Goal: Task Accomplishment & Management: Use online tool/utility

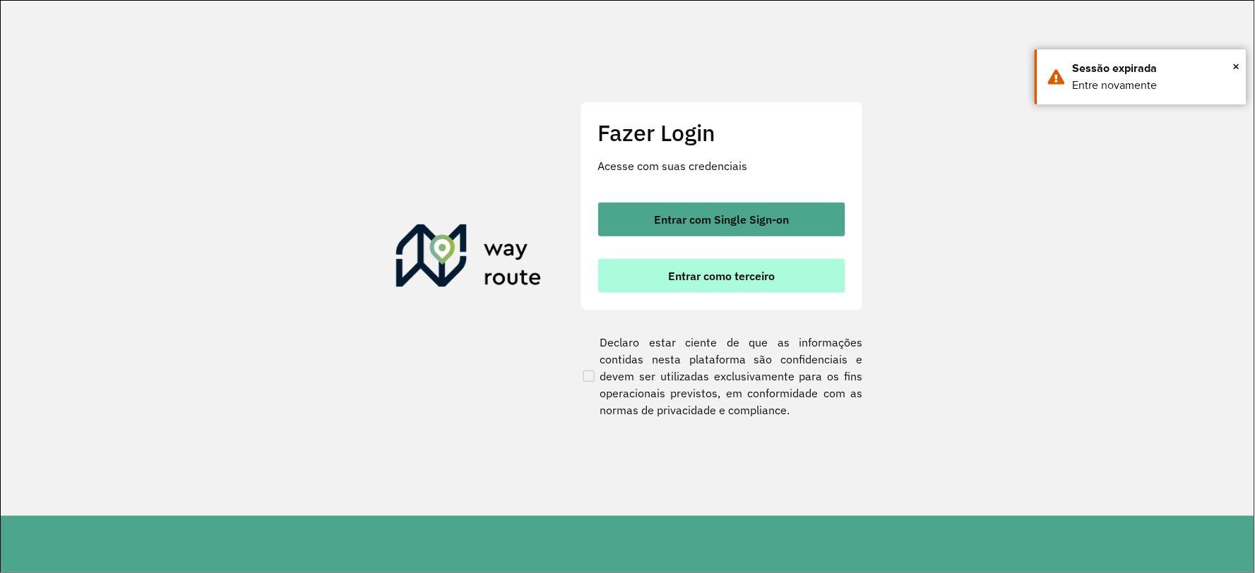
click at [676, 282] on button "Entrar como terceiro" at bounding box center [721, 276] width 247 height 34
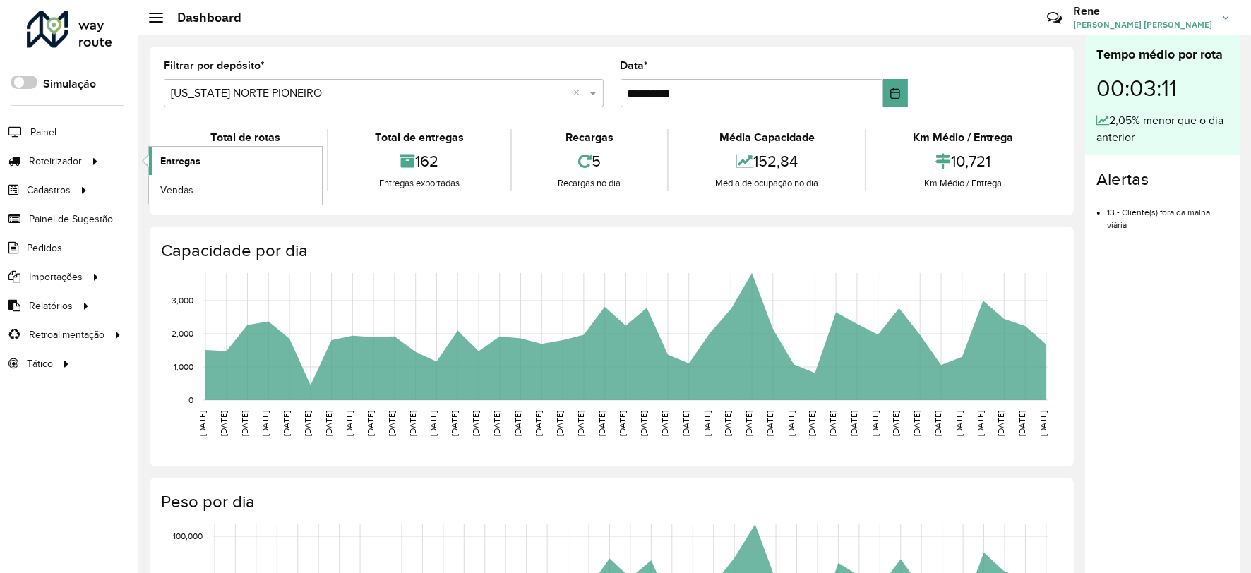
click at [193, 161] on span "Entregas" at bounding box center [180, 161] width 40 height 15
click at [188, 160] on span "Entregas" at bounding box center [180, 161] width 40 height 15
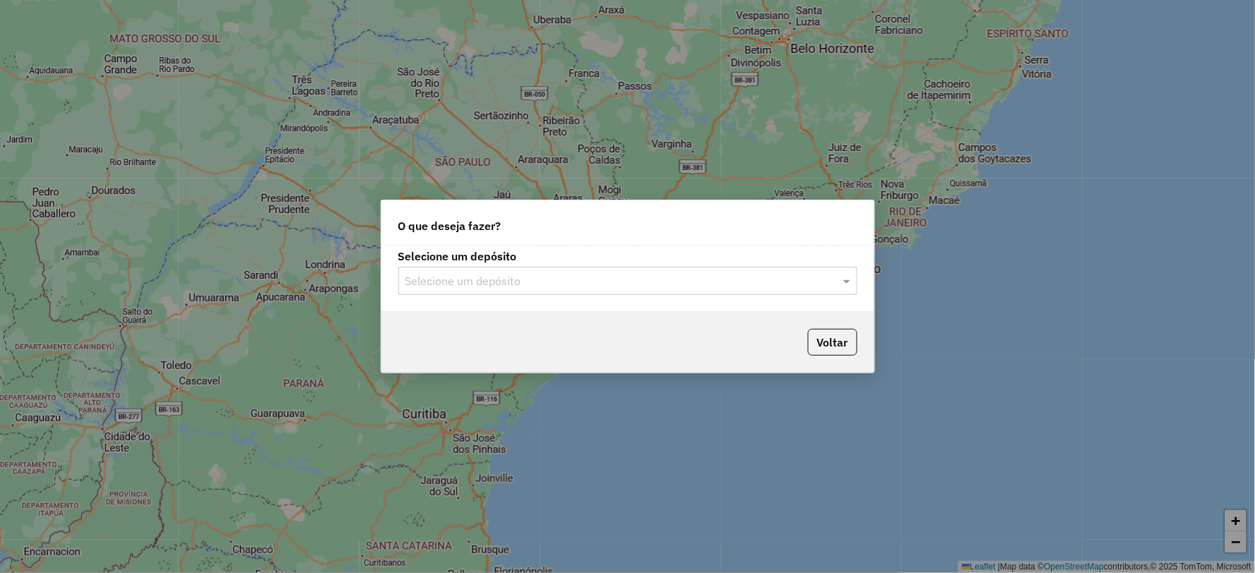
click at [678, 285] on input "text" at bounding box center [613, 281] width 417 height 17
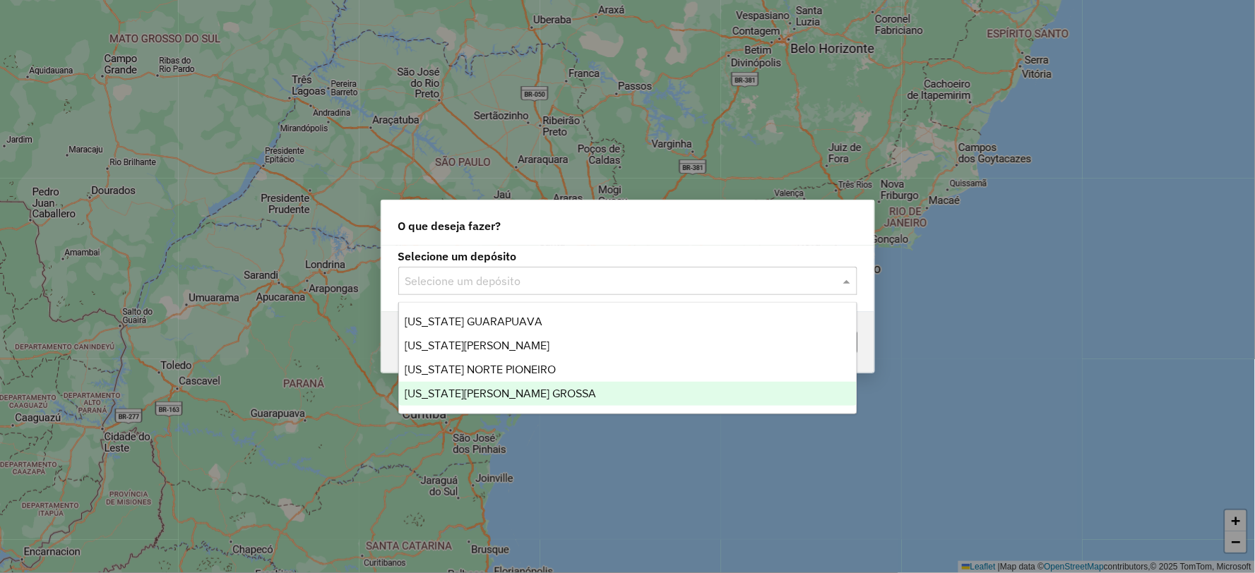
click at [474, 389] on span "[US_STATE][PERSON_NAME] GROSSA" at bounding box center [500, 394] width 191 height 12
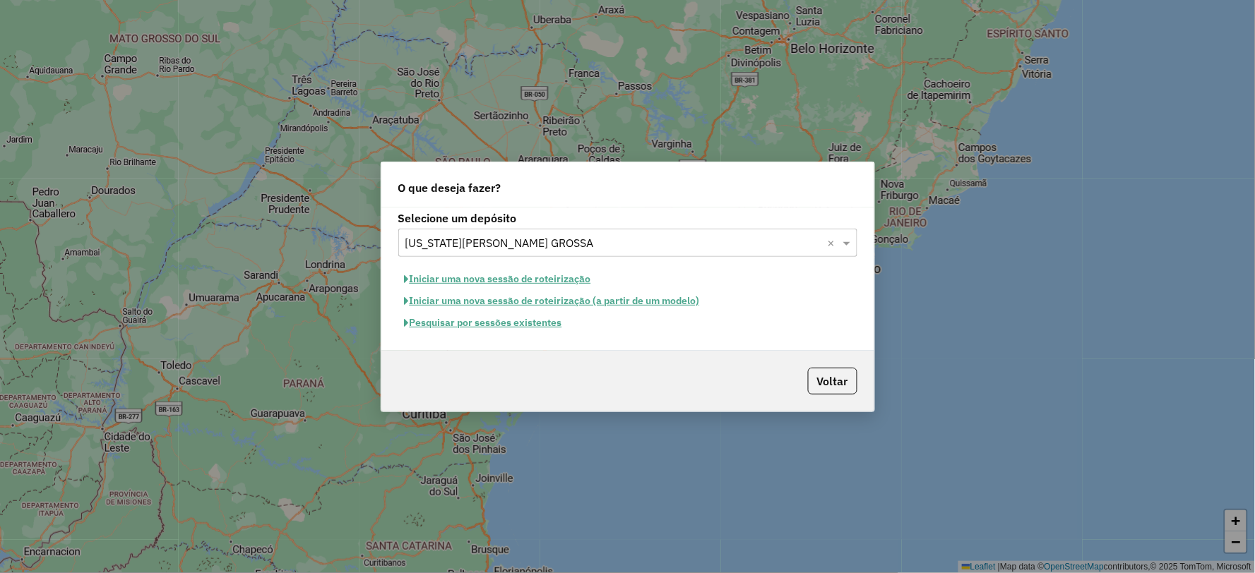
click at [488, 323] on button "Pesquisar por sessões existentes" at bounding box center [483, 323] width 170 height 22
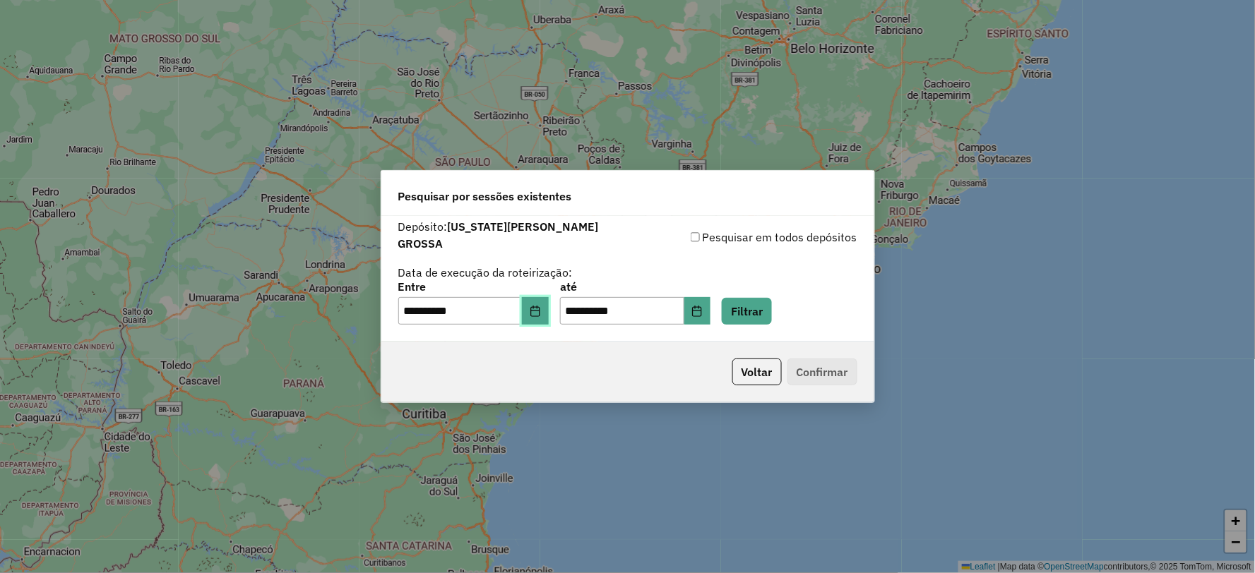
click at [539, 306] on icon "Choose Date" at bounding box center [535, 311] width 11 height 11
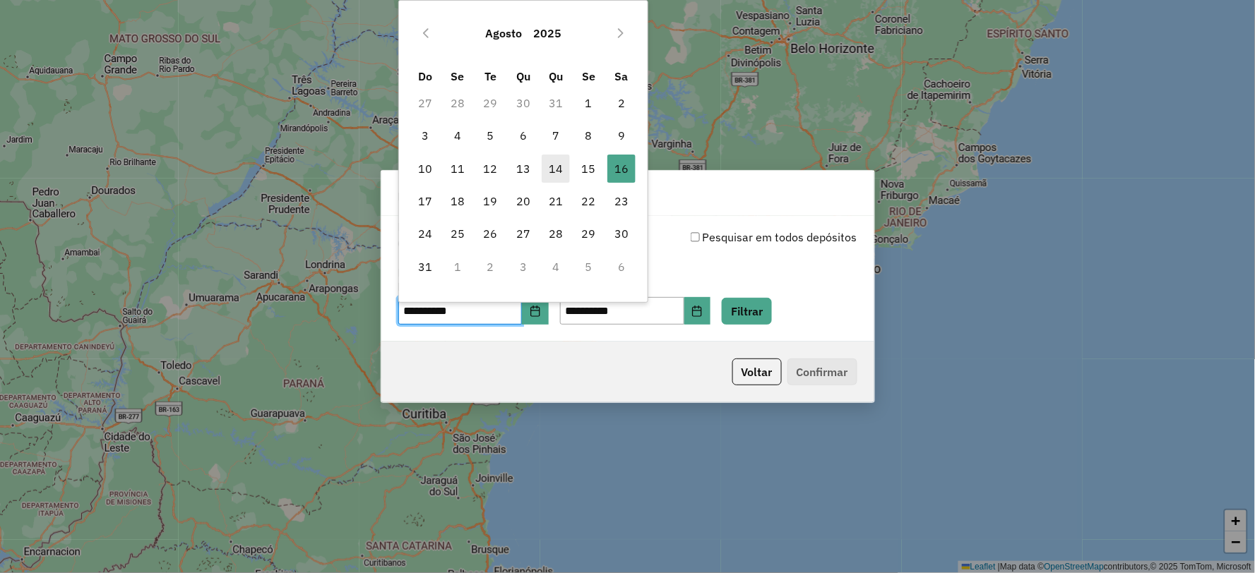
click at [563, 171] on span "14" at bounding box center [556, 169] width 28 height 28
type input "**********"
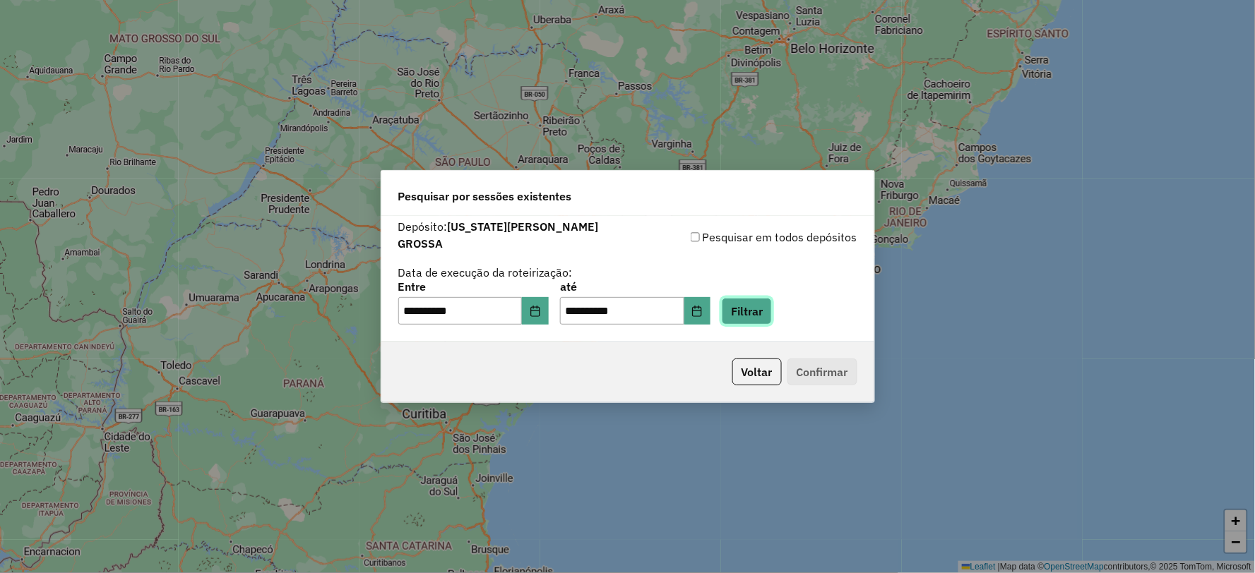
click at [772, 308] on button "Filtrar" at bounding box center [747, 311] width 50 height 27
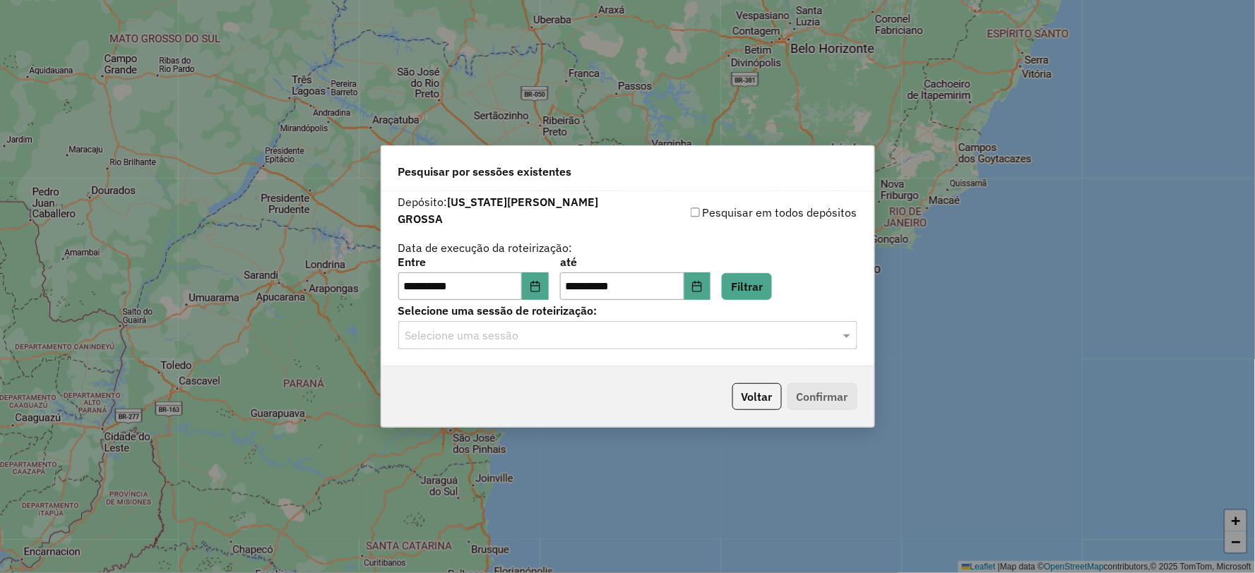
click at [575, 334] on input "text" at bounding box center [613, 336] width 417 height 17
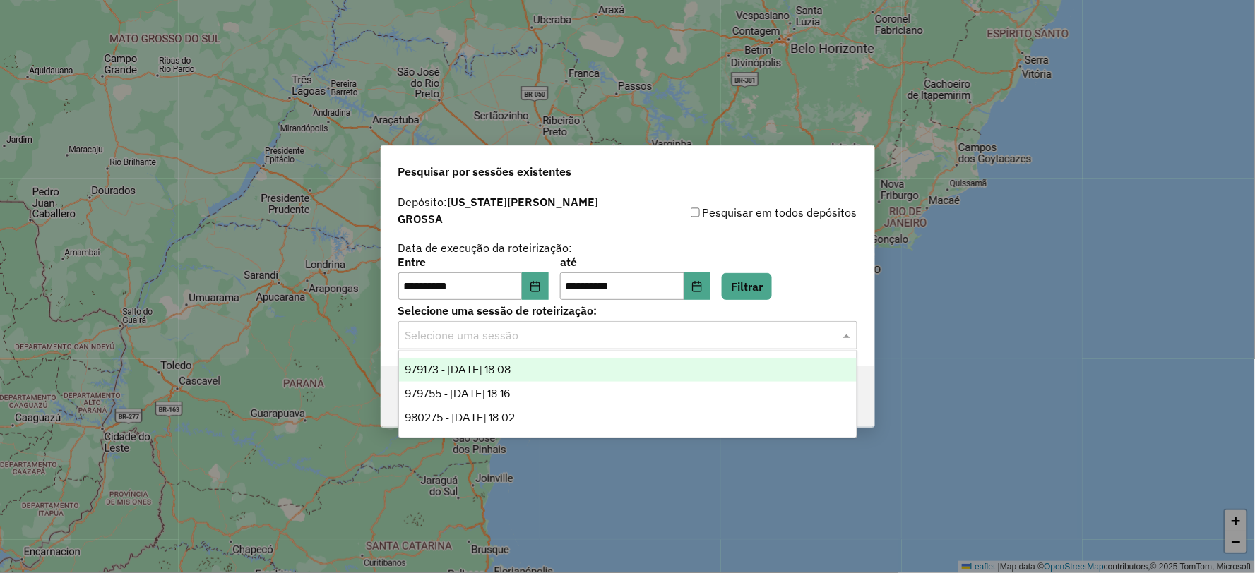
click at [509, 368] on span "979173 - 14/08/2025 18:08" at bounding box center [458, 370] width 106 height 12
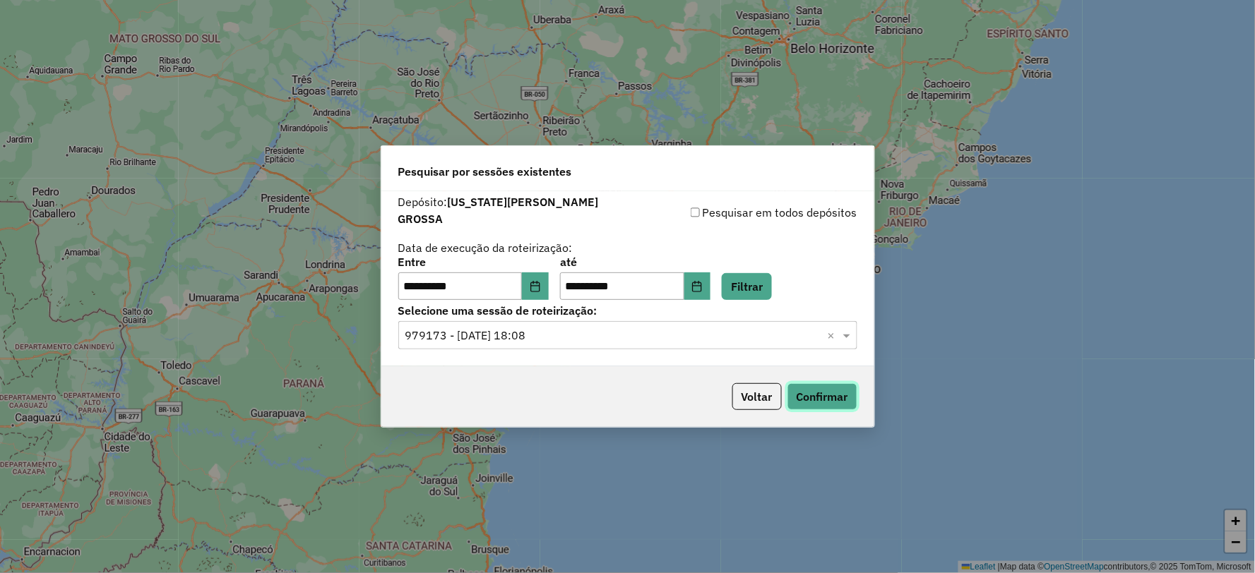
click at [819, 396] on button "Confirmar" at bounding box center [822, 396] width 70 height 27
click at [530, 328] on input "text" at bounding box center [613, 336] width 417 height 17
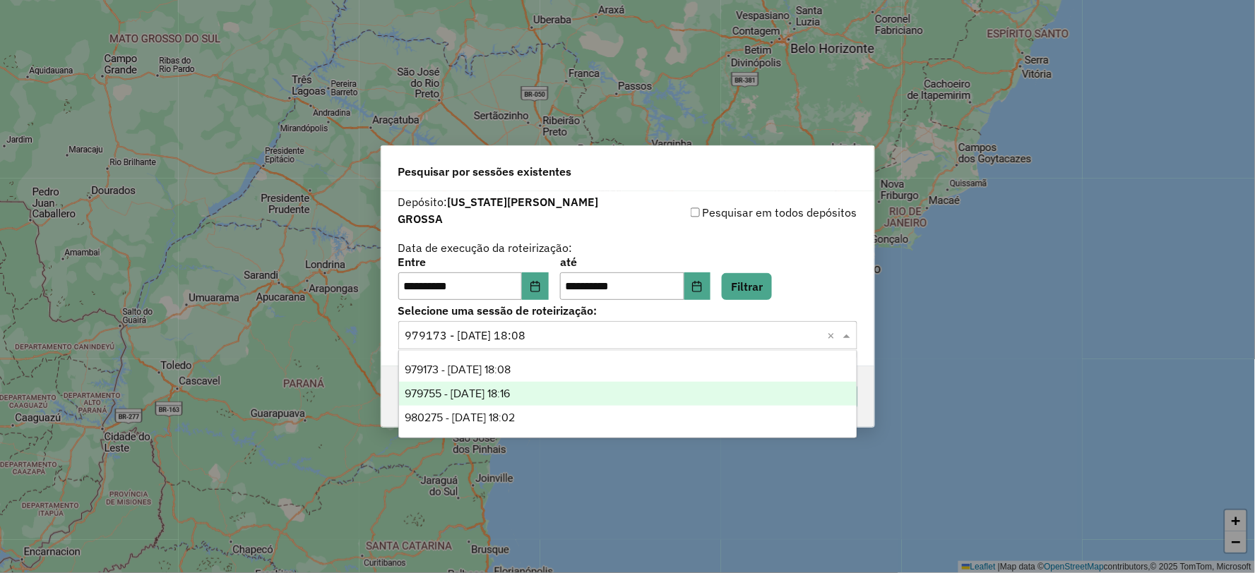
click at [494, 395] on span "979755 - 15/08/2025 18:16" at bounding box center [457, 394] width 105 height 12
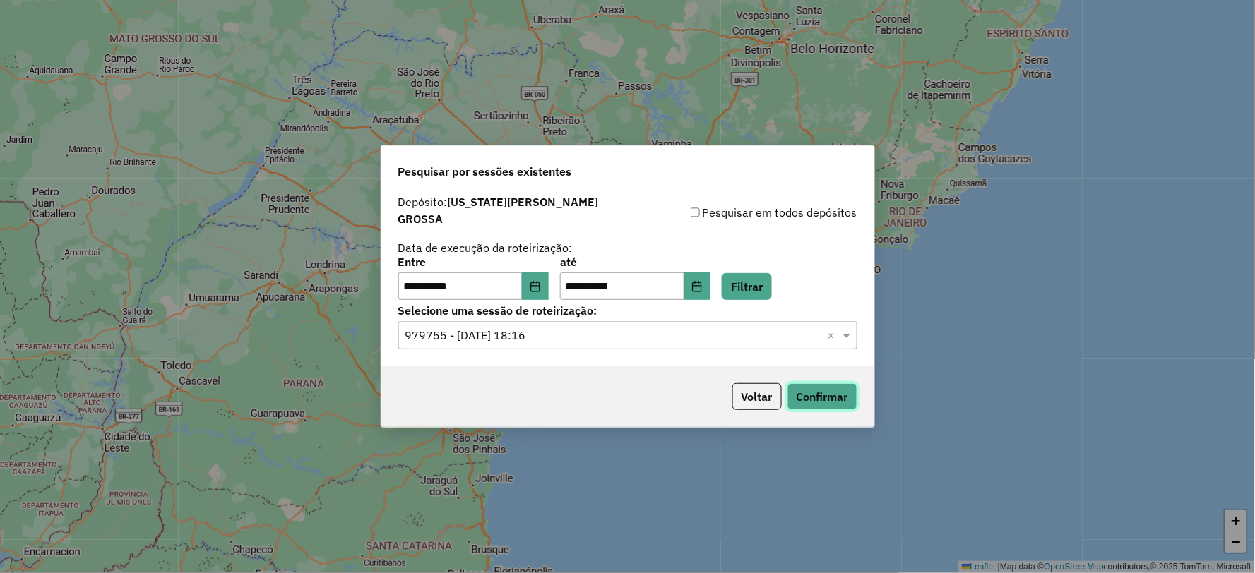
click at [829, 400] on button "Confirmar" at bounding box center [822, 396] width 70 height 27
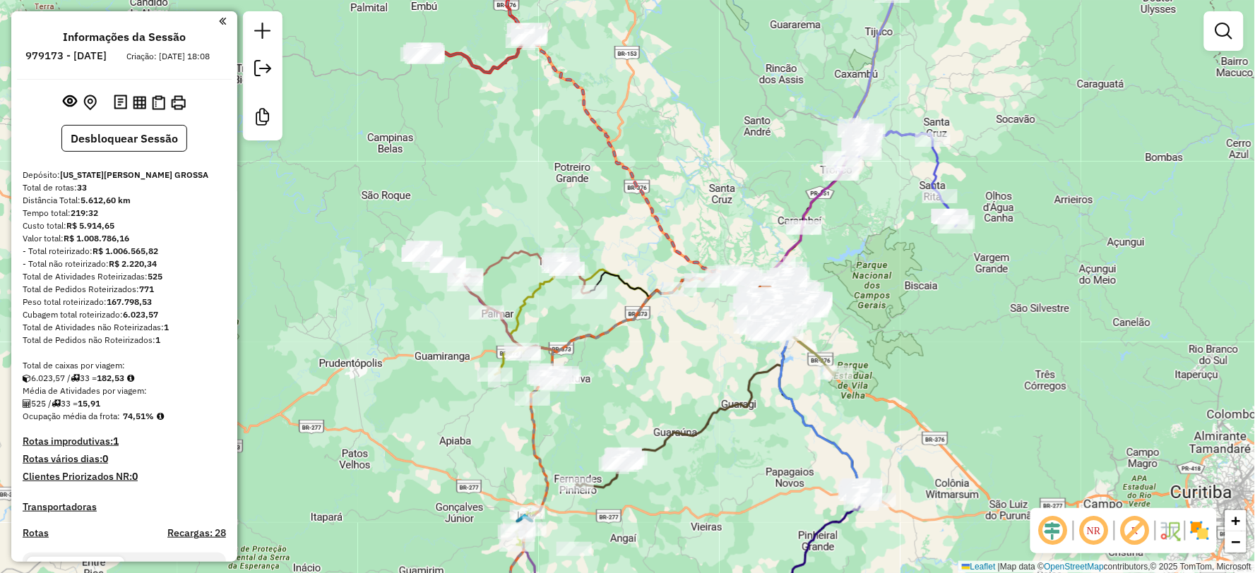
drag, startPoint x: 484, startPoint y: 392, endPoint x: 602, endPoint y: 392, distance: 117.2
click at [602, 392] on div "Janela de atendimento Grade de atendimento Capacidade Transportadoras Veículos …" at bounding box center [627, 286] width 1255 height 573
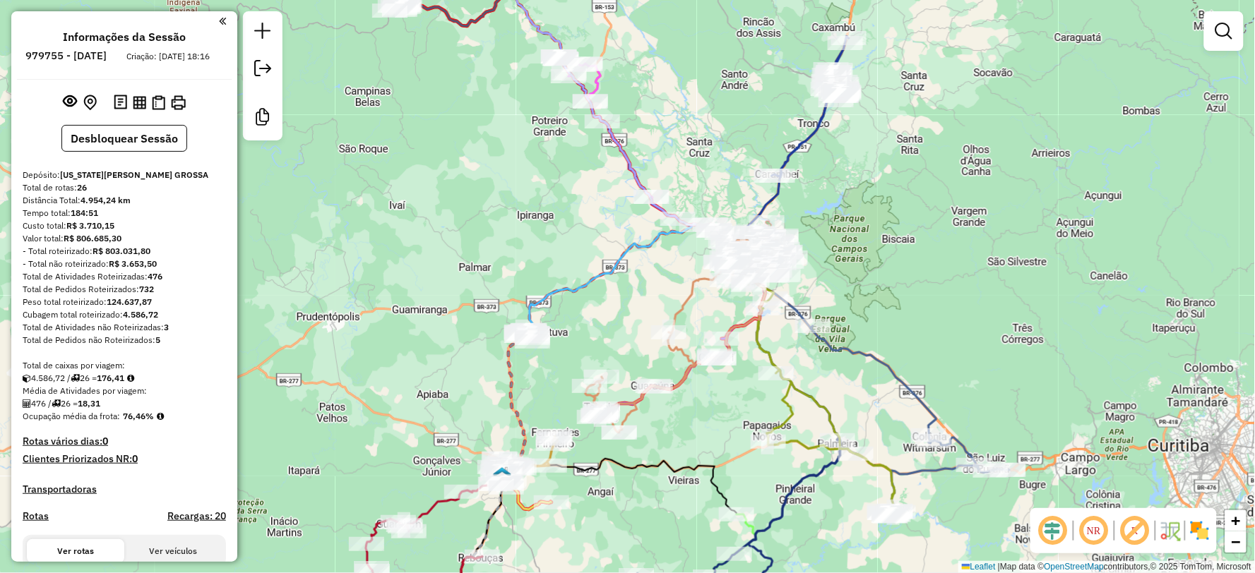
drag, startPoint x: 474, startPoint y: 347, endPoint x: 541, endPoint y: 313, distance: 75.1
click at [589, 309] on div "Janela de atendimento Grade de atendimento Capacidade Transportadoras Veículos …" at bounding box center [627, 286] width 1255 height 573
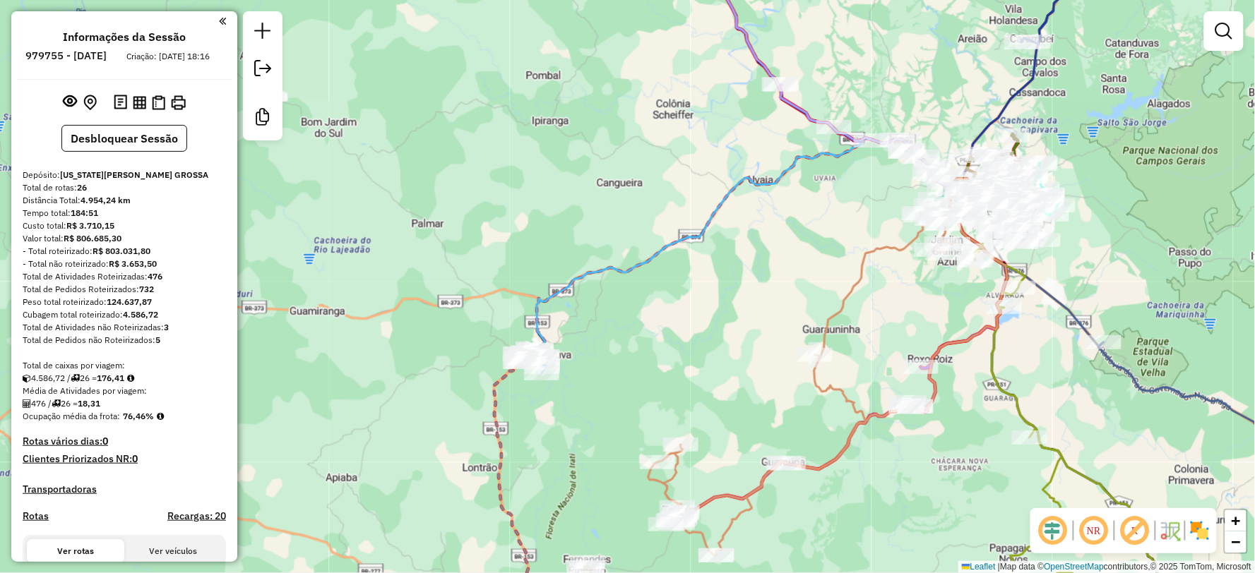
click at [544, 295] on icon at bounding box center [749, 244] width 426 height 213
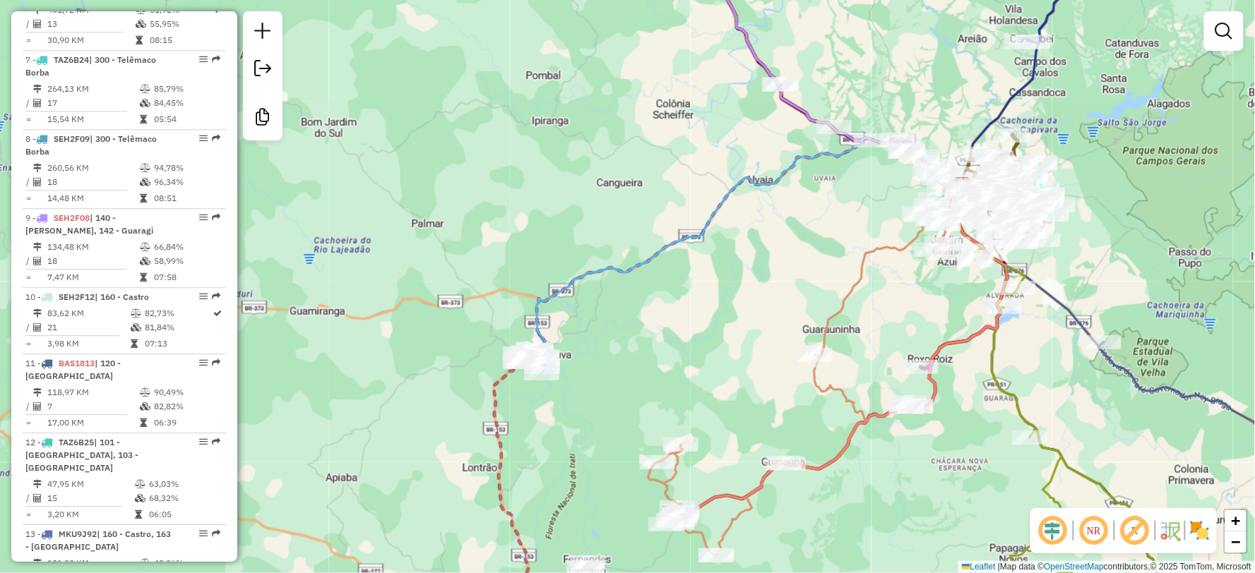
select select "**********"
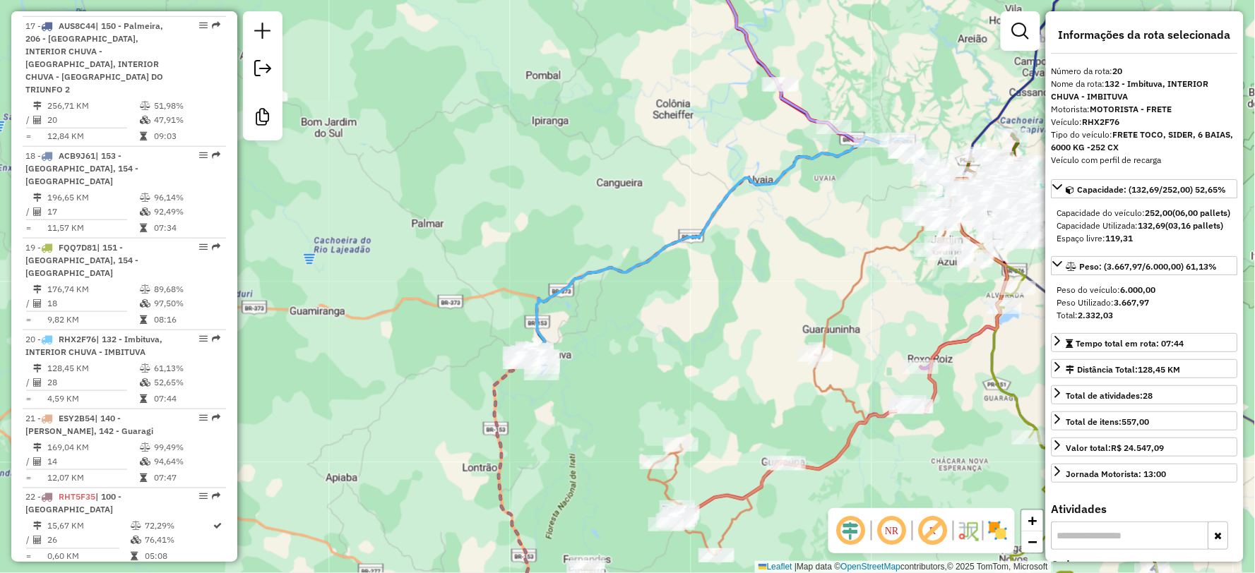
scroll to position [2158, 0]
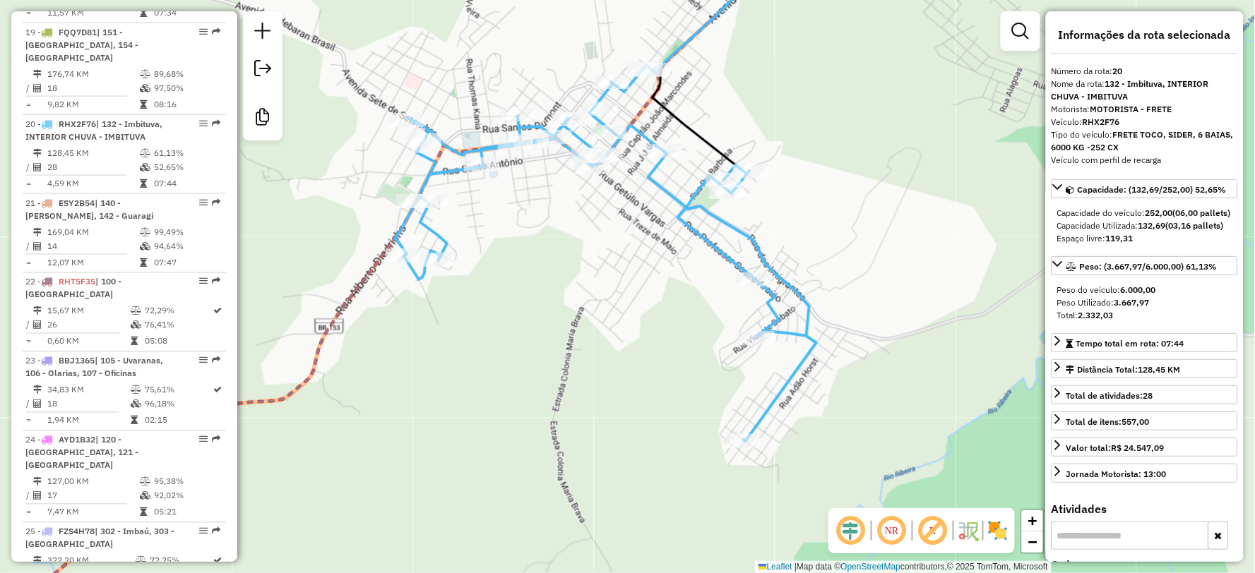
click at [782, 390] on icon at bounding box center [605, 253] width 421 height 376
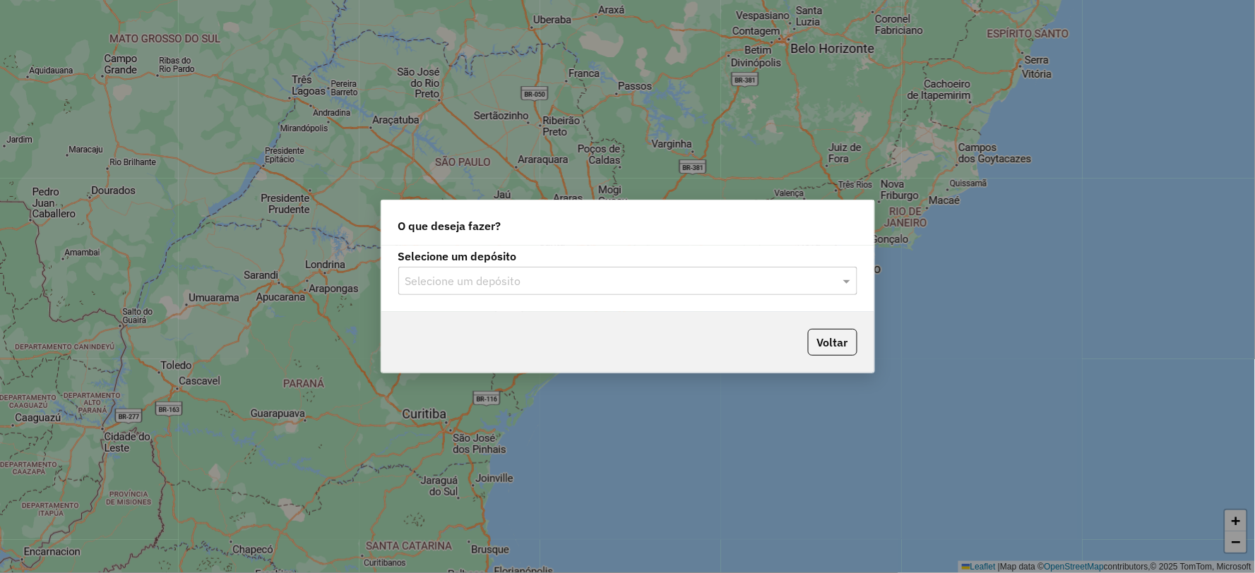
click at [725, 274] on input "text" at bounding box center [613, 281] width 417 height 17
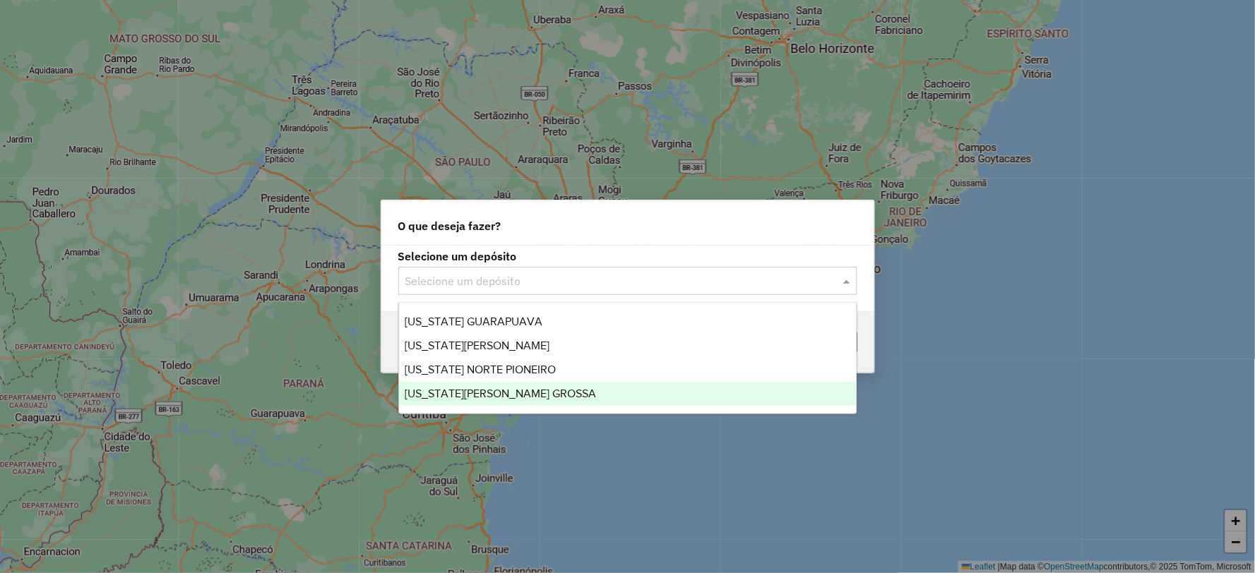
click at [554, 398] on div "[US_STATE][PERSON_NAME] GROSSA" at bounding box center [628, 394] width 458 height 24
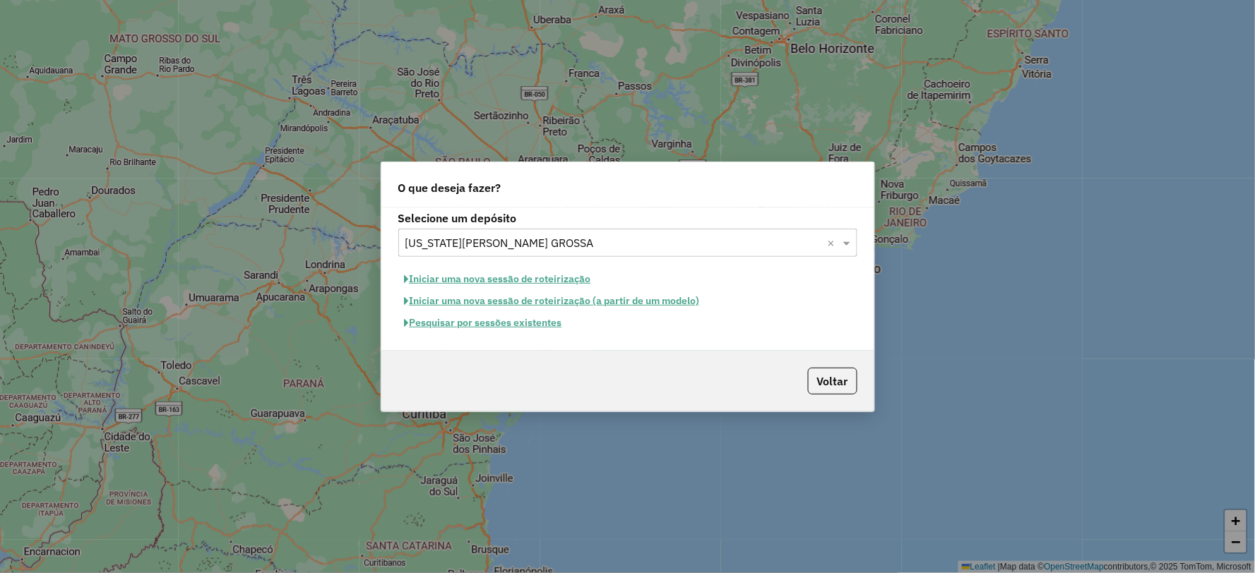
click at [476, 278] on button "Iniciar uma nova sessão de roteirização" at bounding box center [497, 279] width 199 height 22
select select "*"
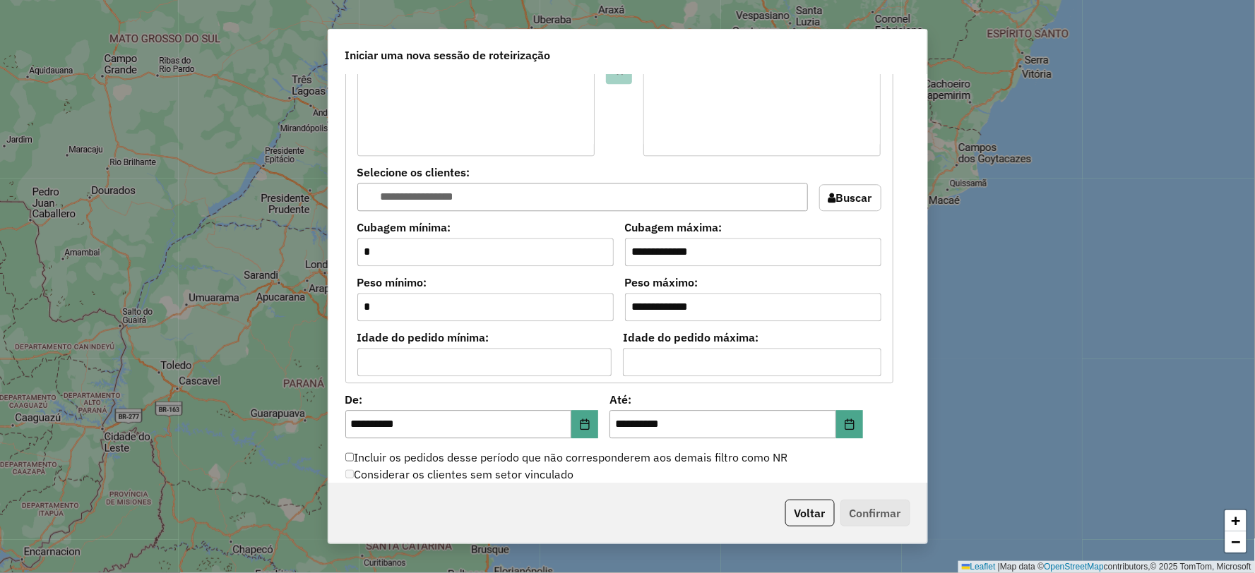
scroll to position [1379, 0]
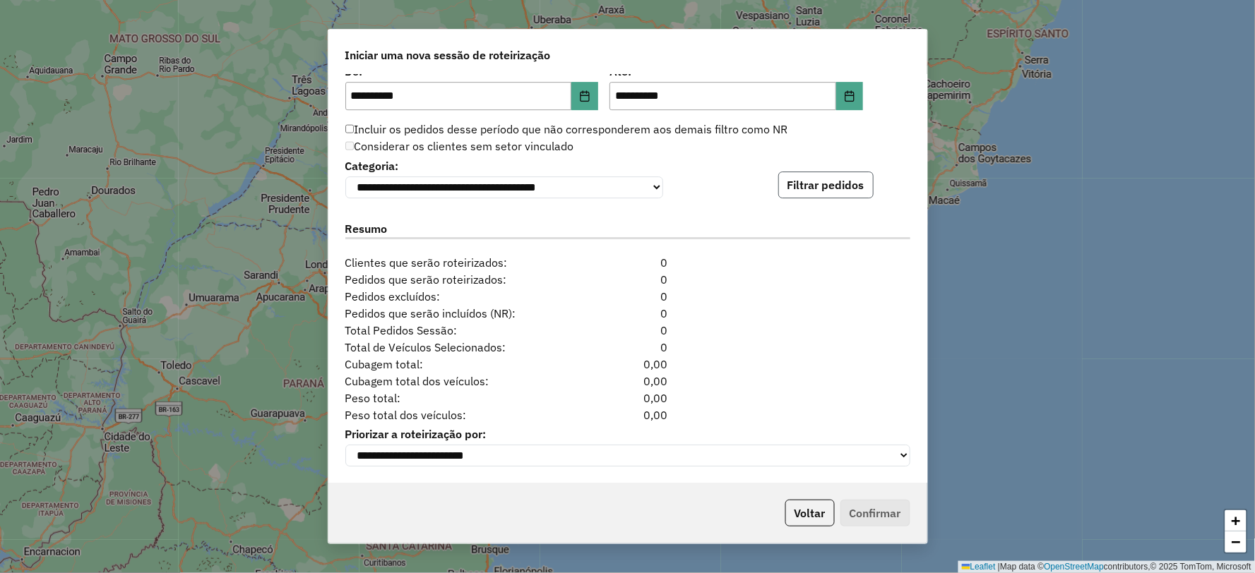
click at [815, 184] on button "Filtrar pedidos" at bounding box center [825, 185] width 95 height 27
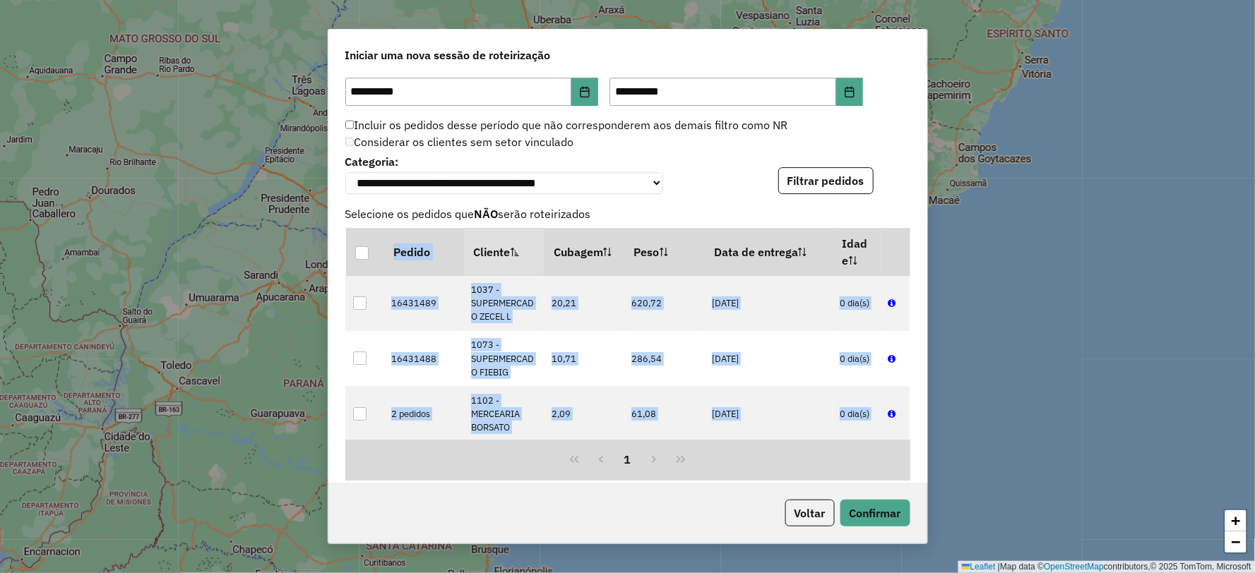
drag, startPoint x: 927, startPoint y: 350, endPoint x: 927, endPoint y: 453, distance: 102.4
click at [927, 453] on div "**********" at bounding box center [628, 287] width 600 height 516
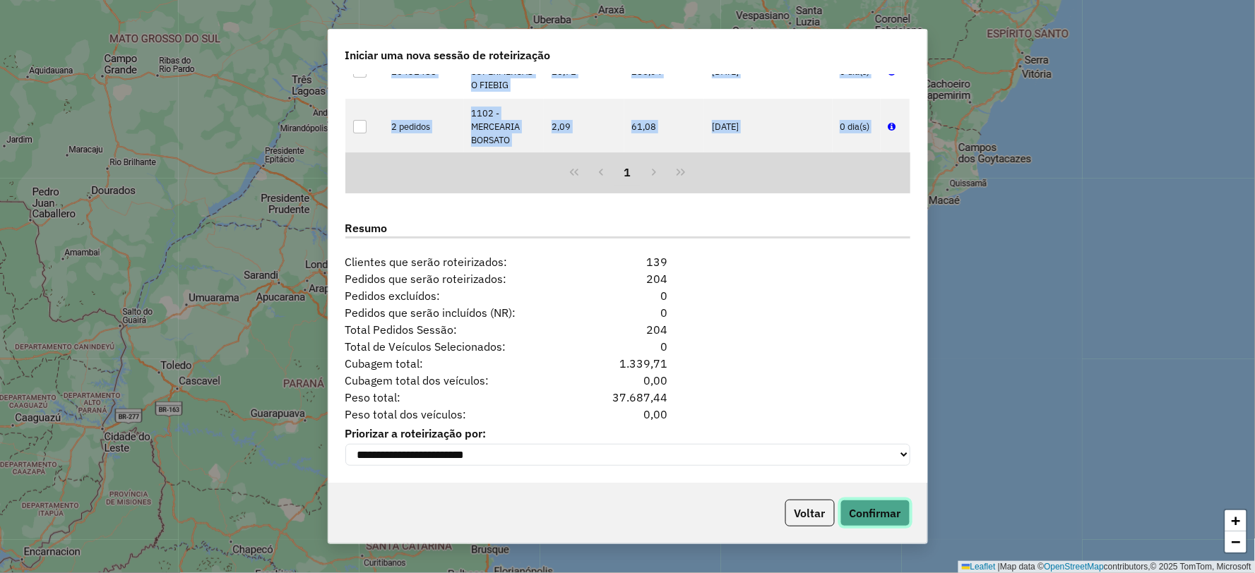
click at [883, 520] on button "Confirmar" at bounding box center [875, 513] width 70 height 27
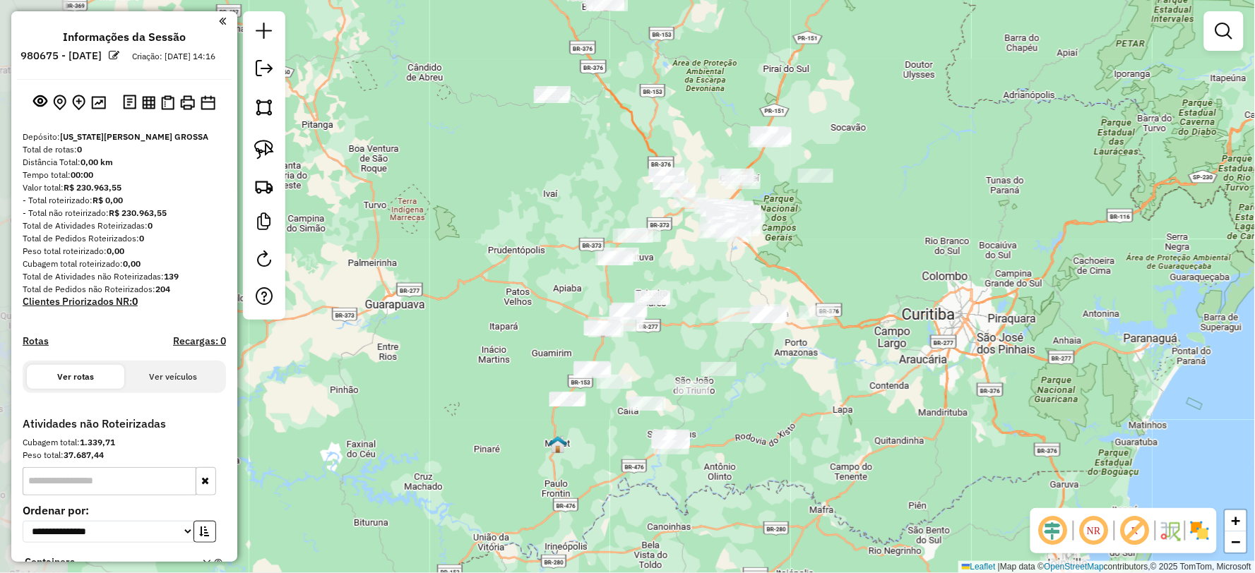
drag, startPoint x: 787, startPoint y: 269, endPoint x: 865, endPoint y: 220, distance: 91.7
click at [865, 220] on div "Janela de atendimento Grade de atendimento Capacidade Transportadoras Veículos …" at bounding box center [627, 286] width 1255 height 573
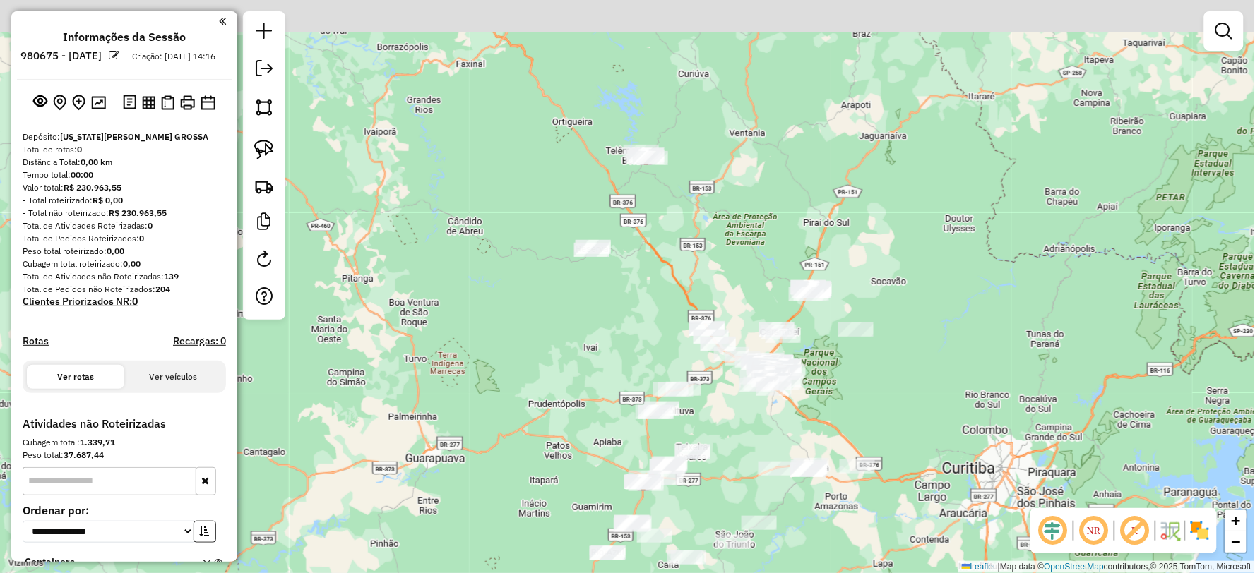
click at [686, 255] on div "Janela de atendimento Grade de atendimento Capacidade Transportadoras Veículos …" at bounding box center [627, 286] width 1255 height 573
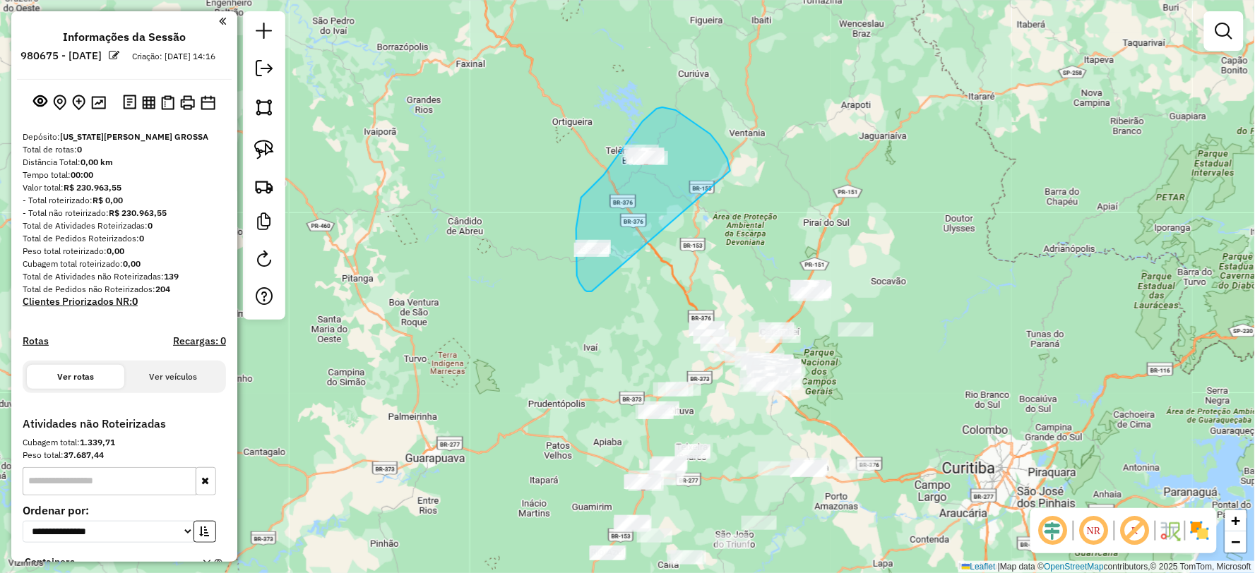
drag, startPoint x: 729, startPoint y: 167, endPoint x: 592, endPoint y: 292, distance: 184.9
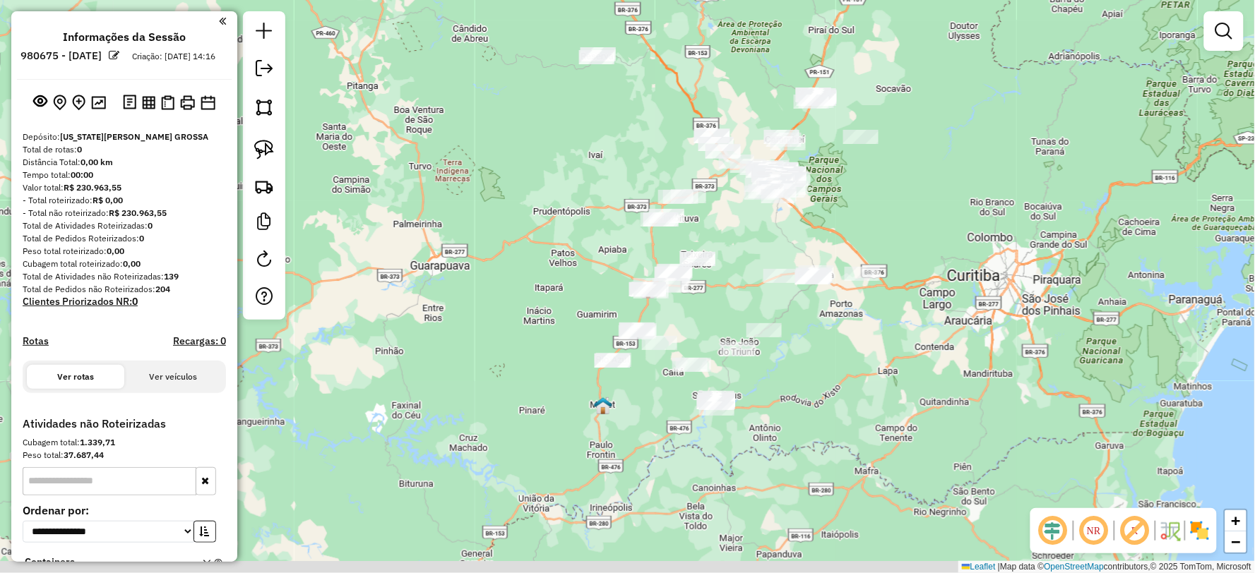
drag, startPoint x: 566, startPoint y: 311, endPoint x: 567, endPoint y: 156, distance: 155.3
click at [574, 146] on div "Janela de atendimento Grade de atendimento Capacidade Transportadoras Veículos …" at bounding box center [627, 286] width 1255 height 573
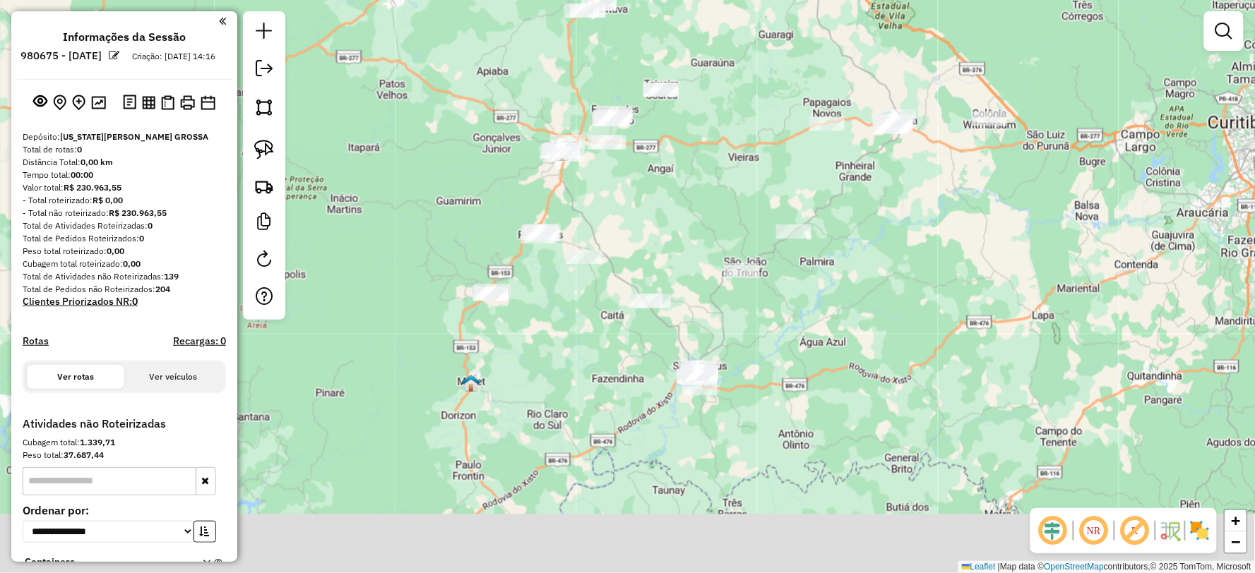
drag, startPoint x: 699, startPoint y: 265, endPoint x: 706, endPoint y: 263, distance: 7.6
click at [696, 252] on div "Janela de atendimento Grade de atendimento Capacidade Transportadoras Veículos …" at bounding box center [627, 286] width 1255 height 573
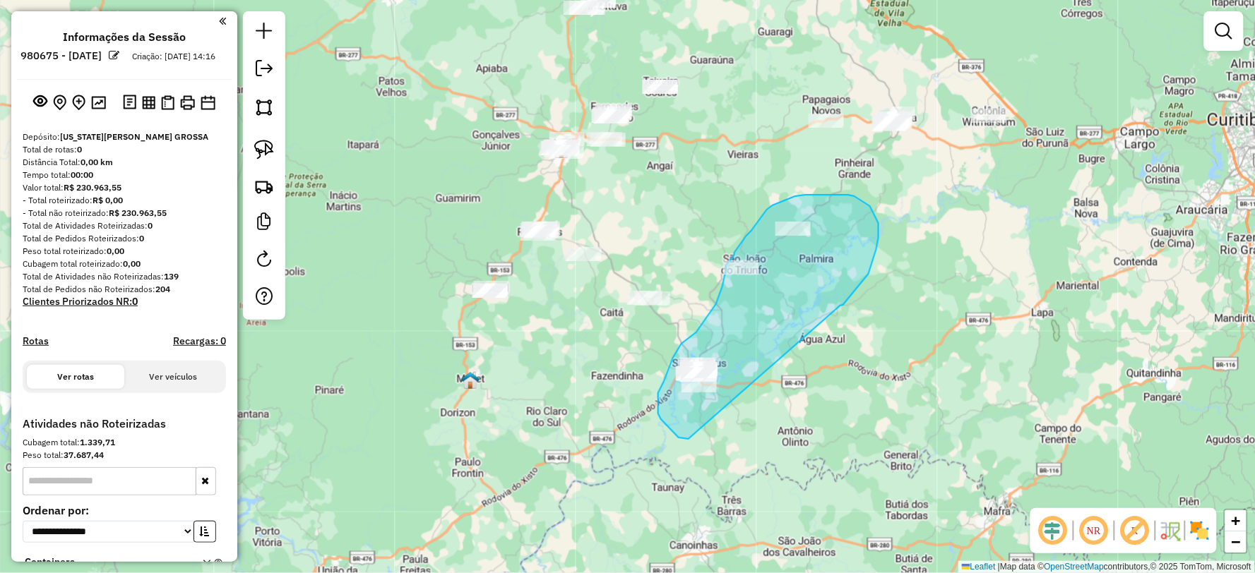
drag, startPoint x: 840, startPoint y: 306, endPoint x: 690, endPoint y: 439, distance: 201.0
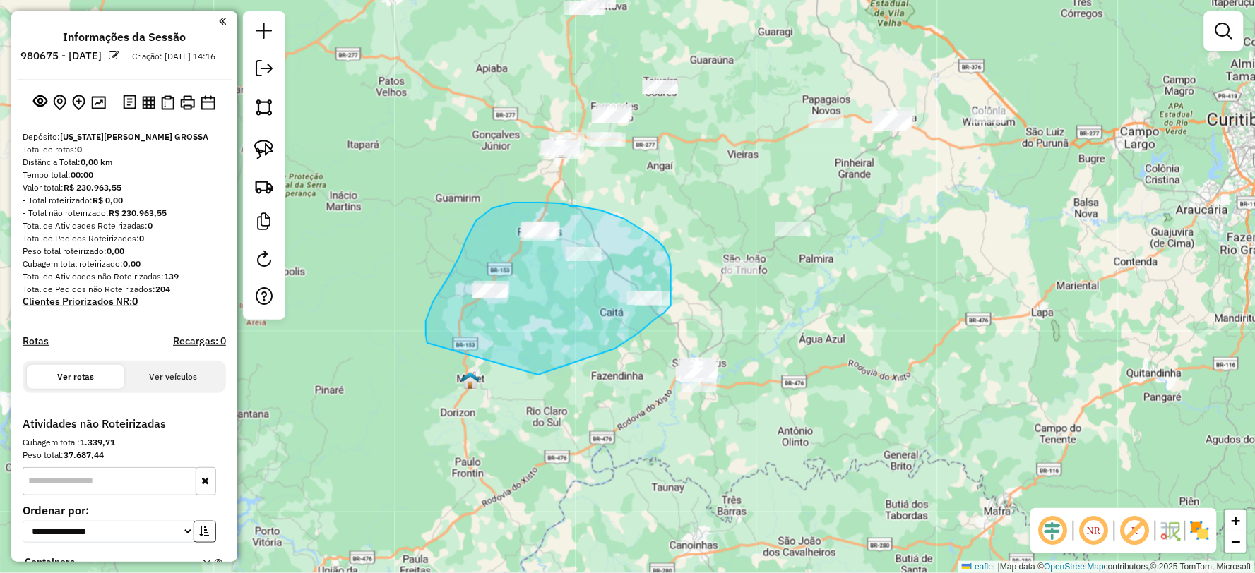
drag, startPoint x: 538, startPoint y: 375, endPoint x: 427, endPoint y: 343, distance: 115.3
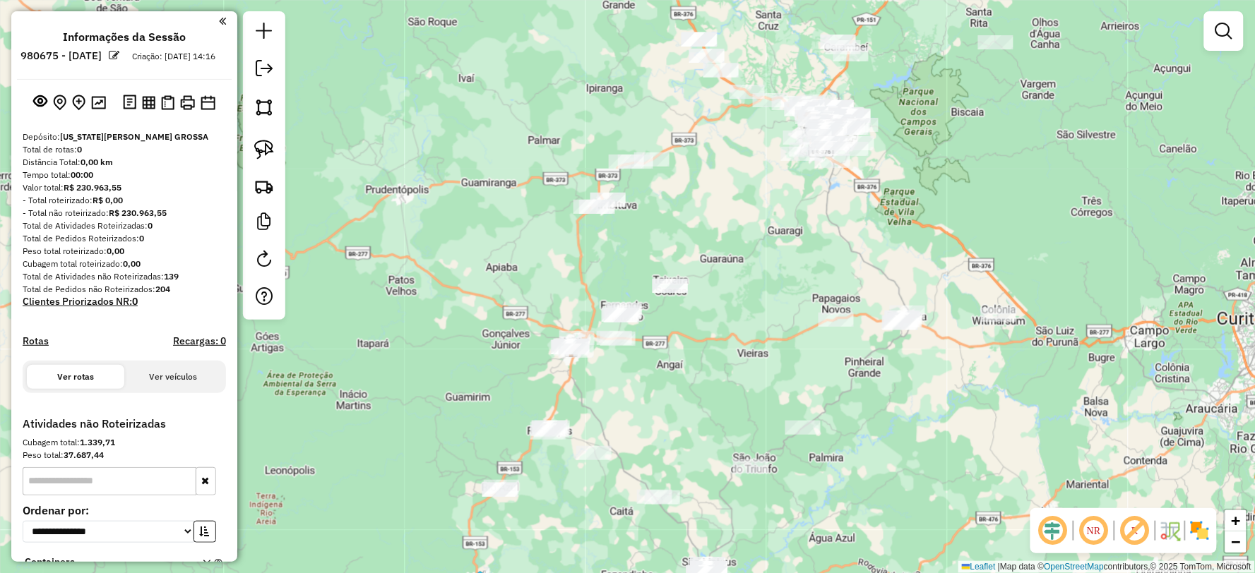
drag, startPoint x: 605, startPoint y: 234, endPoint x: 608, endPoint y: 389, distance: 155.3
click at [608, 389] on div "Janela de atendimento Grade de atendimento Capacidade Transportadoras Veículos …" at bounding box center [627, 286] width 1255 height 573
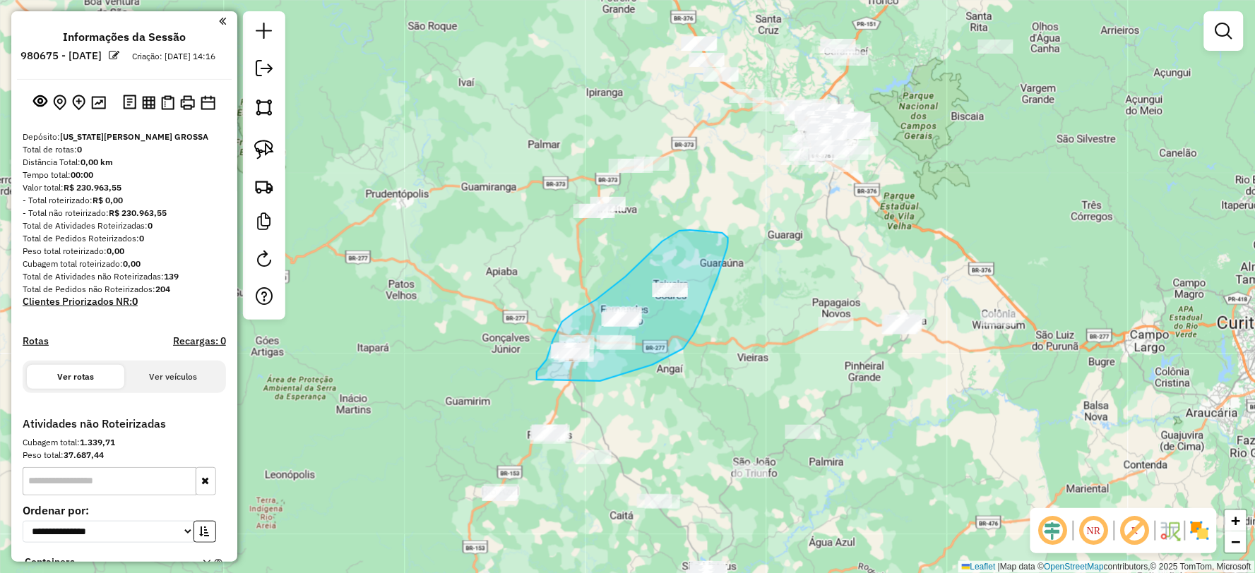
drag, startPoint x: 600, startPoint y: 381, endPoint x: 537, endPoint y: 380, distance: 63.6
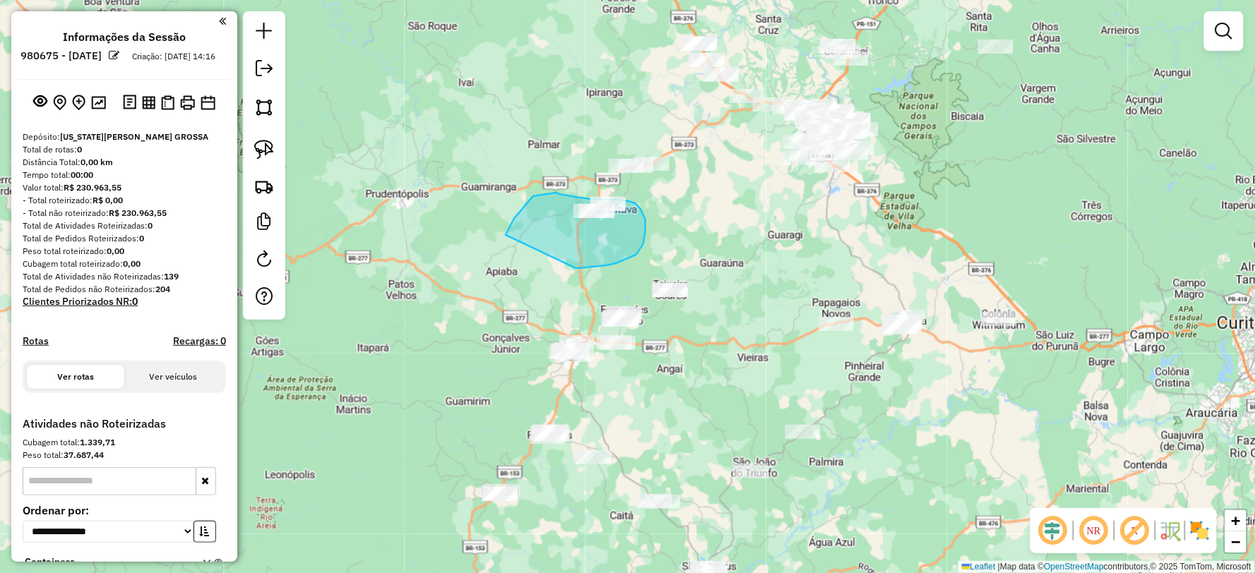
drag, startPoint x: 616, startPoint y: 263, endPoint x: 506, endPoint y: 235, distance: 114.4
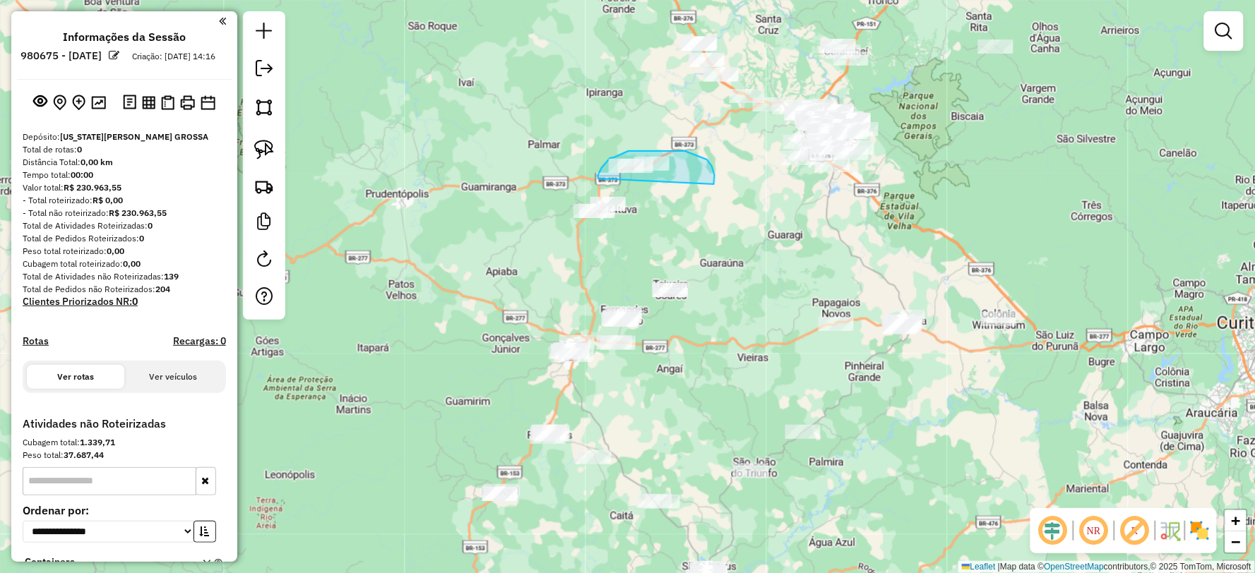
drag, startPoint x: 714, startPoint y: 184, endPoint x: 598, endPoint y: 179, distance: 115.9
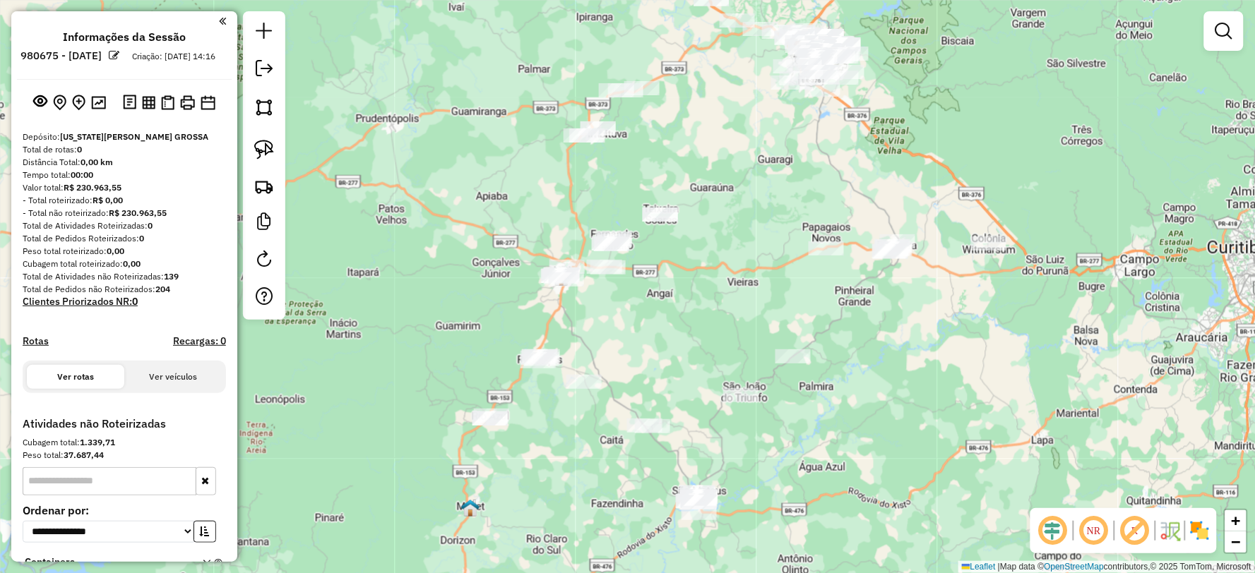
click at [764, 272] on div "Janela de atendimento Grade de atendimento Capacidade Transportadoras Veículos …" at bounding box center [627, 286] width 1255 height 573
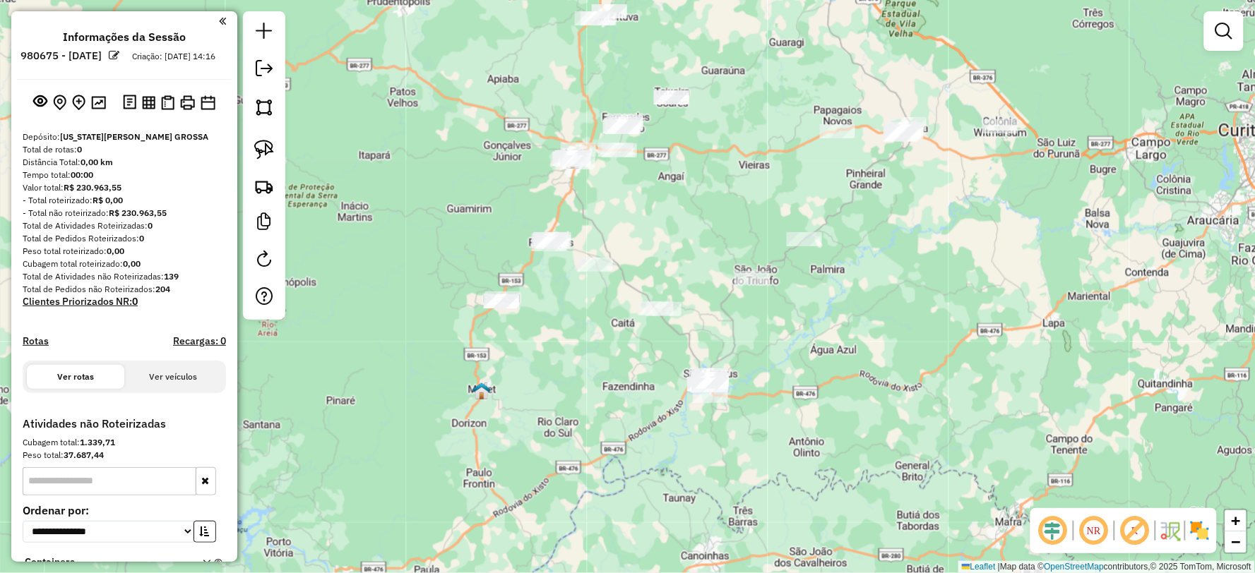
drag, startPoint x: 778, startPoint y: 314, endPoint x: 782, endPoint y: 274, distance: 40.4
click at [782, 274] on div "Janela de atendimento Grade de atendimento Capacidade Transportadoras Veículos …" at bounding box center [627, 286] width 1255 height 573
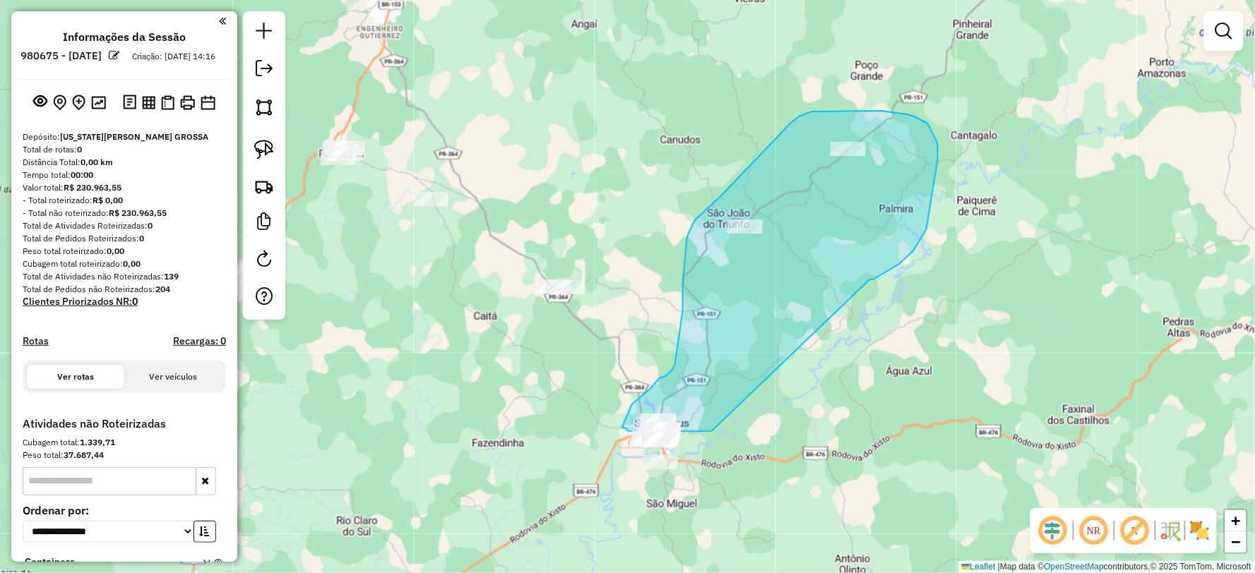
drag, startPoint x: 873, startPoint y: 280, endPoint x: 712, endPoint y: 431, distance: 221.8
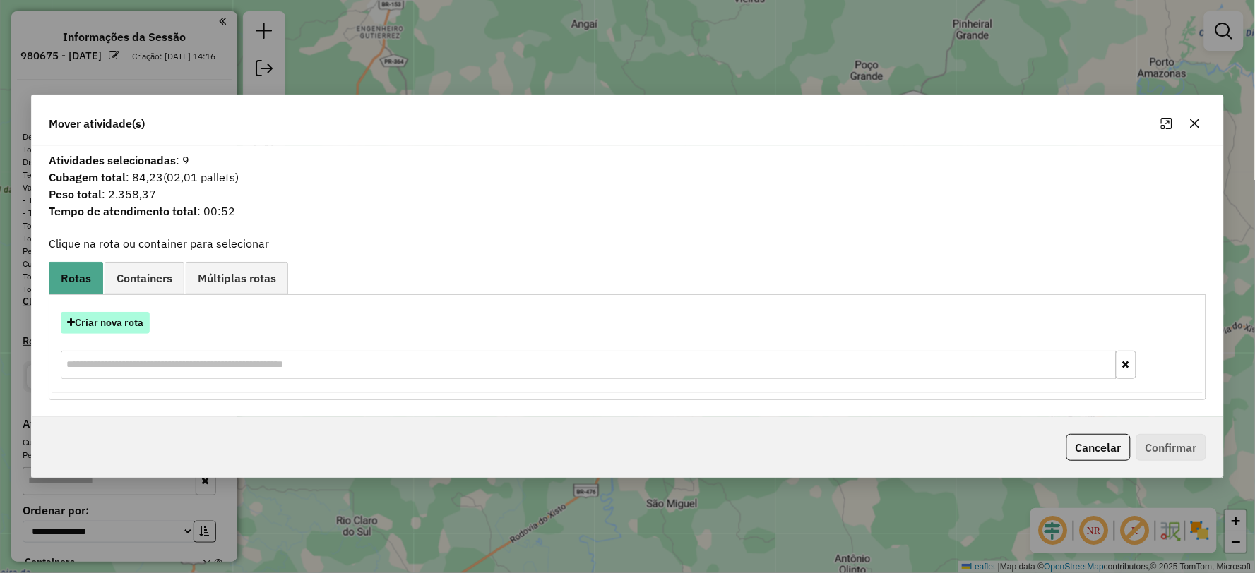
click at [114, 318] on button "Criar nova rota" at bounding box center [105, 323] width 89 height 22
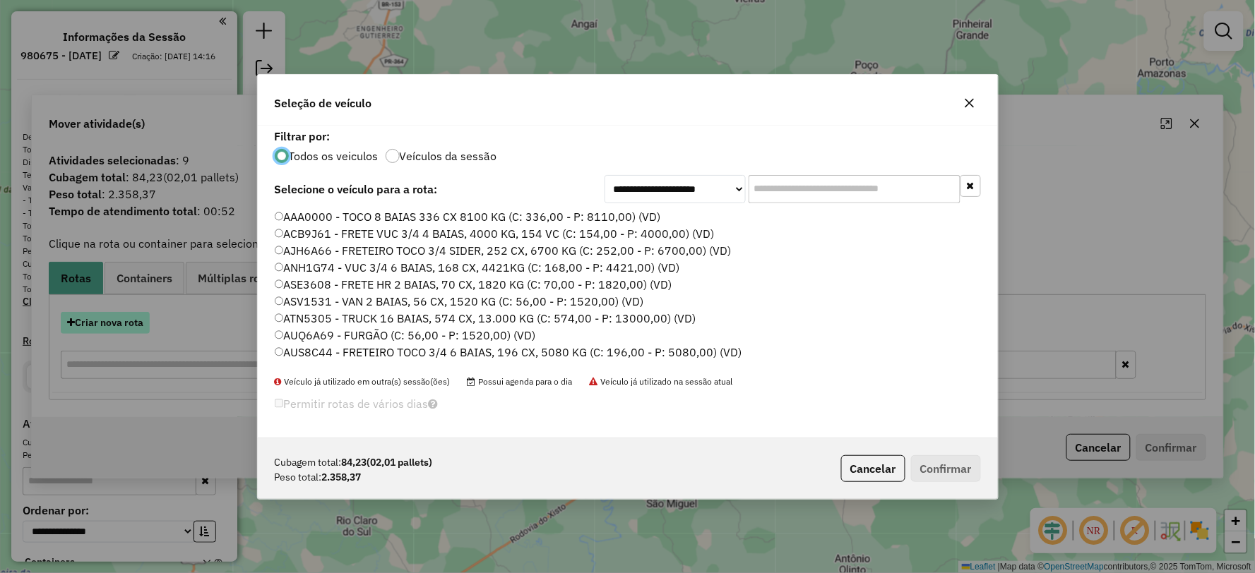
scroll to position [8, 4]
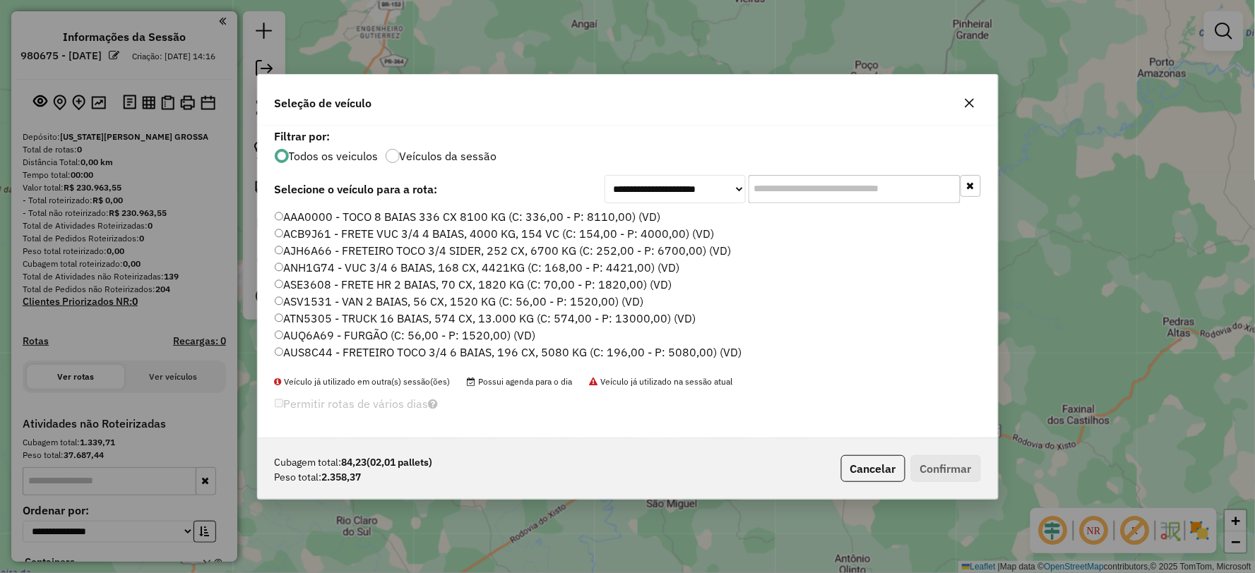
click at [814, 175] on input "text" at bounding box center [854, 189] width 212 height 28
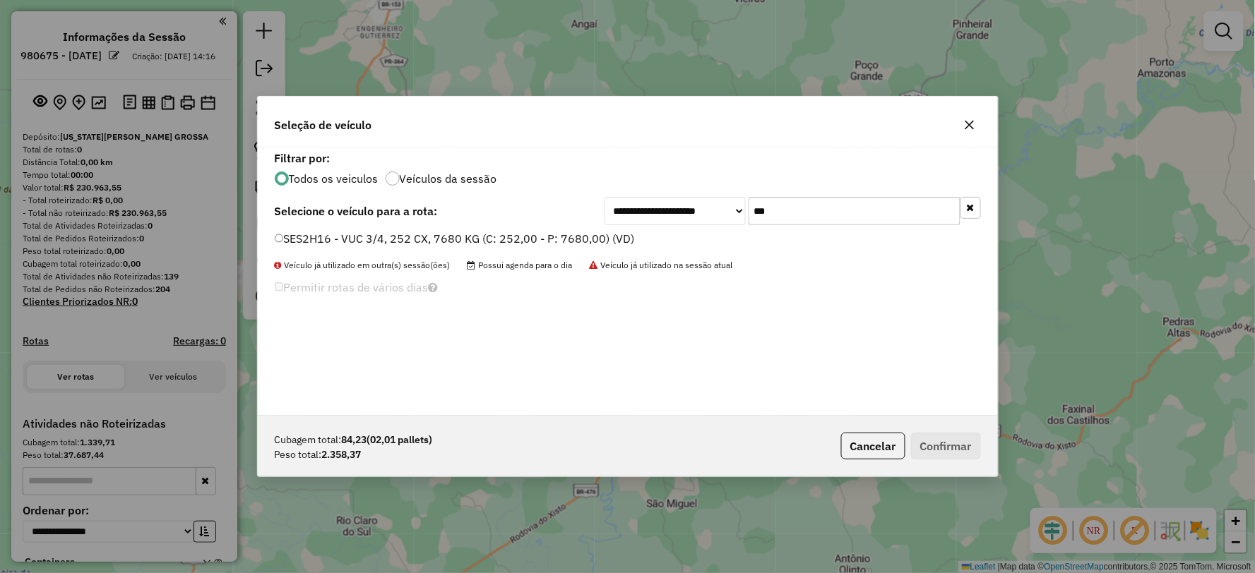
type input "***"
click at [293, 234] on label "SES2H16 - VUC 3/4, 252 CX, 7680 KG (C: 252,00 - P: 7680,00) (VD)" at bounding box center [455, 238] width 360 height 17
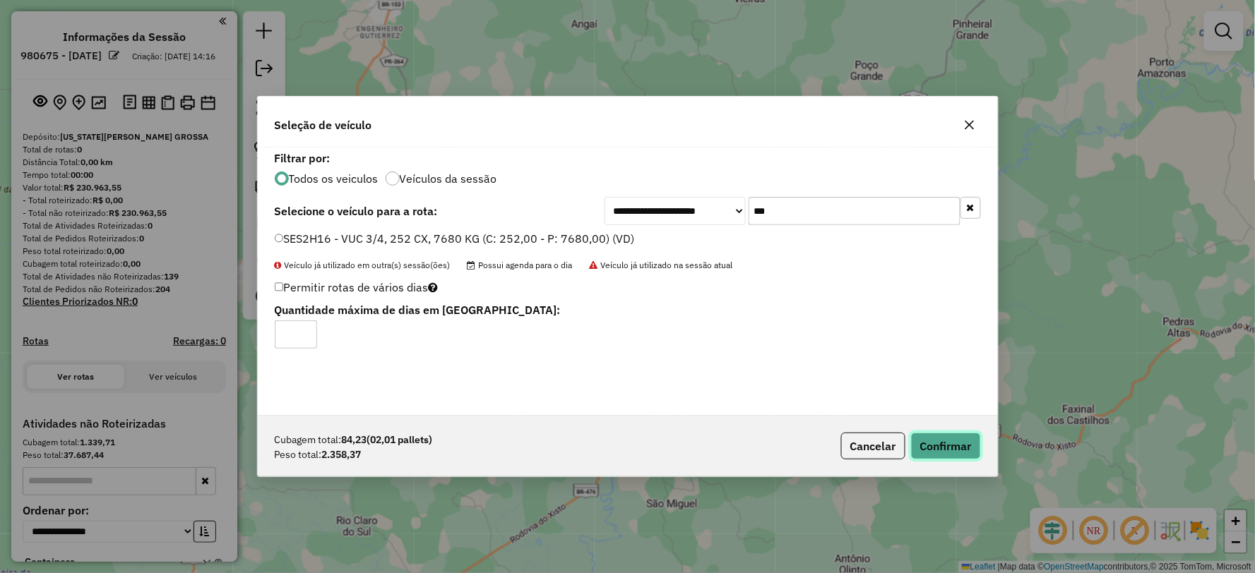
drag, startPoint x: 964, startPoint y: 439, endPoint x: 955, endPoint y: 433, distance: 10.2
click at [964, 440] on button "Confirmar" at bounding box center [946, 446] width 70 height 27
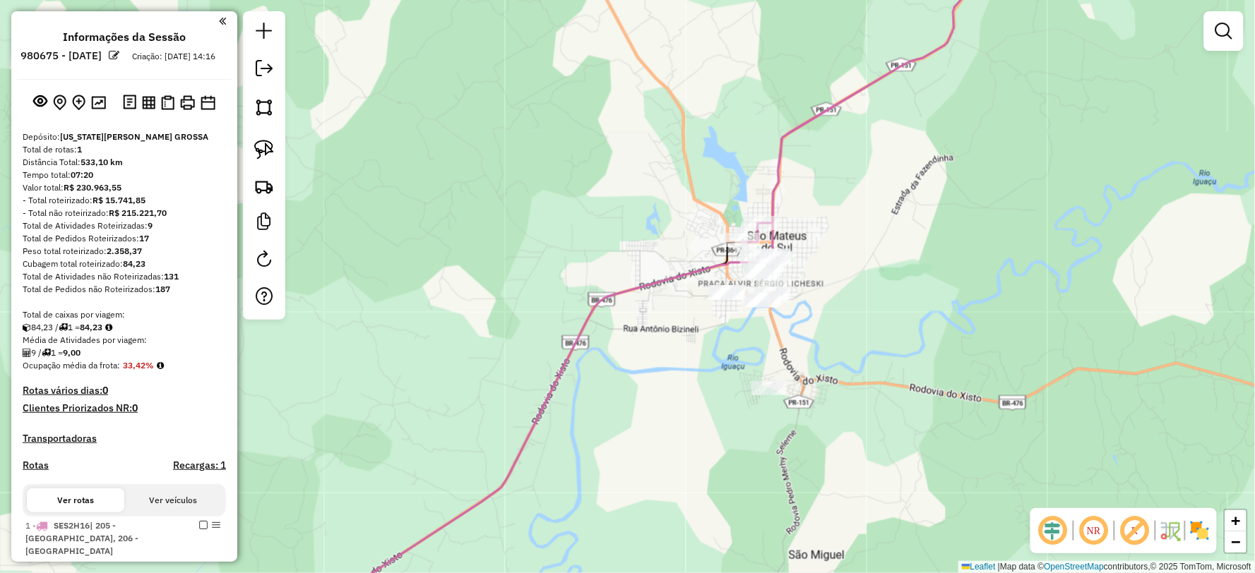
click at [779, 141] on icon at bounding box center [856, 105] width 226 height 325
select select "**********"
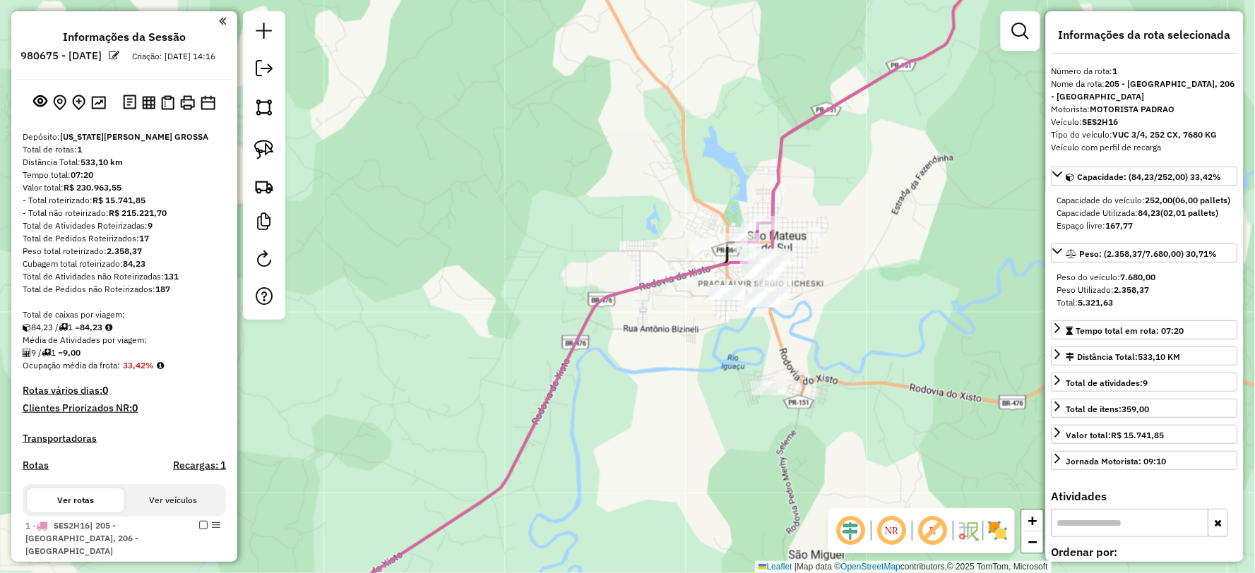
scroll to position [323, 0]
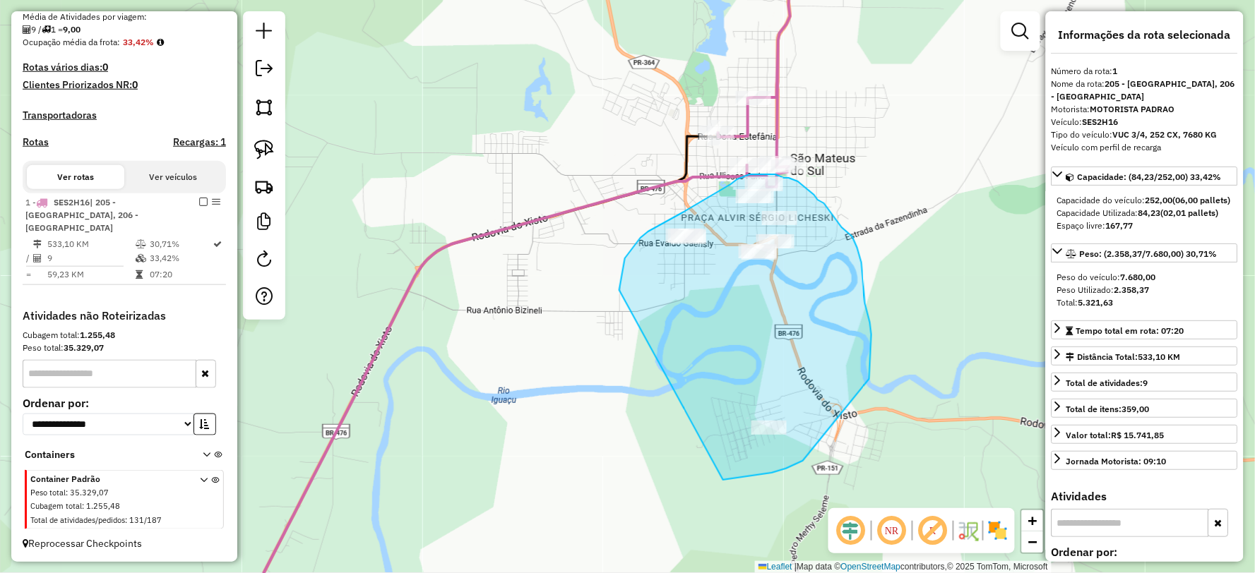
drag, startPoint x: 723, startPoint y: 480, endPoint x: 619, endPoint y: 295, distance: 212.1
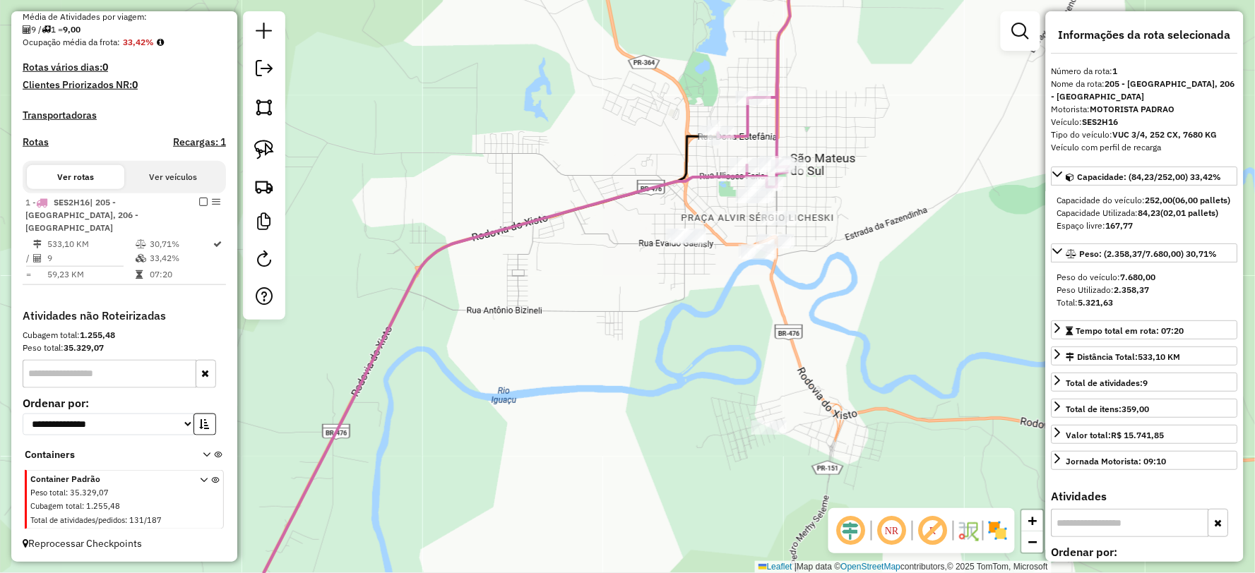
click at [587, 202] on icon at bounding box center [489, 397] width 516 height 465
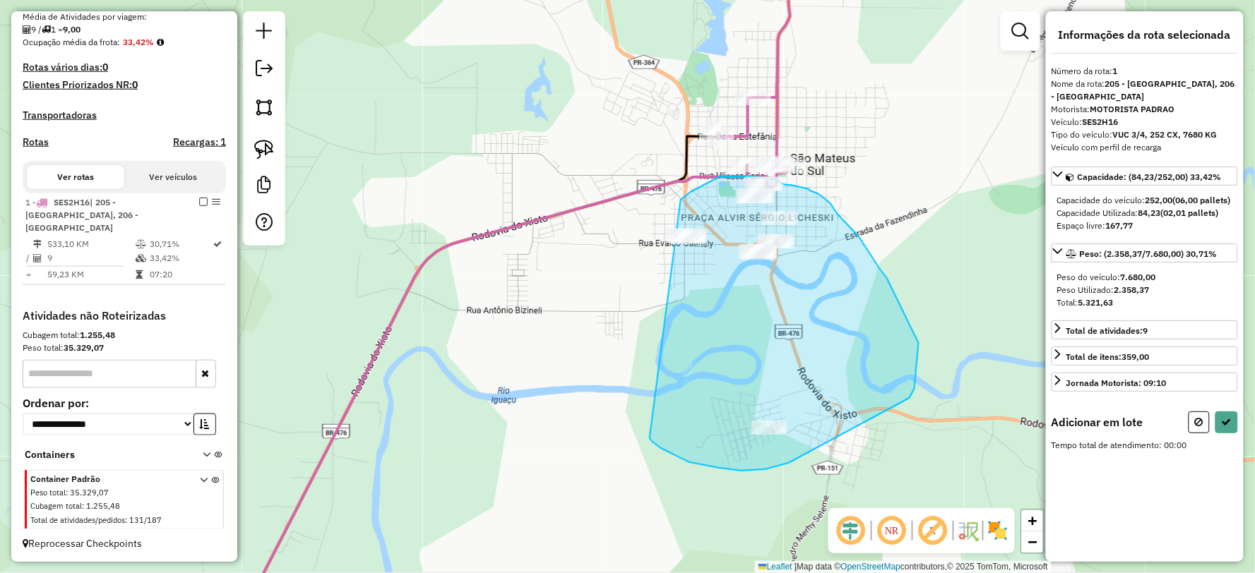
drag, startPoint x: 661, startPoint y: 448, endPoint x: 615, endPoint y: 280, distance: 174.2
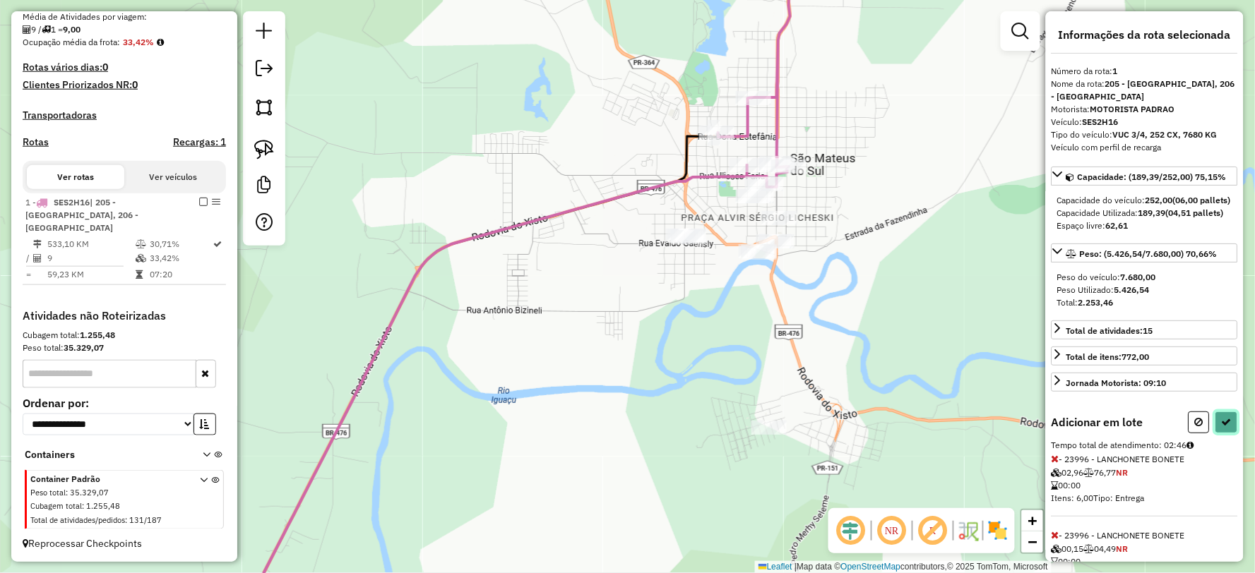
click at [1222, 427] on icon at bounding box center [1226, 422] width 10 height 10
select select "**********"
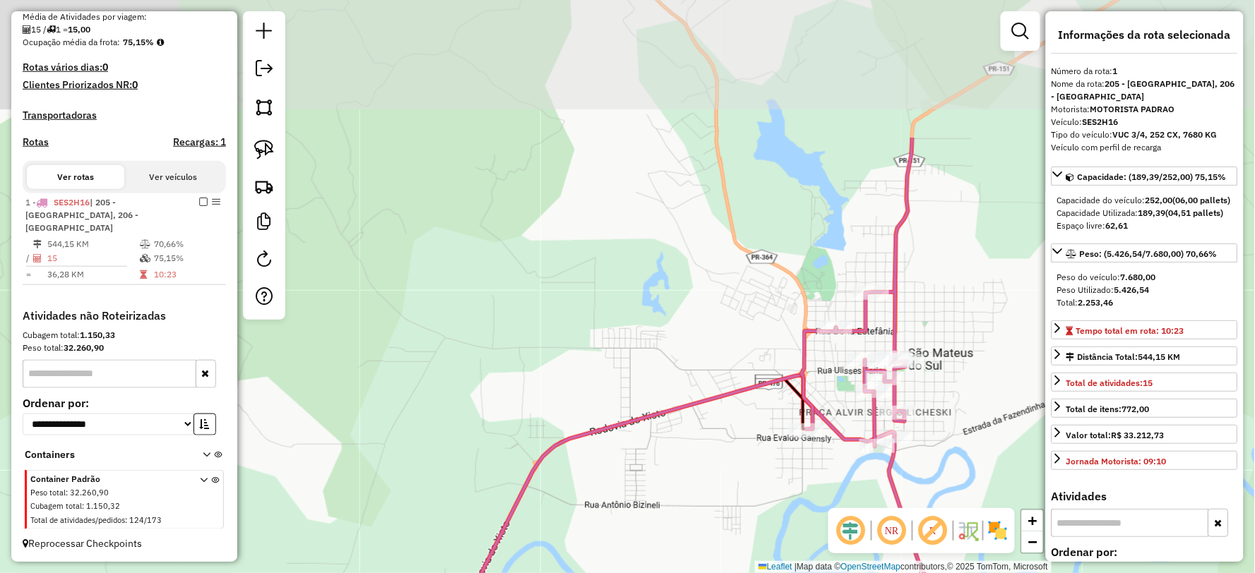
drag, startPoint x: 877, startPoint y: 165, endPoint x: 988, endPoint y: 346, distance: 213.0
click at [988, 346] on div "Janela de atendimento Grade de atendimento Capacidade Transportadoras Veículos …" at bounding box center [627, 286] width 1255 height 573
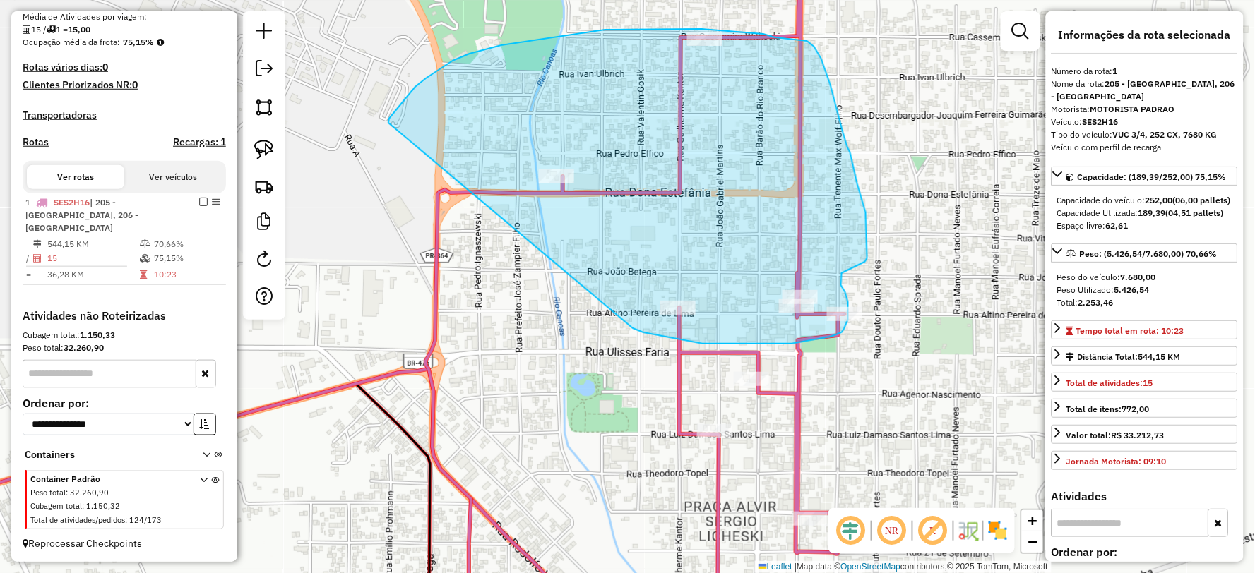
drag, startPoint x: 633, startPoint y: 328, endPoint x: 388, endPoint y: 123, distance: 319.2
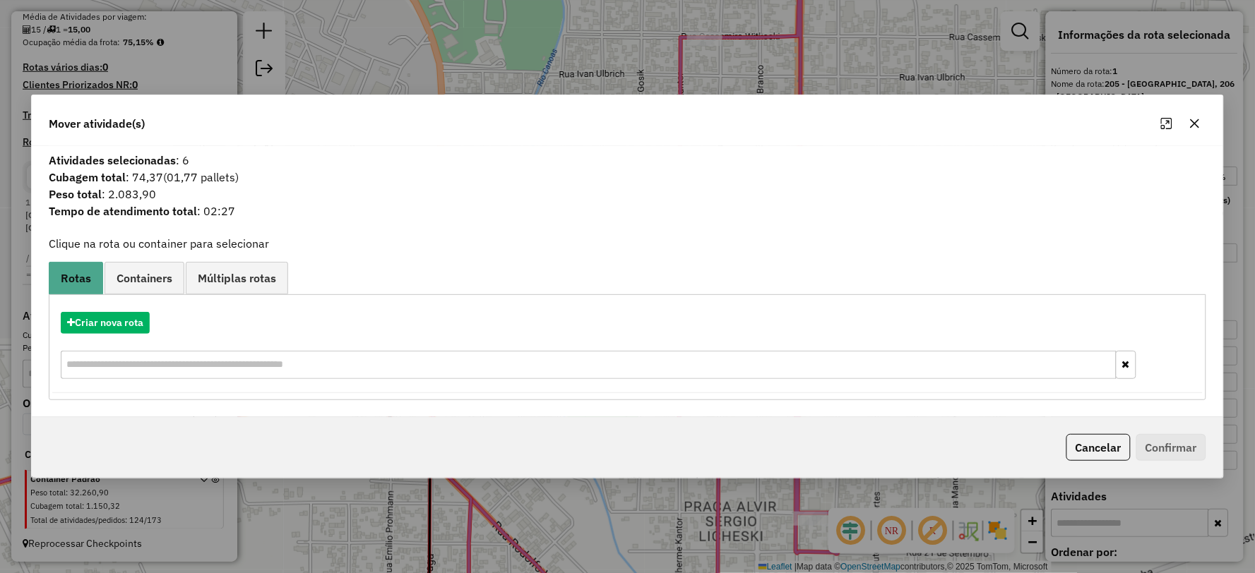
click at [122, 336] on div "Criar nova rota" at bounding box center [626, 347] width 1149 height 92
click at [120, 321] on button "Criar nova rota" at bounding box center [105, 323] width 89 height 22
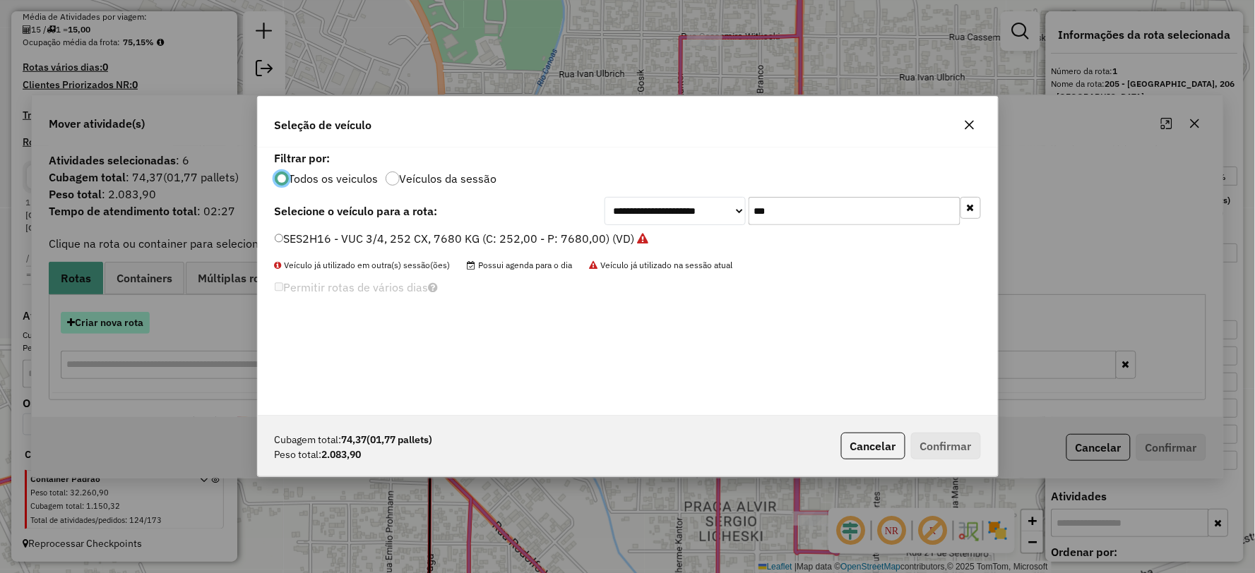
scroll to position [8, 4]
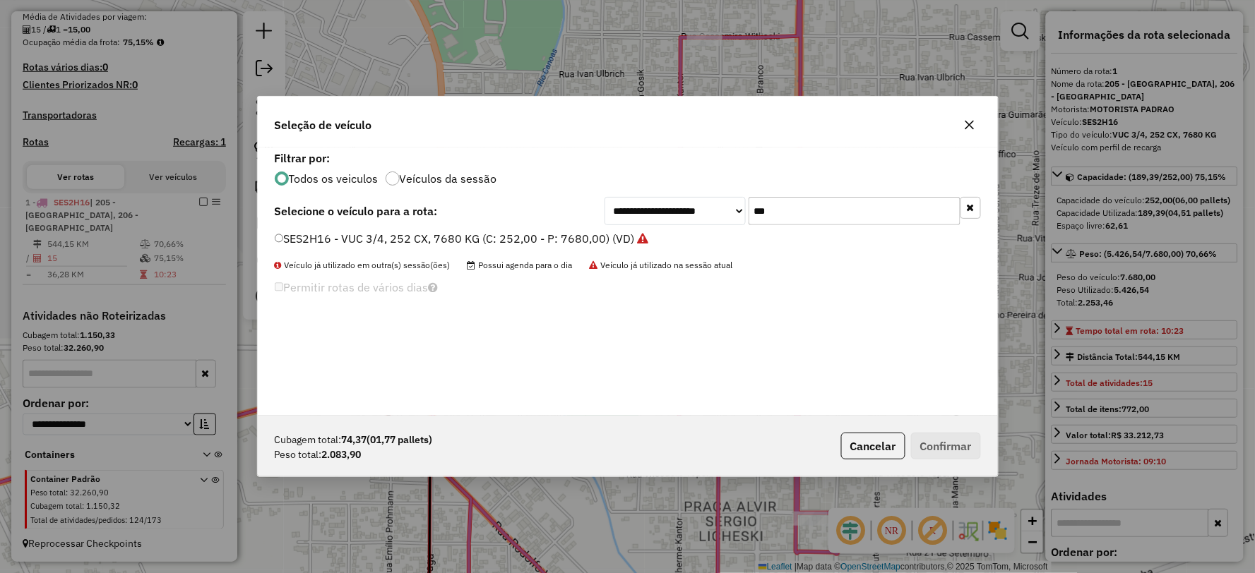
click at [767, 209] on input "***" at bounding box center [854, 211] width 212 height 28
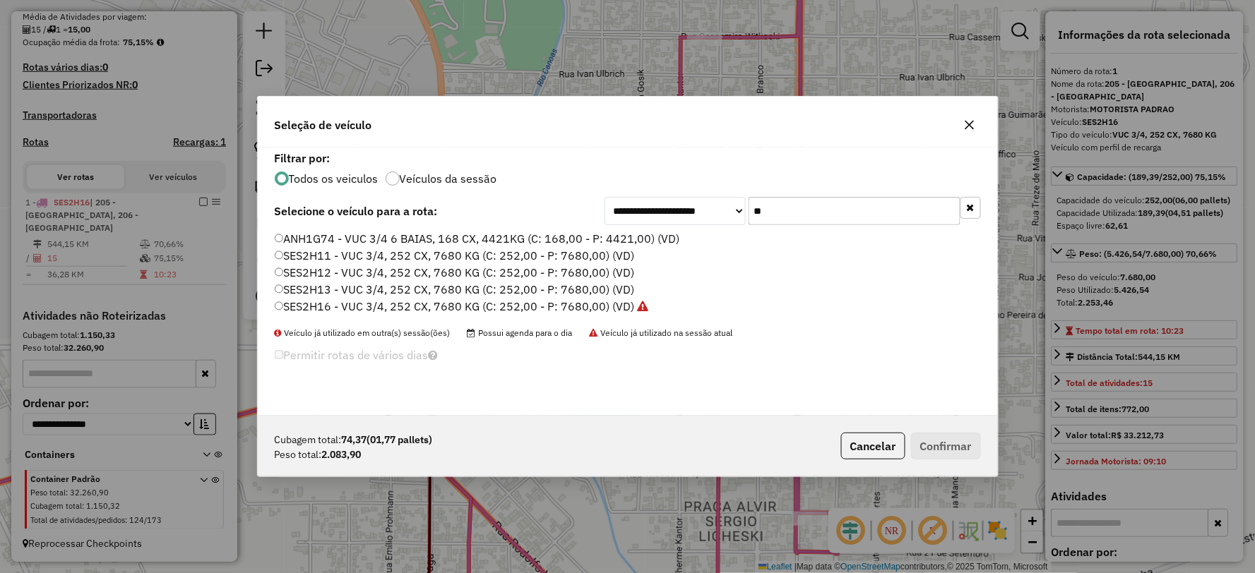
type input "*"
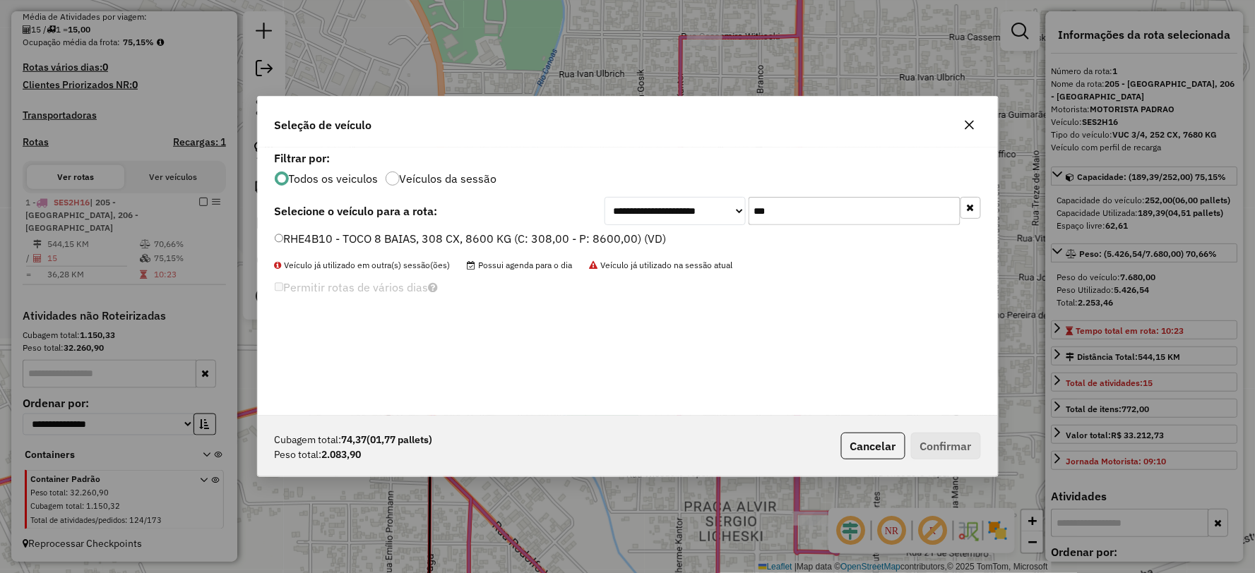
type input "***"
click at [290, 240] on label "RHE4B10 - TOCO 8 BAIAS, 308 CX, 8600 KG (C: 308,00 - P: 8600,00) (VD)" at bounding box center [471, 238] width 392 height 17
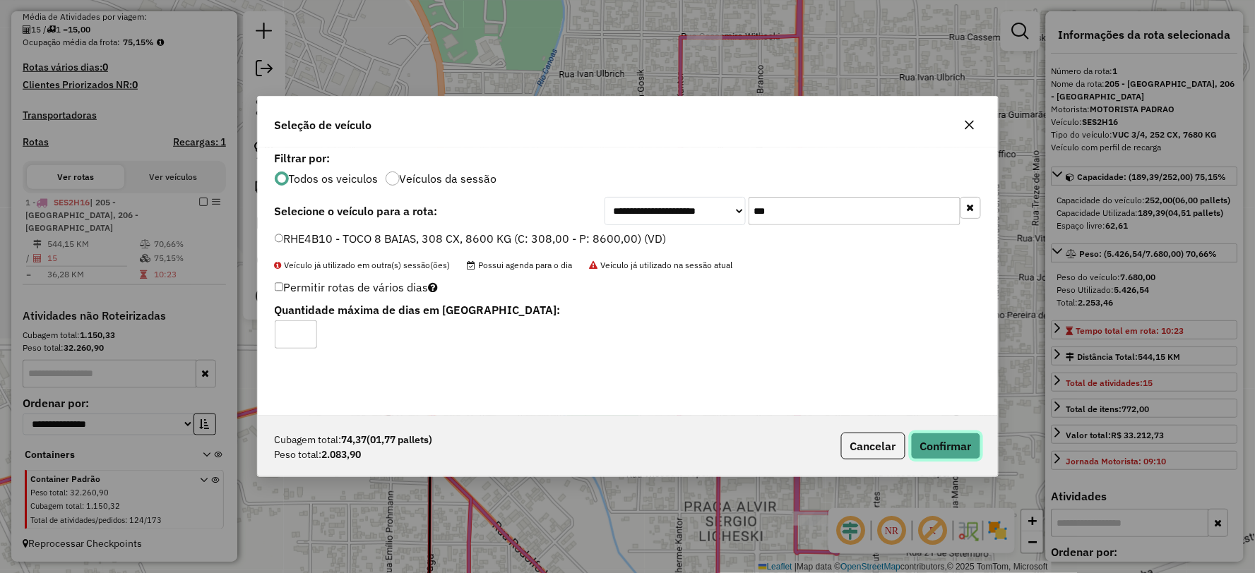
click at [950, 448] on button "Confirmar" at bounding box center [946, 446] width 70 height 27
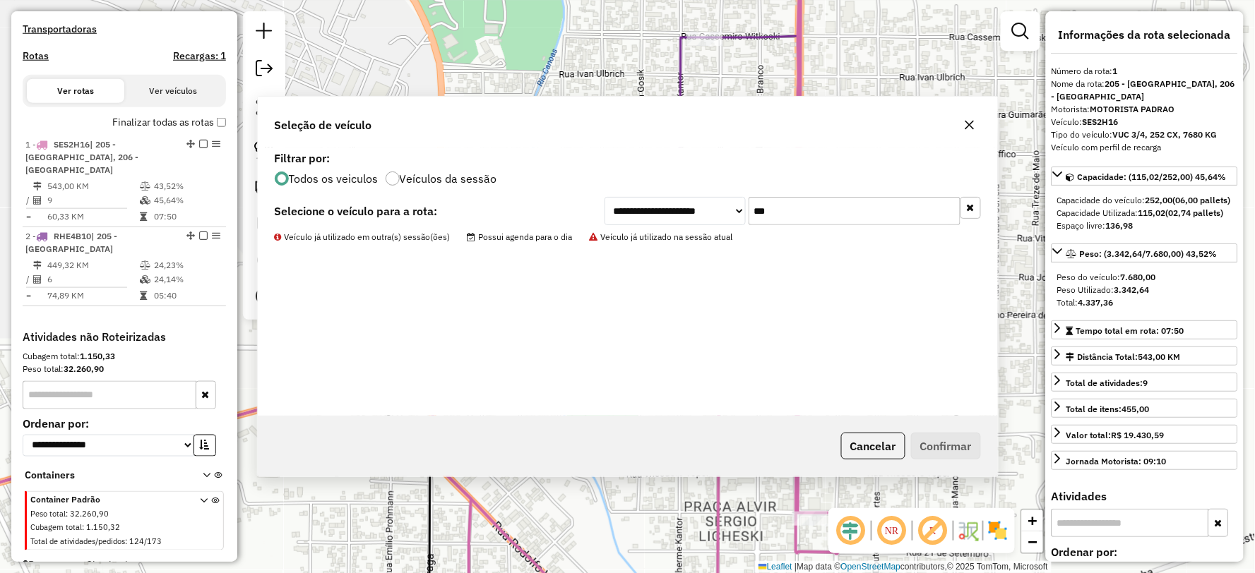
scroll to position [431, 0]
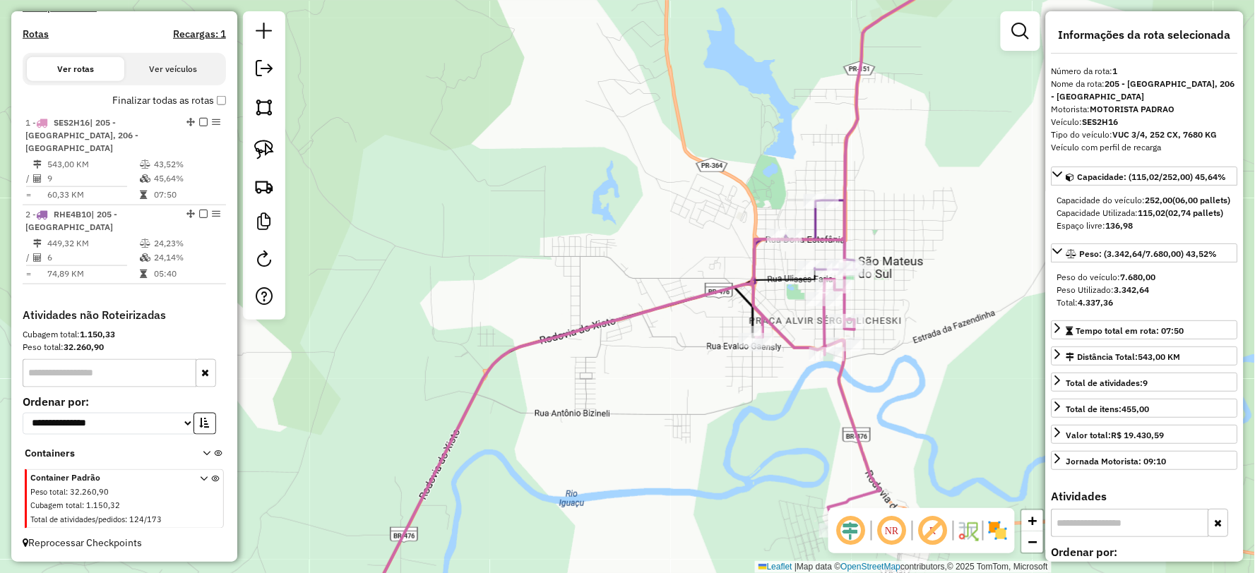
click at [813, 221] on icon at bounding box center [821, 236] width 71 height 70
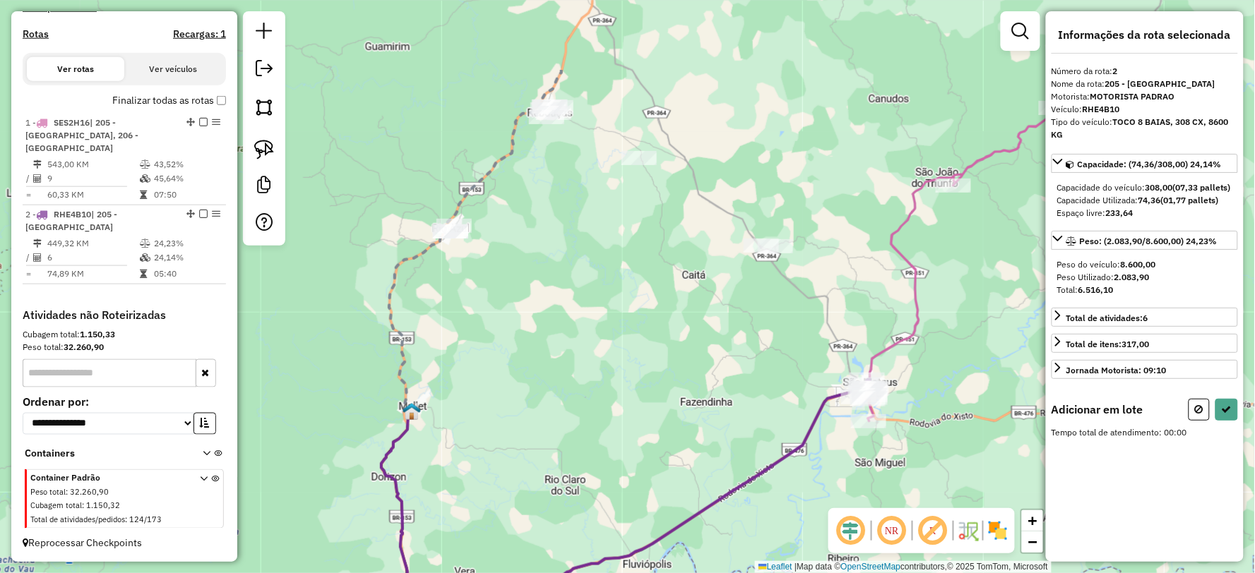
drag, startPoint x: 660, startPoint y: 167, endPoint x: 712, endPoint y: 290, distance: 133.9
click at [707, 285] on div "Janela de atendimento Grade de atendimento Capacidade Transportadoras Veículos …" at bounding box center [627, 286] width 1255 height 573
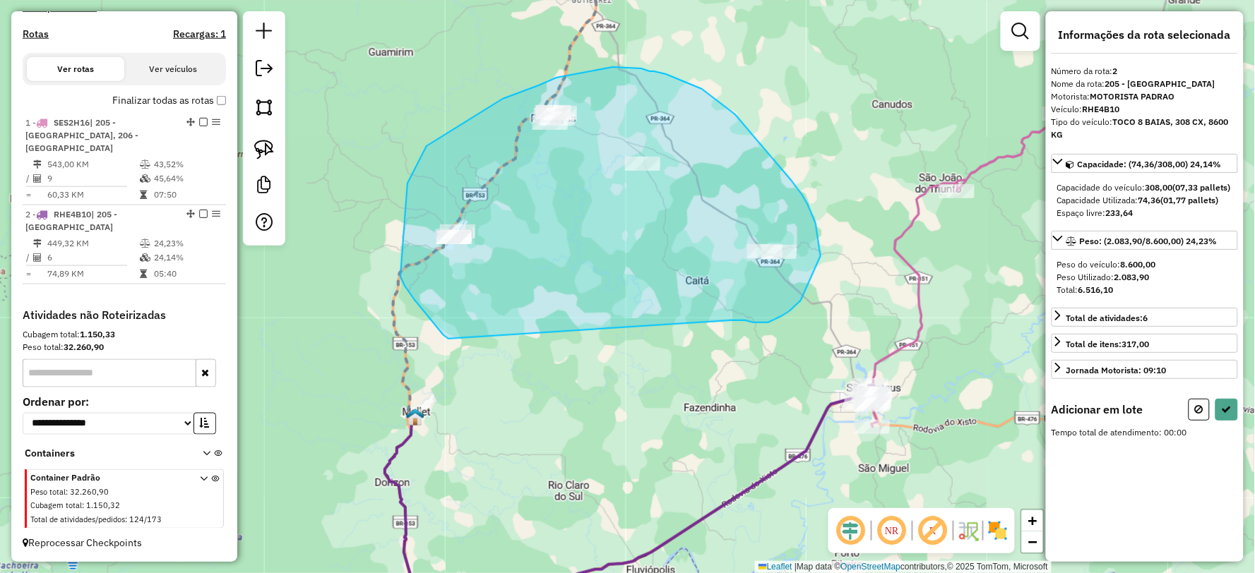
drag, startPoint x: 765, startPoint y: 323, endPoint x: 448, endPoint y: 339, distance: 317.4
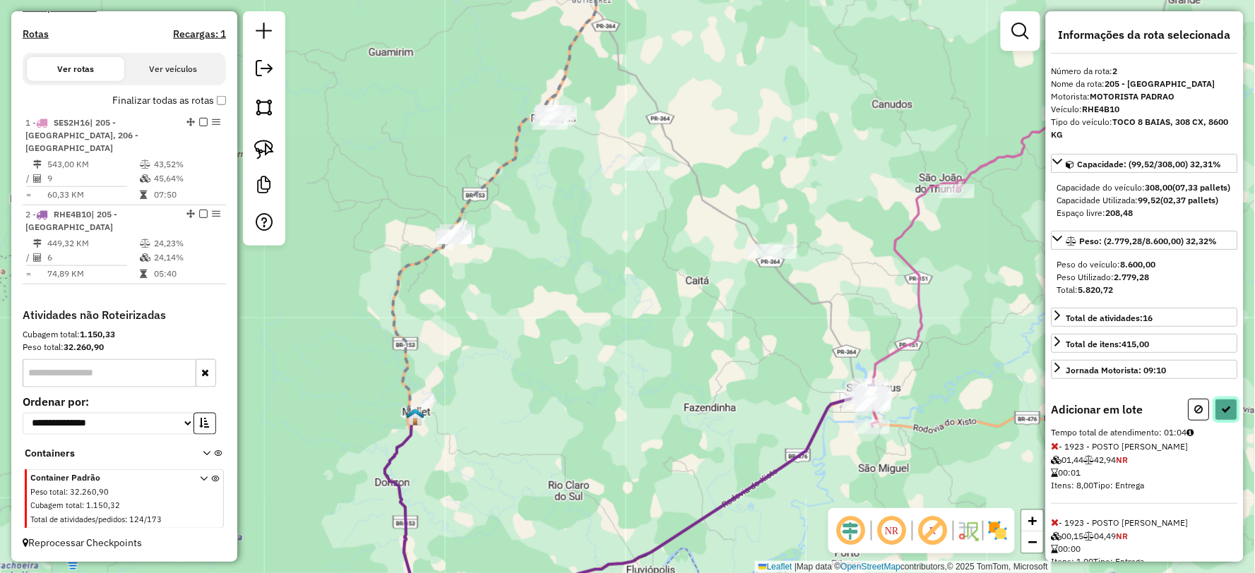
click at [1231, 415] on button at bounding box center [1226, 410] width 23 height 22
select select "**********"
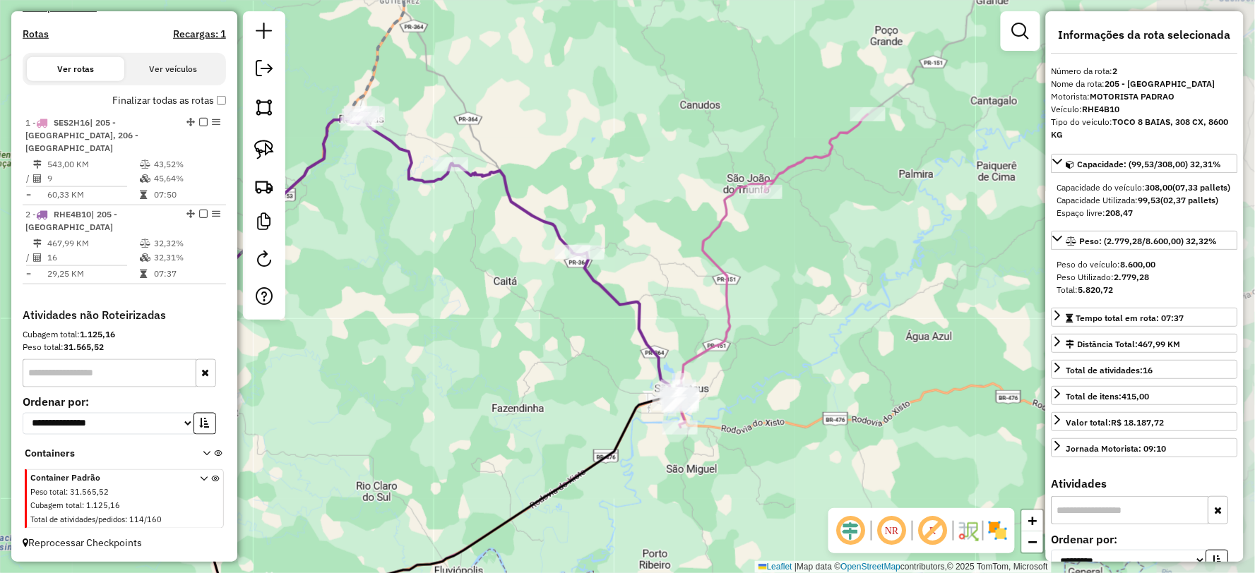
drag, startPoint x: 993, startPoint y: 353, endPoint x: 803, endPoint y: 354, distance: 189.2
click at [803, 354] on div "Janela de atendimento Grade de atendimento Capacidade Transportadoras Veículos …" at bounding box center [627, 286] width 1255 height 573
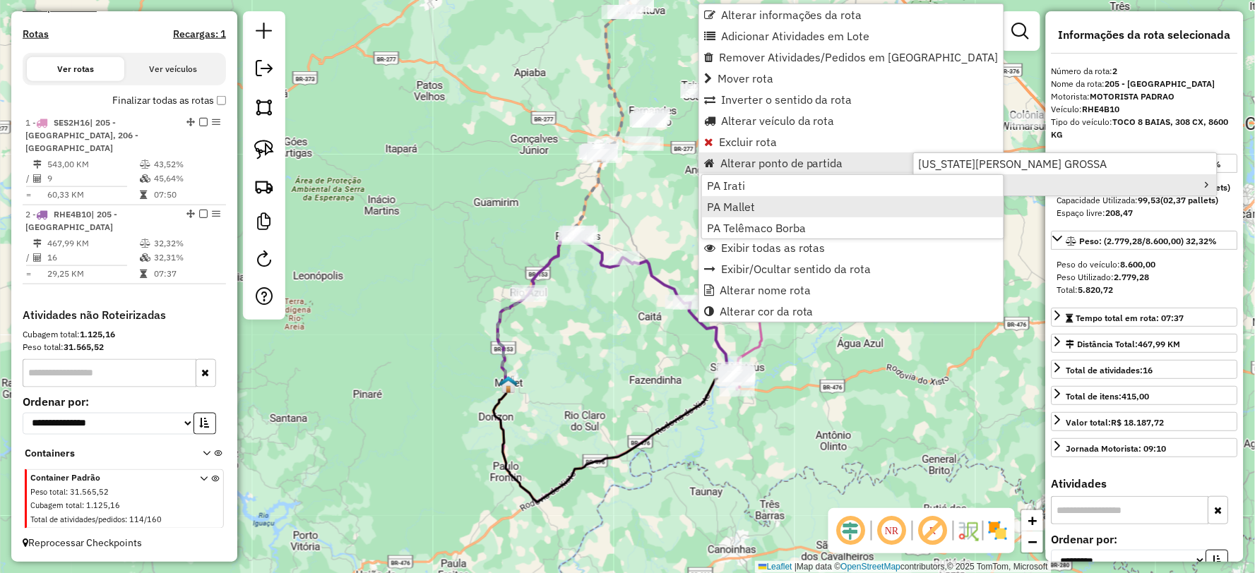
click at [763, 207] on link "PA Mallet" at bounding box center [852, 206] width 301 height 21
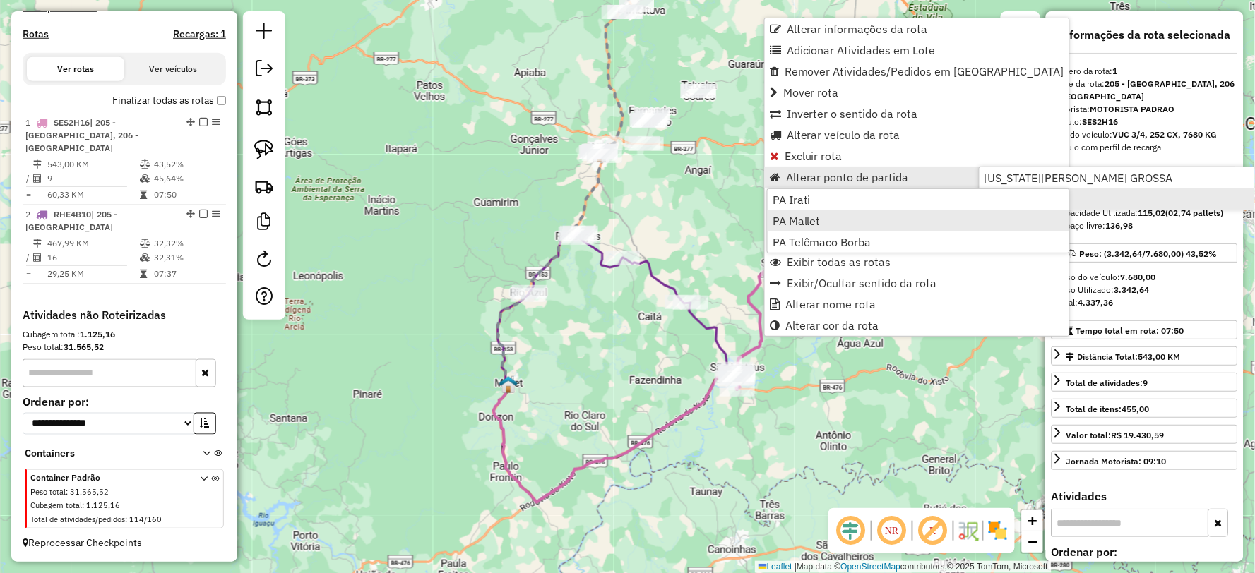
click at [815, 224] on span "PA Mallet" at bounding box center [796, 220] width 48 height 11
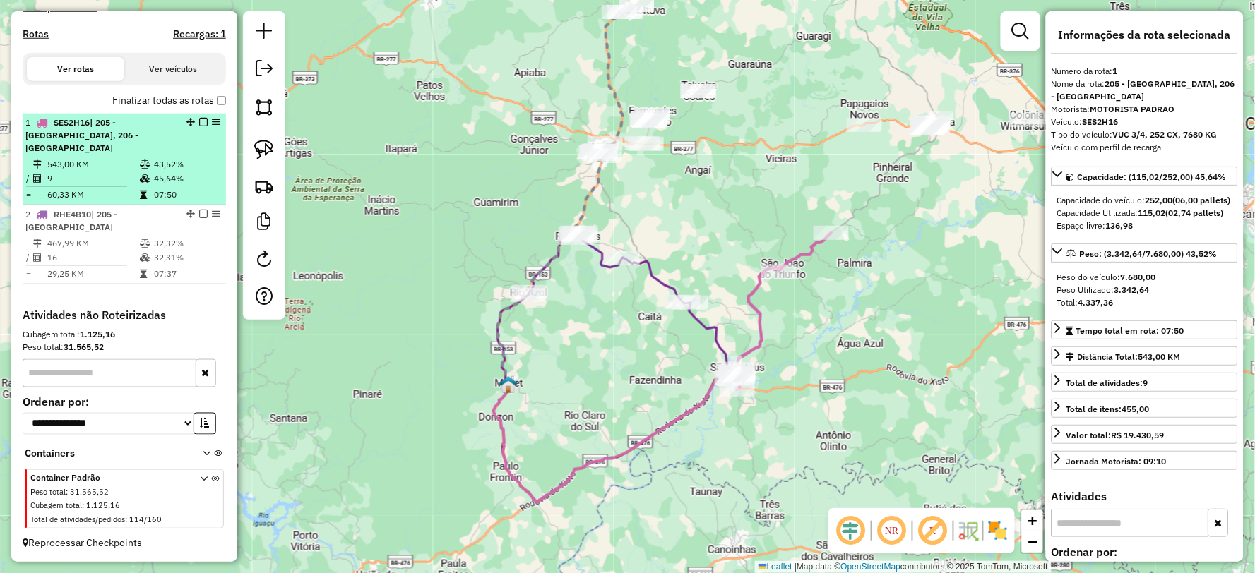
drag, startPoint x: 198, startPoint y: 134, endPoint x: 196, endPoint y: 143, distance: 8.9
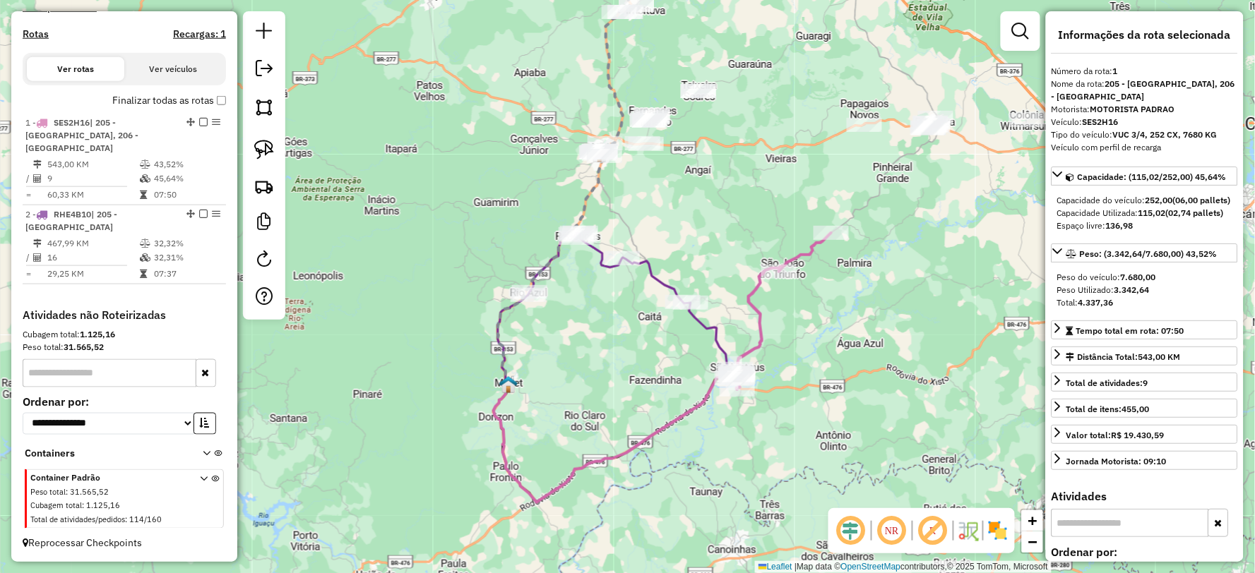
click at [199, 126] on em at bounding box center [203, 122] width 8 height 8
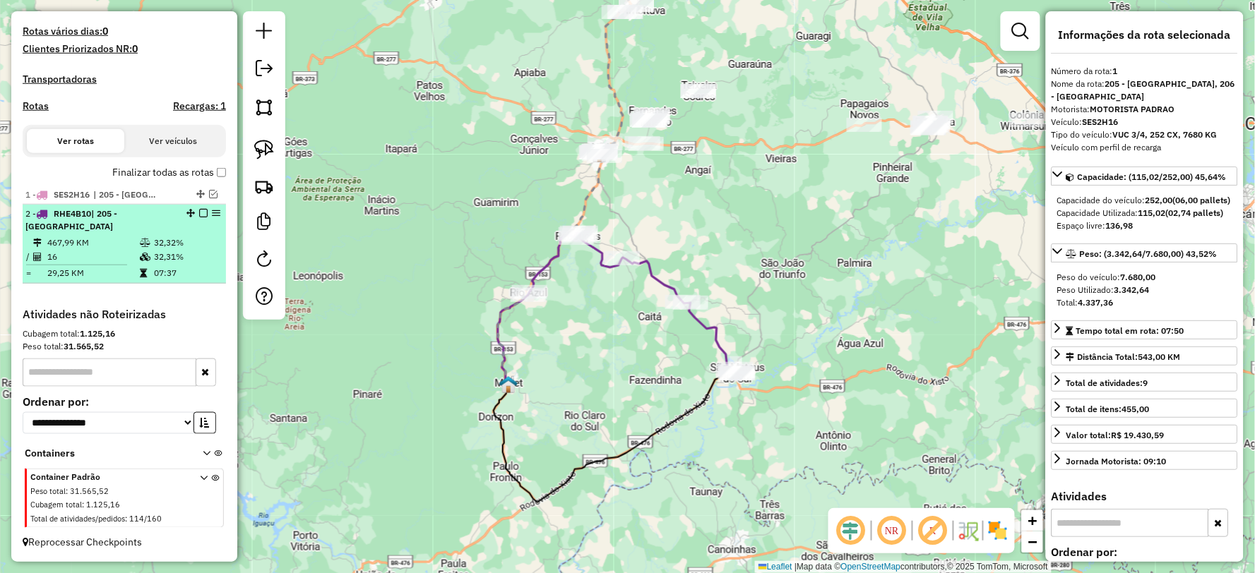
click at [199, 210] on em at bounding box center [203, 213] width 8 height 8
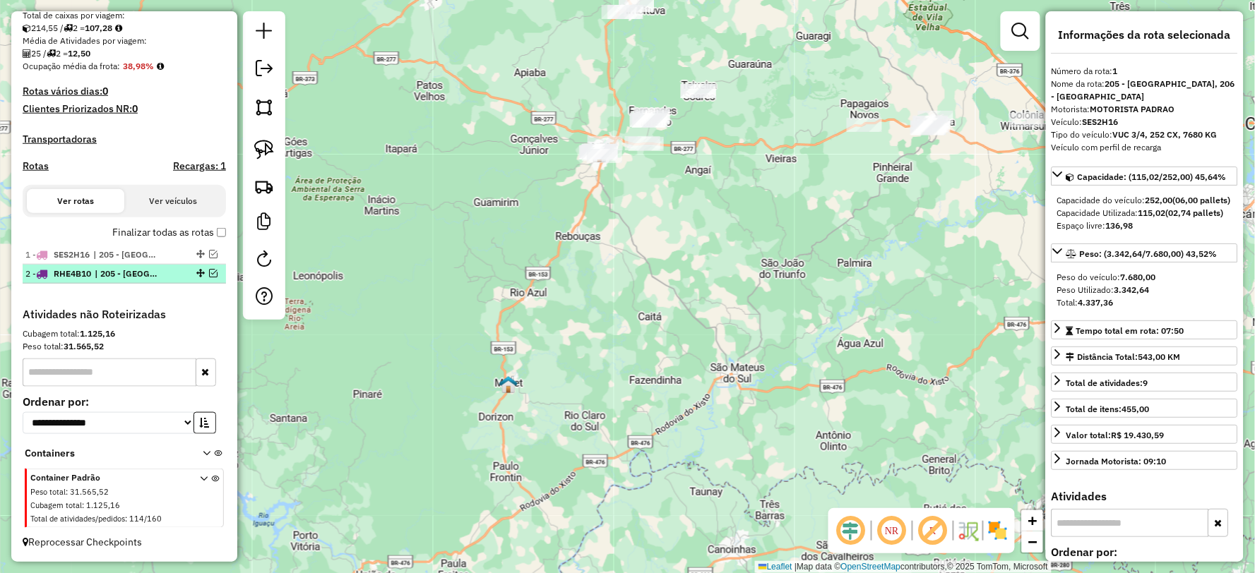
scroll to position [311, 0]
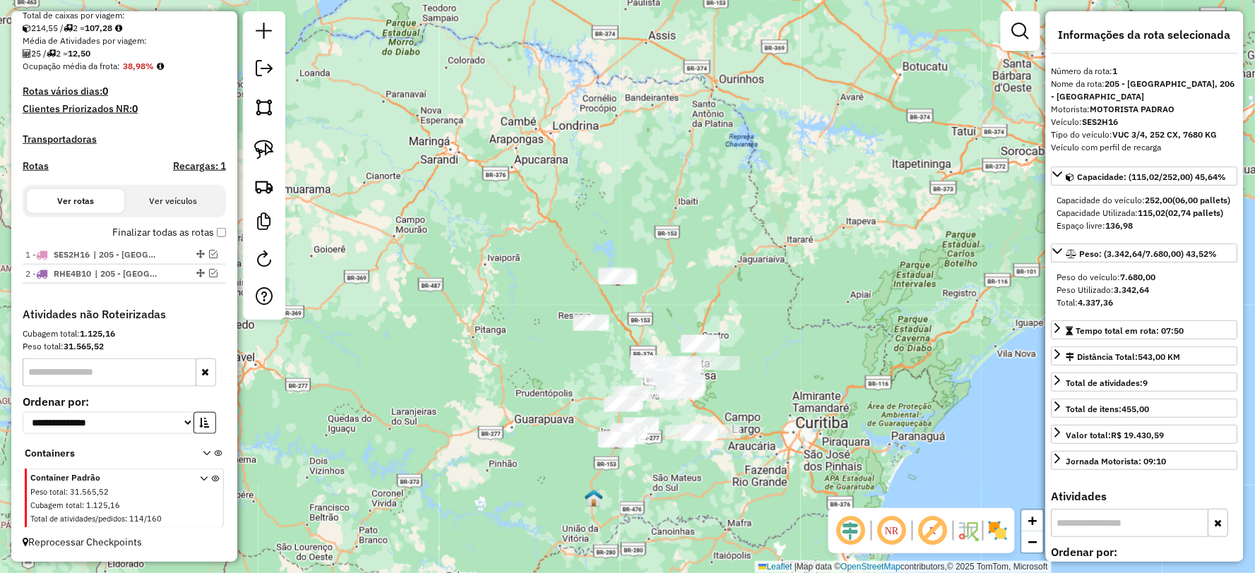
drag, startPoint x: 614, startPoint y: 400, endPoint x: 630, endPoint y: 470, distance: 70.9
click at [635, 482] on div "Janela de atendimento Grade de atendimento Capacidade Transportadoras Veículos …" at bounding box center [627, 286] width 1255 height 573
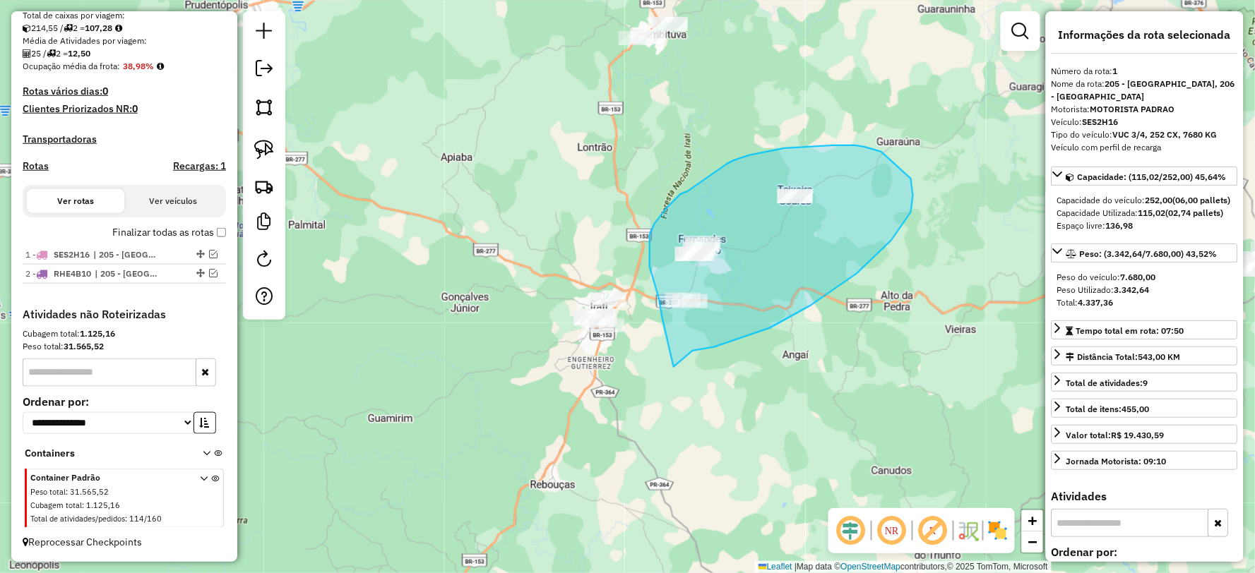
drag, startPoint x: 693, startPoint y: 351, endPoint x: 674, endPoint y: 367, distance: 25.0
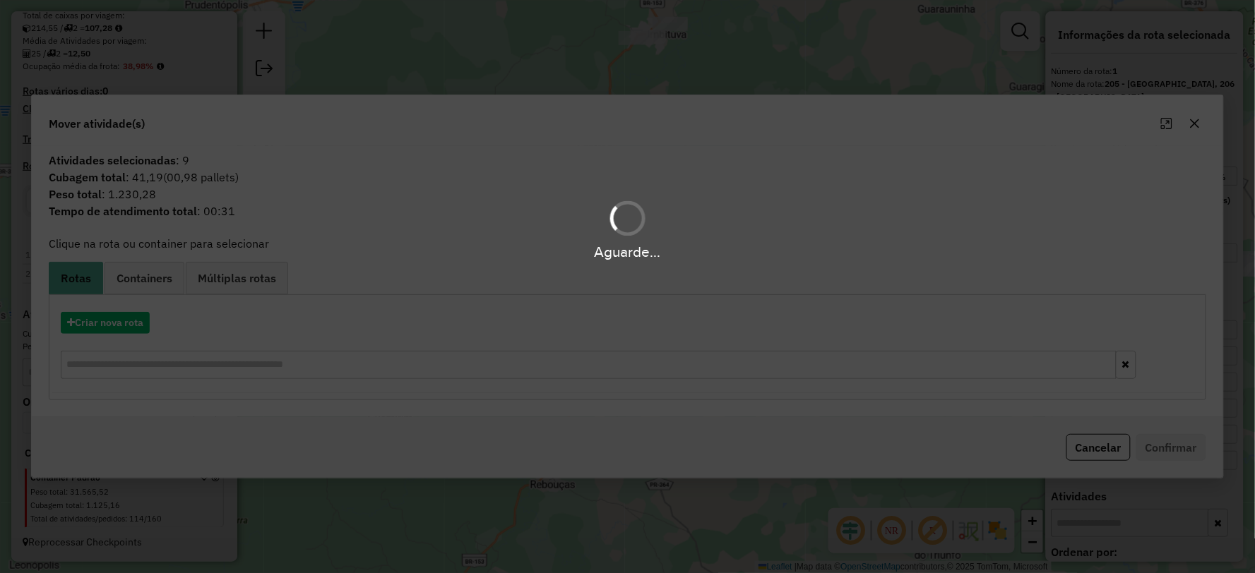
click at [103, 321] on hb-app "Aguarde... Pop-up bloqueado! Seu navegador bloqueou automáticamente a abertura …" at bounding box center [627, 286] width 1255 height 573
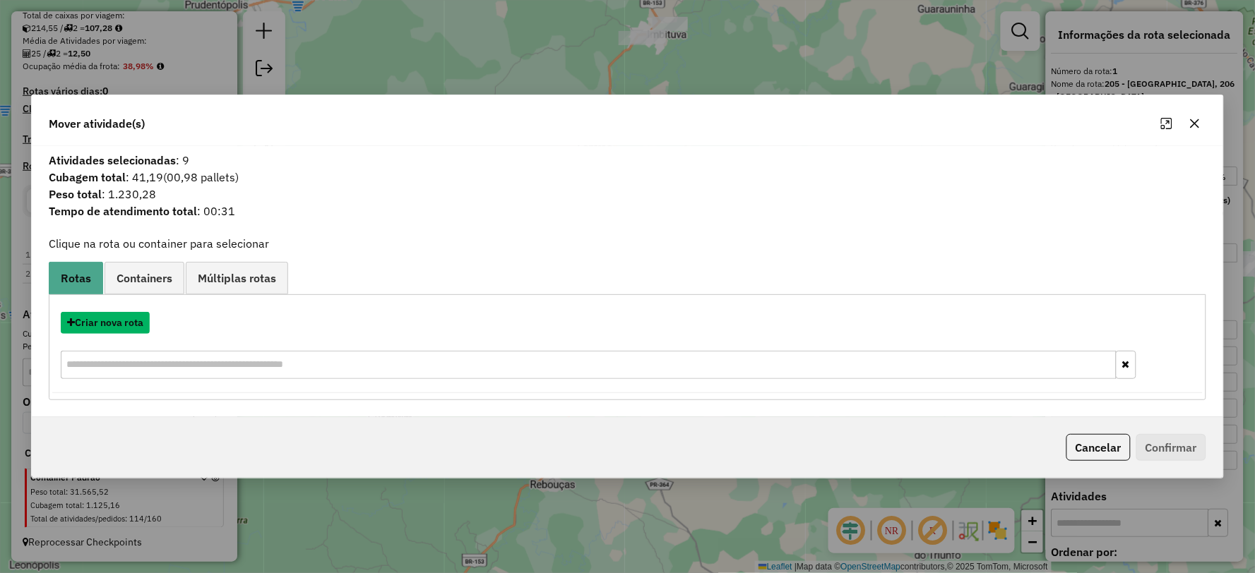
click at [103, 321] on button "Criar nova rota" at bounding box center [105, 323] width 89 height 22
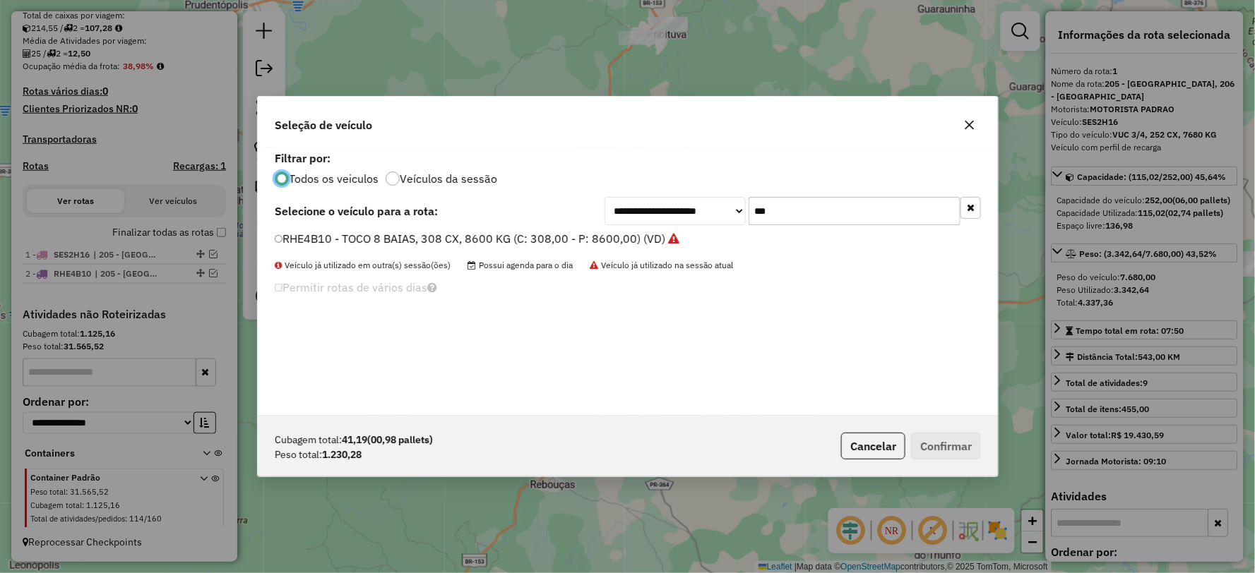
scroll to position [8, 4]
drag, startPoint x: 717, startPoint y: 228, endPoint x: 722, endPoint y: 235, distance: 8.2
click at [714, 232] on div "**********" at bounding box center [628, 282] width 740 height 268
type input "***"
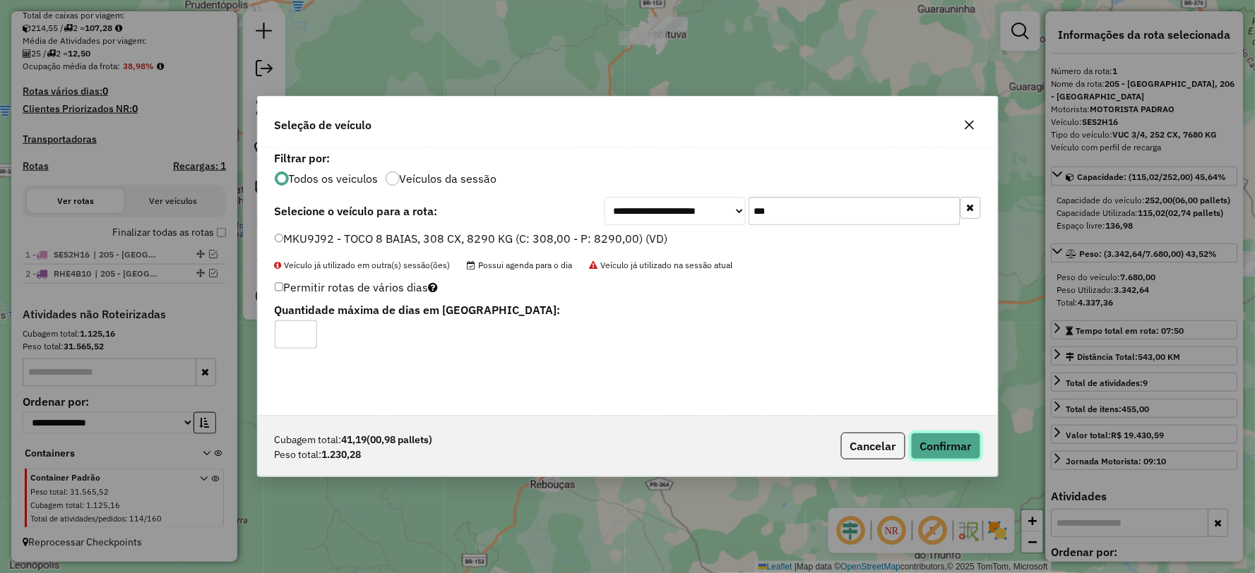
click at [959, 439] on button "Confirmar" at bounding box center [946, 446] width 70 height 27
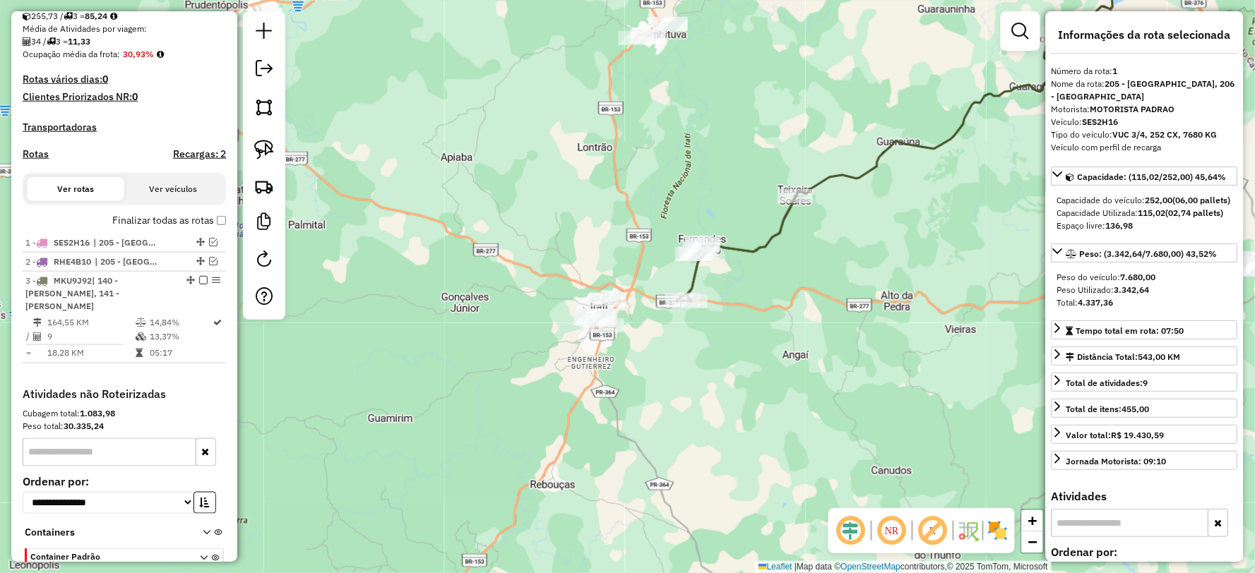
scroll to position [390, 0]
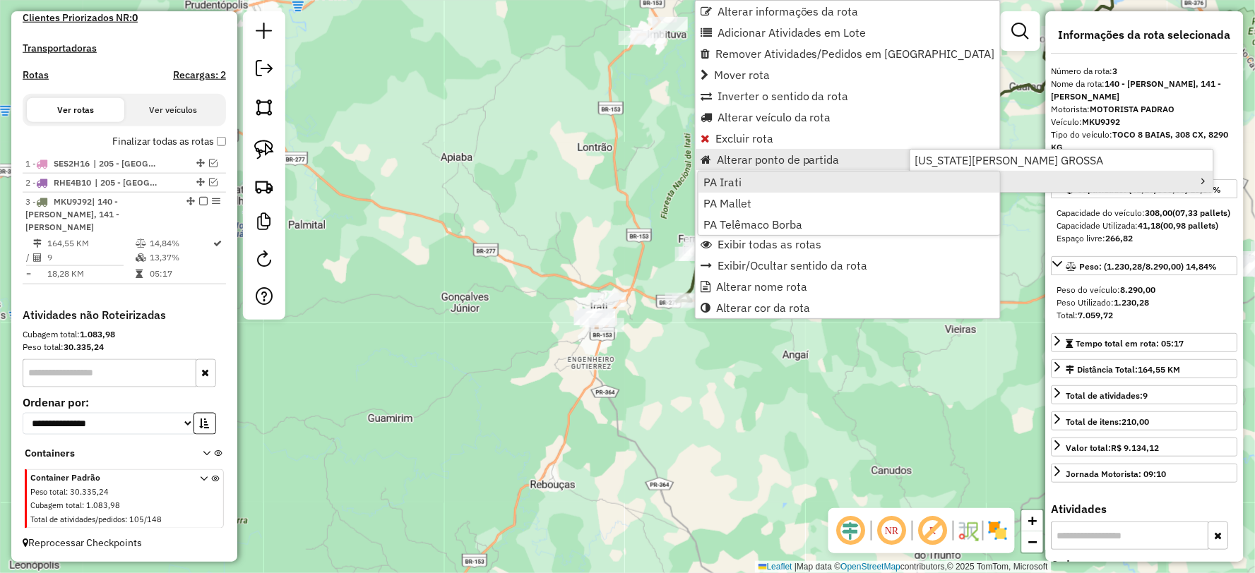
click at [731, 181] on span "PA Irati" at bounding box center [722, 182] width 38 height 11
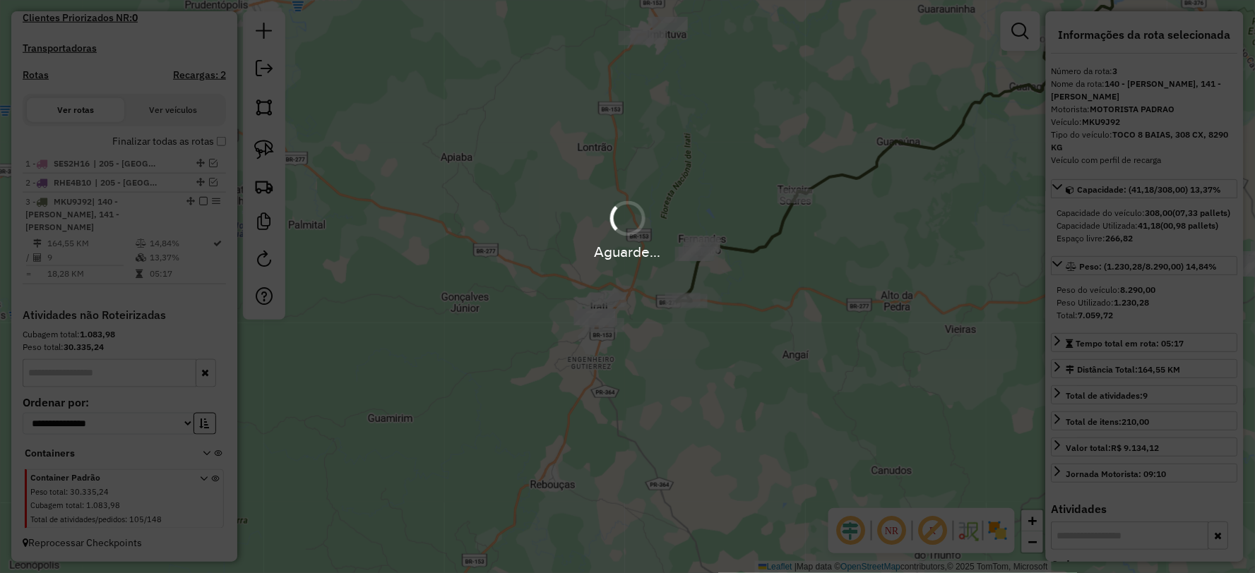
scroll to position [407, 0]
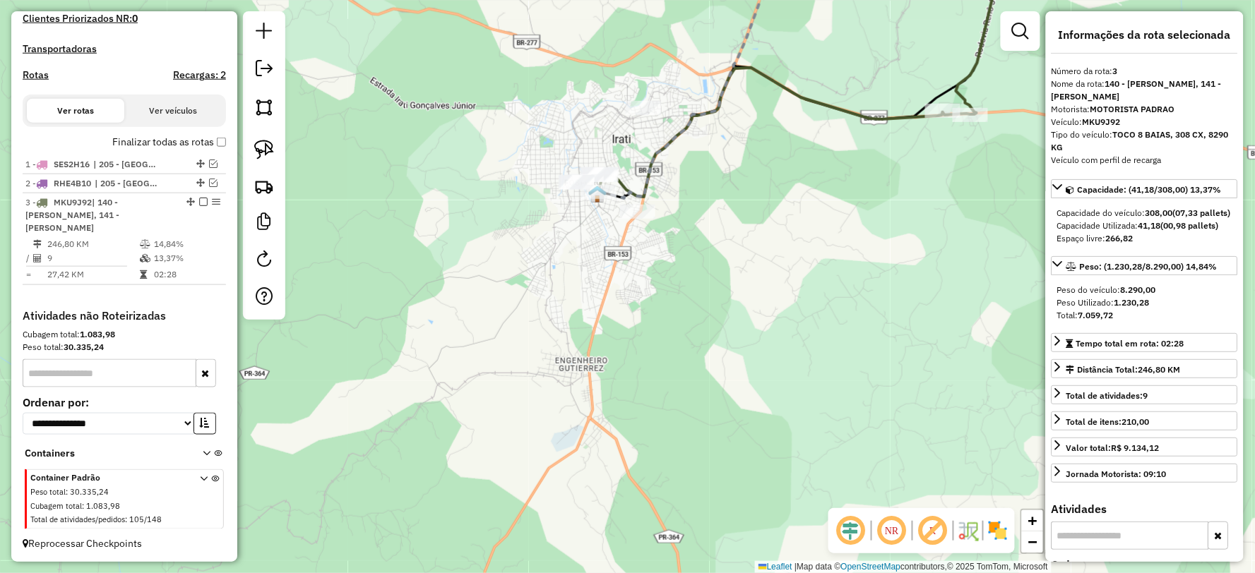
click at [833, 106] on icon at bounding box center [770, 132] width 345 height 129
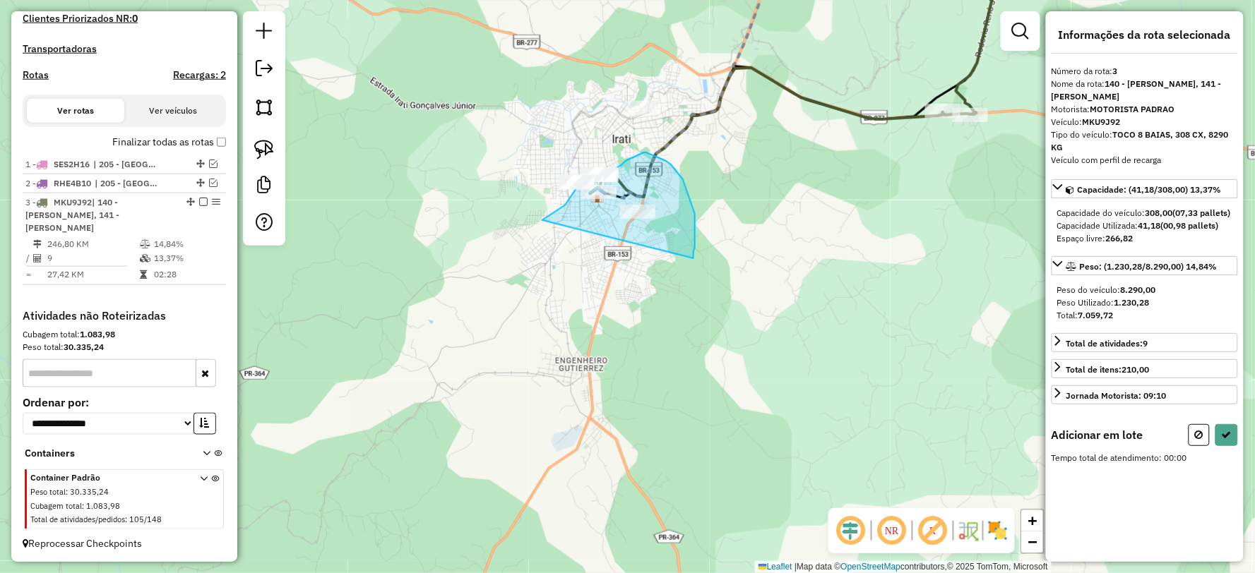
drag, startPoint x: 693, startPoint y: 258, endPoint x: 546, endPoint y: 249, distance: 147.1
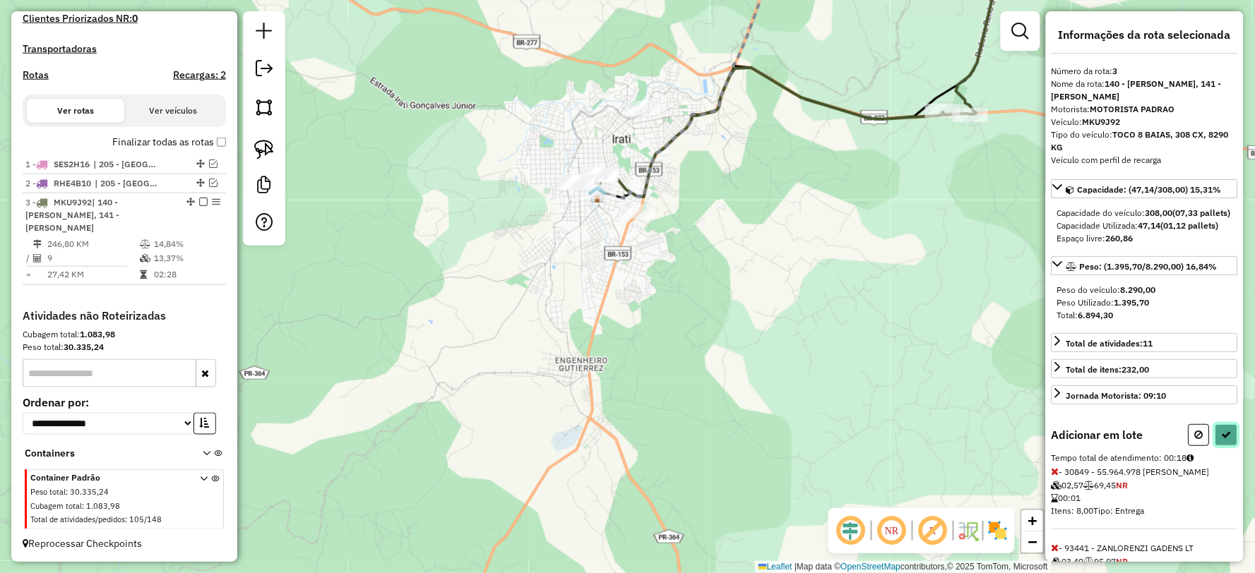
click at [1224, 440] on icon at bounding box center [1226, 435] width 10 height 10
select select "**********"
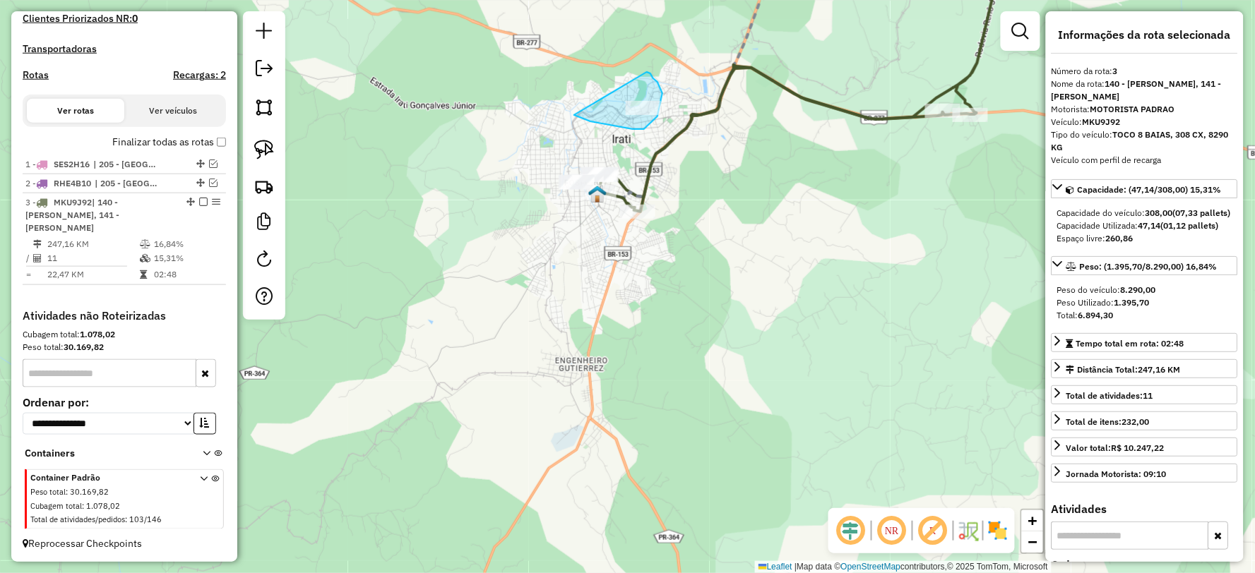
drag, startPoint x: 590, startPoint y: 121, endPoint x: 594, endPoint y: 64, distance: 57.3
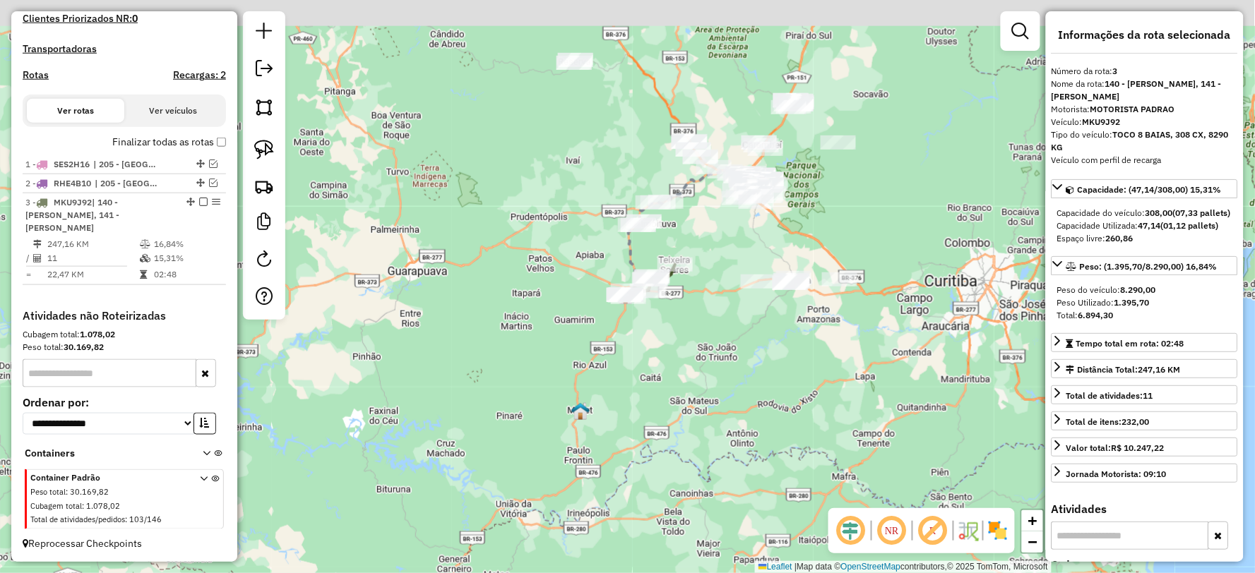
drag, startPoint x: 676, startPoint y: 221, endPoint x: 675, endPoint y: 234, distance: 13.5
click at [678, 231] on div "Janela de atendimento Grade de atendimento Capacidade Transportadoras Veículos …" at bounding box center [627, 286] width 1255 height 573
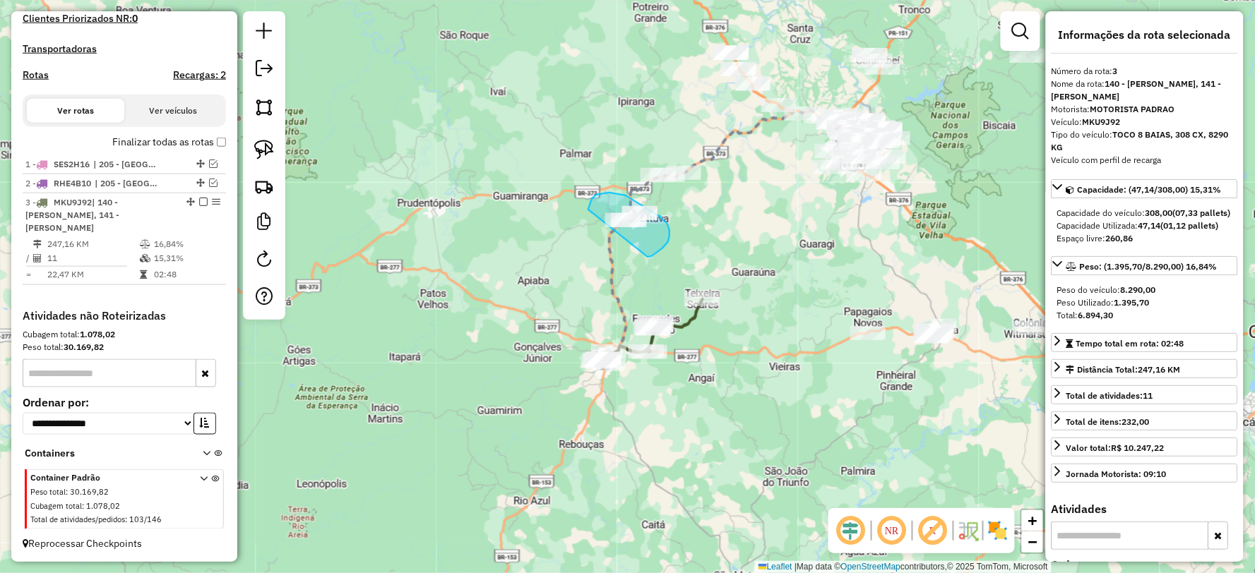
drag, startPoint x: 652, startPoint y: 256, endPoint x: 583, endPoint y: 230, distance: 73.3
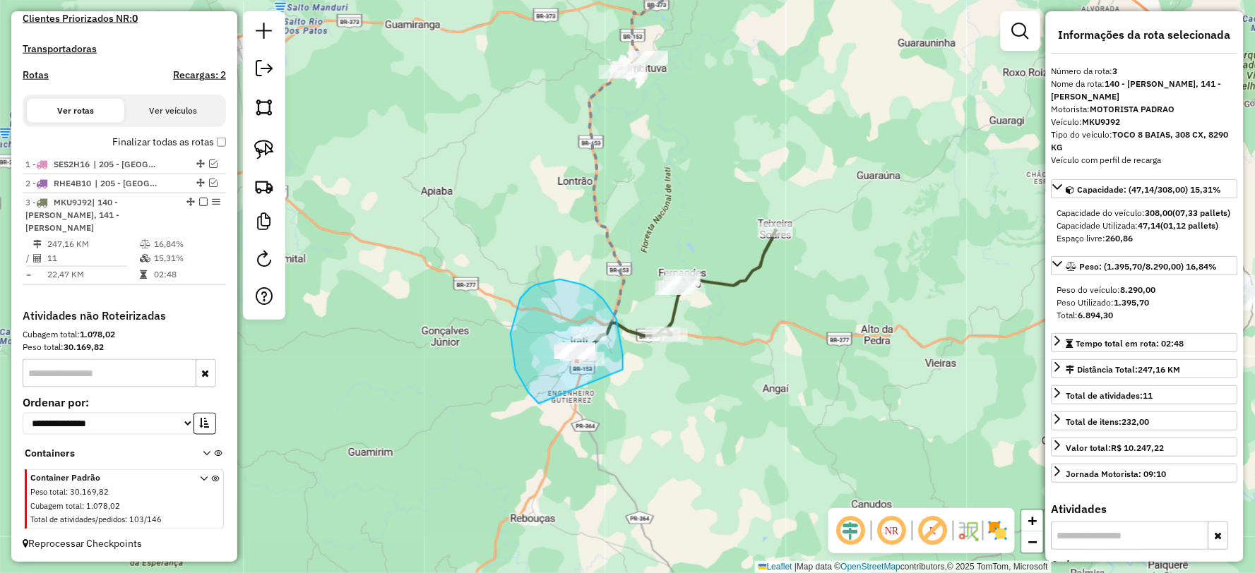
drag, startPoint x: 616, startPoint y: 319, endPoint x: 560, endPoint y: 414, distance: 110.2
click at [555, 414] on div "Janela de atendimento Grade de atendimento Capacidade Transportadoras Veículos …" at bounding box center [627, 286] width 1255 height 573
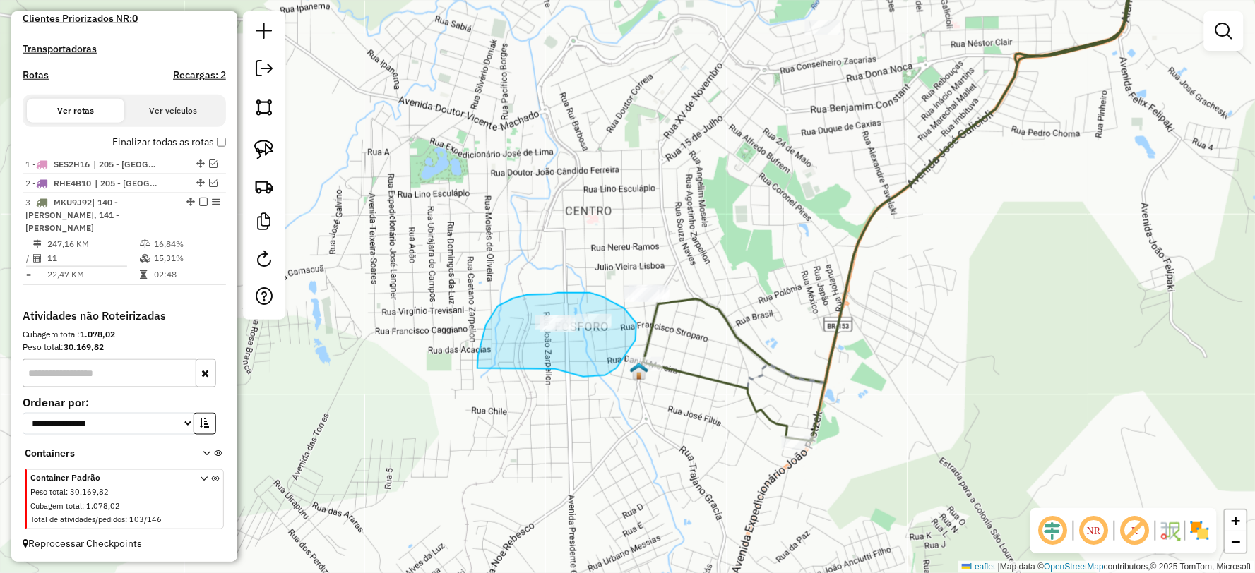
drag, startPoint x: 561, startPoint y: 371, endPoint x: 478, endPoint y: 370, distance: 82.6
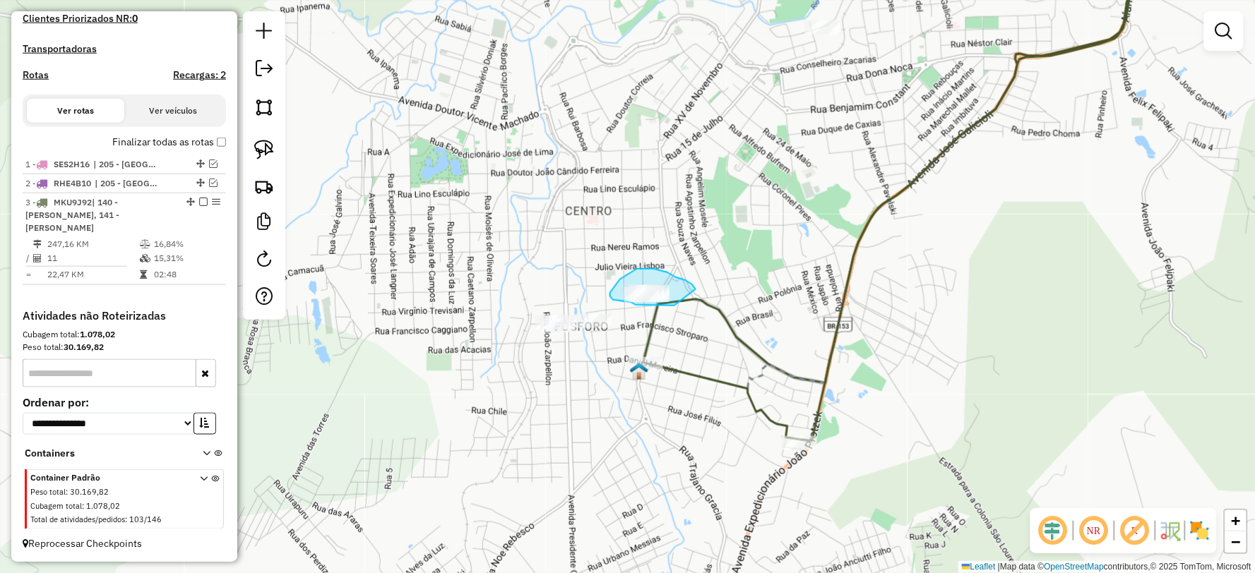
drag, startPoint x: 693, startPoint y: 286, endPoint x: 674, endPoint y: 306, distance: 27.5
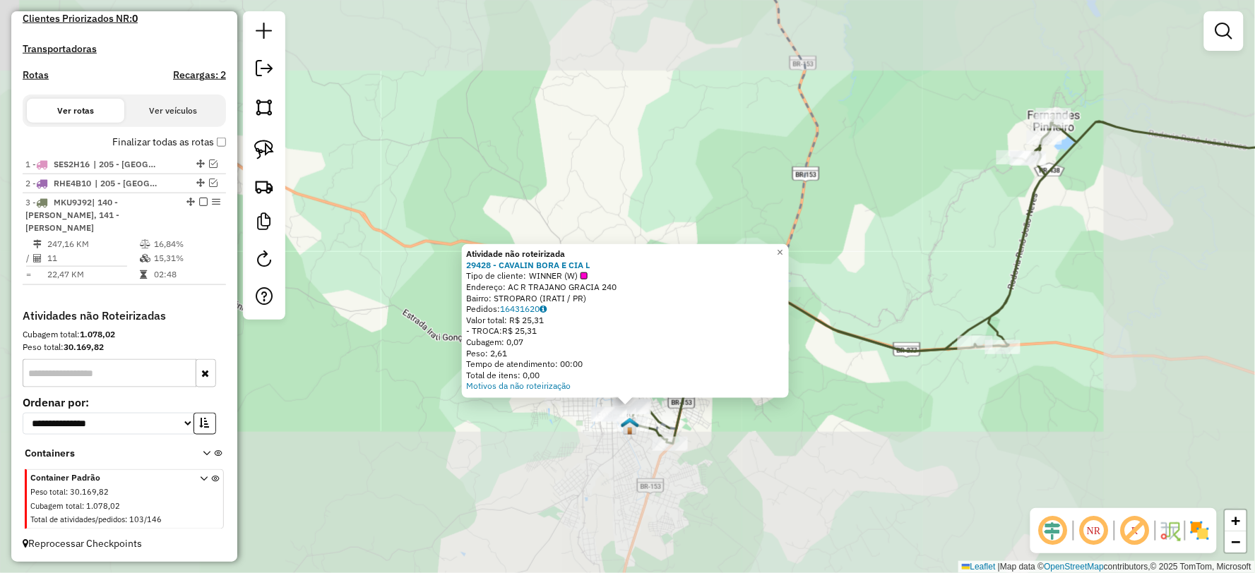
click at [971, 429] on div "Rota 3 - Placa MKU9J92 93441 - ZANLORENZI GADENS LT Atividade não roteirizada 2…" at bounding box center [627, 286] width 1255 height 573
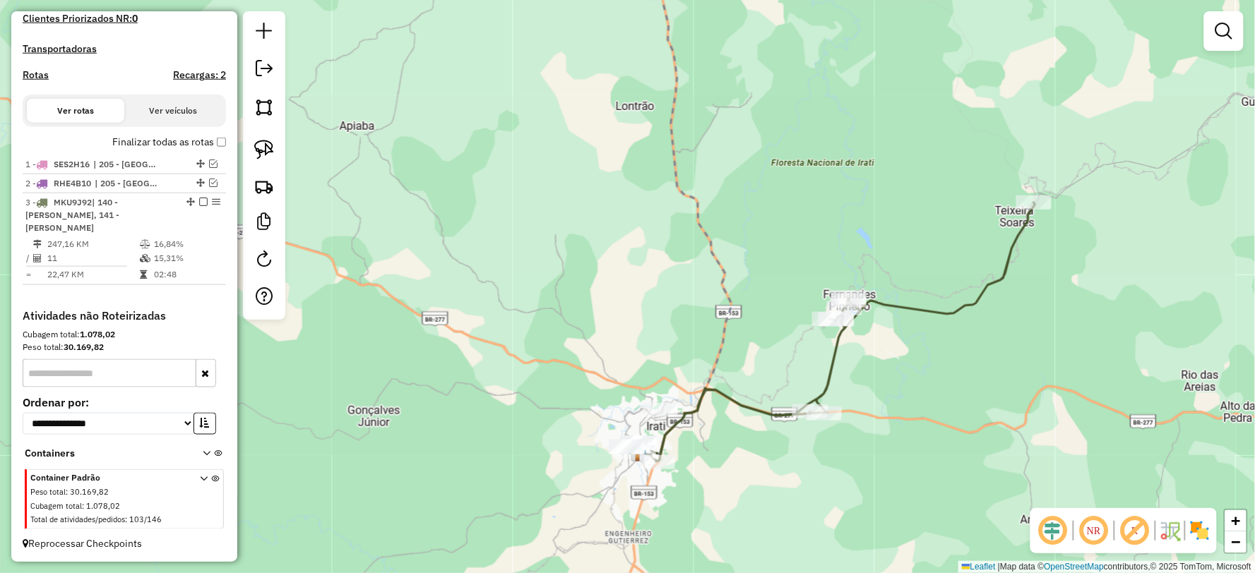
click at [748, 405] on icon at bounding box center [836, 332] width 397 height 259
select select "**********"
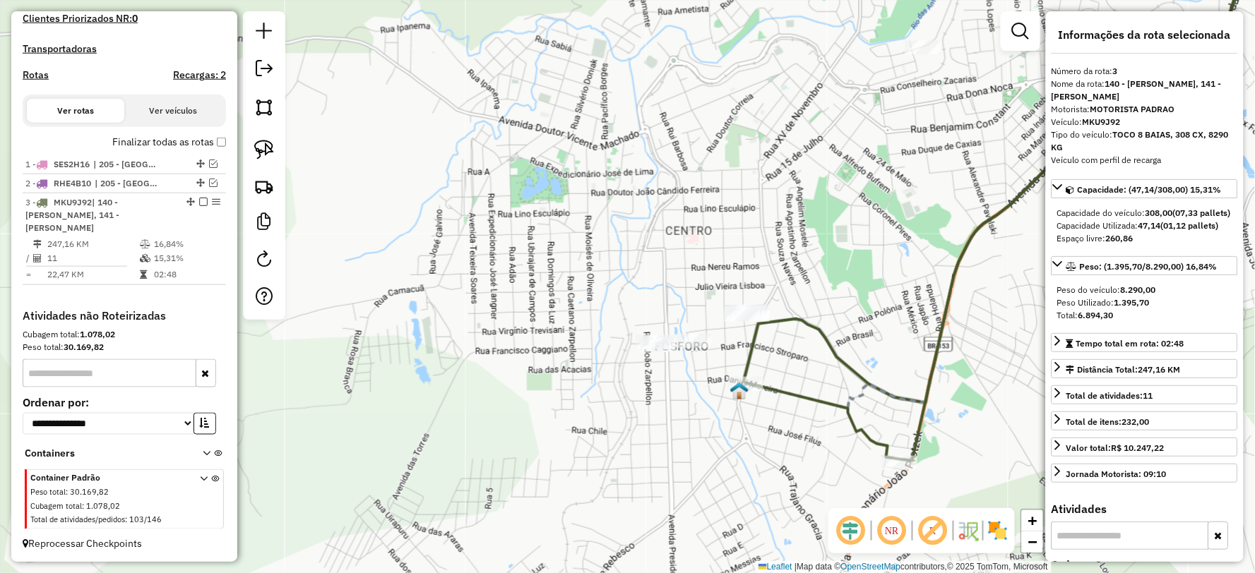
click at [816, 399] on icon at bounding box center [1002, 202] width 513 height 518
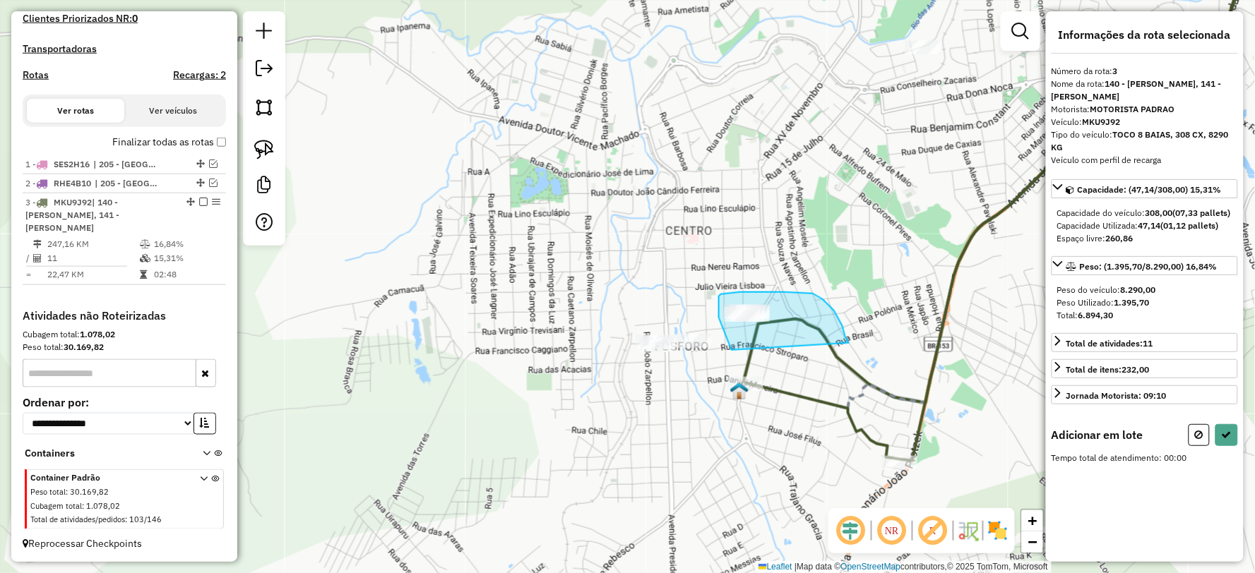
drag, startPoint x: 834, startPoint y: 311, endPoint x: 752, endPoint y: 371, distance: 101.5
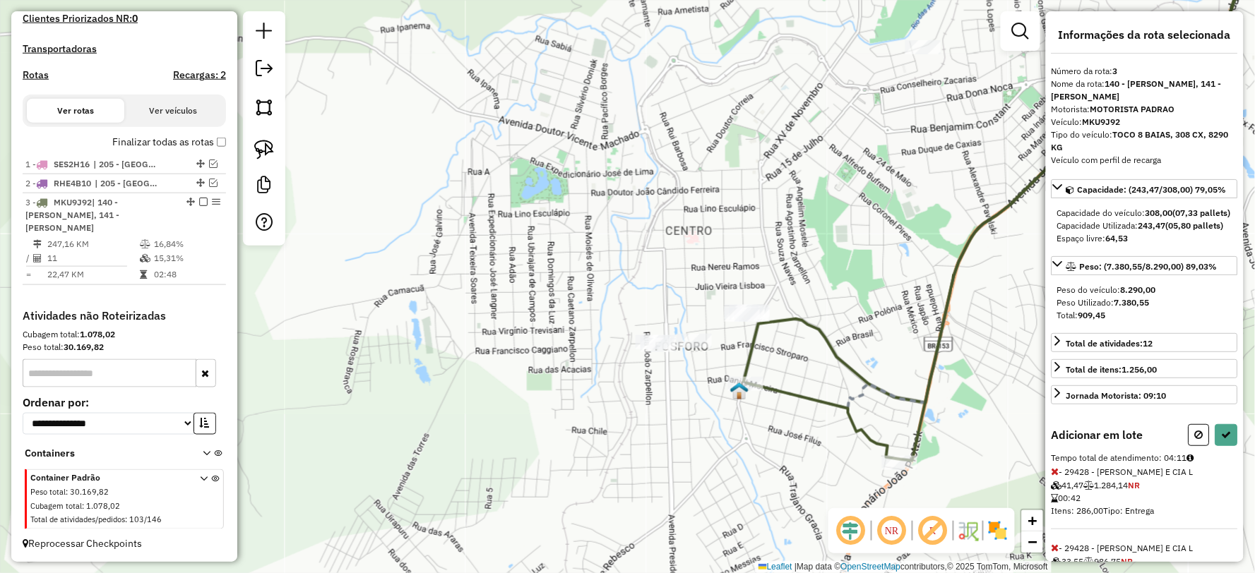
select select "**********"
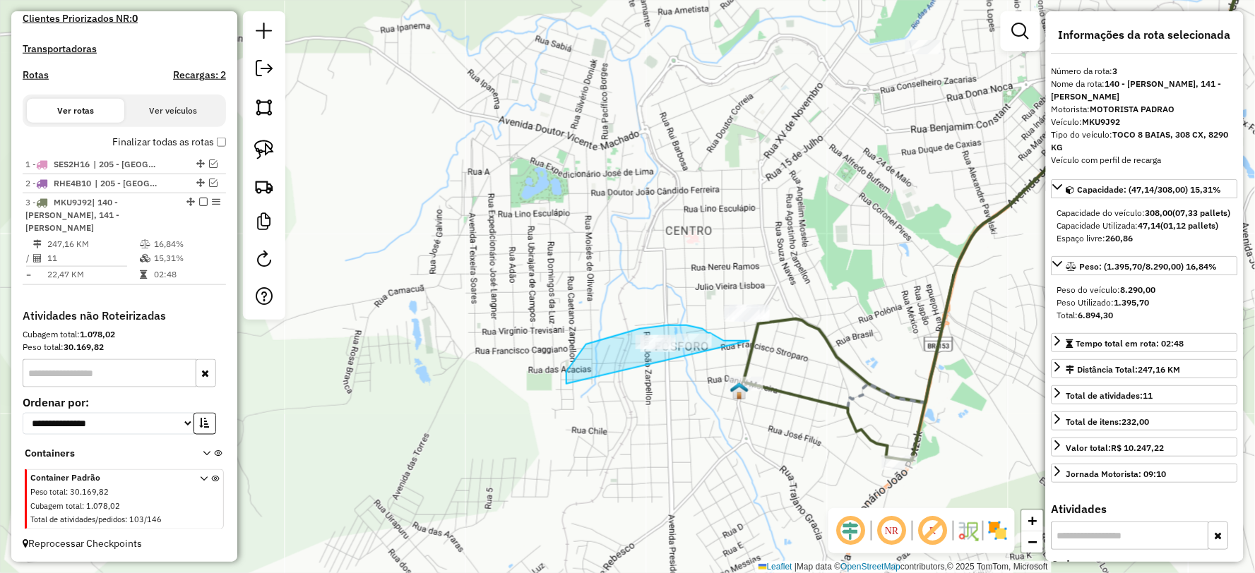
drag, startPoint x: 749, startPoint y: 341, endPoint x: 579, endPoint y: 408, distance: 182.9
click at [579, 408] on div "Janela de atendimento Grade de atendimento Capacidade Transportadoras Veículos …" at bounding box center [627, 286] width 1255 height 573
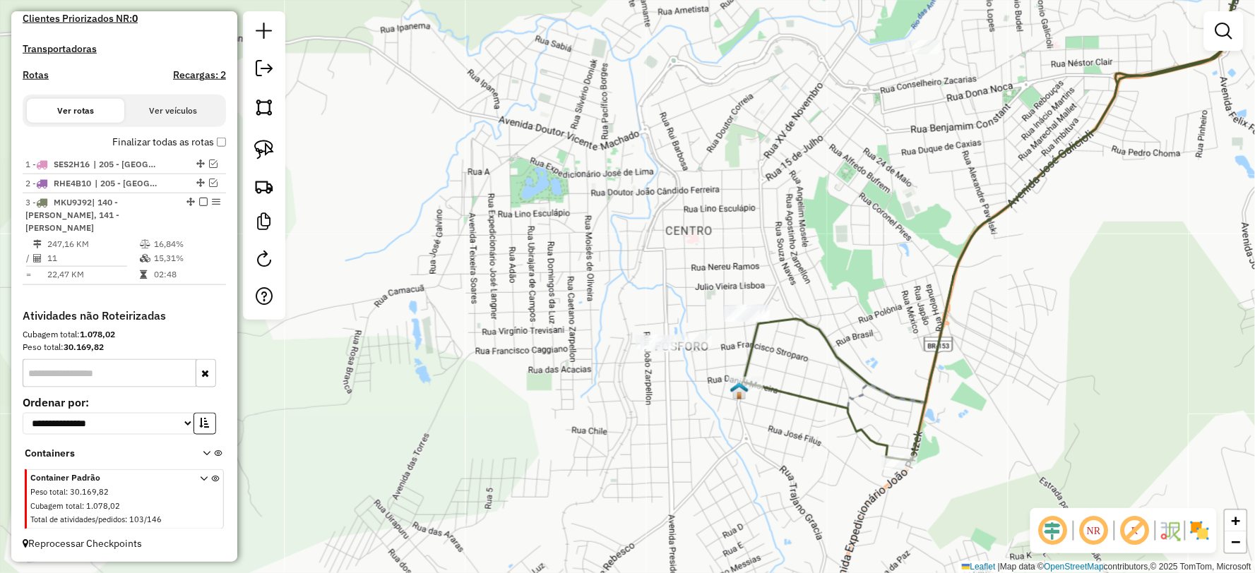
click at [800, 388] on icon at bounding box center [1002, 202] width 513 height 518
select select "**********"
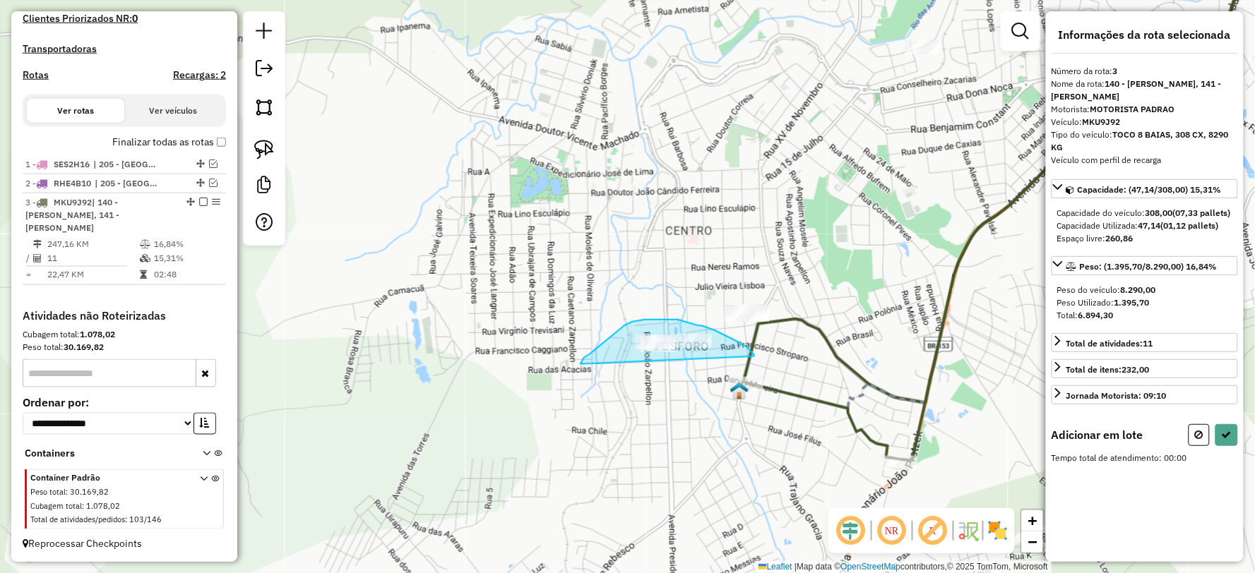
drag, startPoint x: 754, startPoint y: 357, endPoint x: 586, endPoint y: 404, distance: 174.6
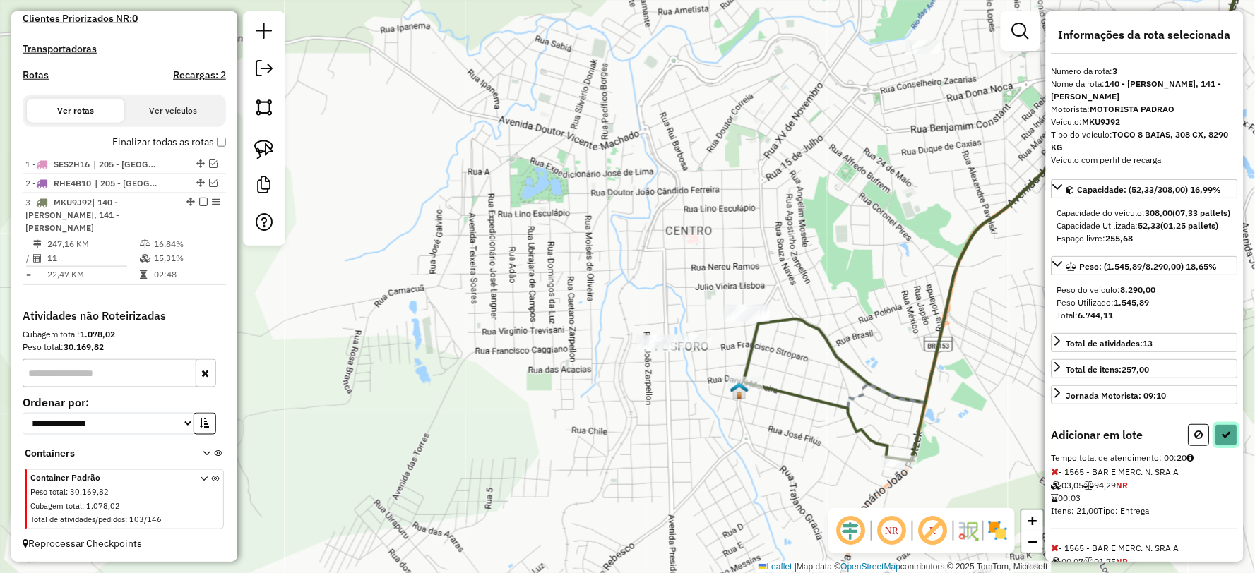
click at [1230, 446] on button at bounding box center [1226, 435] width 23 height 22
select select "**********"
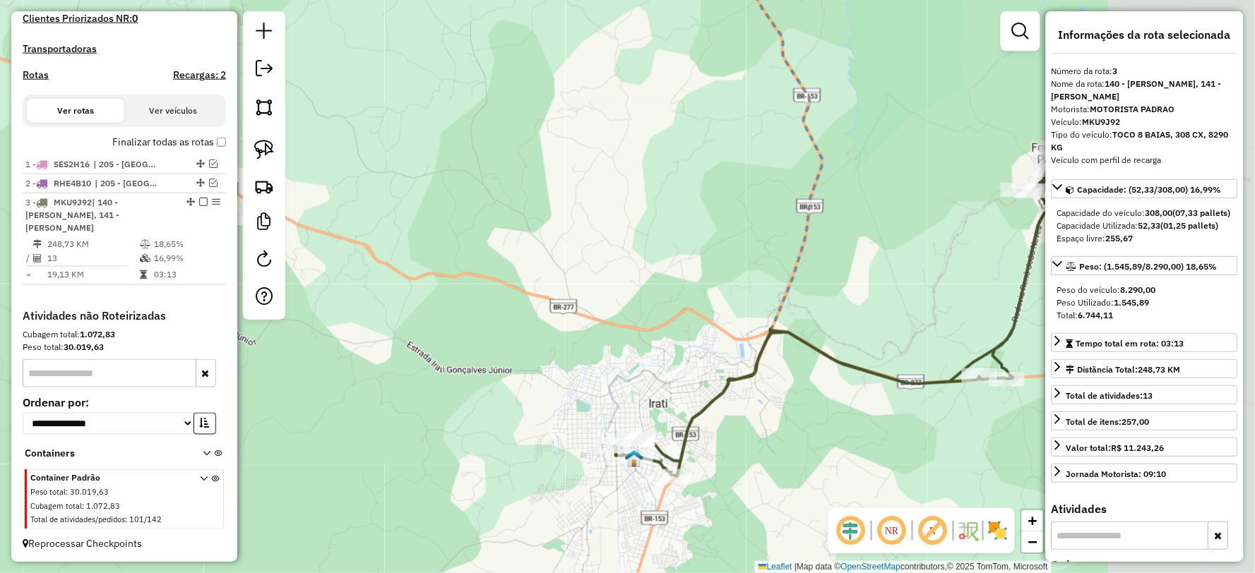
drag, startPoint x: 874, startPoint y: 393, endPoint x: 746, endPoint y: 436, distance: 135.5
click at [744, 436] on div "Janela de atendimento Grade de atendimento Capacidade Transportadoras Veículos …" at bounding box center [627, 286] width 1255 height 573
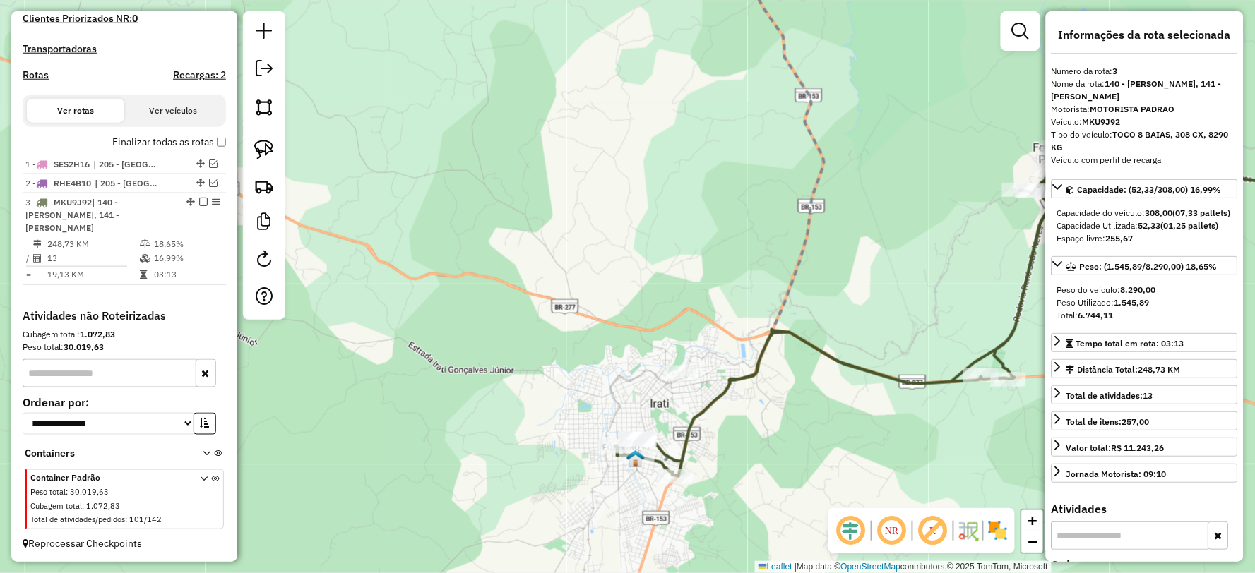
click at [725, 383] on icon at bounding box center [998, 270] width 766 height 413
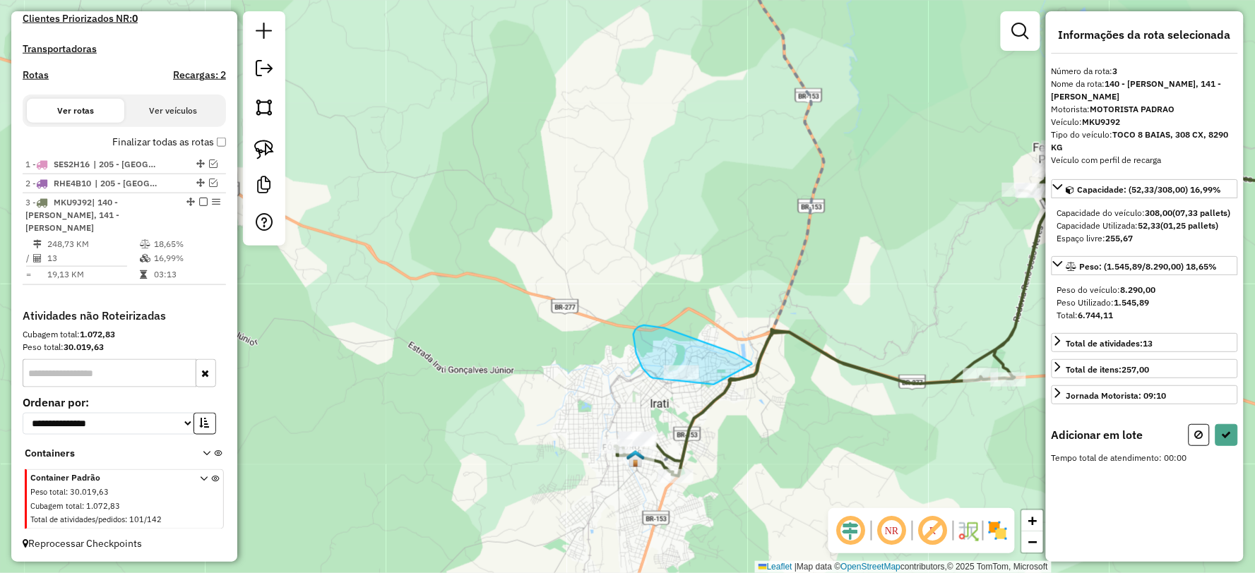
drag, startPoint x: 752, startPoint y: 364, endPoint x: 730, endPoint y: 385, distance: 30.0
click at [725, 385] on icon at bounding box center [998, 270] width 766 height 413
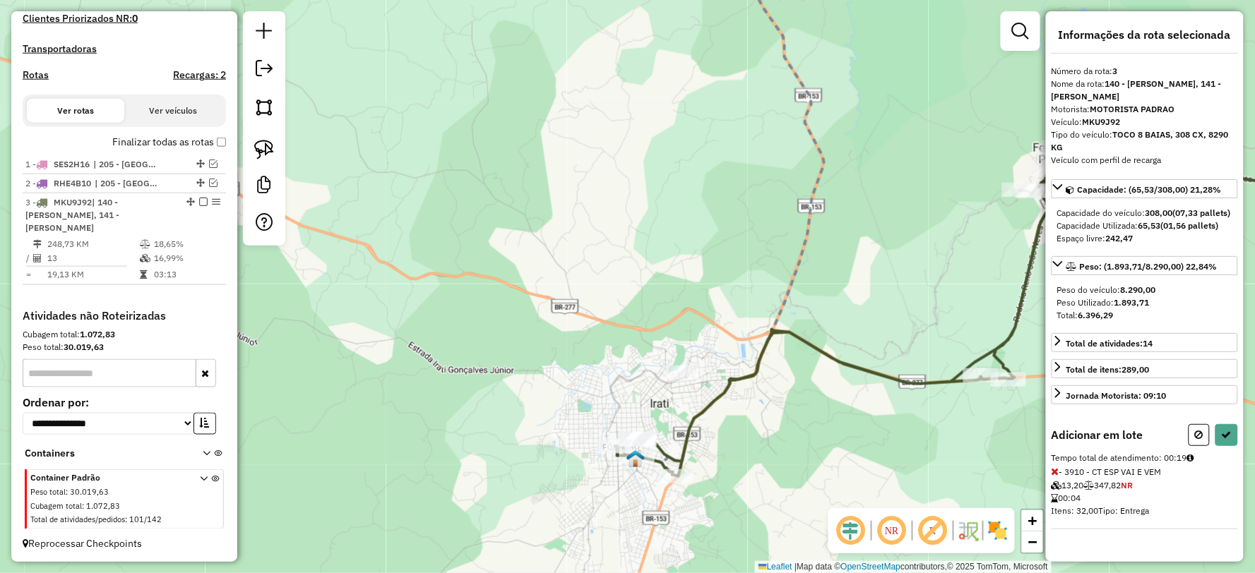
select select "**********"
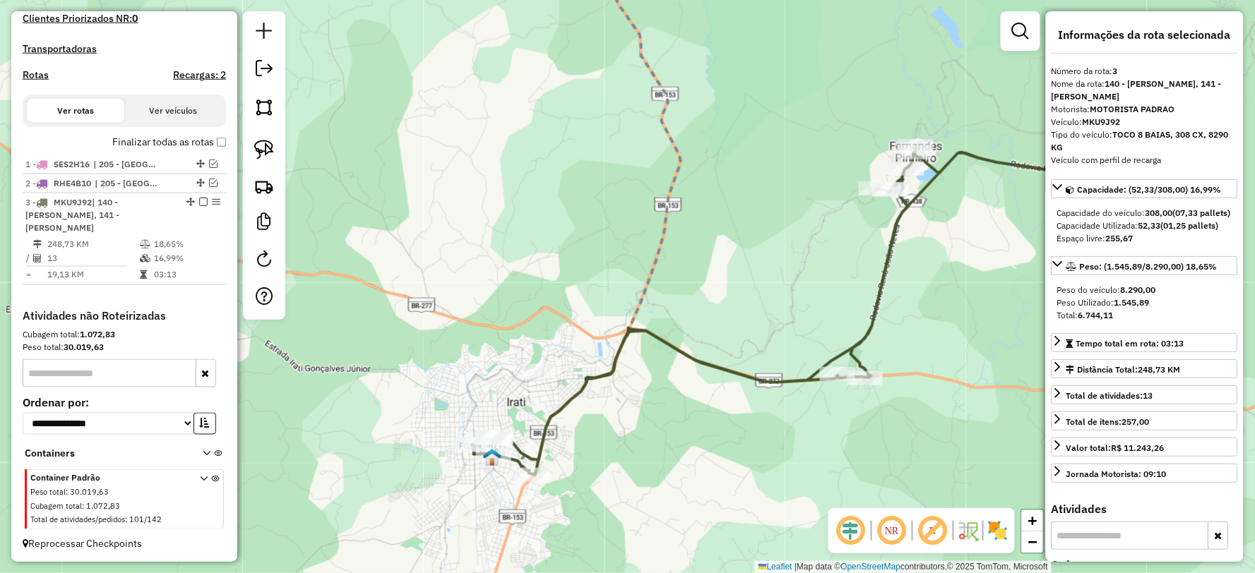
drag, startPoint x: 812, startPoint y: 441, endPoint x: 718, endPoint y: 441, distance: 93.9
click at [718, 441] on div "Janela de atendimento Grade de atendimento Capacidade Transportadoras Veículos …" at bounding box center [627, 286] width 1255 height 573
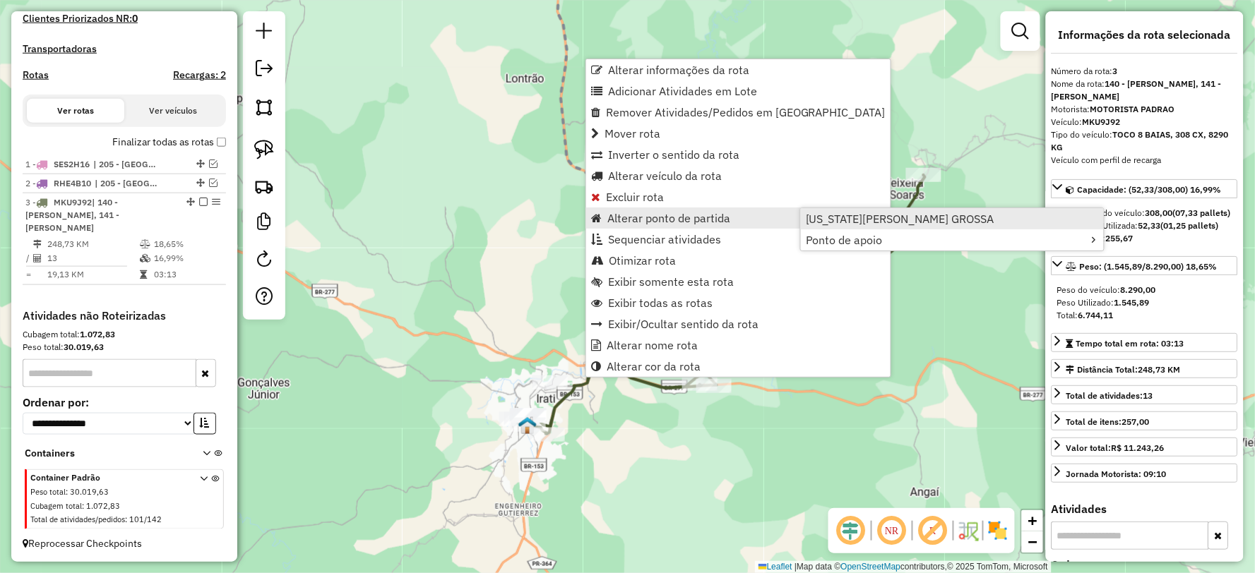
click at [856, 213] on span "[US_STATE][PERSON_NAME] GROSSA" at bounding box center [900, 218] width 189 height 11
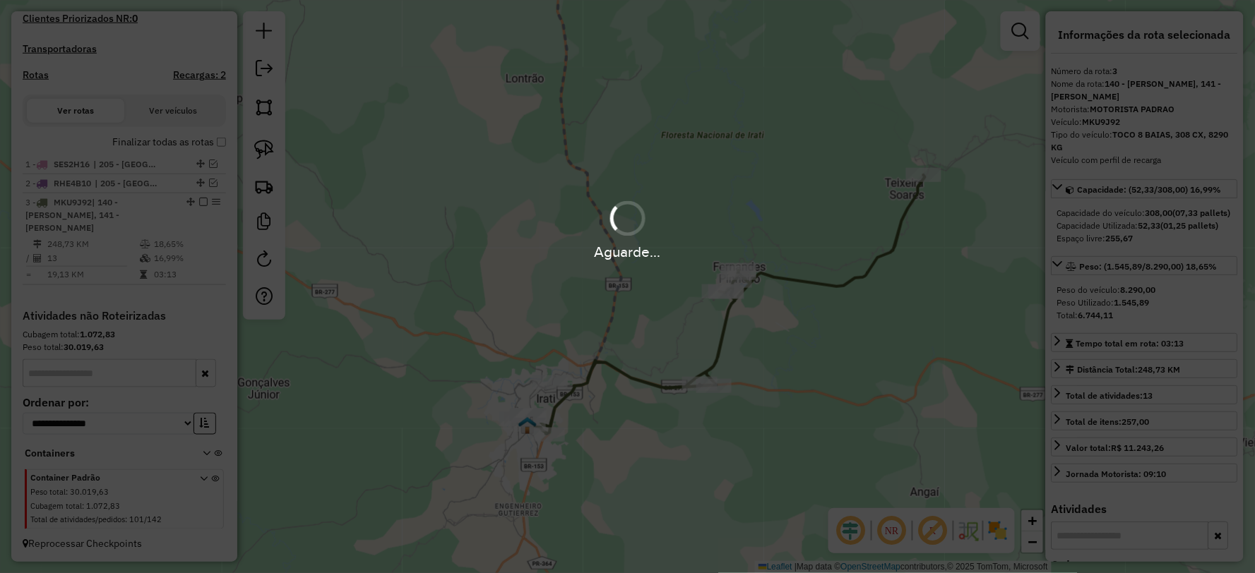
scroll to position [390, 0]
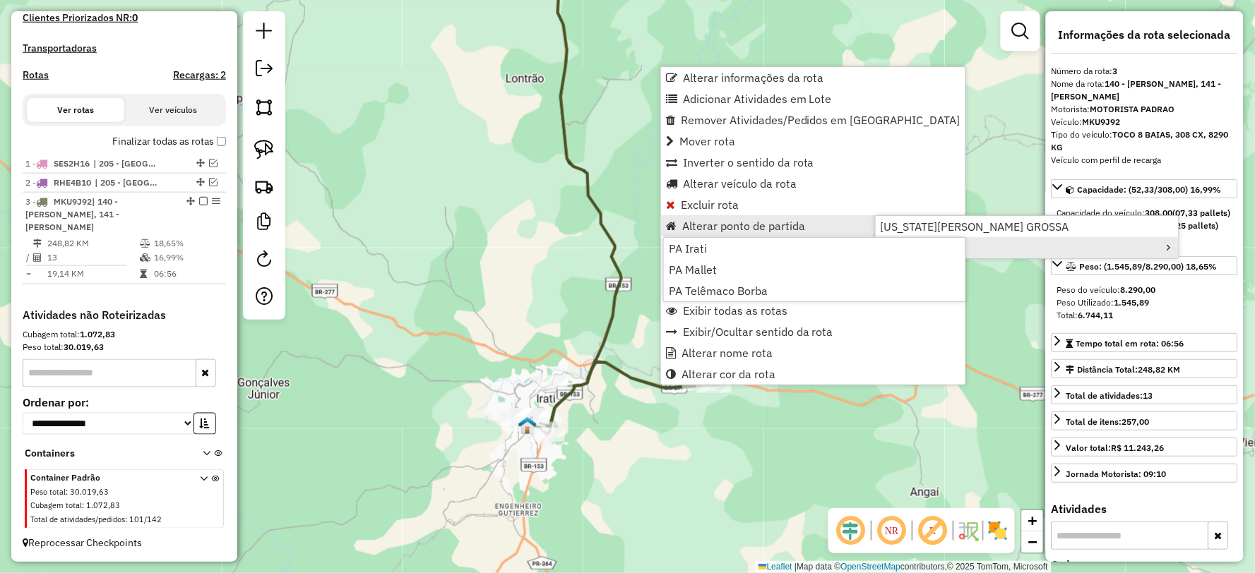
click at [986, 314] on div "Janela de atendimento Grade de atendimento Capacidade Transportadoras Veículos …" at bounding box center [627, 286] width 1255 height 573
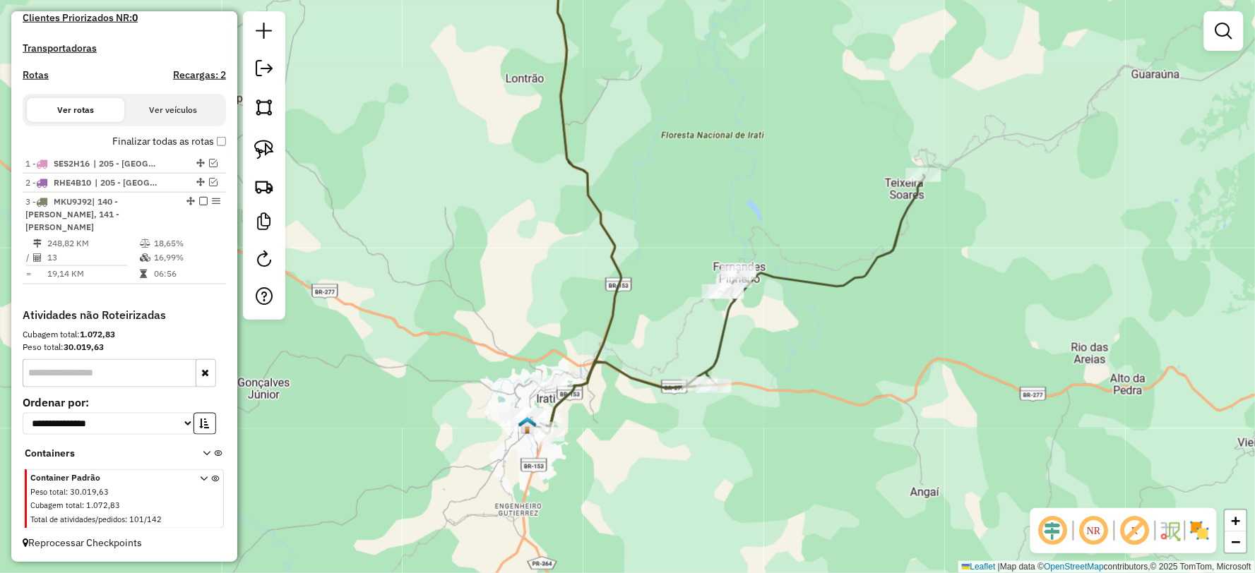
select select "**********"
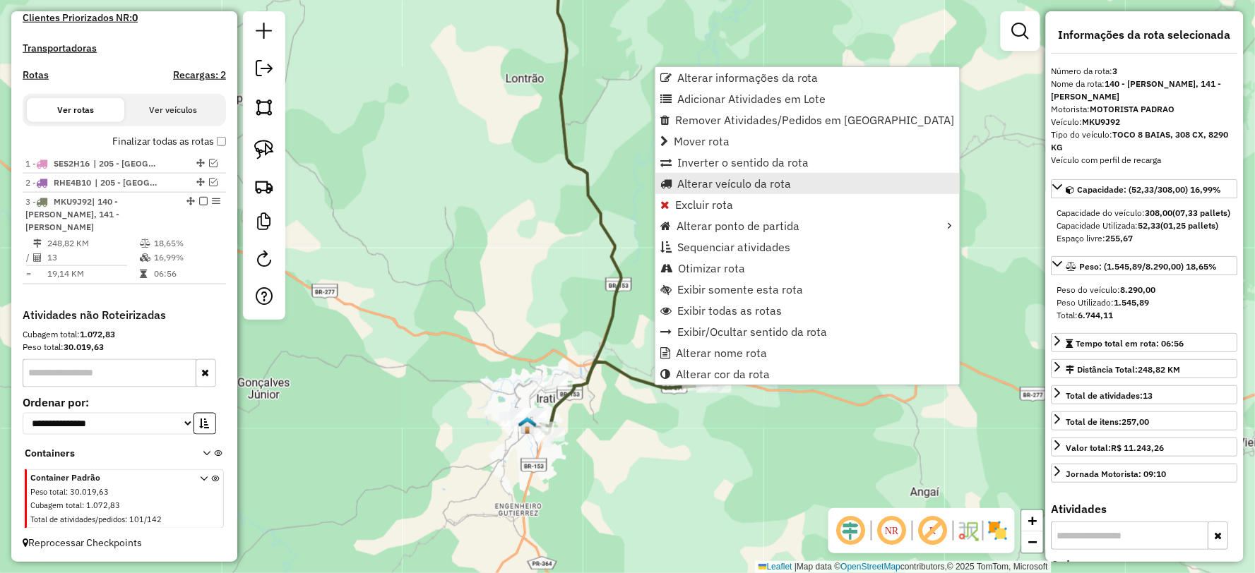
click at [729, 178] on span "Alterar veículo da rota" at bounding box center [734, 183] width 114 height 11
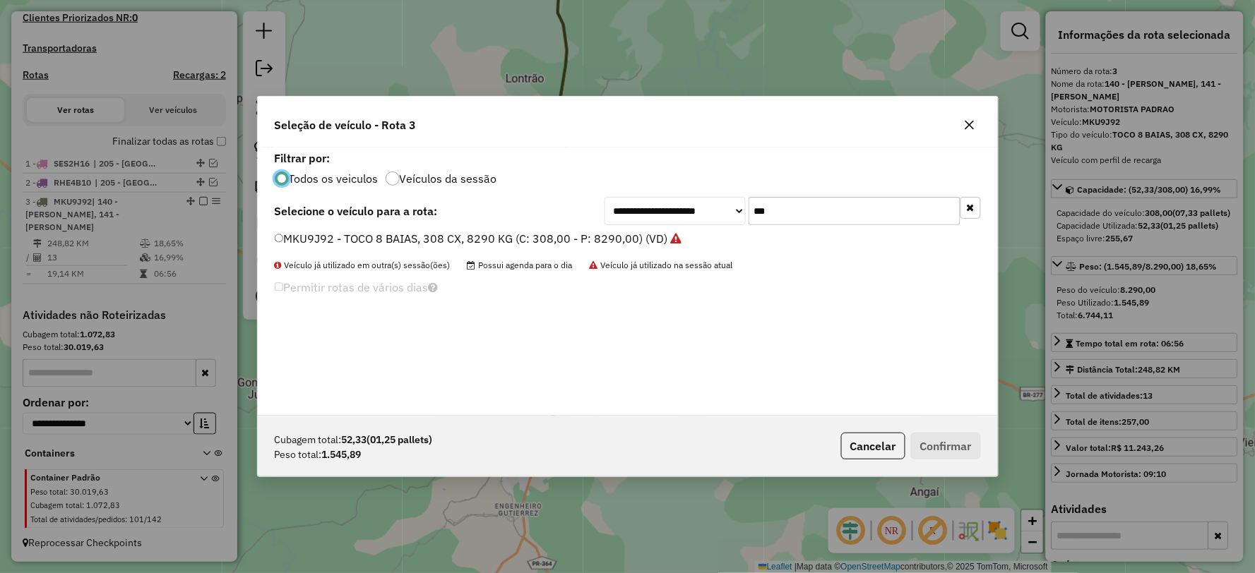
scroll to position [8, 4]
drag, startPoint x: 817, startPoint y: 208, endPoint x: 743, endPoint y: 208, distance: 74.1
click at [743, 208] on div "**********" at bounding box center [792, 211] width 376 height 28
type input "***"
click at [368, 239] on label "ESY2B54 - FRETE HR 2 BAIAS, 70 CX, 1800 KG (C: 70,00 - P: 1800,00) (VD)" at bounding box center [473, 238] width 397 height 17
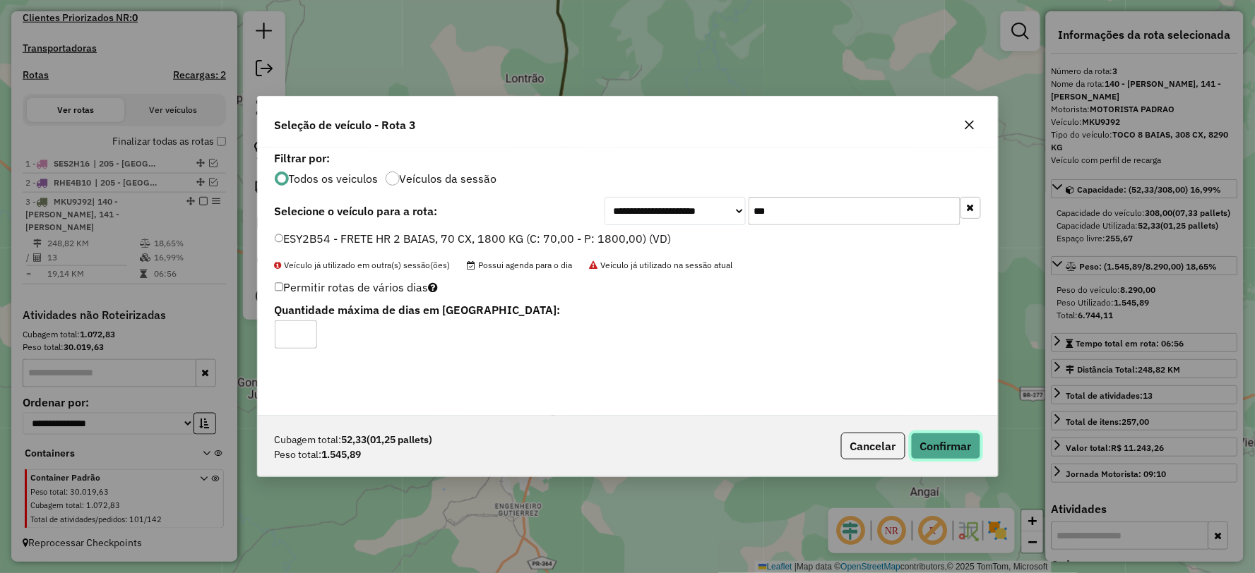
click at [935, 440] on button "Confirmar" at bounding box center [946, 446] width 70 height 27
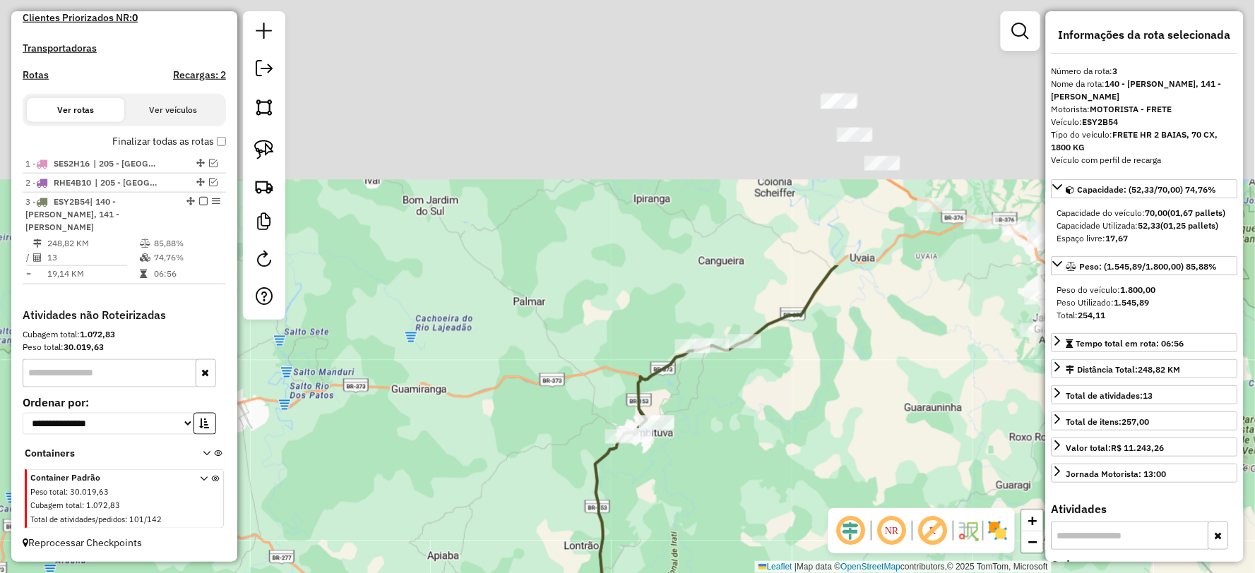
drag, startPoint x: 765, startPoint y: 149, endPoint x: 722, endPoint y: 463, distance: 317.1
click at [722, 463] on div "Janela de atendimento Grade de atendimento Capacidade Transportadoras Veículos …" at bounding box center [627, 286] width 1255 height 573
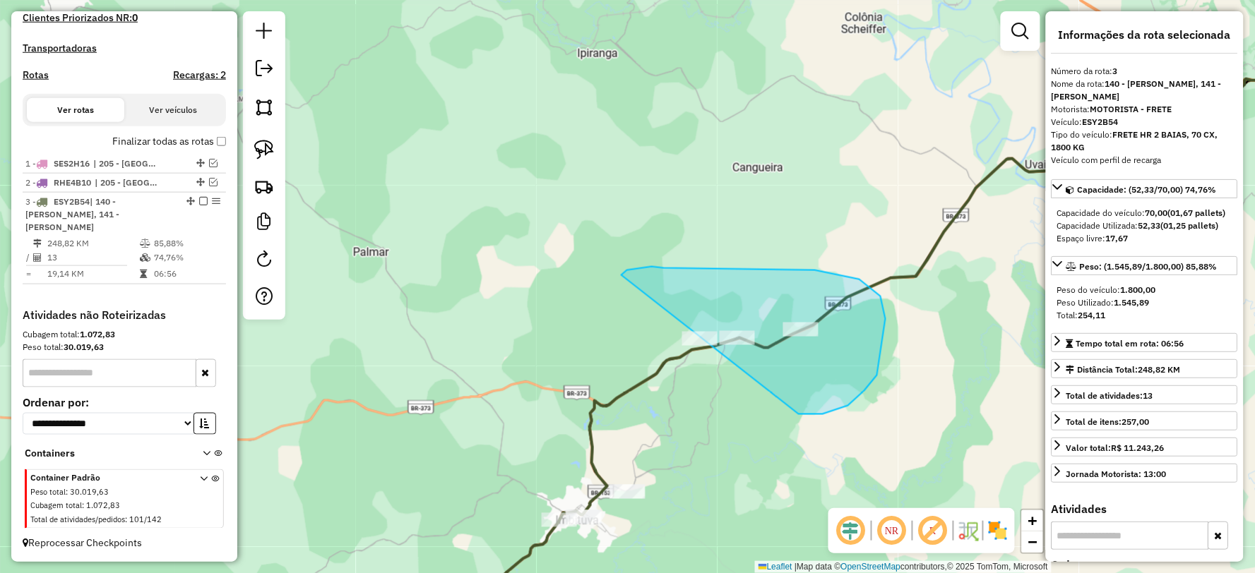
drag, startPoint x: 803, startPoint y: 414, endPoint x: 577, endPoint y: 358, distance: 232.9
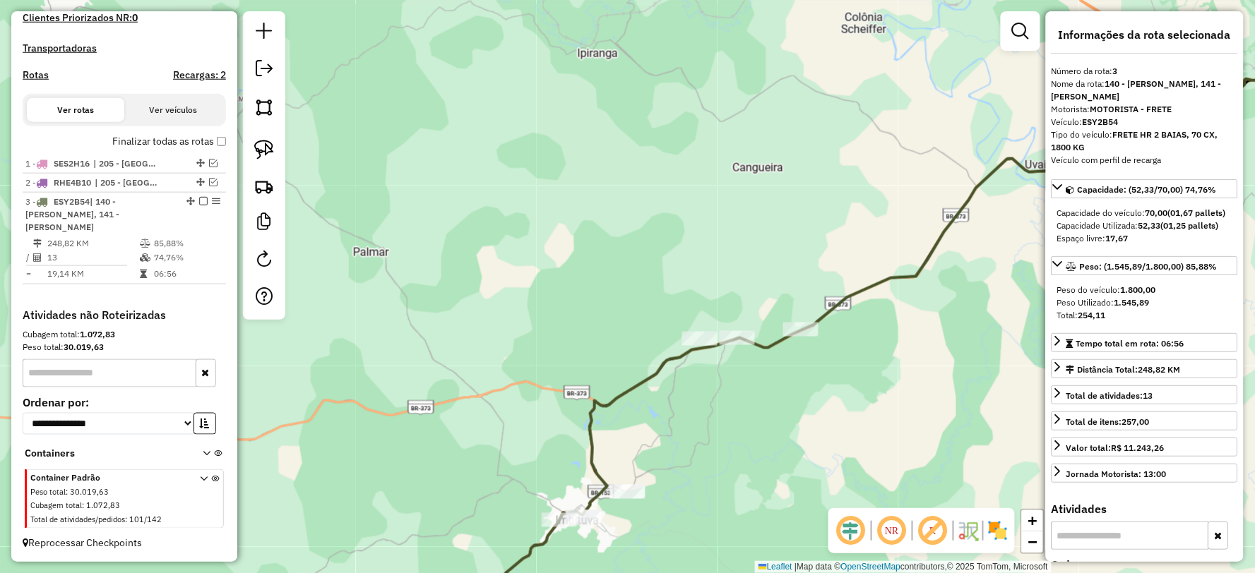
click at [877, 279] on icon at bounding box center [943, 354] width 876 height 551
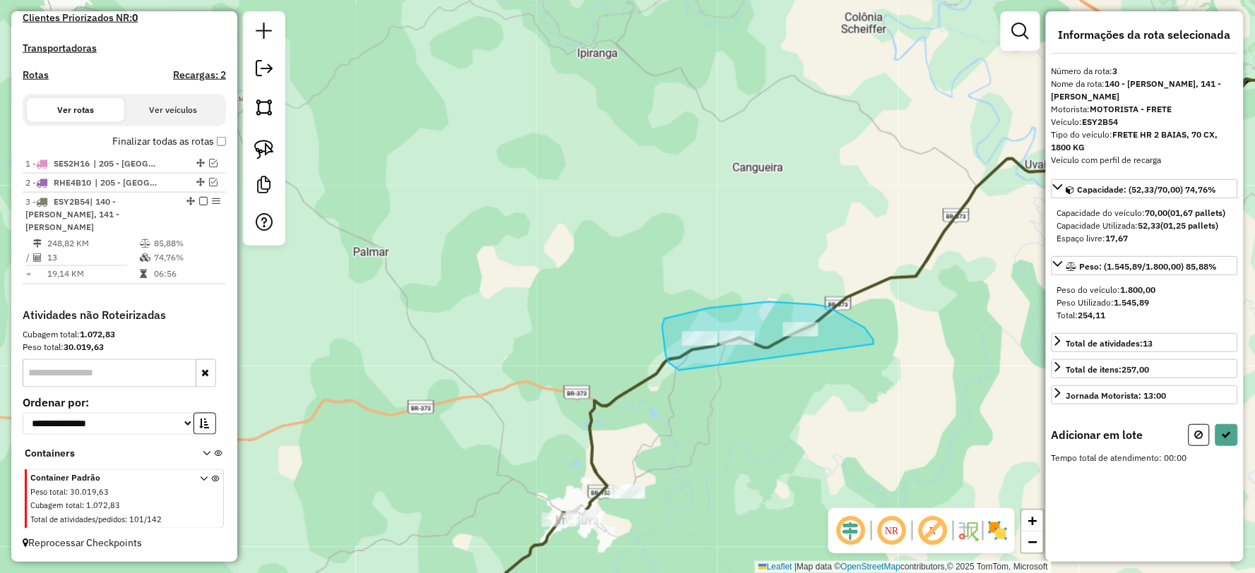
drag, startPoint x: 873, startPoint y: 343, endPoint x: 679, endPoint y: 371, distance: 196.1
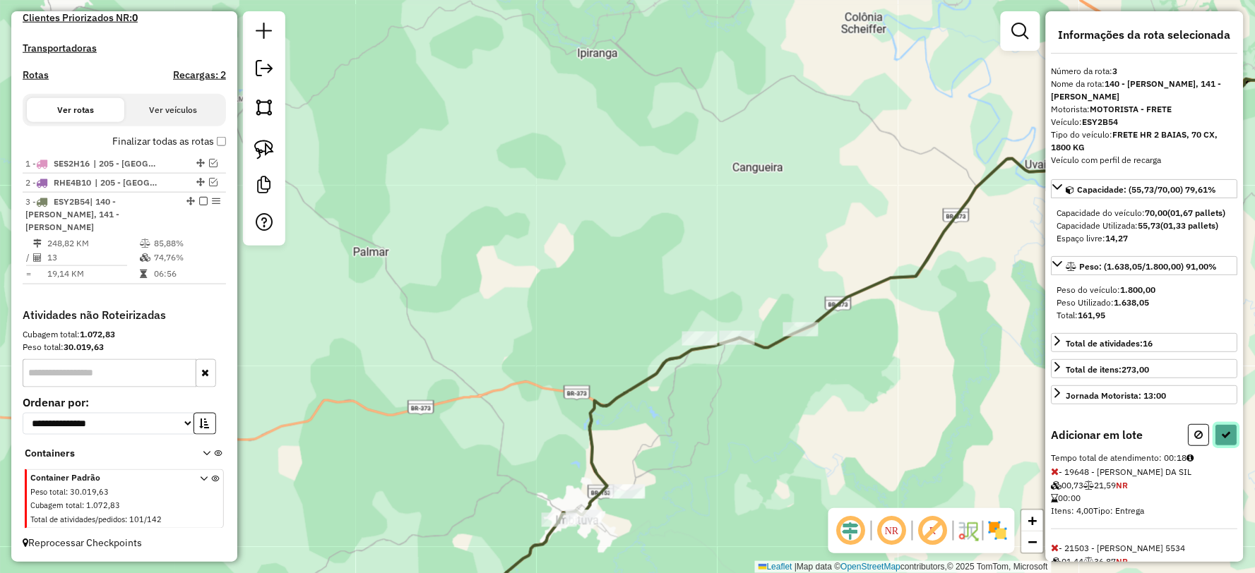
click at [1225, 440] on icon at bounding box center [1226, 435] width 10 height 10
select select "**********"
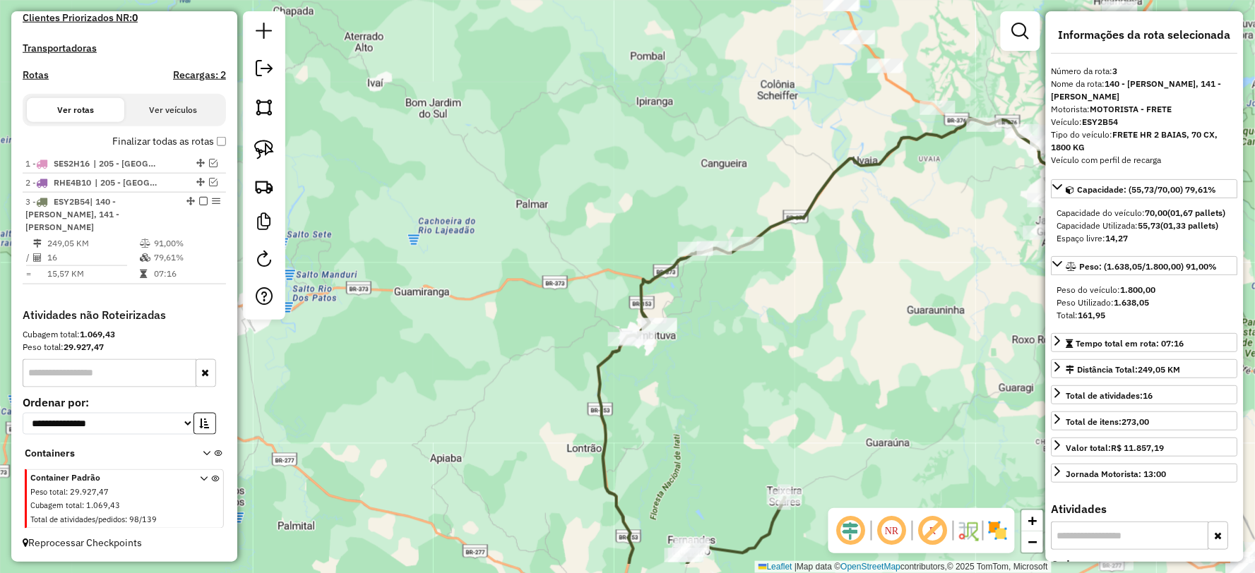
drag, startPoint x: 718, startPoint y: 424, endPoint x: 761, endPoint y: 293, distance: 137.5
click at [761, 293] on div "Janela de atendimento Grade de atendimento Capacidade Transportadoras Veículos …" at bounding box center [627, 286] width 1255 height 573
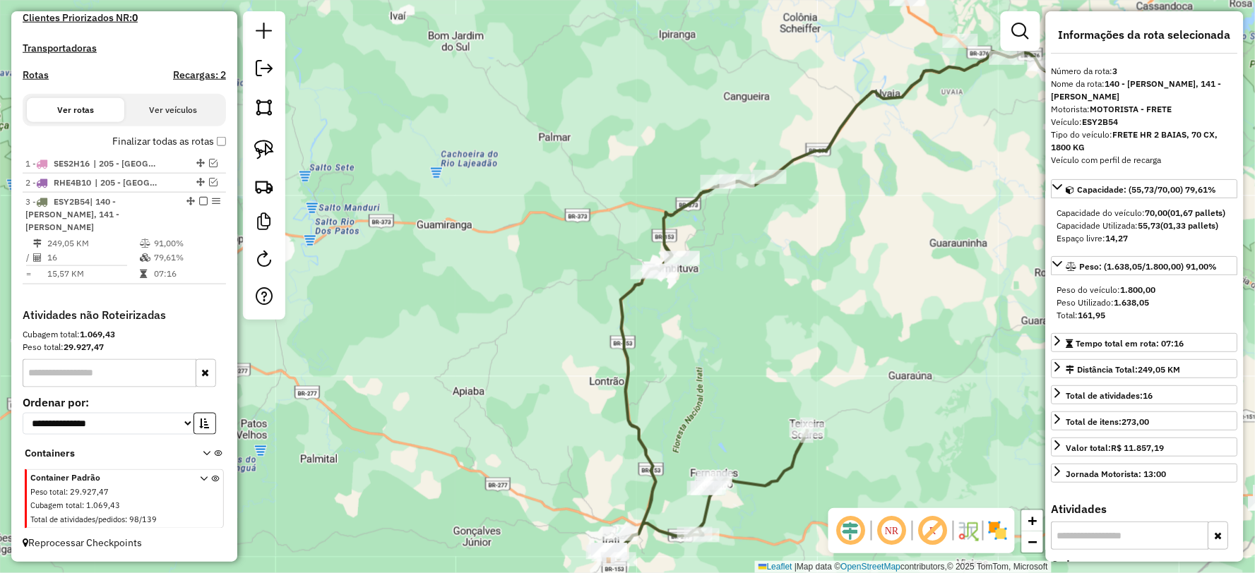
drag, startPoint x: 750, startPoint y: 294, endPoint x: 753, endPoint y: 284, distance: 10.1
click at [753, 284] on div "Janela de atendimento Grade de atendimento Capacidade Transportadoras Veículos …" at bounding box center [627, 286] width 1255 height 573
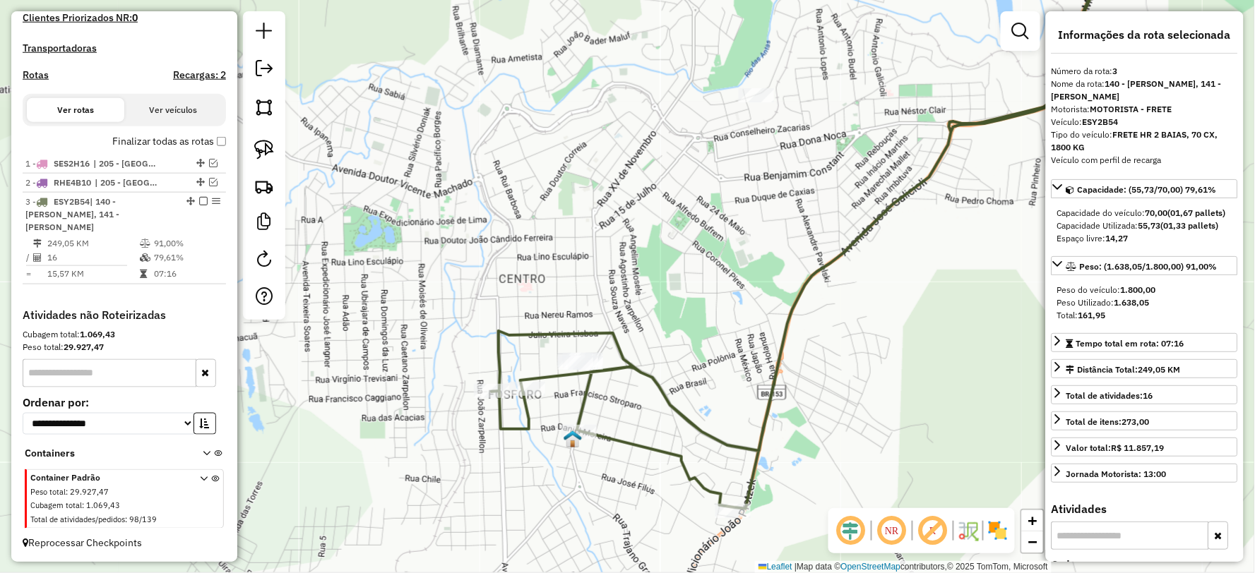
click at [792, 309] on icon at bounding box center [935, 225] width 889 height 568
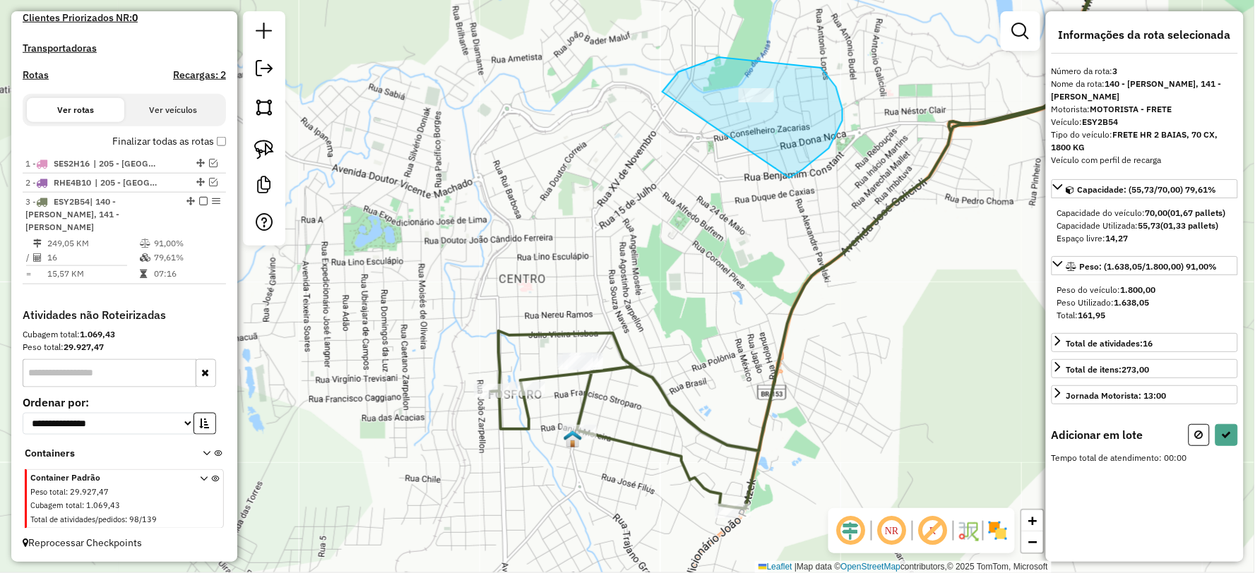
drag, startPoint x: 803, startPoint y: 169, endPoint x: 683, endPoint y: 186, distance: 121.2
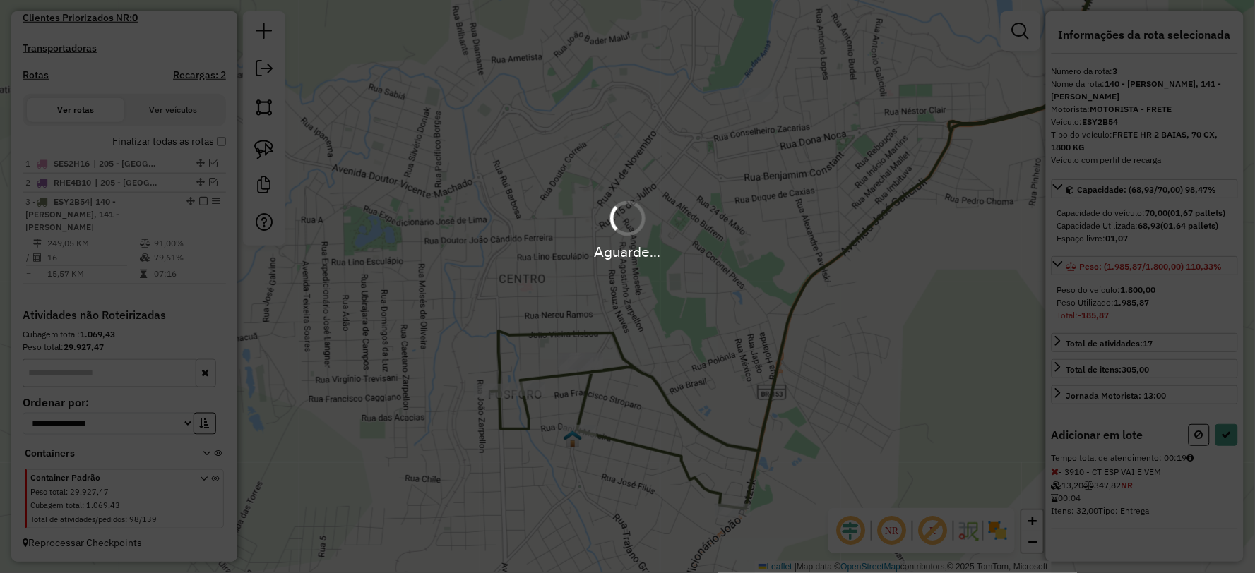
select select "**********"
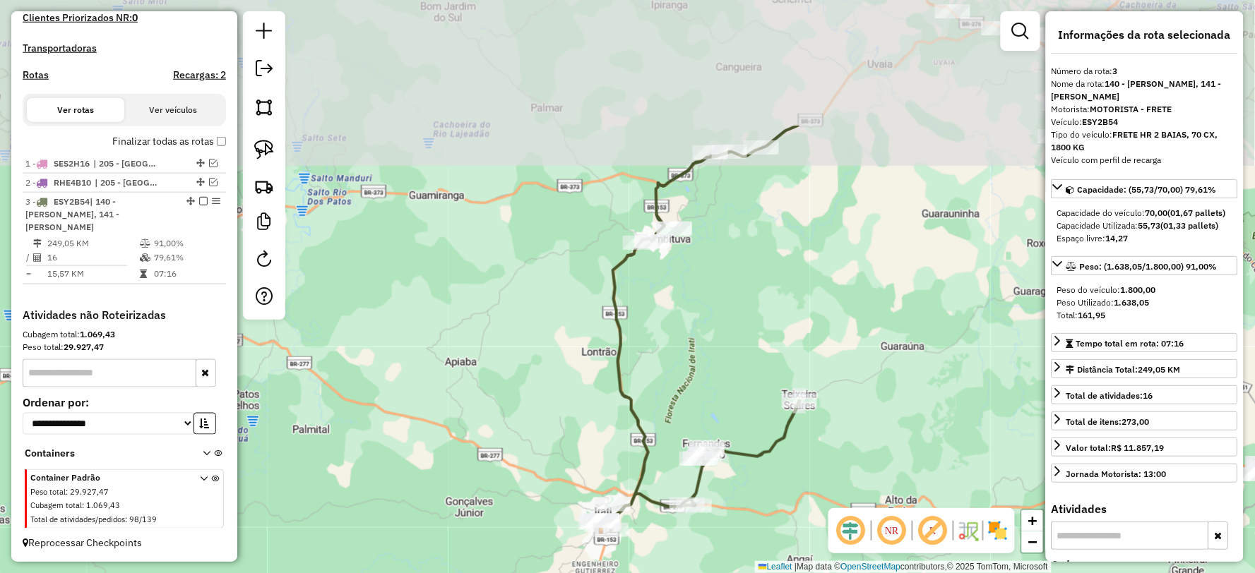
drag, startPoint x: 717, startPoint y: 283, endPoint x: 714, endPoint y: 370, distance: 86.9
click at [714, 370] on div "Janela de atendimento Grade de atendimento Capacidade Transportadoras Veículos …" at bounding box center [627, 286] width 1255 height 573
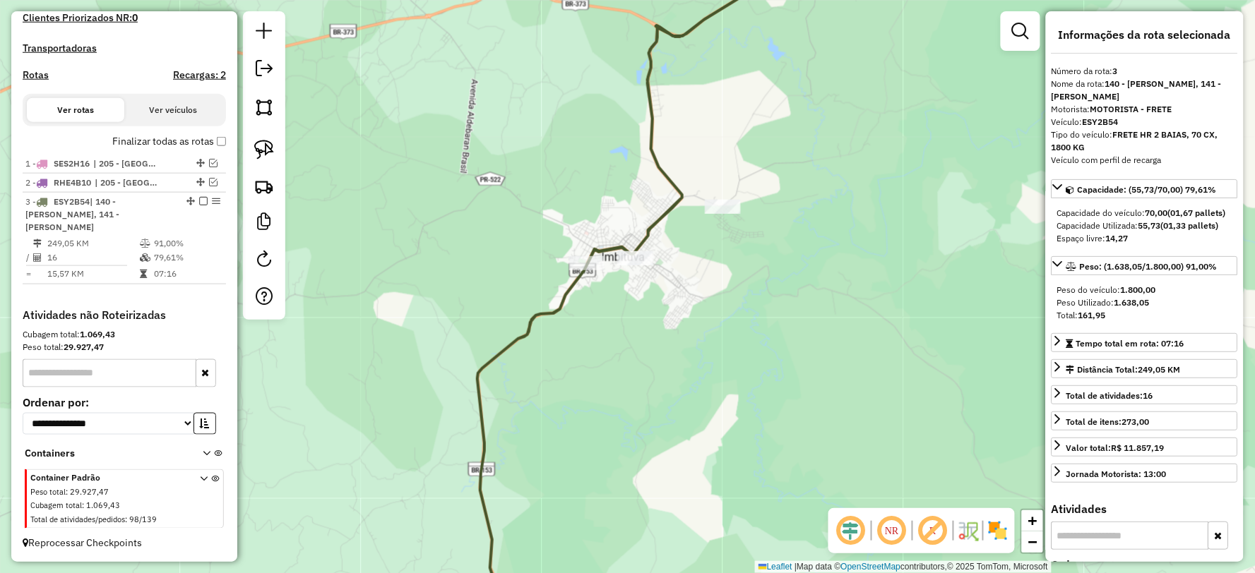
click at [666, 172] on icon at bounding box center [642, 287] width 330 height 688
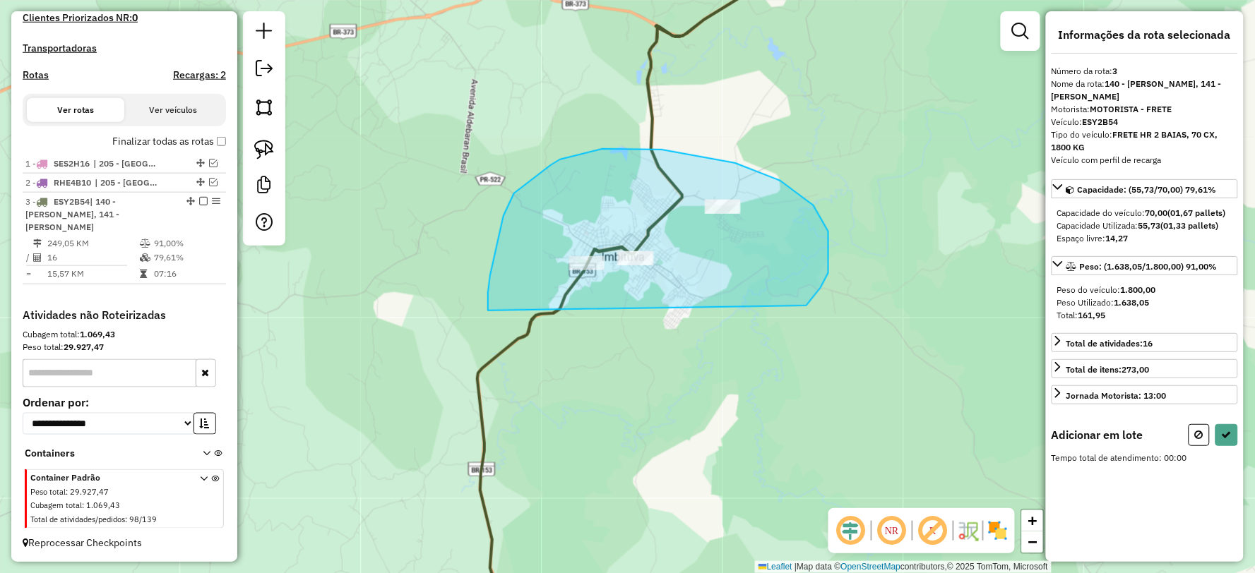
drag, startPoint x: 828, startPoint y: 232, endPoint x: 544, endPoint y: 354, distance: 309.0
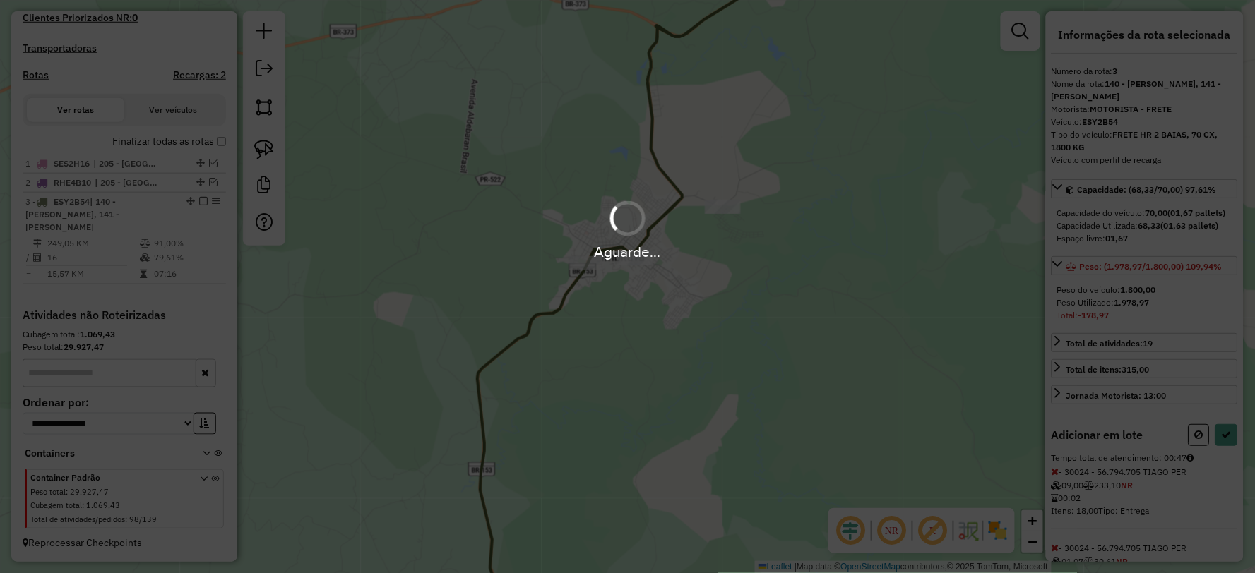
select select "**********"
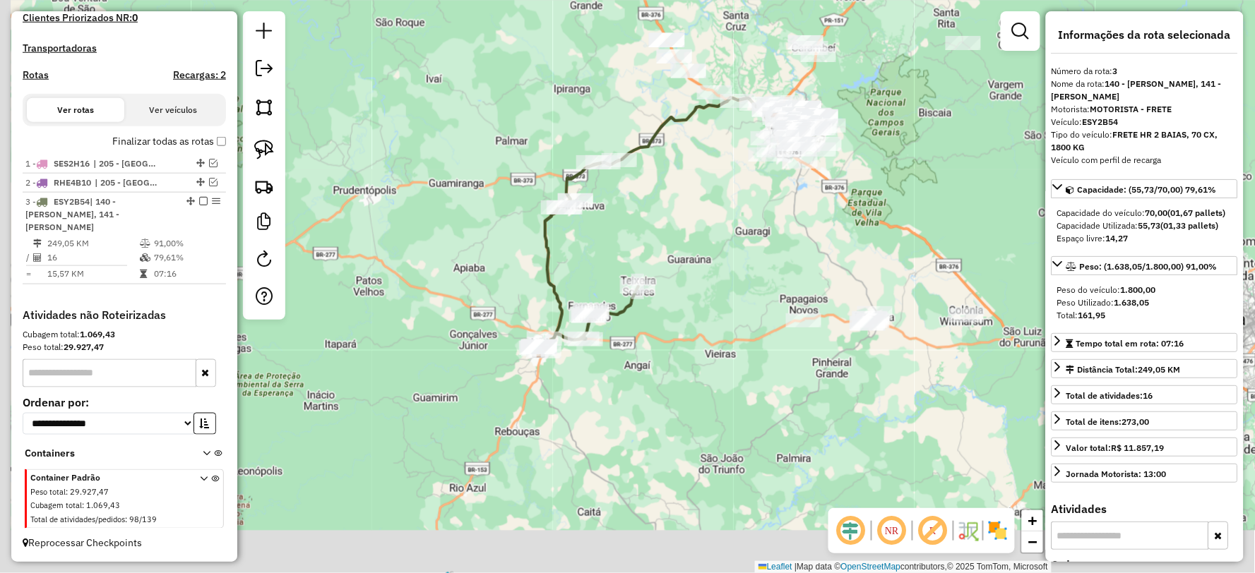
drag, startPoint x: 566, startPoint y: 337, endPoint x: 582, endPoint y: 287, distance: 52.5
click at [601, 272] on div "Janela de atendimento Grade de atendimento Capacidade Transportadoras Veículos …" at bounding box center [627, 286] width 1255 height 573
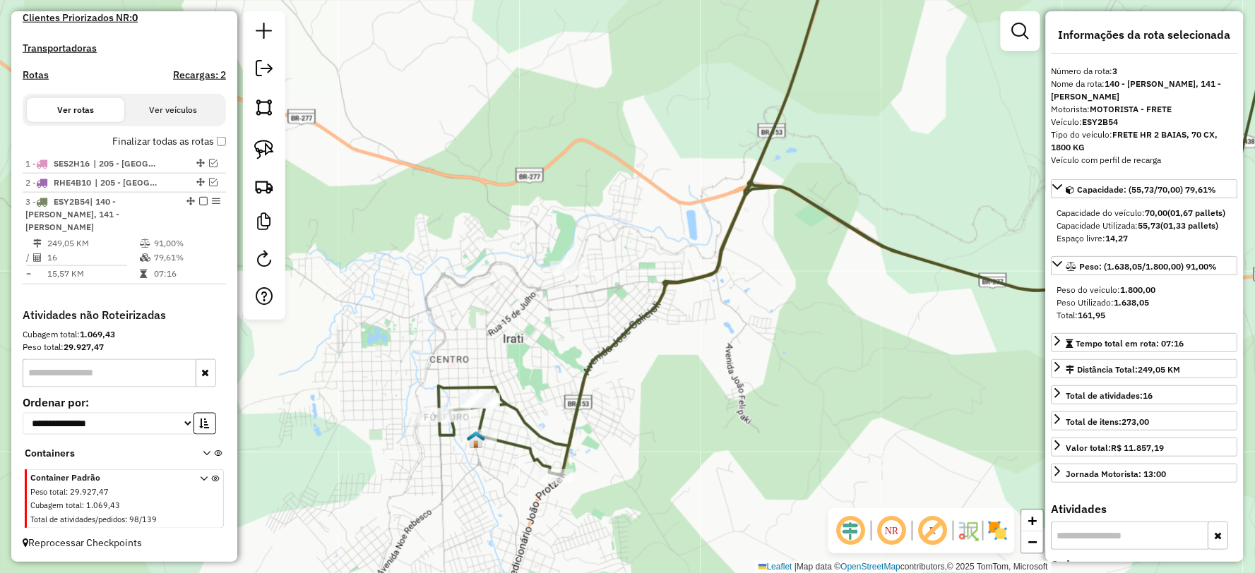
click at [624, 323] on icon at bounding box center [870, 209] width 869 height 532
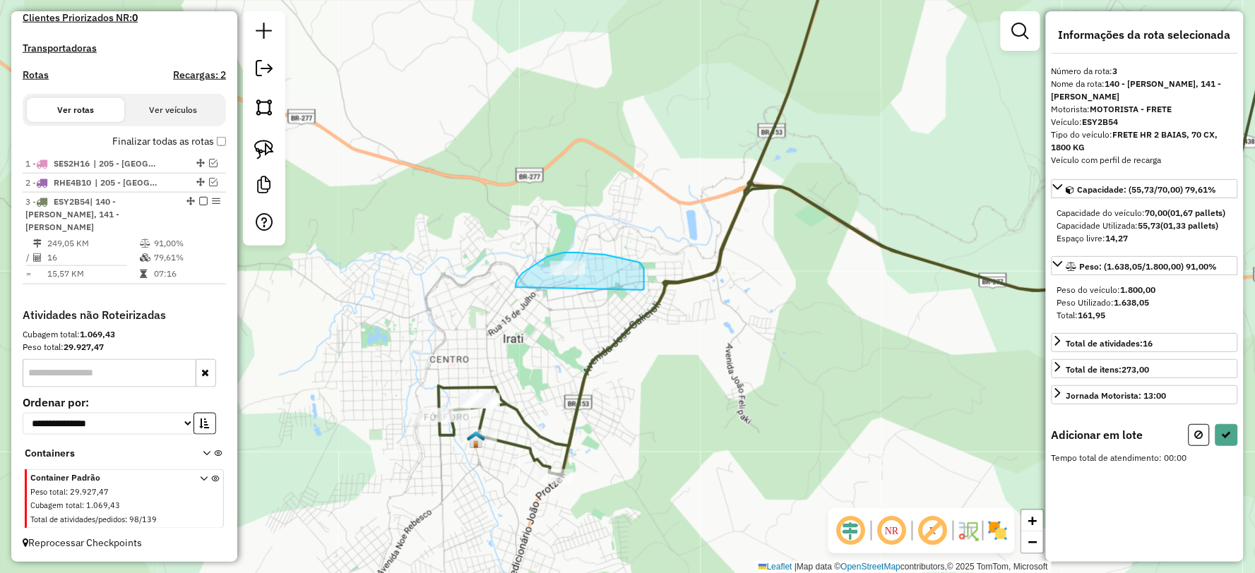
drag, startPoint x: 642, startPoint y: 290, endPoint x: 515, endPoint y: 291, distance: 127.1
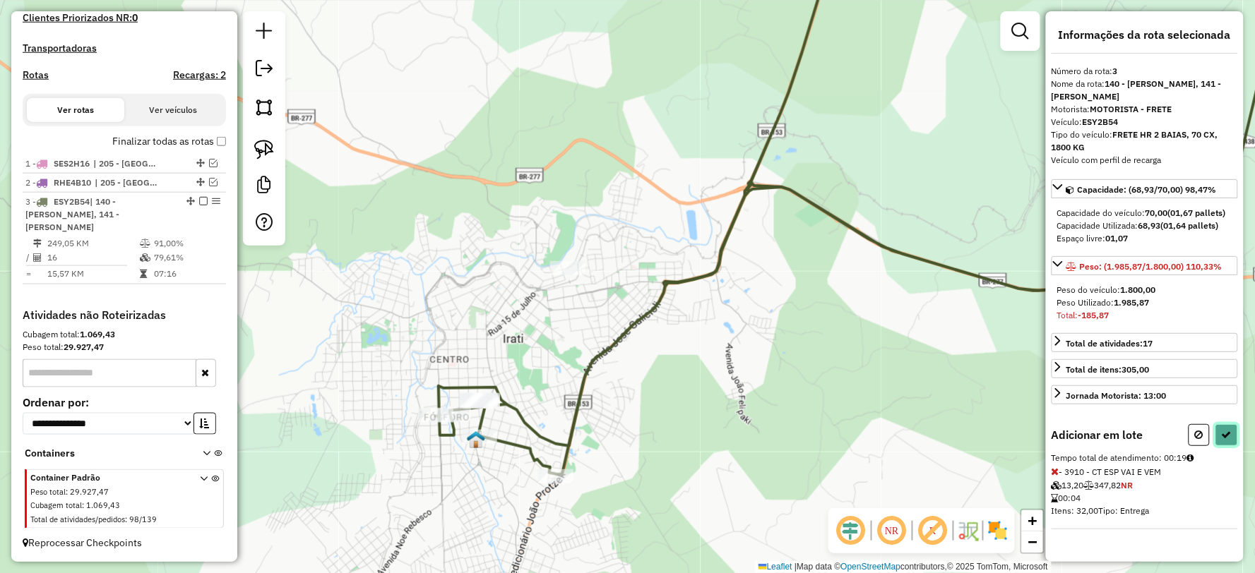
click at [1223, 431] on icon at bounding box center [1226, 435] width 10 height 10
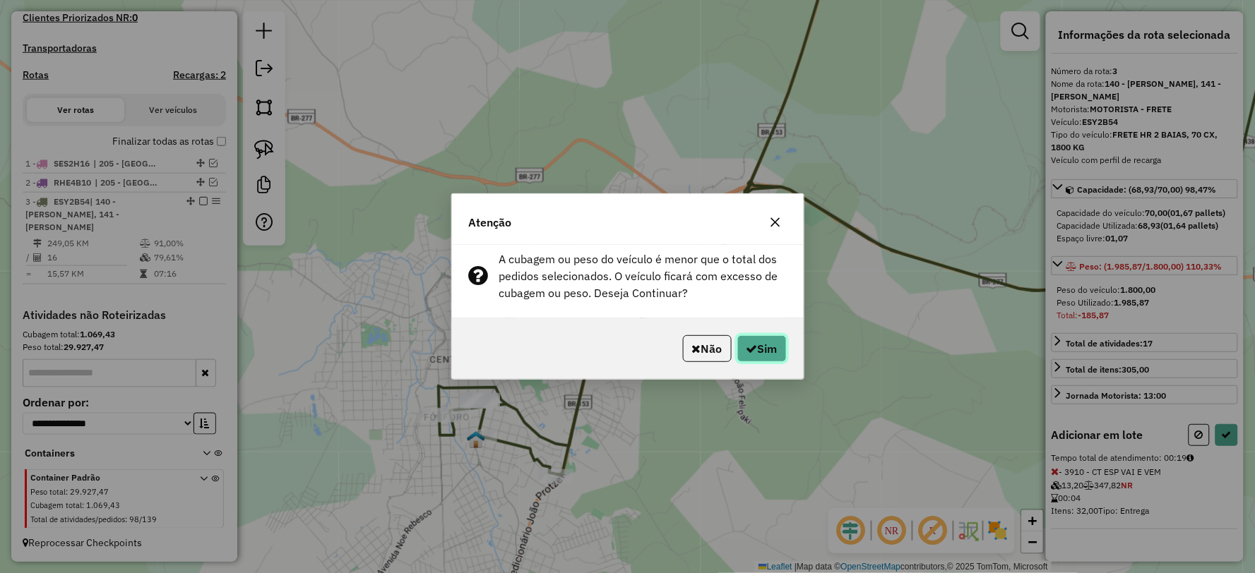
click at [774, 342] on button "Sim" at bounding box center [761, 348] width 49 height 27
select select "**********"
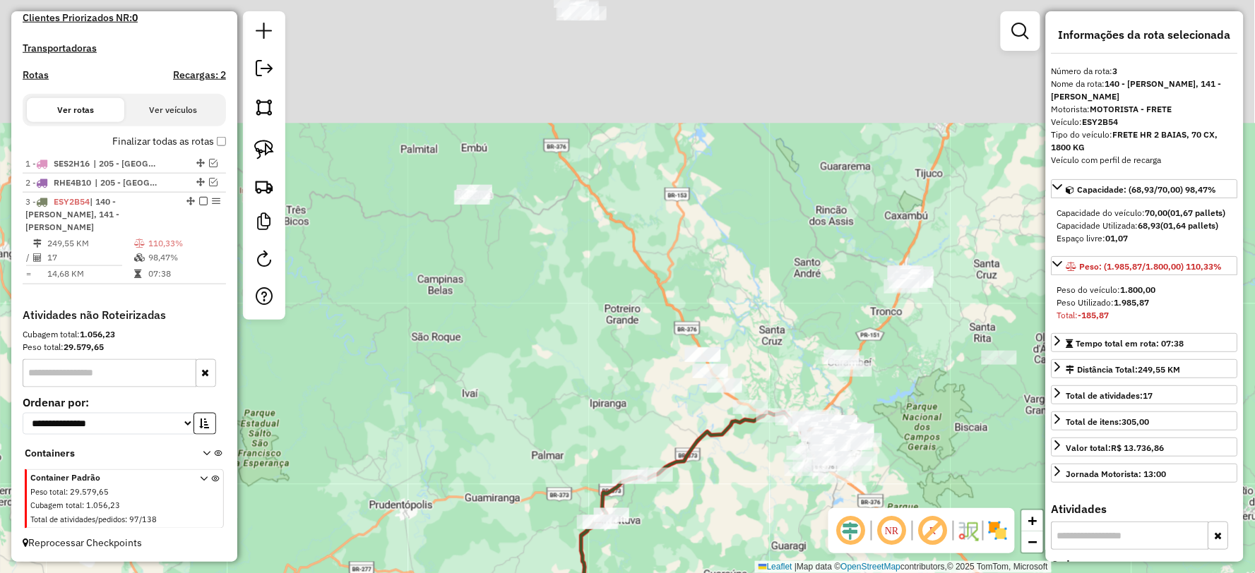
drag, startPoint x: 611, startPoint y: 306, endPoint x: 575, endPoint y: 558, distance: 254.6
click at [575, 559] on icon at bounding box center [624, 570] width 102 height 191
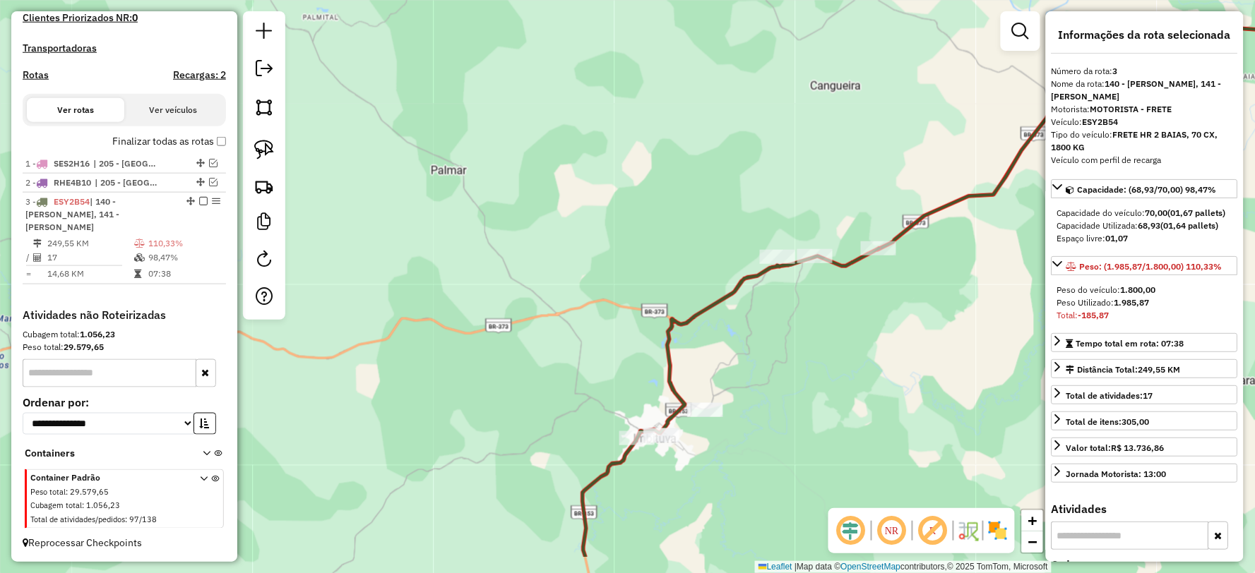
drag, startPoint x: 645, startPoint y: 497, endPoint x: 640, endPoint y: 466, distance: 31.4
click at [640, 466] on div "Janela de atendimento Grade de atendimento Capacidade Transportadoras Veículos …" at bounding box center [627, 286] width 1255 height 573
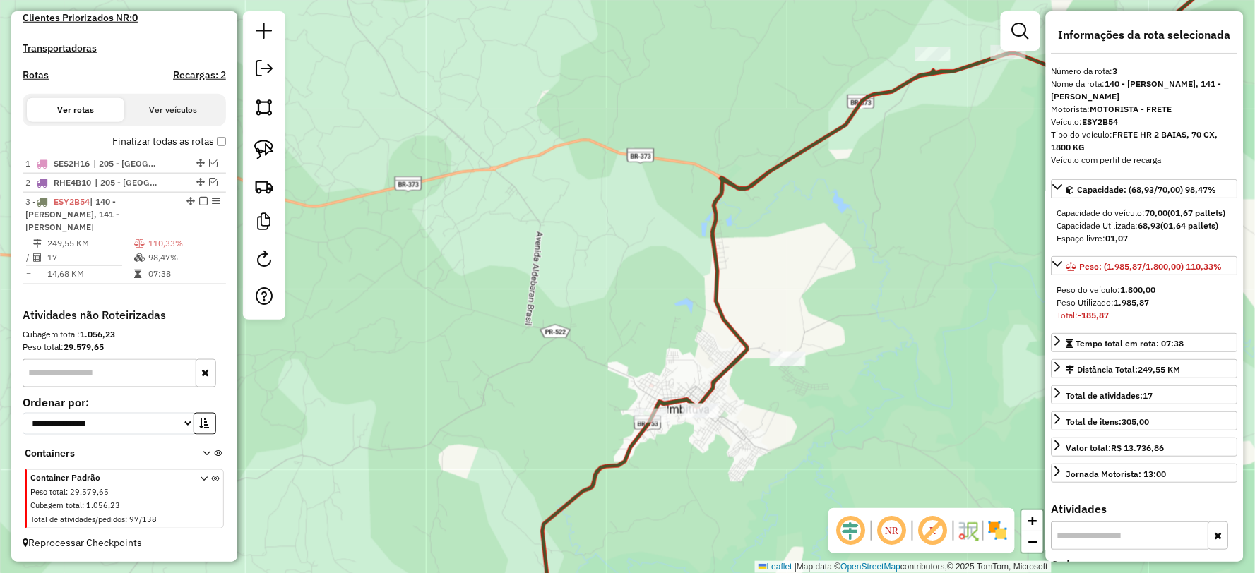
click at [623, 456] on icon at bounding box center [838, 334] width 593 height 594
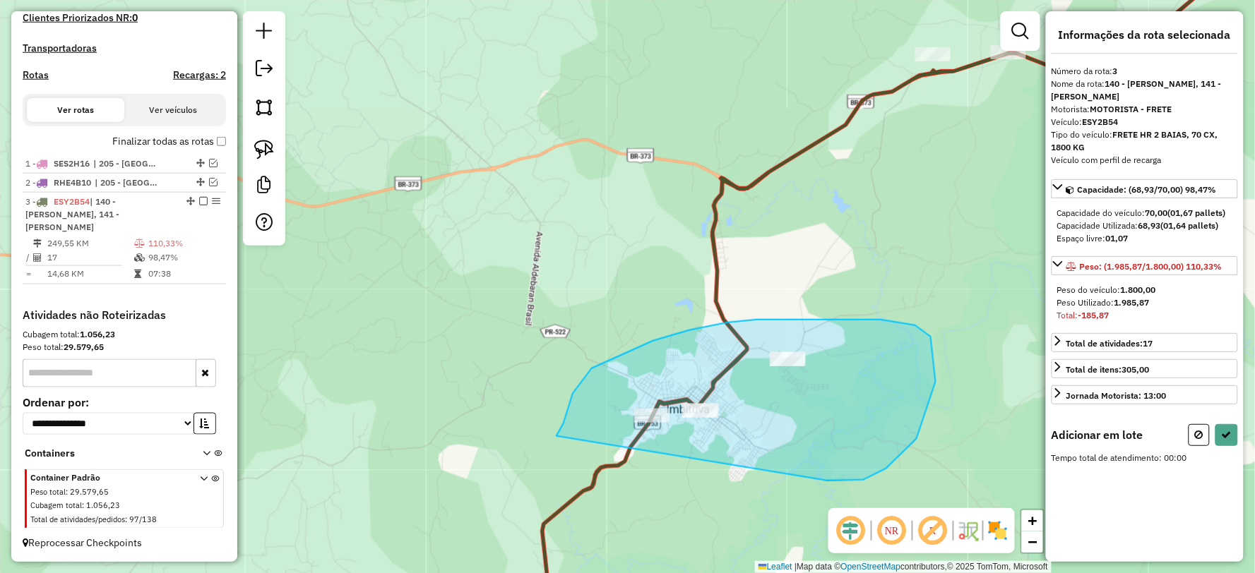
drag, startPoint x: 863, startPoint y: 480, endPoint x: 560, endPoint y: 481, distance: 303.6
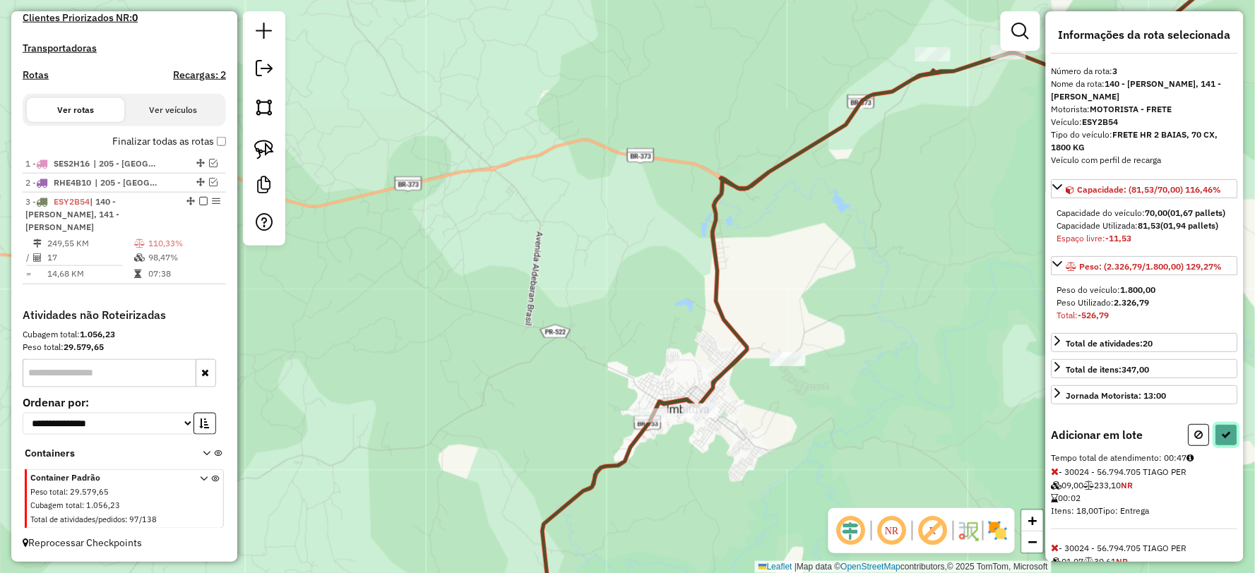
click at [1224, 446] on button at bounding box center [1226, 435] width 23 height 22
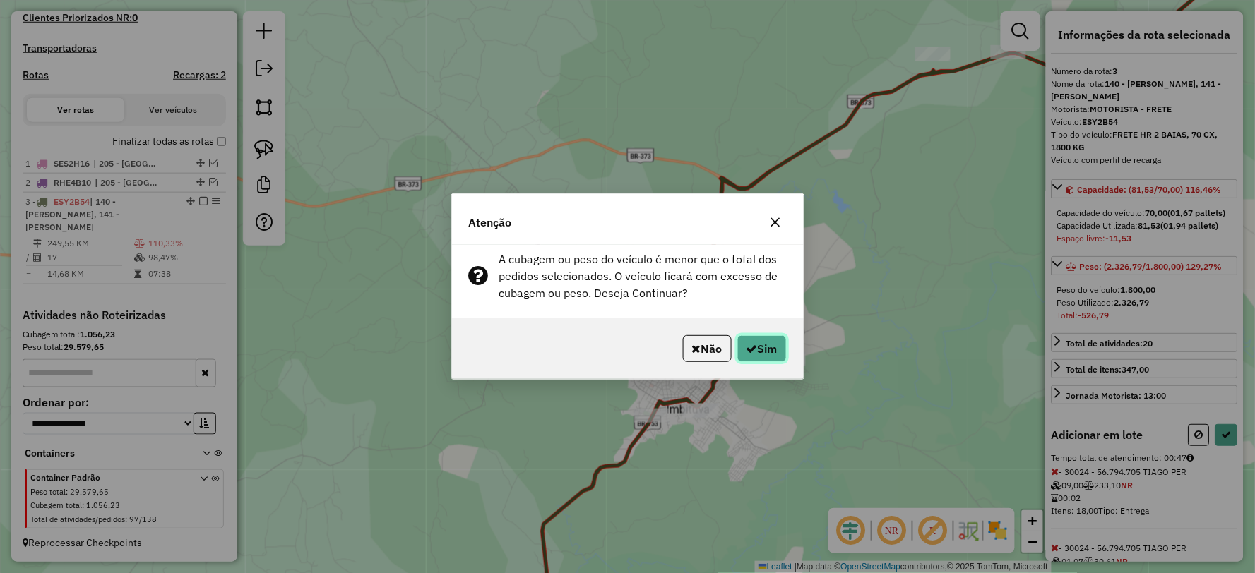
click at [757, 350] on button "Sim" at bounding box center [761, 348] width 49 height 27
select select "**********"
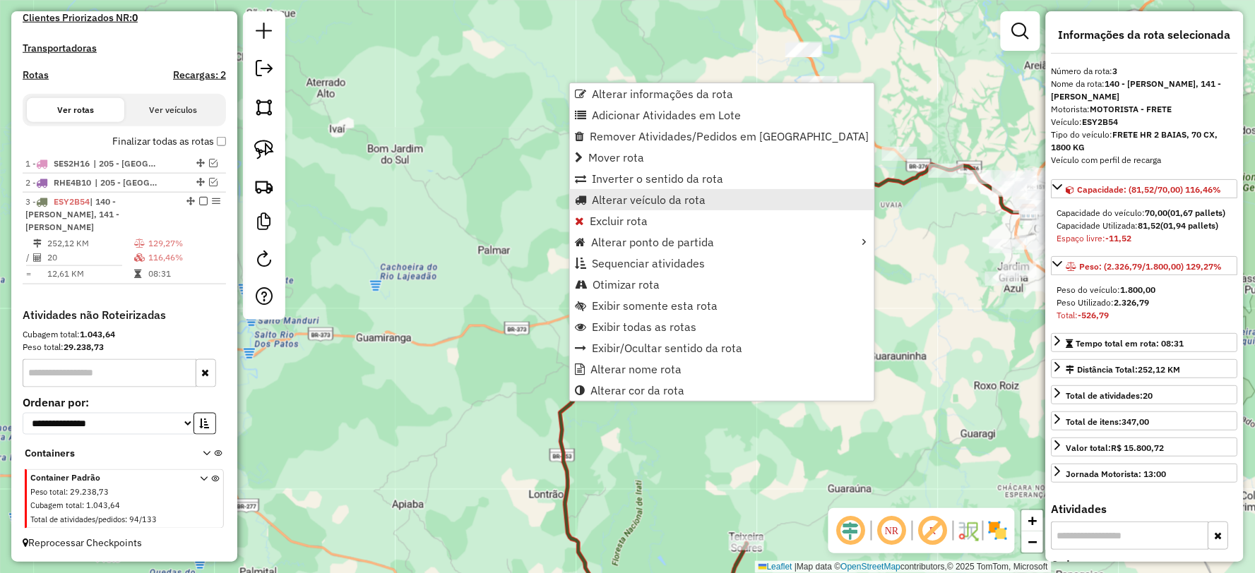
click at [668, 203] on span "Alterar veículo da rota" at bounding box center [649, 199] width 114 height 11
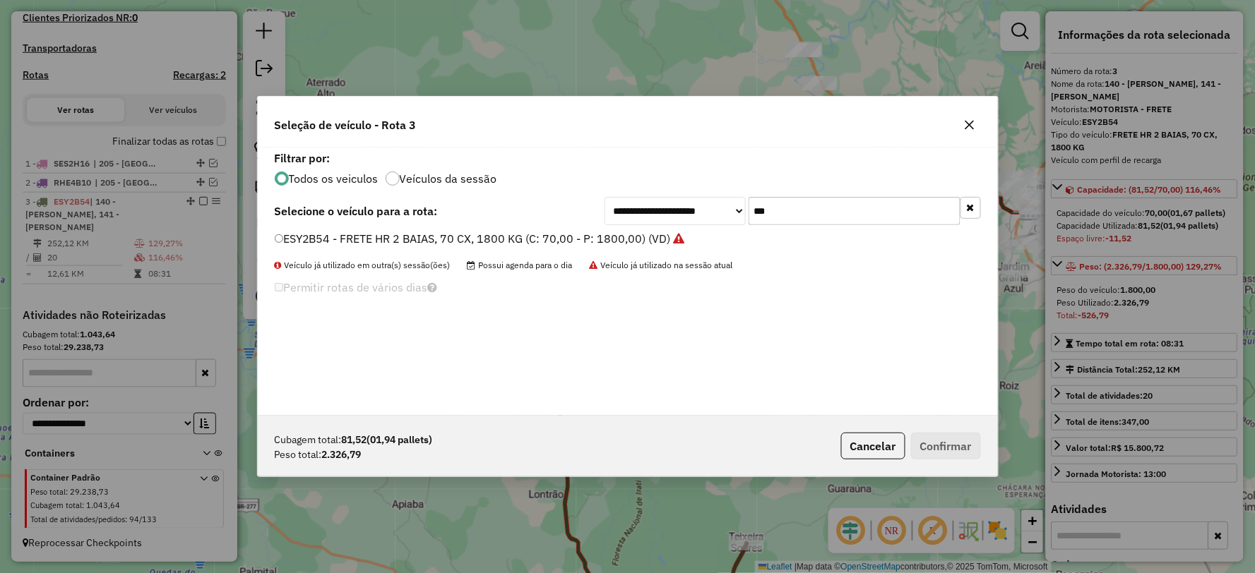
drag, startPoint x: 788, startPoint y: 212, endPoint x: 698, endPoint y: 224, distance: 91.2
click at [698, 224] on div "**********" at bounding box center [792, 211] width 376 height 28
type input "***"
click at [287, 241] on label "ACB9J61 - FRETE VUC 3/4 4 BAIAS, 4000 KG, 154 VC (C: 154,00 - P: 4000,00) (VD)" at bounding box center [495, 238] width 440 height 17
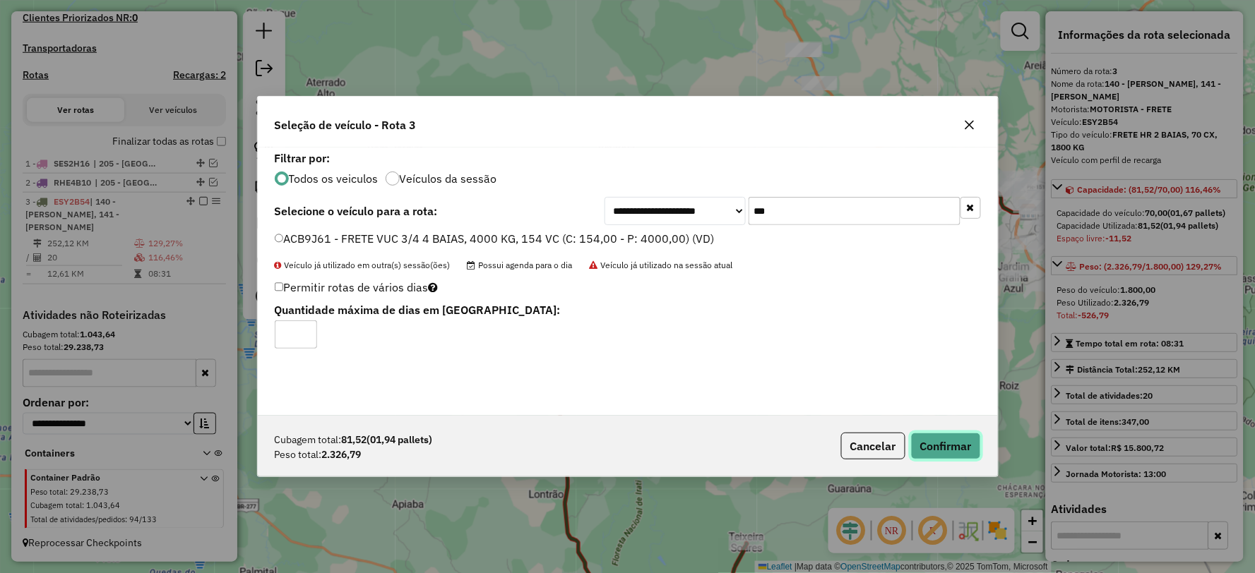
click at [953, 443] on button "Confirmar" at bounding box center [946, 446] width 70 height 27
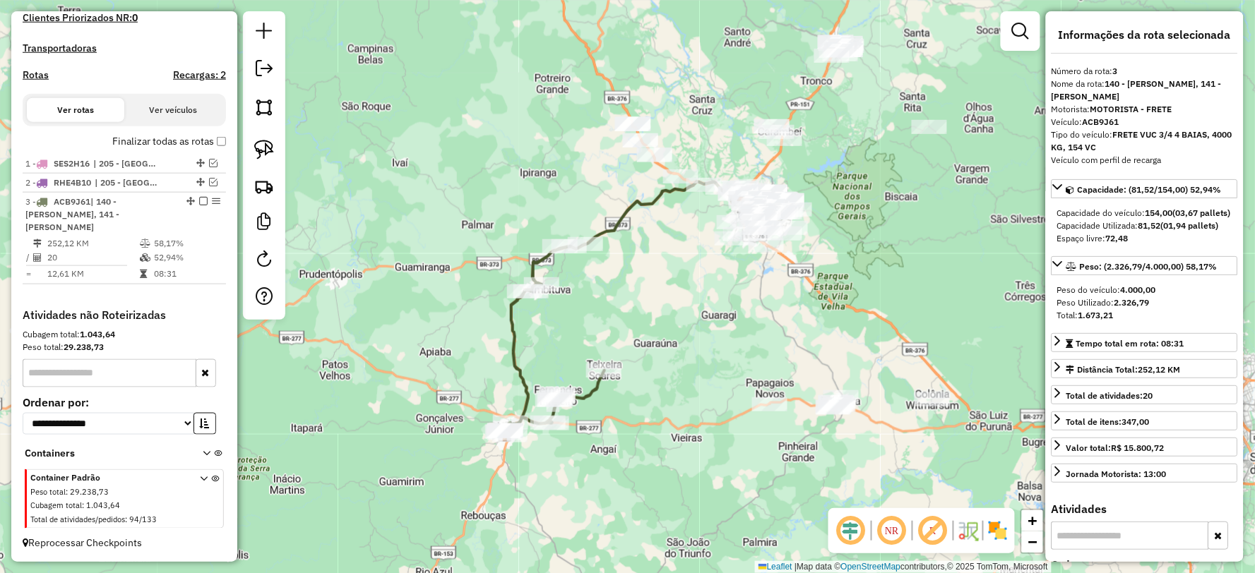
drag, startPoint x: 654, startPoint y: 371, endPoint x: 672, endPoint y: 323, distance: 50.7
click at [669, 323] on div "Janela de atendimento Grade de atendimento Capacidade Transportadoras Veículos …" at bounding box center [627, 286] width 1255 height 573
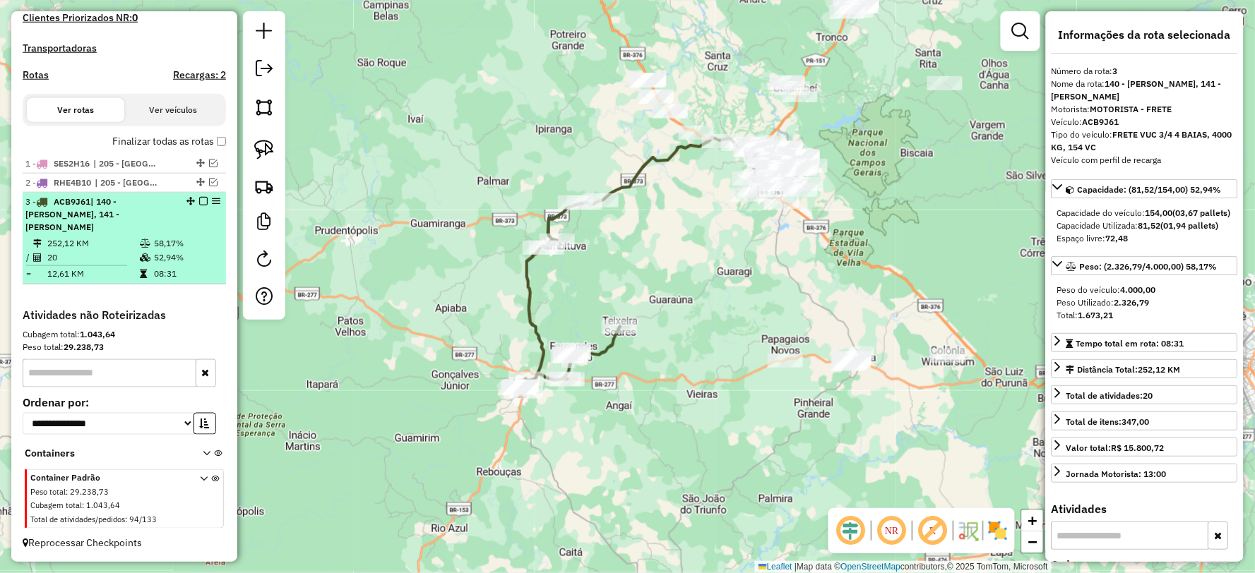
click at [199, 205] on em at bounding box center [203, 201] width 8 height 8
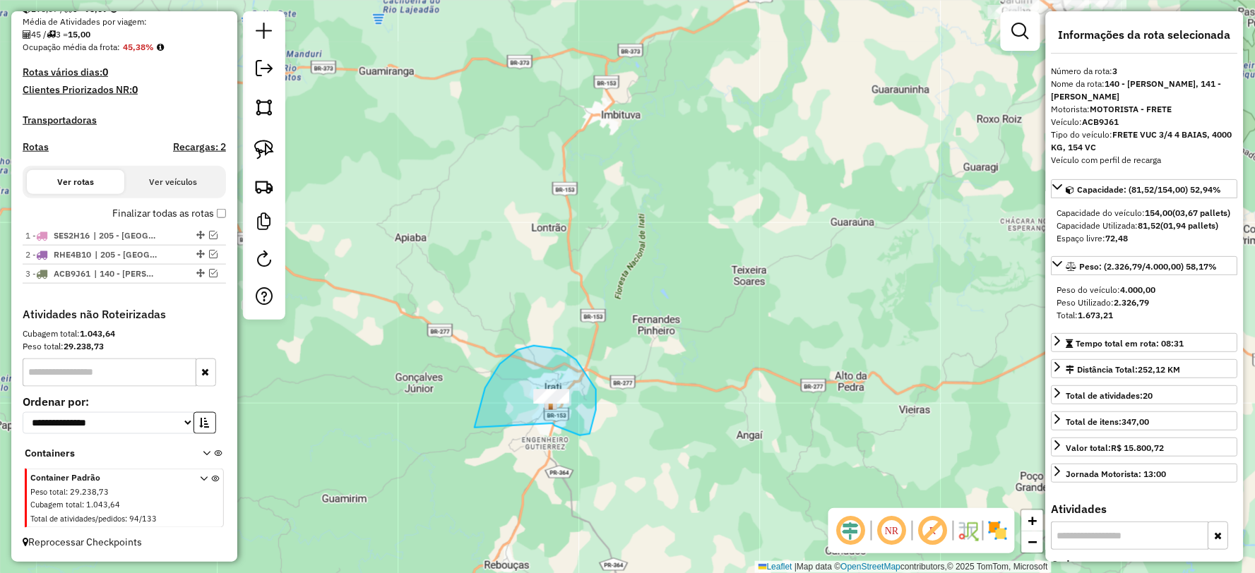
drag, startPoint x: 553, startPoint y: 424, endPoint x: 480, endPoint y: 455, distance: 79.4
click at [620, 412] on div "Janela de atendimento Grade de atendimento Capacidade Transportadoras Veículos …" at bounding box center [627, 286] width 1255 height 573
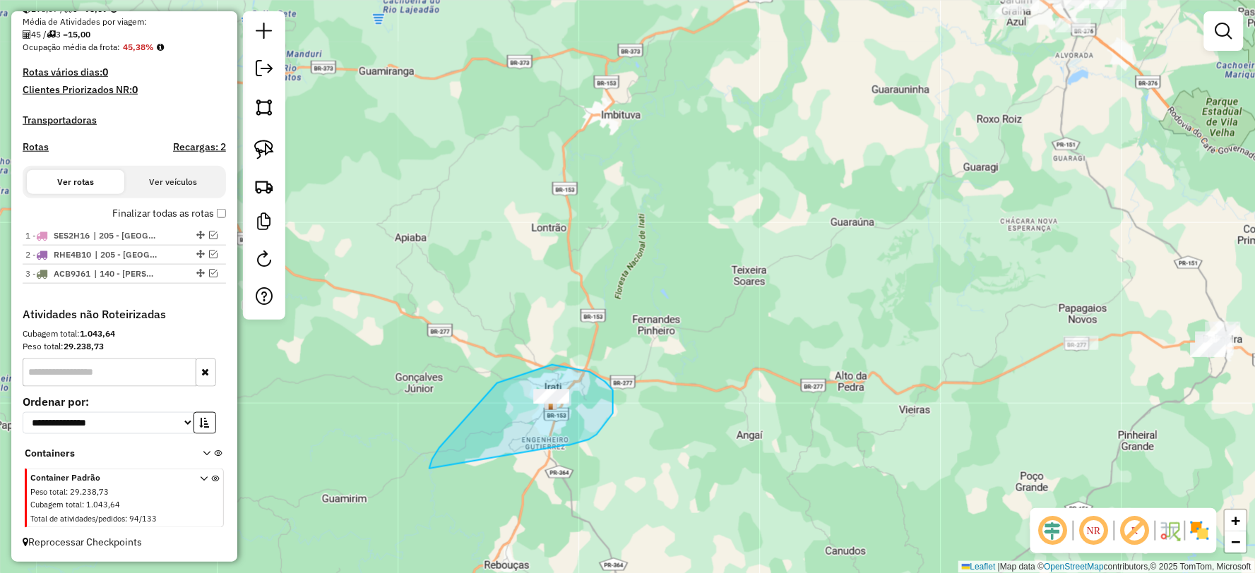
drag, startPoint x: 597, startPoint y: 435, endPoint x: 471, endPoint y: 504, distance: 143.5
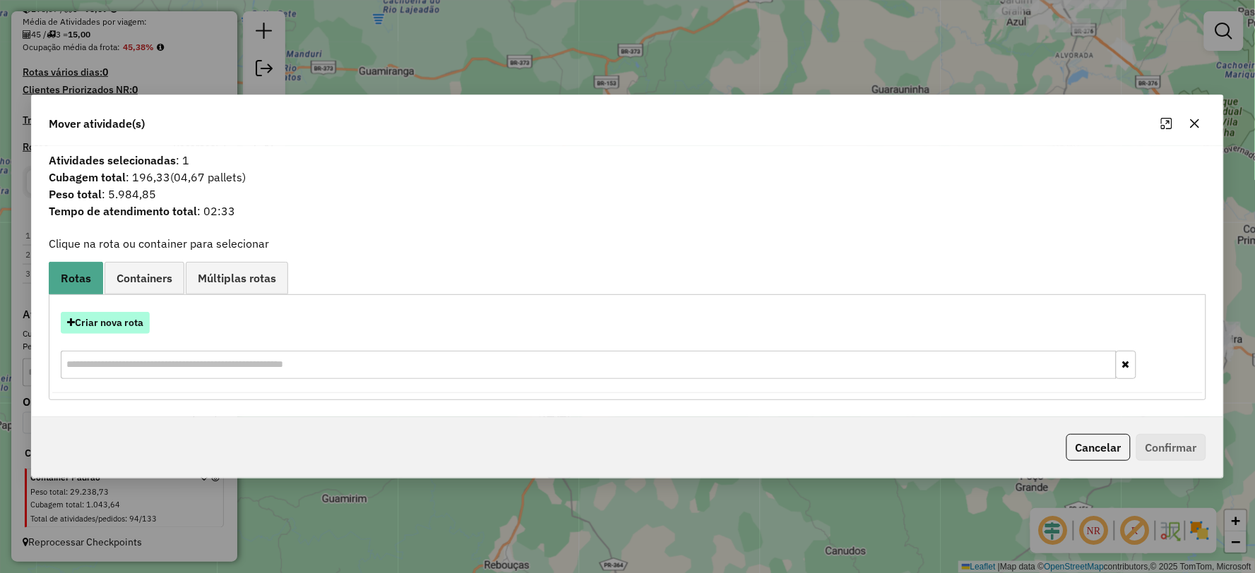
click at [112, 328] on button "Criar nova rota" at bounding box center [105, 323] width 89 height 22
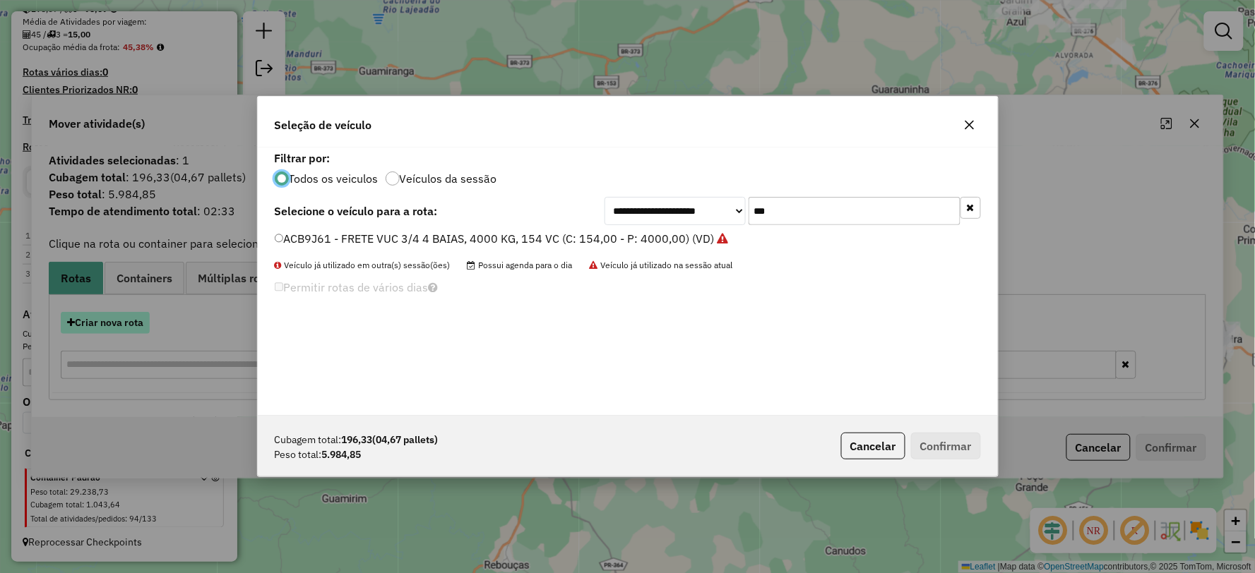
scroll to position [8, 4]
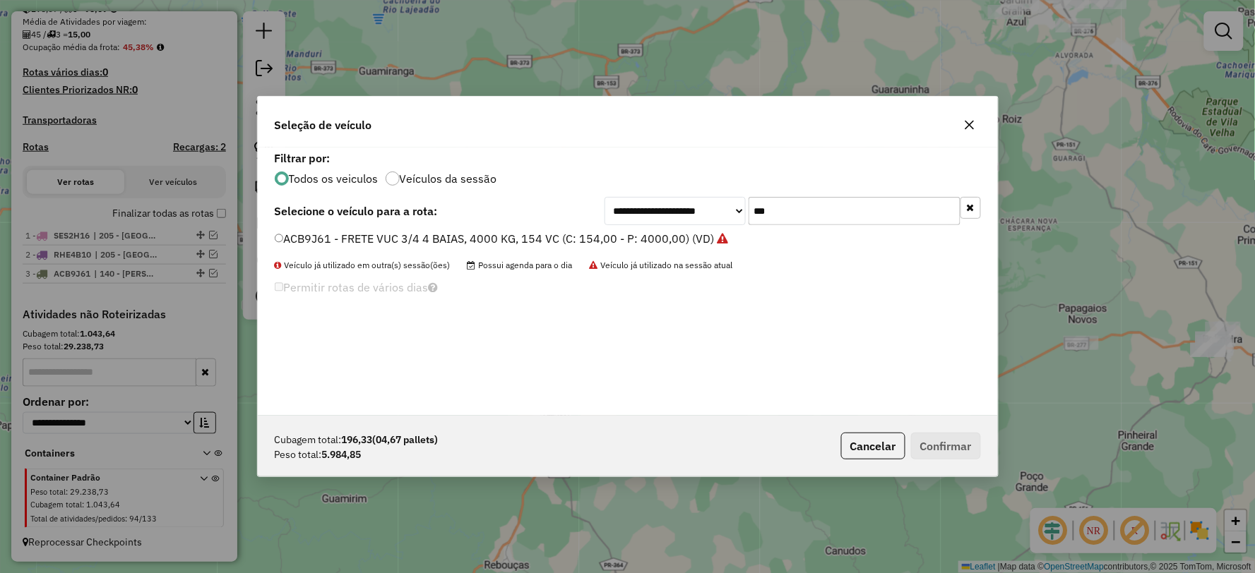
click at [731, 217] on div "**********" at bounding box center [792, 211] width 376 height 28
click at [969, 125] on icon "button" at bounding box center [968, 125] width 9 height 9
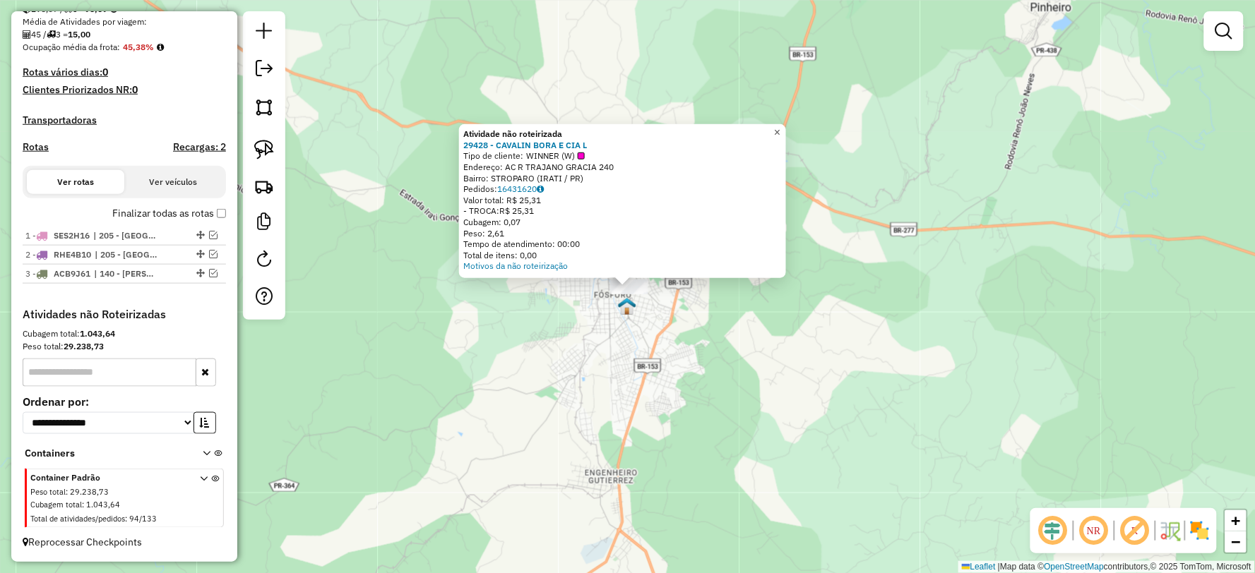
click at [786, 124] on link "×" at bounding box center [777, 132] width 17 height 17
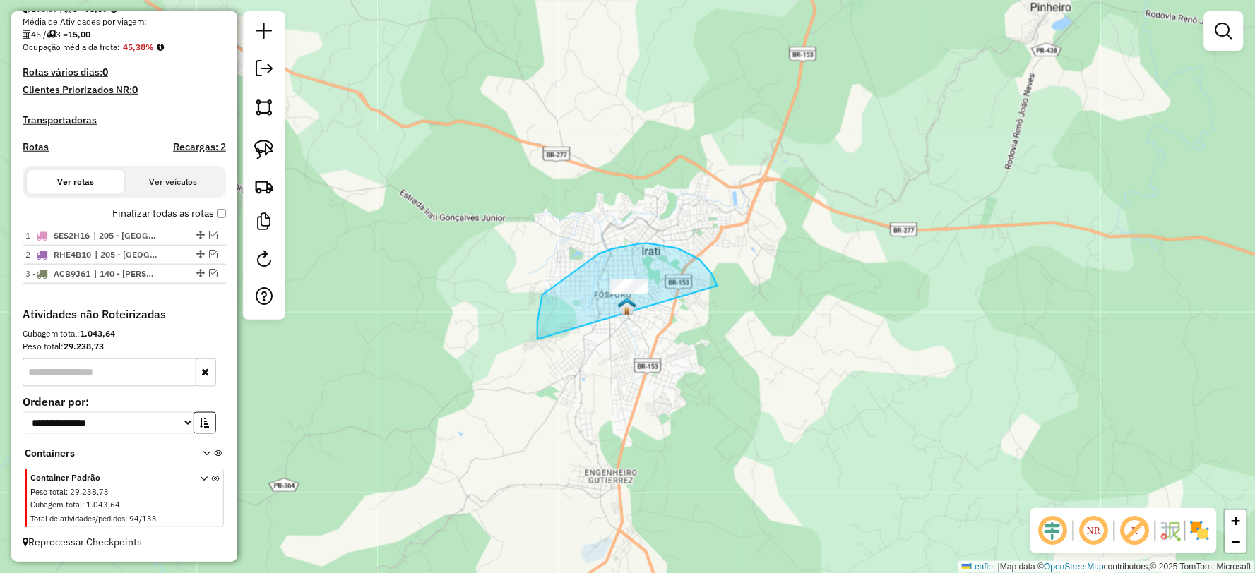
drag, startPoint x: 717, startPoint y: 283, endPoint x: 580, endPoint y: 372, distance: 162.7
click at [578, 372] on div "Janela de atendimento Grade de atendimento Capacidade Transportadoras Veículos …" at bounding box center [627, 286] width 1255 height 573
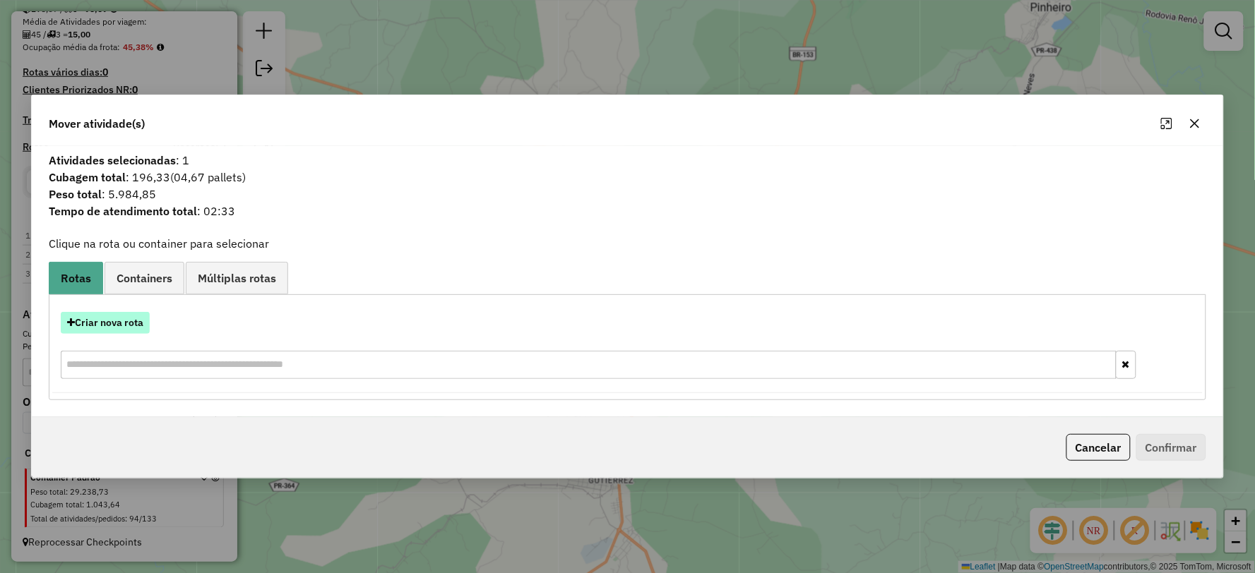
click at [100, 318] on button "Criar nova rota" at bounding box center [105, 323] width 89 height 22
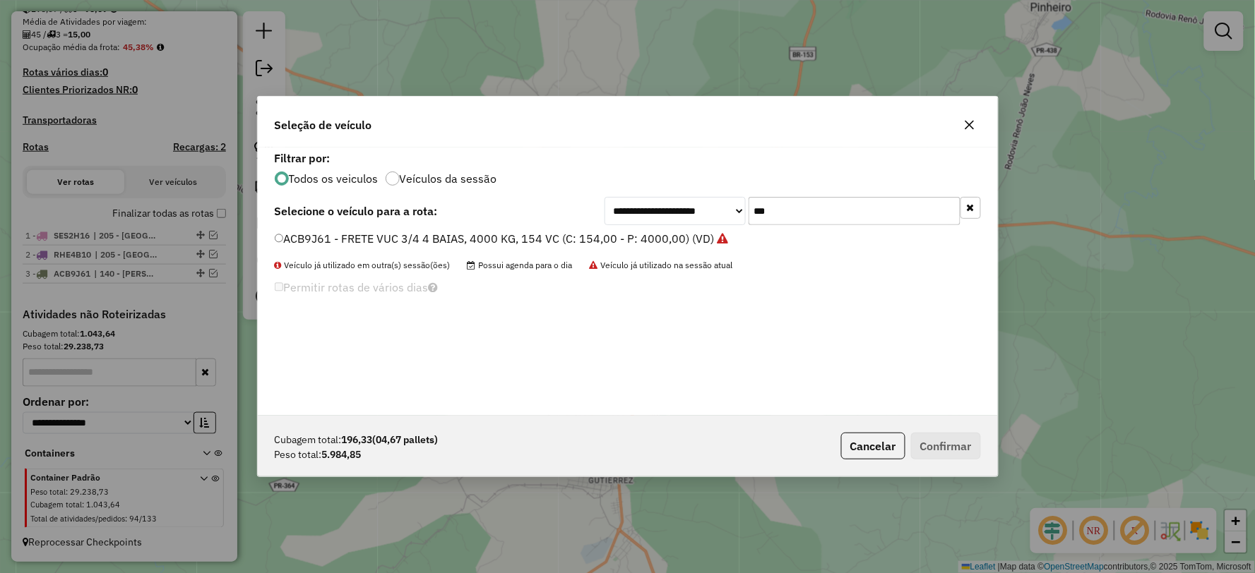
drag, startPoint x: 745, startPoint y: 214, endPoint x: 692, endPoint y: 217, distance: 53.0
click at [692, 217] on div "**********" at bounding box center [792, 211] width 376 height 28
type input "***"
click at [334, 234] on label "RHX2F76 - FRETE TOCO, SIDER, 6 BAIAS, 6000 KG -252 CX (C: 252,00 - P: 6000,00) …" at bounding box center [509, 238] width 469 height 17
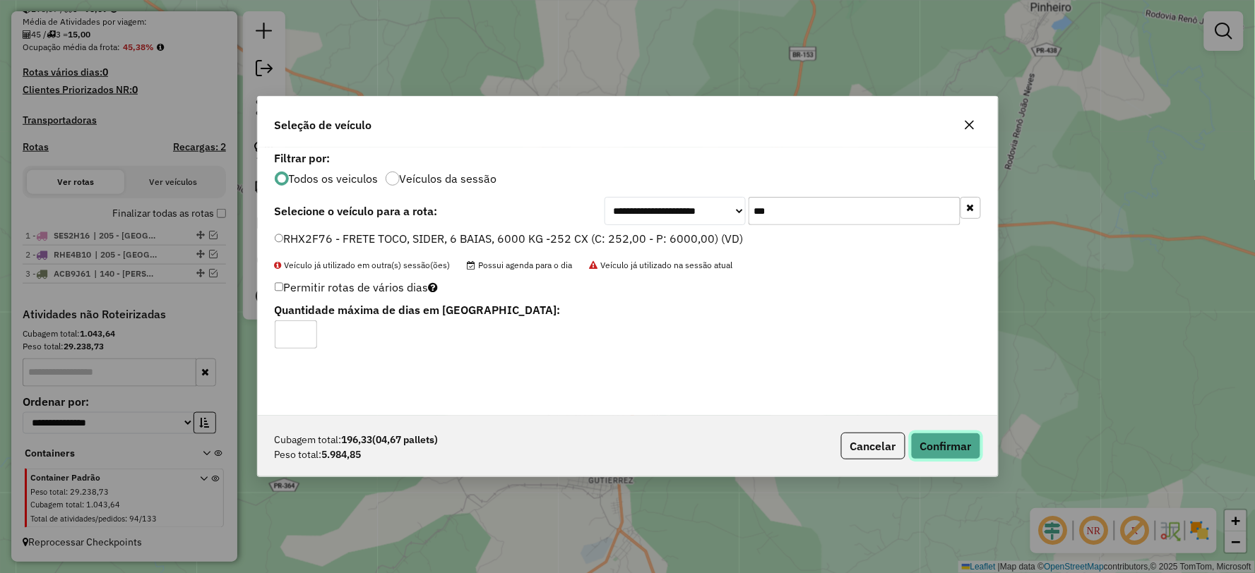
click at [971, 443] on button "Confirmar" at bounding box center [946, 446] width 70 height 27
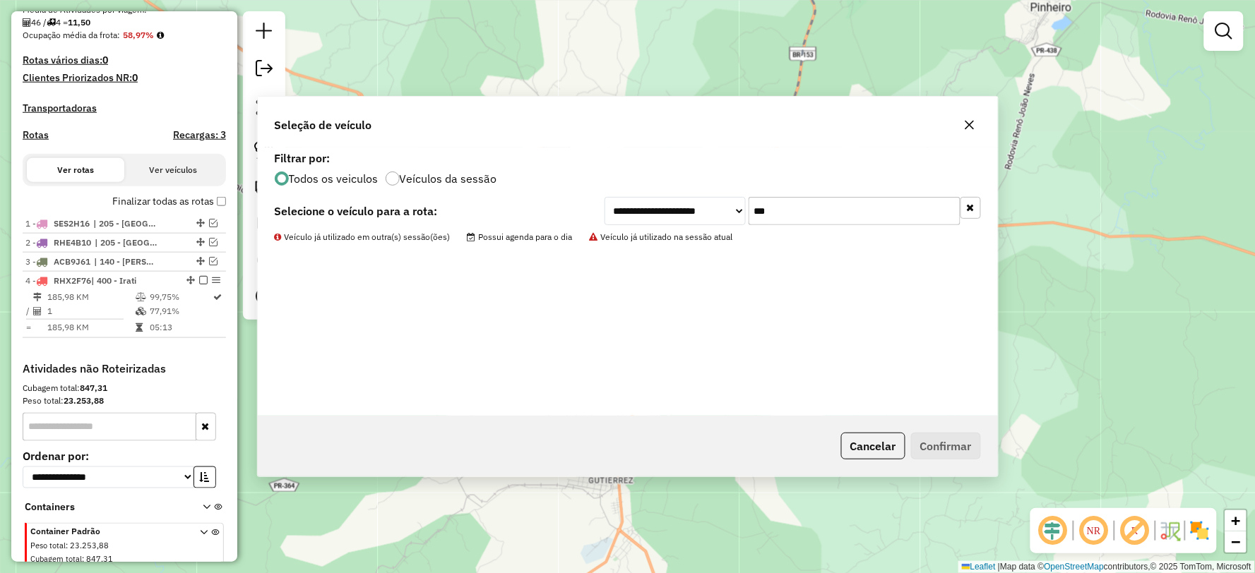
scroll to position [397, 0]
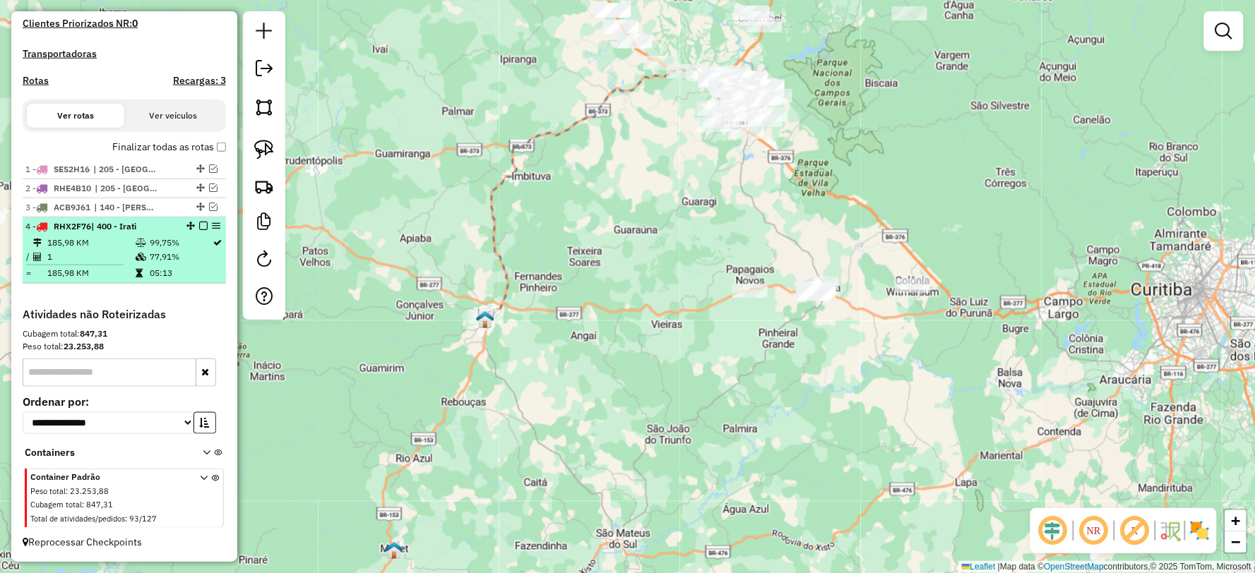
click at [199, 226] on em at bounding box center [203, 226] width 8 height 8
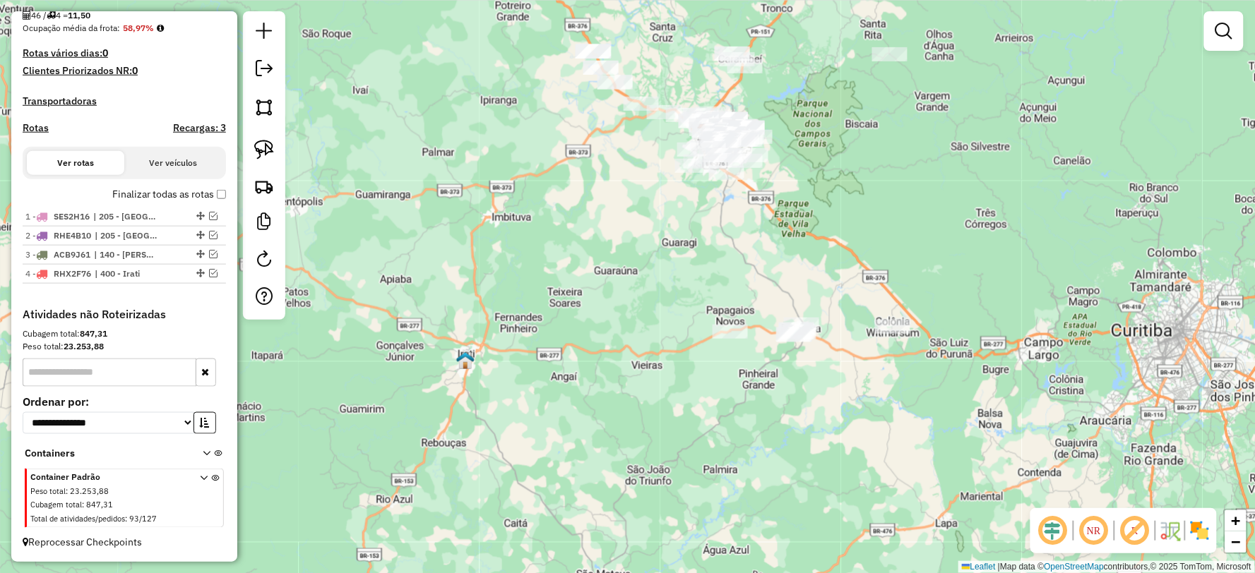
drag, startPoint x: 702, startPoint y: 229, endPoint x: 683, endPoint y: 270, distance: 45.5
click at [683, 270] on div "Janela de atendimento Grade de atendimento Capacidade Transportadoras Veículos …" at bounding box center [627, 286] width 1255 height 573
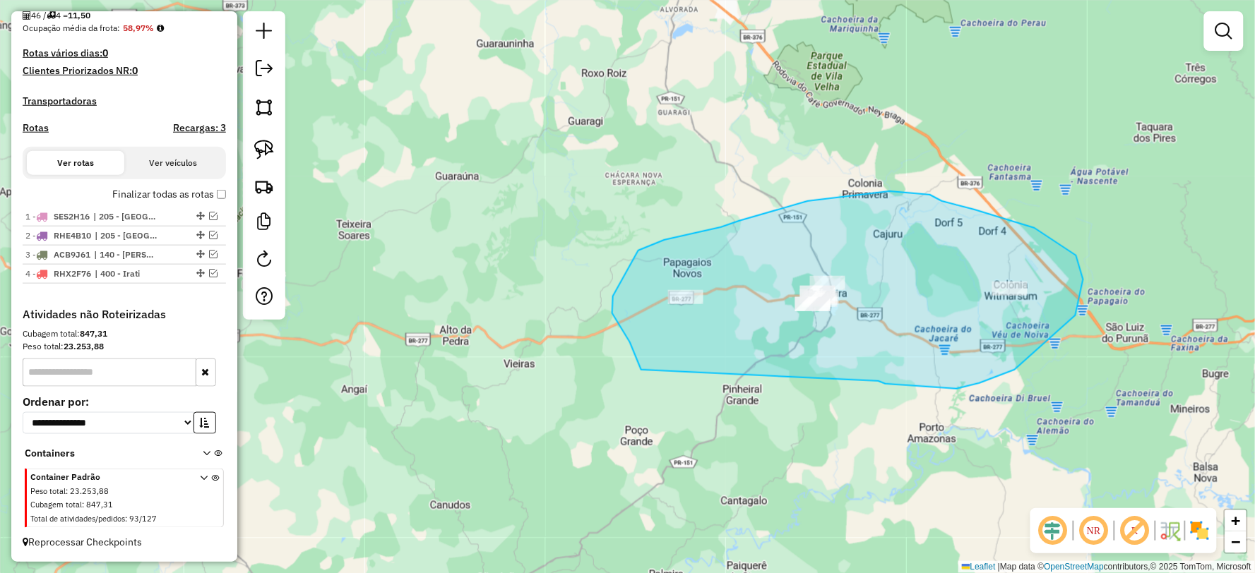
drag, startPoint x: 885, startPoint y: 384, endPoint x: 641, endPoint y: 370, distance: 244.7
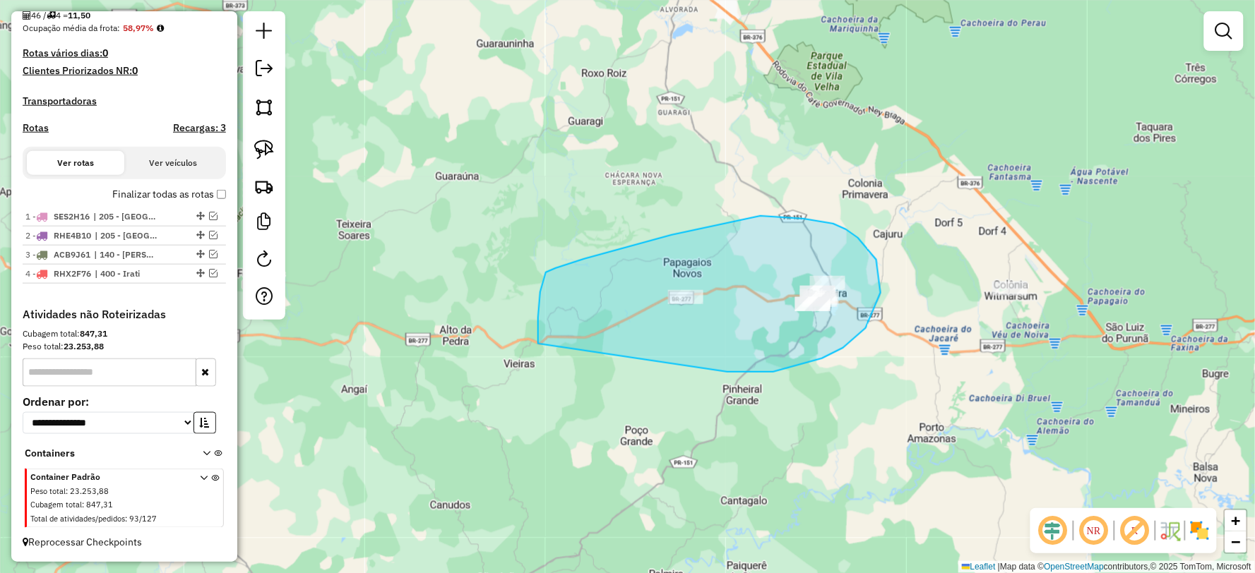
drag, startPoint x: 727, startPoint y: 372, endPoint x: 540, endPoint y: 370, distance: 187.1
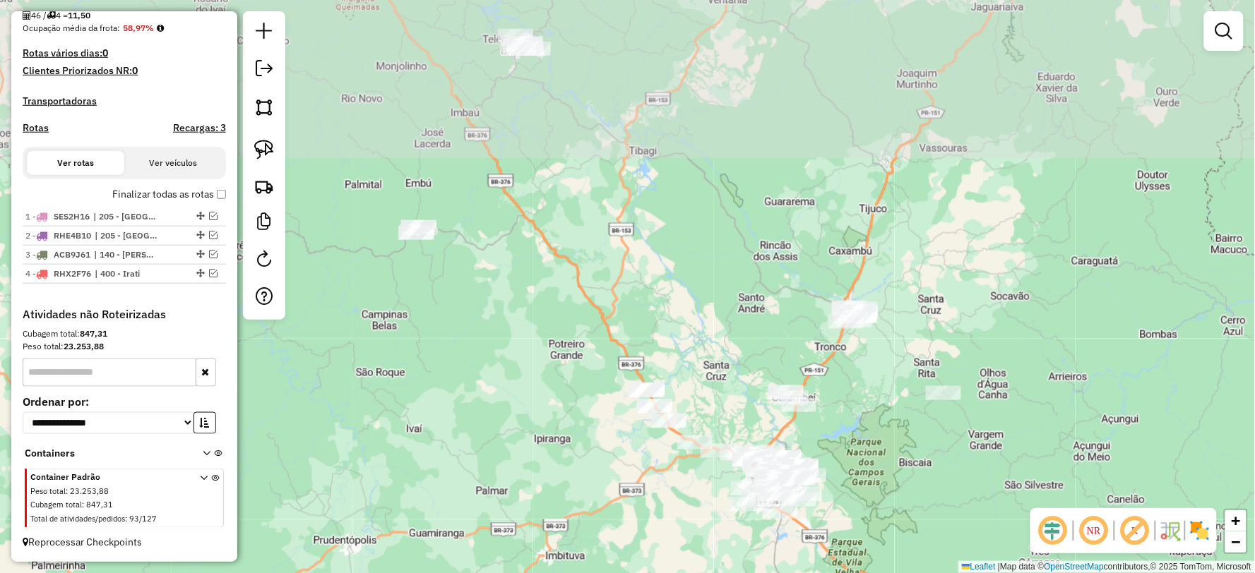
drag, startPoint x: 608, startPoint y: 468, endPoint x: 632, endPoint y: 544, distance: 79.3
click at [632, 544] on div "Janela de atendimento Grade de atendimento Capacidade Transportadoras Veículos …" at bounding box center [627, 286] width 1255 height 573
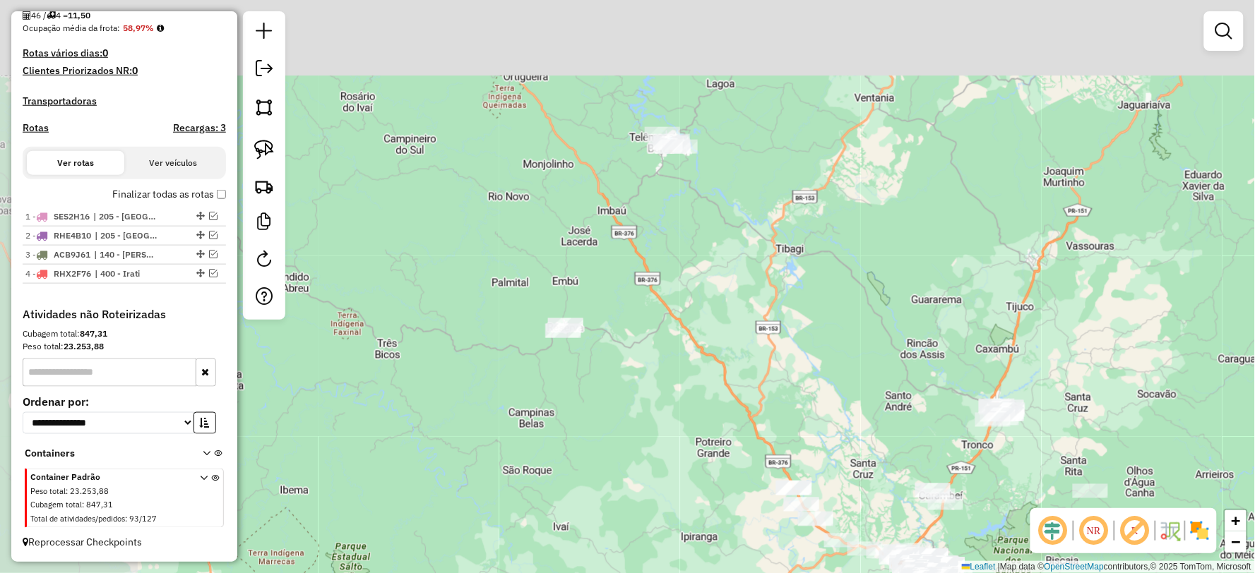
drag, startPoint x: 695, startPoint y: 327, endPoint x: 715, endPoint y: 346, distance: 27.5
click at [715, 346] on div "Janela de atendimento Grade de atendimento Capacidade Transportadoras Veículos …" at bounding box center [627, 286] width 1255 height 573
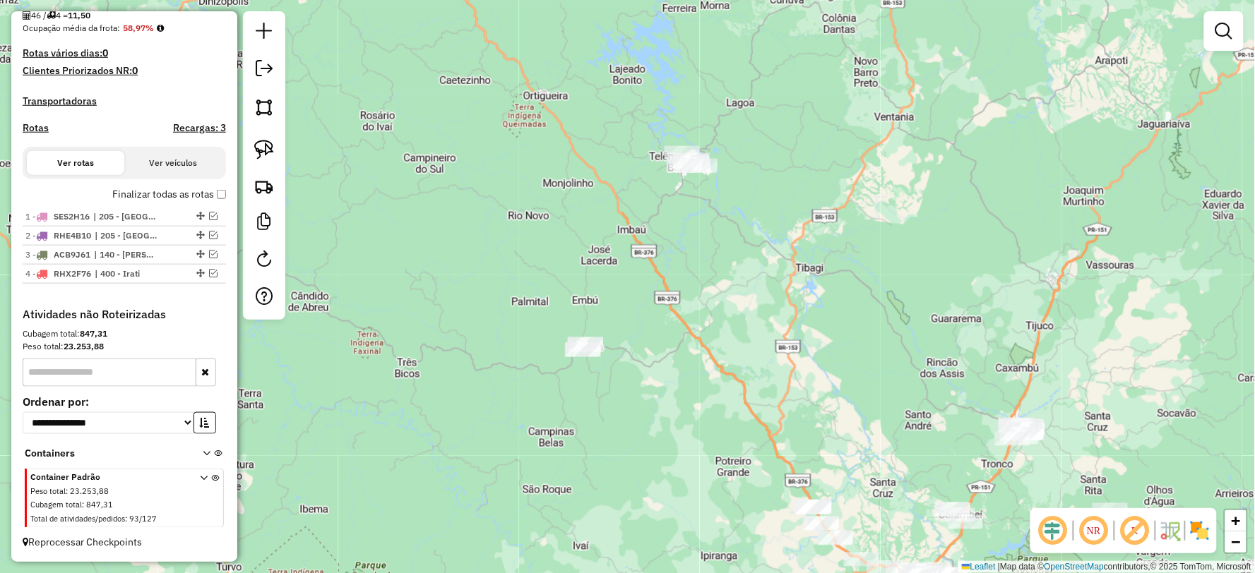
click at [703, 335] on div "Janela de atendimento Grade de atendimento Capacidade Transportadoras Veículos …" at bounding box center [627, 286] width 1255 height 573
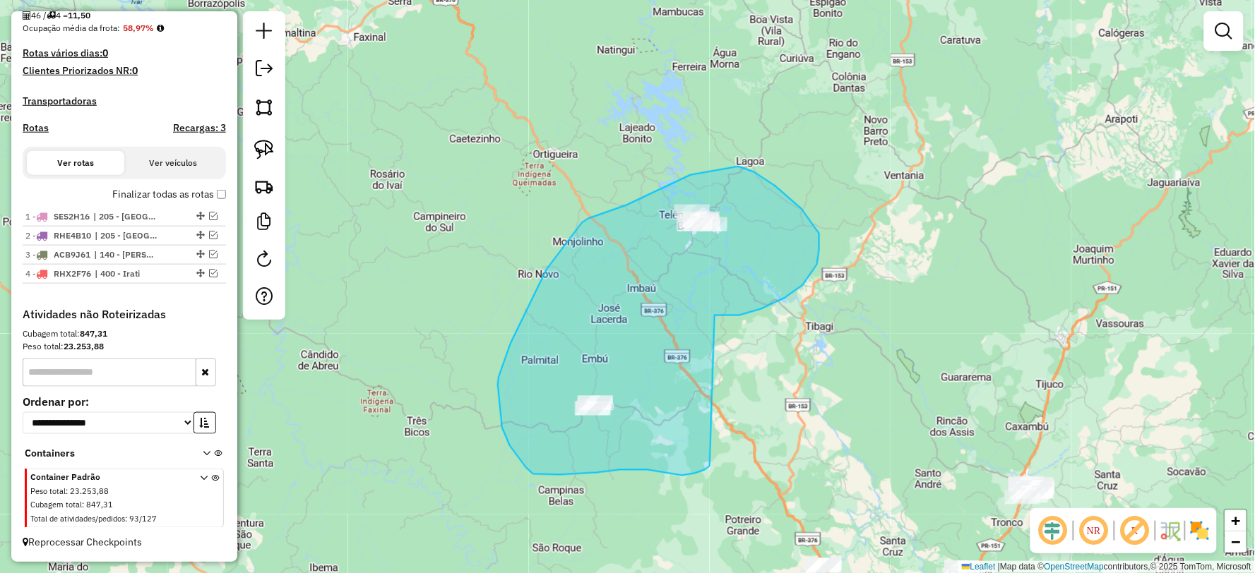
drag, startPoint x: 714, startPoint y: 316, endPoint x: 710, endPoint y: 467, distance: 151.2
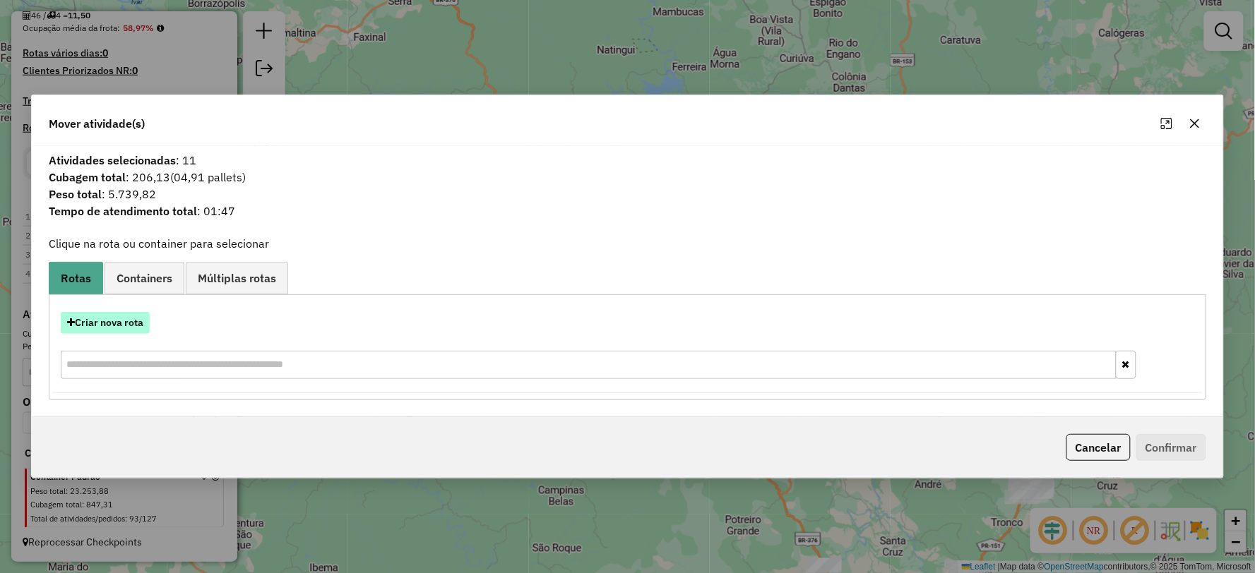
click at [135, 327] on button "Criar nova rota" at bounding box center [105, 323] width 89 height 22
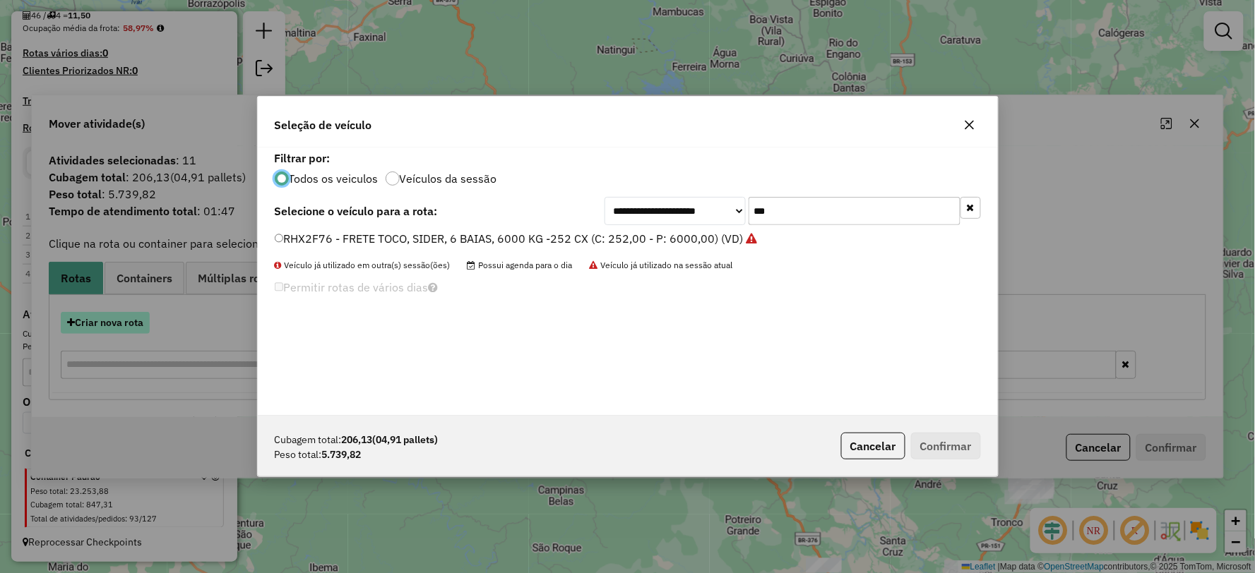
scroll to position [8, 4]
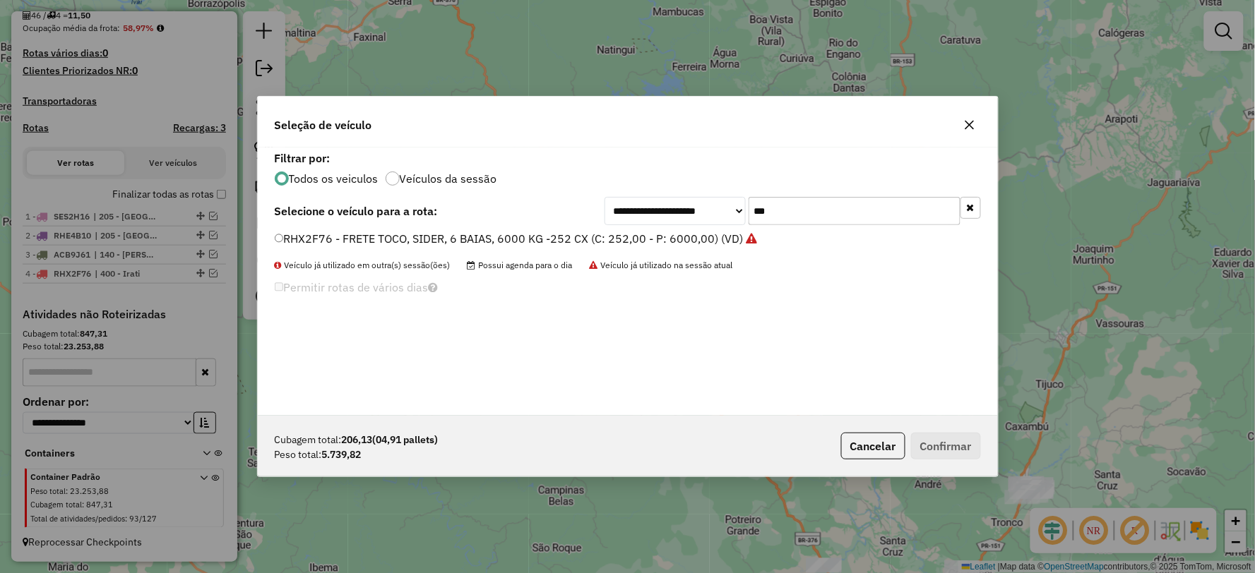
drag, startPoint x: 853, startPoint y: 208, endPoint x: 717, endPoint y: 205, distance: 136.3
click at [717, 205] on div "**********" at bounding box center [792, 211] width 376 height 28
type input "***"
click at [289, 241] on label "TAZ6B24 - TOCO 8 BAIAS, 322 CX, 8530 KG (C: 322,00 - P: 8530,00) (VD)" at bounding box center [470, 238] width 390 height 17
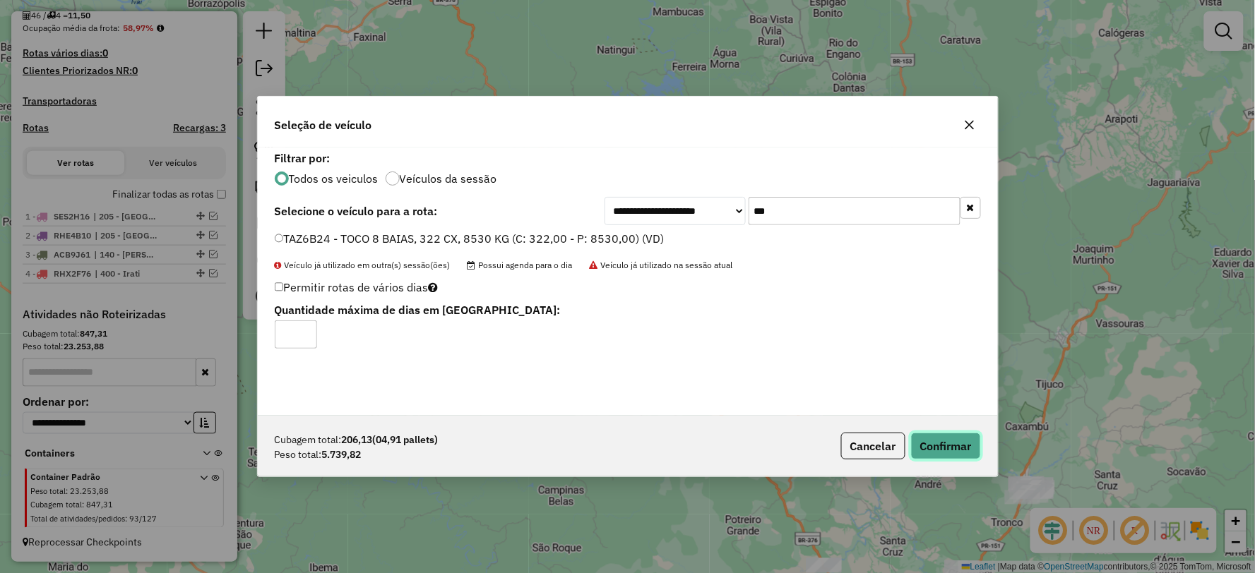
click at [944, 441] on button "Confirmar" at bounding box center [946, 446] width 70 height 27
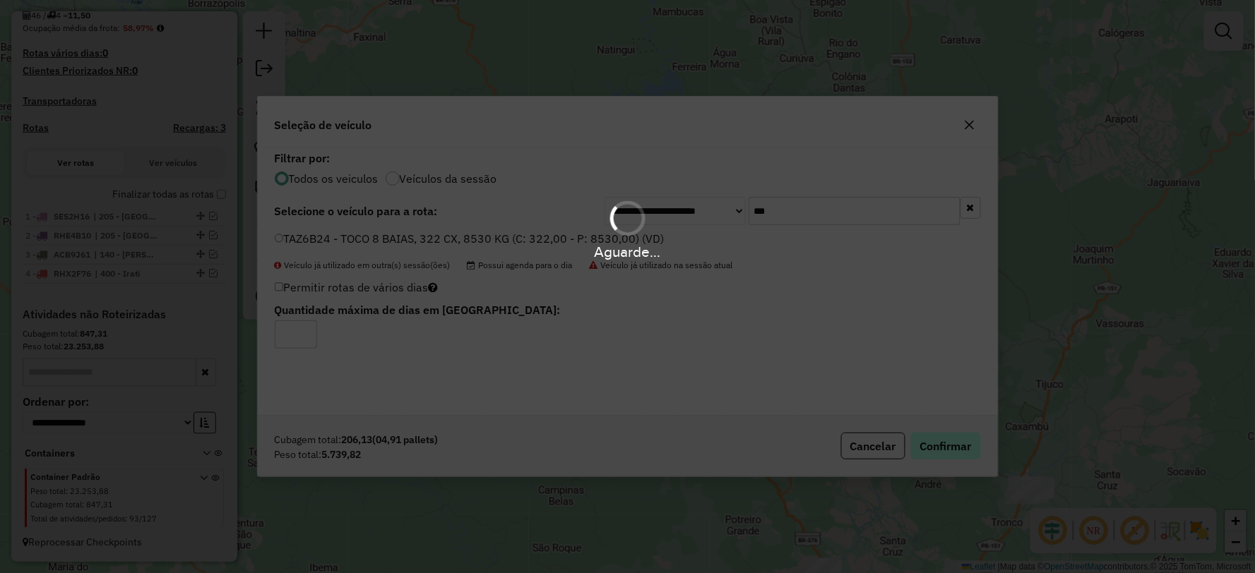
scroll to position [429, 0]
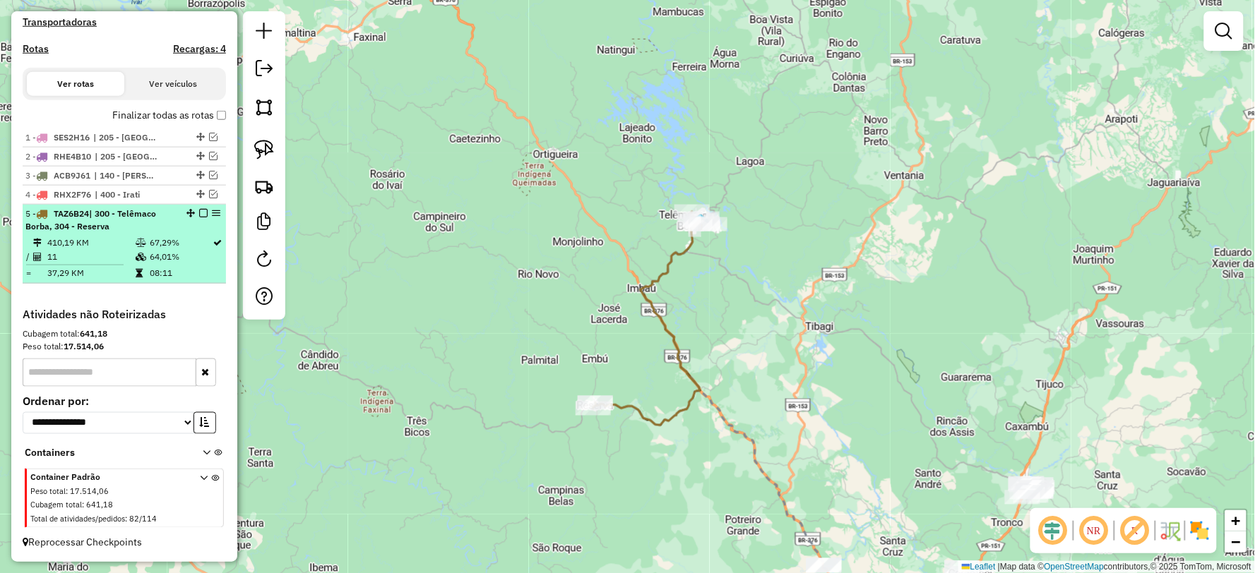
click at [199, 215] on em at bounding box center [203, 213] width 8 height 8
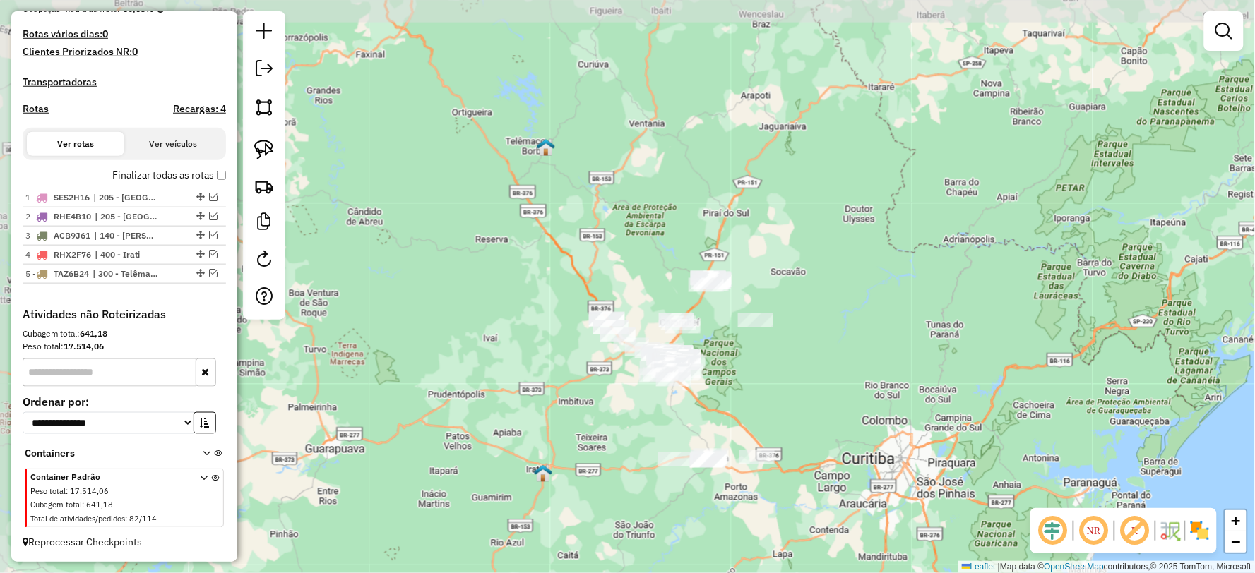
drag, startPoint x: 695, startPoint y: 301, endPoint x: 717, endPoint y: 427, distance: 127.6
click at [717, 427] on div "Janela de atendimento Grade de atendimento Capacidade Transportadoras Veículos …" at bounding box center [627, 286] width 1255 height 573
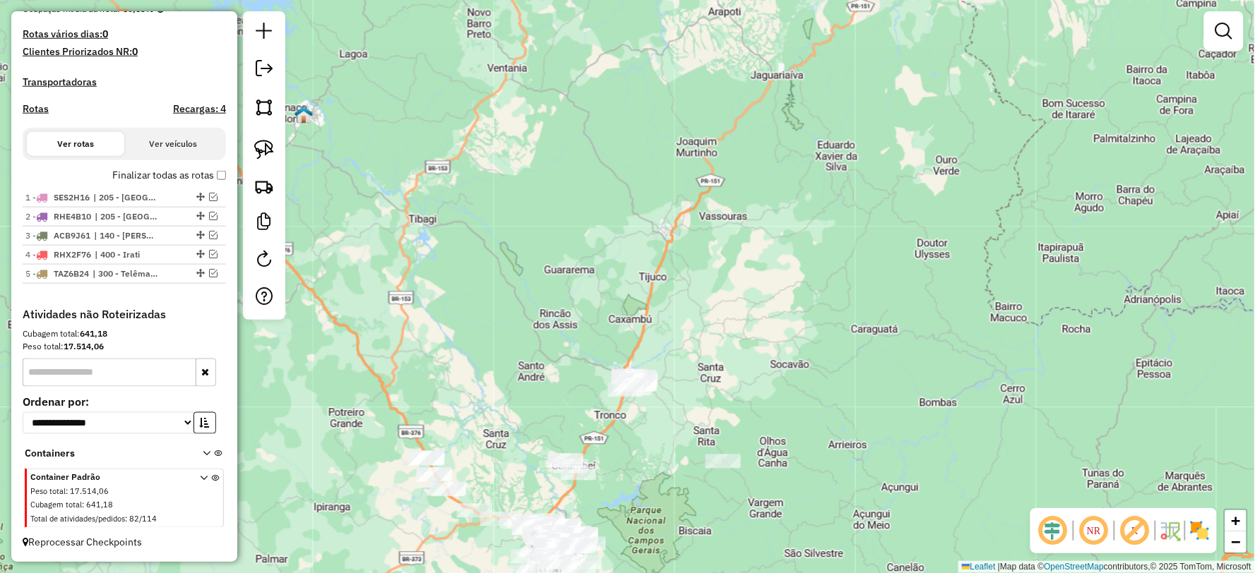
drag, startPoint x: 796, startPoint y: 244, endPoint x: 666, endPoint y: 453, distance: 245.5
click at [666, 453] on div "Janela de atendimento Grade de atendimento Capacidade Transportadoras Veículos …" at bounding box center [627, 286] width 1255 height 573
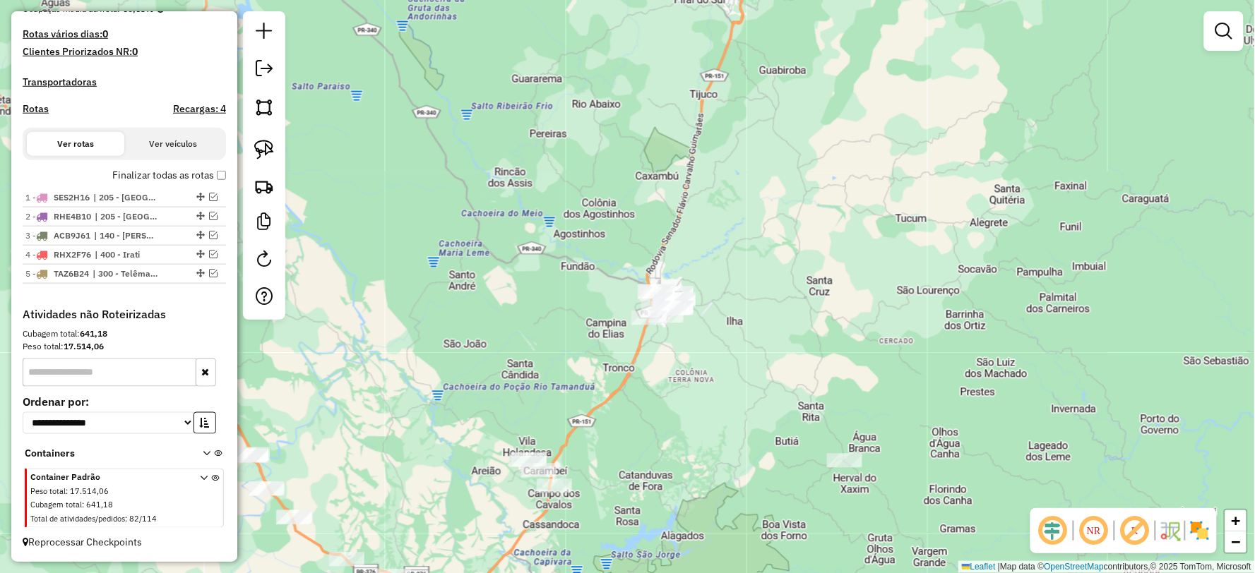
drag, startPoint x: 623, startPoint y: 436, endPoint x: 646, endPoint y: 418, distance: 28.7
click at [646, 418] on div "Janela de atendimento Grade de atendimento Capacidade Transportadoras Veículos …" at bounding box center [627, 286] width 1255 height 573
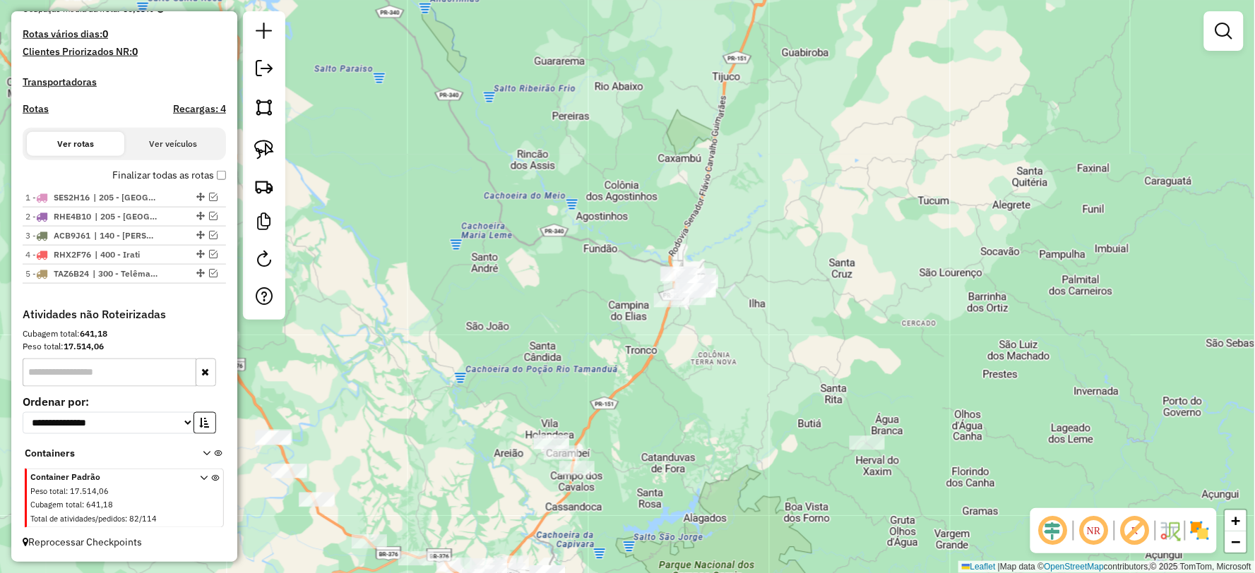
click at [722, 374] on div "Janela de atendimento Grade de atendimento Capacidade Transportadoras Veículos …" at bounding box center [627, 286] width 1255 height 573
drag, startPoint x: 703, startPoint y: 386, endPoint x: 671, endPoint y: 214, distance: 175.2
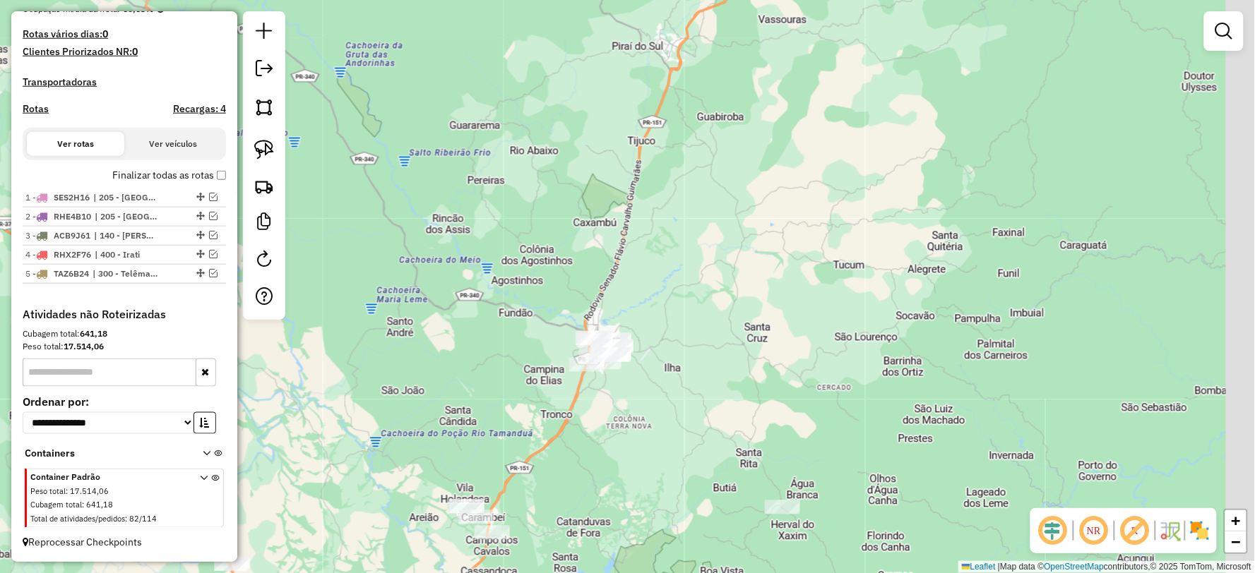
drag, startPoint x: 558, startPoint y: 285, endPoint x: 549, endPoint y: 297, distance: 14.7
click at [549, 297] on div "Janela de atendimento Grade de atendimento Capacidade Transportadoras Veículos …" at bounding box center [627, 286] width 1255 height 573
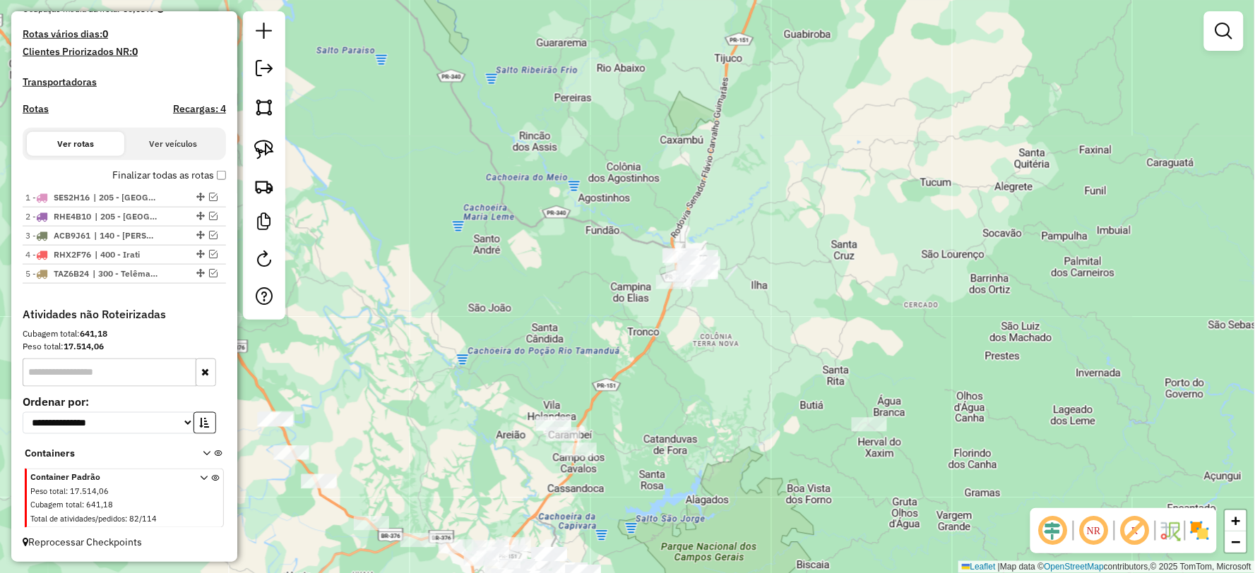
drag, startPoint x: 587, startPoint y: 485, endPoint x: 682, endPoint y: 390, distance: 134.3
click at [682, 390] on div "Janela de atendimento Grade de atendimento Capacidade Transportadoras Veículos …" at bounding box center [627, 286] width 1255 height 573
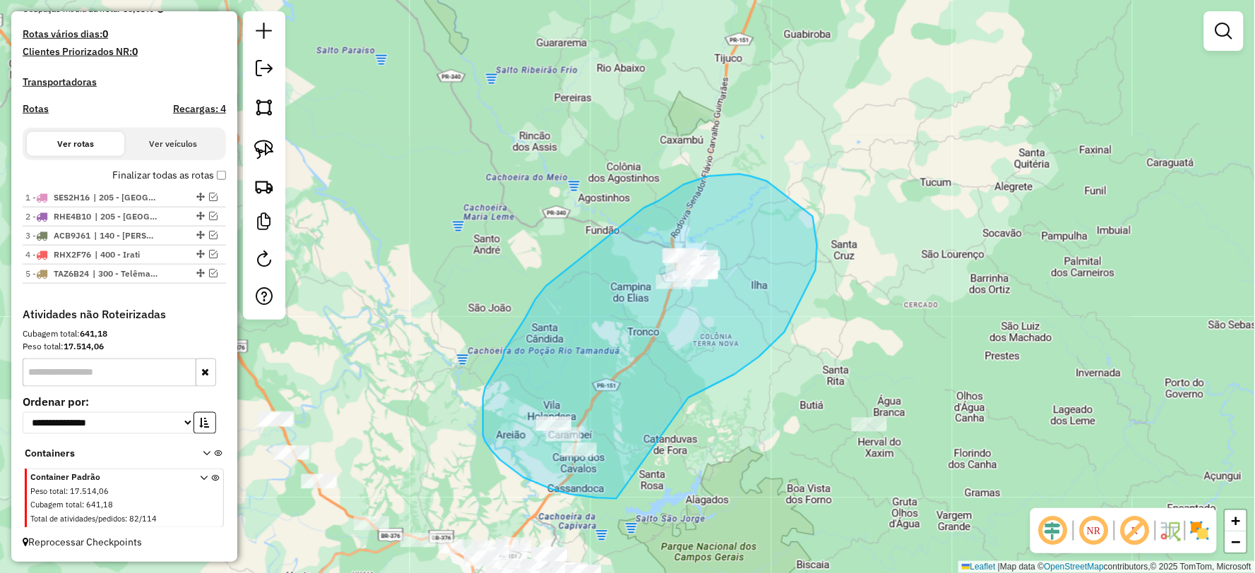
drag, startPoint x: 700, startPoint y: 393, endPoint x: 616, endPoint y: 499, distance: 135.7
click at [616, 499] on div "Janela de atendimento Grade de atendimento Capacidade Transportadoras Veículos …" at bounding box center [627, 286] width 1255 height 573
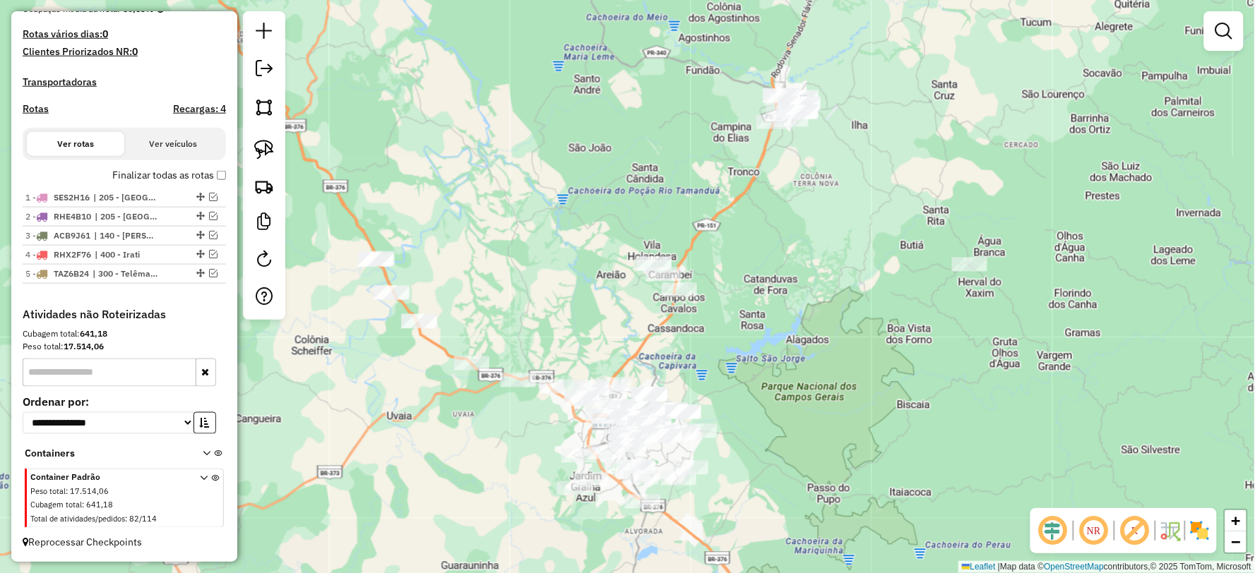
drag, startPoint x: 753, startPoint y: 404, endPoint x: 851, endPoint y: 301, distance: 141.8
click at [851, 301] on div "Janela de atendimento Grade de atendimento Capacidade Transportadoras Veículos …" at bounding box center [627, 286] width 1255 height 573
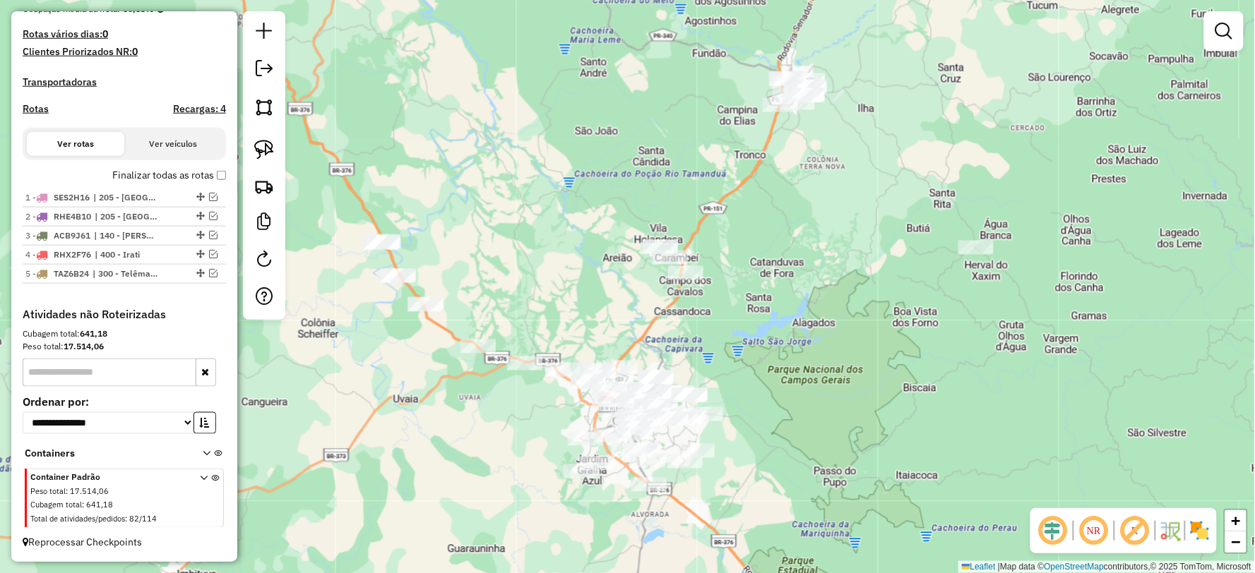
drag, startPoint x: 753, startPoint y: 376, endPoint x: 764, endPoint y: 368, distance: 13.1
click at [764, 368] on div "Janela de atendimento Grade de atendimento Capacidade Transportadoras Veículos …" at bounding box center [627, 286] width 1255 height 573
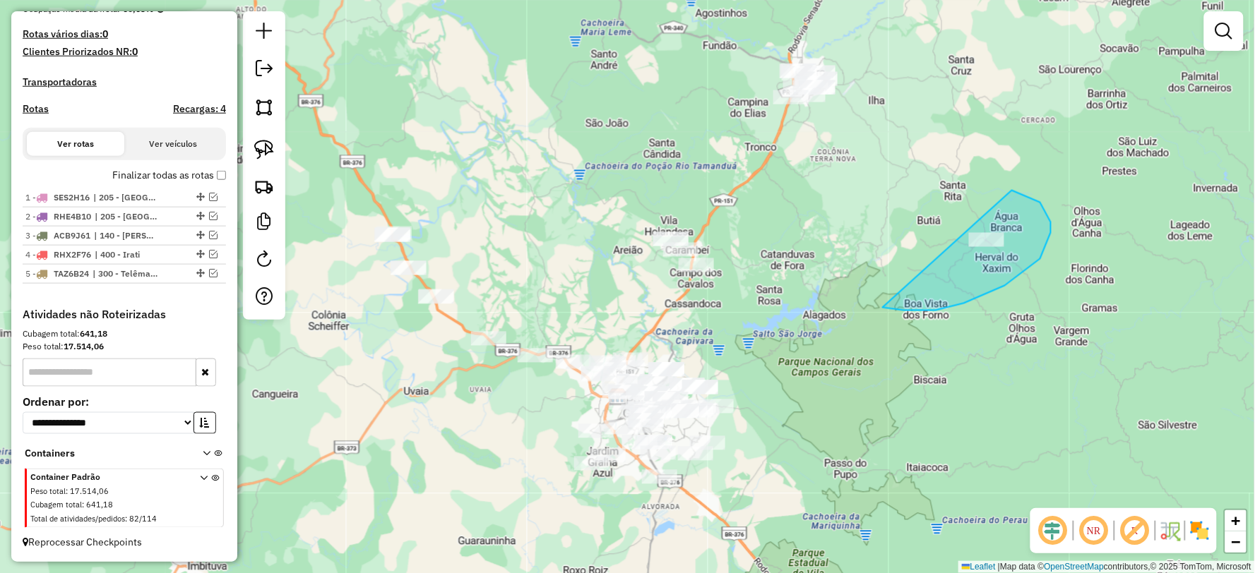
drag, startPoint x: 888, startPoint y: 309, endPoint x: 950, endPoint y: 193, distance: 130.4
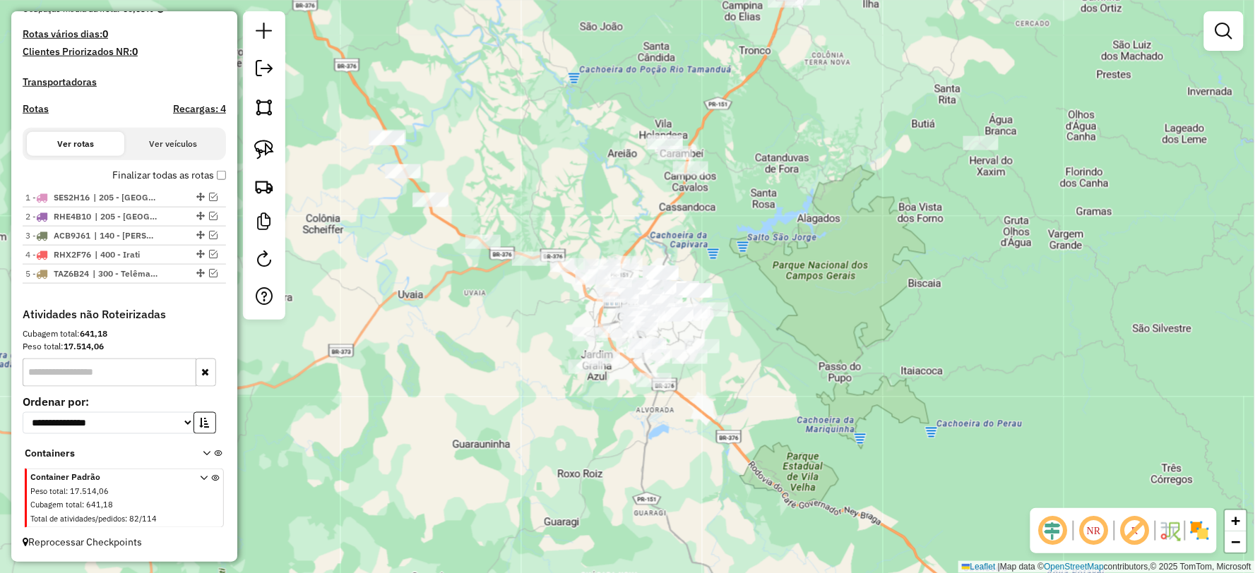
drag, startPoint x: 759, startPoint y: 460, endPoint x: 768, endPoint y: 336, distance: 124.6
click at [768, 336] on div "Janela de atendimento Grade de atendimento Capacidade Transportadoras Veículos …" at bounding box center [627, 286] width 1255 height 573
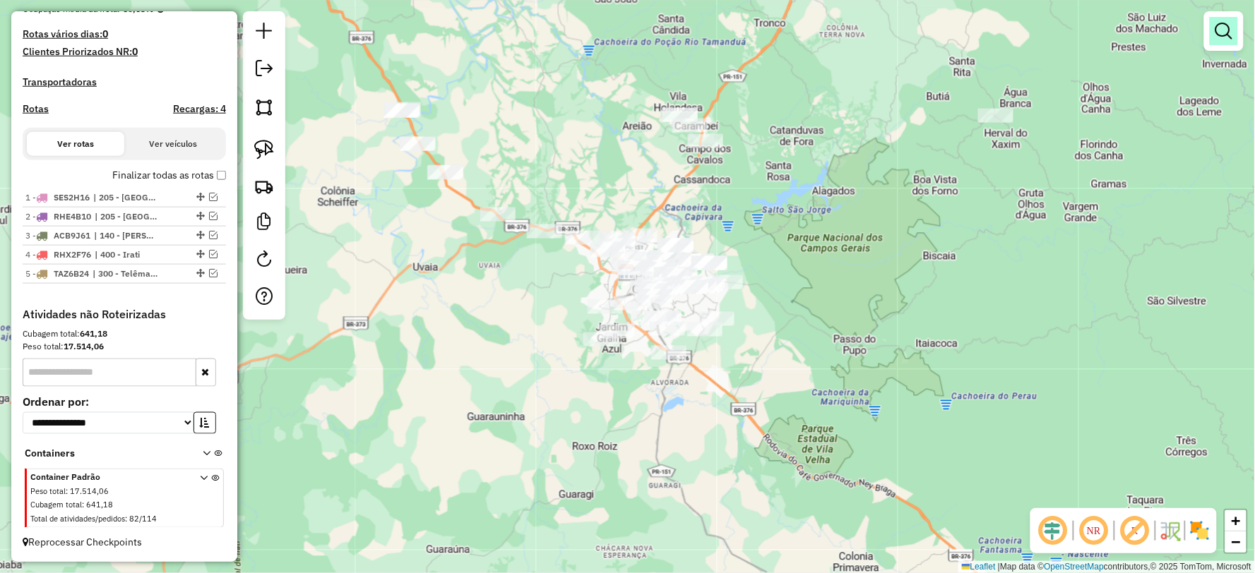
click at [1222, 31] on em at bounding box center [1223, 31] width 17 height 17
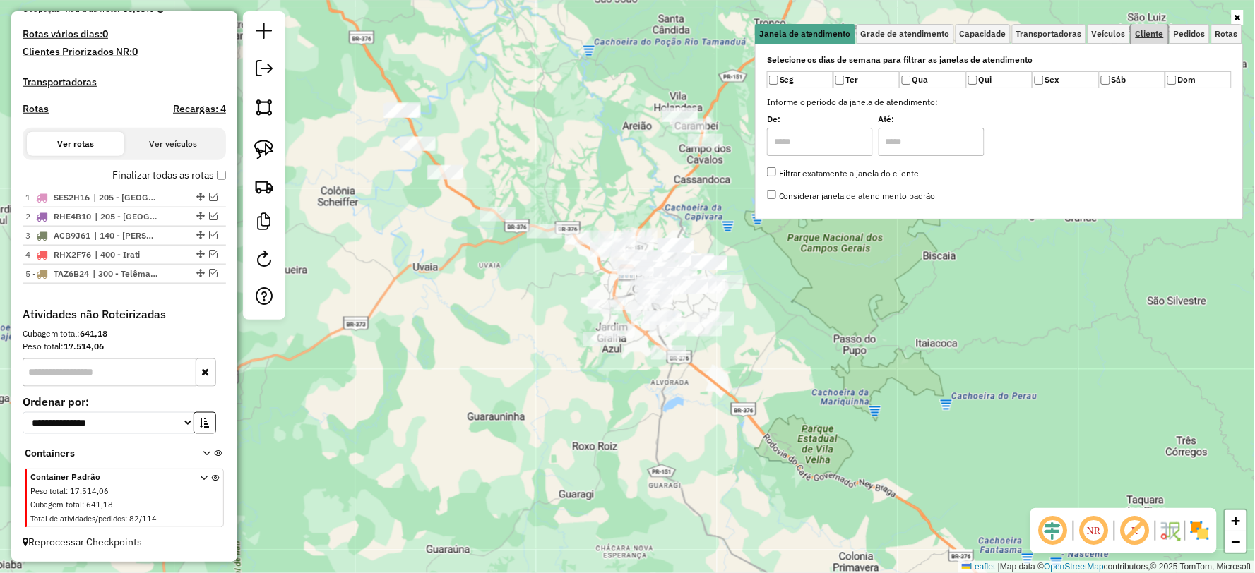
click at [1154, 39] on link "Cliente" at bounding box center [1149, 34] width 37 height 20
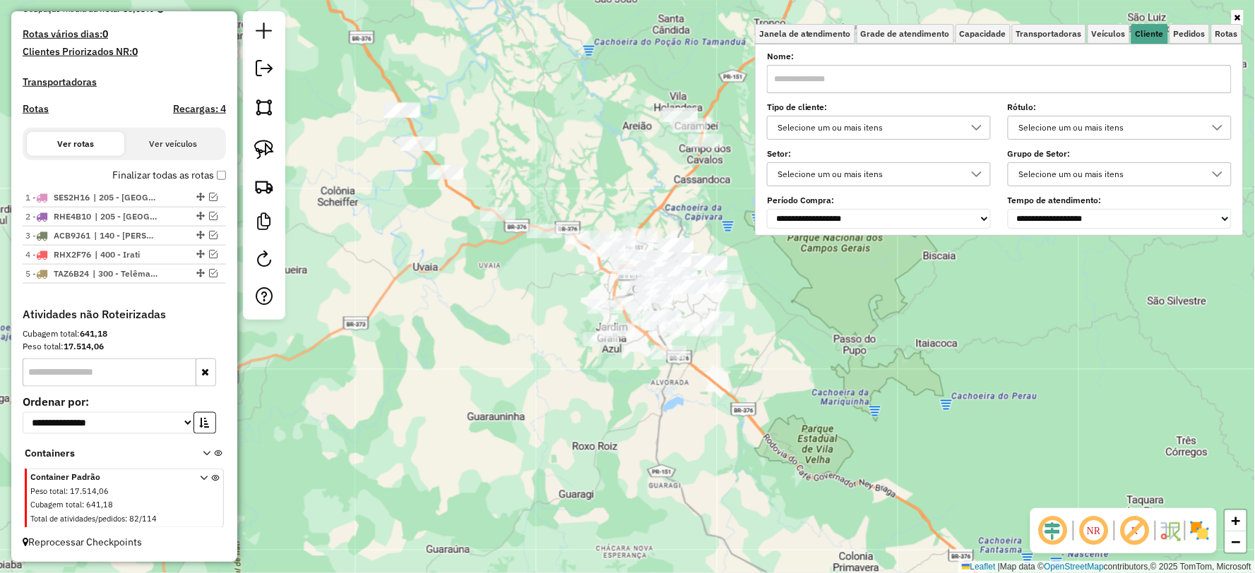
click at [851, 131] on div "Selecione um ou mais itens" at bounding box center [868, 127] width 190 height 23
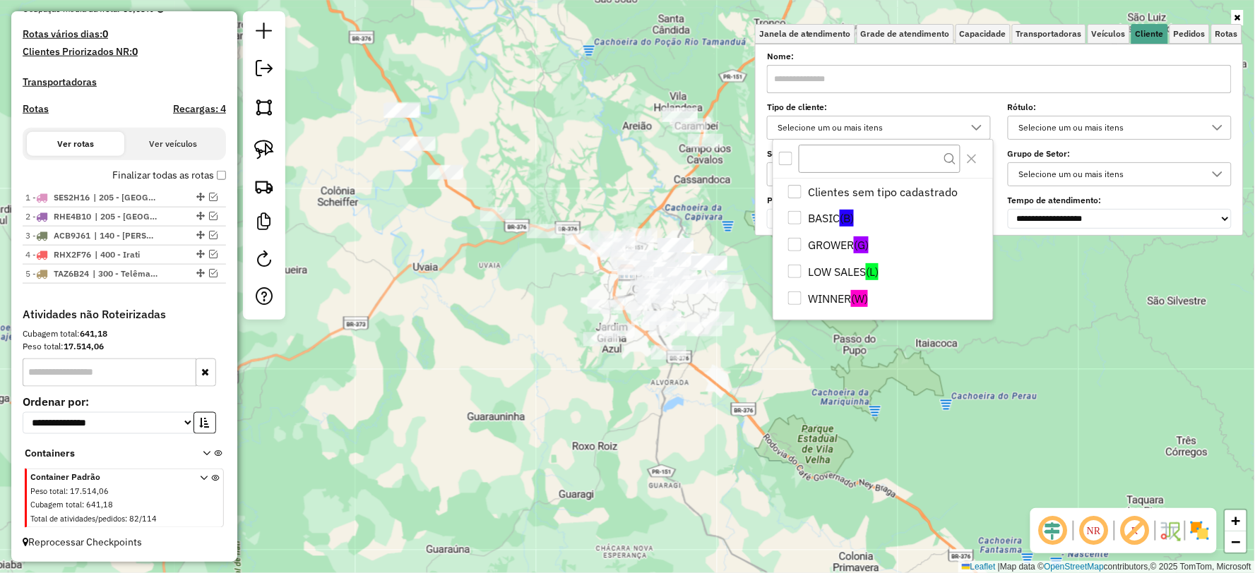
click at [851, 131] on div "Selecione um ou mais itens" at bounding box center [868, 127] width 190 height 23
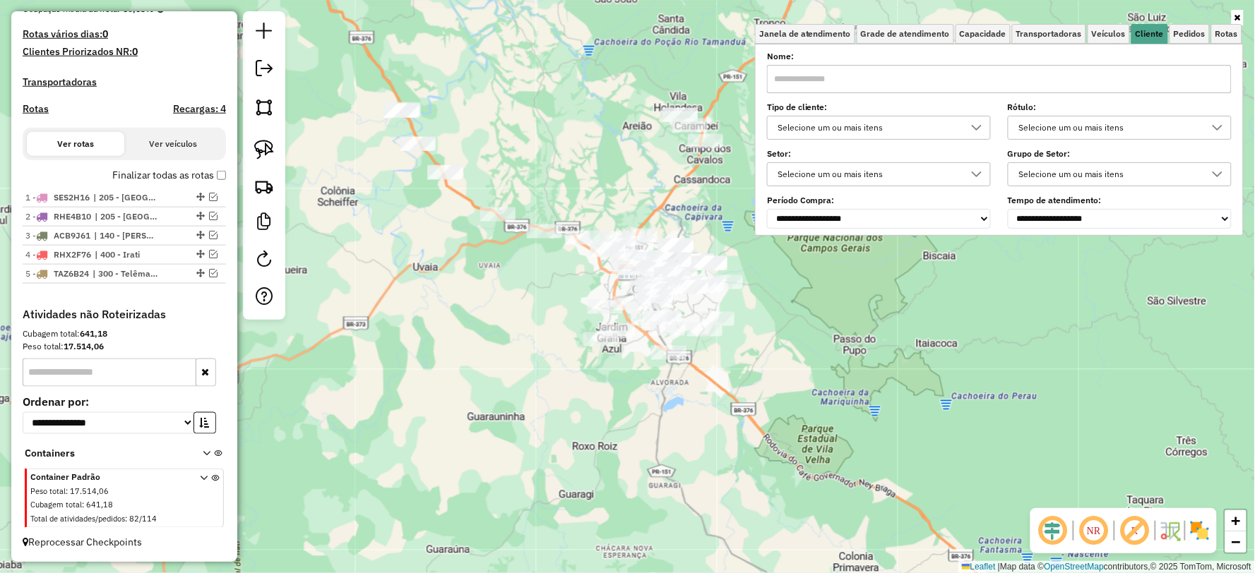
click at [1063, 129] on div "Selecione um ou mais itens" at bounding box center [1109, 127] width 190 height 23
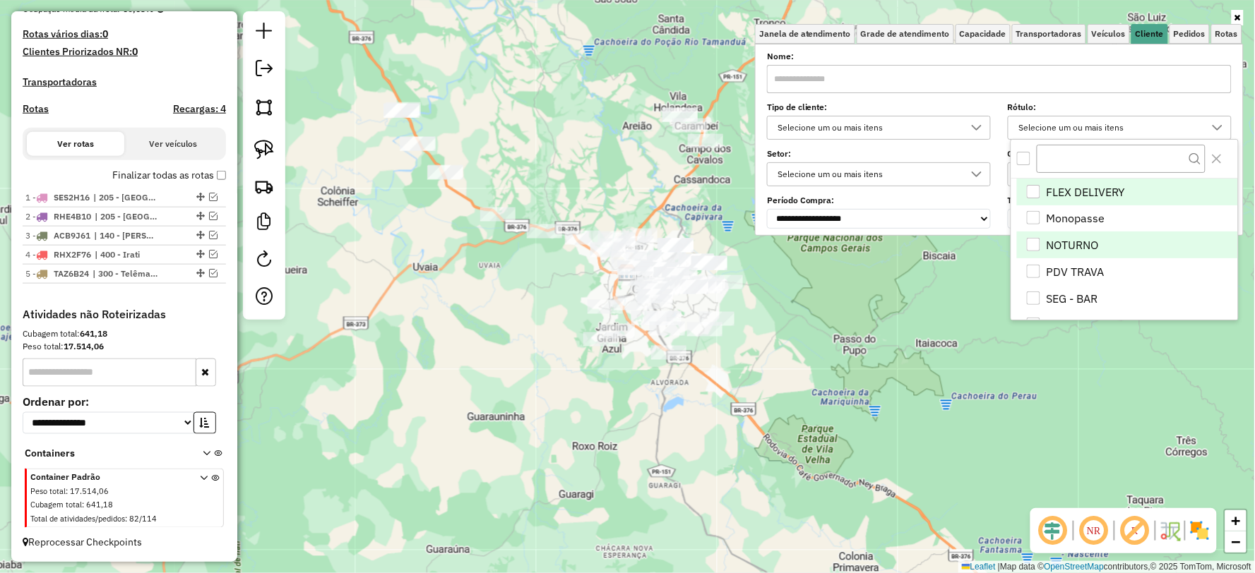
click at [1052, 244] on li "NOTURNO" at bounding box center [1127, 245] width 220 height 27
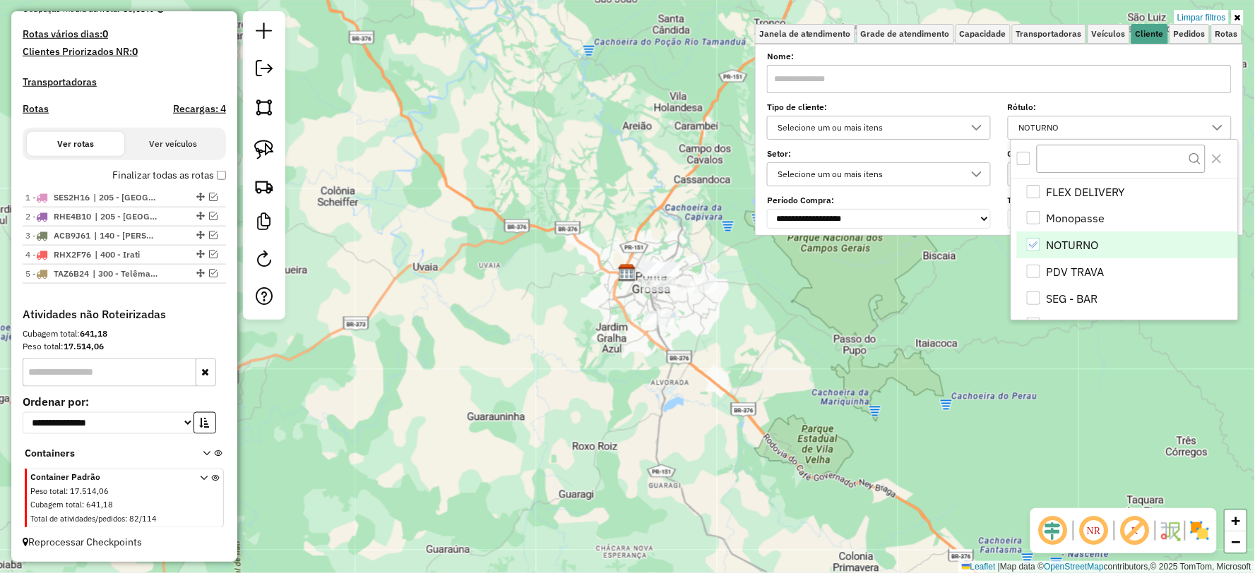
click at [808, 394] on div "Limpar filtros Janela de atendimento Grade de atendimento Capacidade Transporta…" at bounding box center [627, 286] width 1255 height 573
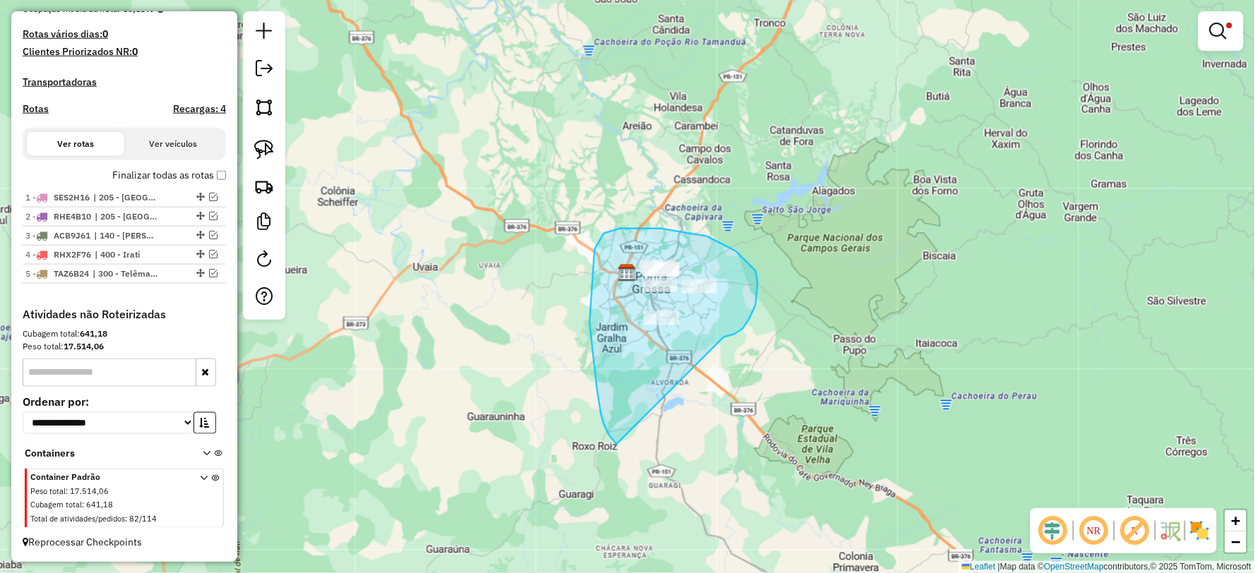
drag, startPoint x: 738, startPoint y: 332, endPoint x: 616, endPoint y: 445, distance: 166.4
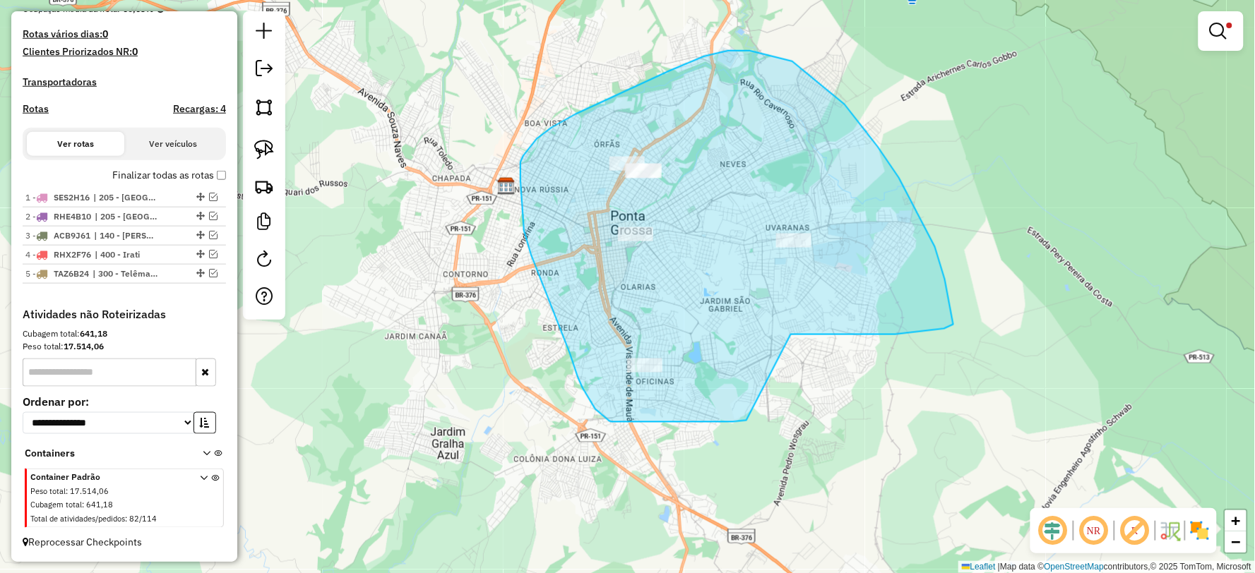
drag, startPoint x: 944, startPoint y: 329, endPoint x: 746, endPoint y: 421, distance: 218.0
click at [746, 421] on div "Limpar filtros Janela de atendimento Grade de atendimento Capacidade Transporta…" at bounding box center [627, 286] width 1255 height 573
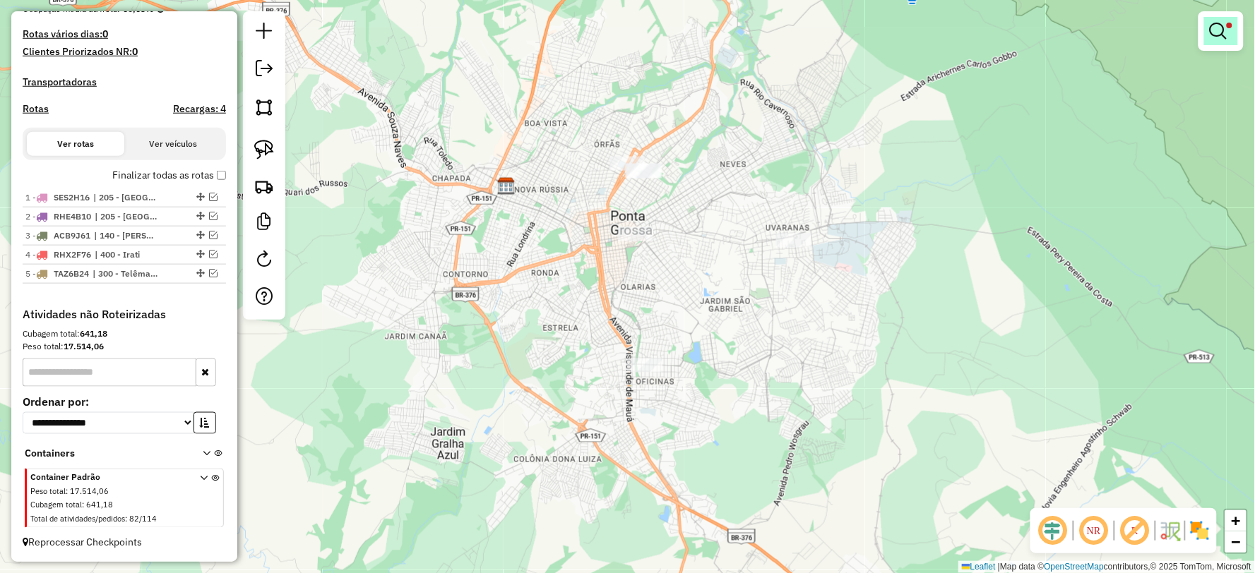
click at [1219, 37] on em at bounding box center [1217, 31] width 17 height 17
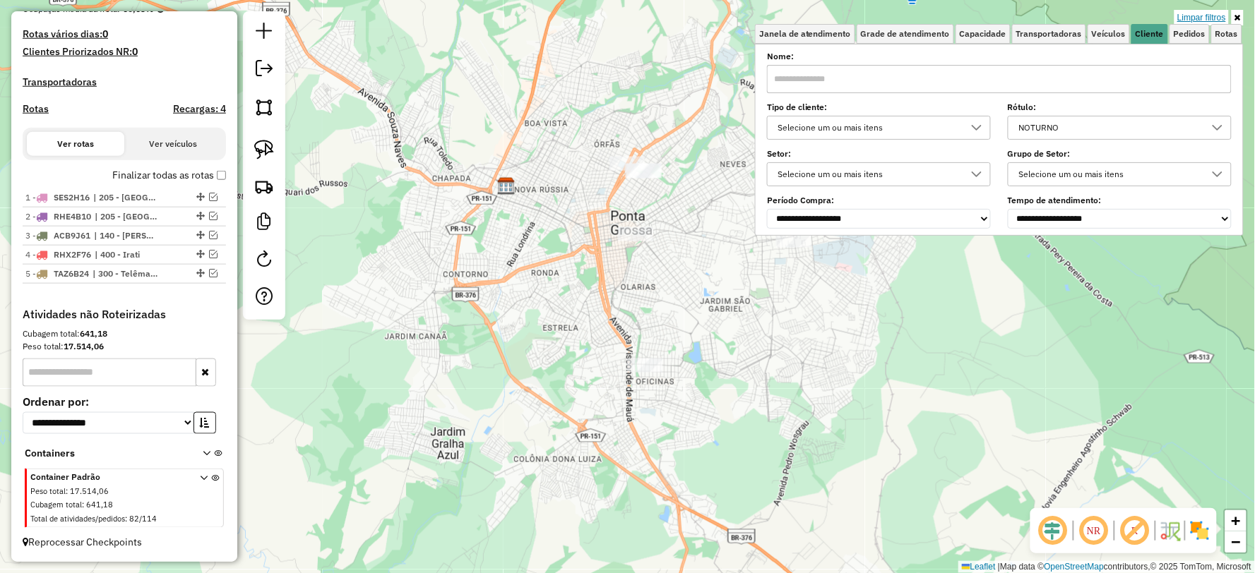
click at [1208, 20] on link "Limpar filtros" at bounding box center [1201, 18] width 54 height 16
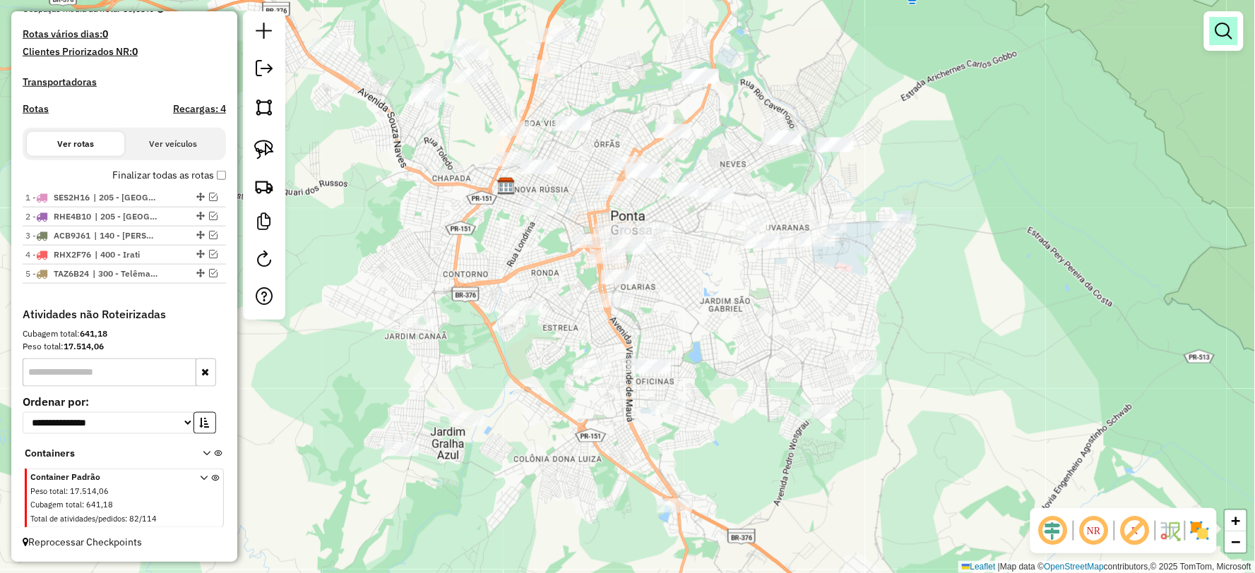
click at [1230, 29] on em at bounding box center [1223, 31] width 17 height 17
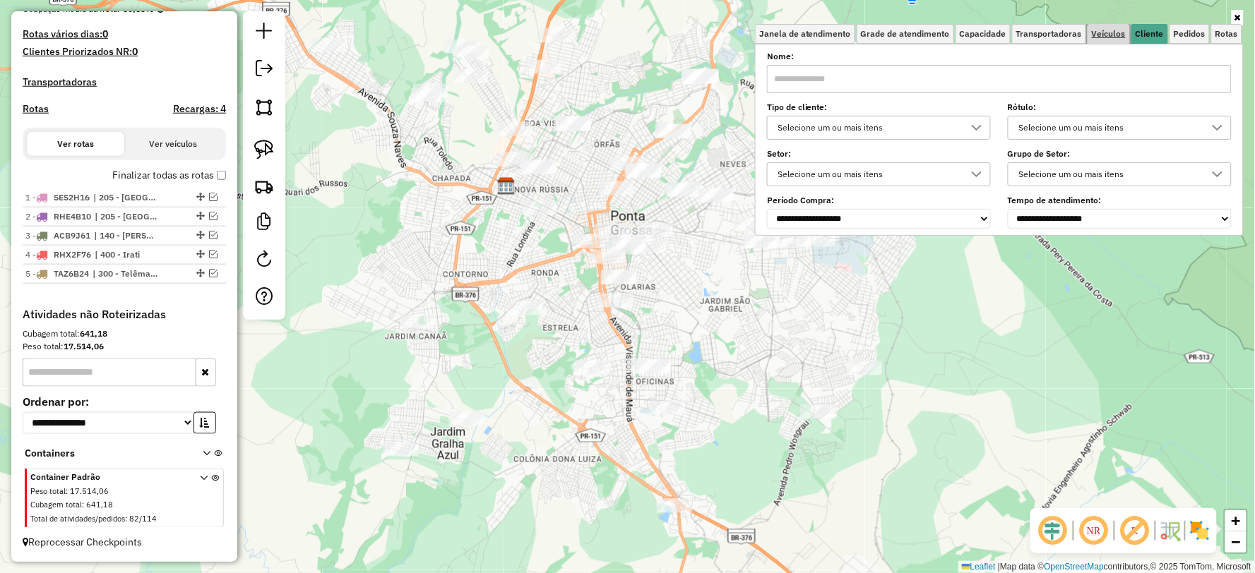
click at [1113, 35] on span "Veículos" at bounding box center [1109, 34] width 34 height 8
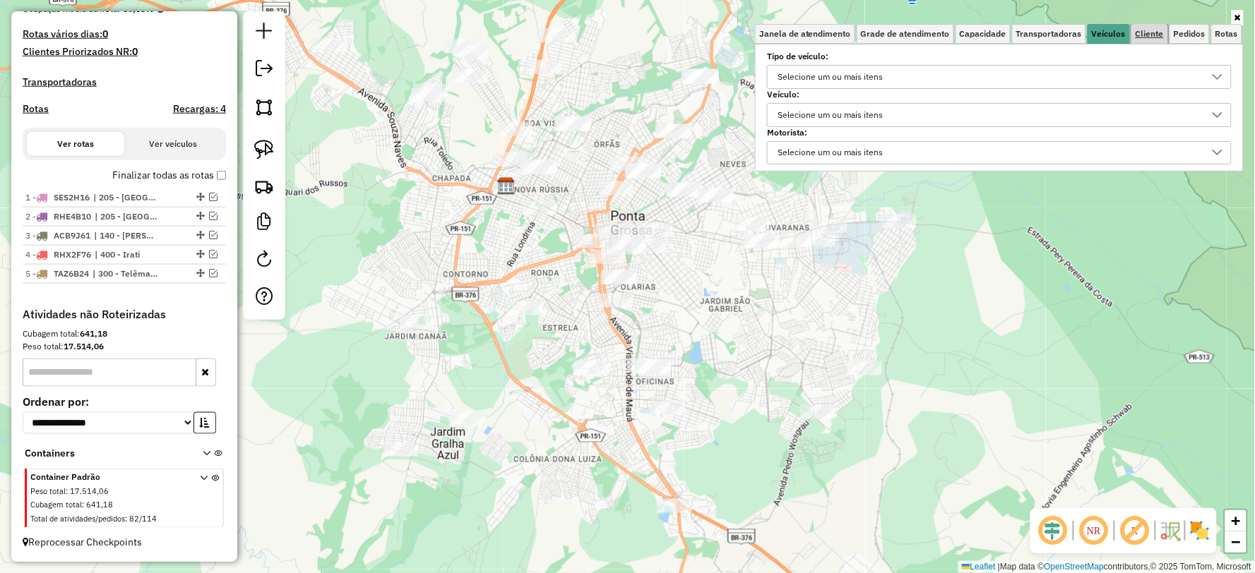
click at [1148, 25] on link "Cliente" at bounding box center [1149, 34] width 37 height 20
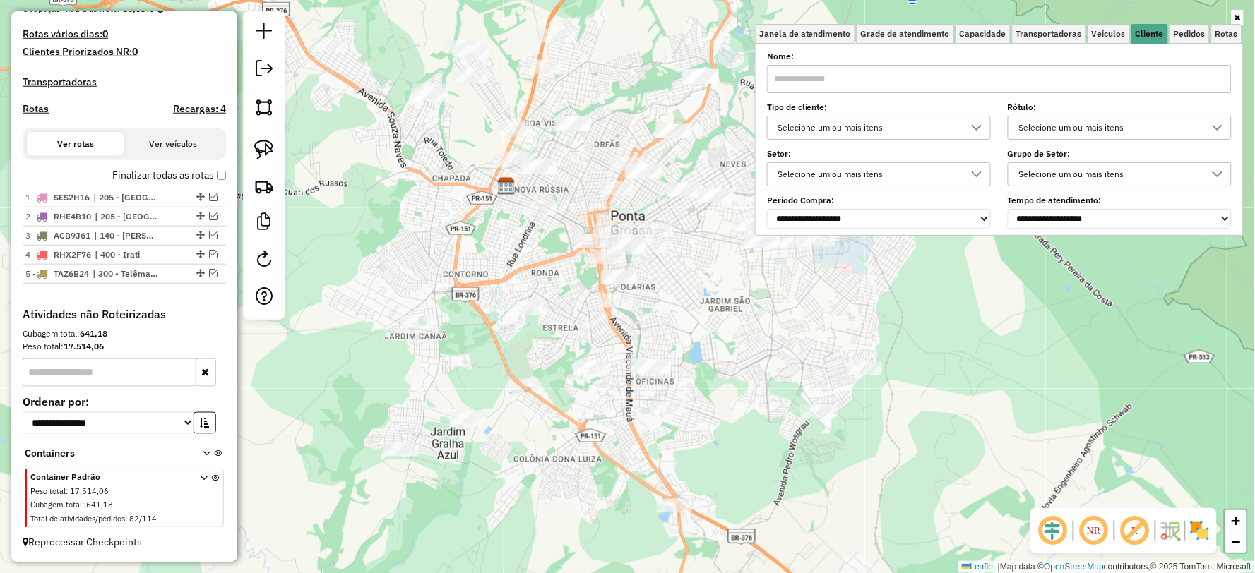
click at [1080, 120] on div "Selecione um ou mais itens" at bounding box center [1109, 127] width 190 height 23
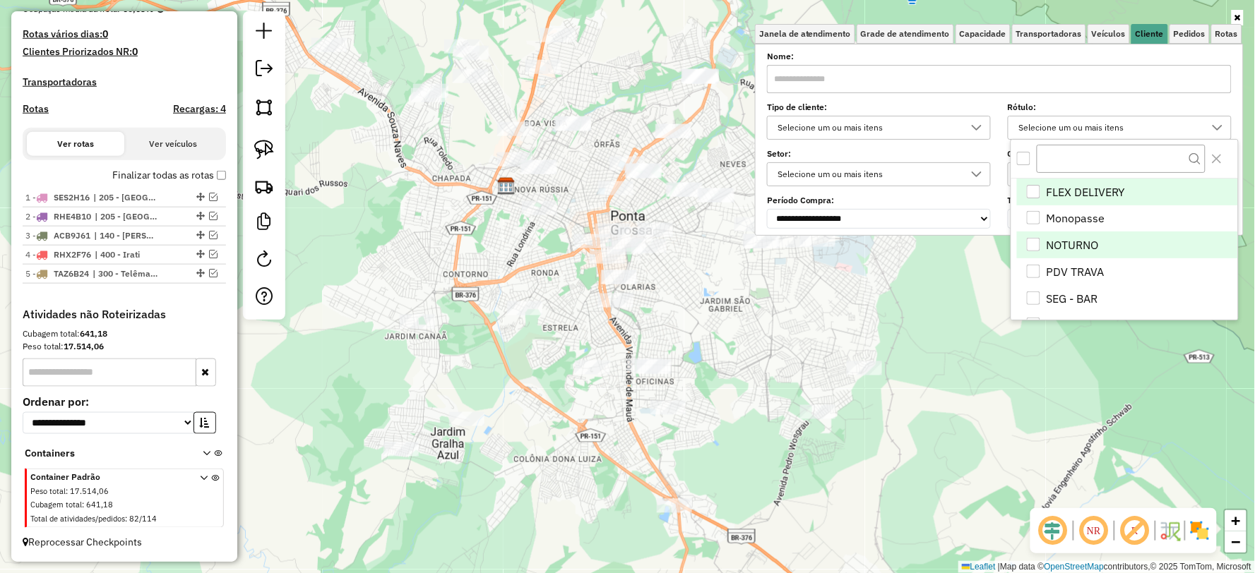
click at [1039, 244] on div "NOTURNO" at bounding box center [1033, 244] width 13 height 13
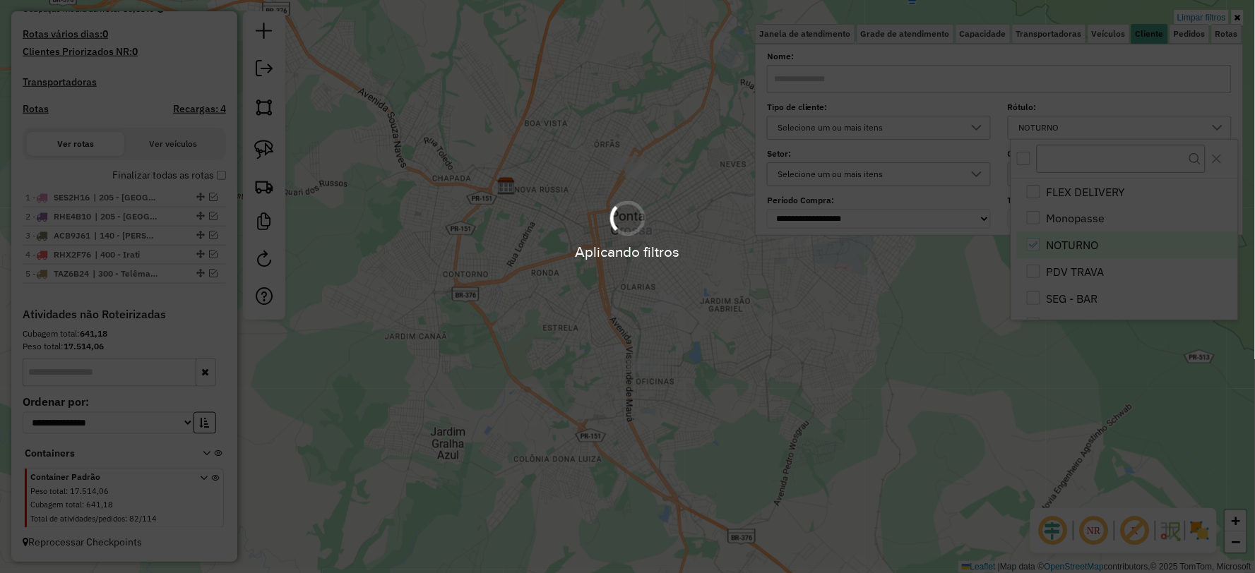
click at [959, 377] on div "Limpar filtros Janela de atendimento Grade de atendimento Capacidade Transporta…" at bounding box center [627, 286] width 1255 height 573
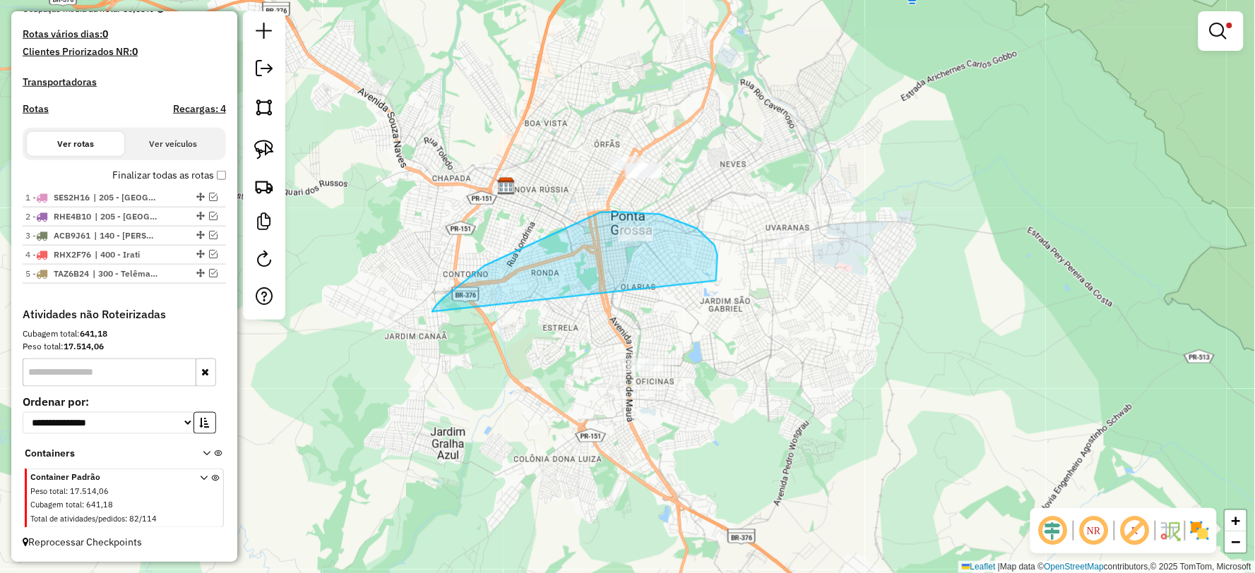
drag, startPoint x: 717, startPoint y: 264, endPoint x: 431, endPoint y: 316, distance: 290.5
click at [431, 316] on div "Limpar filtros Janela de atendimento Grade de atendimento Capacidade Transporta…" at bounding box center [627, 286] width 1255 height 573
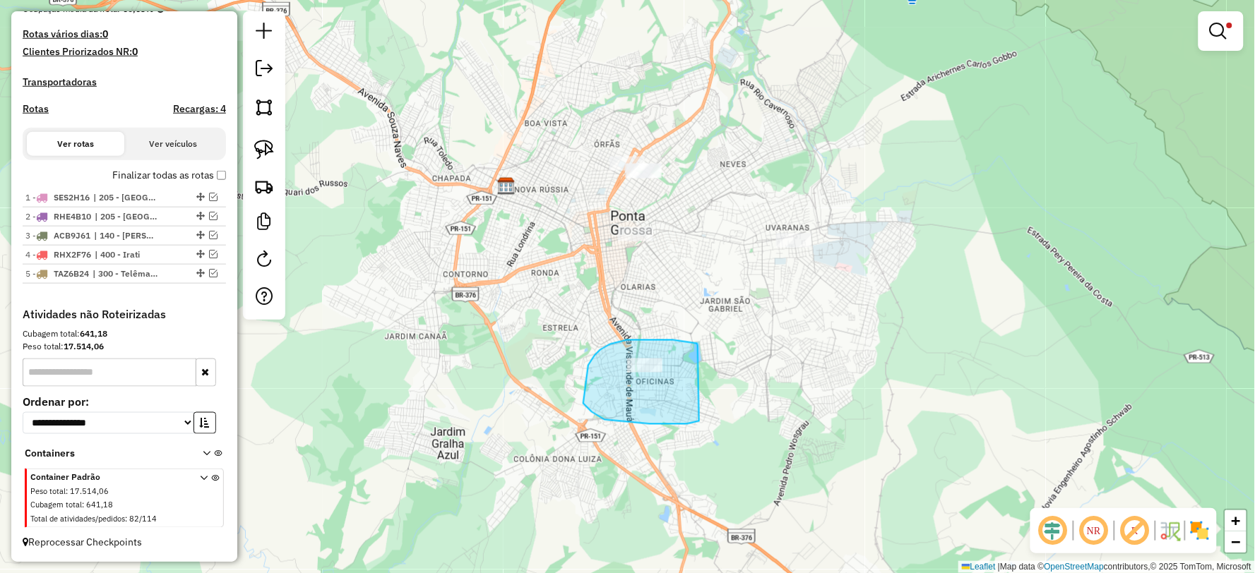
drag, startPoint x: 661, startPoint y: 340, endPoint x: 710, endPoint y: 419, distance: 92.3
click at [707, 421] on div "Limpar filtros Janela de atendimento Grade de atendimento Capacidade Transporta…" at bounding box center [627, 286] width 1255 height 573
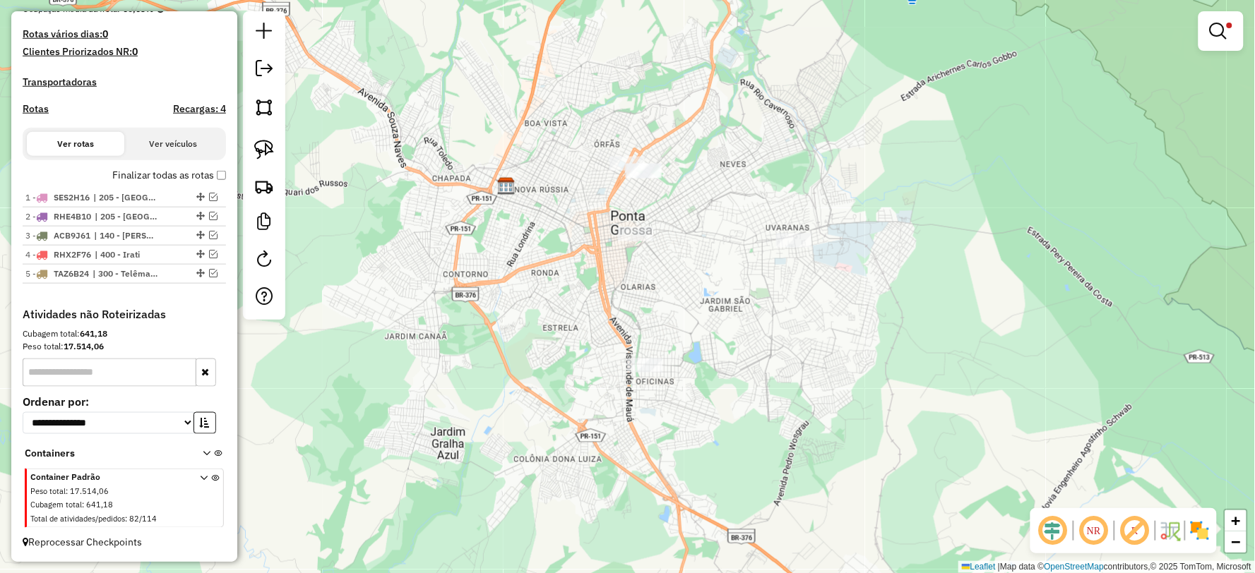
click at [836, 113] on div "Limpar filtros Janela de atendimento Grade de atendimento Capacidade Transporta…" at bounding box center [627, 286] width 1255 height 573
click at [1211, 26] on em at bounding box center [1217, 31] width 17 height 17
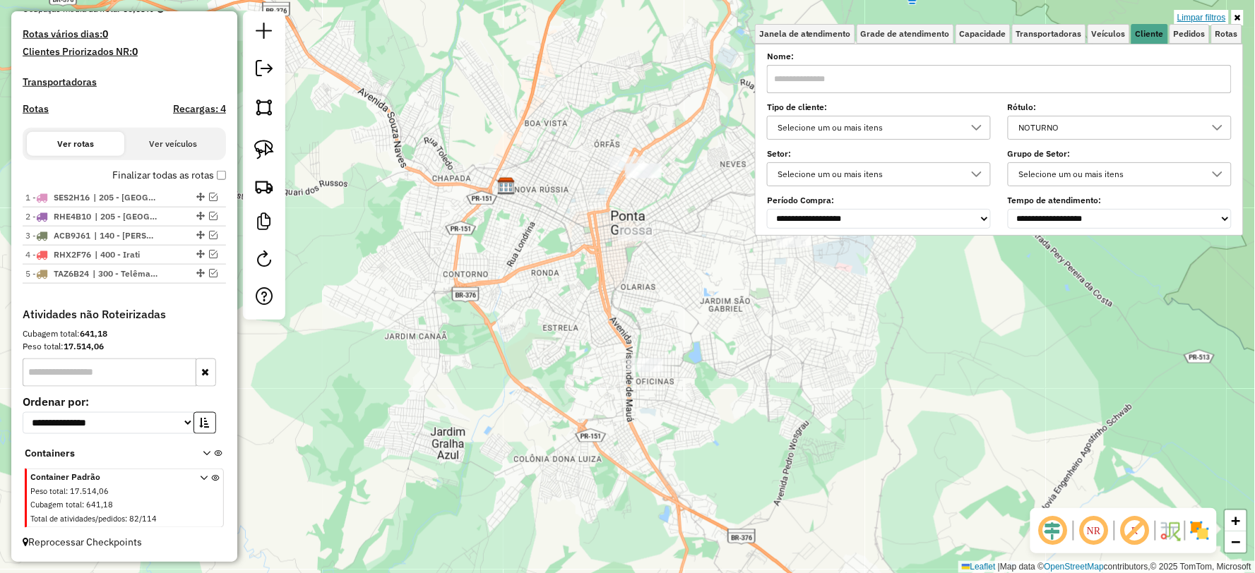
click at [1210, 16] on link "Limpar filtros" at bounding box center [1201, 18] width 54 height 16
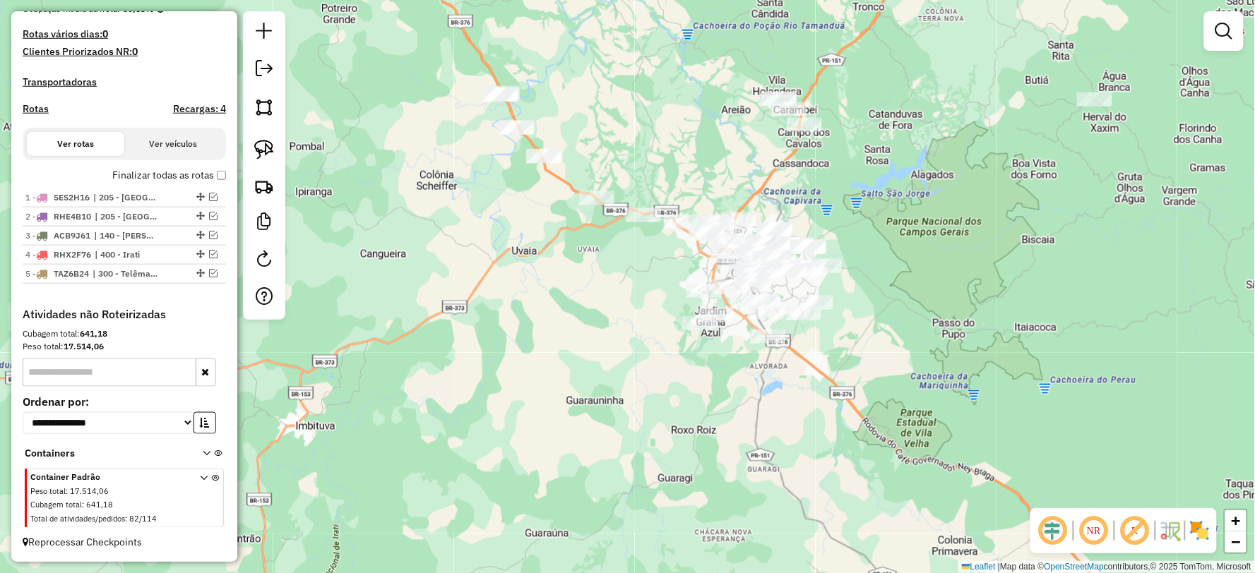
drag, startPoint x: 893, startPoint y: 474, endPoint x: 823, endPoint y: 220, distance: 263.8
click at [823, 222] on div "Janela de atendimento Grade de atendimento Capacidade Transportadoras Veículos …" at bounding box center [627, 286] width 1255 height 573
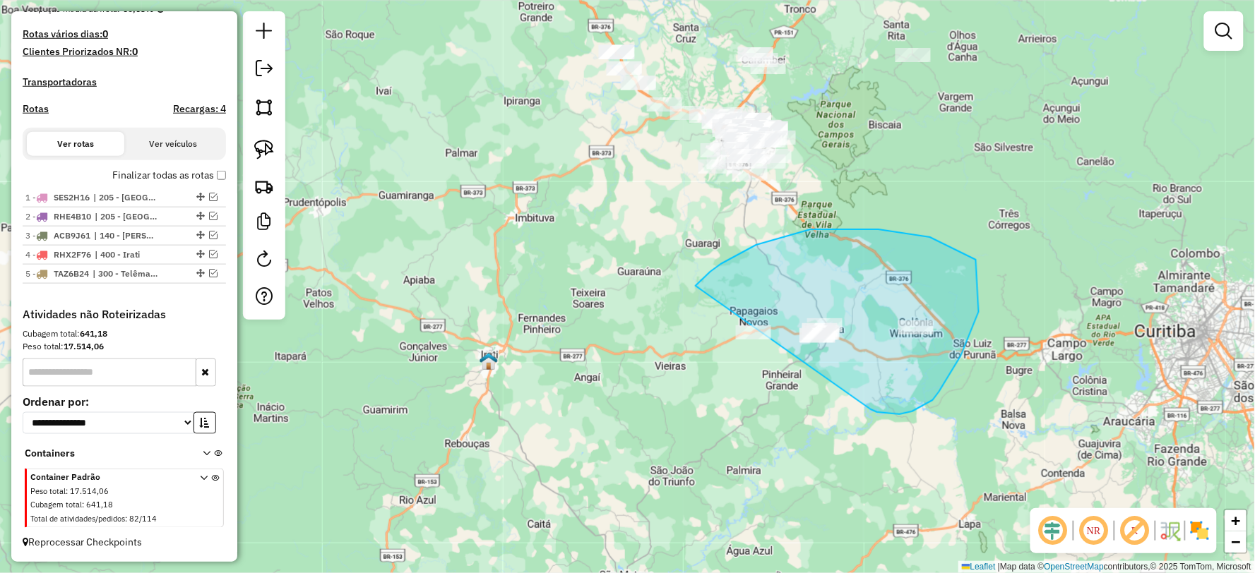
drag, startPoint x: 877, startPoint y: 412, endPoint x: 722, endPoint y: 411, distance: 155.3
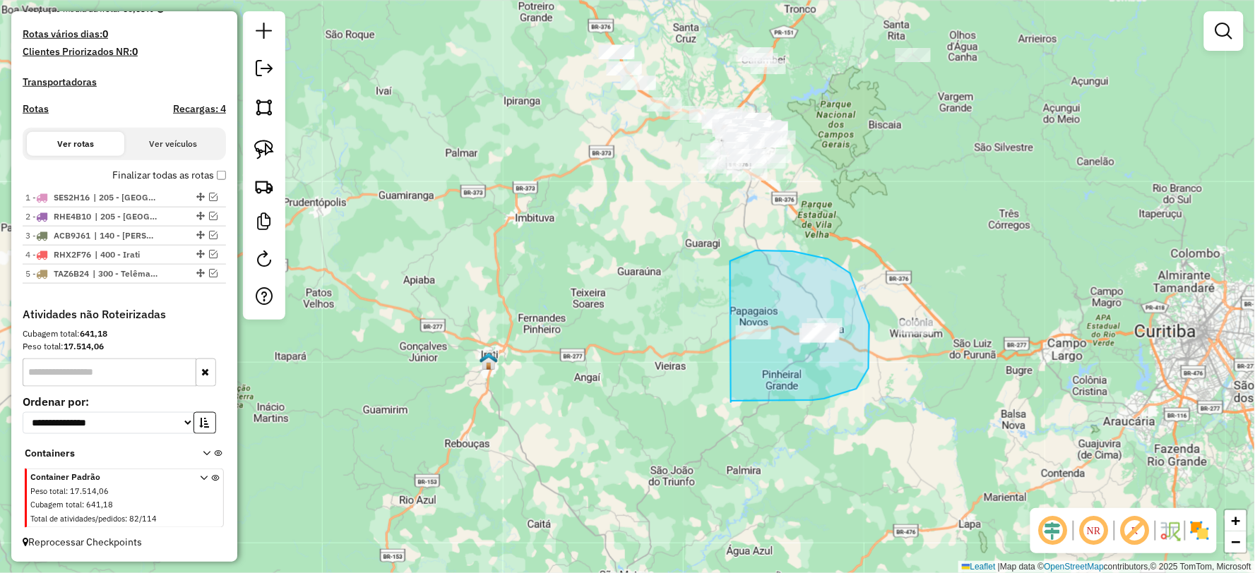
drag, startPoint x: 731, startPoint y: 402, endPoint x: 680, endPoint y: 353, distance: 70.9
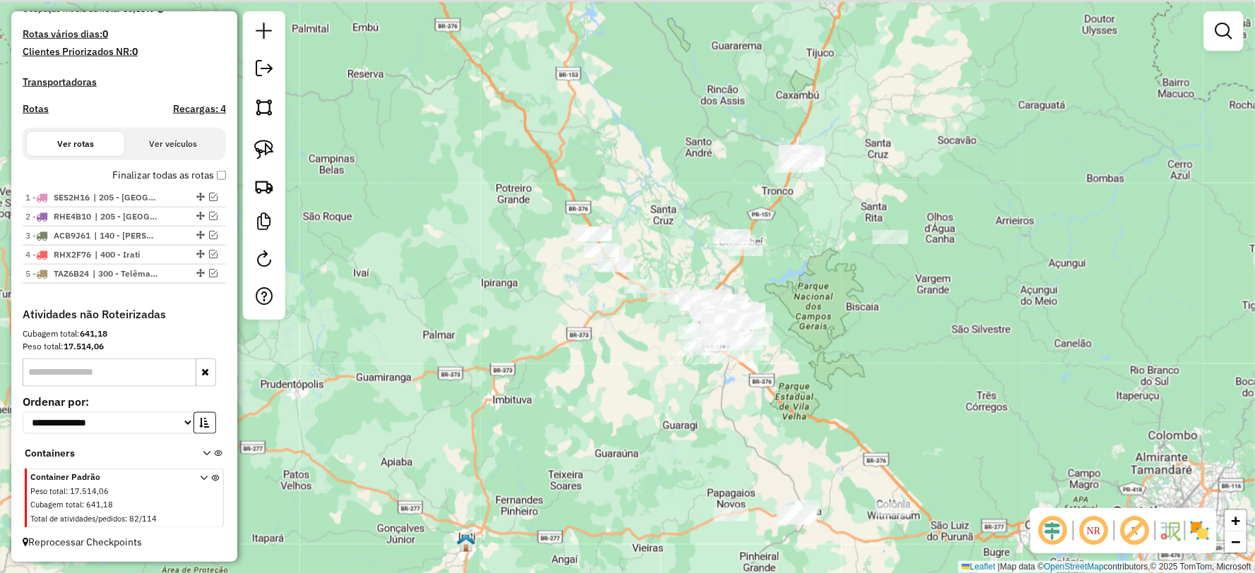
drag, startPoint x: 897, startPoint y: 381, endPoint x: 880, endPoint y: 419, distance: 41.1
click at [880, 419] on div "Janela de atendimento Grade de atendimento Capacidade Transportadoras Veículos …" at bounding box center [627, 286] width 1255 height 573
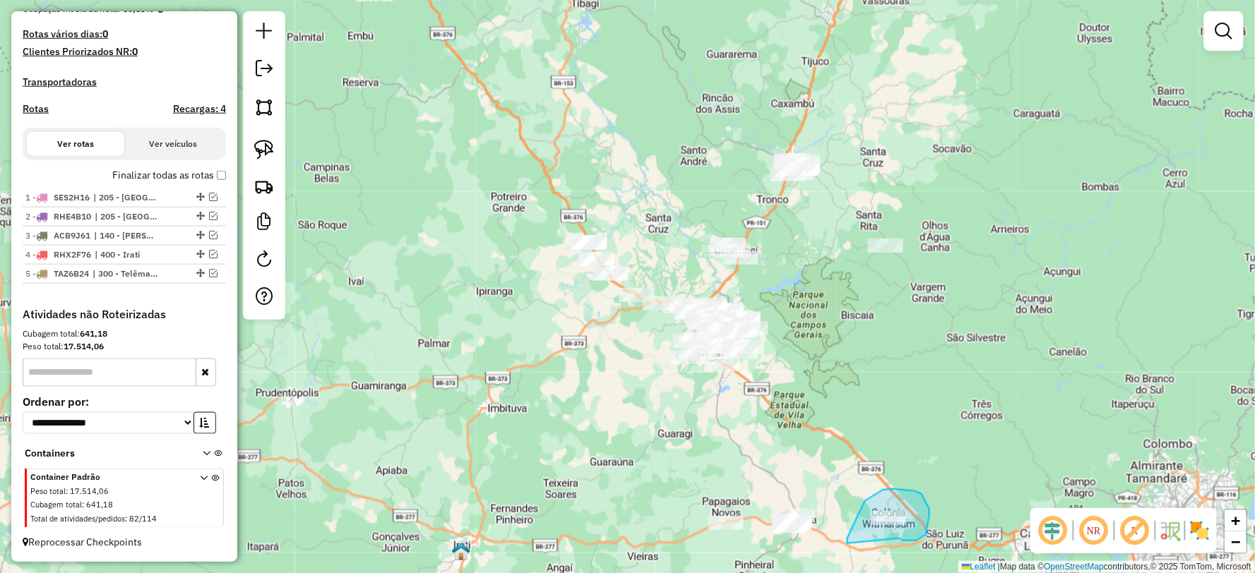
drag, startPoint x: 929, startPoint y: 509, endPoint x: 874, endPoint y: 568, distance: 80.4
click at [874, 568] on div "Janela de atendimento Grade de atendimento Capacidade Transportadoras Veículos …" at bounding box center [627, 286] width 1255 height 573
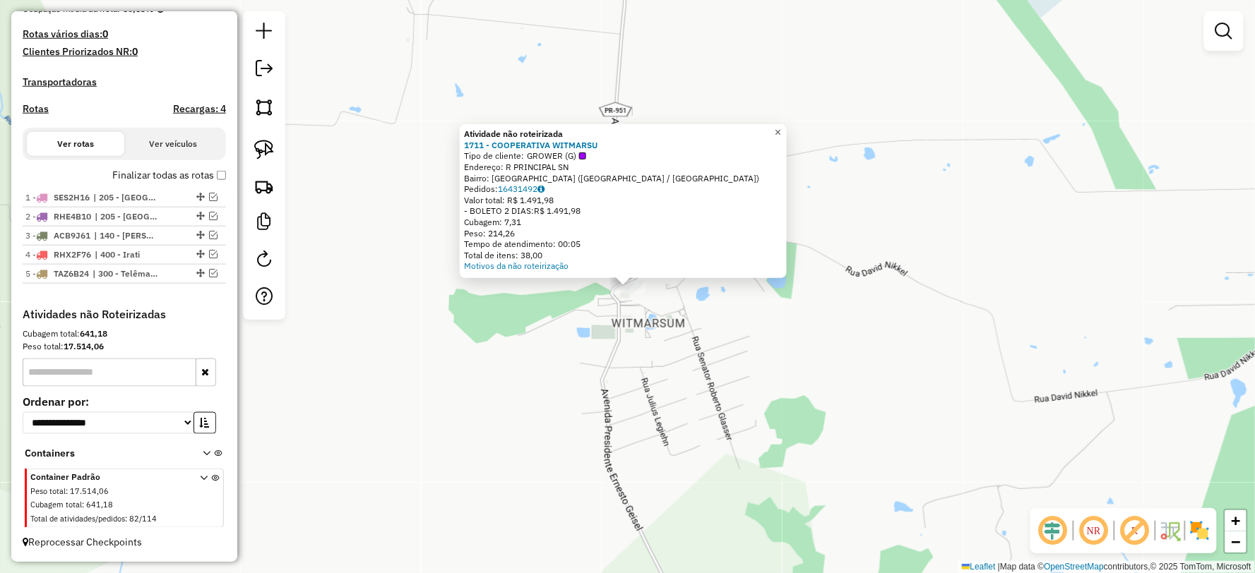
click at [781, 127] on span "×" at bounding box center [778, 132] width 6 height 12
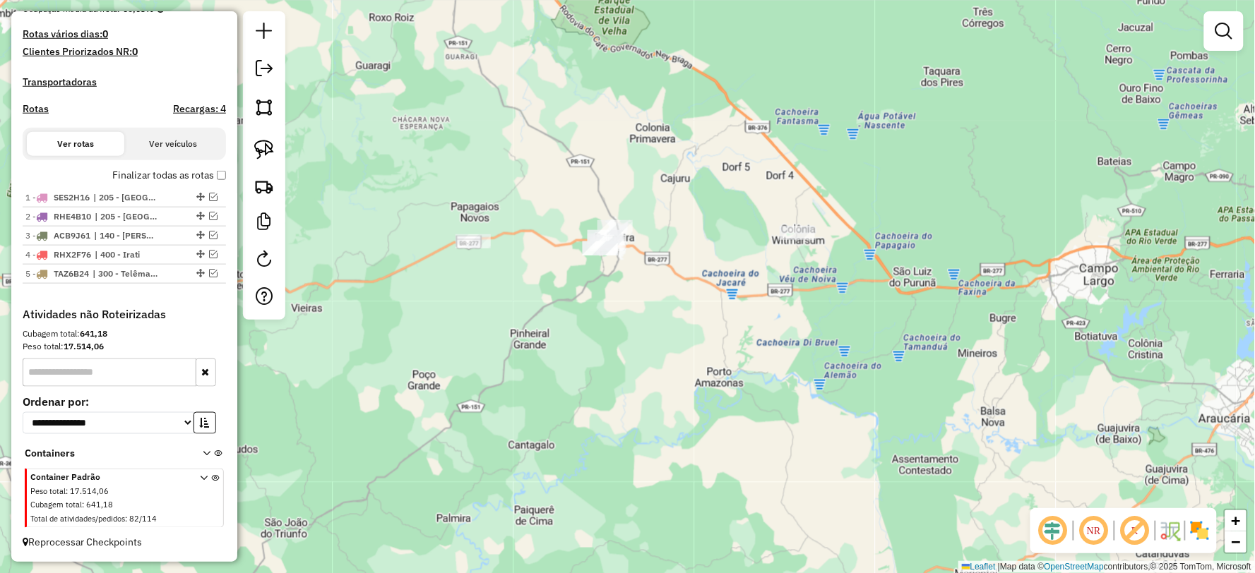
drag, startPoint x: 604, startPoint y: 282, endPoint x: 640, endPoint y: 311, distance: 46.3
click at [640, 311] on div "Janela de atendimento Grade de atendimento Capacidade Transportadoras Veículos …" at bounding box center [627, 286] width 1255 height 573
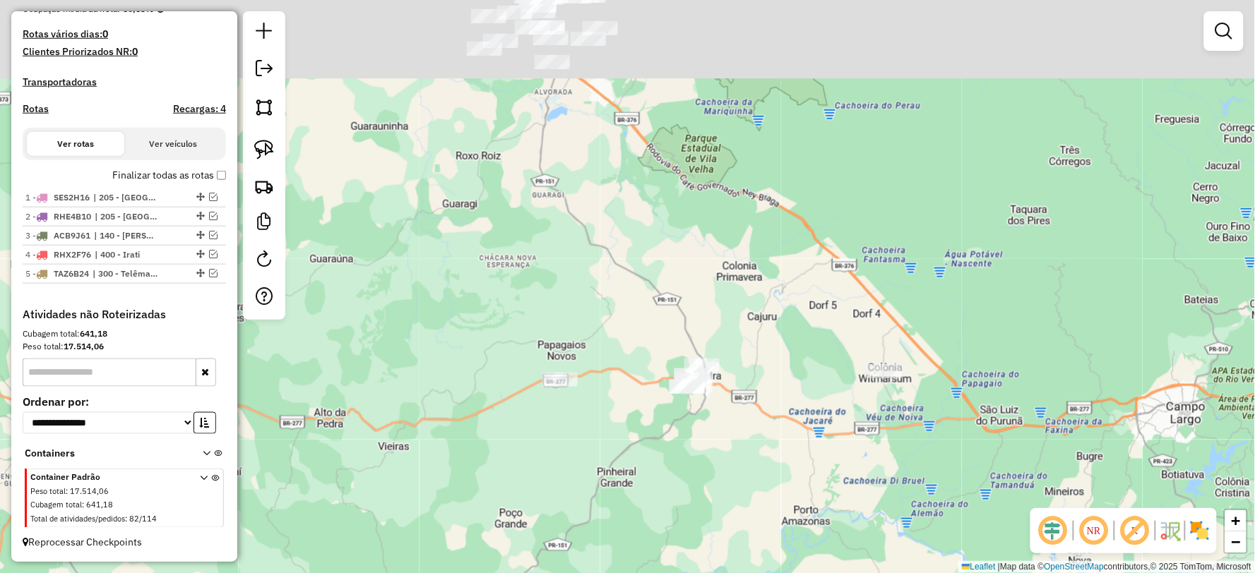
drag, startPoint x: 795, startPoint y: 292, endPoint x: 808, endPoint y: 321, distance: 32.5
click at [808, 321] on div "Janela de atendimento Grade de atendimento Capacidade Transportadoras Veículos …" at bounding box center [627, 286] width 1255 height 573
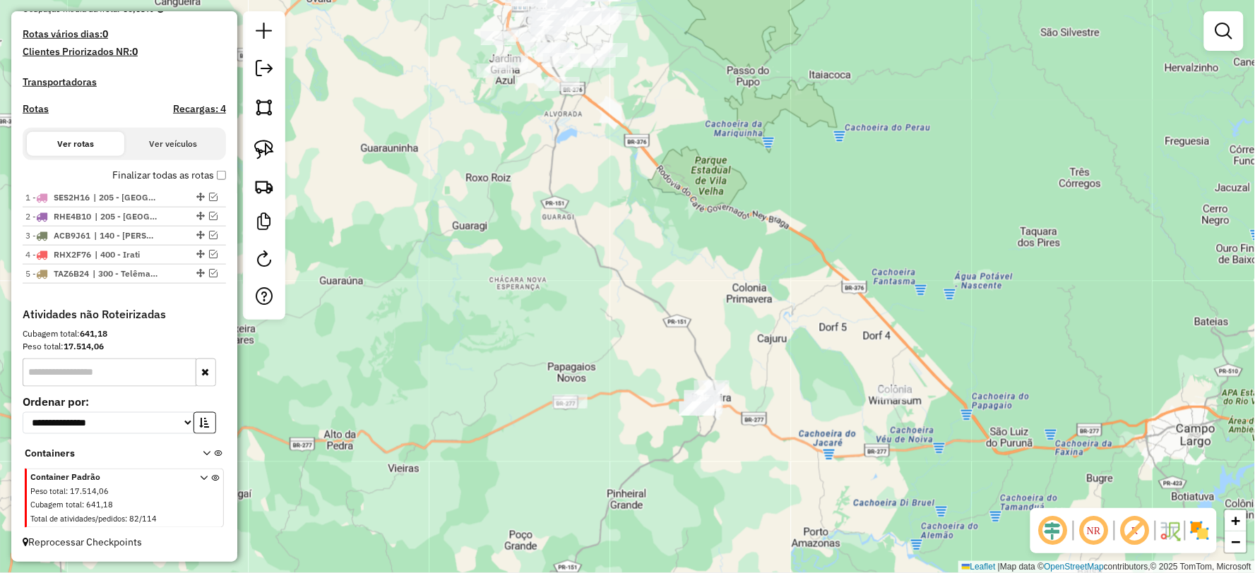
drag, startPoint x: 752, startPoint y: 300, endPoint x: 777, endPoint y: 290, distance: 27.3
click at [777, 290] on div "Janela de atendimento Grade de atendimento Capacidade Transportadoras Veículos …" at bounding box center [627, 286] width 1255 height 573
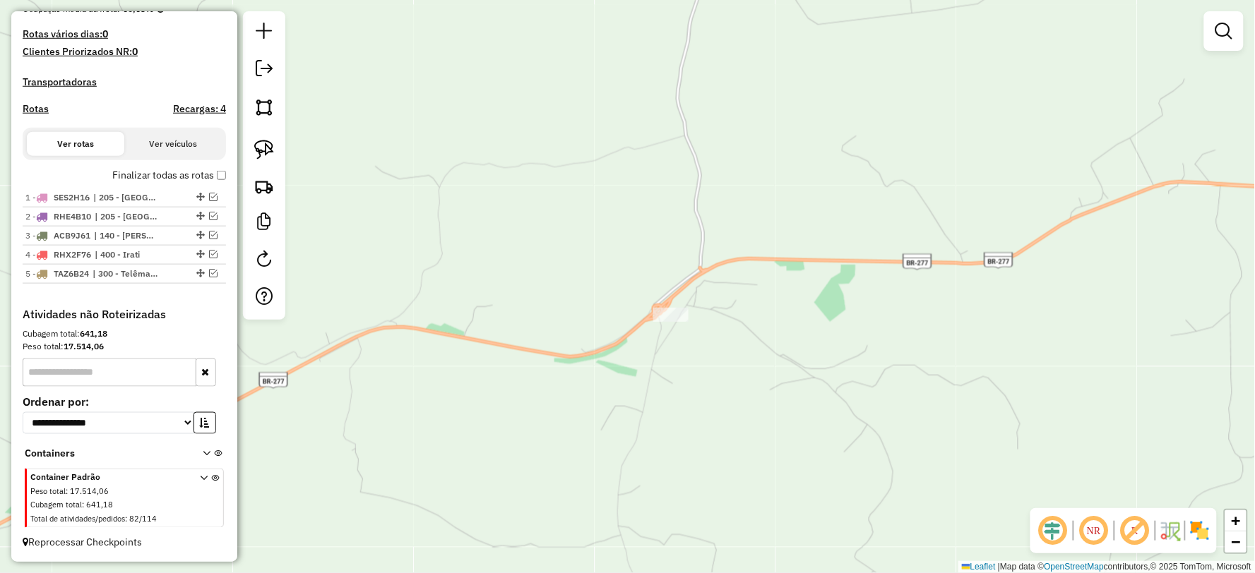
click at [676, 322] on div at bounding box center [670, 315] width 35 height 14
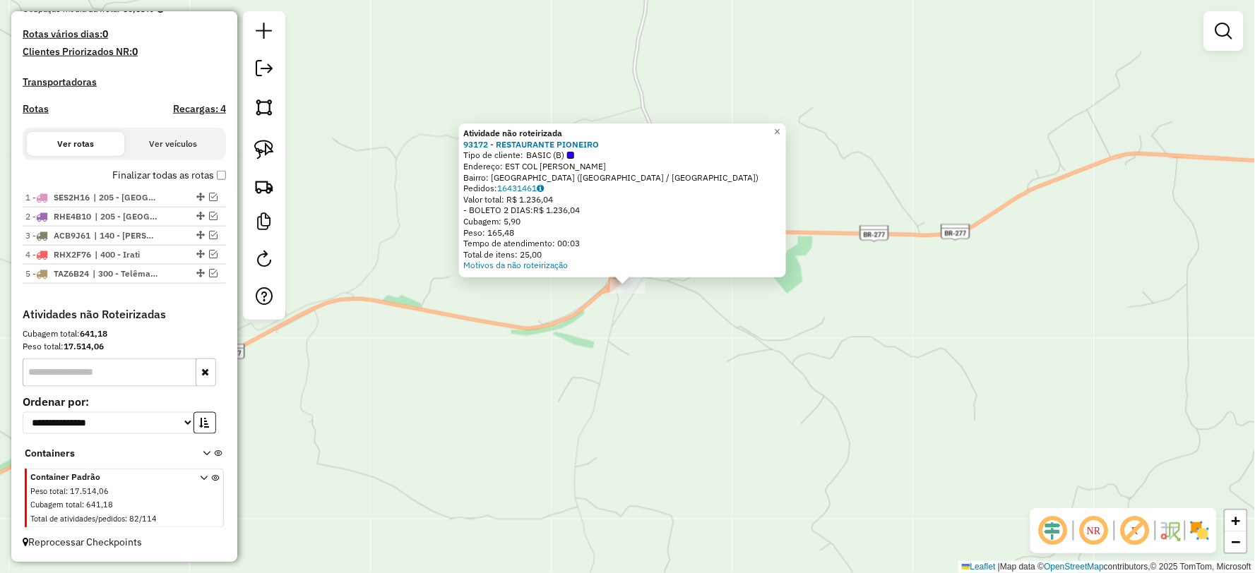
click at [676, 325] on div "Atividade não roteirizada 93172 - RESTAURANTE PIONEIRO Tipo de cliente: BASIC (…" at bounding box center [627, 286] width 1255 height 573
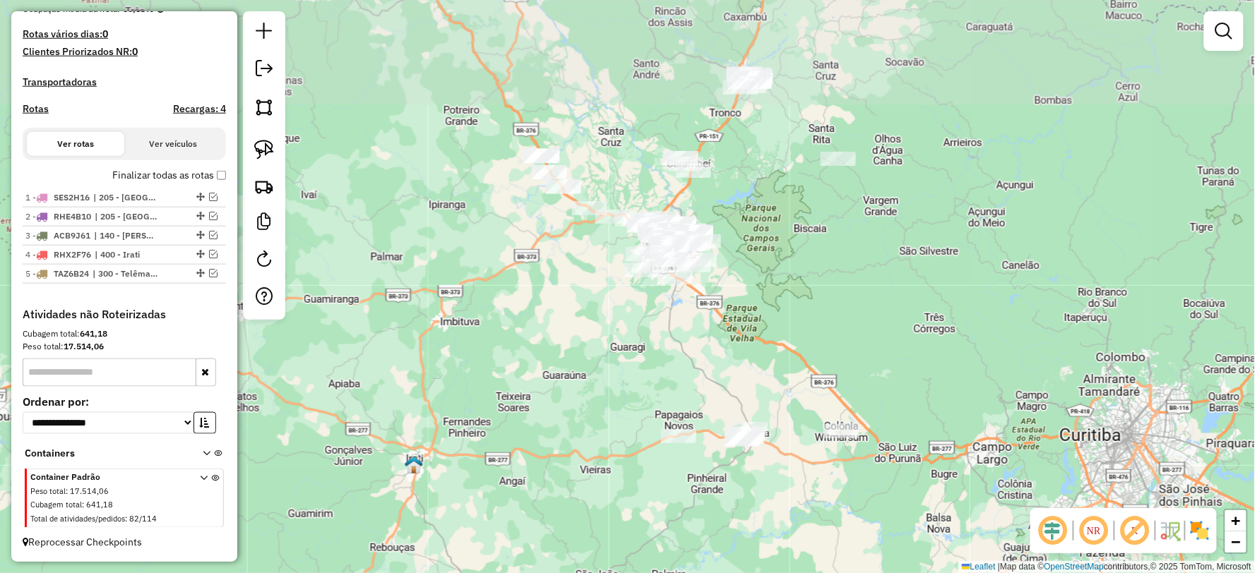
drag, startPoint x: 709, startPoint y: 304, endPoint x: 719, endPoint y: 333, distance: 31.3
click at [719, 333] on div "Janela de atendimento Grade de atendimento Capacidade Transportadoras Veículos …" at bounding box center [627, 286] width 1255 height 573
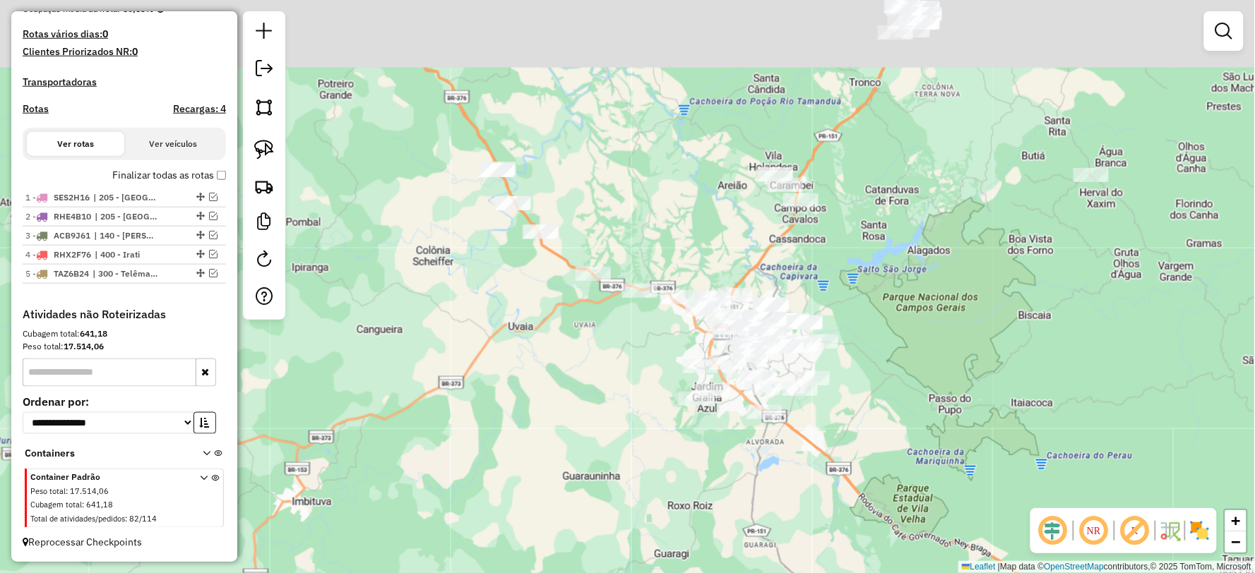
drag, startPoint x: 1054, startPoint y: 348, endPoint x: 1096, endPoint y: 405, distance: 70.6
click at [1096, 405] on div "Janela de atendimento Grade de atendimento Capacidade Transportadoras Veículos …" at bounding box center [627, 286] width 1255 height 573
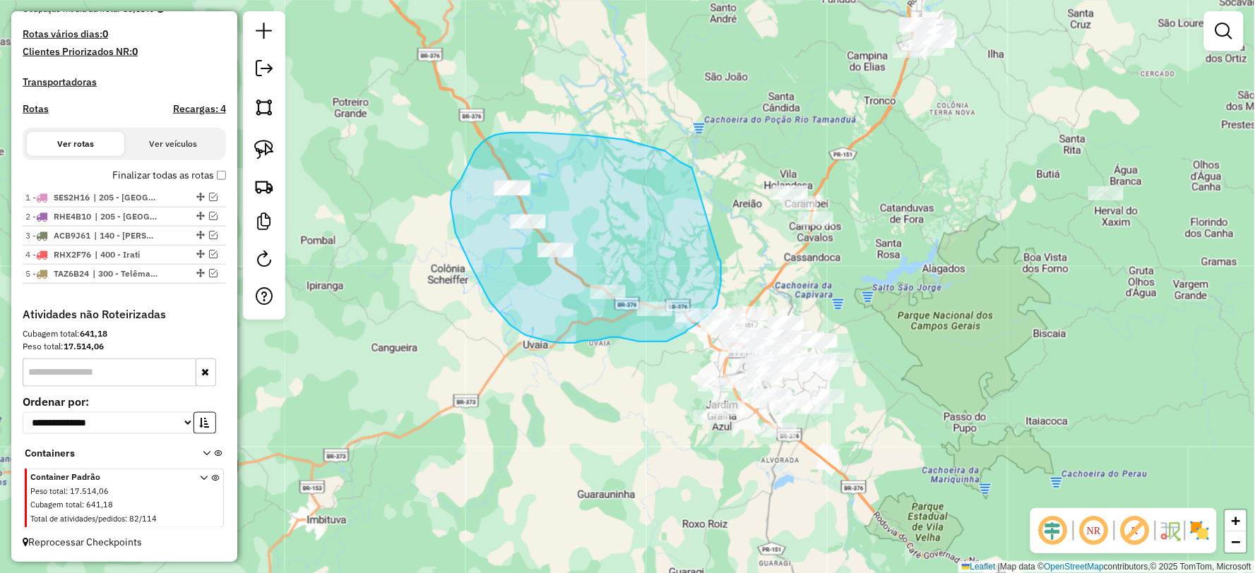
drag, startPoint x: 690, startPoint y: 167, endPoint x: 719, endPoint y: 258, distance: 95.4
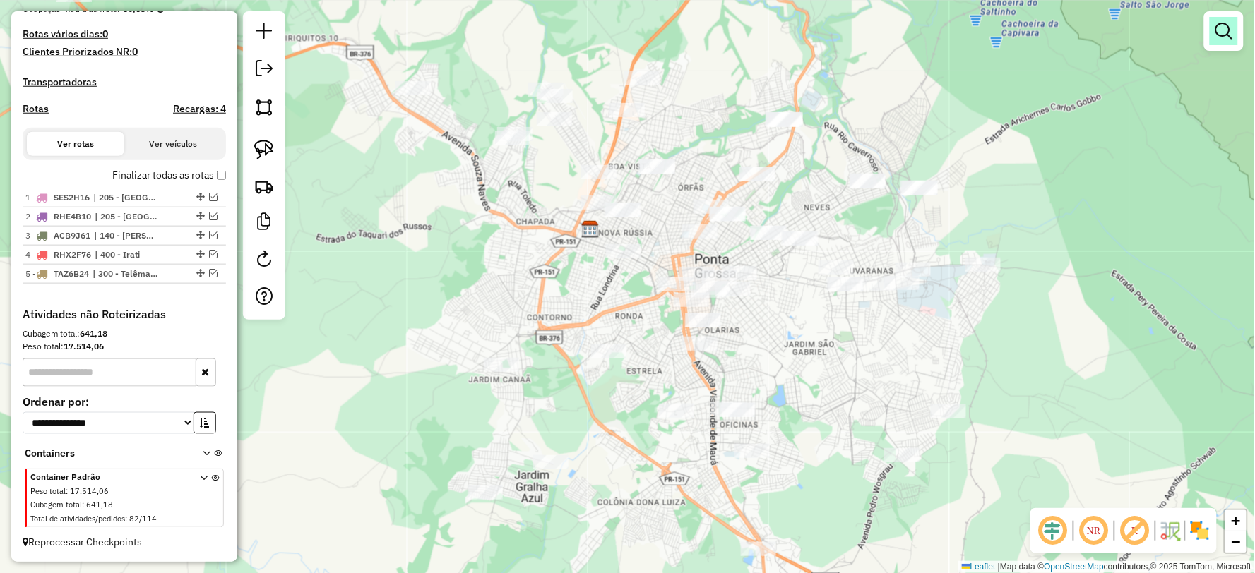
click at [1219, 29] on em at bounding box center [1223, 31] width 17 height 17
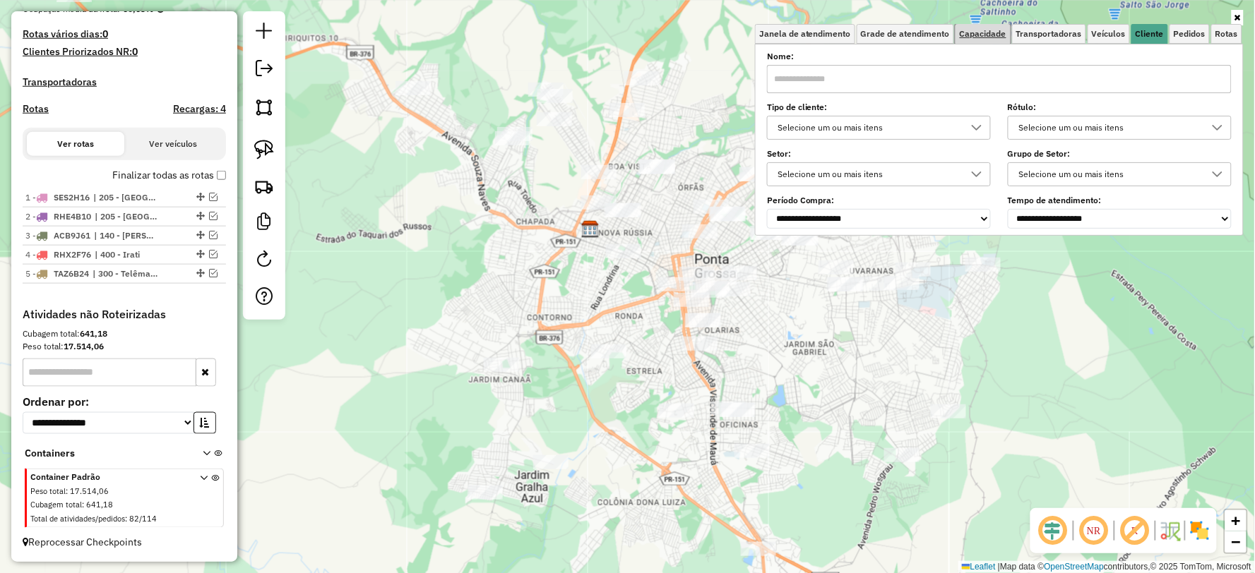
click at [983, 30] on span "Capacidade" at bounding box center [982, 34] width 47 height 8
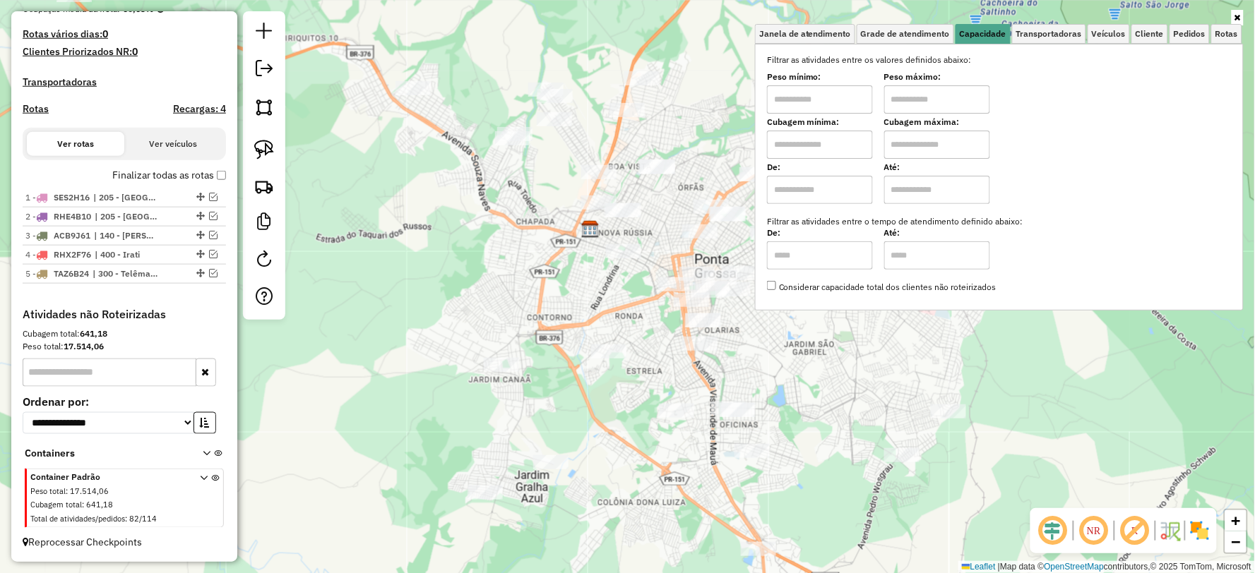
click at [803, 95] on input "text" at bounding box center [820, 99] width 106 height 28
type input "****"
click at [963, 97] on input "text" at bounding box center [937, 99] width 106 height 28
type input "******"
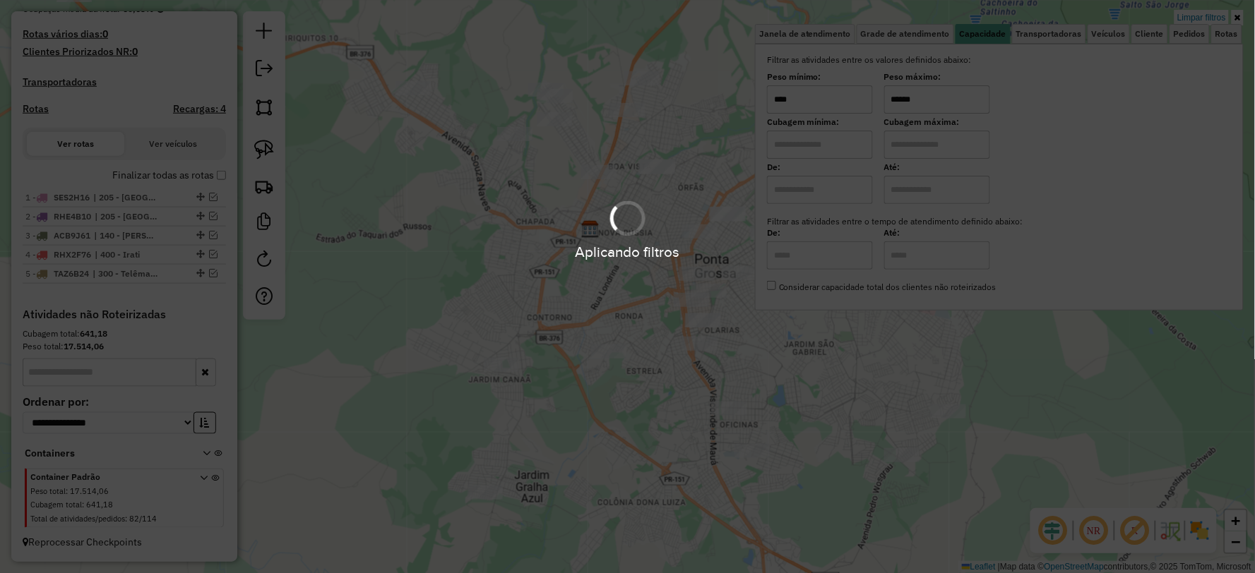
click at [822, 383] on div "Limpar filtros Janela de atendimento Grade de atendimento Capacidade Transporta…" at bounding box center [627, 286] width 1255 height 573
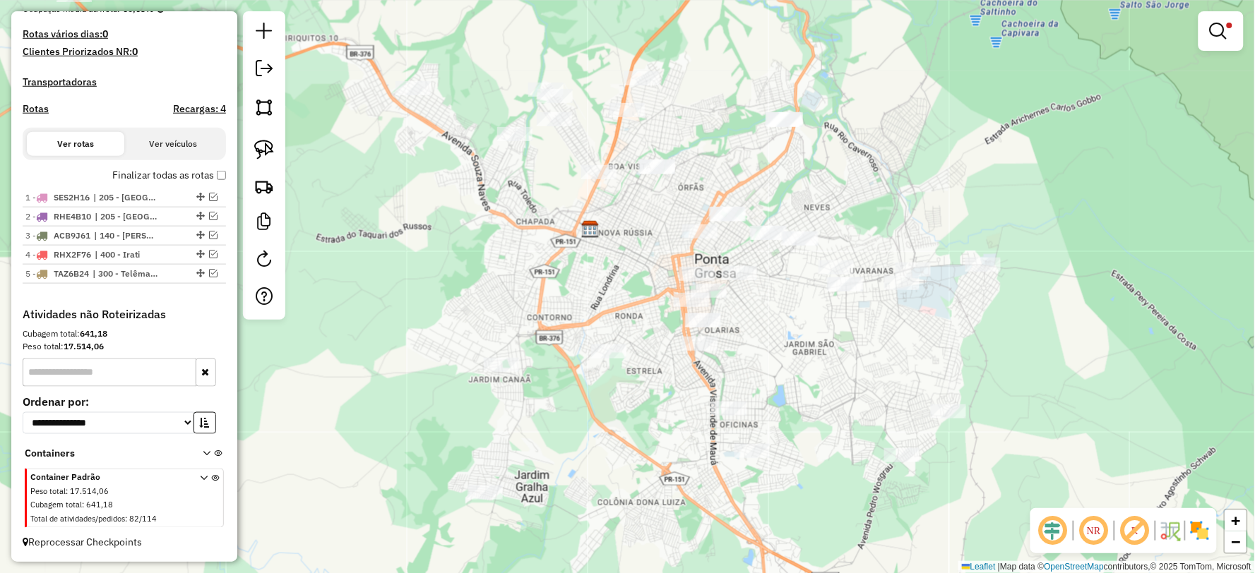
click at [1200, 16] on div at bounding box center [1220, 31] width 45 height 40
click at [1224, 25] on em at bounding box center [1217, 31] width 17 height 17
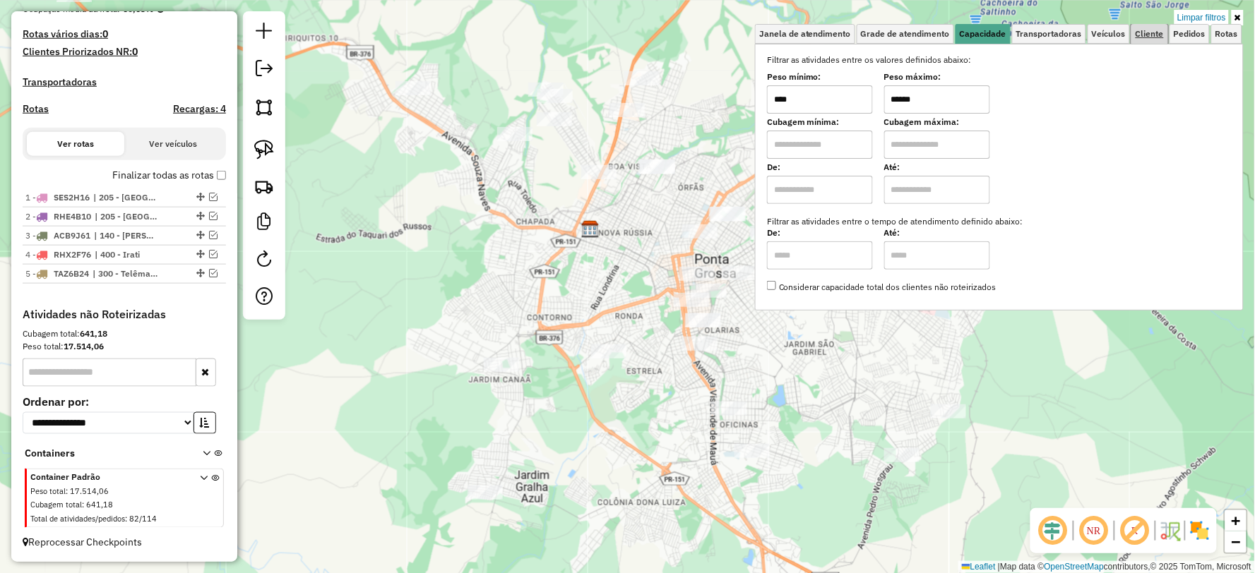
click at [1147, 34] on span "Cliente" at bounding box center [1149, 34] width 28 height 8
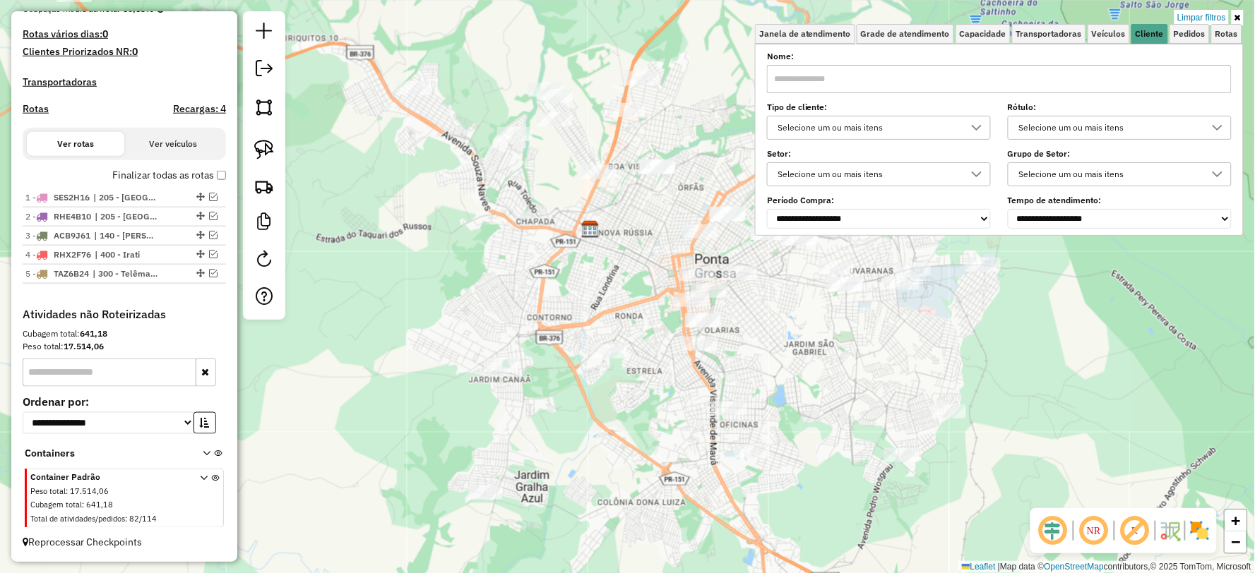
click at [1077, 131] on div "Selecione um ou mais itens" at bounding box center [1109, 127] width 190 height 23
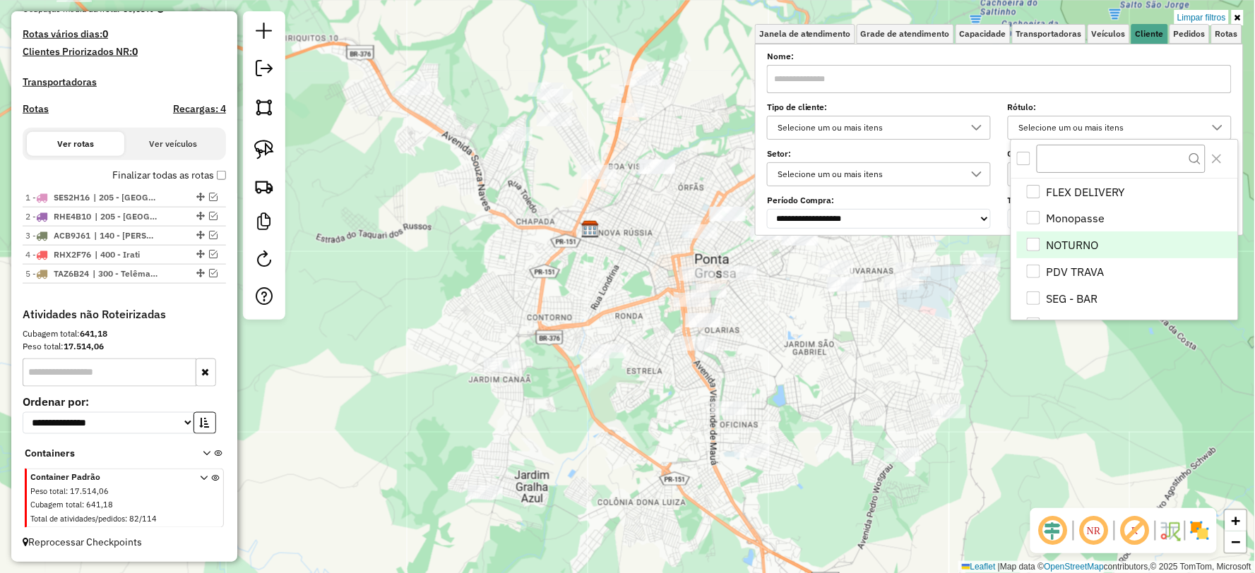
click at [1051, 249] on li "NOTURNO" at bounding box center [1127, 245] width 220 height 27
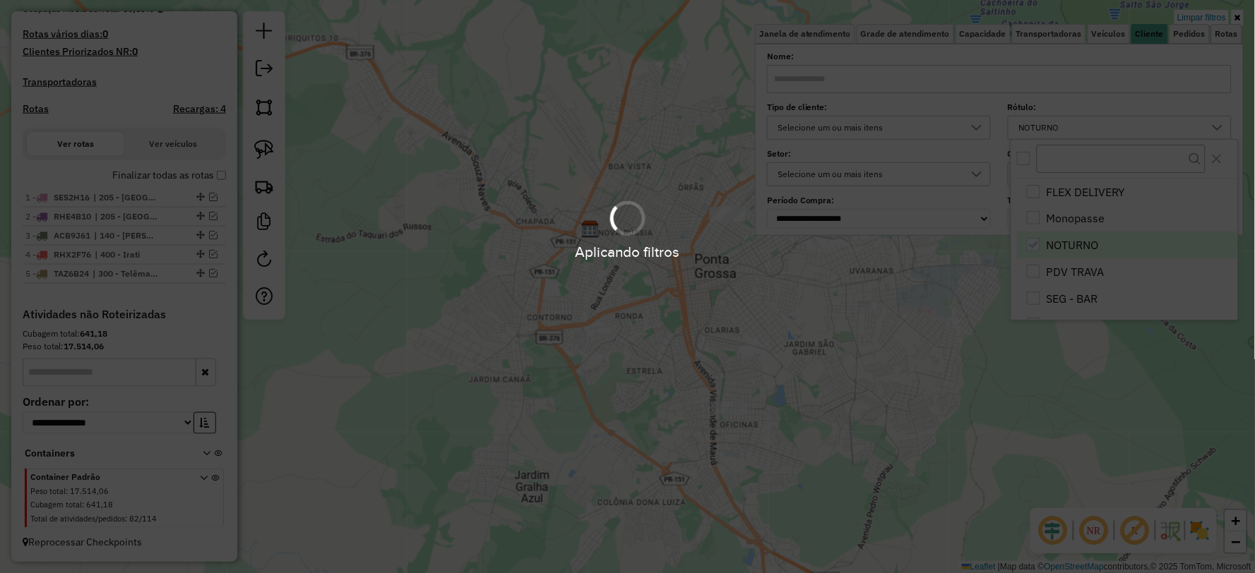
click at [794, 385] on div "Limpar filtros Janela de atendimento Grade de atendimento Capacidade Transporta…" at bounding box center [627, 286] width 1255 height 573
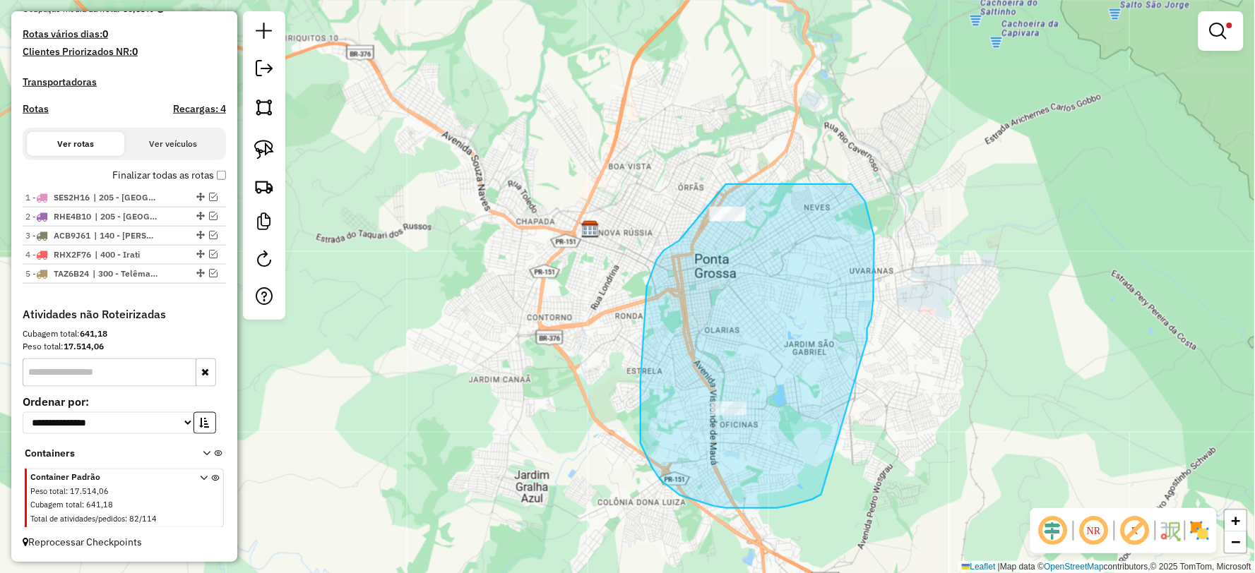
drag, startPoint x: 867, startPoint y: 340, endPoint x: 823, endPoint y: 492, distance: 158.9
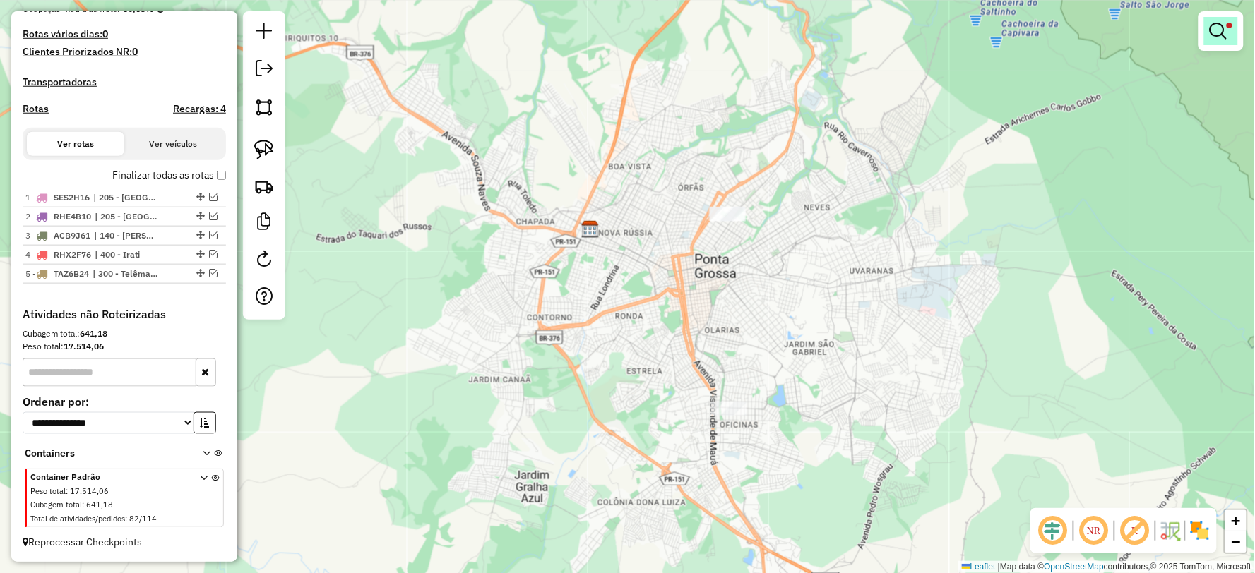
click at [1219, 30] on em at bounding box center [1217, 31] width 17 height 17
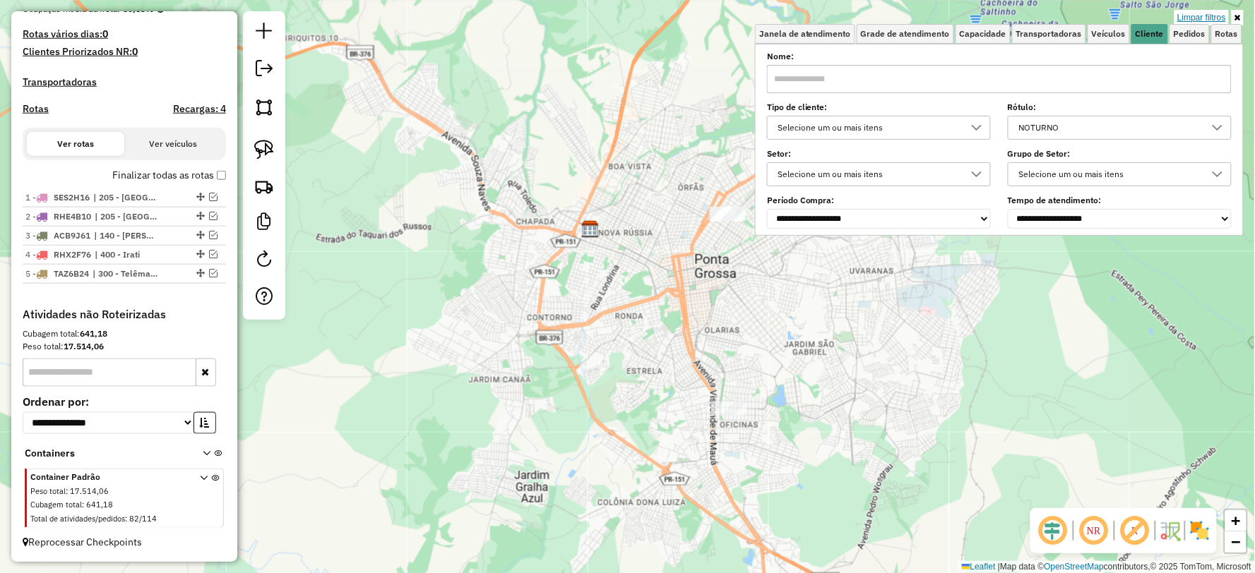
click at [1219, 16] on link "Limpar filtros" at bounding box center [1201, 18] width 54 height 16
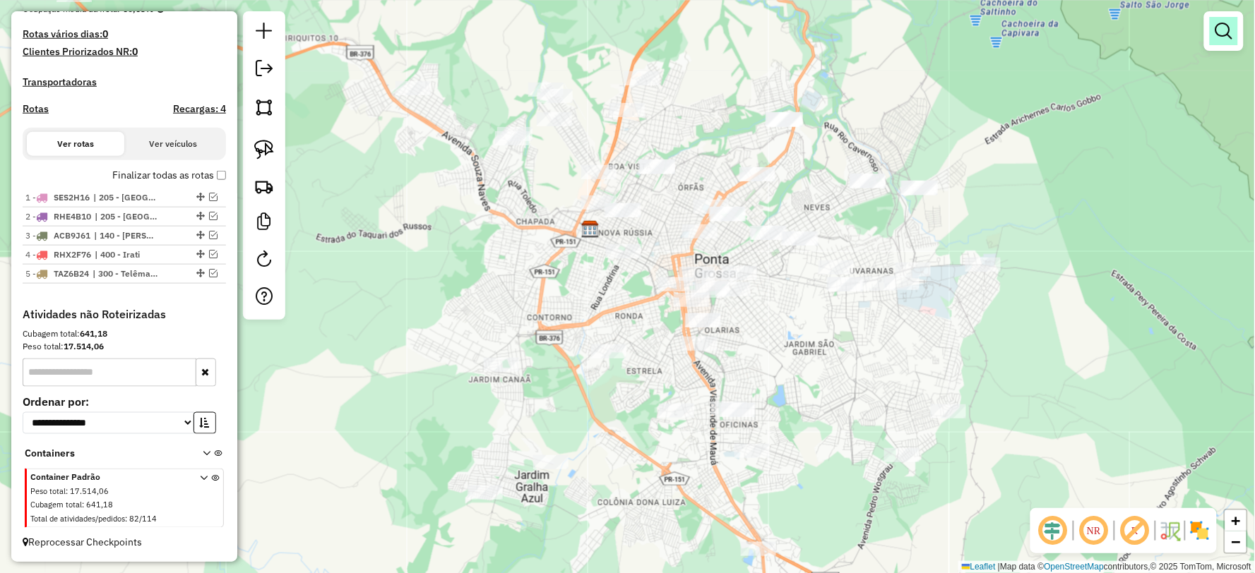
click at [1219, 27] on em at bounding box center [1223, 31] width 17 height 17
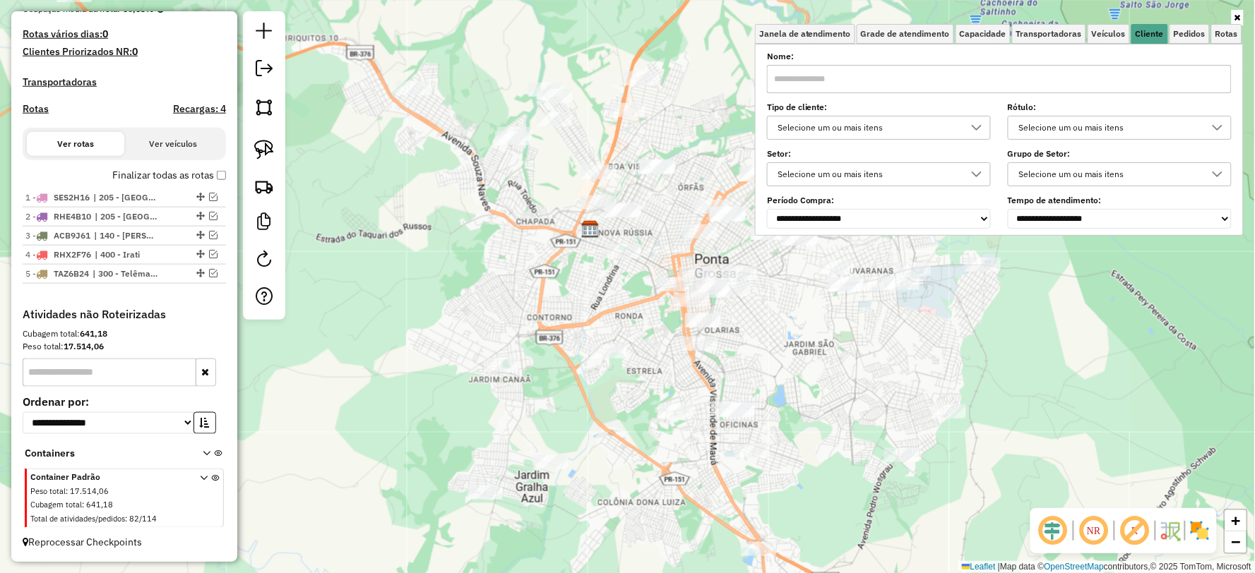
click at [1084, 130] on div "Selecione um ou mais itens" at bounding box center [1109, 127] width 190 height 23
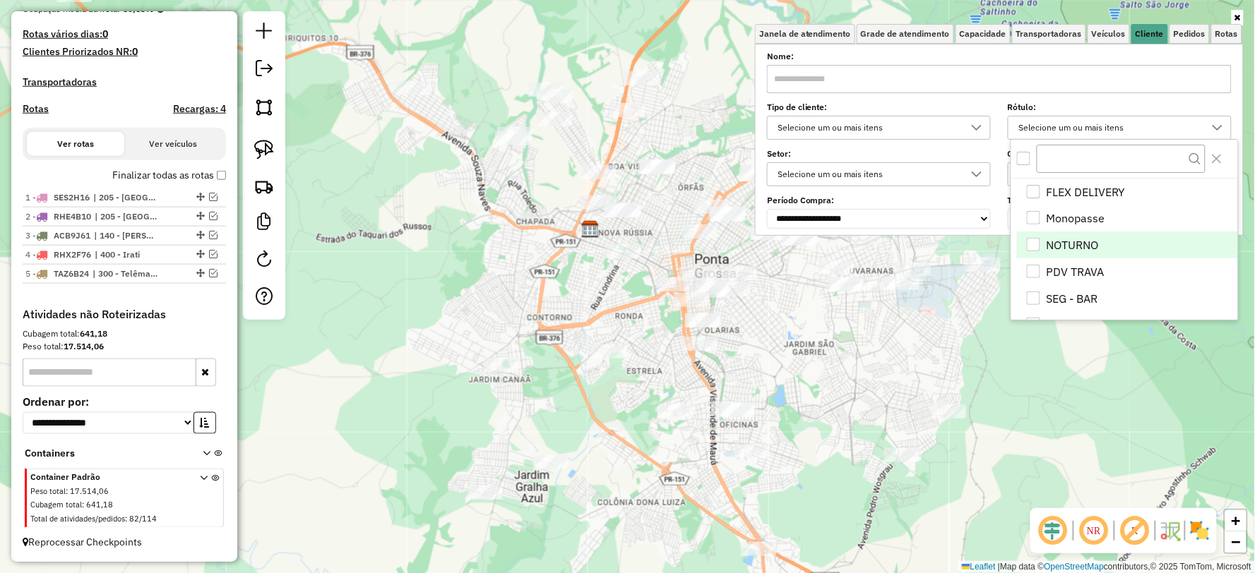
click at [1070, 245] on li "NOTURNO" at bounding box center [1127, 245] width 220 height 27
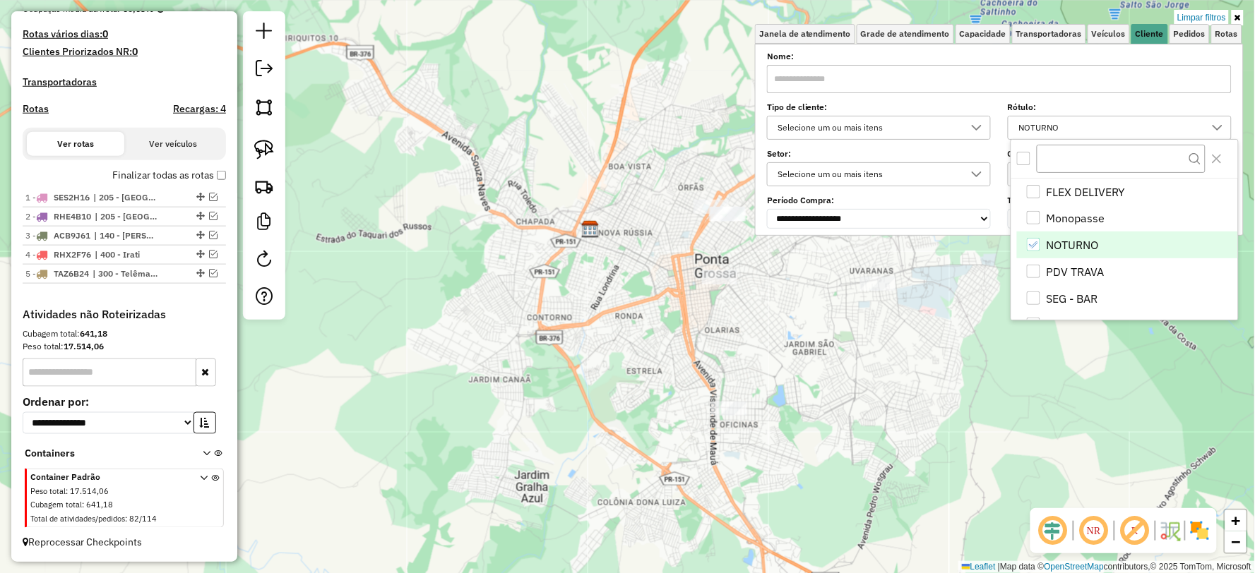
click at [833, 373] on div "Limpar filtros Janela de atendimento Grade de atendimento Capacidade Transporta…" at bounding box center [627, 286] width 1255 height 573
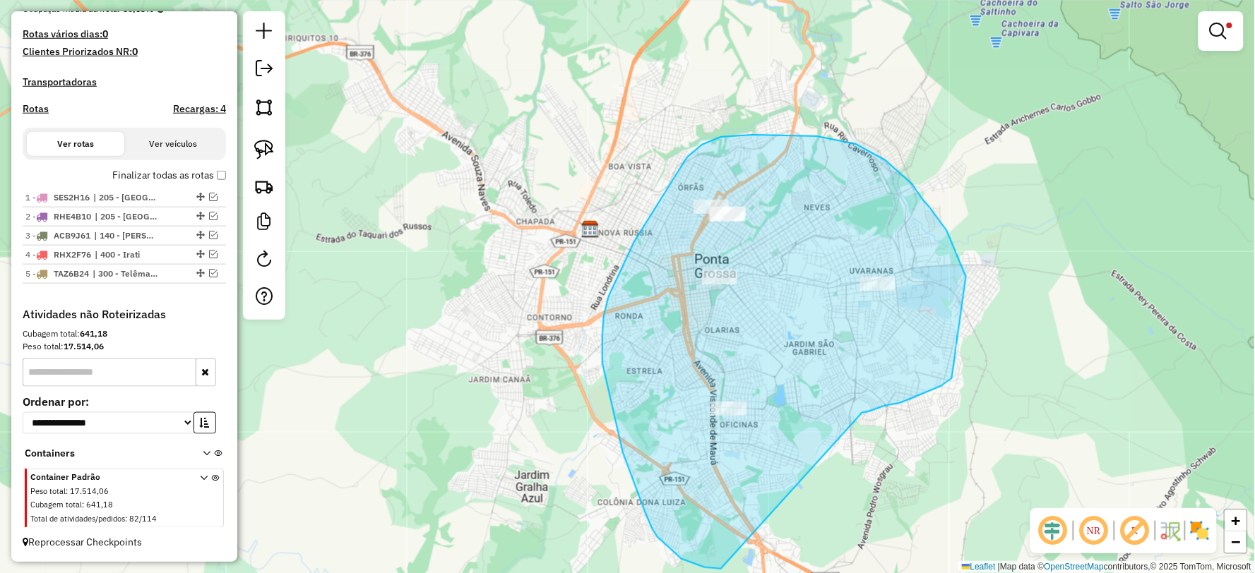
drag, startPoint x: 966, startPoint y: 277, endPoint x: 729, endPoint y: 569, distance: 376.0
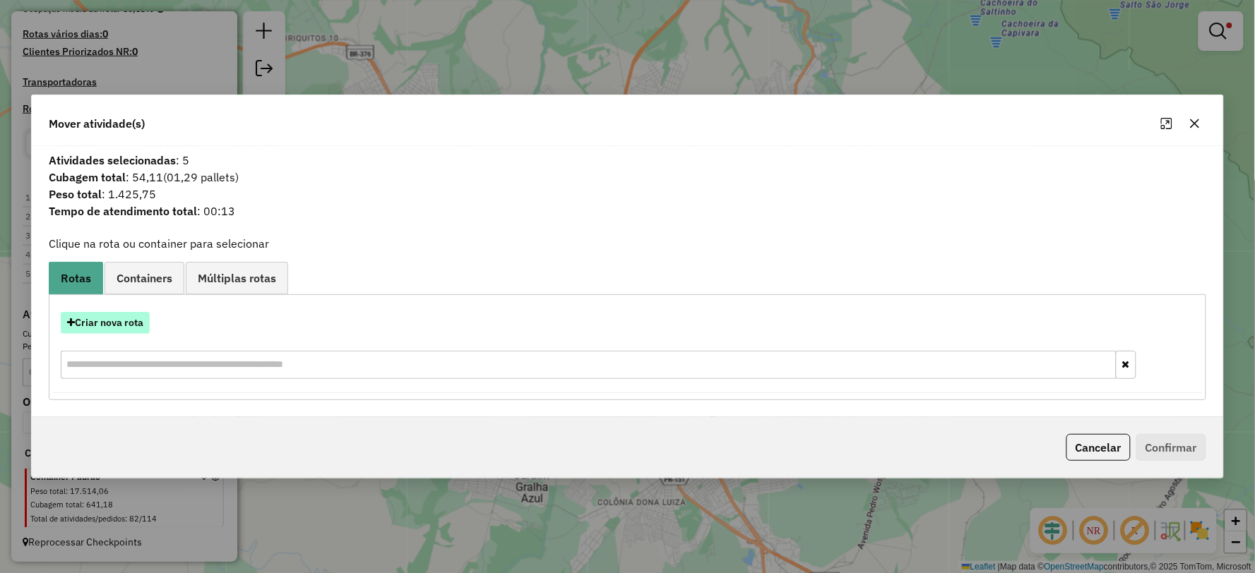
click at [109, 321] on button "Criar nova rota" at bounding box center [105, 323] width 89 height 22
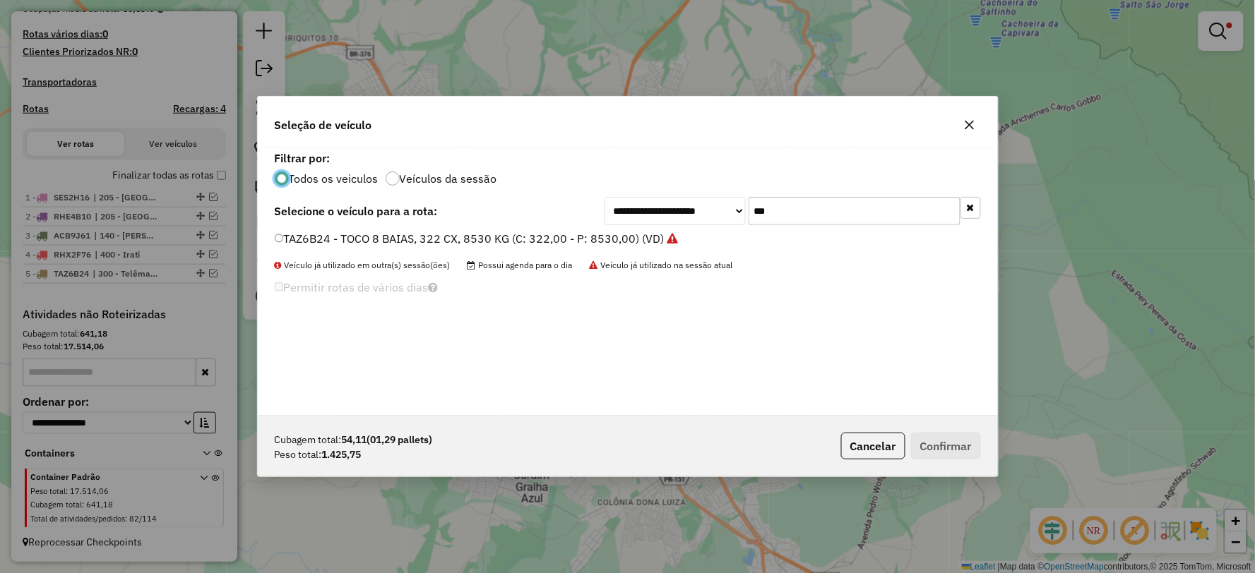
scroll to position [8, 4]
click at [685, 210] on div "**********" at bounding box center [792, 211] width 376 height 28
click at [315, 247] on div "ASV1531 - VAN 2 BAIAS, 56 CX, 1520 KG (C: 56,00 - P: 1520,00) (VD)" at bounding box center [627, 245] width 723 height 28
click at [313, 237] on label "ASV1531 - VAN 2 BAIAS, 56 CX, 1520 KG (C: 56,00 - P: 1520,00) (VD)" at bounding box center [459, 238] width 369 height 17
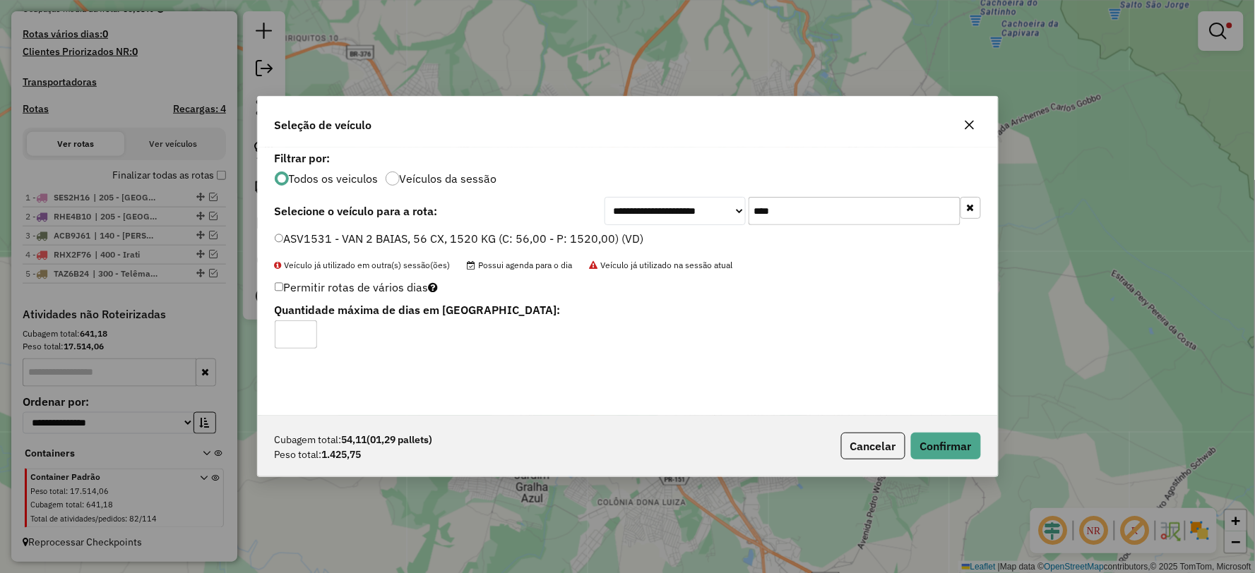
drag, startPoint x: 821, startPoint y: 213, endPoint x: 724, endPoint y: 213, distance: 96.7
click at [724, 213] on div "**********" at bounding box center [792, 211] width 376 height 28
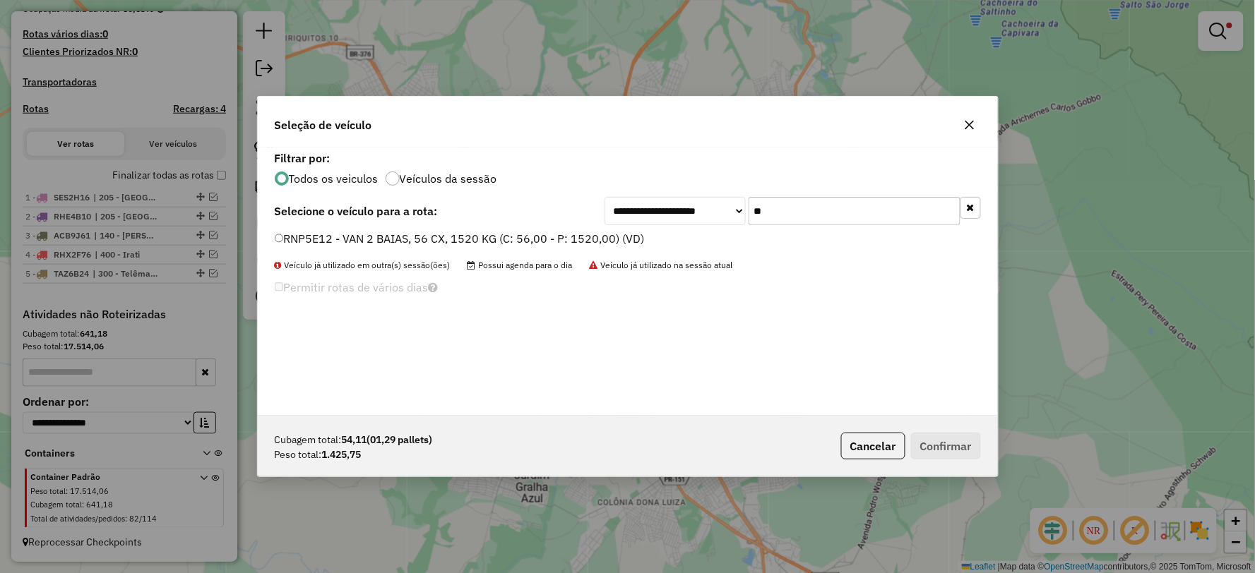
type input "***"
click at [299, 236] on label "RNP5E12 - VAN 2 BAIAS, 56 CX, 1520 KG (C: 56,00 - P: 1520,00) (VD)" at bounding box center [460, 238] width 370 height 17
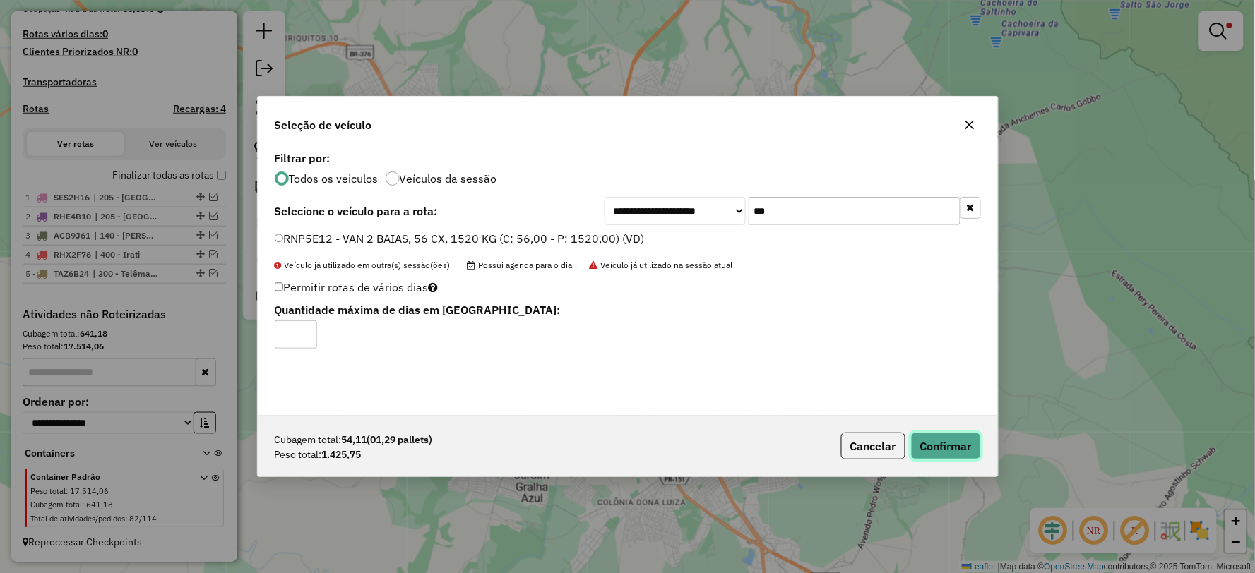
click at [938, 440] on button "Confirmar" at bounding box center [946, 446] width 70 height 27
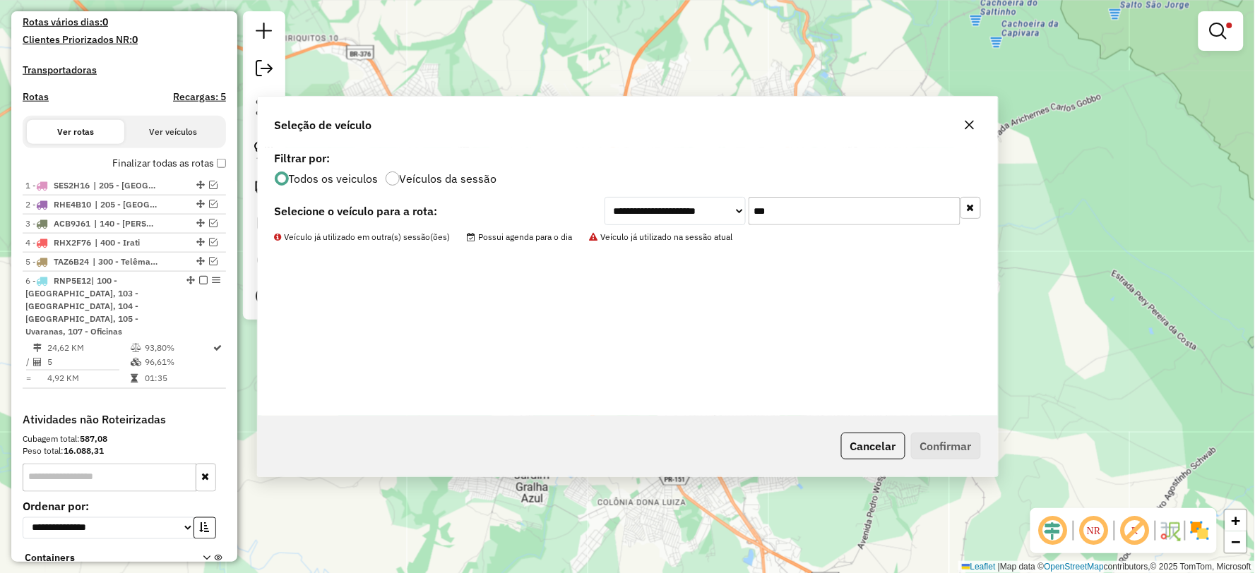
scroll to position [431, 0]
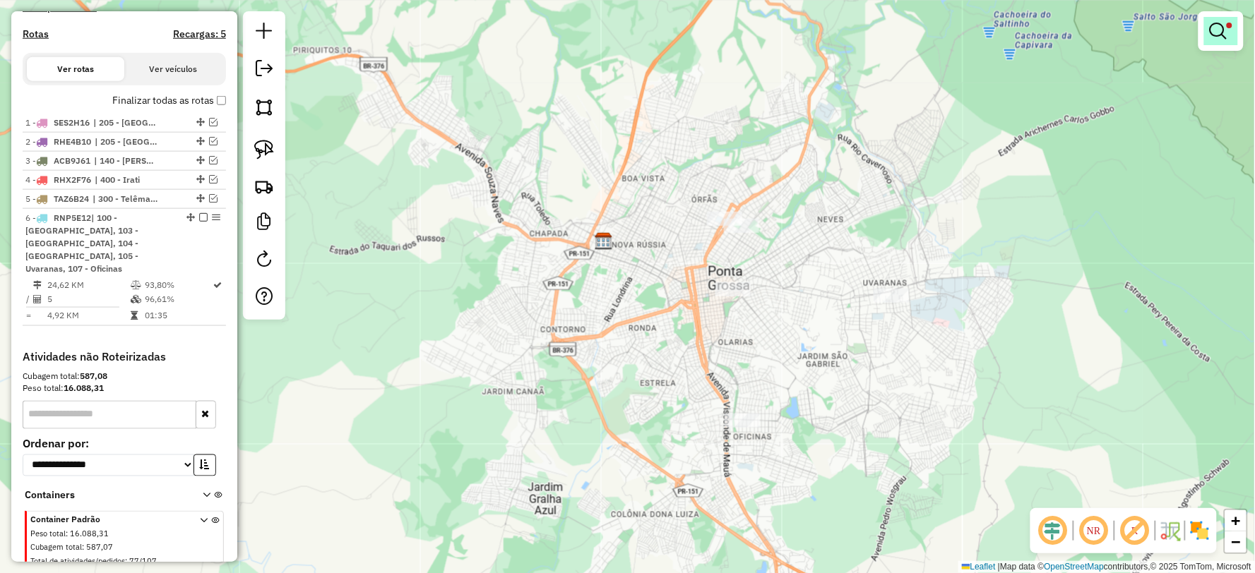
click at [1225, 40] on link at bounding box center [1221, 31] width 34 height 28
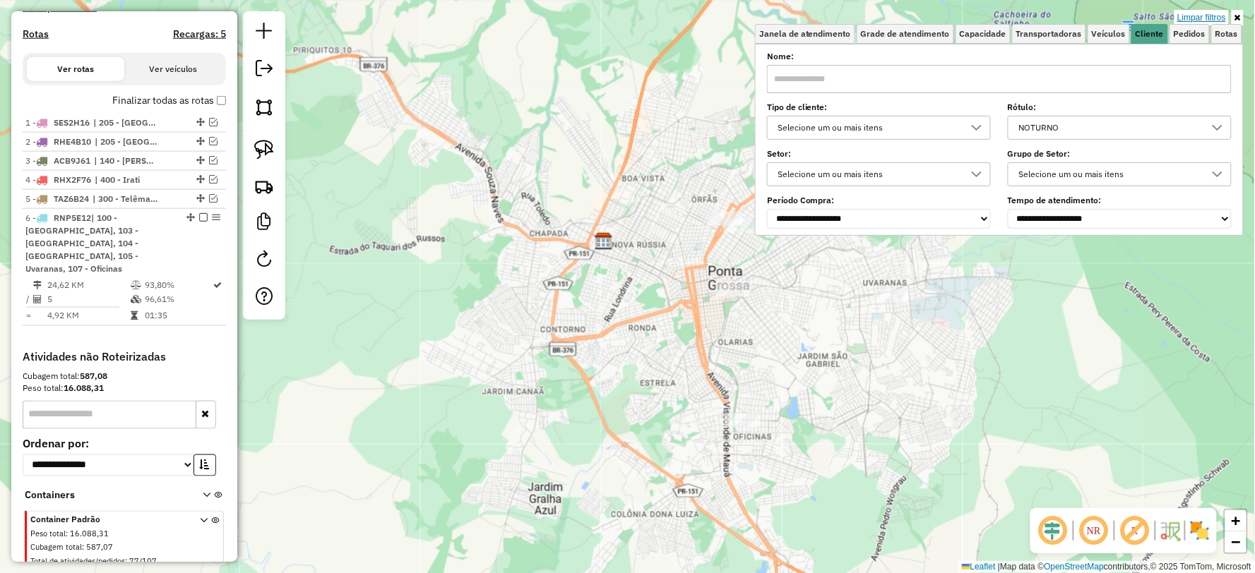
click at [1216, 18] on link "Limpar filtros" at bounding box center [1201, 18] width 54 height 16
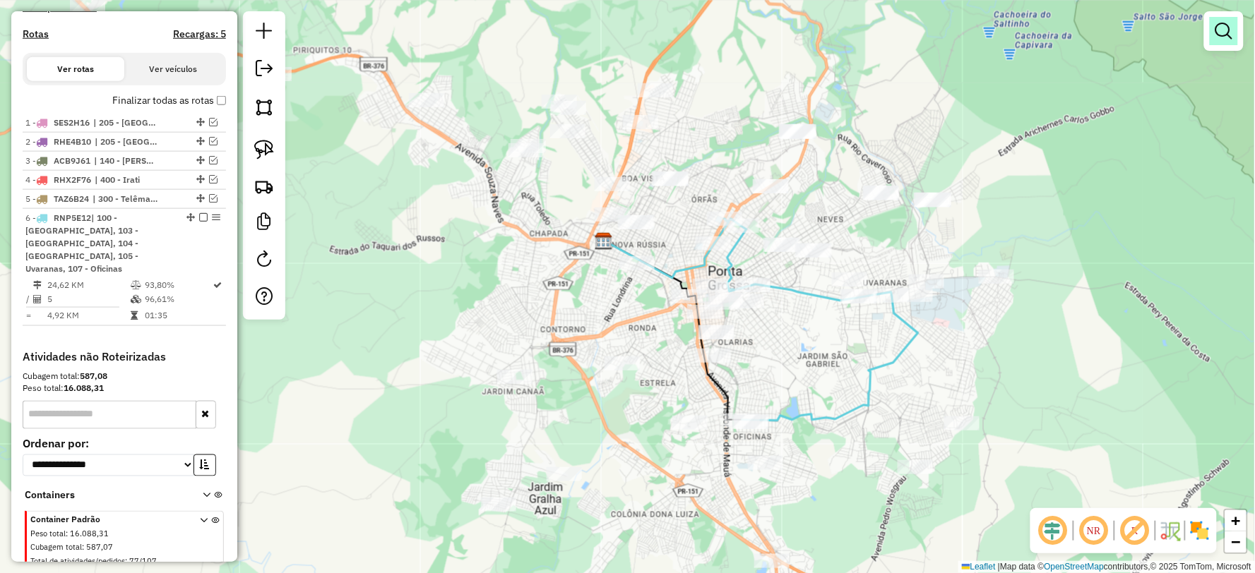
click at [1219, 25] on em at bounding box center [1223, 31] width 17 height 17
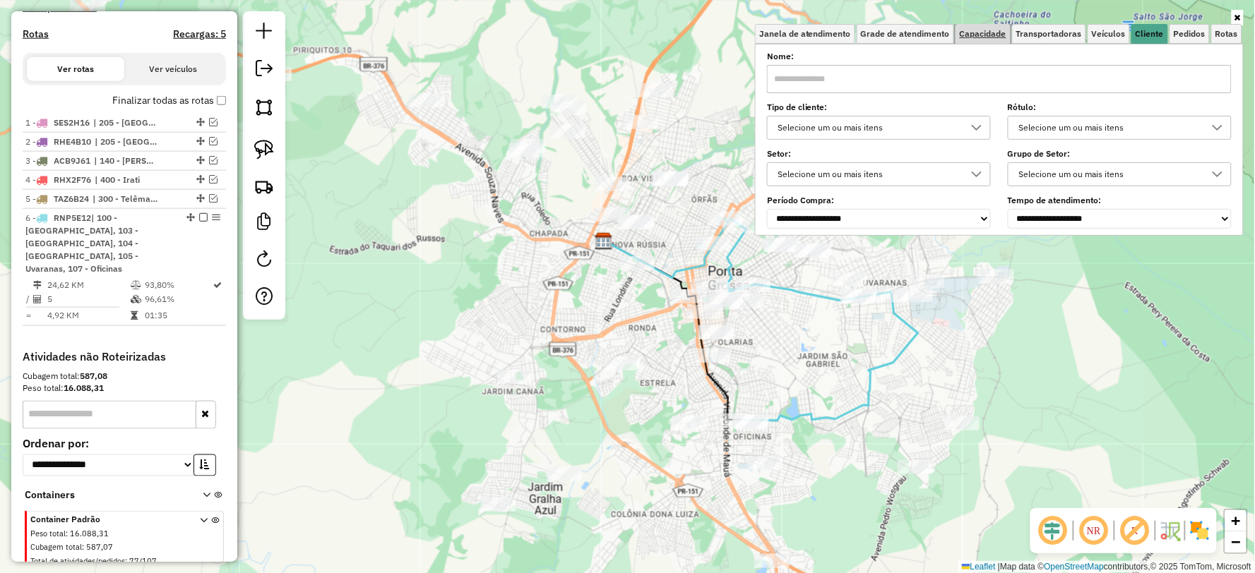
click at [986, 37] on span "Capacidade" at bounding box center [982, 34] width 47 height 8
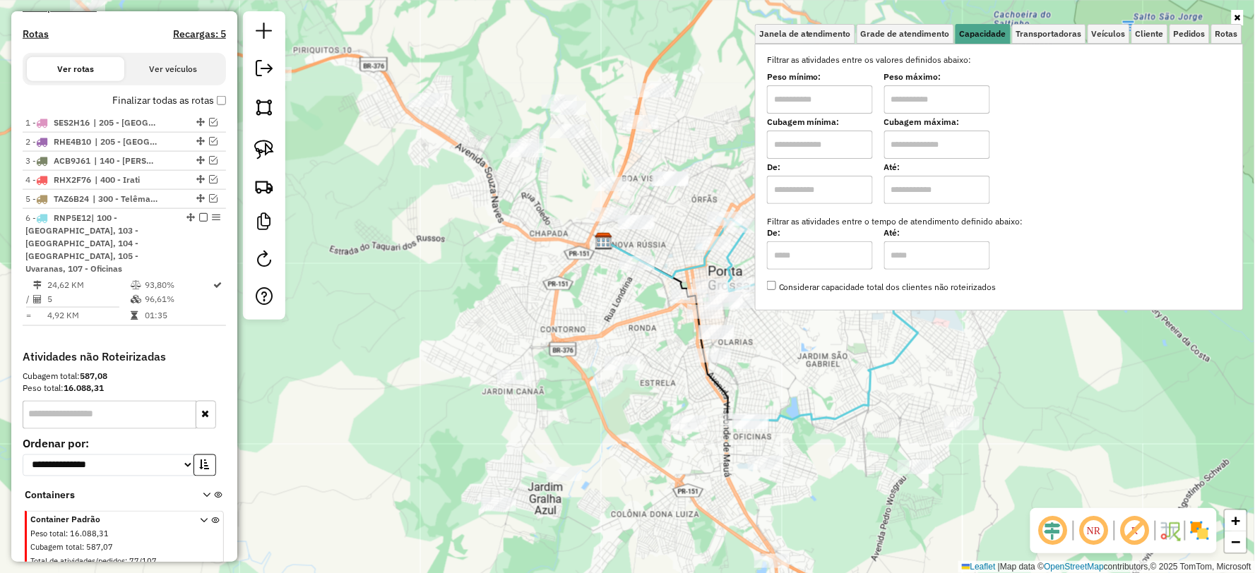
click at [820, 100] on input "text" at bounding box center [820, 99] width 106 height 28
type input "****"
click at [908, 97] on input "text" at bounding box center [937, 99] width 106 height 28
type input "******"
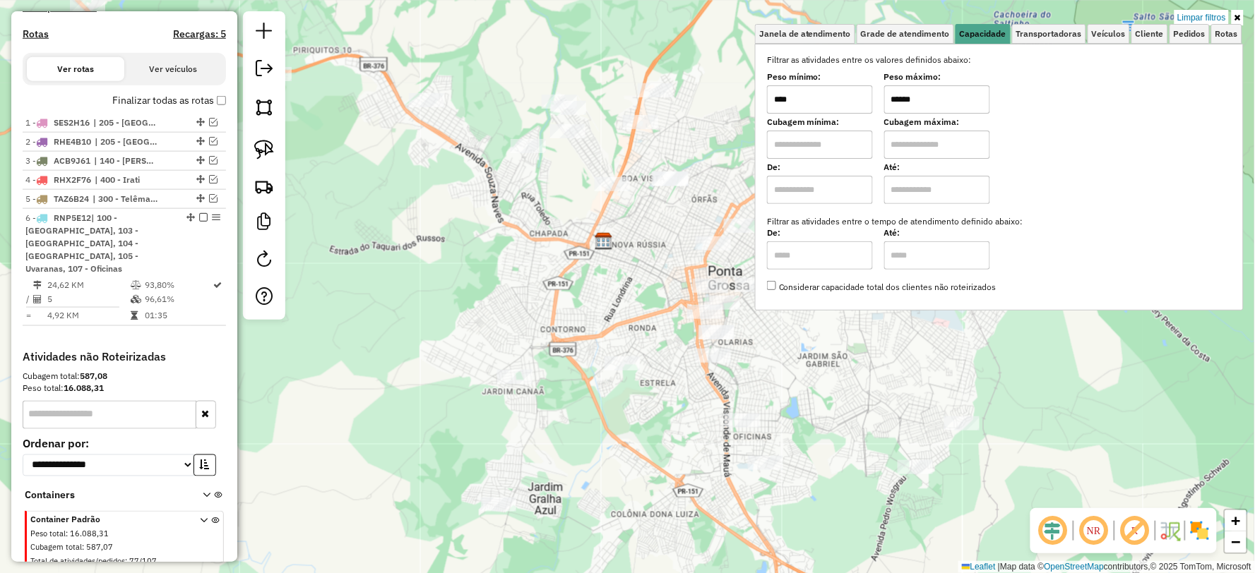
click at [849, 377] on div "Limpar filtros Janela de atendimento Grade de atendimento Capacidade Transporta…" at bounding box center [627, 286] width 1255 height 573
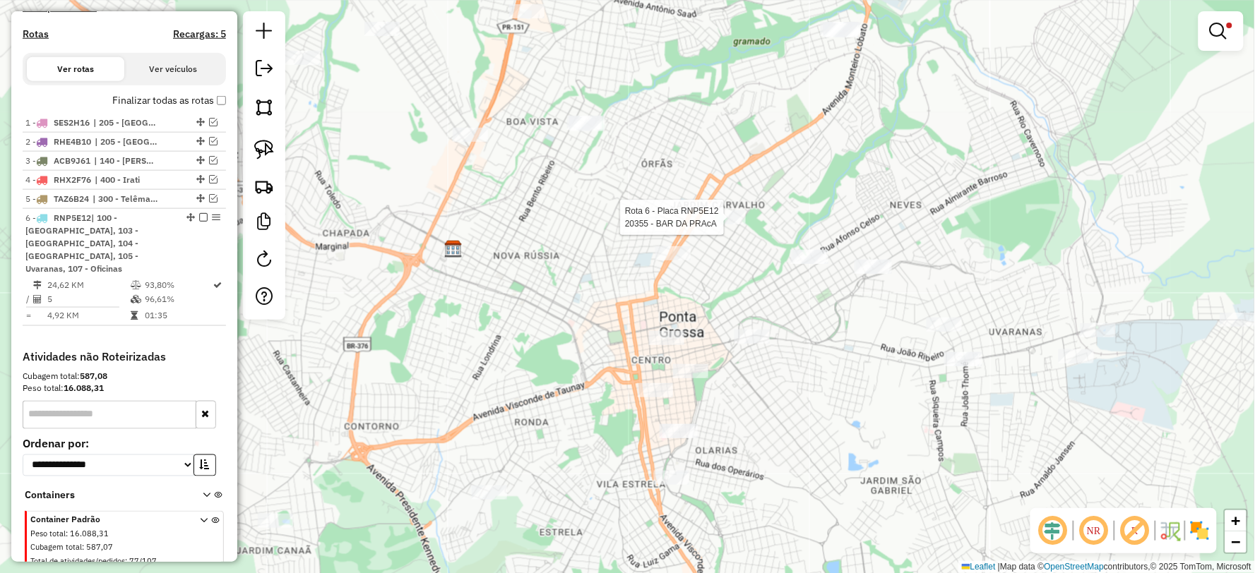
scroll to position [473, 0]
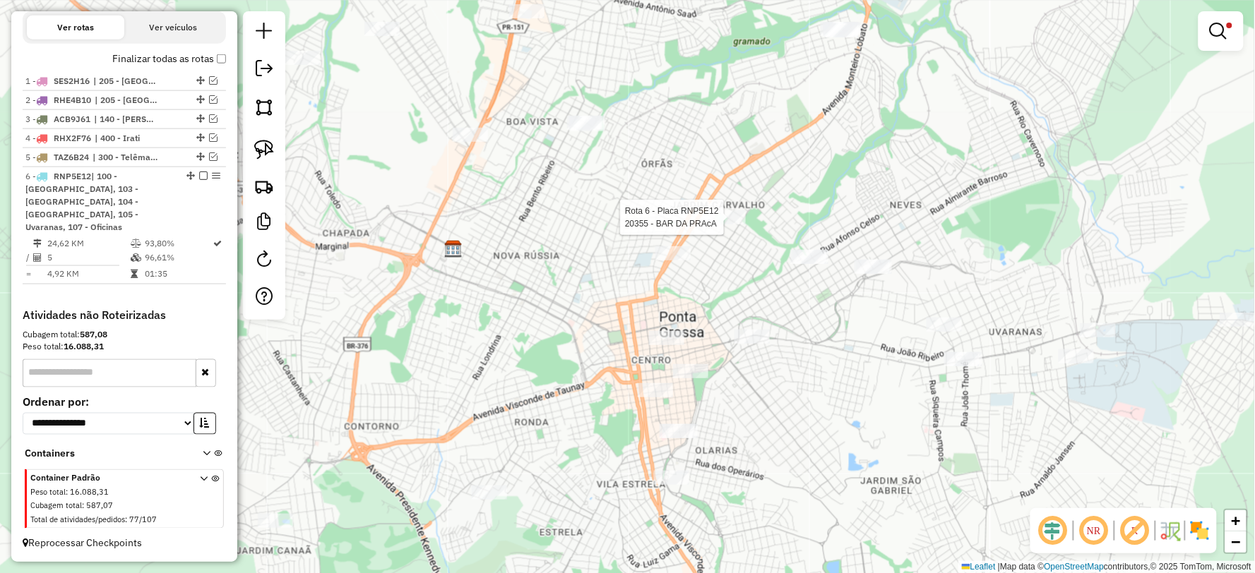
select select "**********"
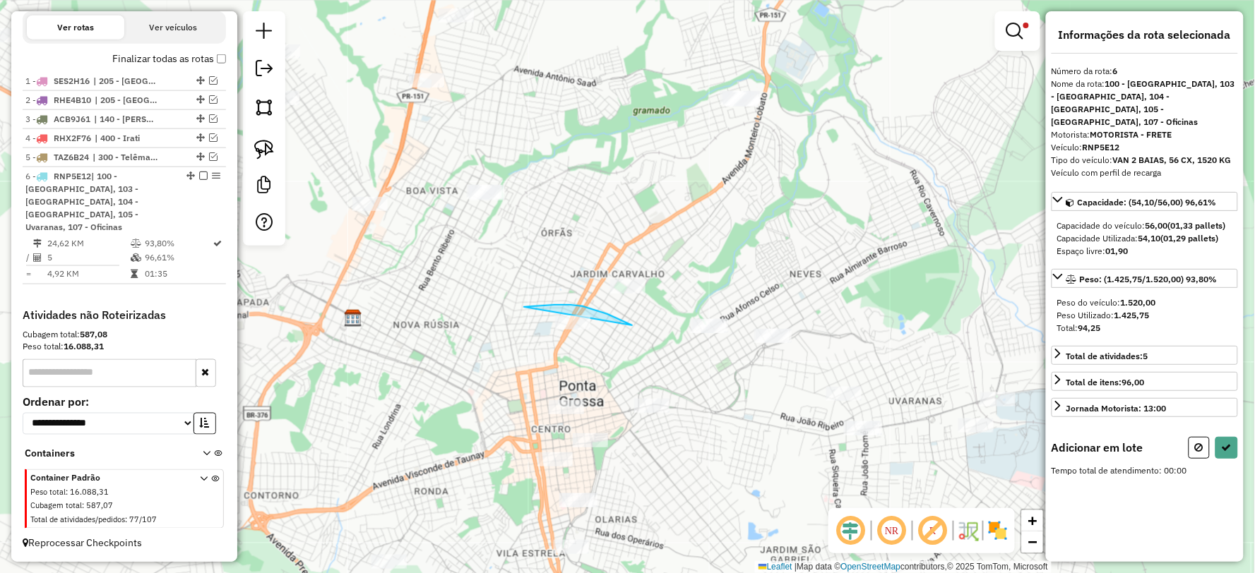
drag, startPoint x: 607, startPoint y: 314, endPoint x: 551, endPoint y: 366, distance: 75.9
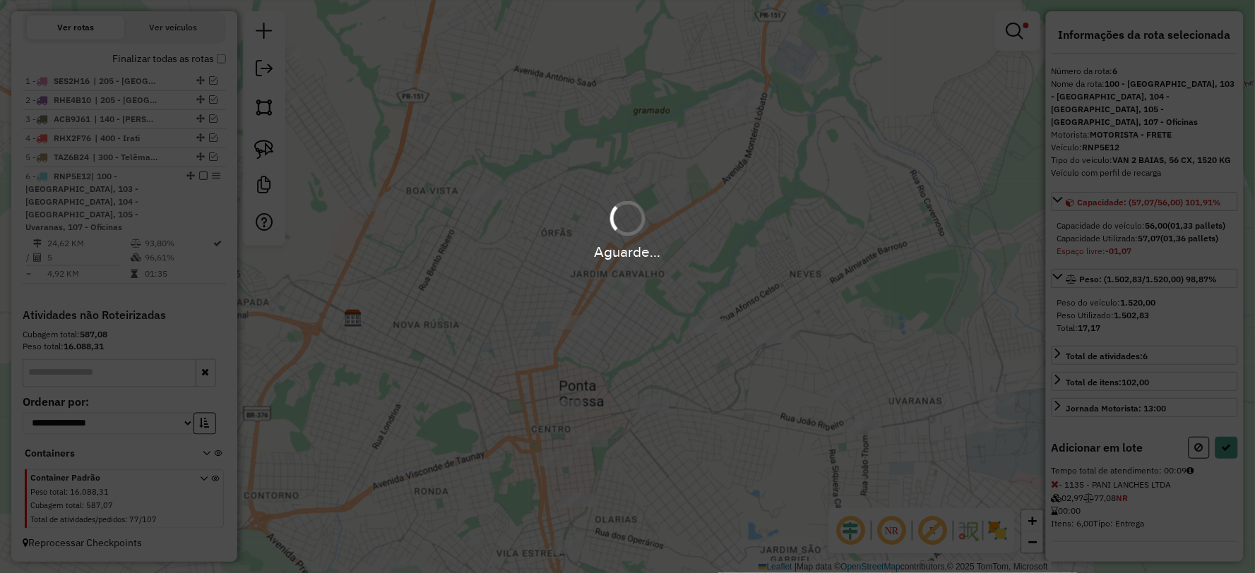
select select "**********"
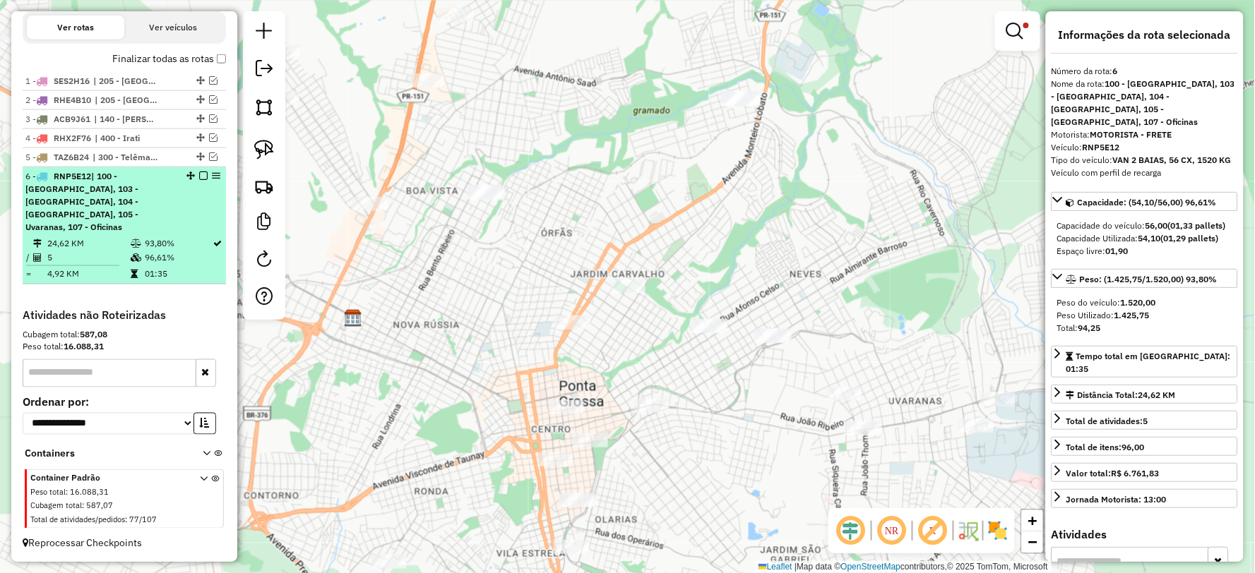
click at [201, 180] on em at bounding box center [203, 176] width 8 height 8
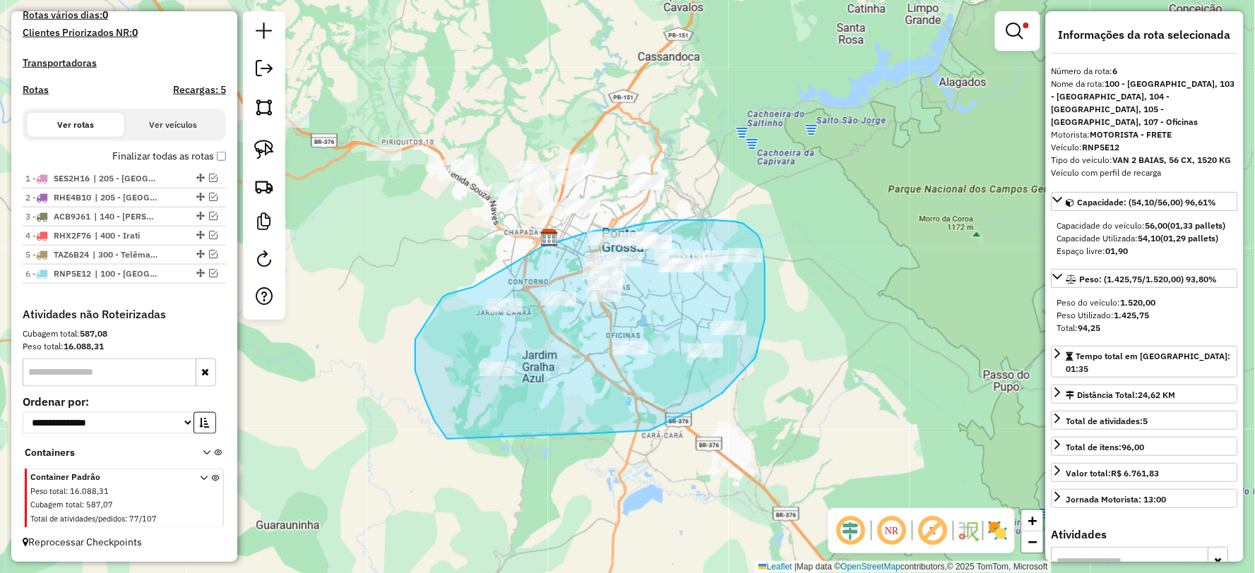
drag, startPoint x: 610, startPoint y: 433, endPoint x: 447, endPoint y: 439, distance: 163.2
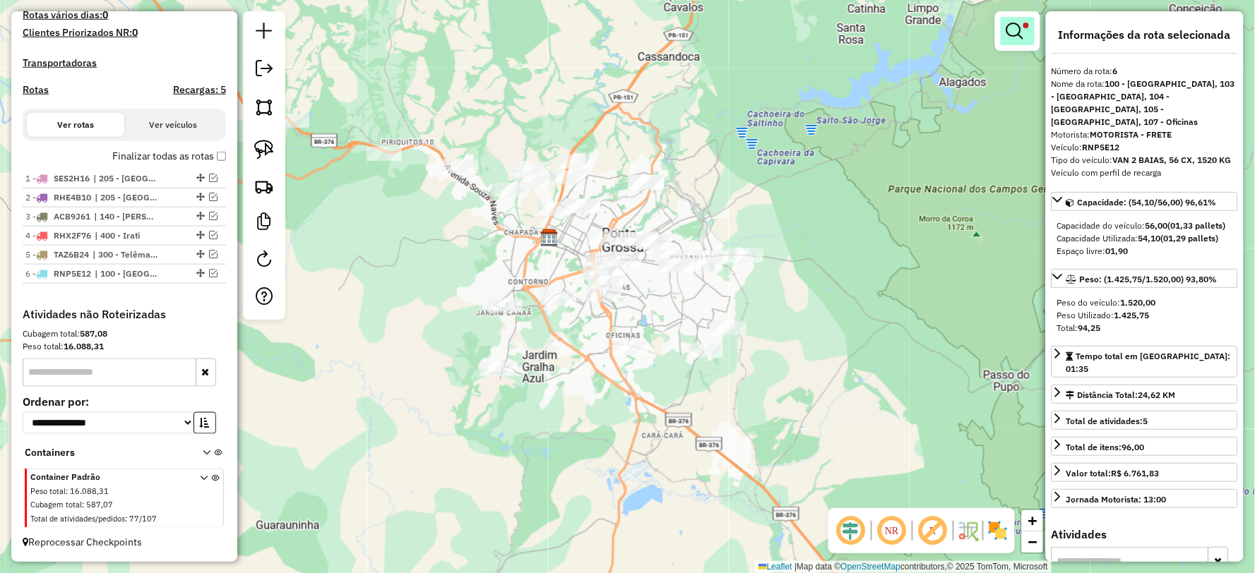
click at [1012, 29] on em at bounding box center [1014, 31] width 17 height 17
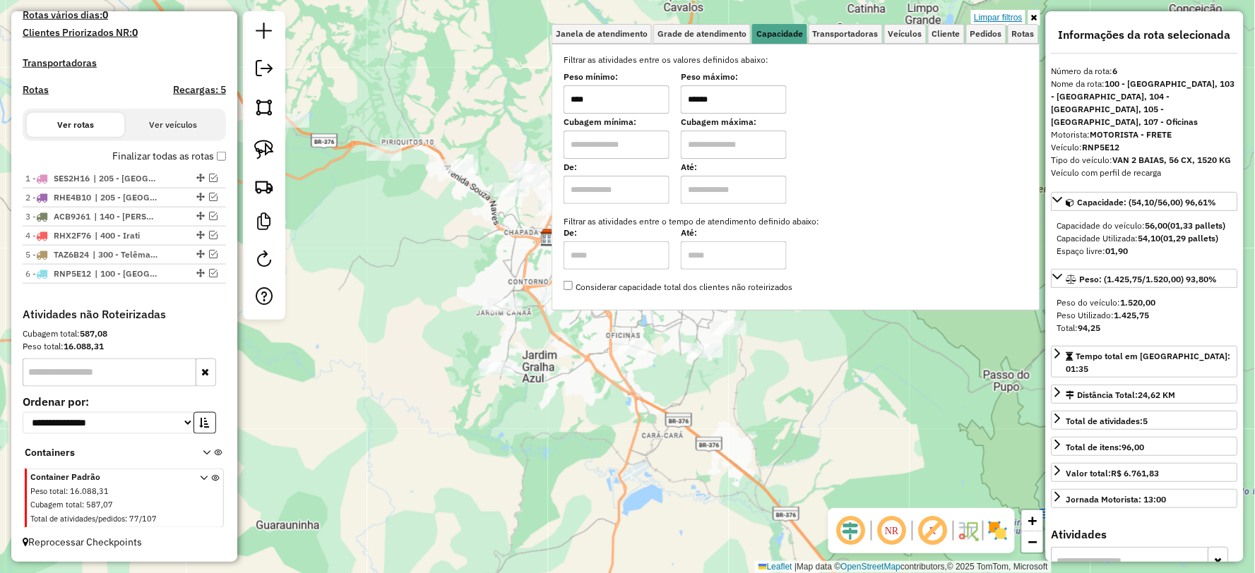
click at [1013, 16] on link "Limpar filtros" at bounding box center [998, 18] width 54 height 16
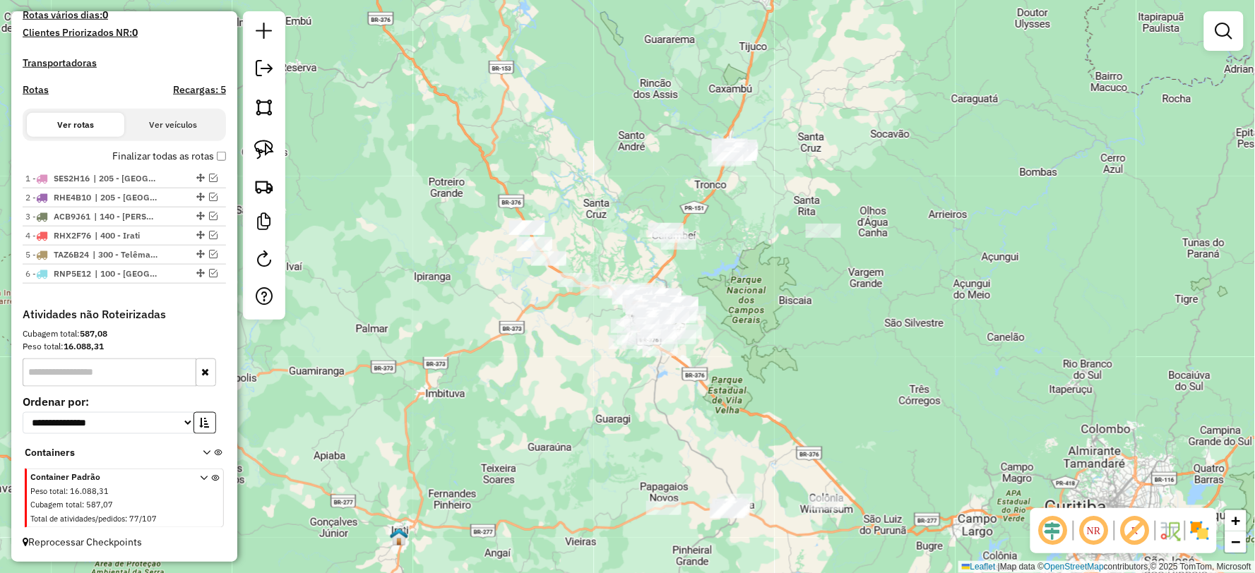
drag, startPoint x: 787, startPoint y: 249, endPoint x: 789, endPoint y: 301, distance: 52.3
click at [789, 301] on div "Janela de atendimento Grade de atendimento Capacidade Transportadoras Veículos …" at bounding box center [627, 286] width 1255 height 573
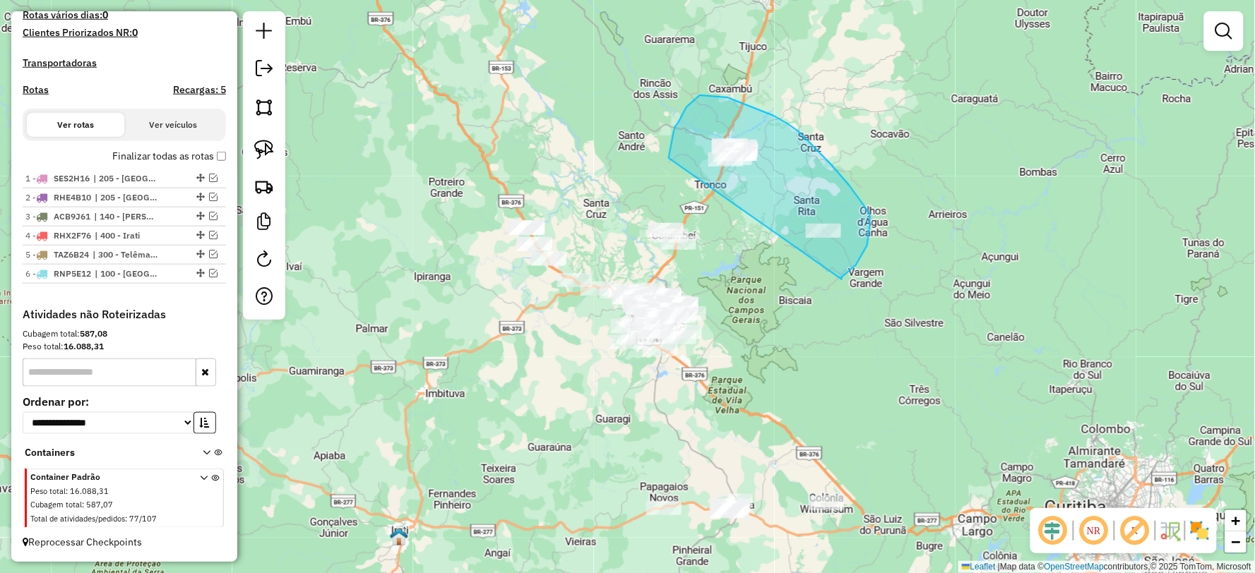
drag, startPoint x: 842, startPoint y: 277, endPoint x: 669, endPoint y: 158, distance: 210.7
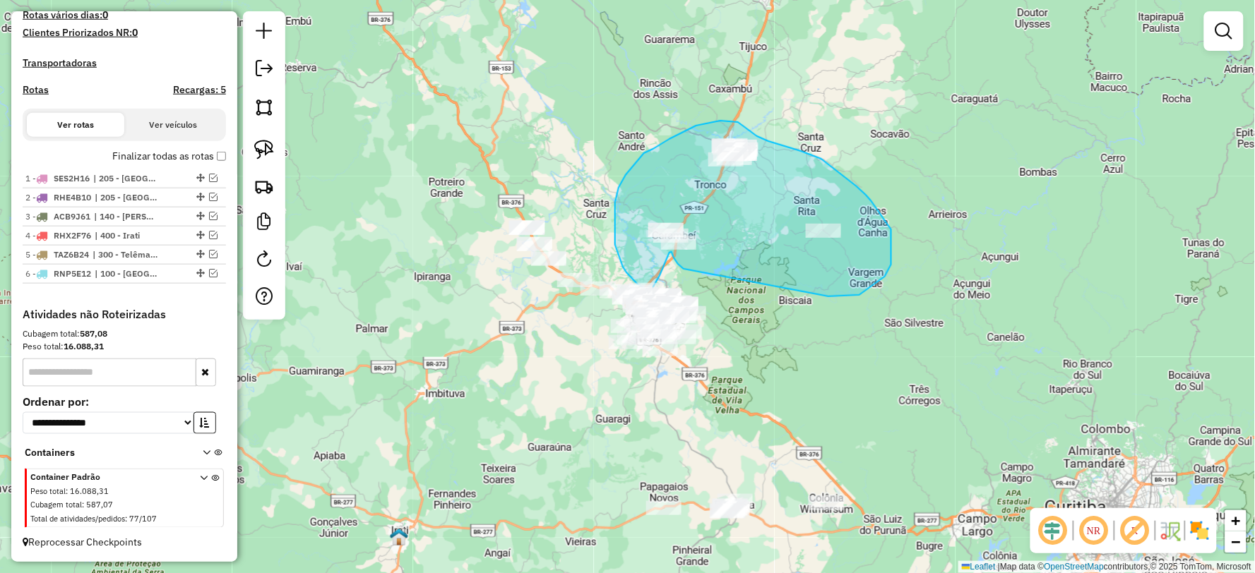
drag, startPoint x: 837, startPoint y: 297, endPoint x: 690, endPoint y: 270, distance: 148.6
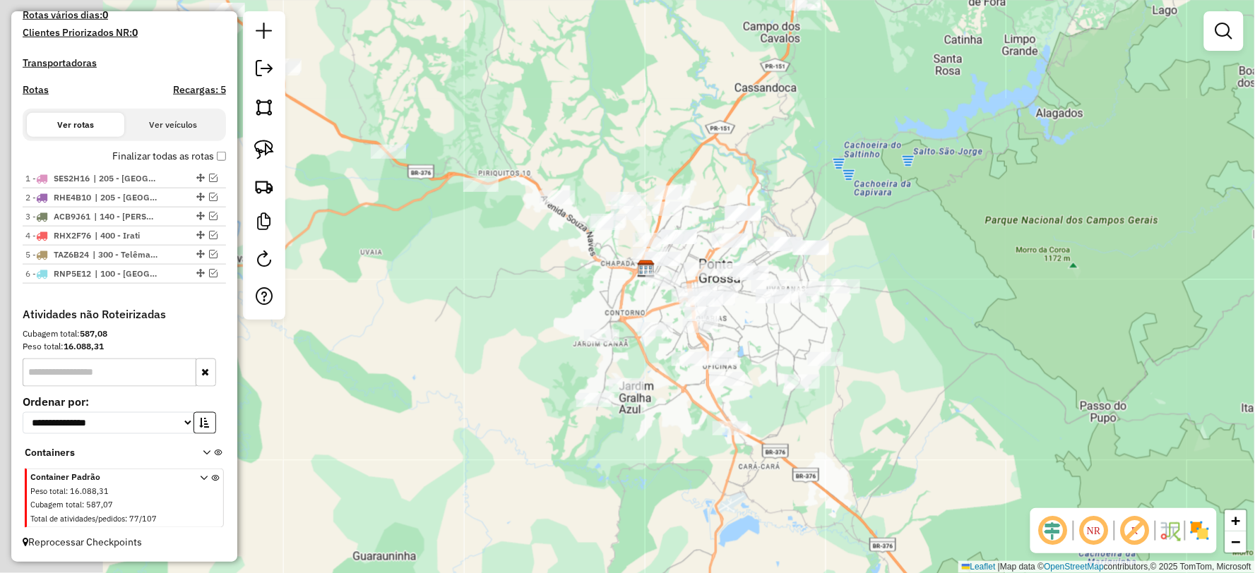
drag, startPoint x: 605, startPoint y: 343, endPoint x: 878, endPoint y: 347, distance: 272.5
click at [878, 347] on div "Janela de atendimento Grade de atendimento Capacidade Transportadoras Veículos …" at bounding box center [627, 286] width 1255 height 573
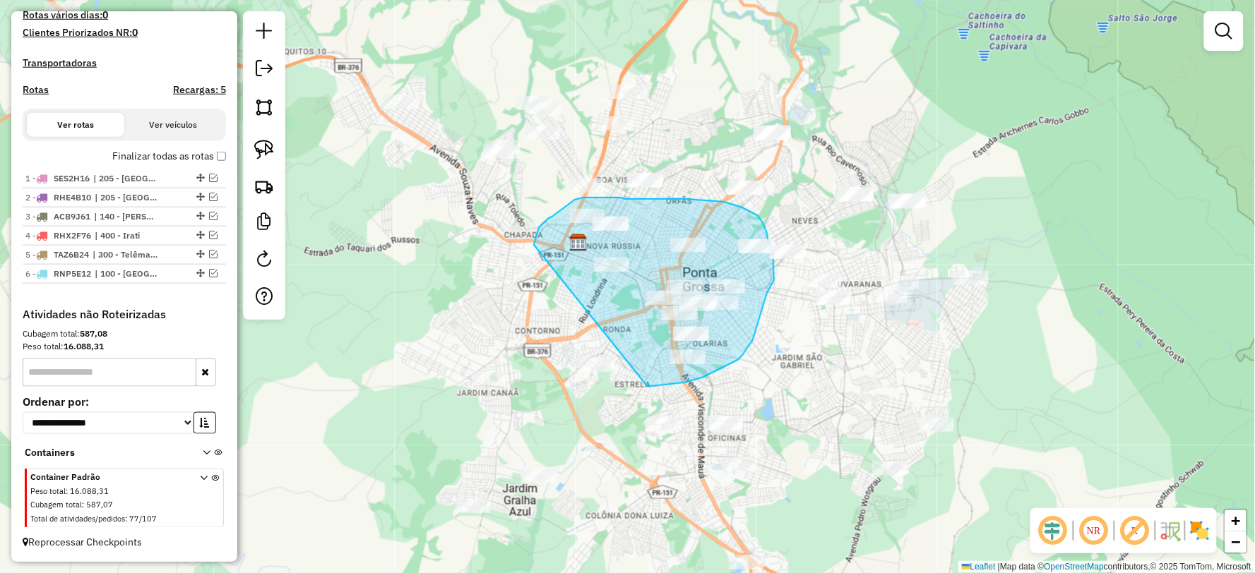
drag, startPoint x: 647, startPoint y: 387, endPoint x: 534, endPoint y: 245, distance: 181.8
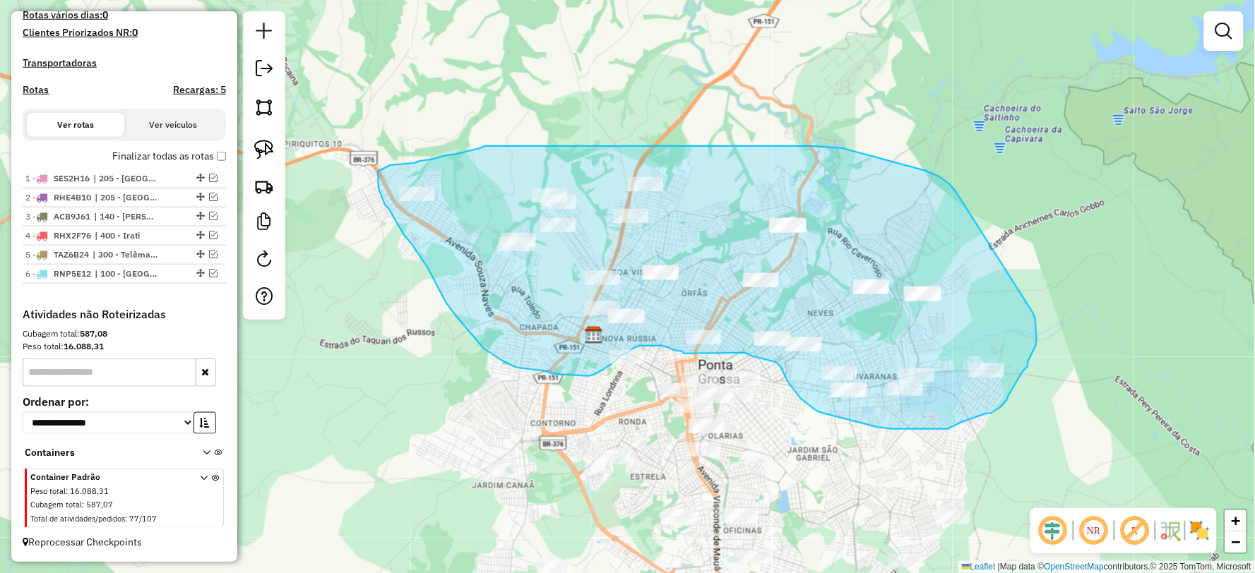
drag, startPoint x: 926, startPoint y: 171, endPoint x: 1032, endPoint y: 312, distance: 176.9
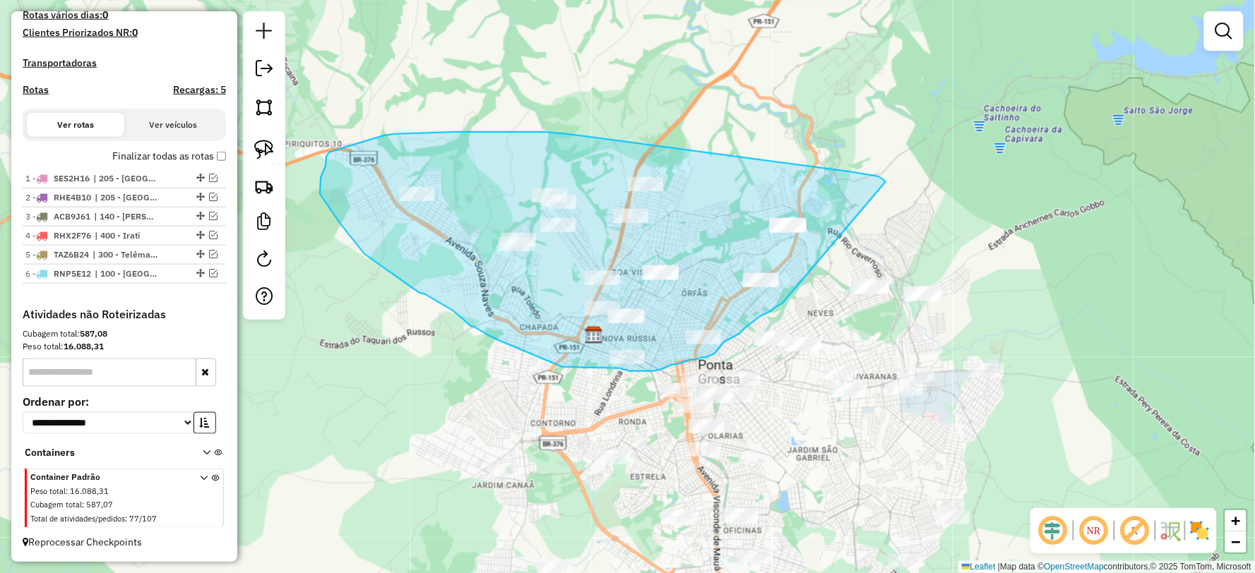
drag, startPoint x: 884, startPoint y: 180, endPoint x: 796, endPoint y: 297, distance: 145.7
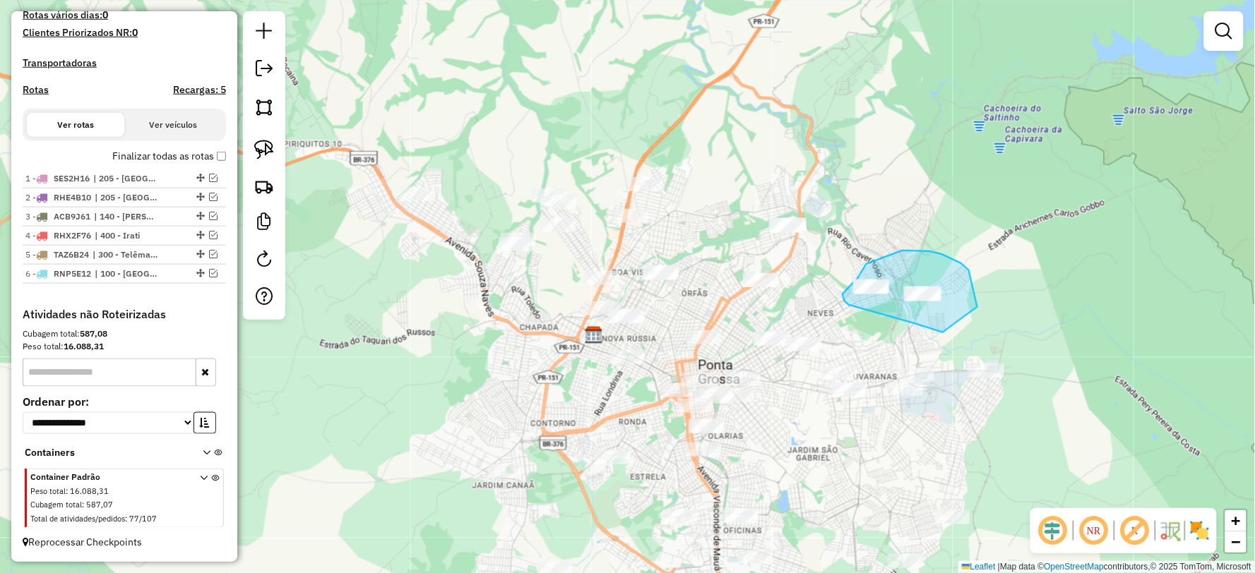
drag, startPoint x: 914, startPoint y: 323, endPoint x: 856, endPoint y: 307, distance: 59.4
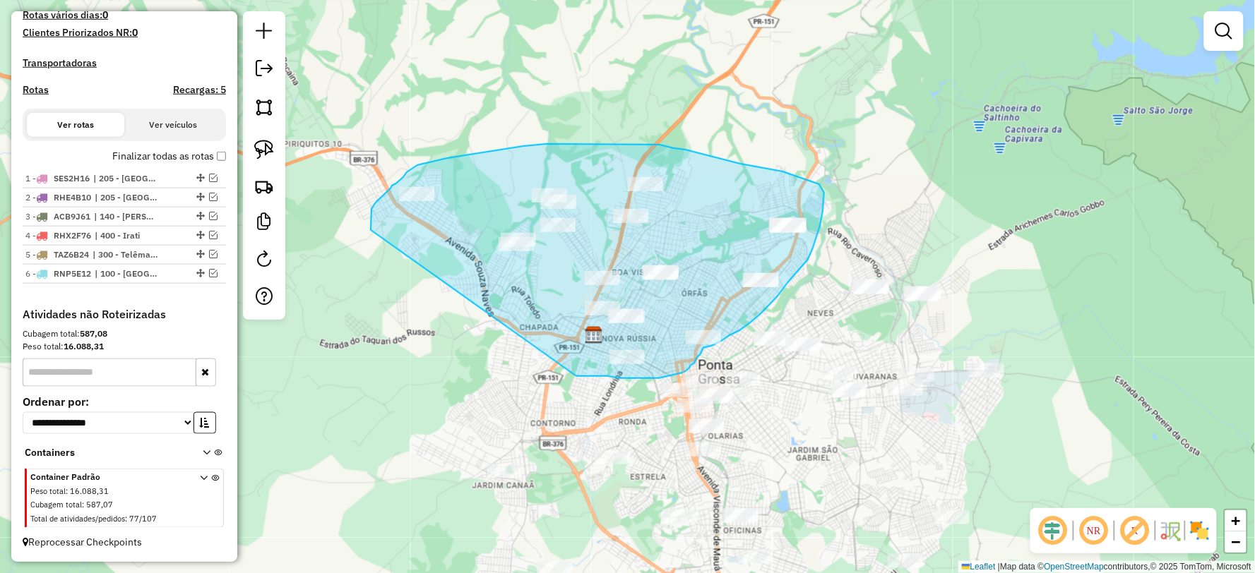
drag, startPoint x: 597, startPoint y: 376, endPoint x: 371, endPoint y: 231, distance: 269.3
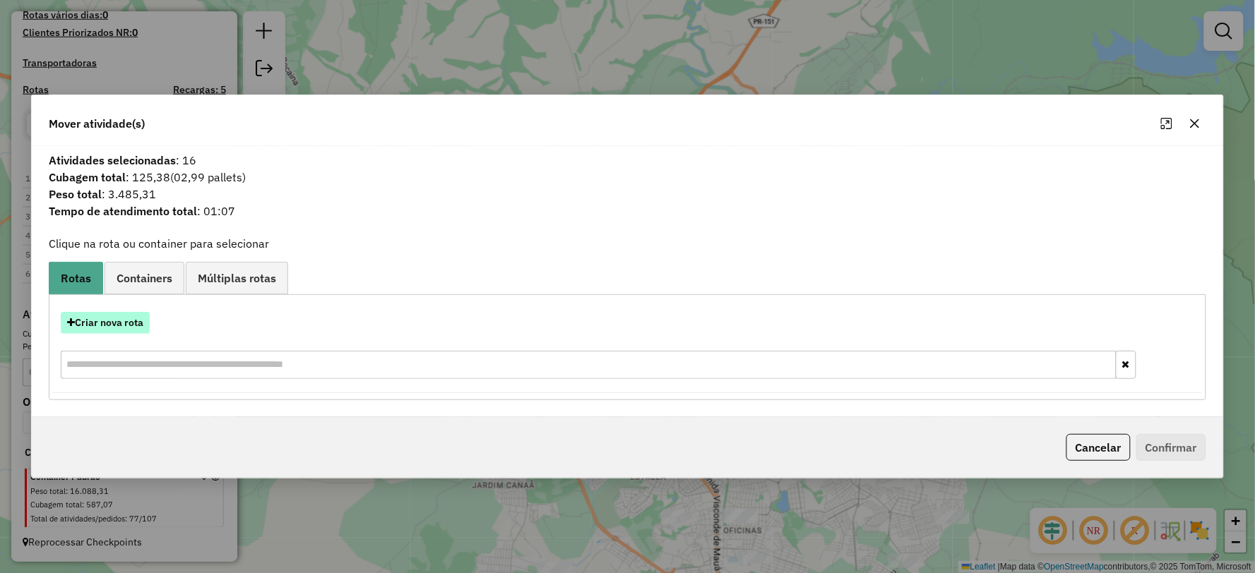
click at [129, 318] on button "Criar nova rota" at bounding box center [105, 323] width 89 height 22
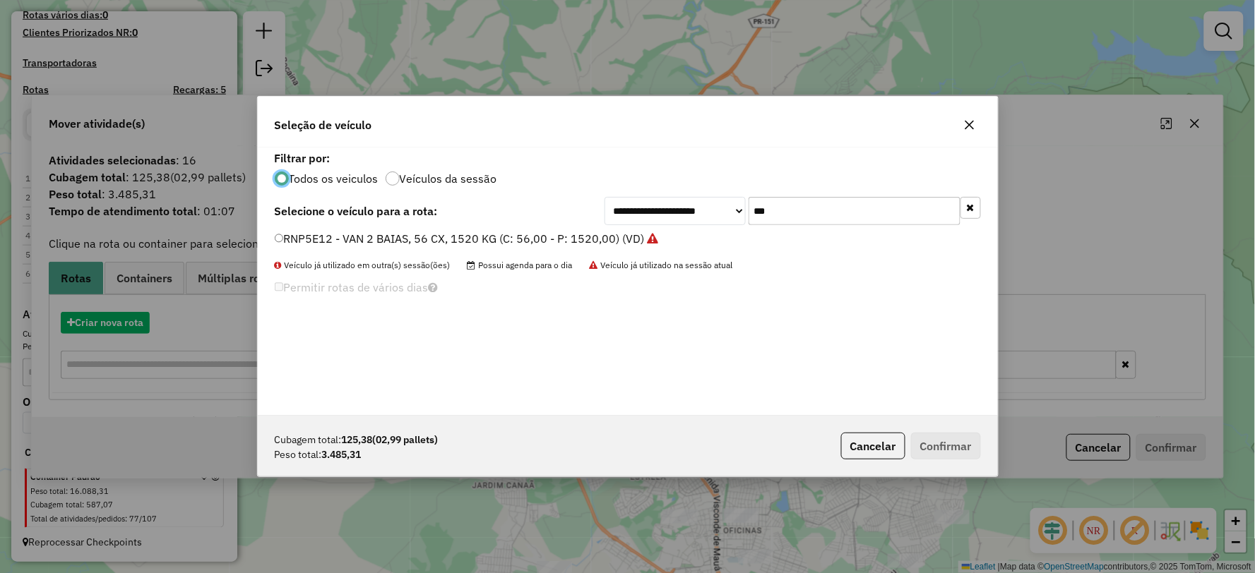
scroll to position [8, 4]
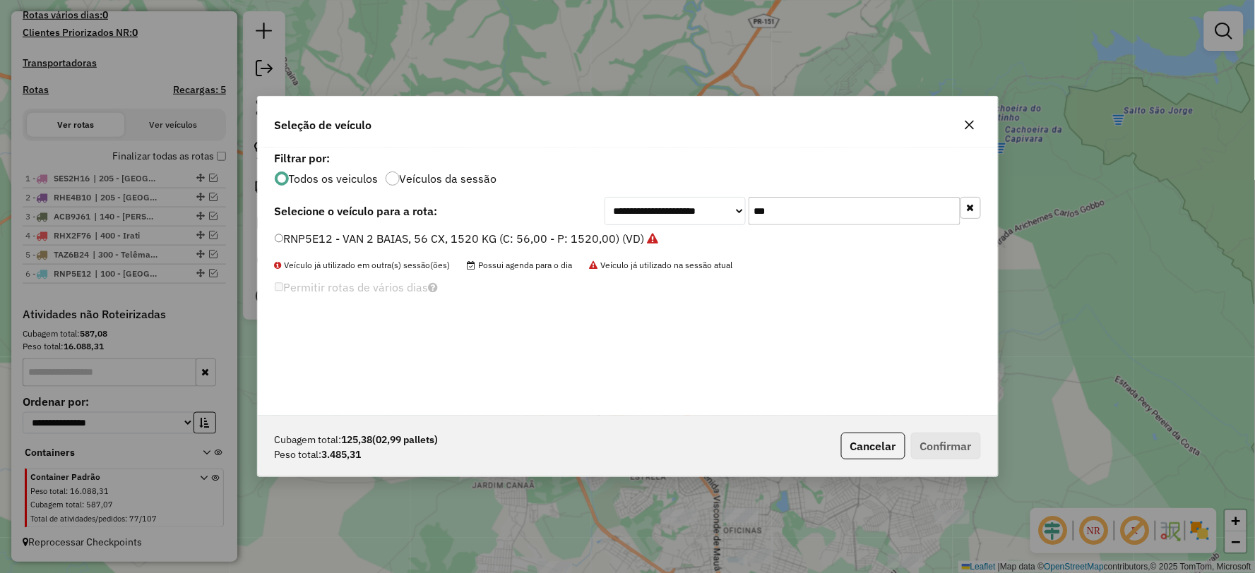
drag, startPoint x: 764, startPoint y: 216, endPoint x: 745, endPoint y: 222, distance: 19.9
click at [736, 220] on div "**********" at bounding box center [792, 211] width 376 height 28
type input "***"
click at [289, 236] on label "FQK7J72 - TRUCK 3/4 6 BAIAS 252 CX 7100 KG (C: 252,00 - P: 7100,00) (VD)" at bounding box center [481, 238] width 412 height 17
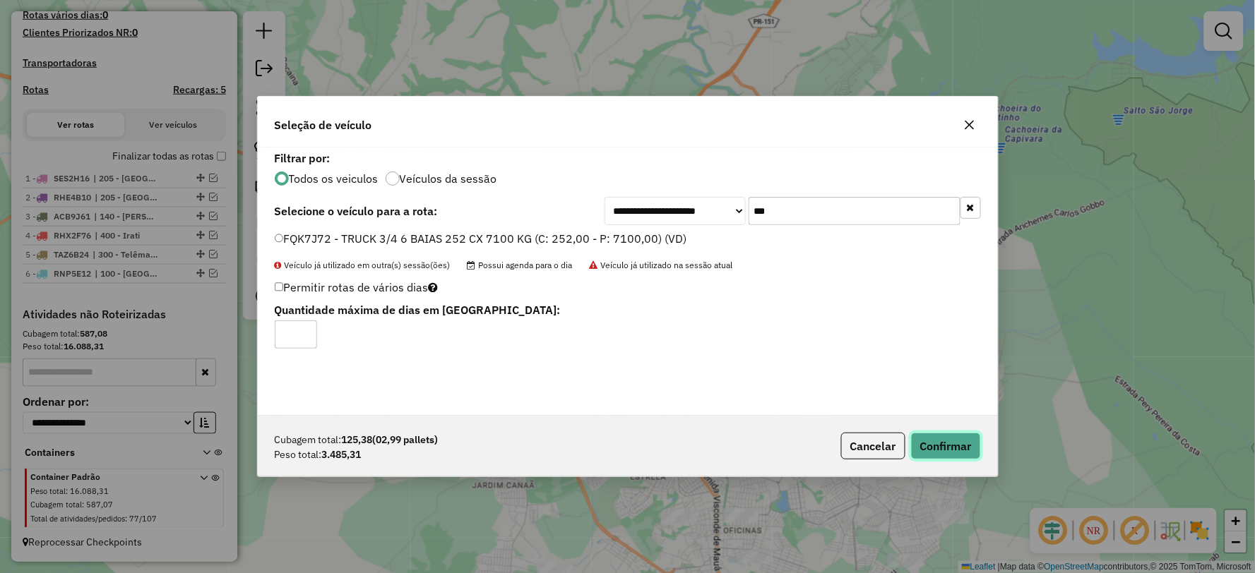
drag, startPoint x: 939, startPoint y: 442, endPoint x: 955, endPoint y: 433, distance: 17.7
click at [941, 442] on button "Confirmar" at bounding box center [946, 446] width 70 height 27
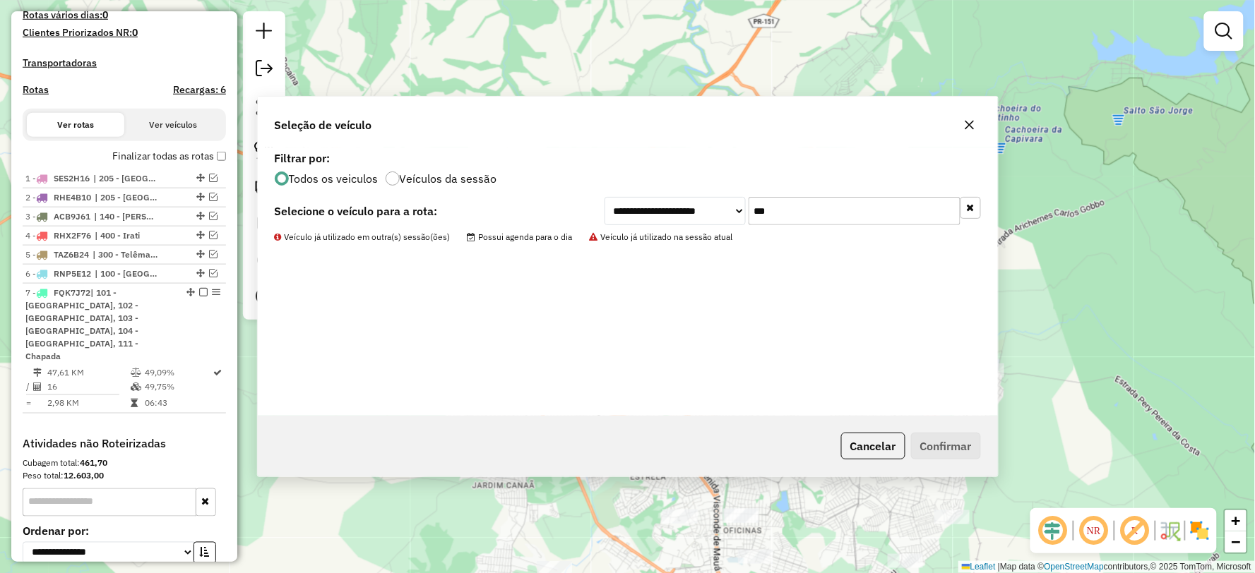
scroll to position [486, 0]
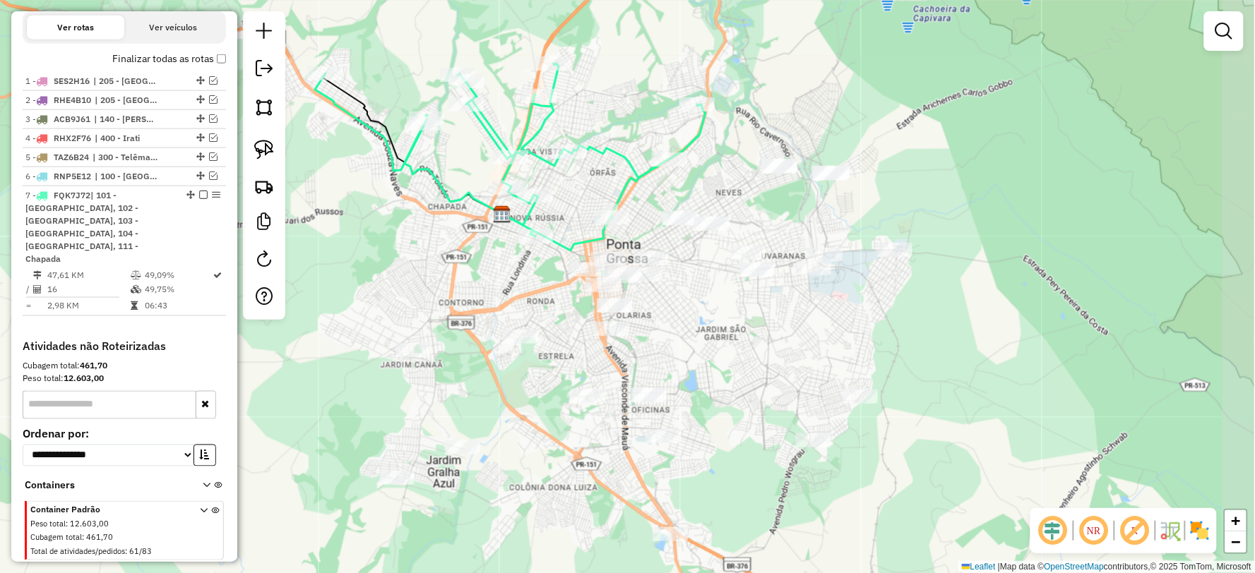
drag, startPoint x: 863, startPoint y: 384, endPoint x: 831, endPoint y: 344, distance: 51.3
click at [831, 344] on div "Janela de atendimento Grade de atendimento Capacidade Transportadoras Veículos …" at bounding box center [627, 286] width 1255 height 573
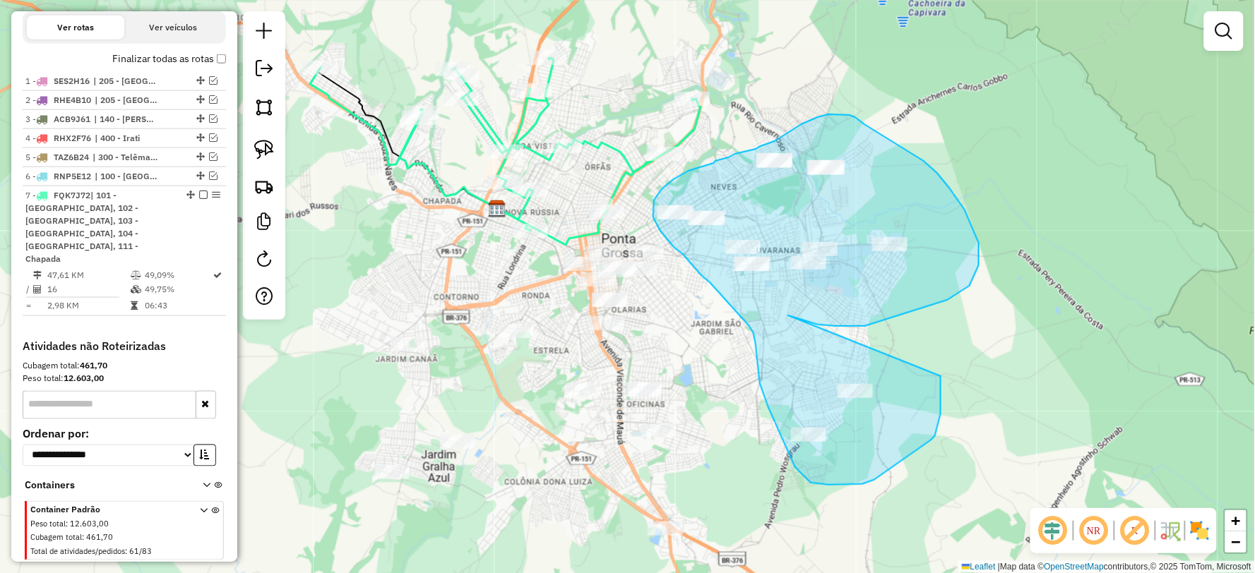
drag, startPoint x: 865, startPoint y: 326, endPoint x: 940, endPoint y: 376, distance: 90.7
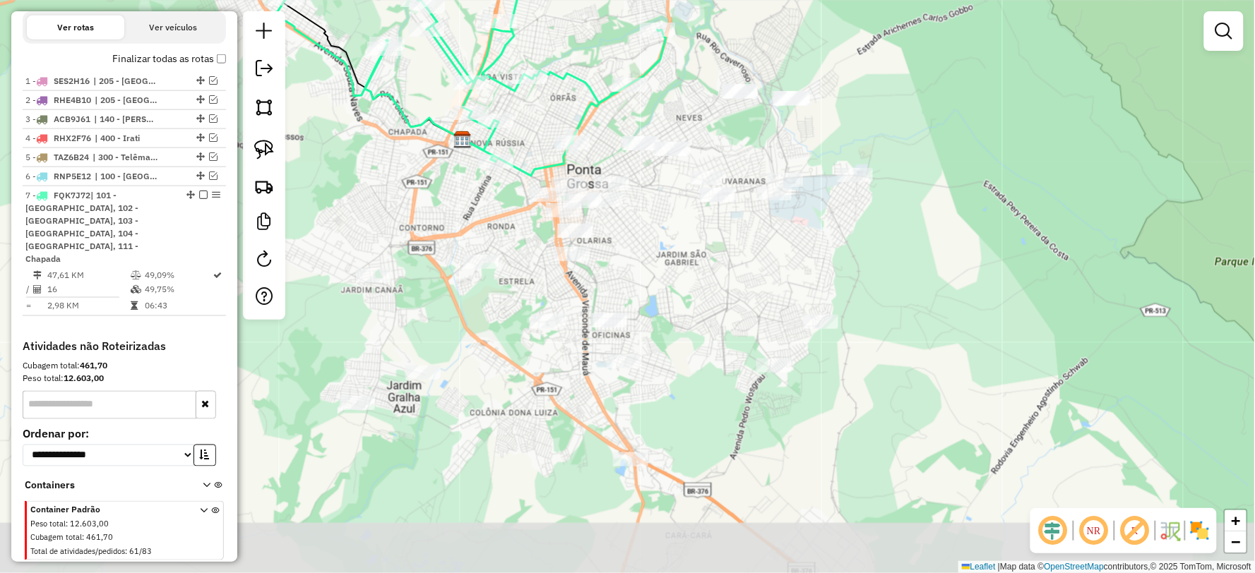
drag, startPoint x: 808, startPoint y: 335, endPoint x: 771, endPoint y: 257, distance: 85.9
click at [771, 257] on div "Janela de atendimento Grade de atendimento Capacidade Transportadoras Veículos …" at bounding box center [627, 286] width 1255 height 573
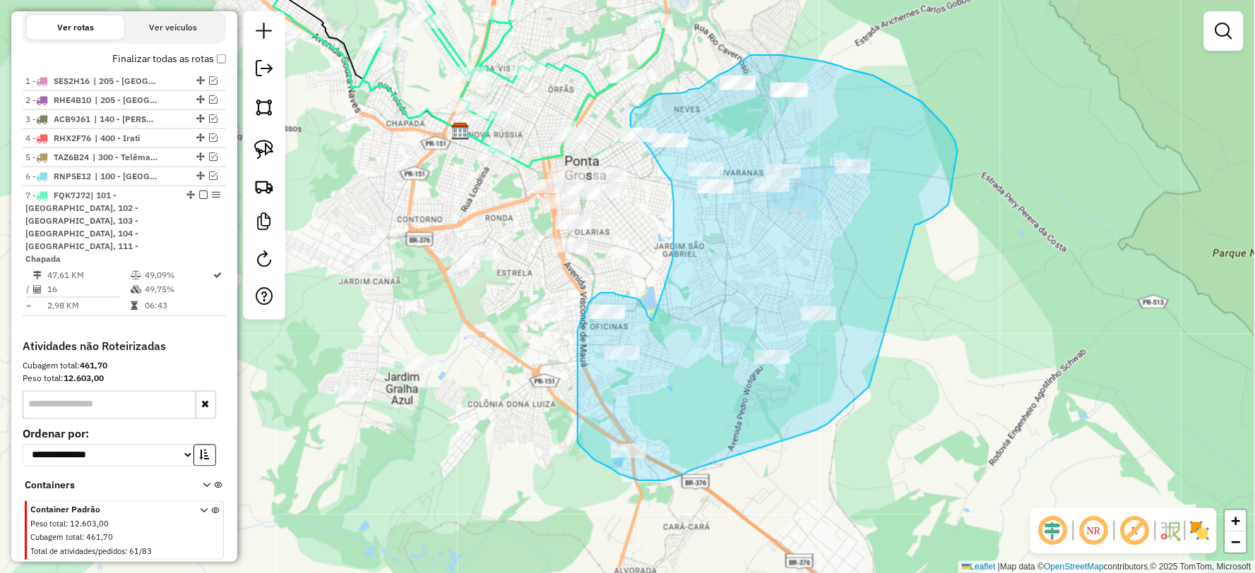
drag, startPoint x: 955, startPoint y: 140, endPoint x: 869, endPoint y: 387, distance: 261.5
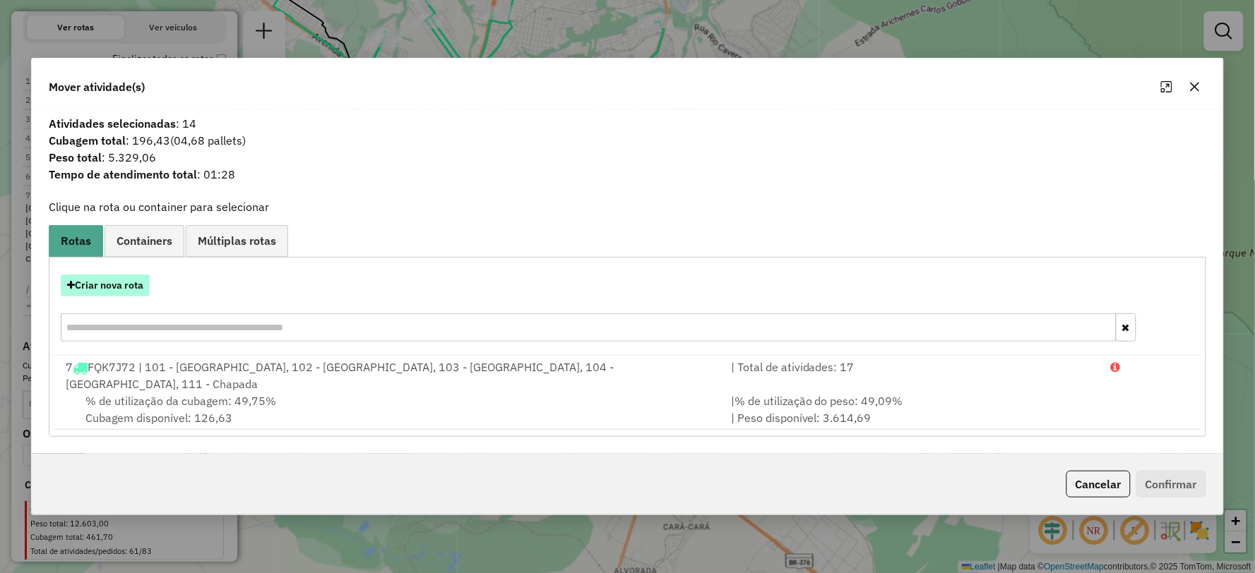
click at [107, 286] on button "Criar nova rota" at bounding box center [105, 286] width 89 height 22
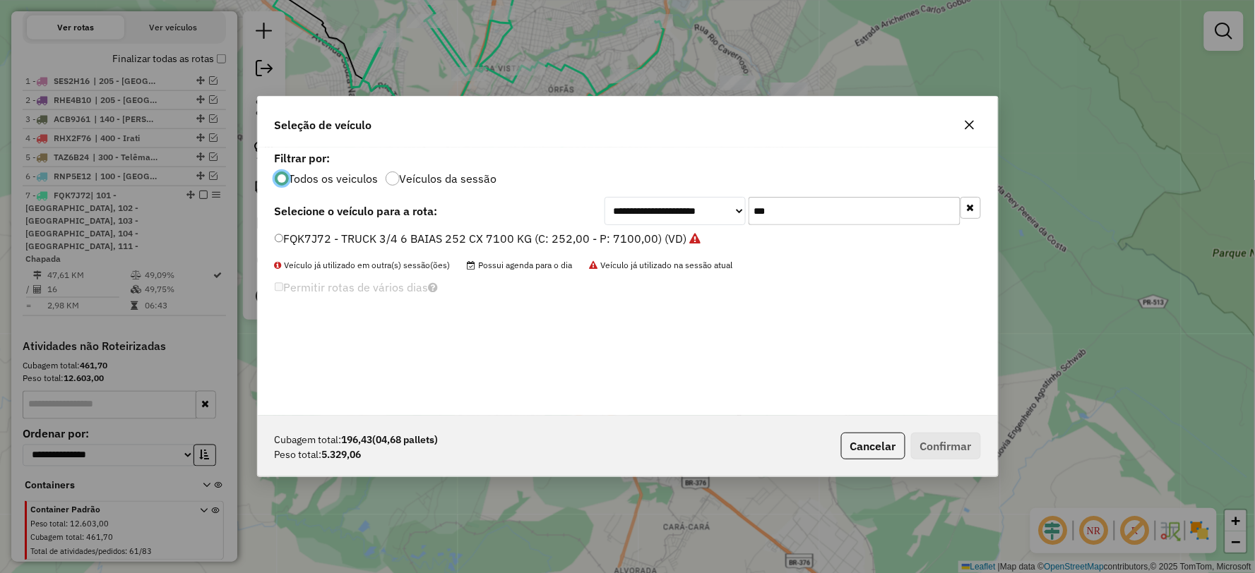
scroll to position [8, 4]
drag, startPoint x: 765, startPoint y: 212, endPoint x: 699, endPoint y: 214, distance: 66.4
click at [699, 214] on div "**********" at bounding box center [792, 211] width 376 height 28
type input "***"
click at [309, 239] on label "SES2H12 - VUC 3/4, 252 CX, 7680 KG (C: 252,00 - P: 7680,00) (VD)" at bounding box center [455, 238] width 360 height 17
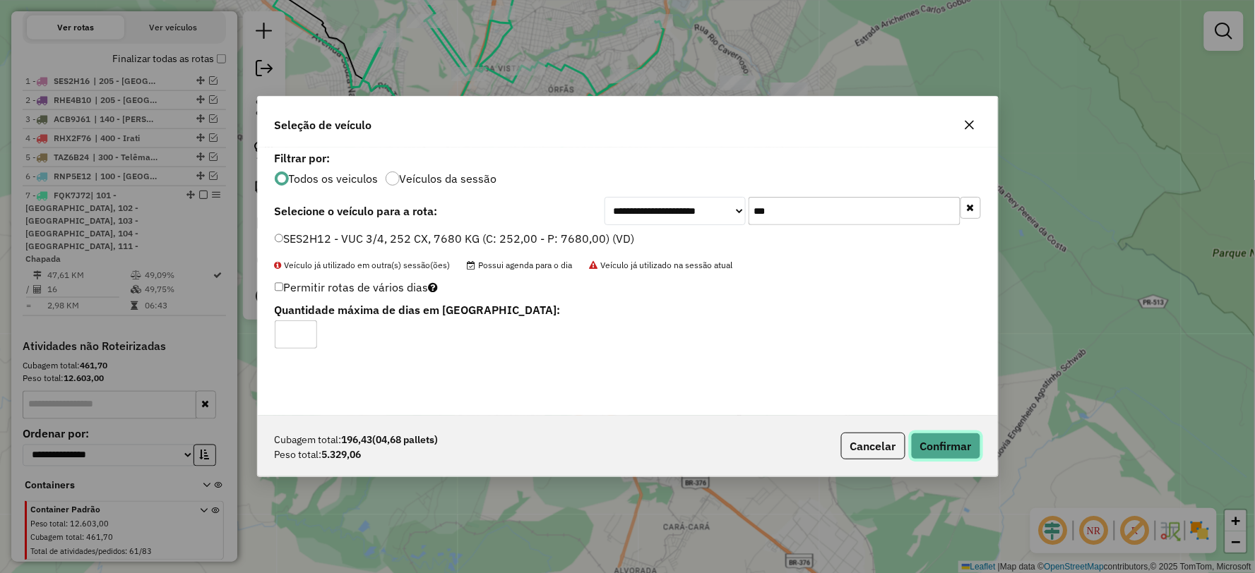
drag, startPoint x: 948, startPoint y: 449, endPoint x: 1099, endPoint y: 420, distance: 153.1
click at [949, 449] on button "Confirmar" at bounding box center [946, 446] width 70 height 27
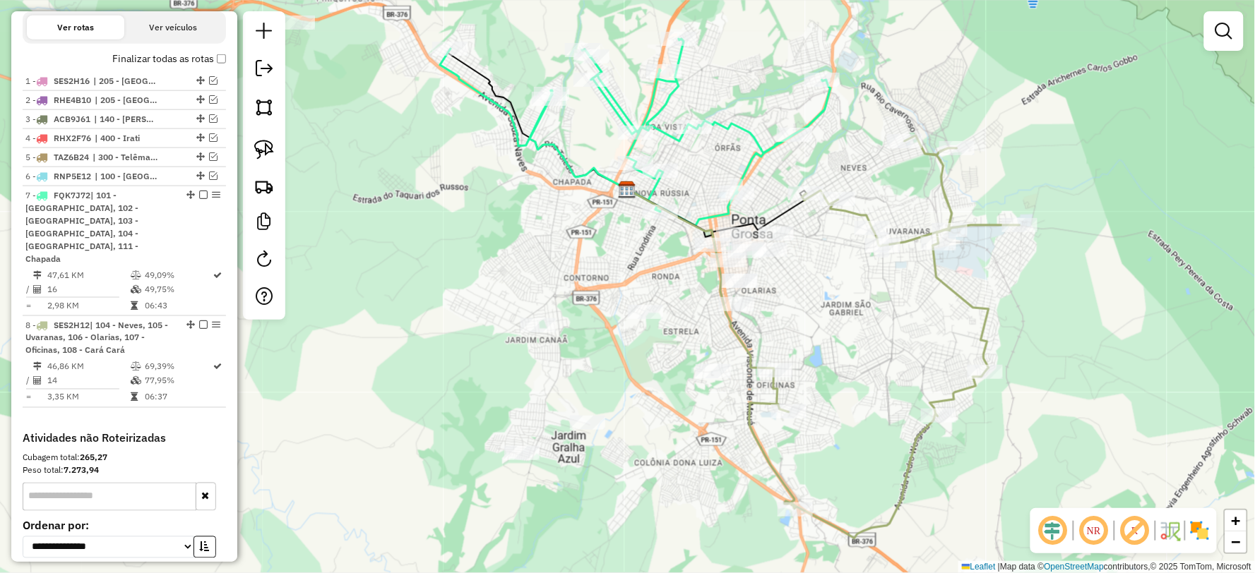
drag, startPoint x: 695, startPoint y: 272, endPoint x: 866, endPoint y: 299, distance: 173.0
click at [862, 312] on div "Janela de atendimento Grade de atendimento Capacidade Transportadoras Veículos …" at bounding box center [627, 286] width 1255 height 573
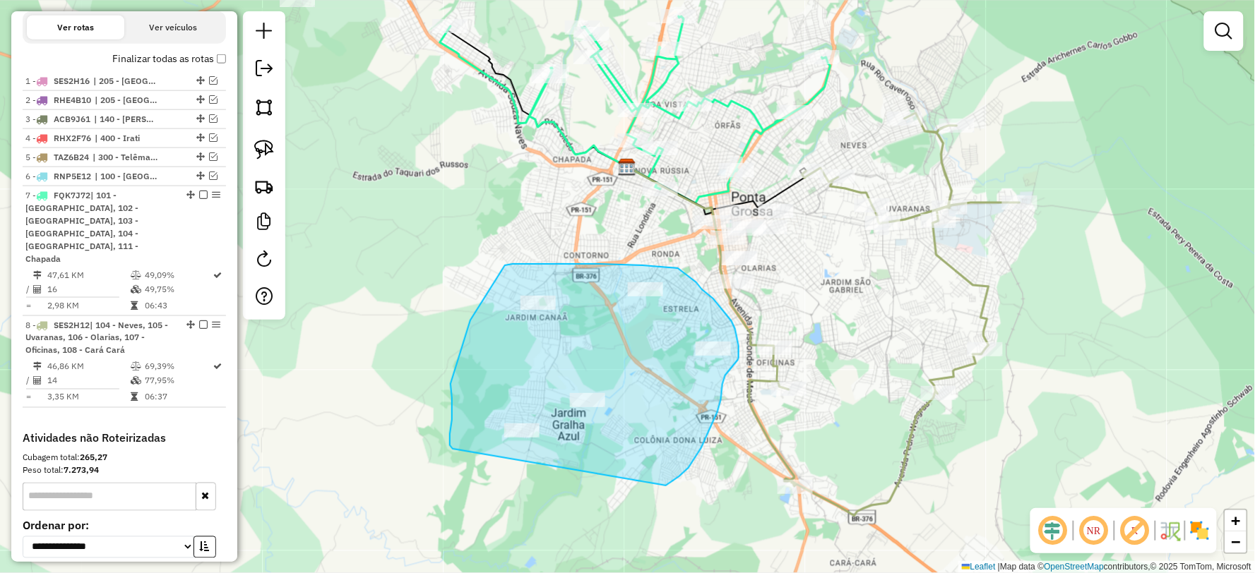
drag, startPoint x: 701, startPoint y: 448, endPoint x: 472, endPoint y: 466, distance: 230.1
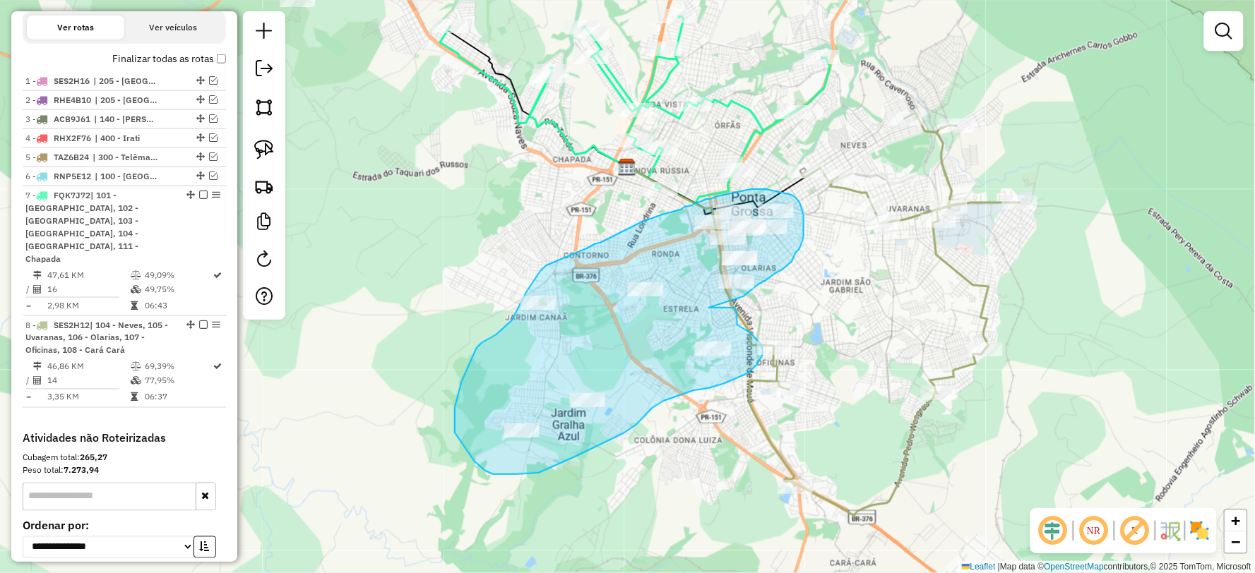
drag, startPoint x: 721, startPoint y: 304, endPoint x: 735, endPoint y: 308, distance: 14.6
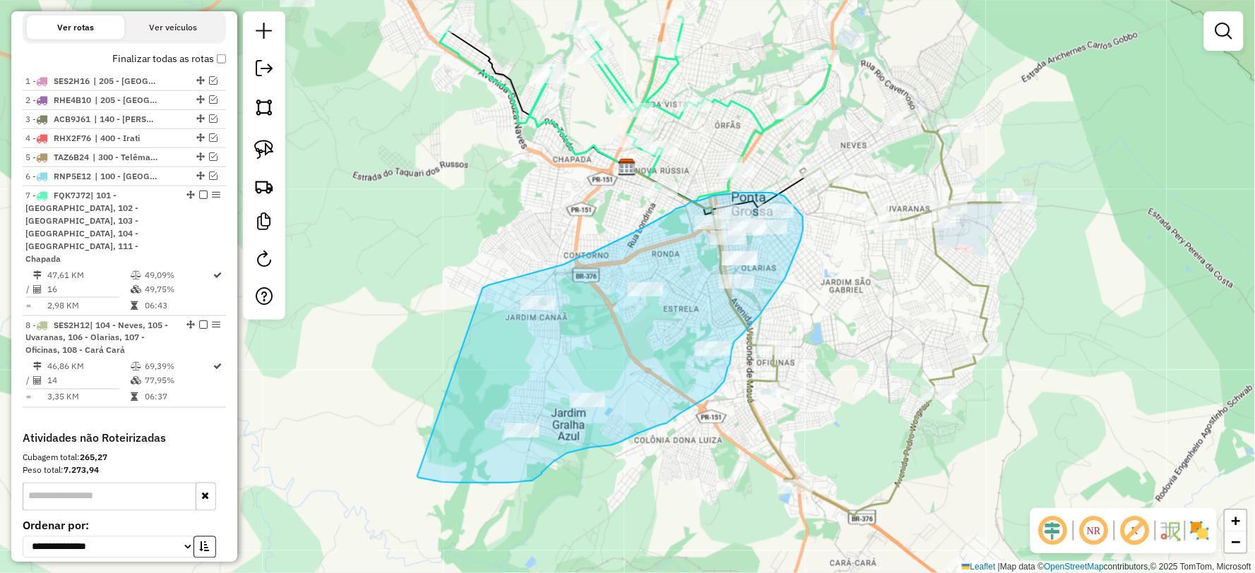
drag, startPoint x: 417, startPoint y: 477, endPoint x: 482, endPoint y: 289, distance: 198.0
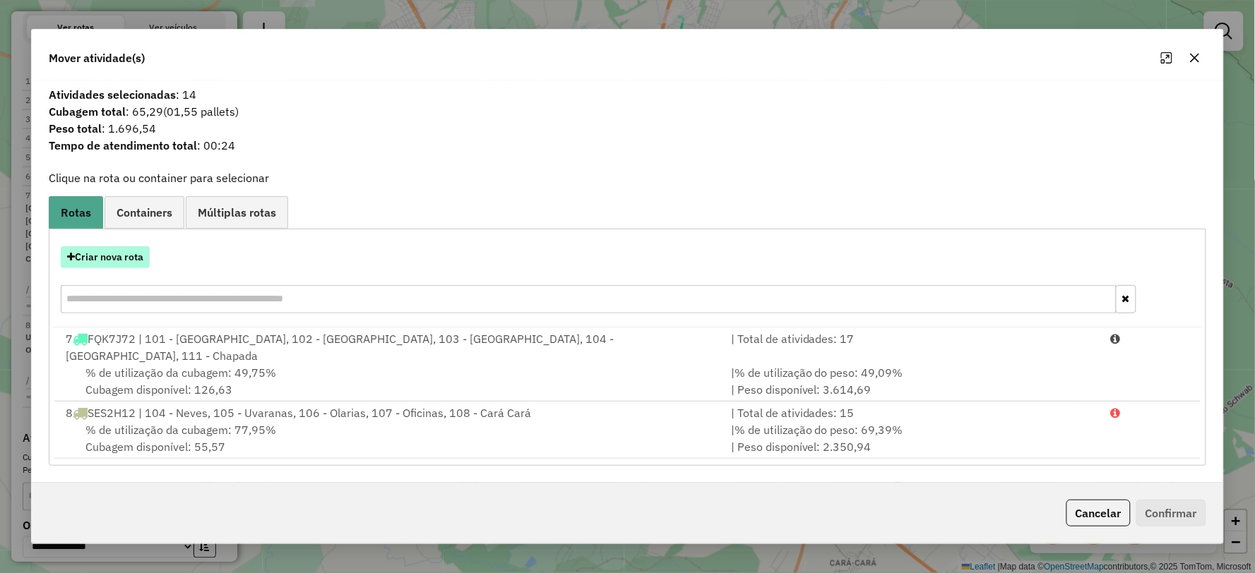
click at [128, 263] on button "Criar nova rota" at bounding box center [105, 257] width 89 height 22
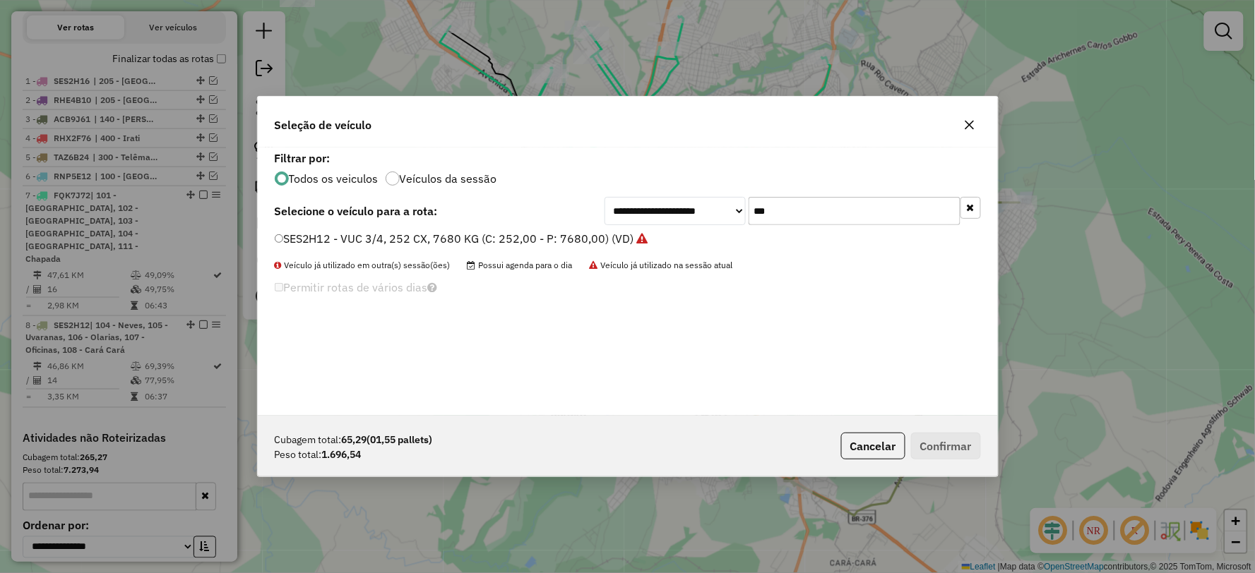
drag, startPoint x: 823, startPoint y: 212, endPoint x: 697, endPoint y: 215, distance: 126.4
click at [697, 215] on div "**********" at bounding box center [792, 211] width 376 height 28
type input "***"
click at [284, 238] on label "RHT5F35 - VUC 3/4 4 BAIAS, CX 154, 4180 KG (C: 152,00 - P: 4180,00) (VD)" at bounding box center [477, 238] width 405 height 17
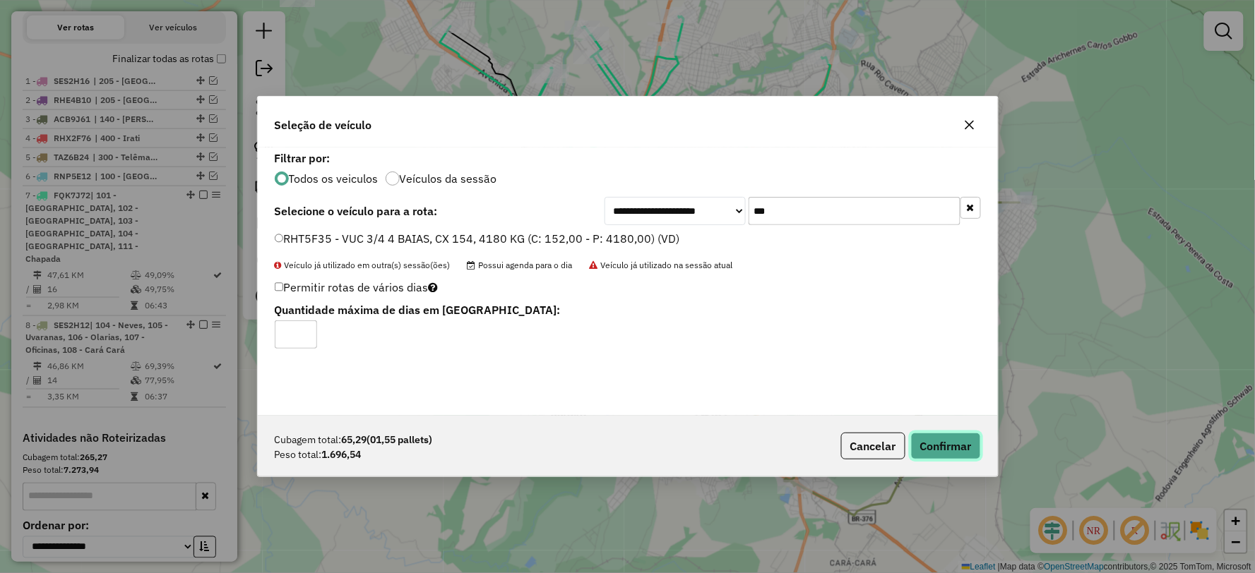
click at [952, 442] on button "Confirmar" at bounding box center [946, 446] width 70 height 27
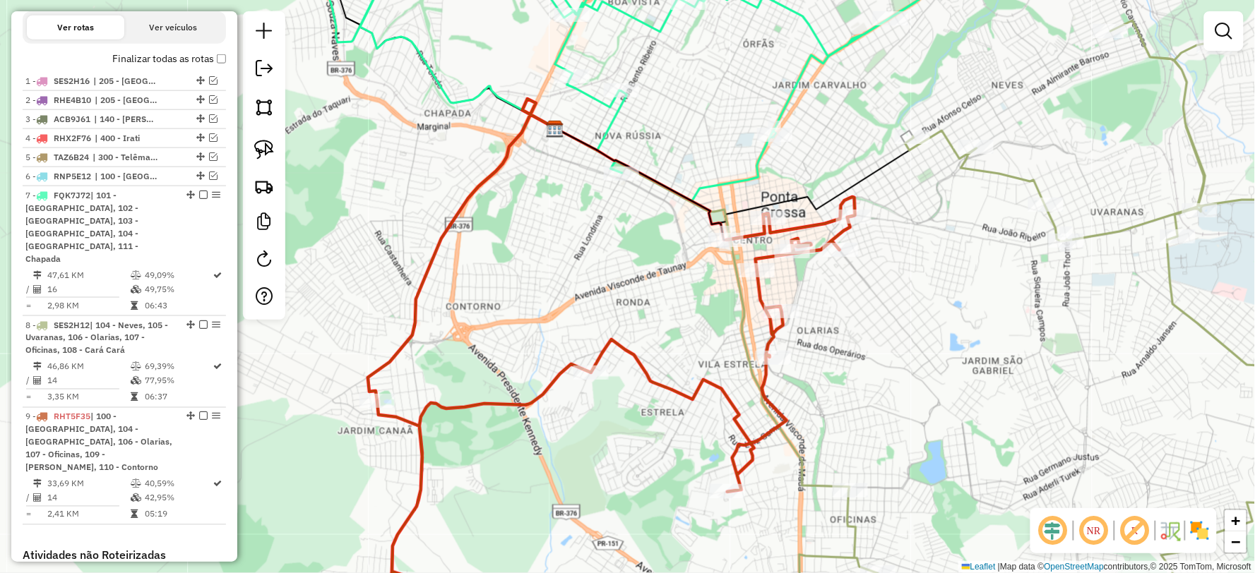
click at [808, 224] on icon at bounding box center [616, 413] width 478 height 433
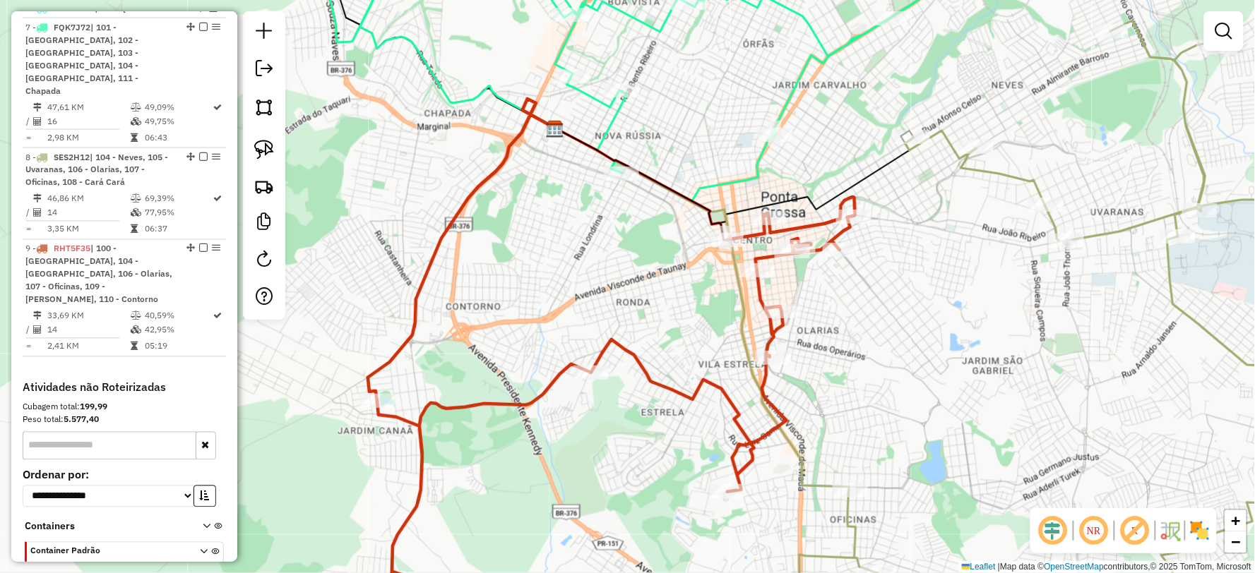
select select "**********"
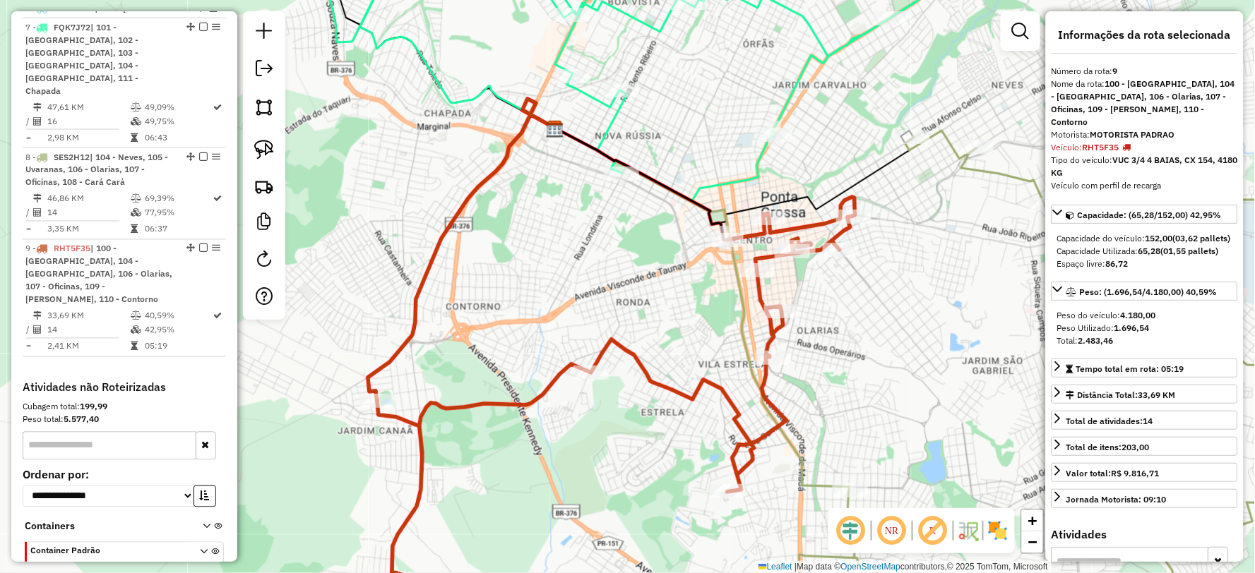
scroll to position [688, 0]
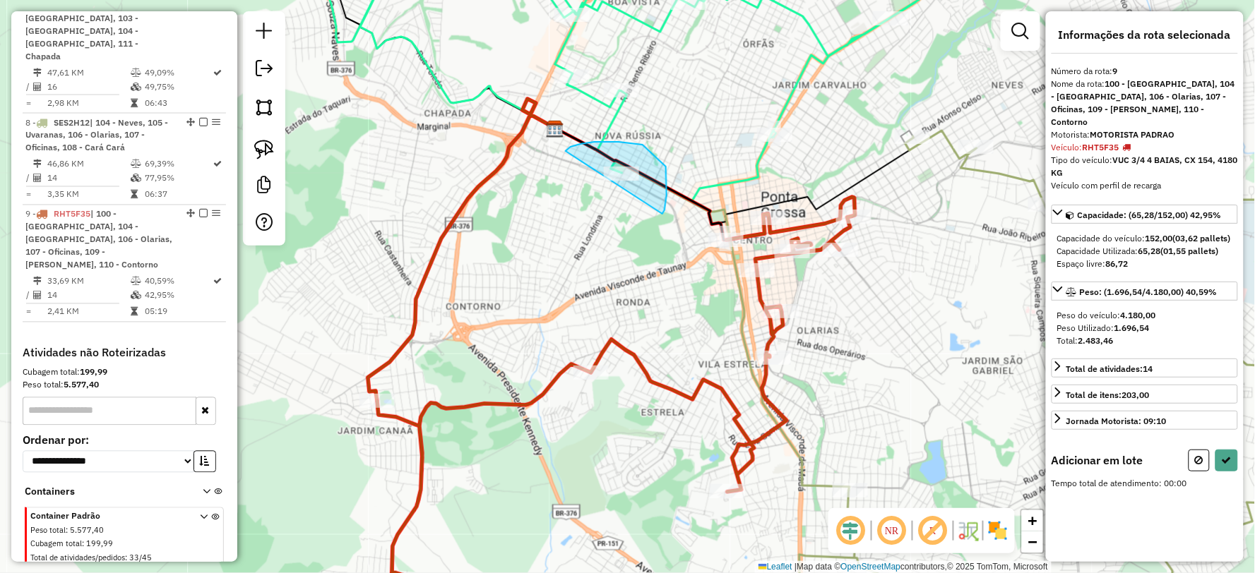
drag, startPoint x: 664, startPoint y: 210, endPoint x: 554, endPoint y: 237, distance: 113.9
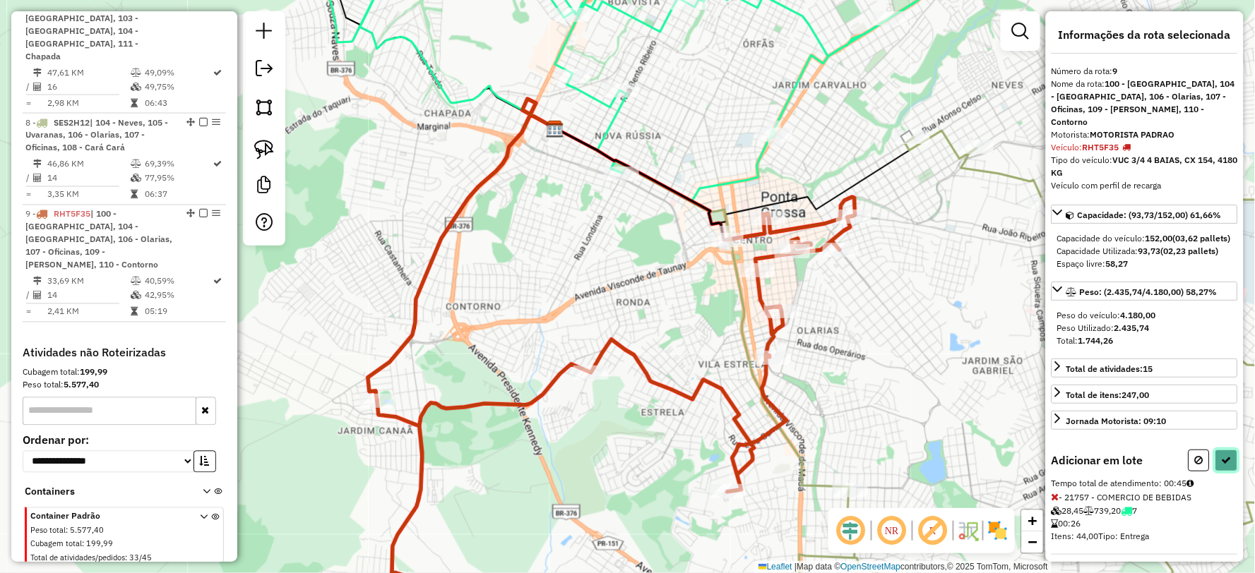
click at [1224, 463] on icon at bounding box center [1226, 460] width 10 height 10
select select "**********"
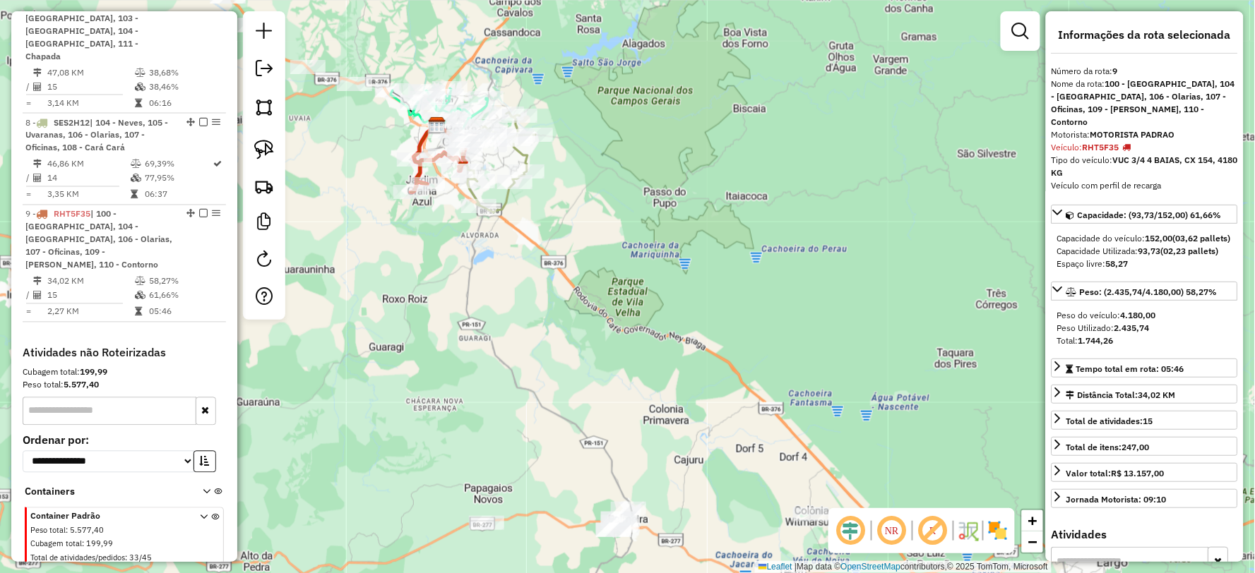
click at [503, 209] on icon at bounding box center [501, 162] width 68 height 100
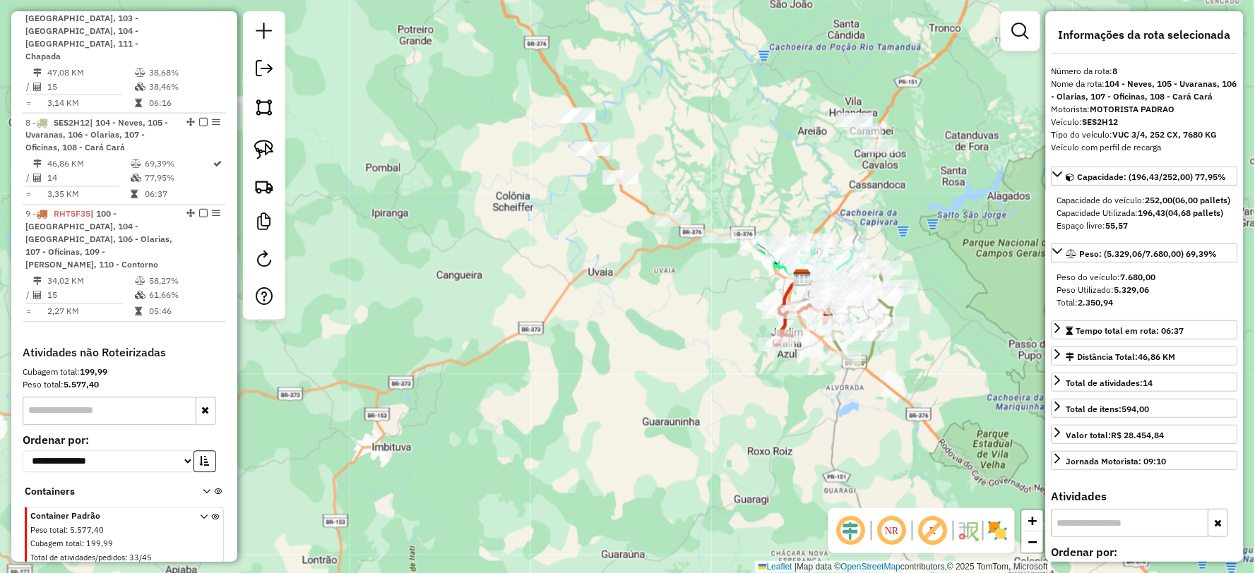
drag, startPoint x: 537, startPoint y: 257, endPoint x: 902, endPoint y: 409, distance: 394.9
click at [902, 409] on div "Janela de atendimento Grade de atendimento Capacidade Transportadoras Veículos …" at bounding box center [627, 286] width 1255 height 573
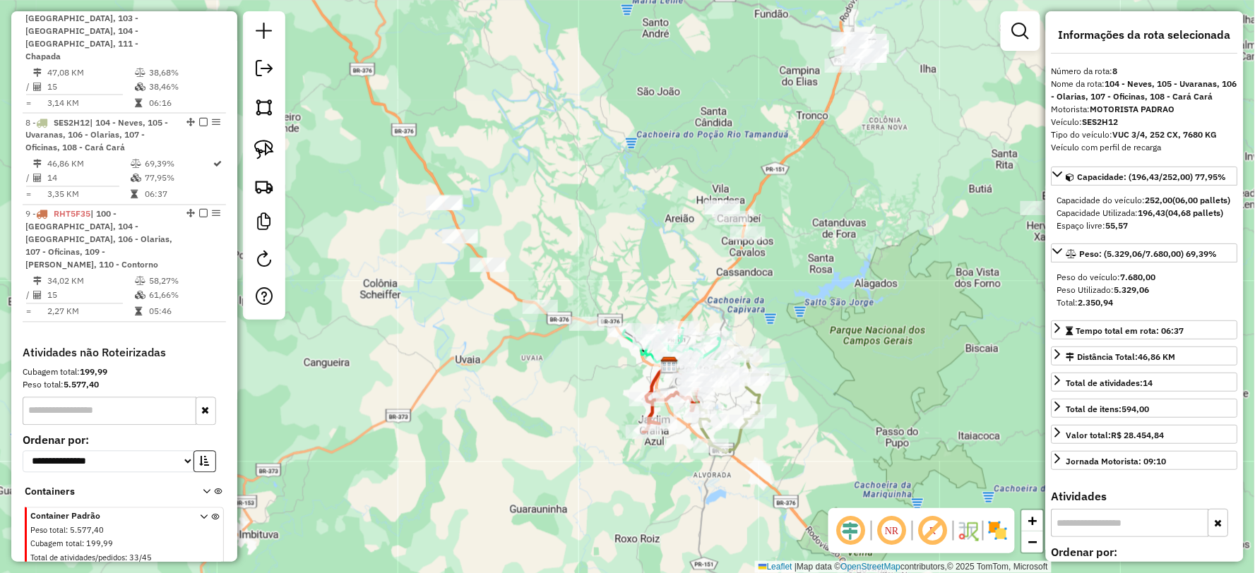
drag, startPoint x: 967, startPoint y: 186, endPoint x: 834, endPoint y: 228, distance: 139.8
click at [837, 231] on div "Janela de atendimento Grade de atendimento Capacidade Transportadoras Veículos …" at bounding box center [627, 286] width 1255 height 573
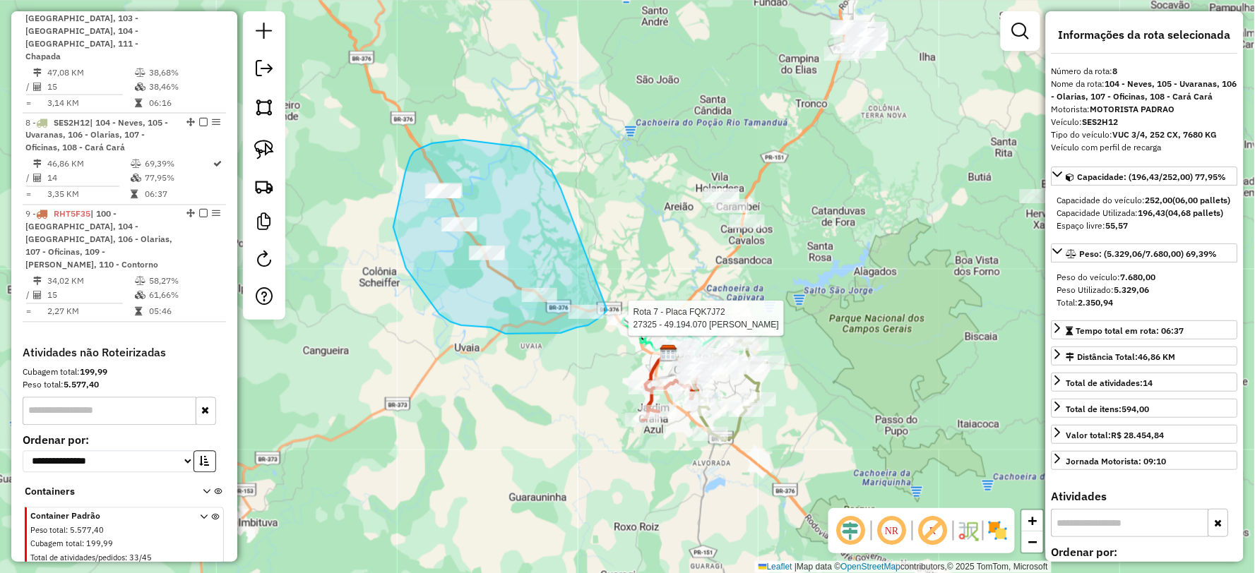
drag, startPoint x: 534, startPoint y: 155, endPoint x: 601, endPoint y: 273, distance: 135.6
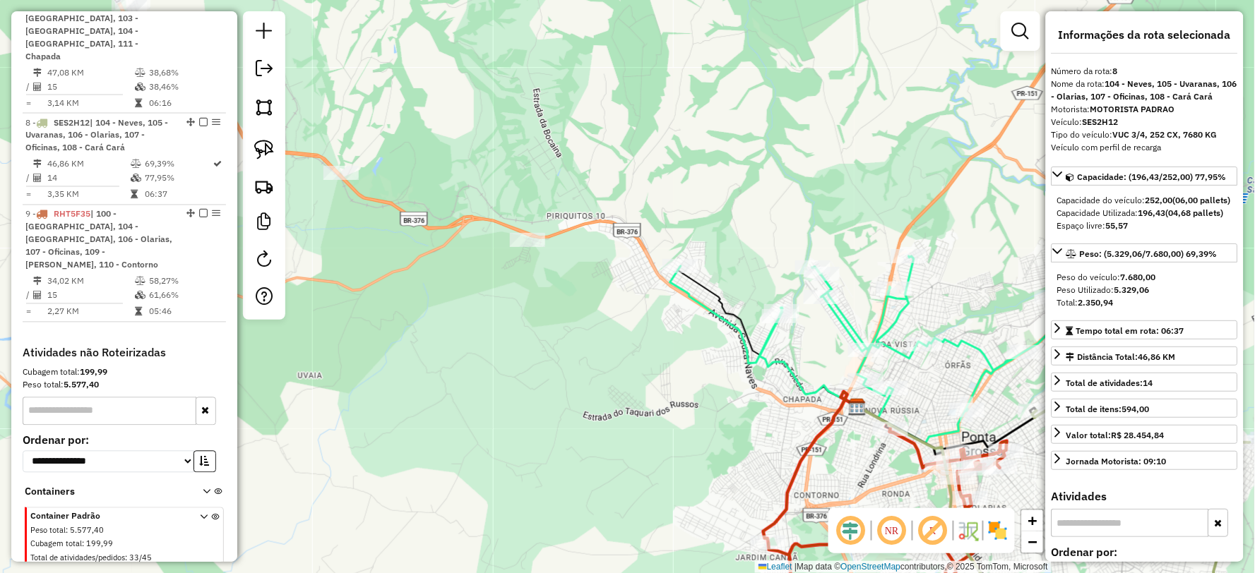
click at [846, 316] on icon at bounding box center [865, 349] width 390 height 187
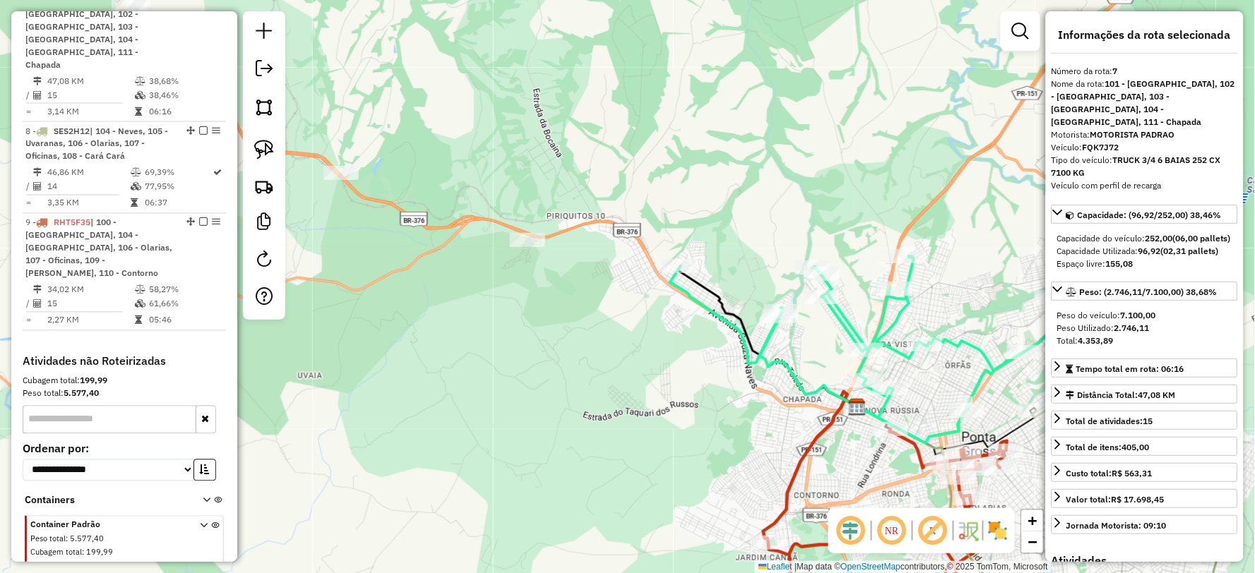
scroll to position [674, 0]
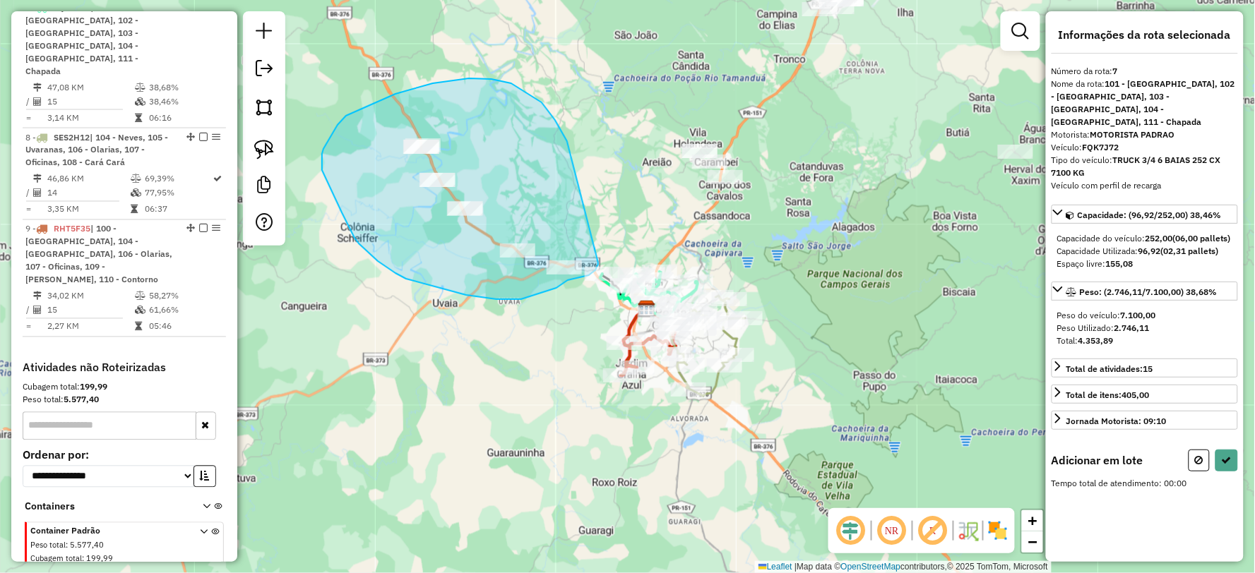
drag, startPoint x: 565, startPoint y: 137, endPoint x: 586, endPoint y: 222, distance: 88.0
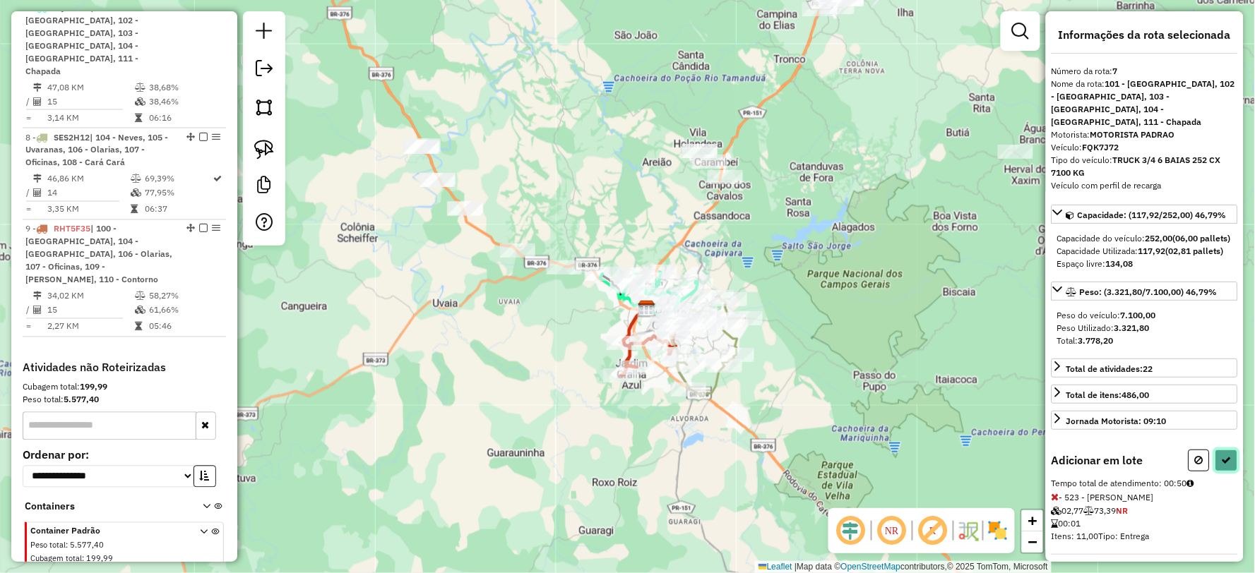
click at [1226, 460] on icon at bounding box center [1226, 460] width 10 height 10
select select "**********"
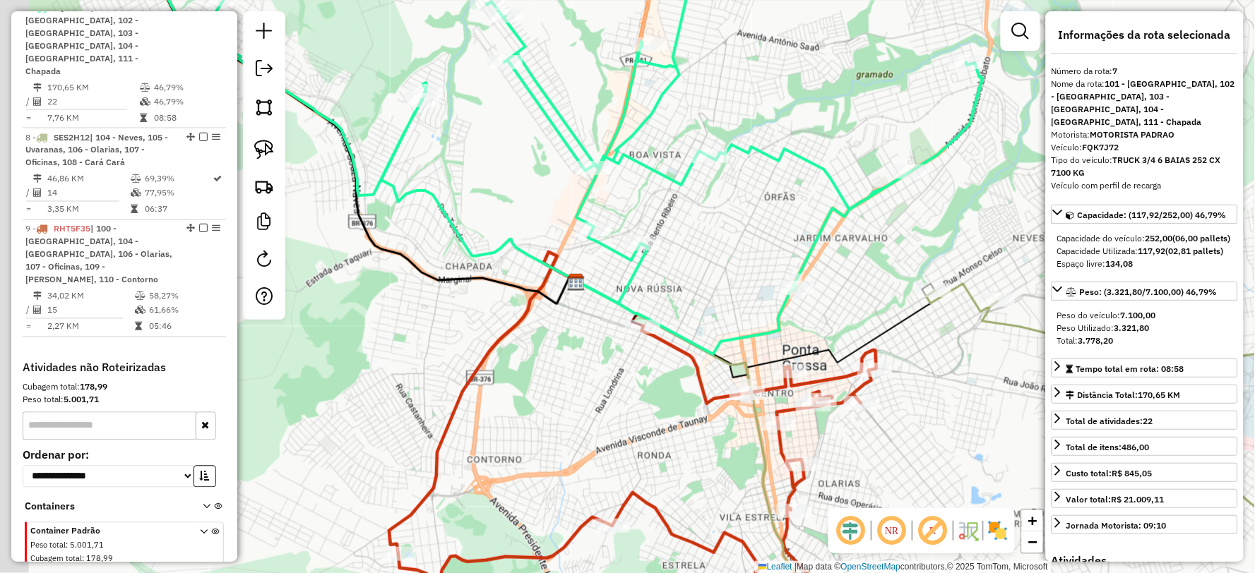
drag, startPoint x: 513, startPoint y: 287, endPoint x: 717, endPoint y: 298, distance: 203.6
click at [717, 297] on div "Janela de atendimento Grade de atendimento Capacidade Transportadoras Veículos …" at bounding box center [627, 286] width 1255 height 573
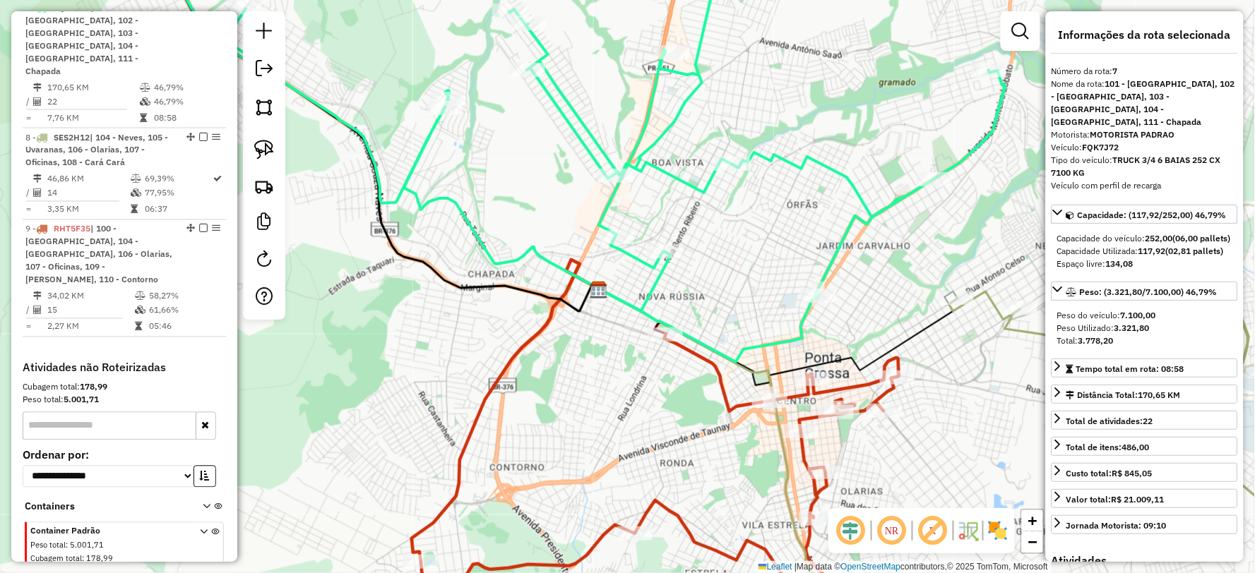
click at [707, 359] on icon at bounding box center [660, 482] width 478 height 297
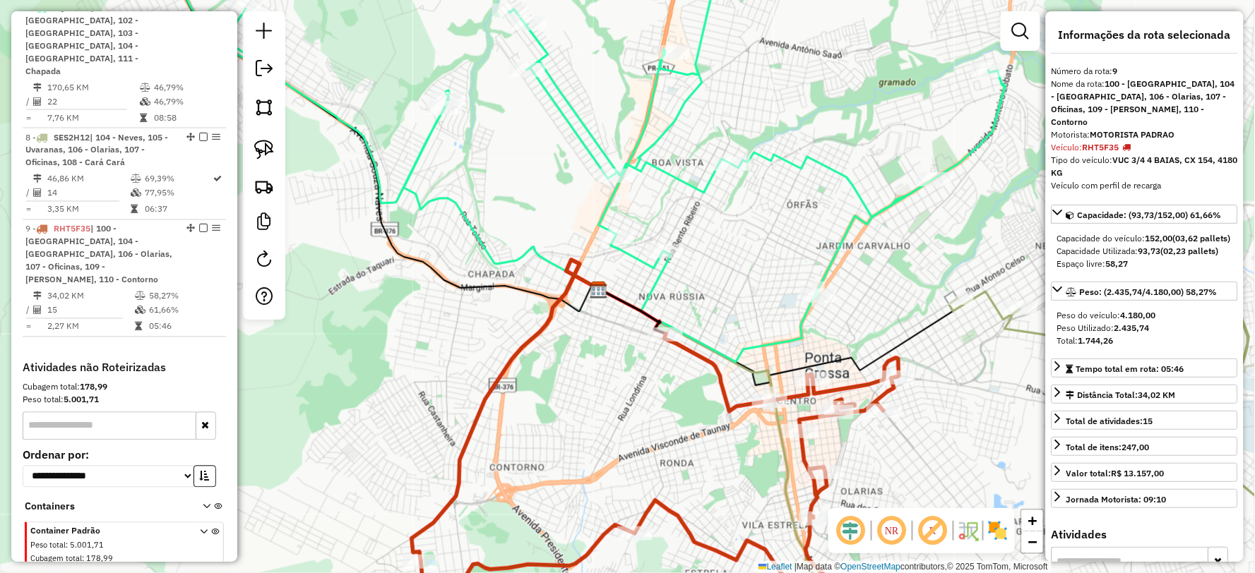
scroll to position [688, 0]
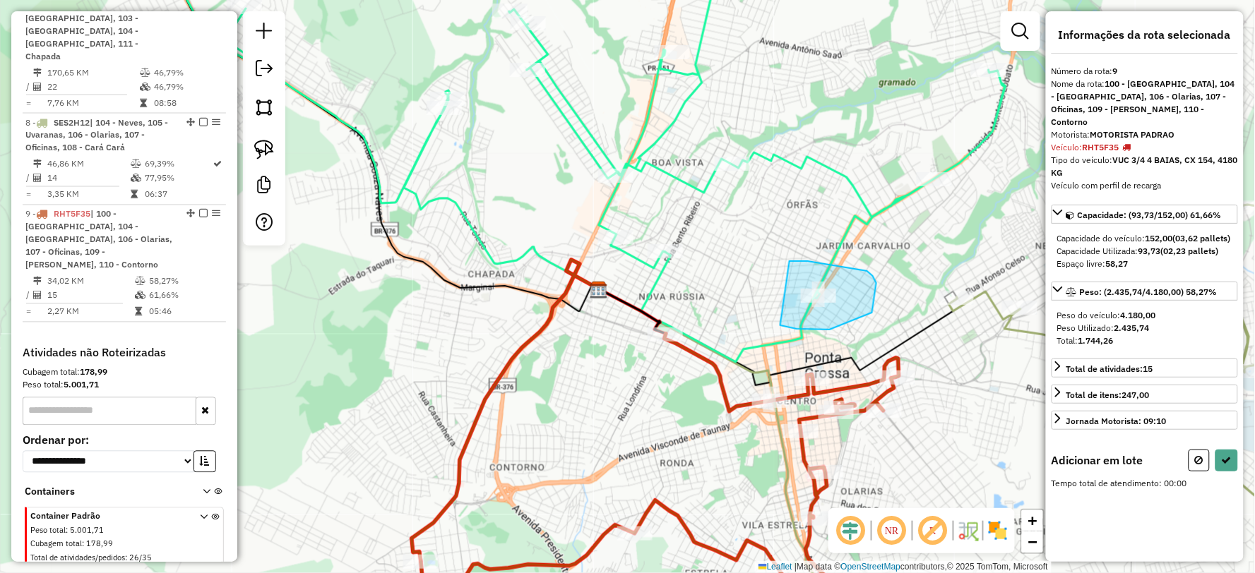
drag, startPoint x: 786, startPoint y: 326, endPoint x: 772, endPoint y: 276, distance: 51.9
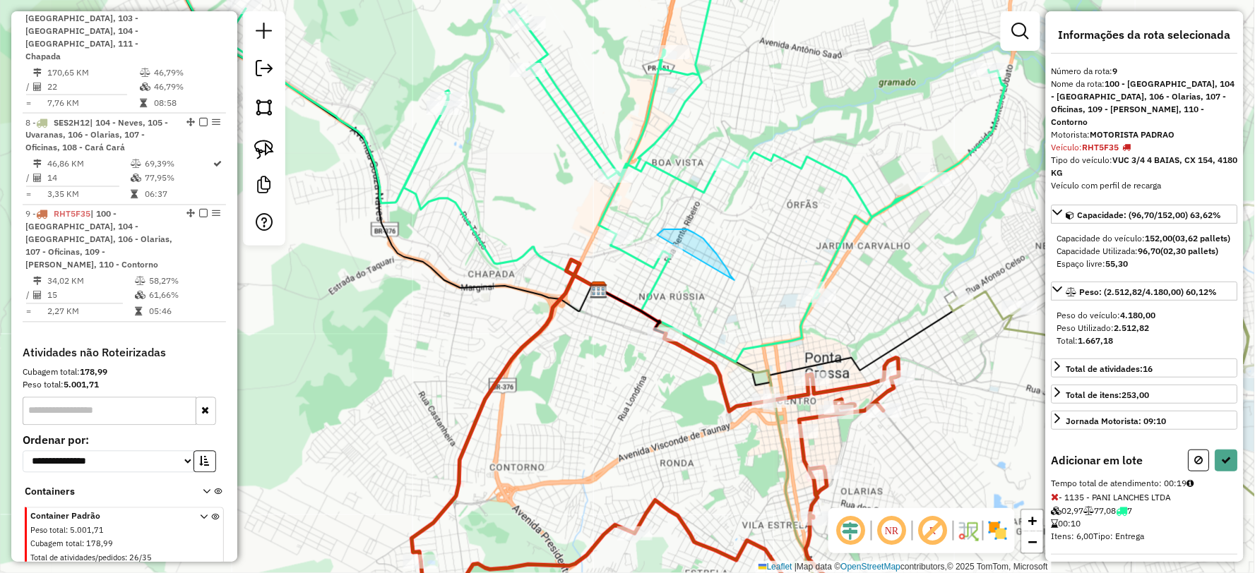
drag, startPoint x: 722, startPoint y: 263, endPoint x: 666, endPoint y: 297, distance: 65.3
drag, startPoint x: 721, startPoint y: 237, endPoint x: 612, endPoint y: 259, distance: 111.0
click at [1221, 462] on button at bounding box center [1226, 461] width 23 height 22
select select "**********"
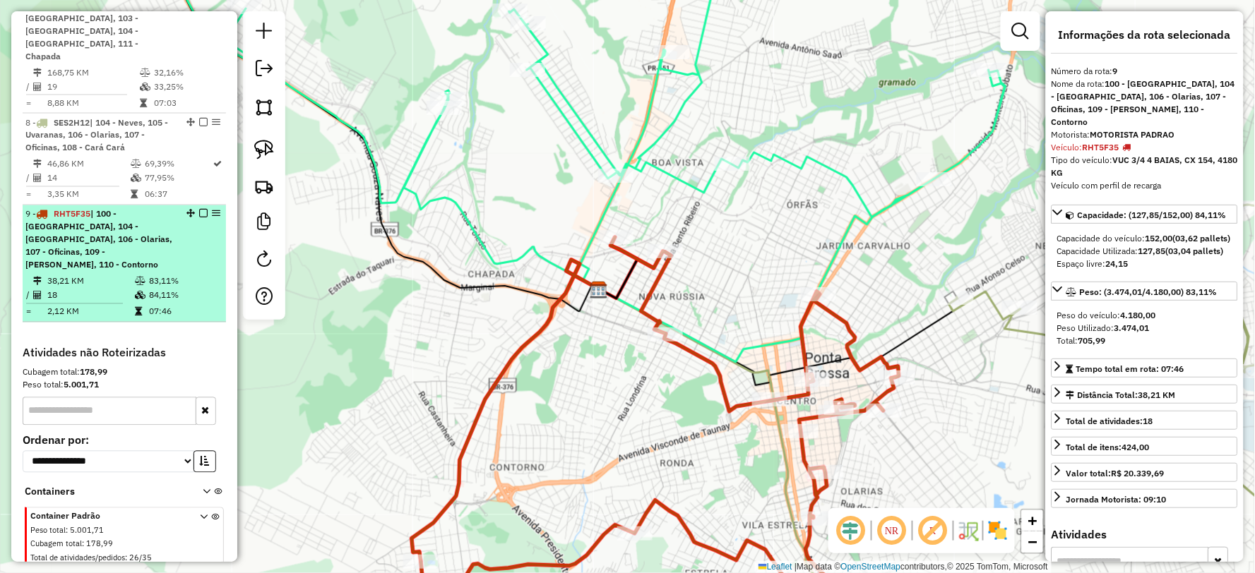
scroll to position [638, 0]
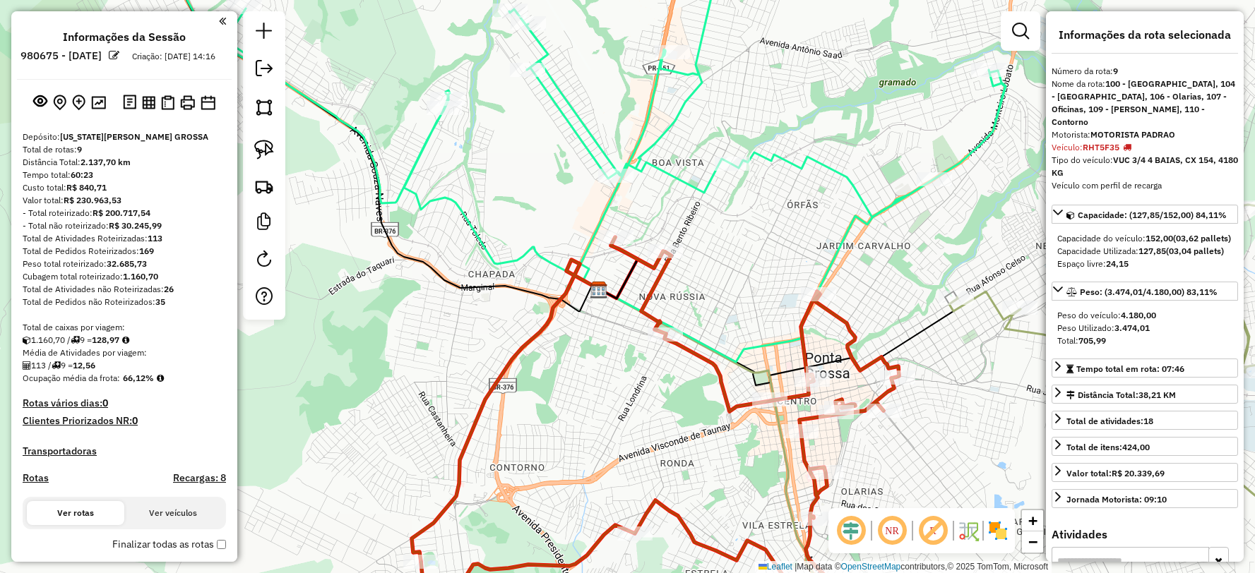
select select "**********"
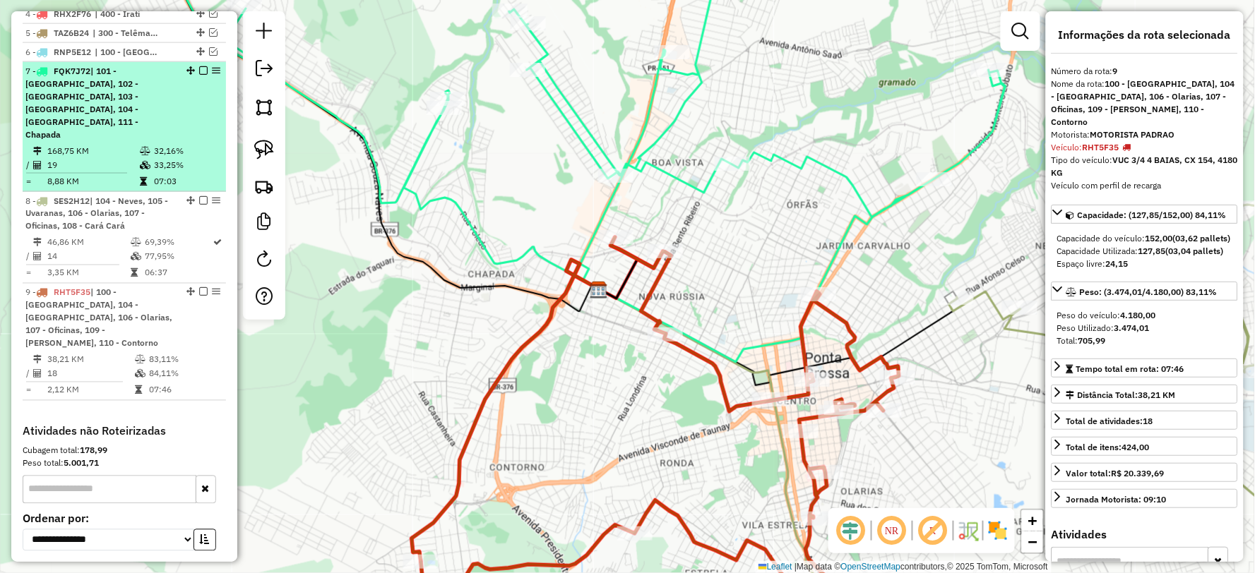
click at [199, 75] on em at bounding box center [203, 70] width 8 height 8
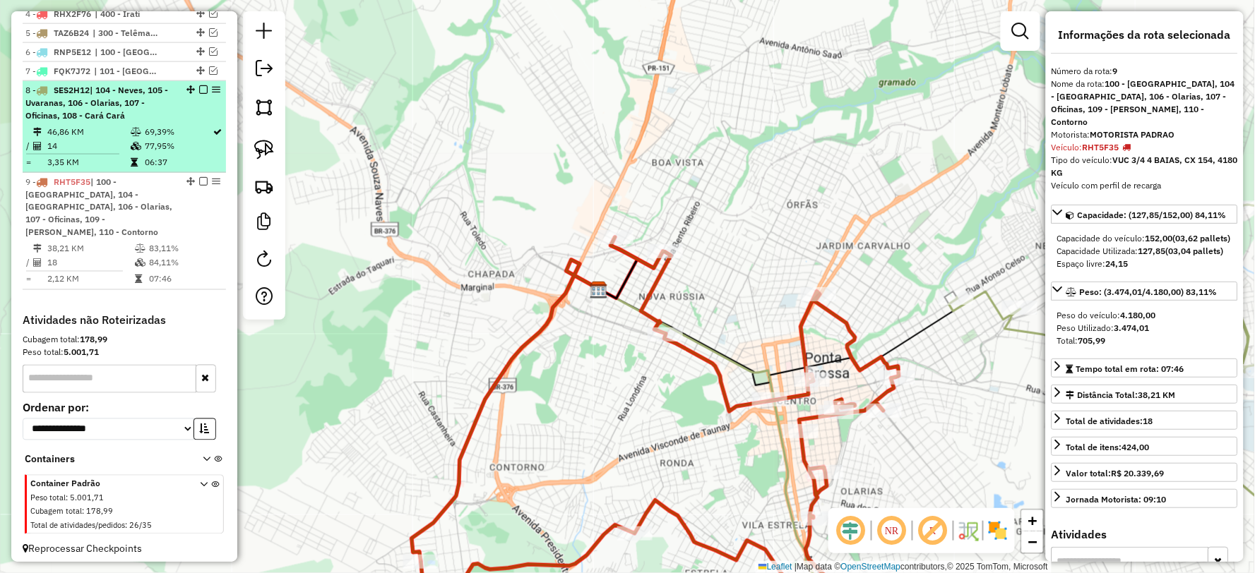
click at [199, 94] on em at bounding box center [203, 89] width 8 height 8
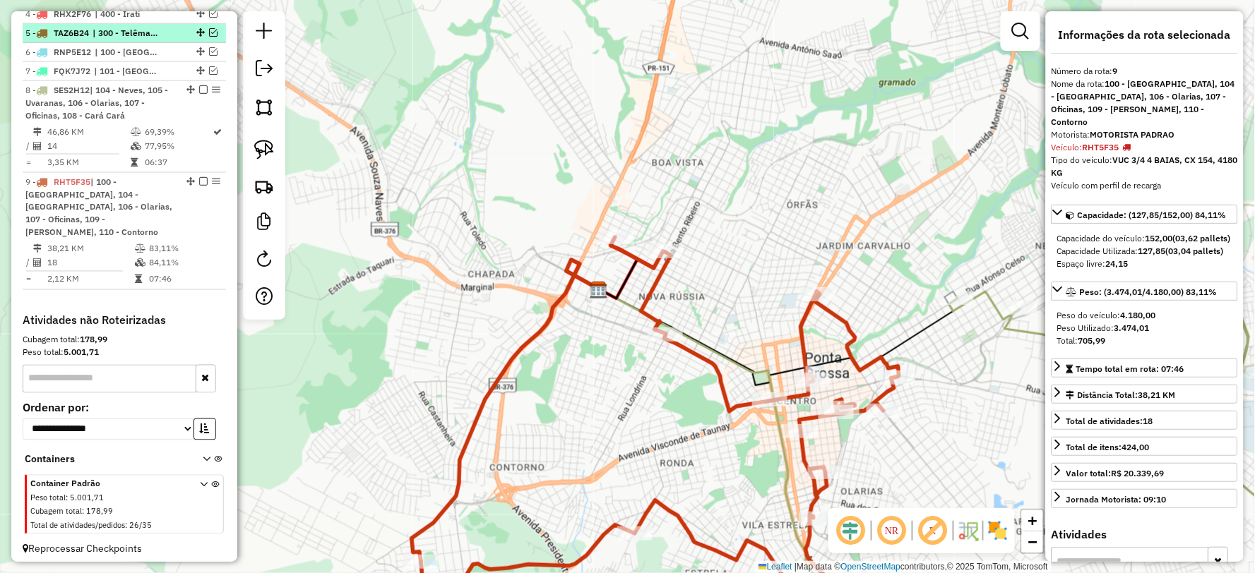
scroll to position [544, 0]
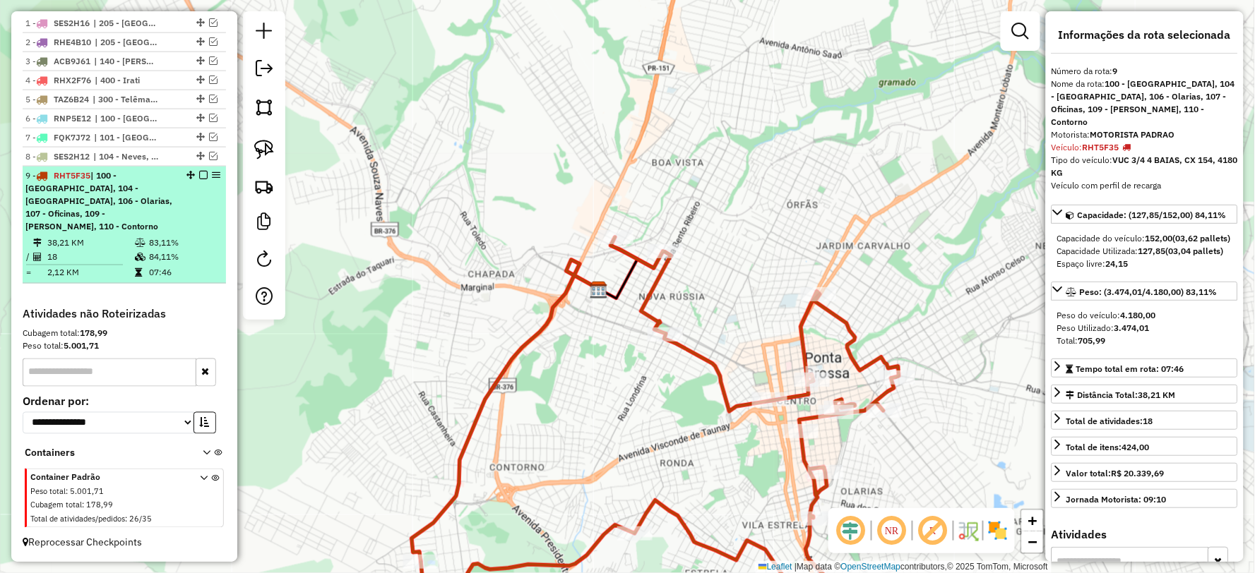
click at [203, 179] on em at bounding box center [203, 175] width 8 height 8
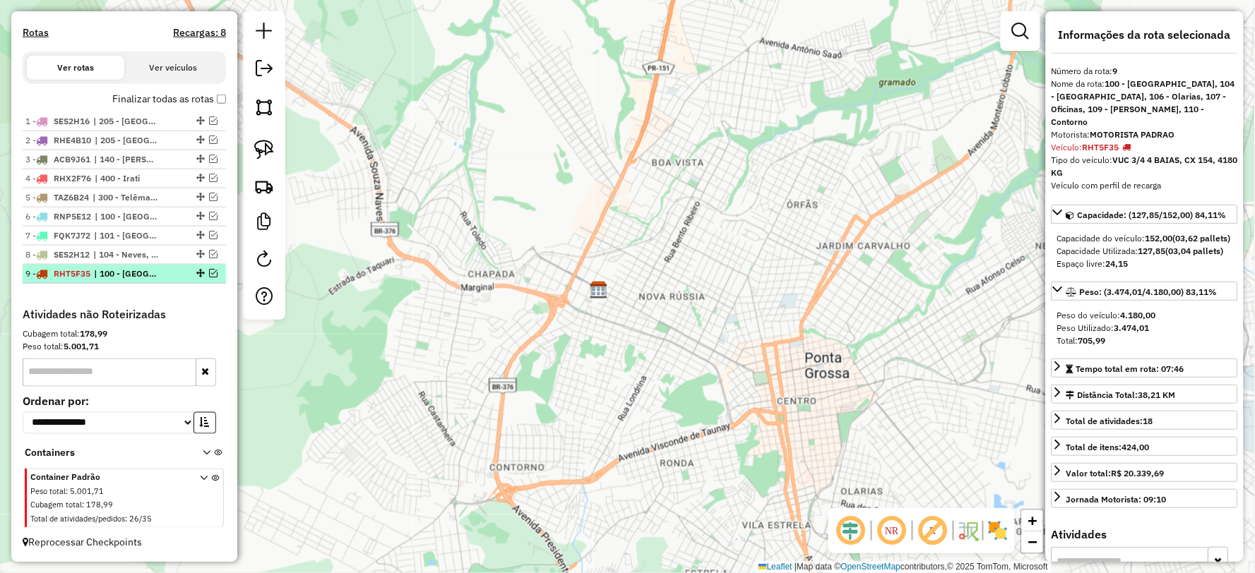
scroll to position [458, 0]
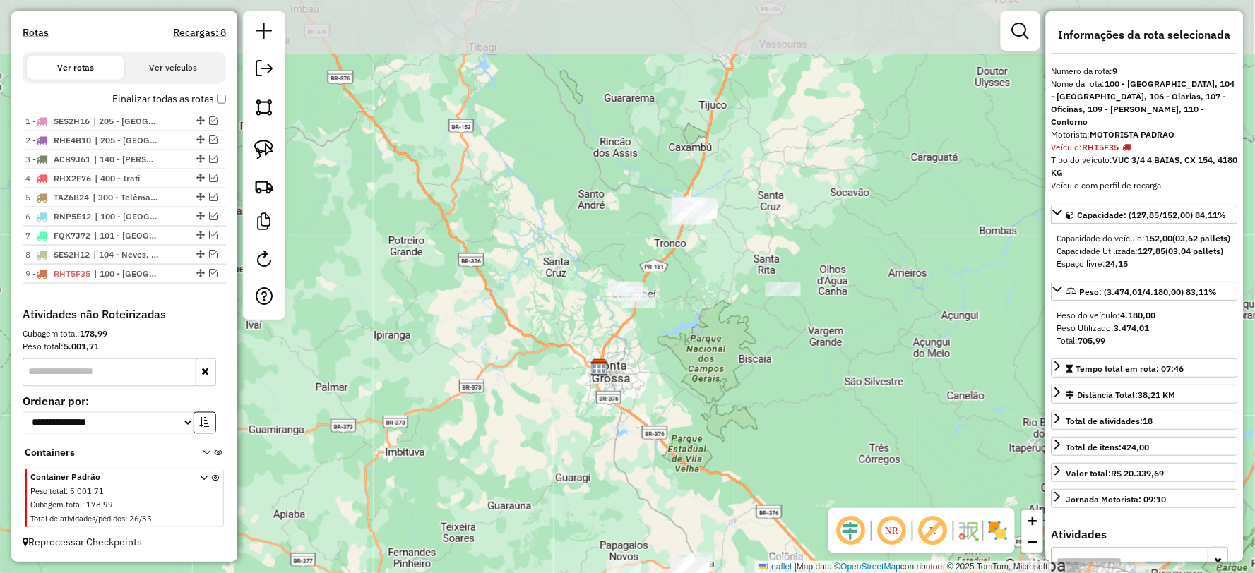
drag, startPoint x: 741, startPoint y: 203, endPoint x: 682, endPoint y: 369, distance: 176.2
click at [682, 369] on div "Janela de atendimento Grade de atendimento Capacidade Transportadoras Veículos …" at bounding box center [627, 286] width 1255 height 573
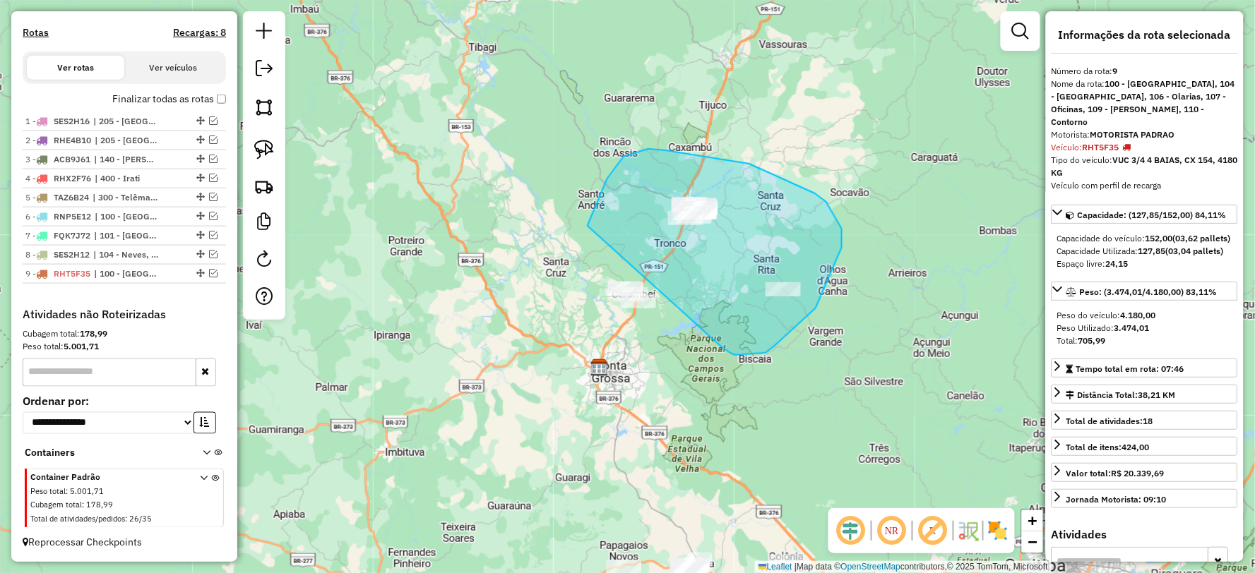
drag, startPoint x: 774, startPoint y: 347, endPoint x: 601, endPoint y: 367, distance: 174.2
click at [601, 367] on div "Janela de atendimento Grade de atendimento Capacidade Transportadoras Veículos …" at bounding box center [627, 286] width 1255 height 573
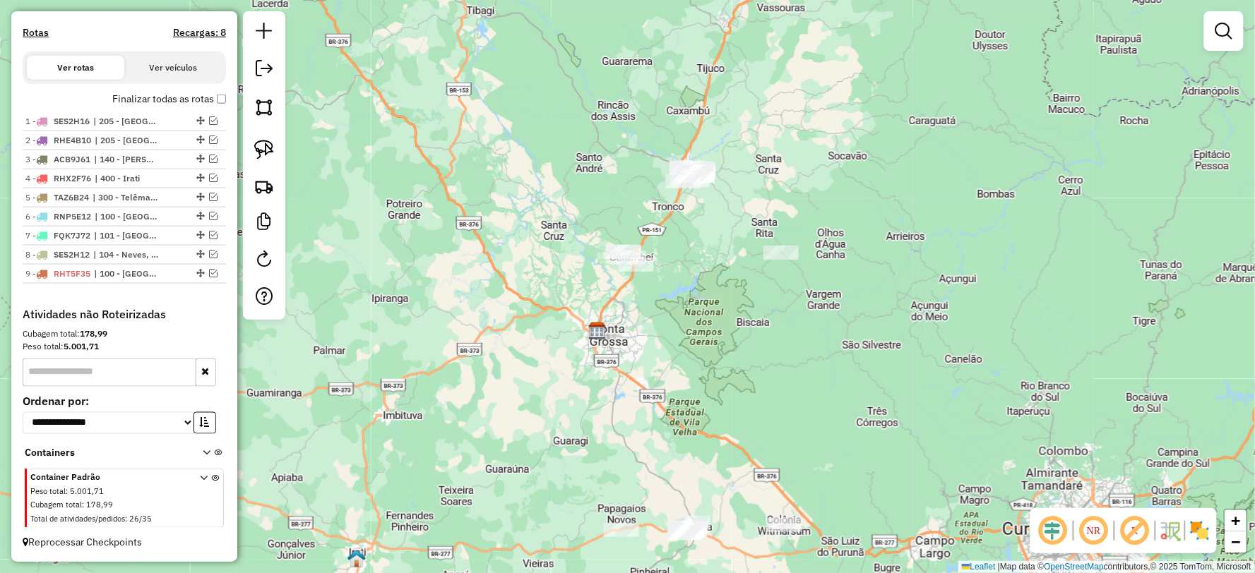
drag, startPoint x: 630, startPoint y: 414, endPoint x: 602, endPoint y: 238, distance: 178.2
click at [596, 227] on div "Janela de atendimento Grade de atendimento Capacidade Transportadoras Veículos …" at bounding box center [627, 286] width 1255 height 573
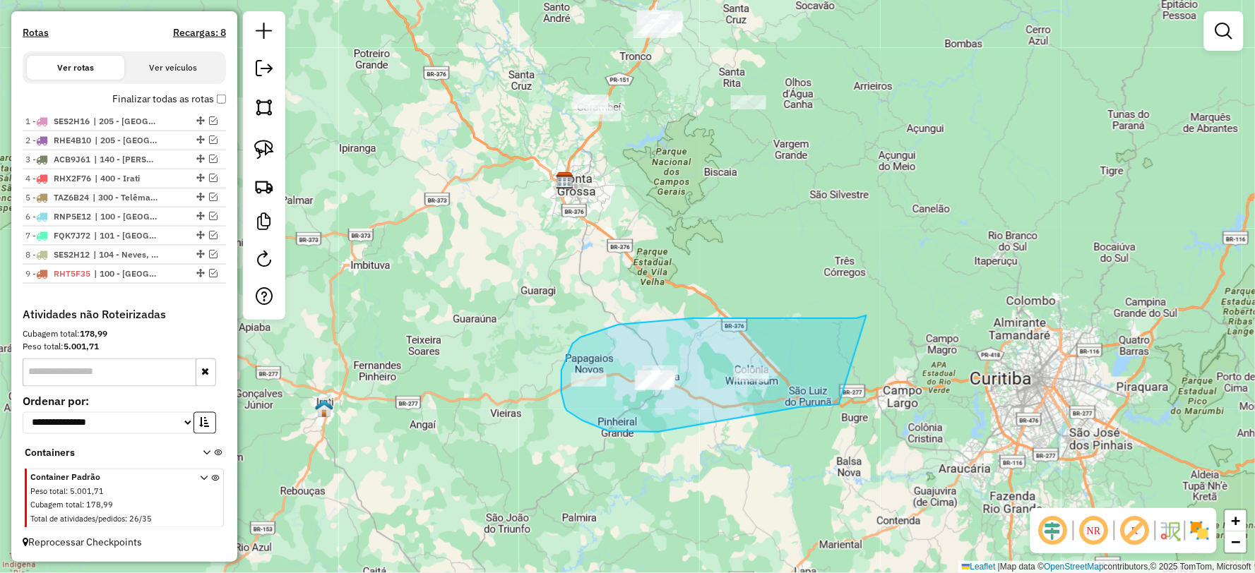
drag, startPoint x: 866, startPoint y: 316, endPoint x: 839, endPoint y: 405, distance: 92.4
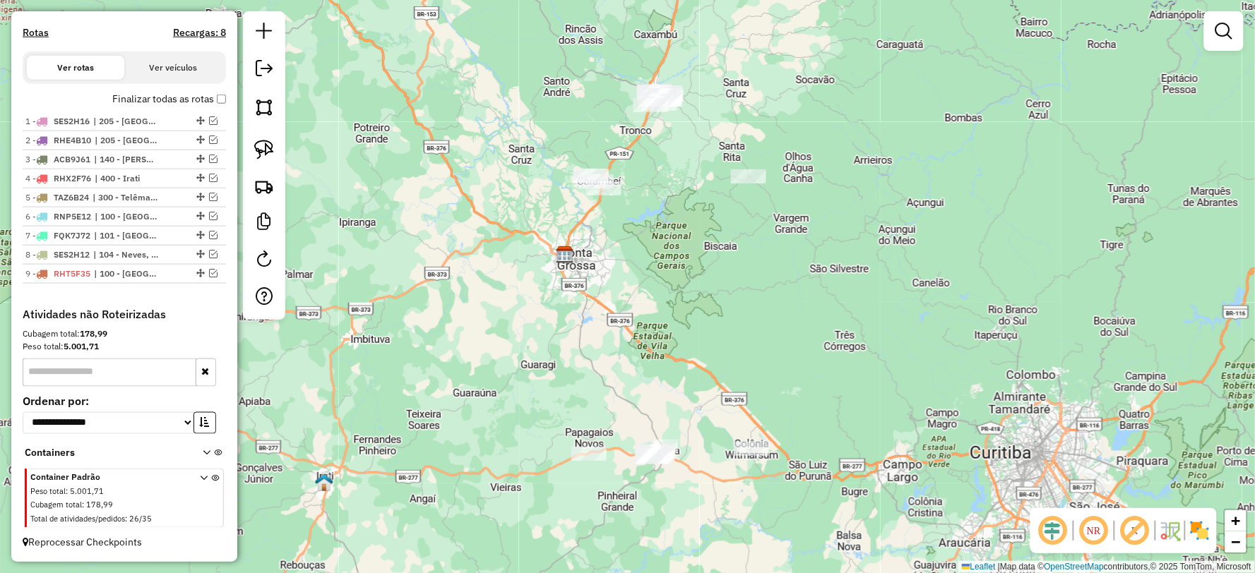
click at [713, 322] on div "Janela de atendimento Grade de atendimento Capacidade Transportadoras Veículos …" at bounding box center [627, 286] width 1255 height 573
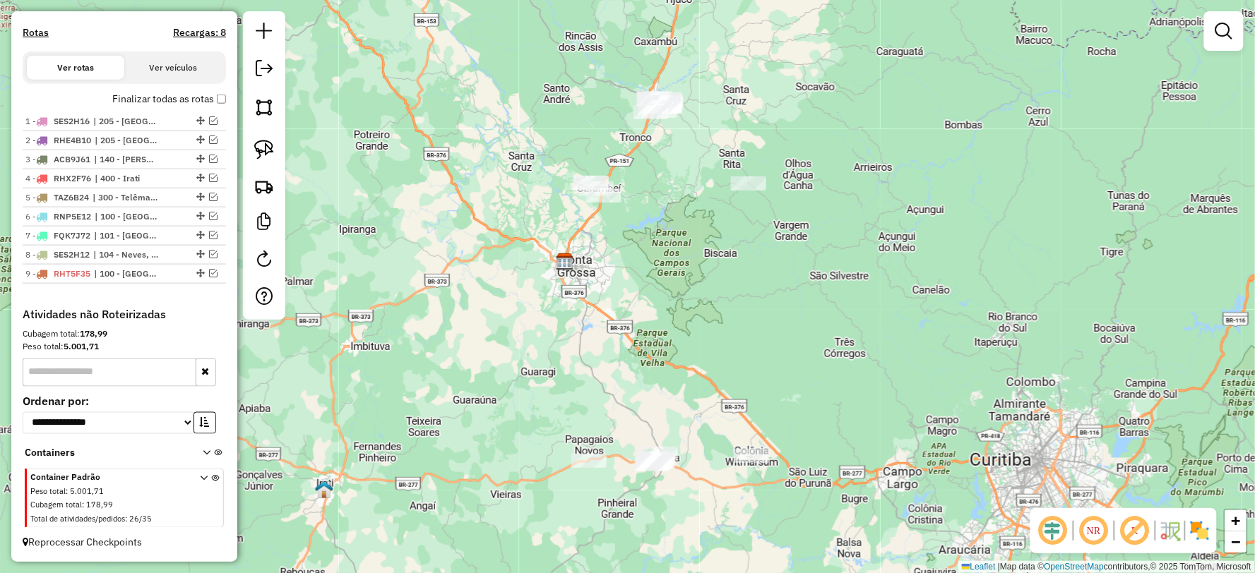
drag, startPoint x: 669, startPoint y: 248, endPoint x: 682, endPoint y: 337, distance: 90.7
click at [682, 337] on div "Janela de atendimento Grade de atendimento Capacidade Transportadoras Veículos …" at bounding box center [627, 286] width 1255 height 573
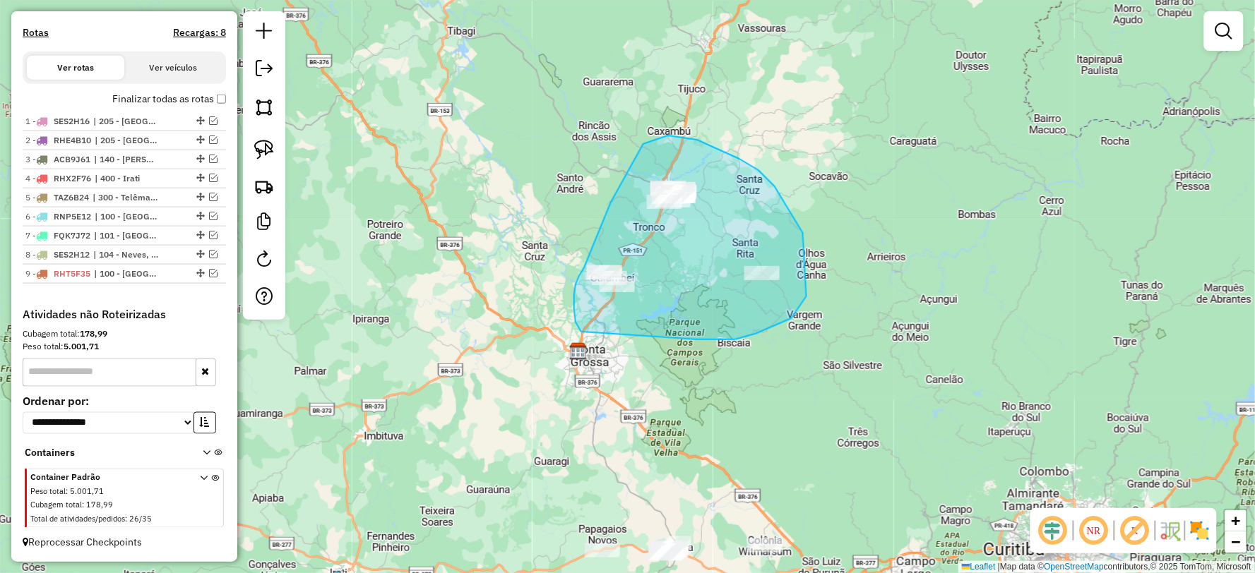
drag, startPoint x: 755, startPoint y: 334, endPoint x: 581, endPoint y: 332, distance: 174.4
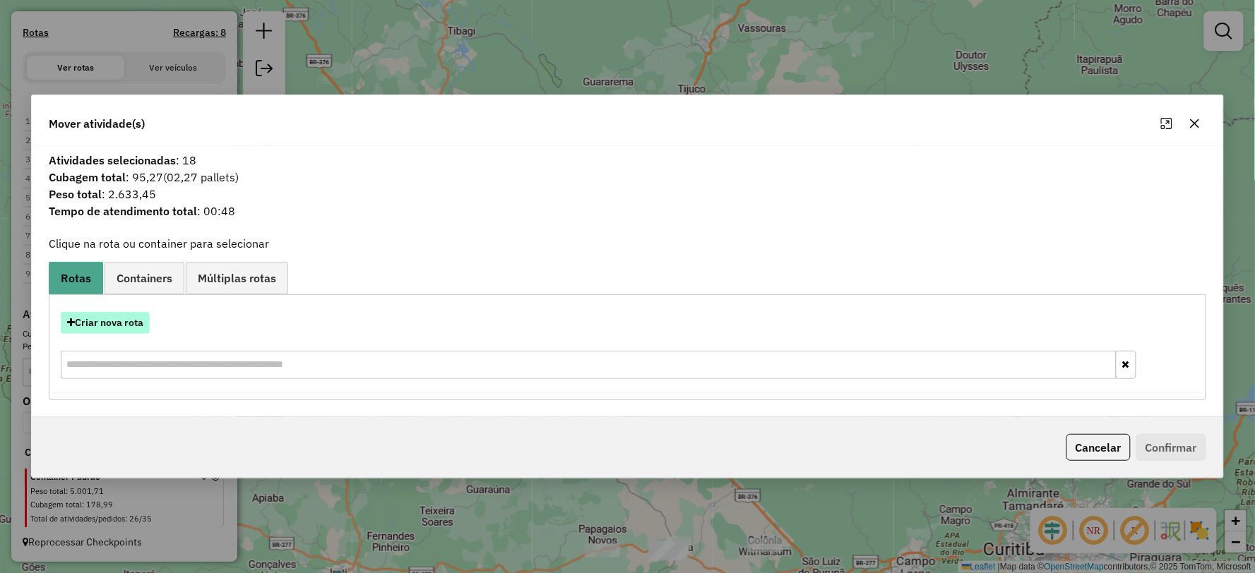
click at [90, 323] on button "Criar nova rota" at bounding box center [105, 323] width 89 height 22
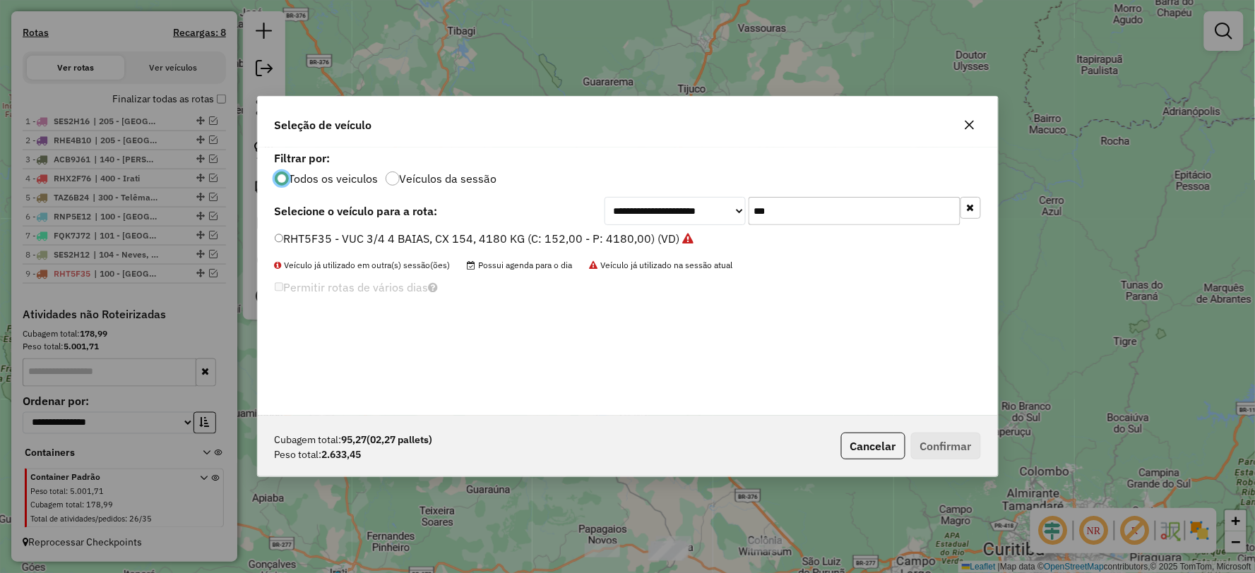
scroll to position [8, 4]
click at [699, 215] on div "**********" at bounding box center [792, 211] width 376 height 28
type input "***"
click at [306, 238] on label "ACB9J61 - FRETE VUC 3/4 4 BAIAS, 4000 KG, 154 VC (C: 154,00 - P: 4000,00) (VD)" at bounding box center [502, 238] width 454 height 17
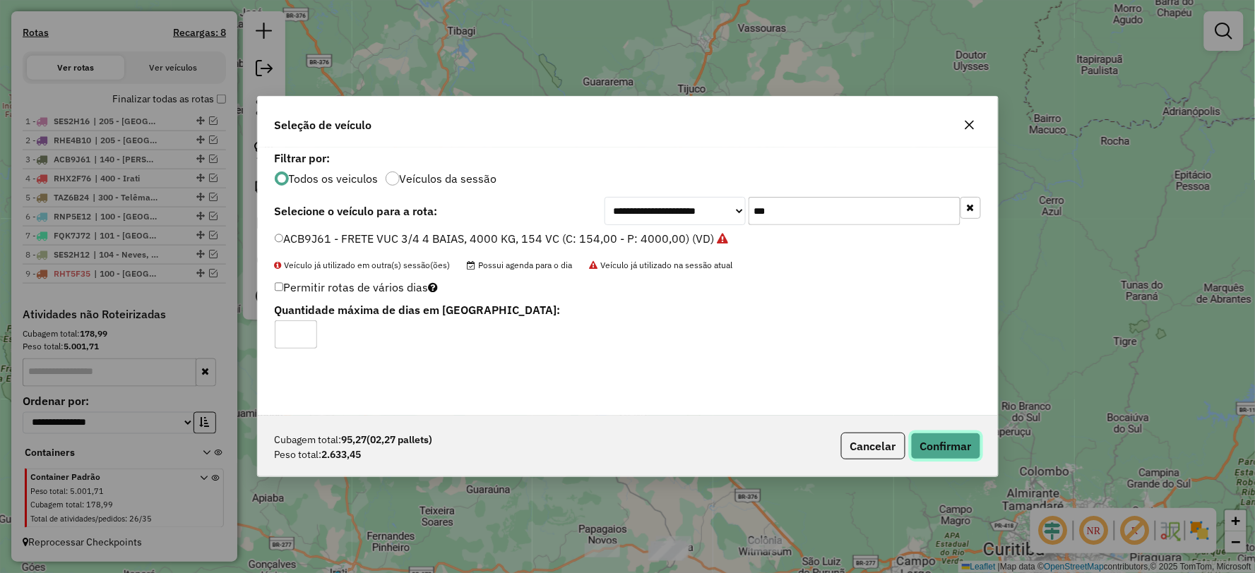
click at [948, 438] on button "Confirmar" at bounding box center [946, 446] width 70 height 27
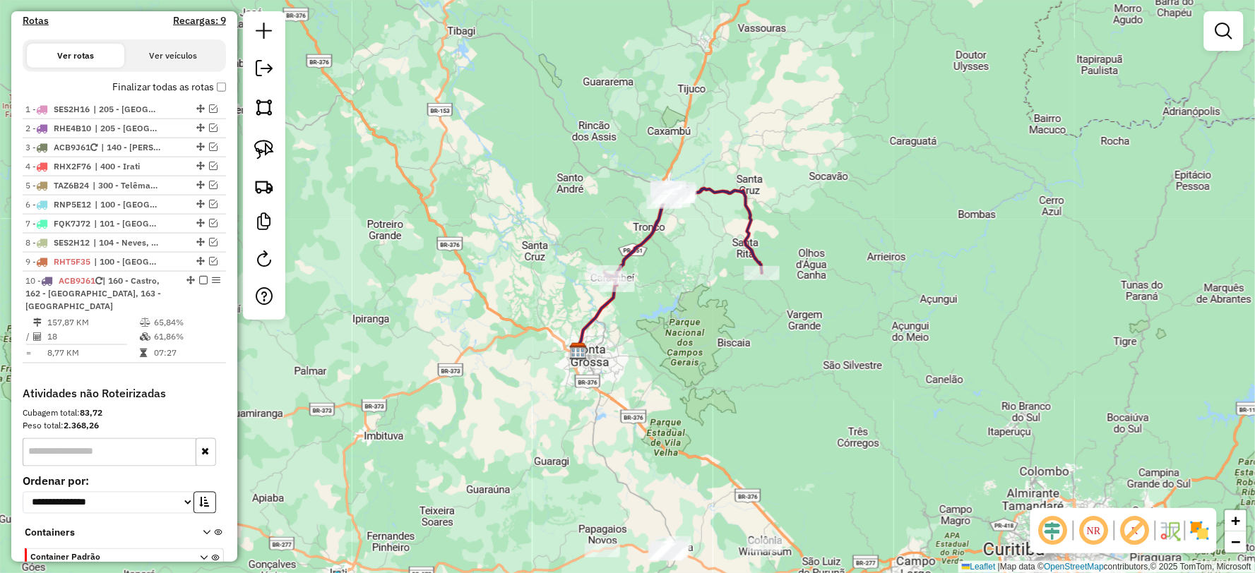
scroll to position [549, 0]
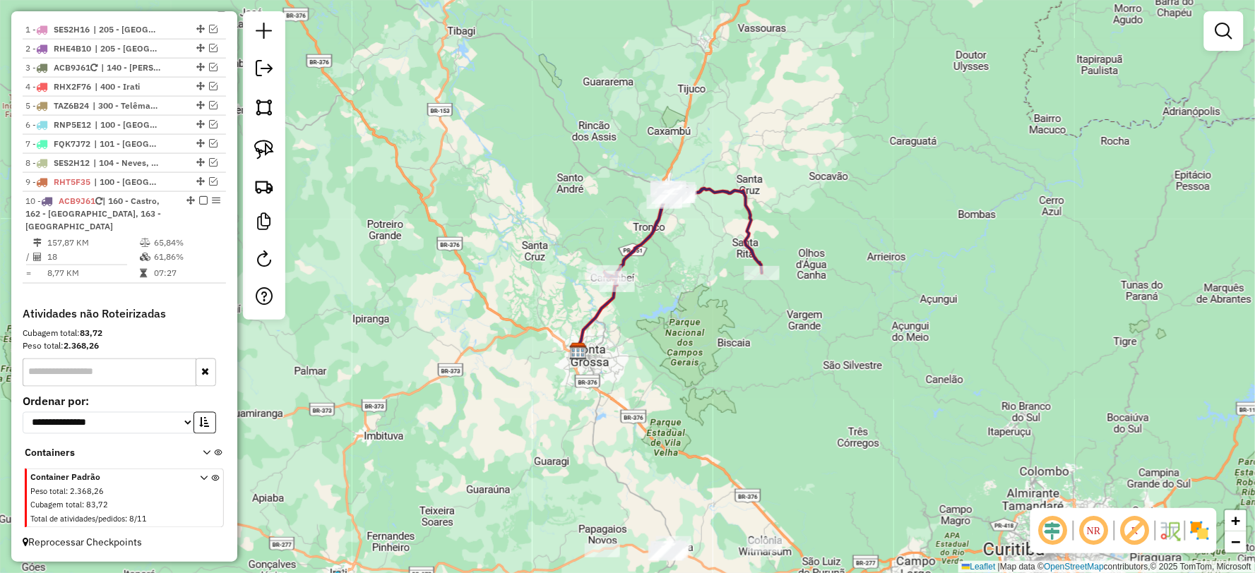
select select "**********"
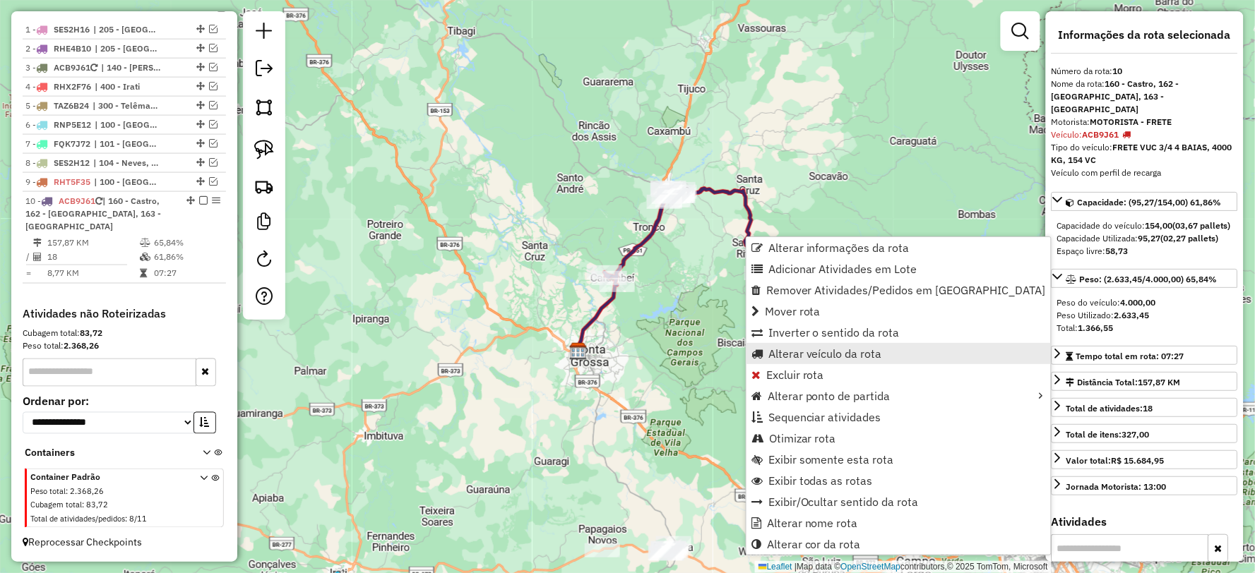
click at [819, 357] on span "Alterar veículo da rota" at bounding box center [825, 353] width 114 height 11
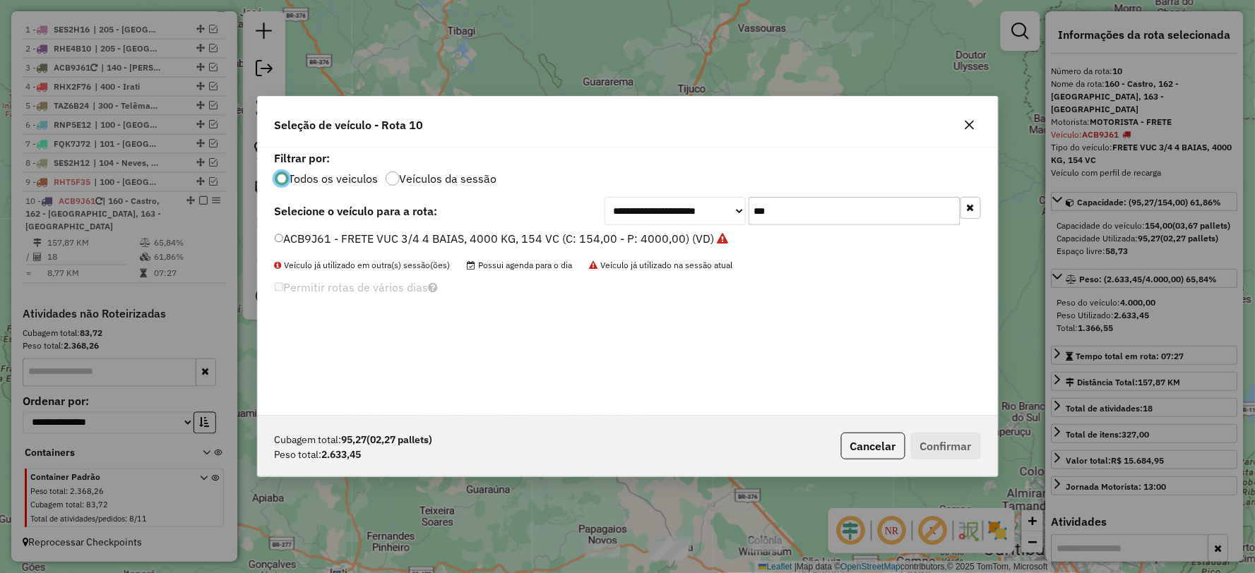
scroll to position [8, 4]
drag, startPoint x: 782, startPoint y: 215, endPoint x: 714, endPoint y: 222, distance: 68.1
click at [715, 221] on div "**********" at bounding box center [792, 211] width 376 height 28
type input "***"
click at [293, 239] on label "SES2H13 - VUC 3/4, 252 CX, 7680 KG (C: 252,00 - P: 7680,00) (VD)" at bounding box center [455, 238] width 360 height 17
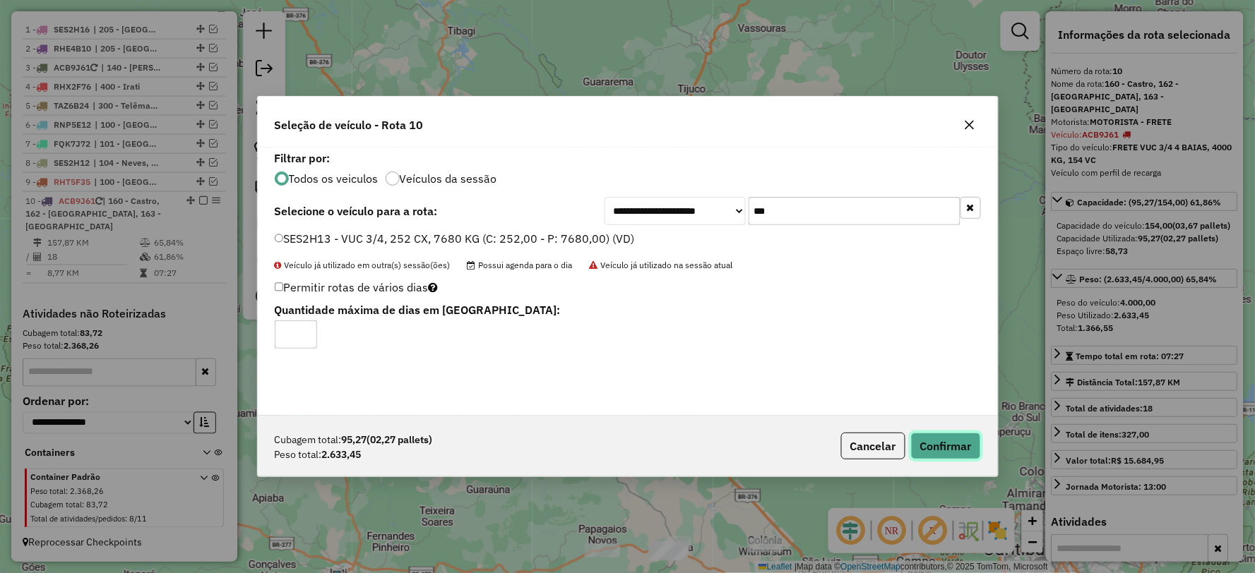
click at [927, 436] on button "Confirmar" at bounding box center [946, 446] width 70 height 27
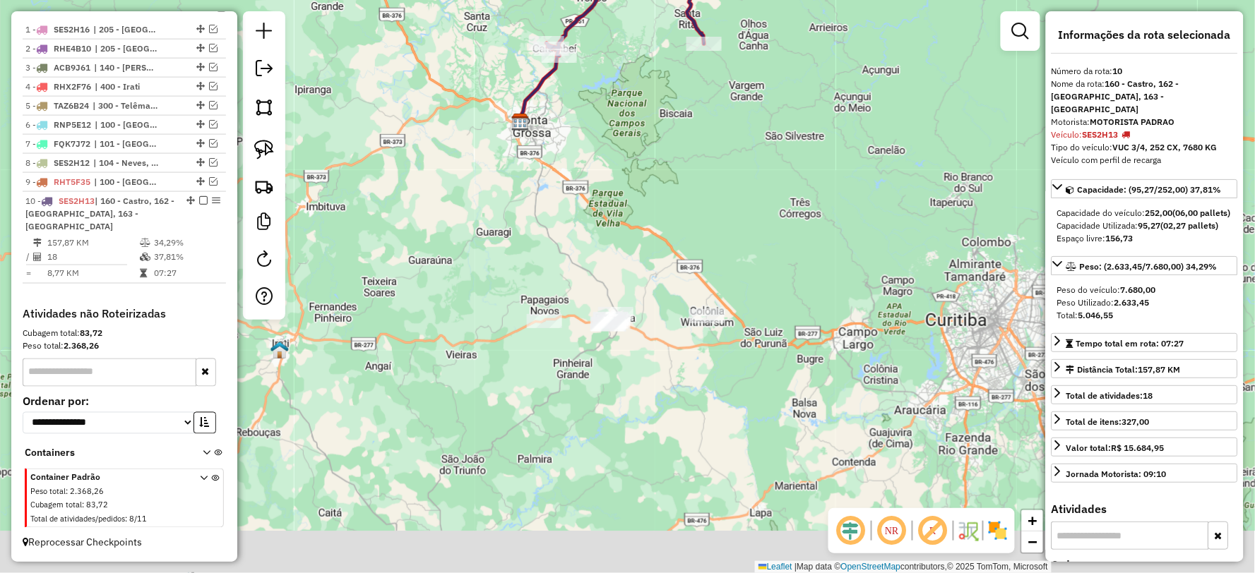
drag, startPoint x: 794, startPoint y: 419, endPoint x: 738, endPoint y: 158, distance: 266.3
click at [735, 155] on div "Janela de atendimento Grade de atendimento Capacidade Transportadoras Veículos …" at bounding box center [627, 286] width 1255 height 573
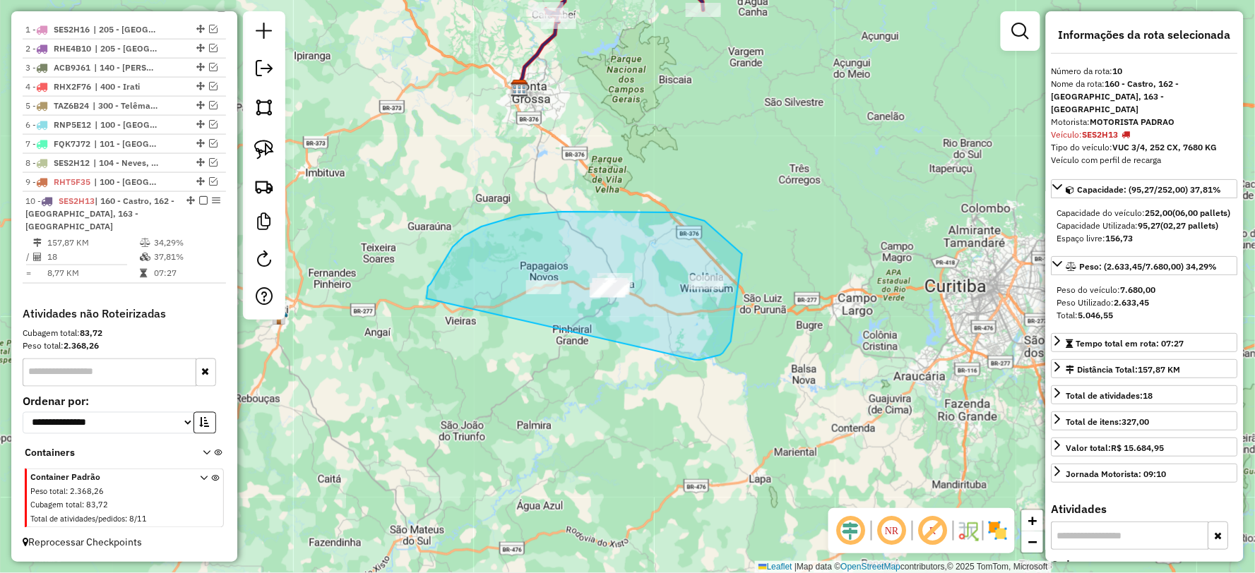
drag, startPoint x: 731, startPoint y: 342, endPoint x: 481, endPoint y: 379, distance: 252.7
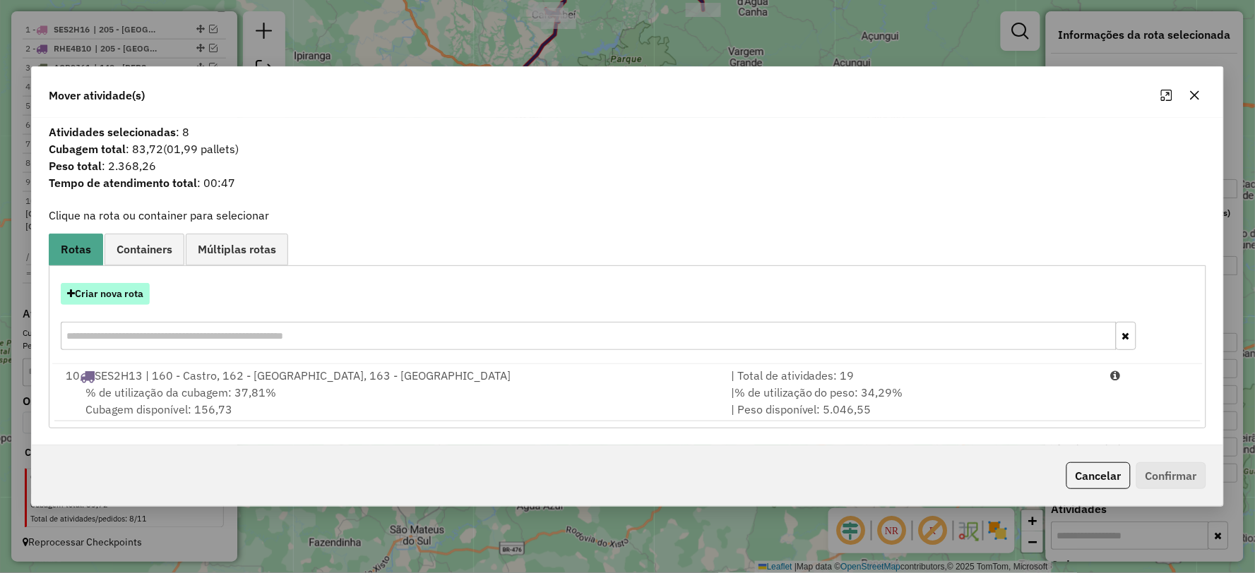
click at [113, 283] on button "Criar nova rota" at bounding box center [105, 294] width 89 height 22
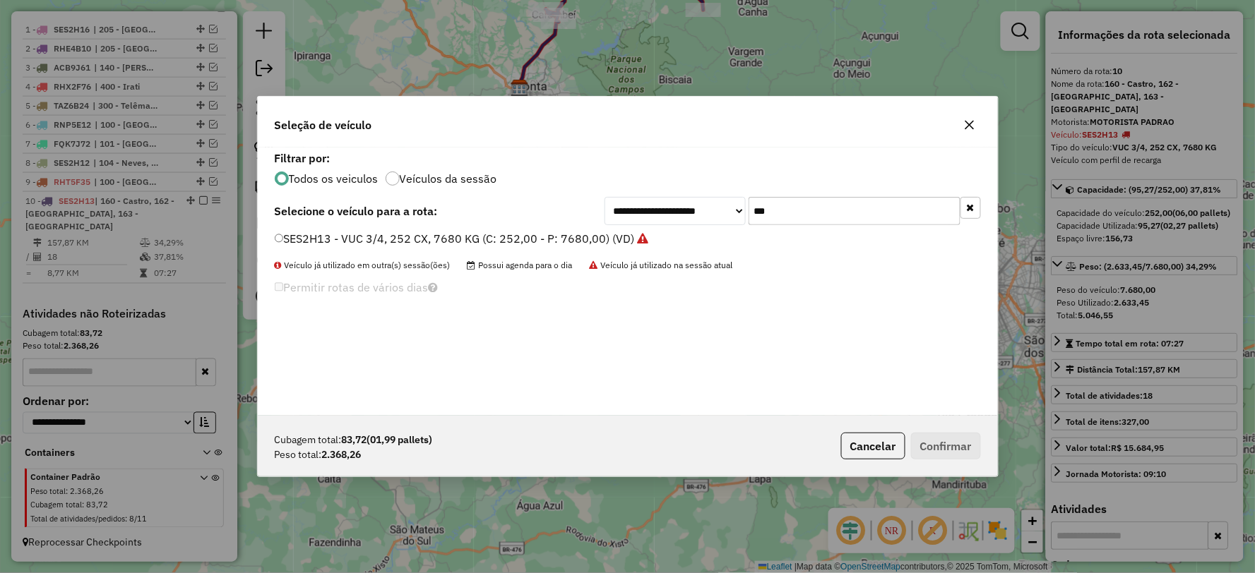
drag, startPoint x: 799, startPoint y: 215, endPoint x: 714, endPoint y: 215, distance: 84.7
click at [714, 215] on div "**********" at bounding box center [792, 211] width 376 height 28
type input "***"
click at [308, 244] on label "MFL7E81 - FRETE TOCO 3/4, 154 CX, 4300 KG (C: 154,00 - P: 4300,00) (VD)" at bounding box center [476, 238] width 403 height 17
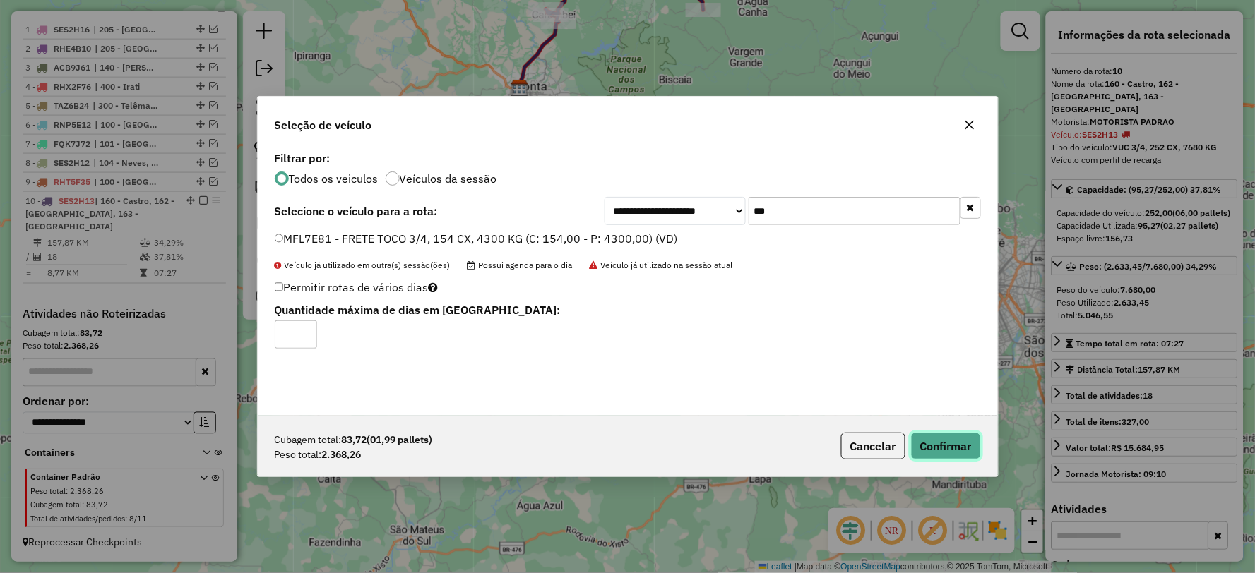
click at [939, 439] on button "Confirmar" at bounding box center [946, 446] width 70 height 27
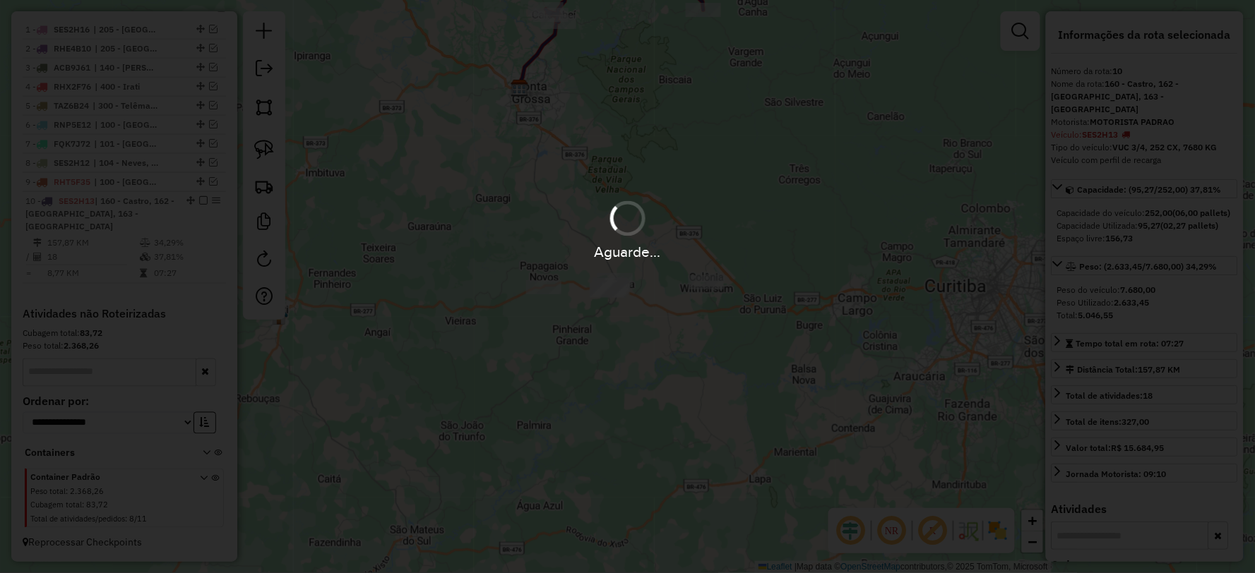
scroll to position [419, 0]
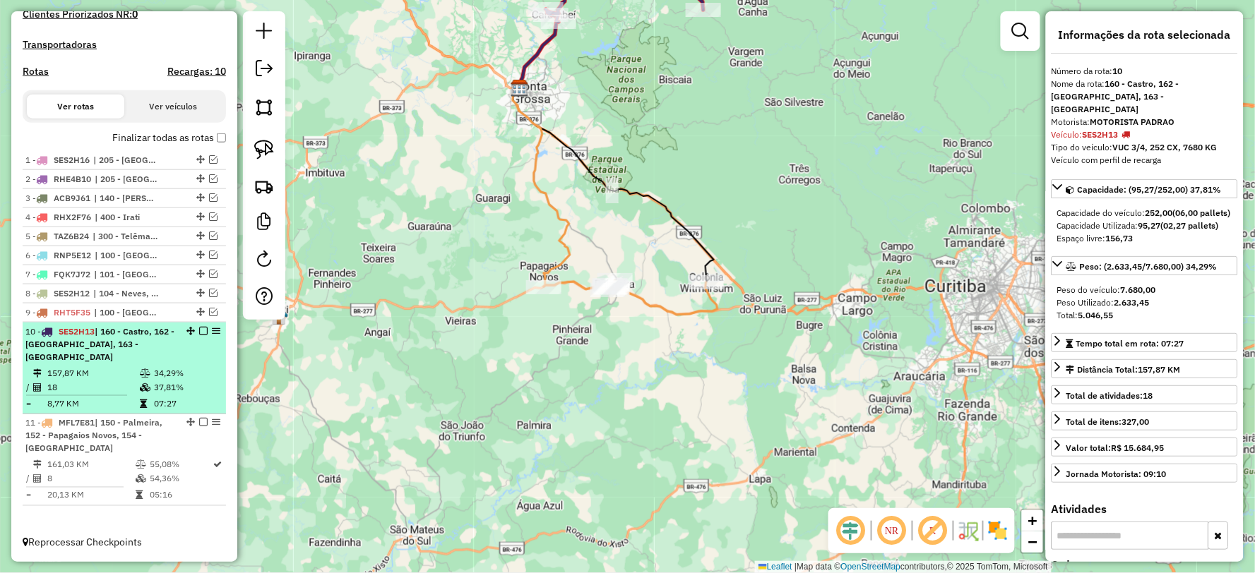
click at [201, 333] on em at bounding box center [203, 331] width 8 height 8
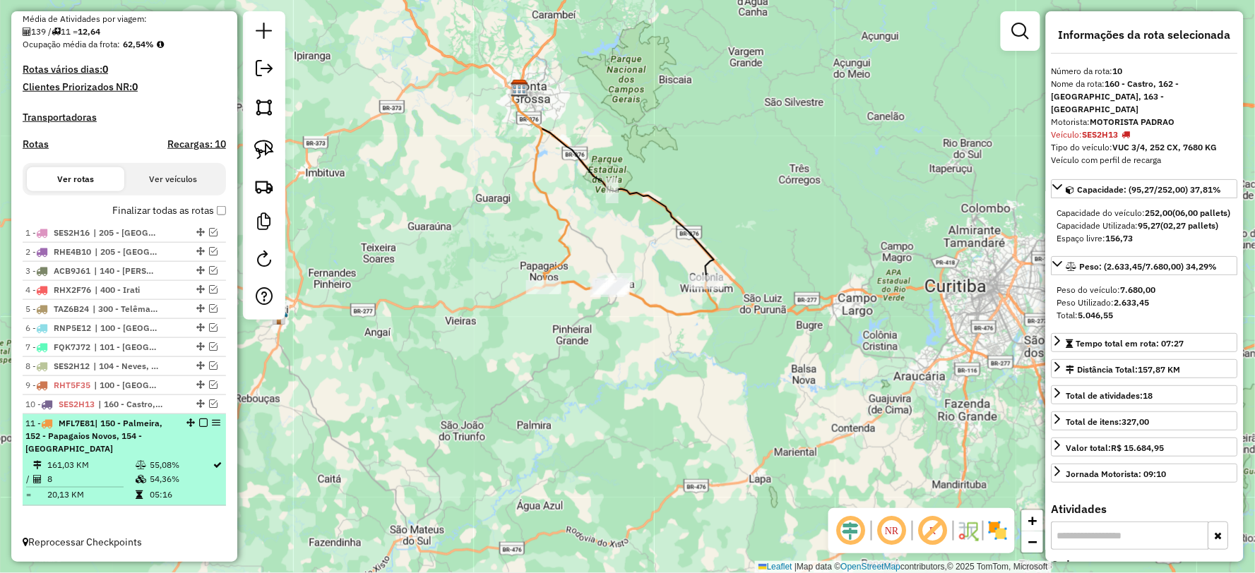
click at [199, 424] on em at bounding box center [203, 423] width 8 height 8
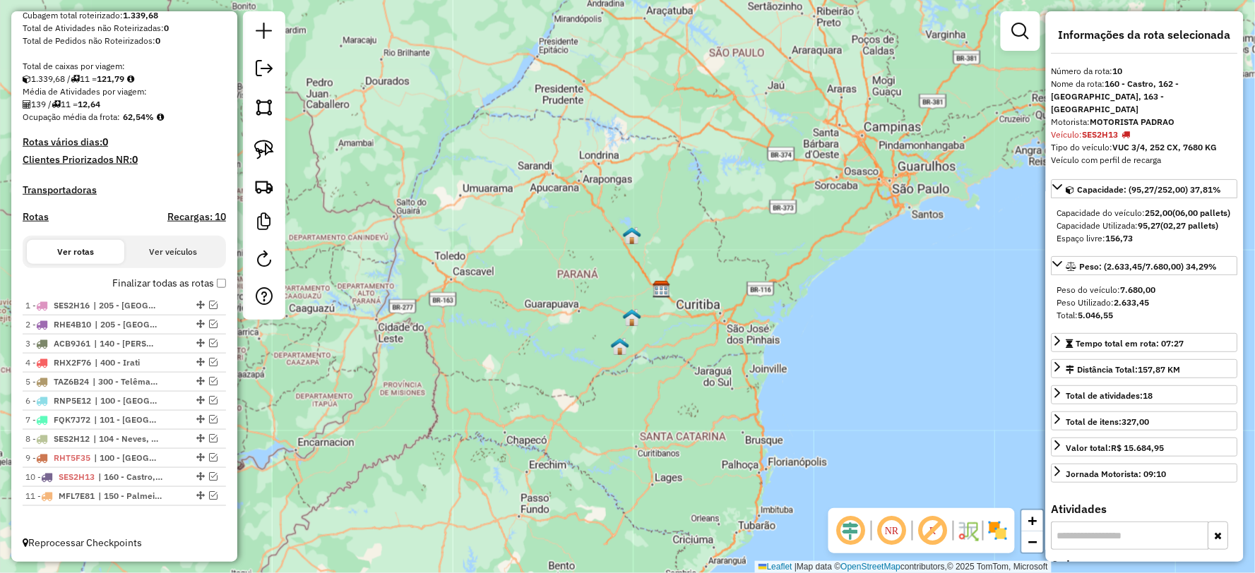
drag, startPoint x: 623, startPoint y: 470, endPoint x: 644, endPoint y: 414, distance: 59.4
click at [644, 414] on div "Janela de atendimento Grade de atendimento Capacidade Transportadoras Veículos …" at bounding box center [627, 286] width 1255 height 573
drag, startPoint x: 193, startPoint y: 340, endPoint x: 184, endPoint y: 428, distance: 88.8
drag, startPoint x: 196, startPoint y: 340, endPoint x: 208, endPoint y: 556, distance: 215.7
drag, startPoint x: 195, startPoint y: 360, endPoint x: 222, endPoint y: 561, distance: 203.0
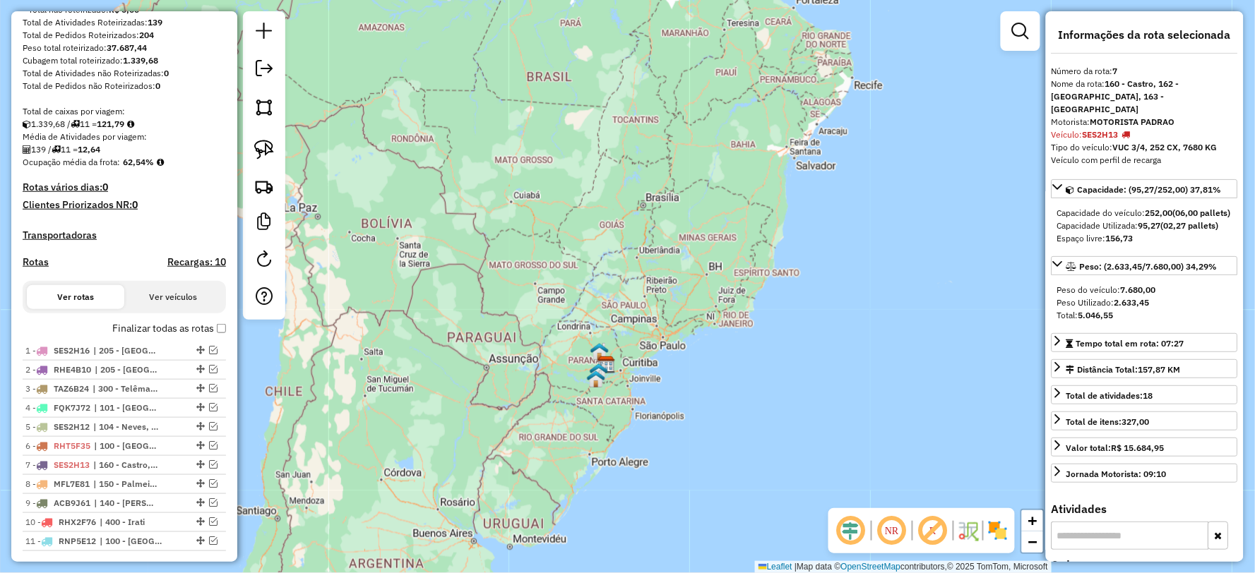
scroll to position [195, 0]
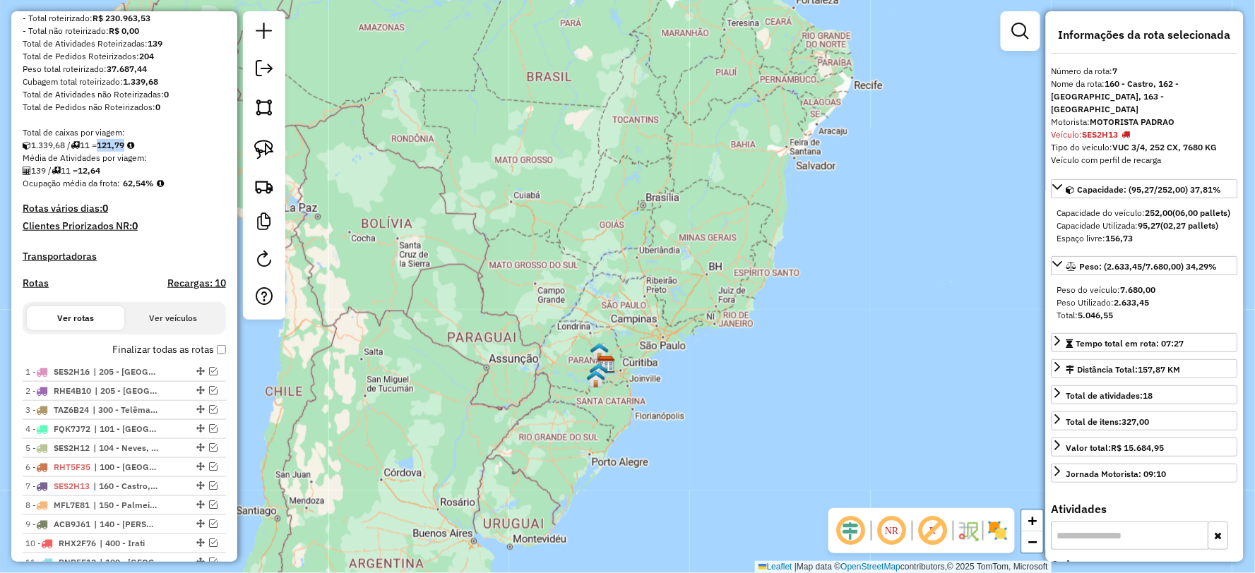
drag, startPoint x: 106, startPoint y: 154, endPoint x: 128, endPoint y: 157, distance: 22.9
click at [134, 152] on div "1.339,68 / 11 = 121,79" at bounding box center [124, 145] width 203 height 13
copy strong "121,79"
drag, startPoint x: 124, startPoint y: 194, endPoint x: 155, endPoint y: 193, distance: 31.8
click at [154, 189] on strong "62,54%" at bounding box center [138, 183] width 31 height 11
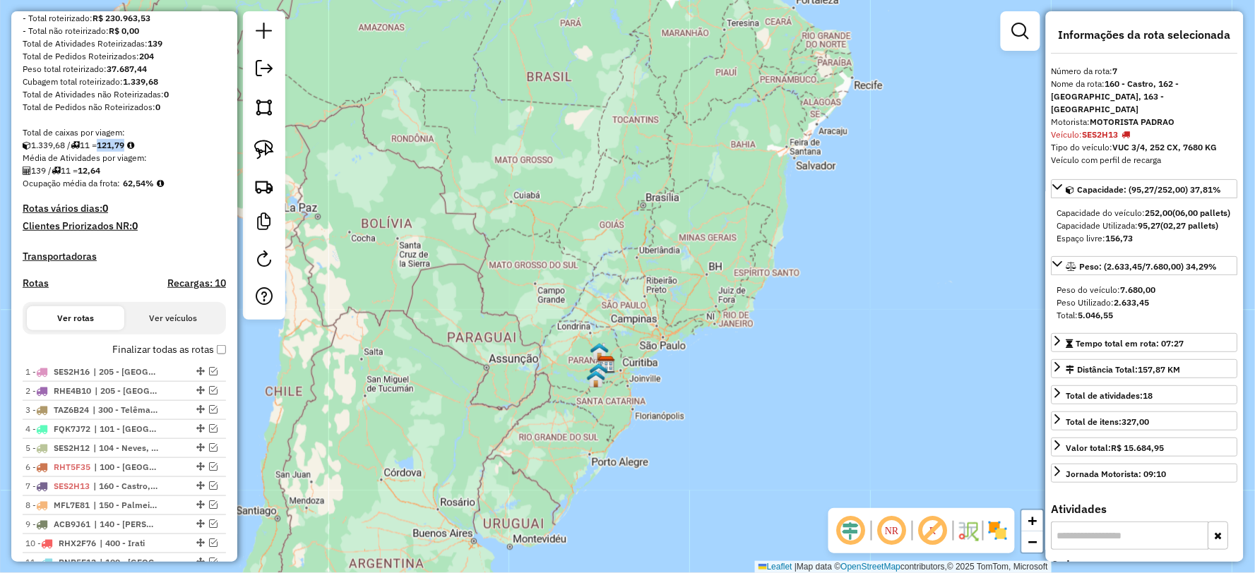
copy strong "62,54%"
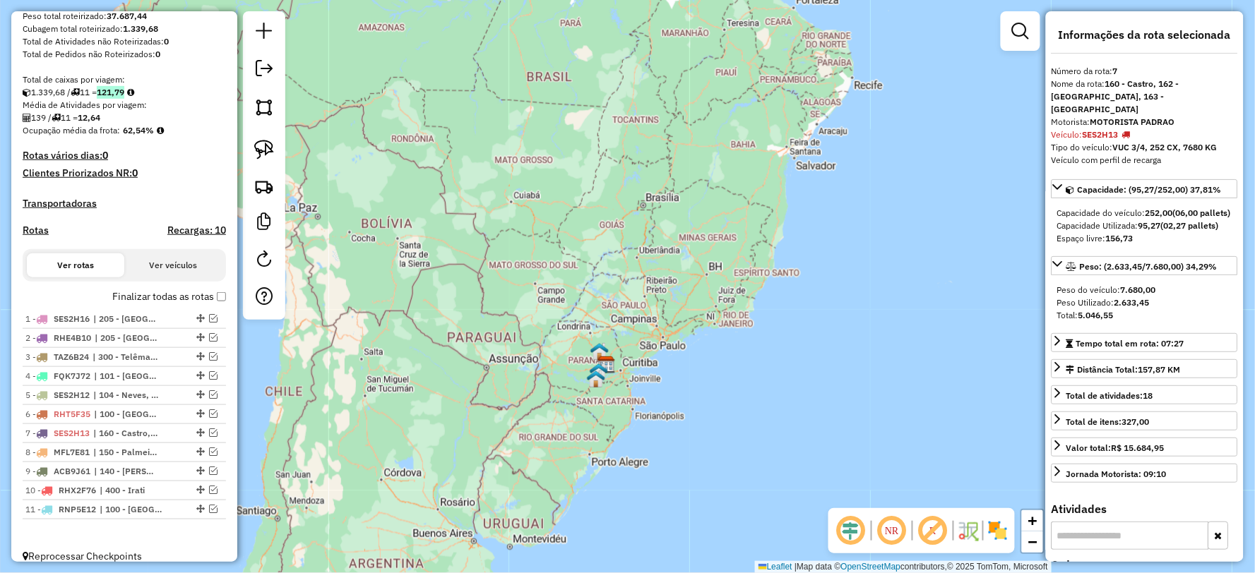
scroll to position [273, 0]
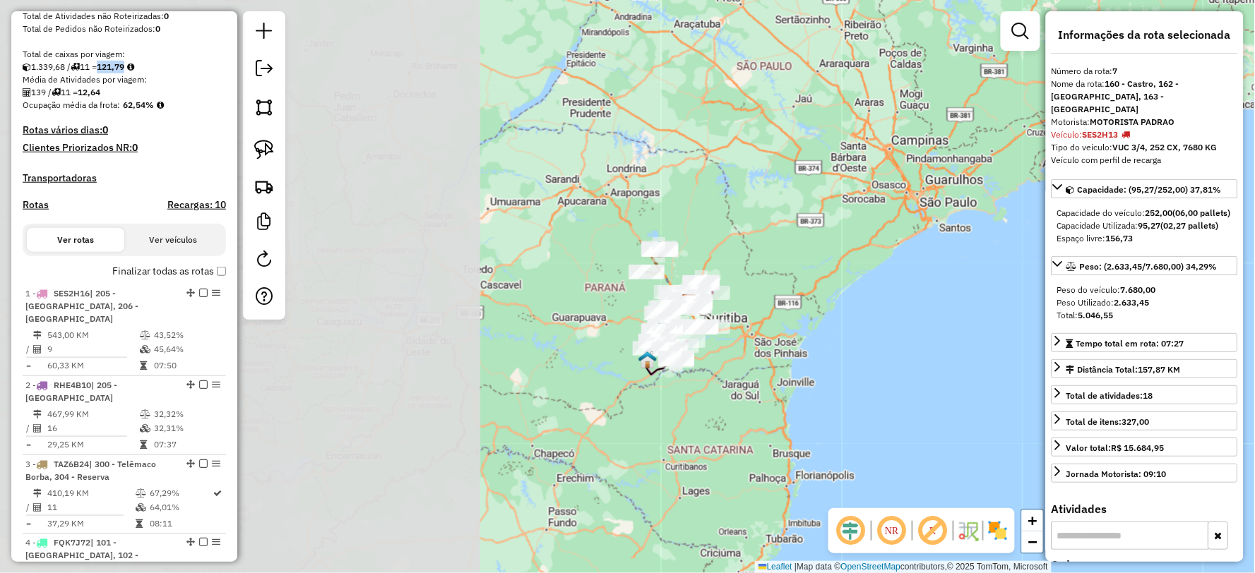
drag, startPoint x: 378, startPoint y: 388, endPoint x: 965, endPoint y: 372, distance: 587.6
click at [1038, 376] on div "Janela de atendimento Grade de atendimento Capacidade Transportadoras Veículos …" at bounding box center [627, 286] width 1255 height 573
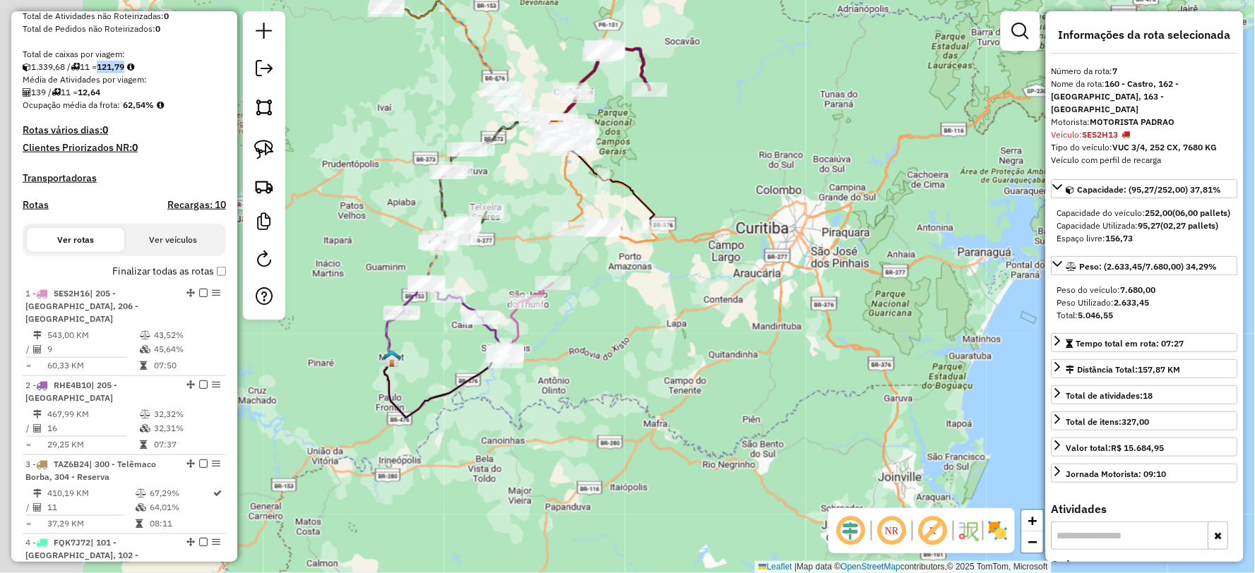
drag, startPoint x: 516, startPoint y: 397, endPoint x: 544, endPoint y: 327, distance: 75.4
click at [655, 385] on div "Janela de atendimento Grade de atendimento Capacidade Transportadoras Veículos …" at bounding box center [627, 286] width 1255 height 573
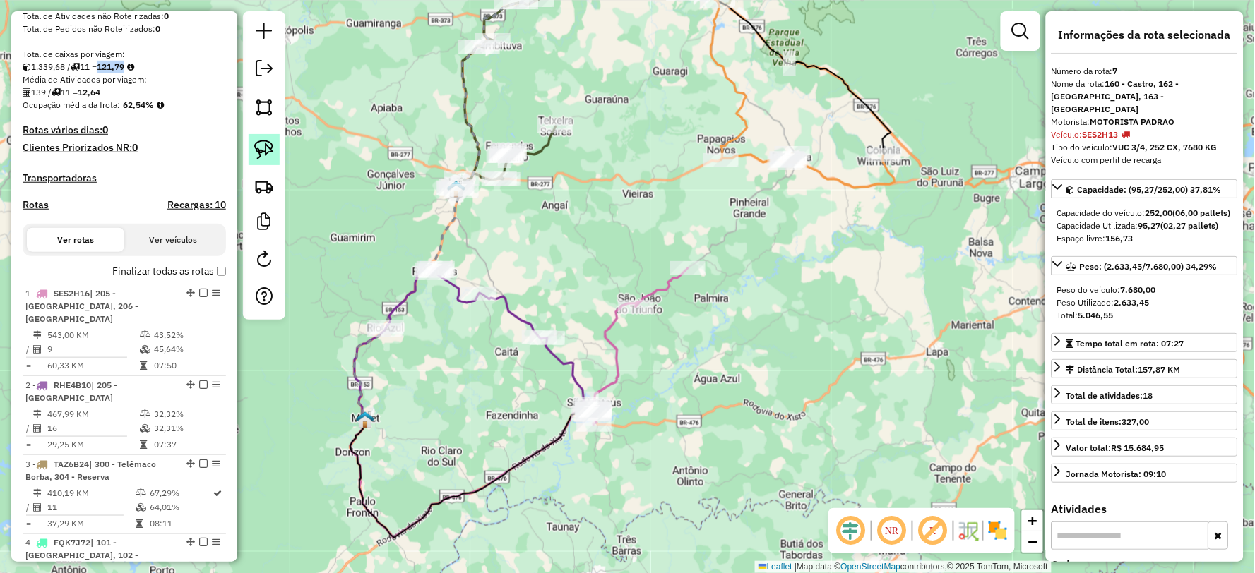
click at [264, 143] on img at bounding box center [264, 150] width 20 height 20
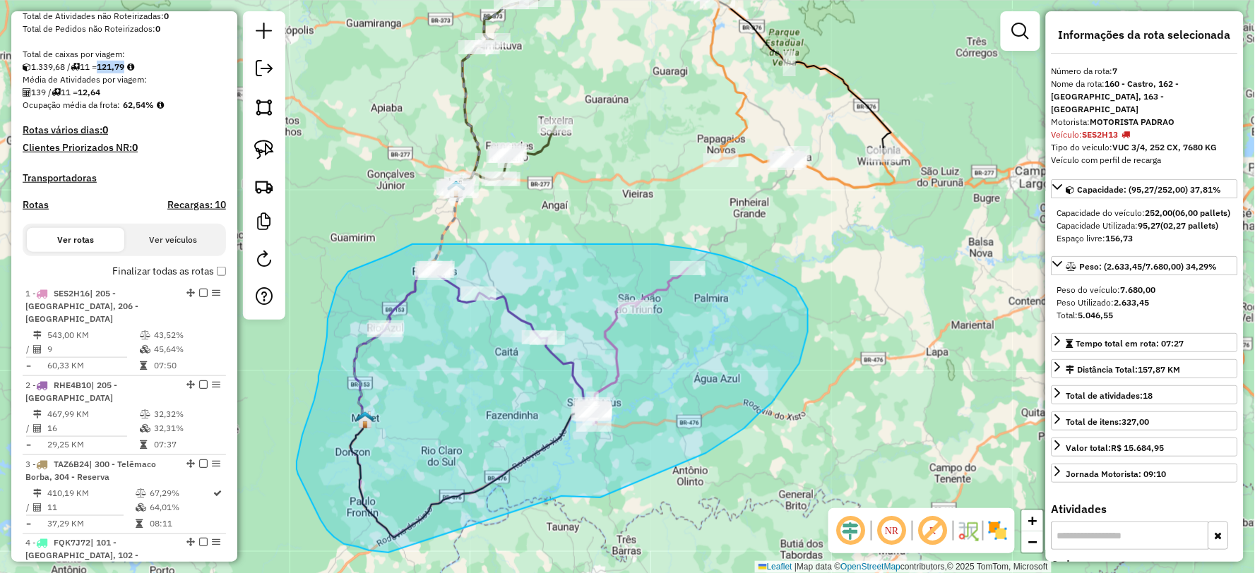
drag, startPoint x: 561, startPoint y: 496, endPoint x: 388, endPoint y: 553, distance: 182.0
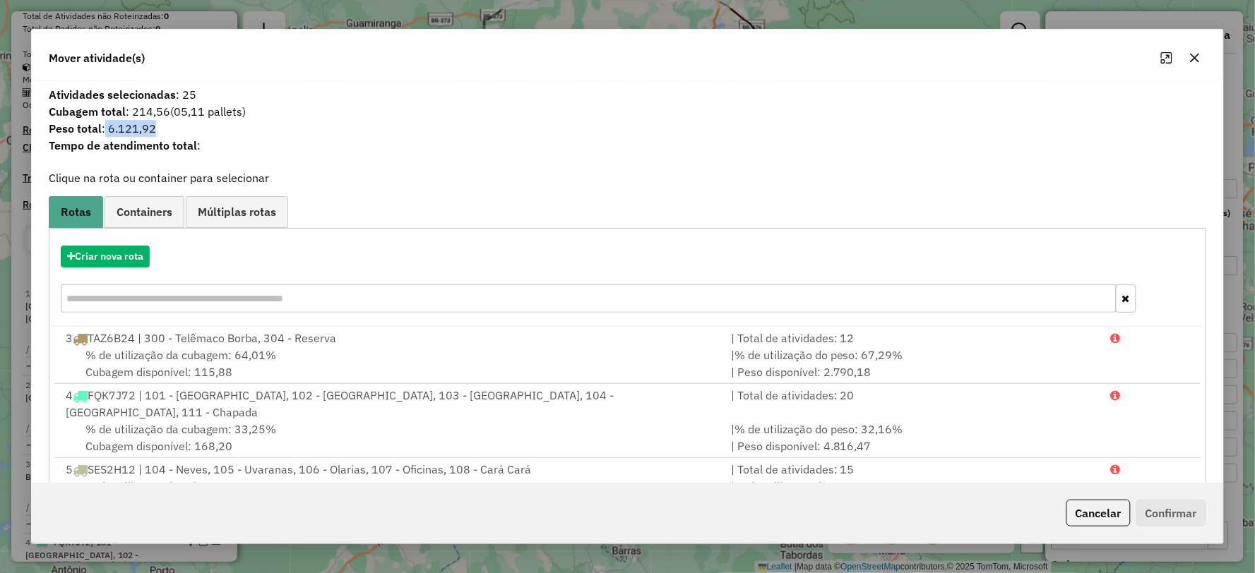
drag, startPoint x: 104, startPoint y: 127, endPoint x: 131, endPoint y: 123, distance: 27.9
click at [223, 124] on span "Peso total : 6.121,92" at bounding box center [626, 128] width 1173 height 17
copy span "6.121,92"
click at [1201, 61] on button "button" at bounding box center [1194, 58] width 23 height 23
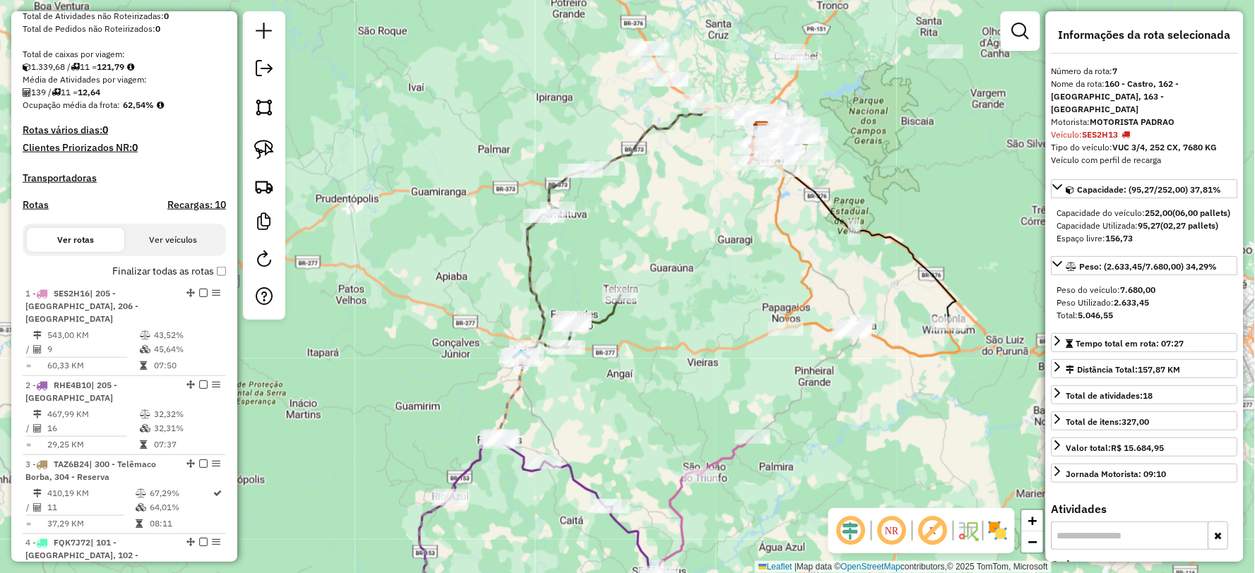
drag, startPoint x: 609, startPoint y: 293, endPoint x: 657, endPoint y: 400, distance: 117.6
click at [657, 400] on div "Janela de atendimento Grade de atendimento Capacidade Transportadoras Veículos …" at bounding box center [627, 286] width 1255 height 573
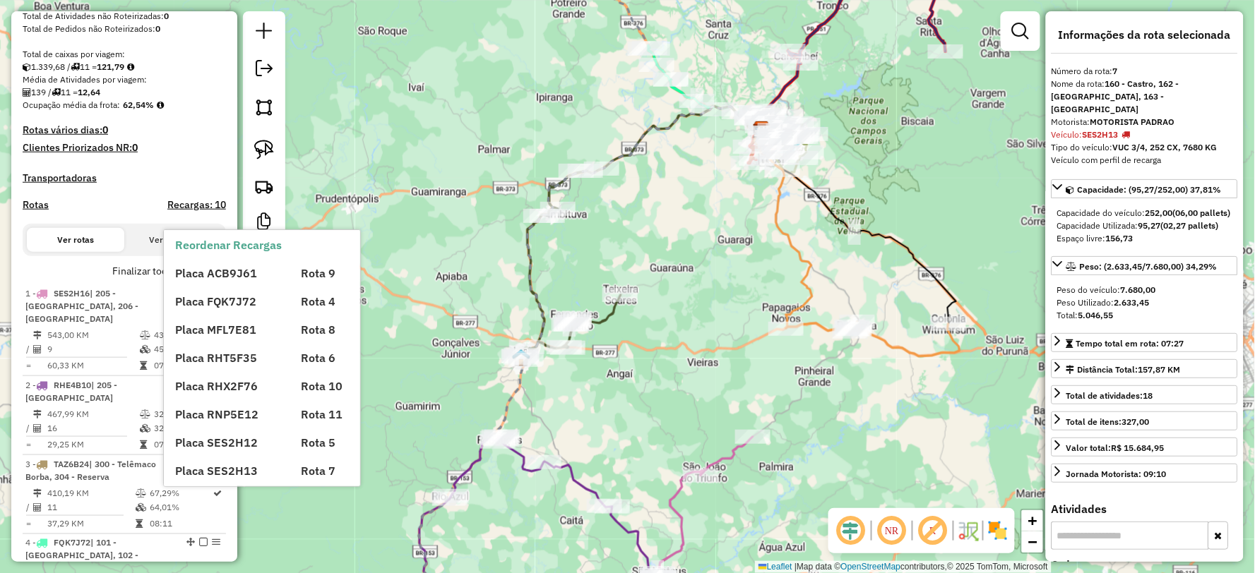
drag, startPoint x: 264, startPoint y: 143, endPoint x: 426, endPoint y: 162, distance: 162.9
click at [264, 142] on img at bounding box center [264, 150] width 20 height 20
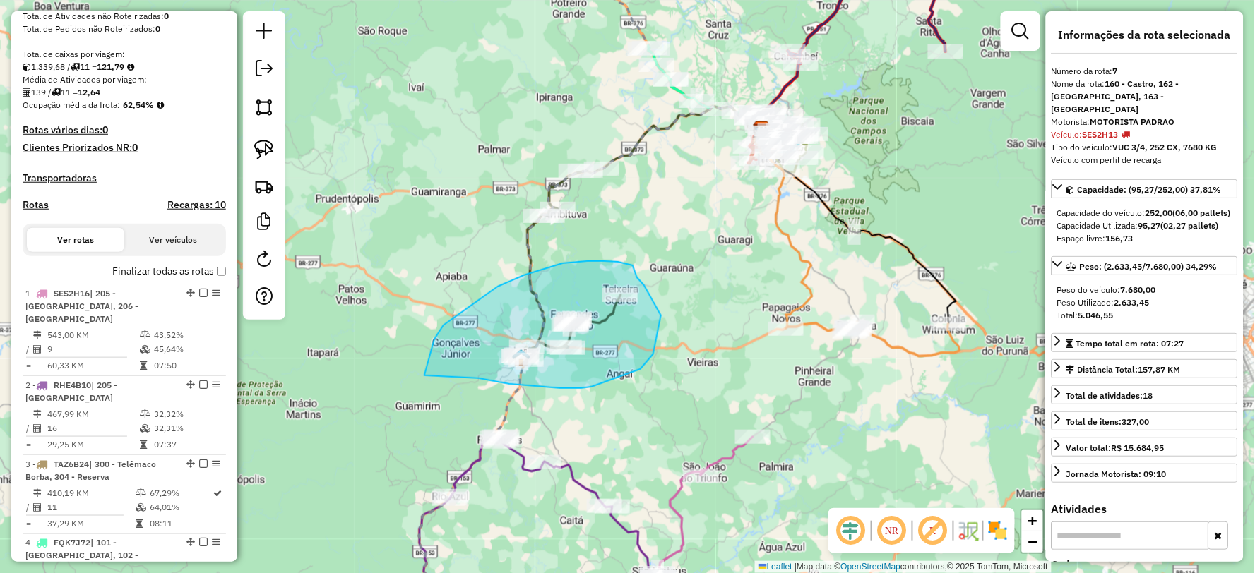
drag, startPoint x: 509, startPoint y: 384, endPoint x: 424, endPoint y: 376, distance: 85.1
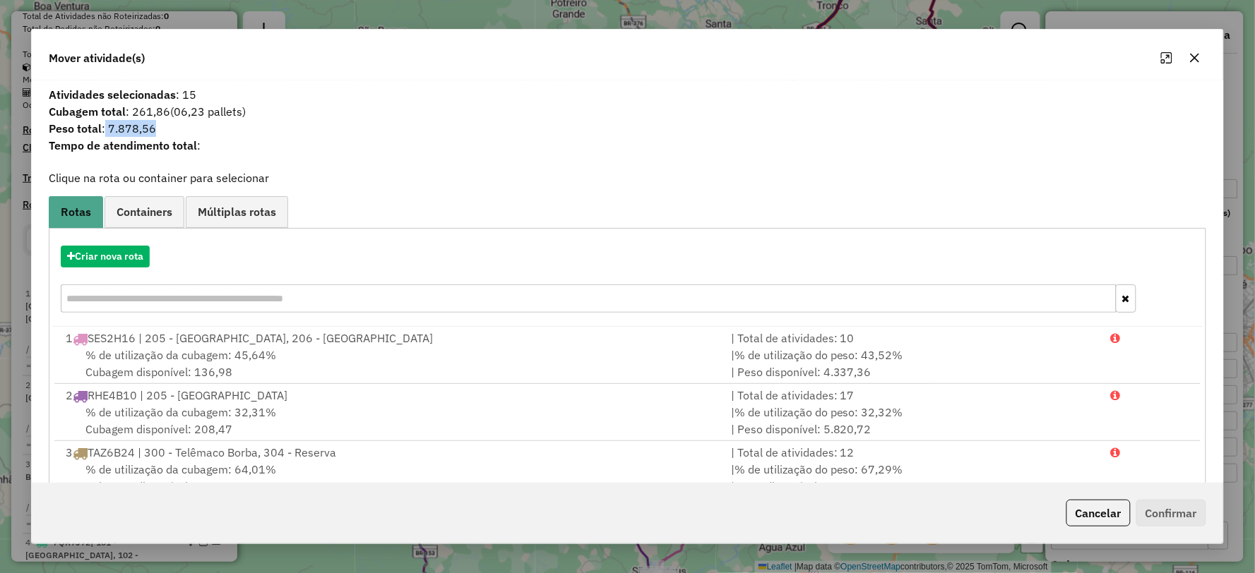
drag, startPoint x: 106, startPoint y: 122, endPoint x: 121, endPoint y: 122, distance: 15.5
click at [208, 124] on span "Peso total : 7.878,56" at bounding box center [626, 128] width 1173 height 17
copy span "7.878,56"
click at [1195, 50] on button "button" at bounding box center [1194, 58] width 23 height 23
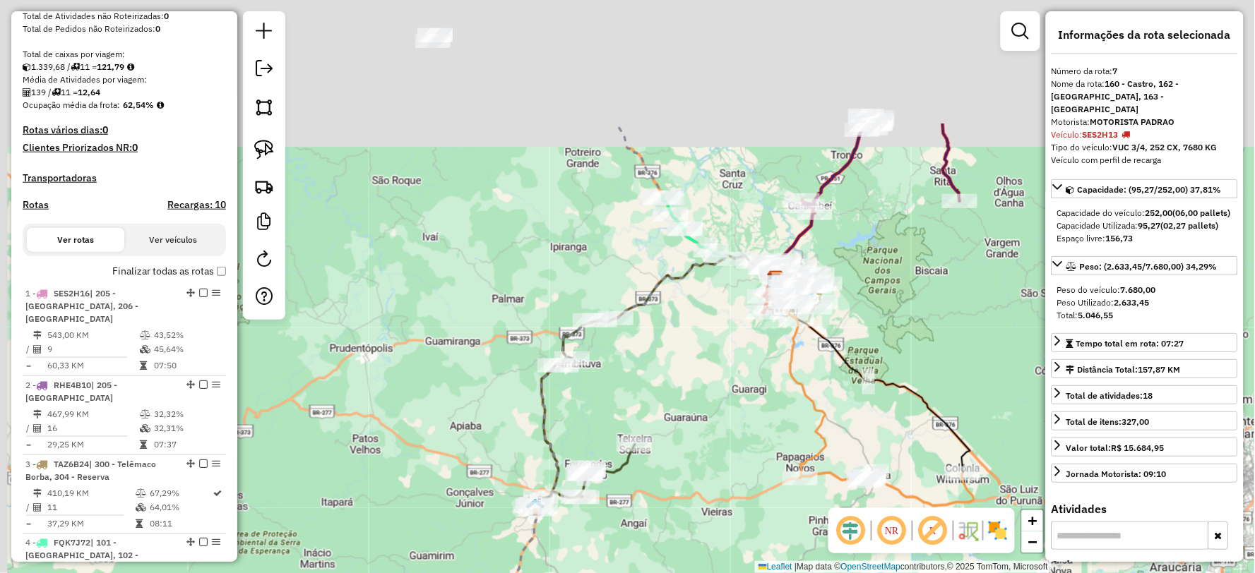
drag, startPoint x: 658, startPoint y: 185, endPoint x: 765, endPoint y: 573, distance: 402.7
click at [765, 573] on html "Aguarde... Pop-up bloqueado! Seu navegador bloqueou automáticamente a abertura …" at bounding box center [627, 286] width 1255 height 573
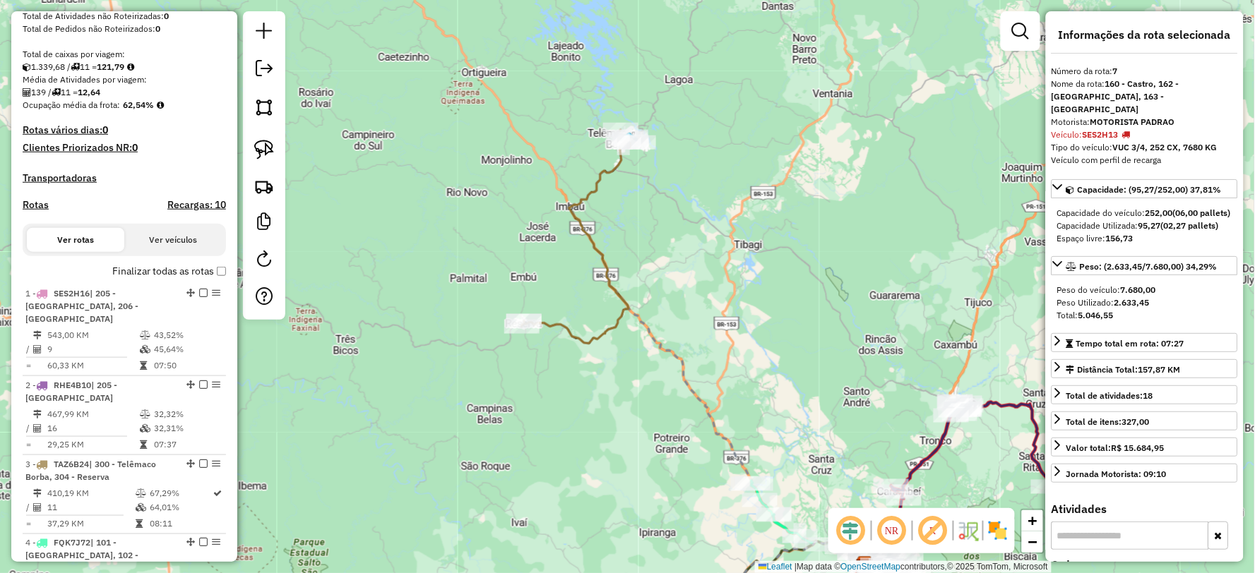
drag, startPoint x: 690, startPoint y: 285, endPoint x: 699, endPoint y: 328, distance: 43.2
click at [699, 335] on div "Janela de atendimento Grade de atendimento Capacidade Transportadoras Veículos …" at bounding box center [627, 286] width 1255 height 573
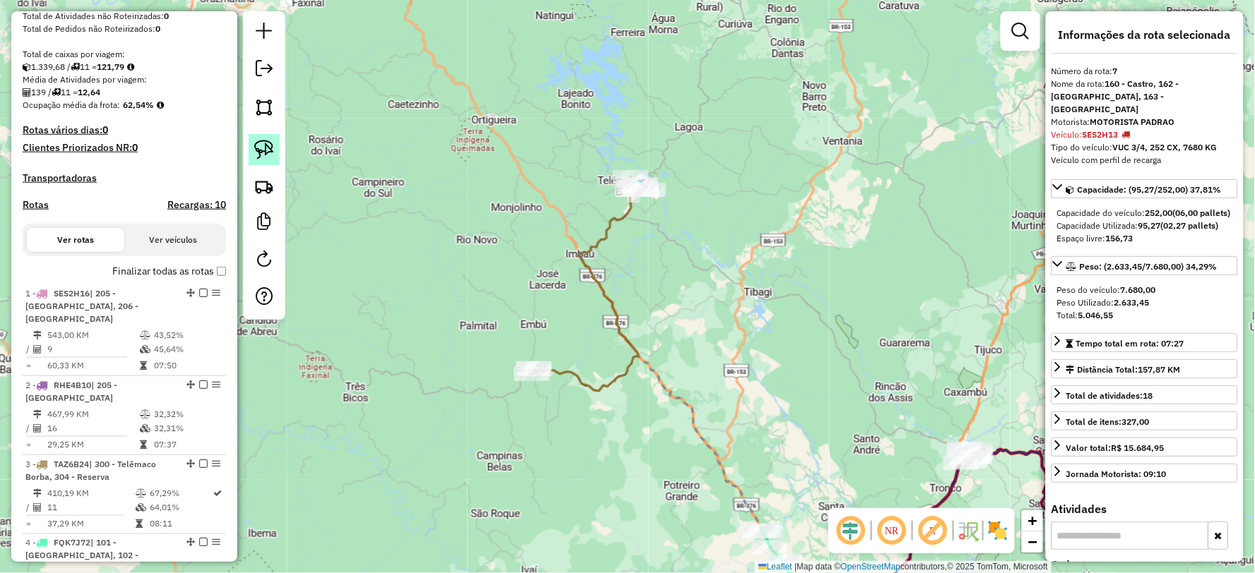
click at [263, 145] on img at bounding box center [264, 150] width 20 height 20
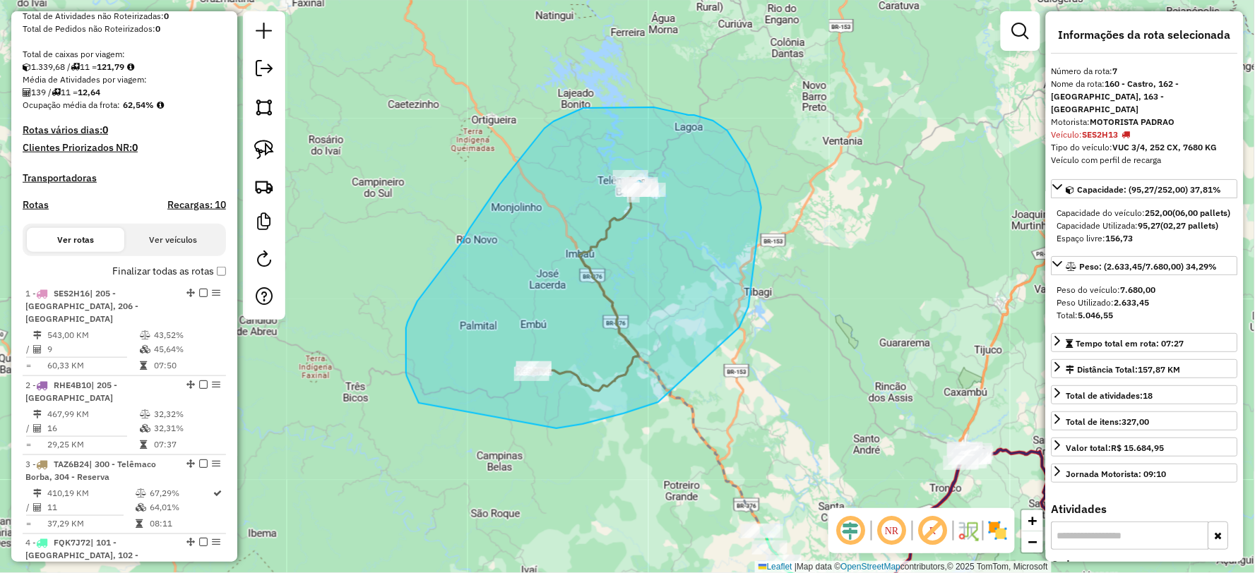
drag, startPoint x: 556, startPoint y: 429, endPoint x: 426, endPoint y: 412, distance: 130.9
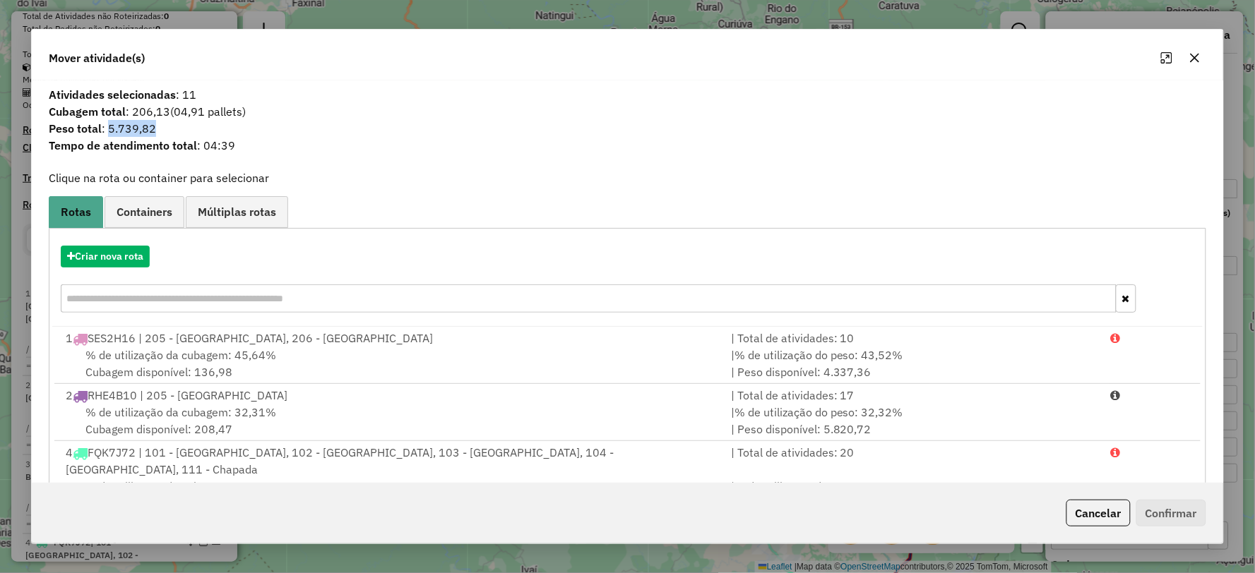
drag, startPoint x: 107, startPoint y: 125, endPoint x: 116, endPoint y: 128, distance: 10.5
click at [198, 121] on span "Peso total : 5.739,82" at bounding box center [626, 128] width 1173 height 17
copy span "5.739,82"
click at [1197, 56] on icon "button" at bounding box center [1194, 57] width 11 height 11
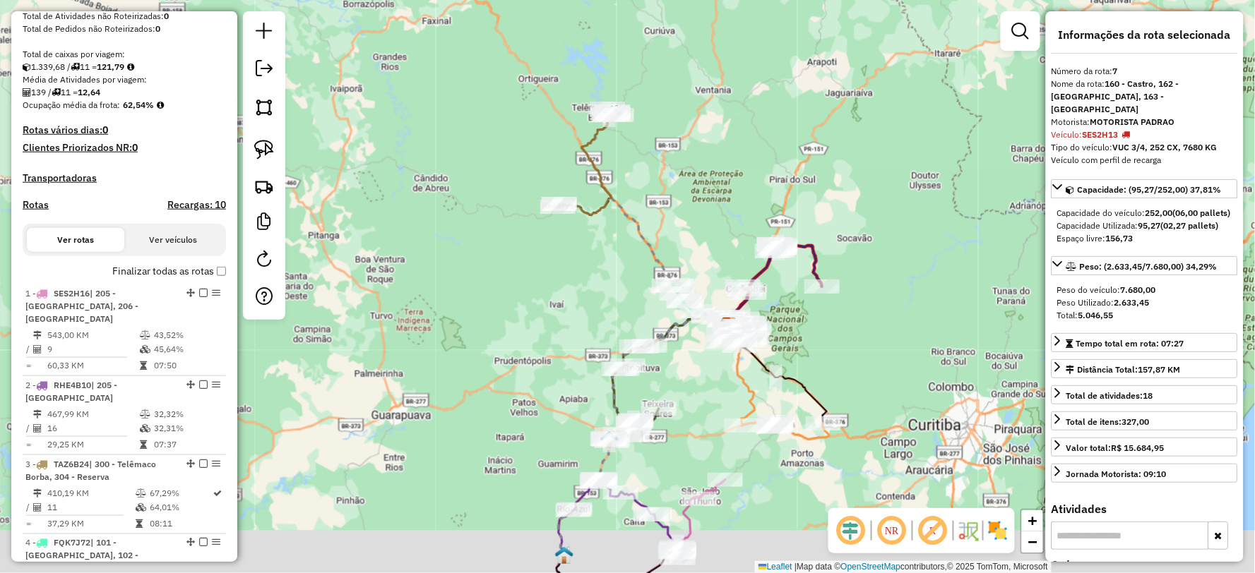
drag, startPoint x: 905, startPoint y: 364, endPoint x: 827, endPoint y: 306, distance: 97.4
click at [858, 312] on div "Janela de atendimento Grade de atendimento Capacidade Transportadoras Veículos …" at bounding box center [627, 286] width 1255 height 573
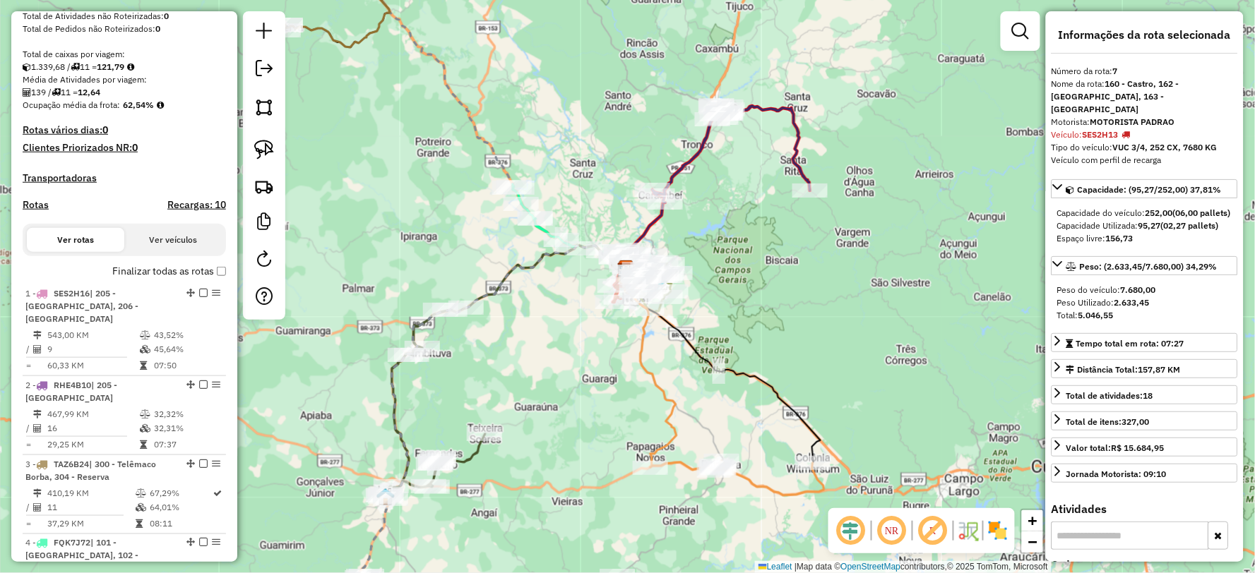
drag, startPoint x: 812, startPoint y: 337, endPoint x: 777, endPoint y: 304, distance: 47.9
click at [777, 306] on div "Janela de atendimento Grade de atendimento Capacidade Transportadoras Veículos …" at bounding box center [627, 286] width 1255 height 573
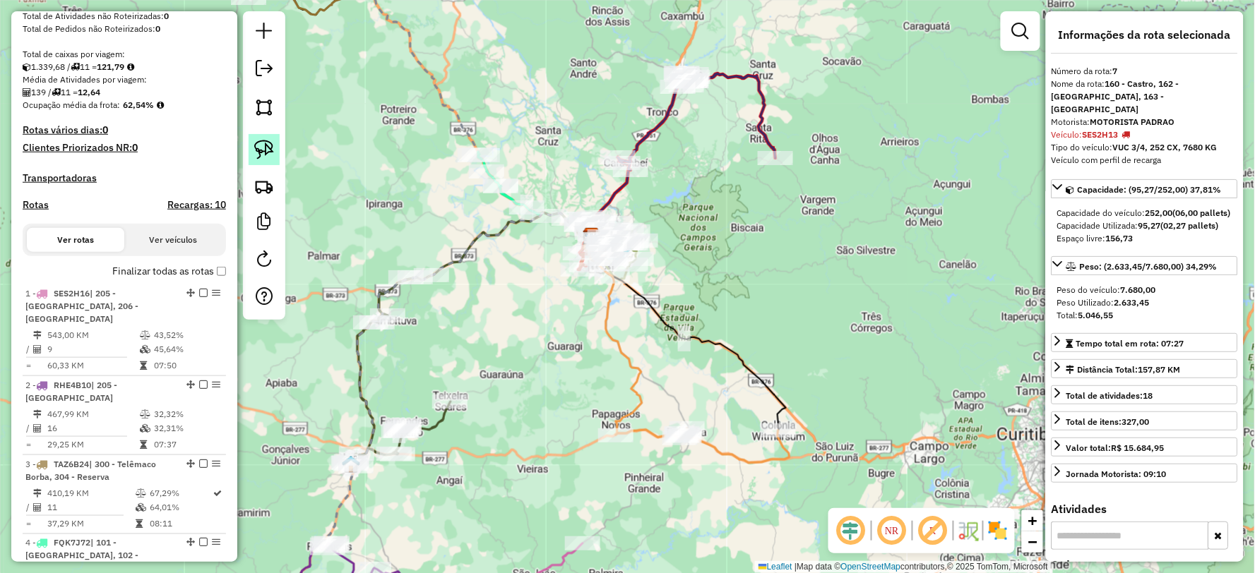
drag, startPoint x: 259, startPoint y: 148, endPoint x: 278, endPoint y: 147, distance: 19.1
click at [259, 148] on img at bounding box center [264, 150] width 20 height 20
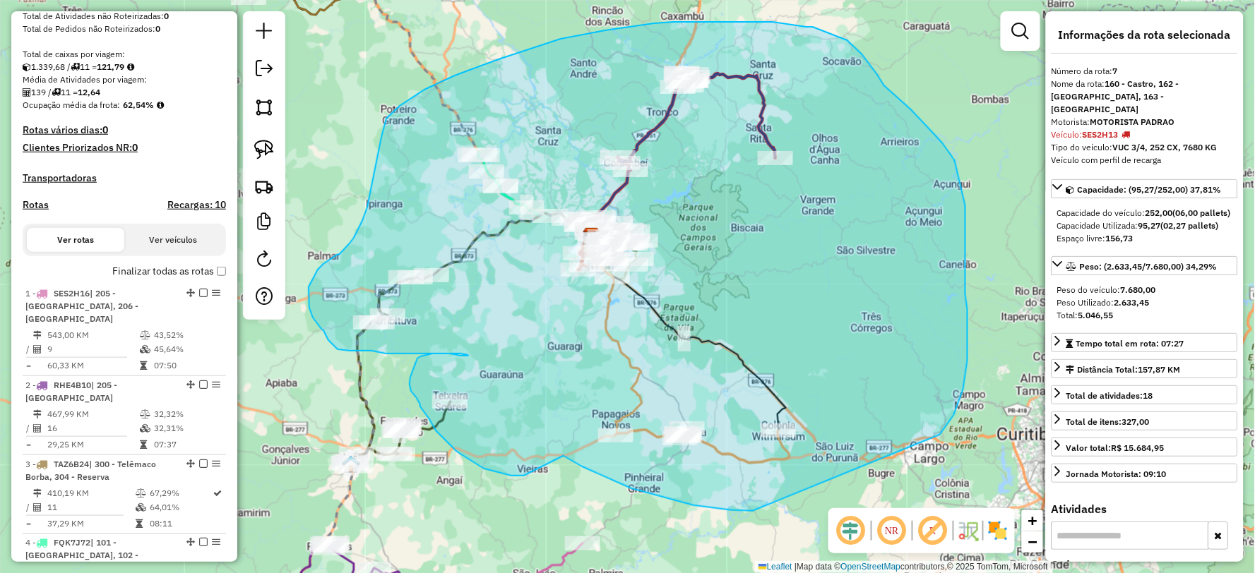
drag, startPoint x: 693, startPoint y: 506, endPoint x: 524, endPoint y: 476, distance: 172.0
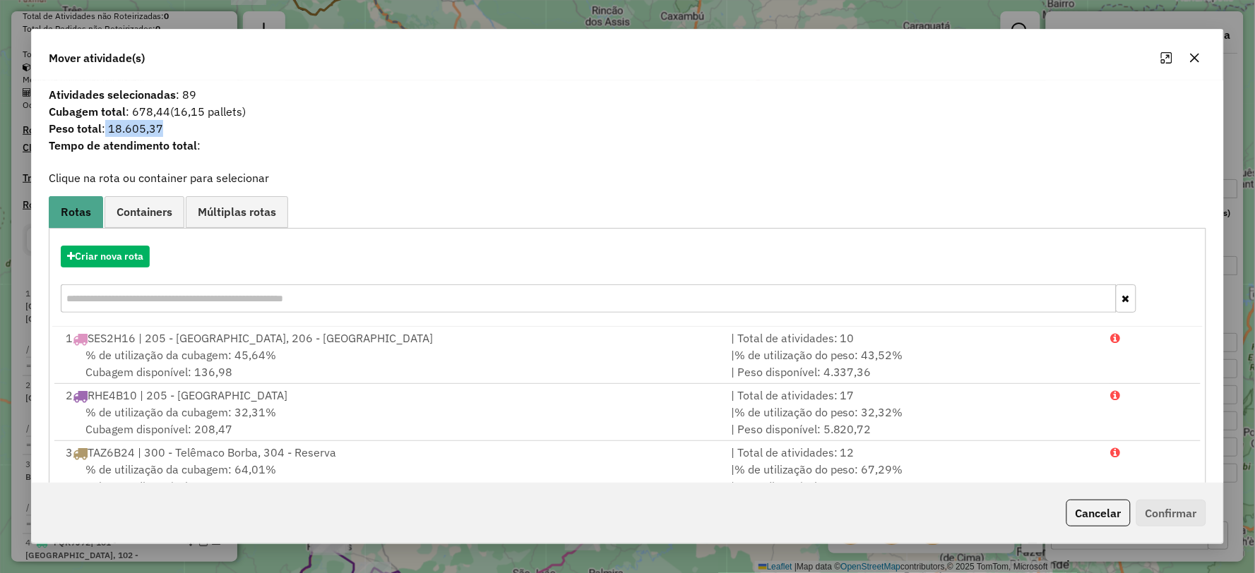
drag, startPoint x: 106, startPoint y: 128, endPoint x: 160, endPoint y: 125, distance: 54.4
click at [279, 127] on span "Peso total : 18.605,37" at bounding box center [626, 128] width 1173 height 17
copy span "18.605,37"
drag, startPoint x: 1196, startPoint y: 59, endPoint x: 1162, endPoint y: 52, distance: 34.8
click at [1196, 59] on icon "button" at bounding box center [1194, 57] width 9 height 9
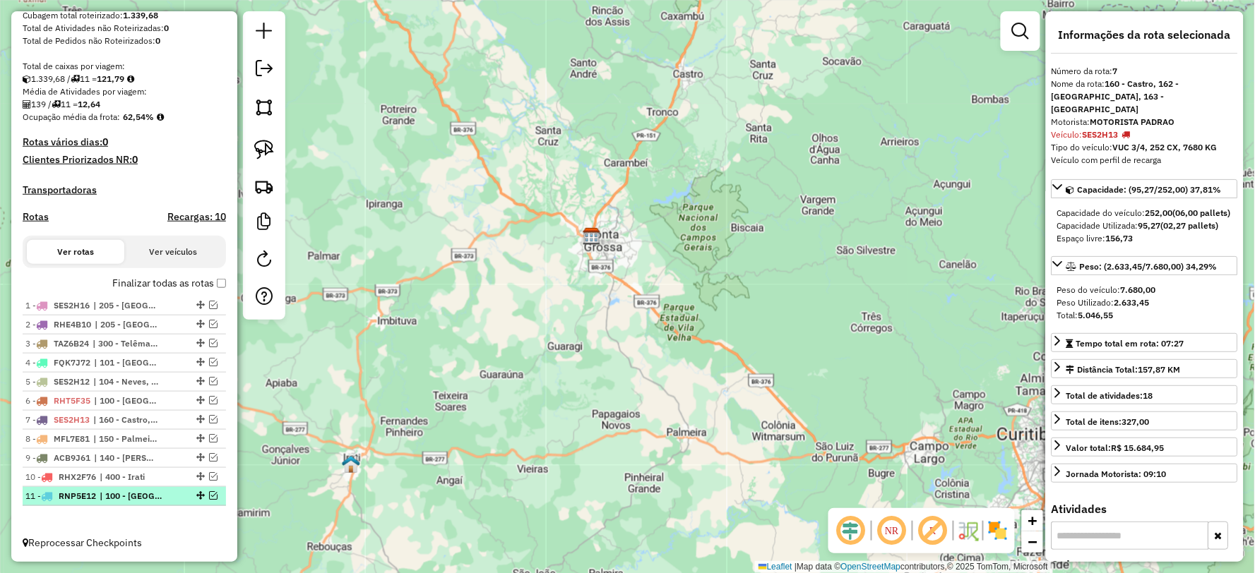
click at [209, 495] on em at bounding box center [213, 495] width 8 height 8
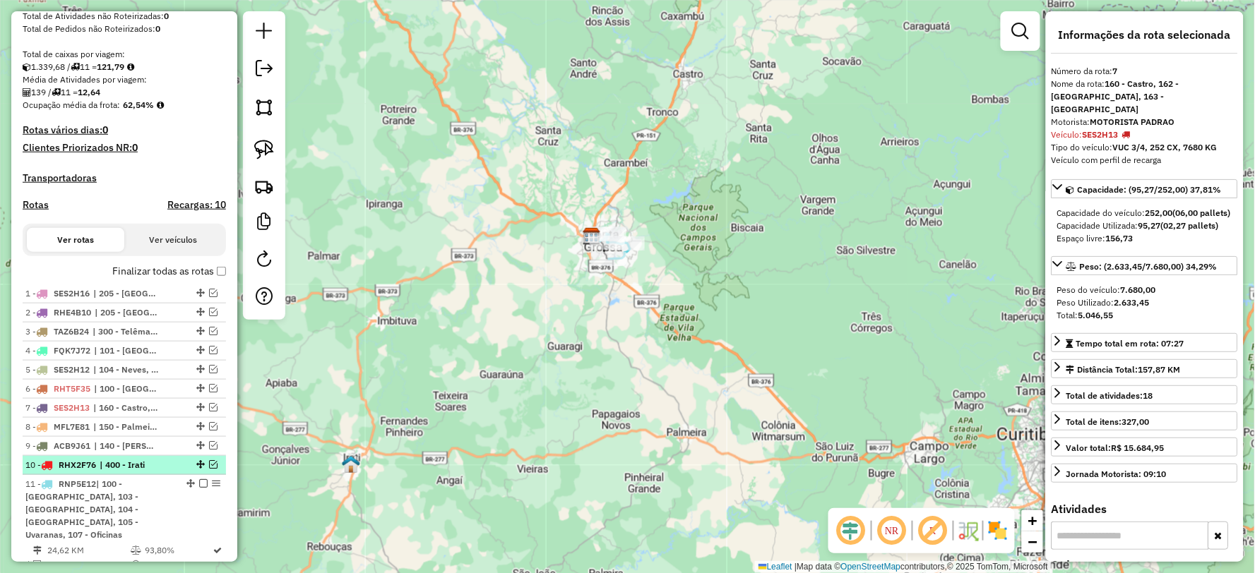
click at [210, 469] on em at bounding box center [213, 464] width 8 height 8
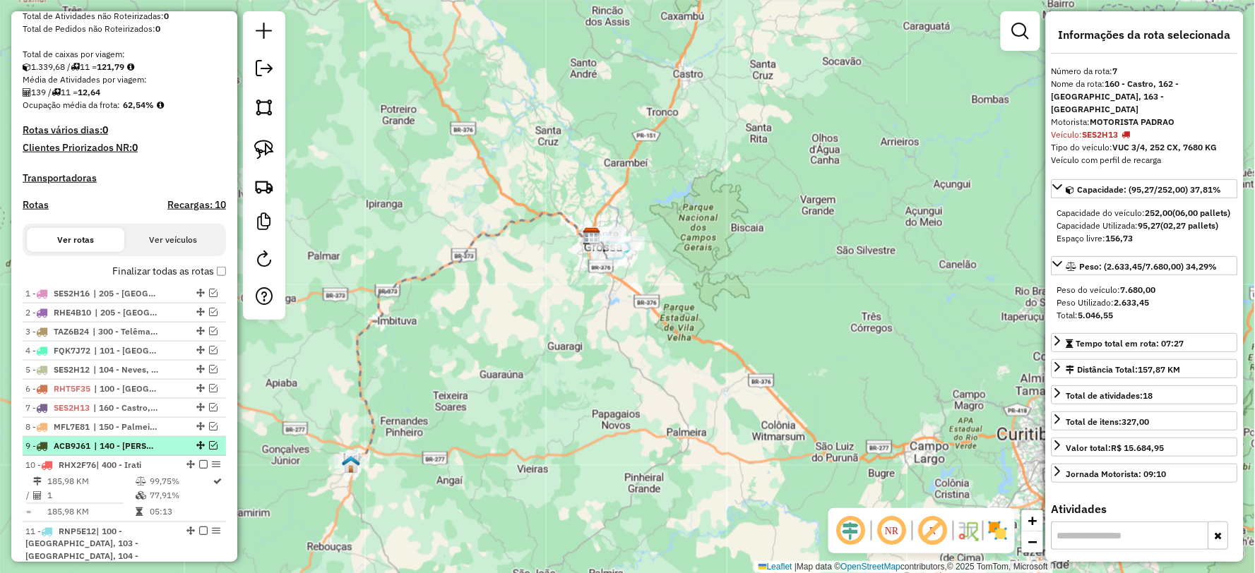
click at [210, 450] on em at bounding box center [213, 445] width 8 height 8
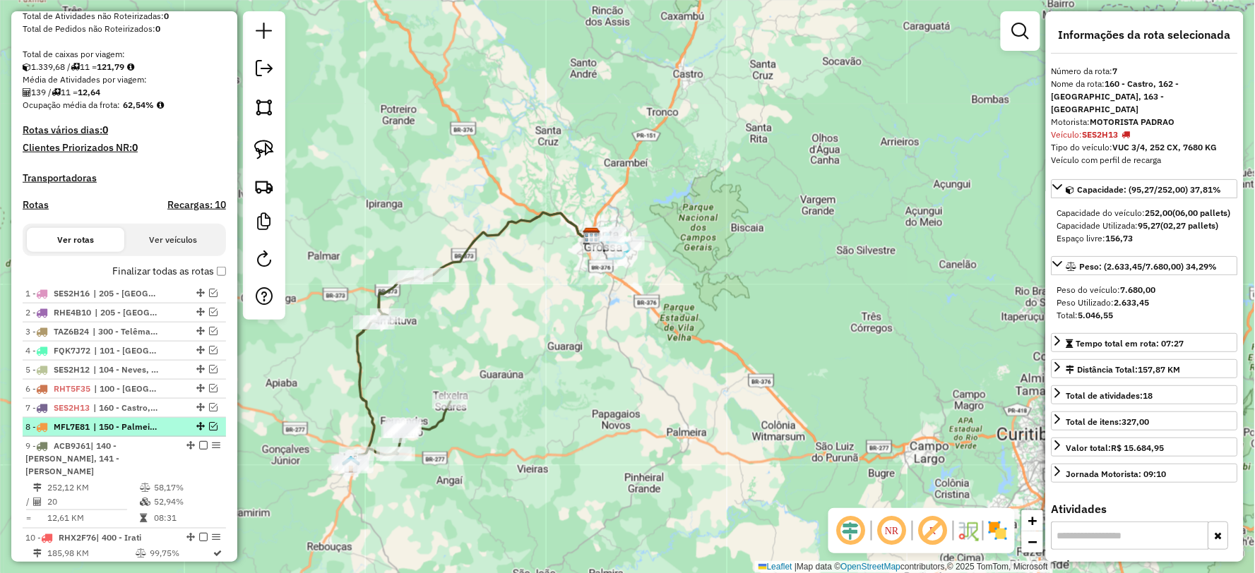
click at [209, 431] on em at bounding box center [213, 426] width 8 height 8
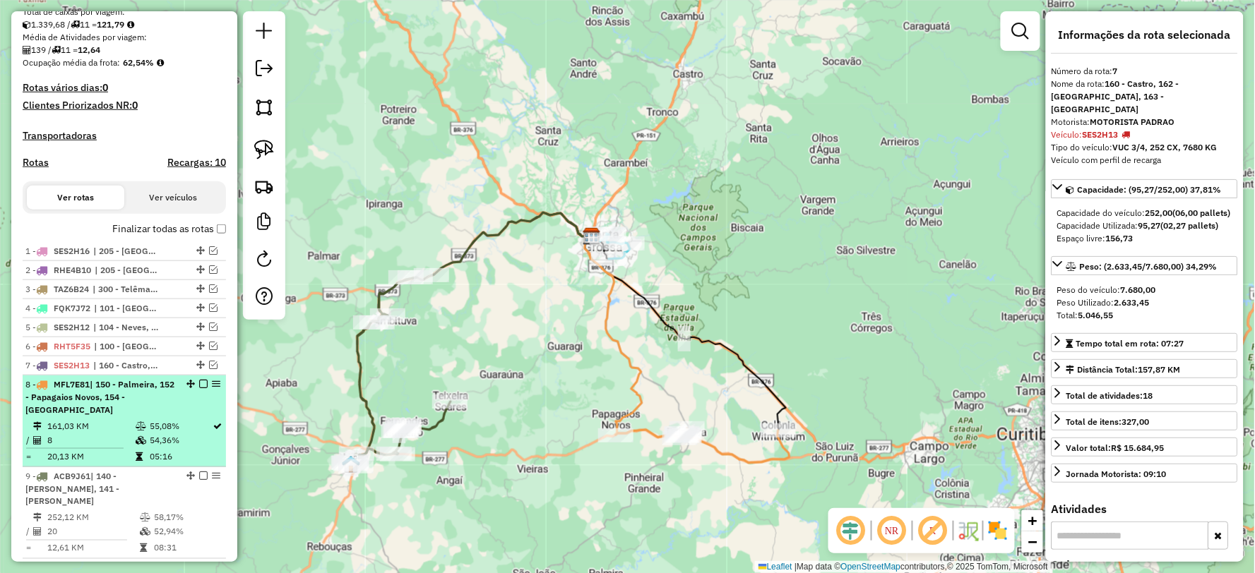
scroll to position [352, 0]
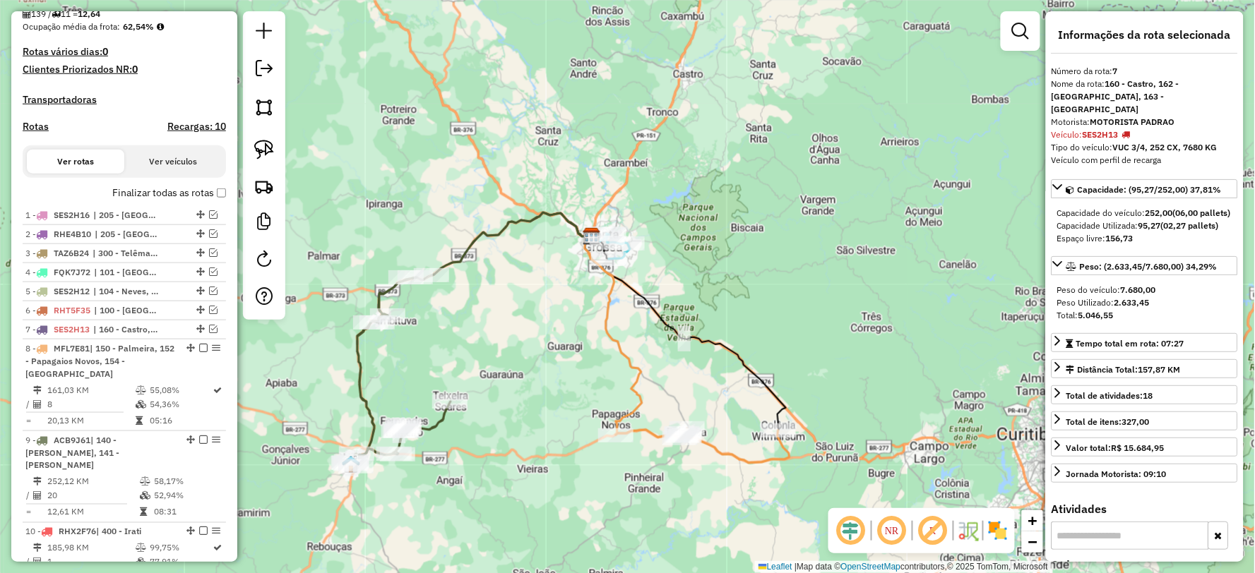
drag, startPoint x: 575, startPoint y: 426, endPoint x: 594, endPoint y: 373, distance: 56.5
click at [594, 375] on div "Janela de atendimento Grade de atendimento Capacidade Transportadoras Veículos …" at bounding box center [627, 286] width 1255 height 573
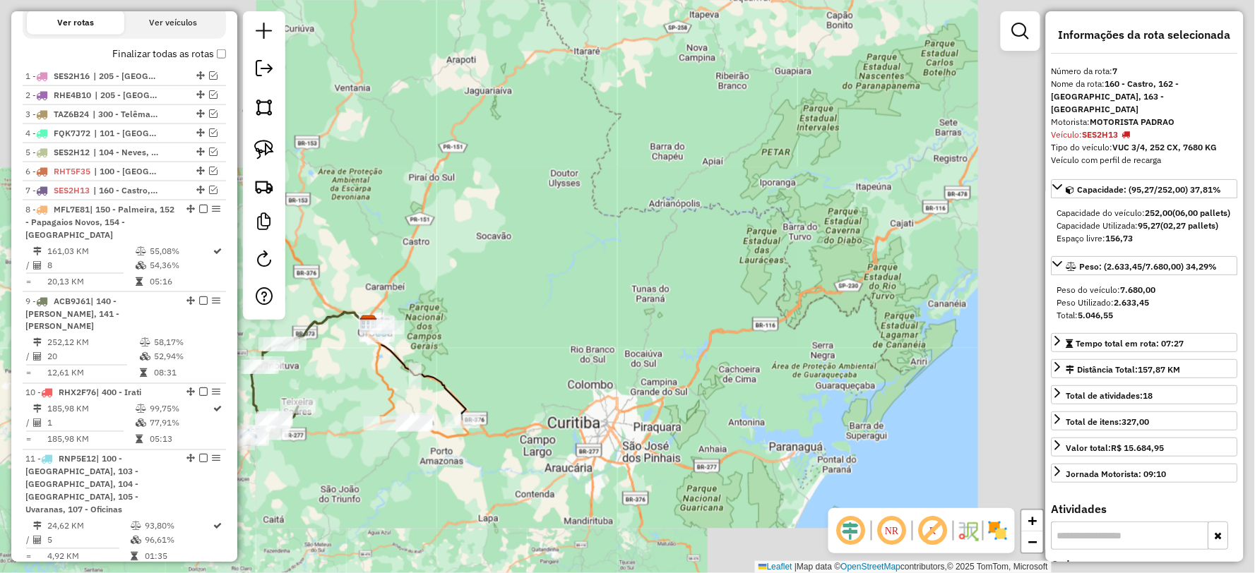
scroll to position [509, 0]
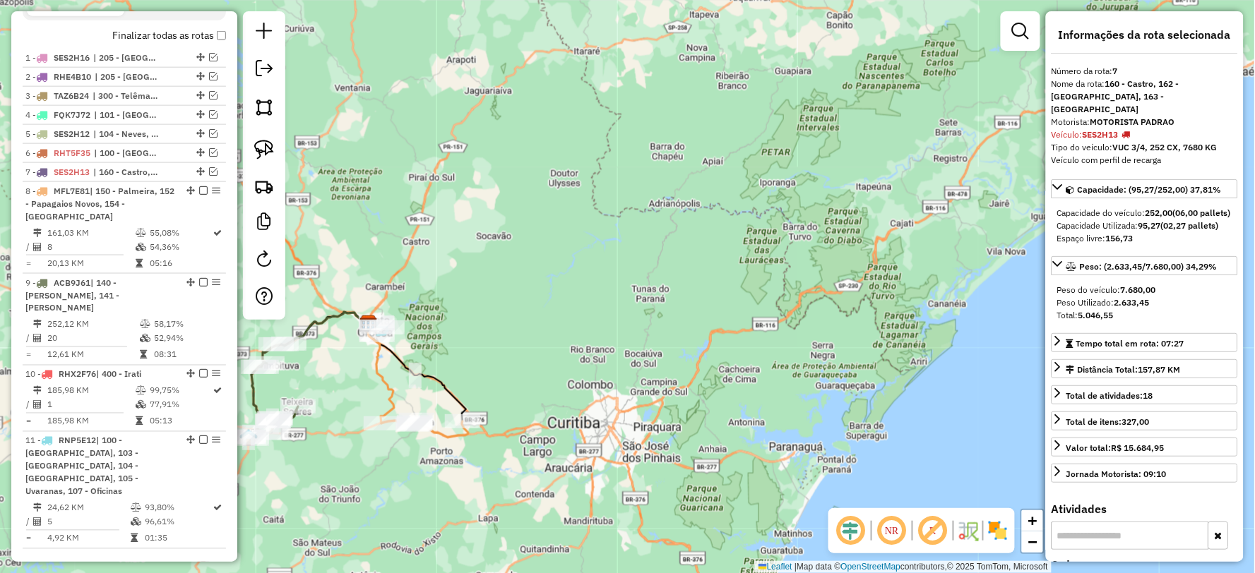
drag, startPoint x: 405, startPoint y: 525, endPoint x: 669, endPoint y: 424, distance: 282.3
click at [669, 424] on div "Janela de atendimento Grade de atendimento Capacidade Transportadoras Veículos …" at bounding box center [627, 286] width 1255 height 573
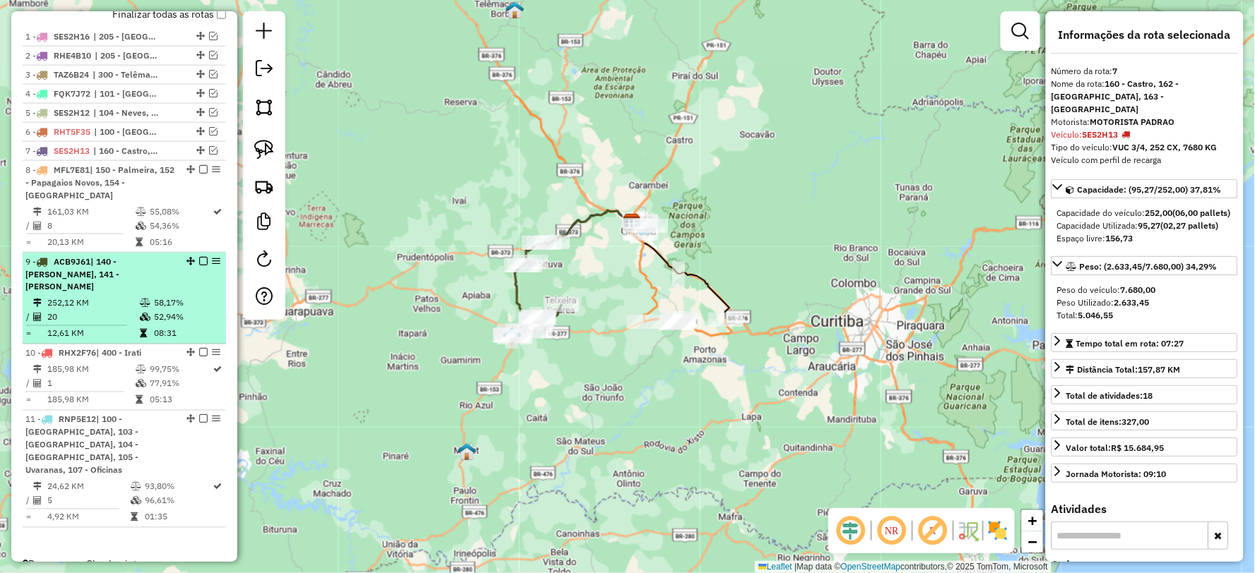
scroll to position [539, 0]
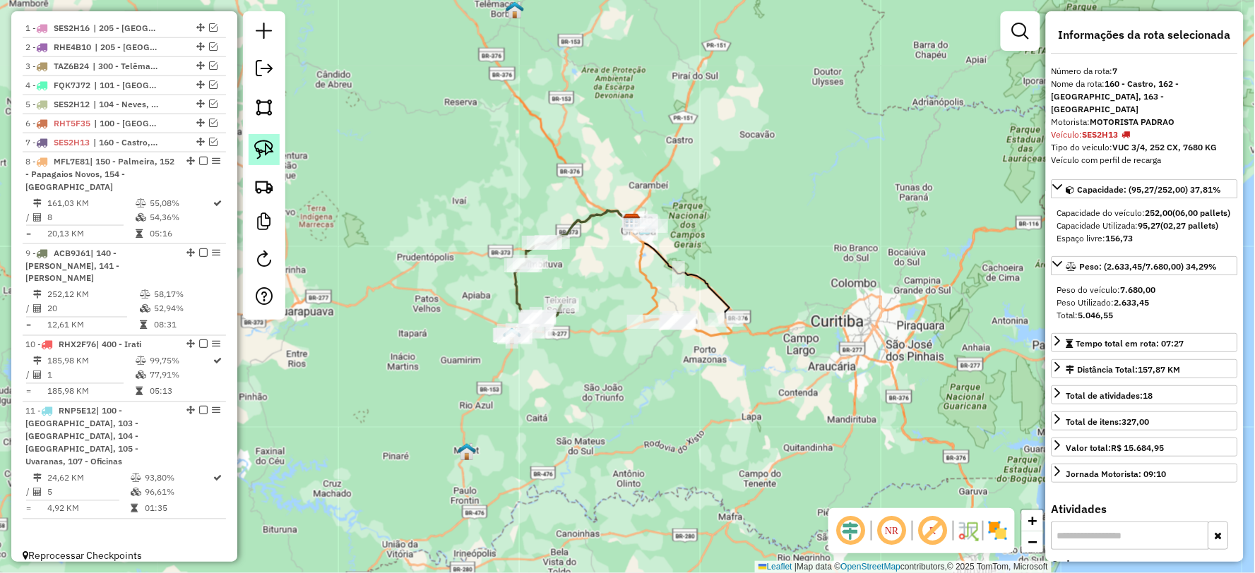
click at [265, 150] on img at bounding box center [264, 150] width 20 height 20
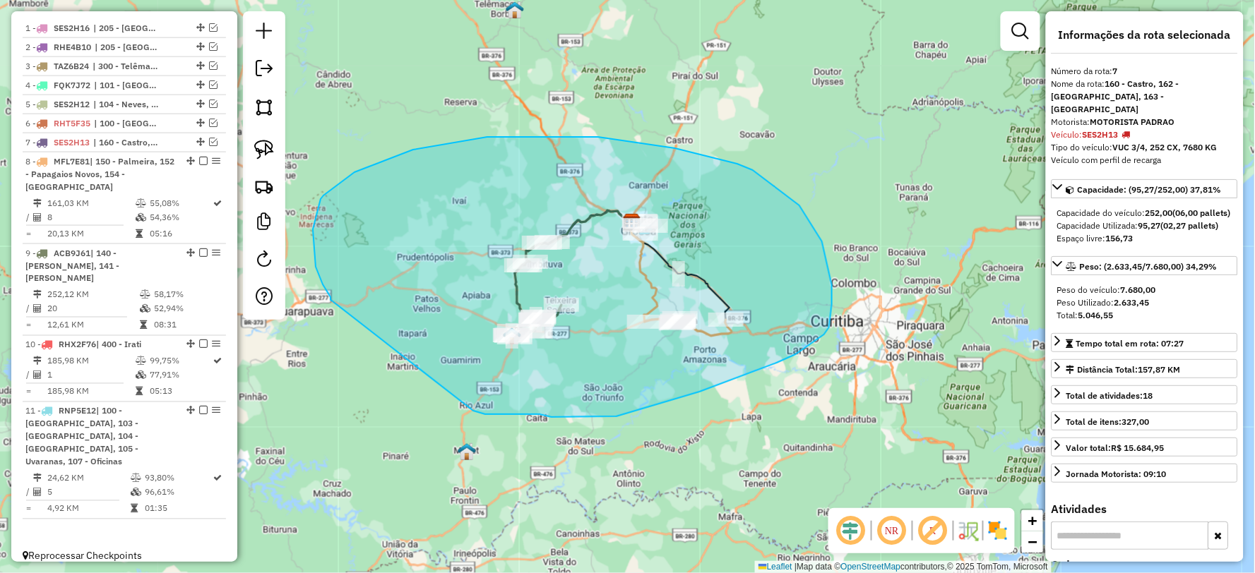
drag, startPoint x: 539, startPoint y: 414, endPoint x: 333, endPoint y: 301, distance: 235.7
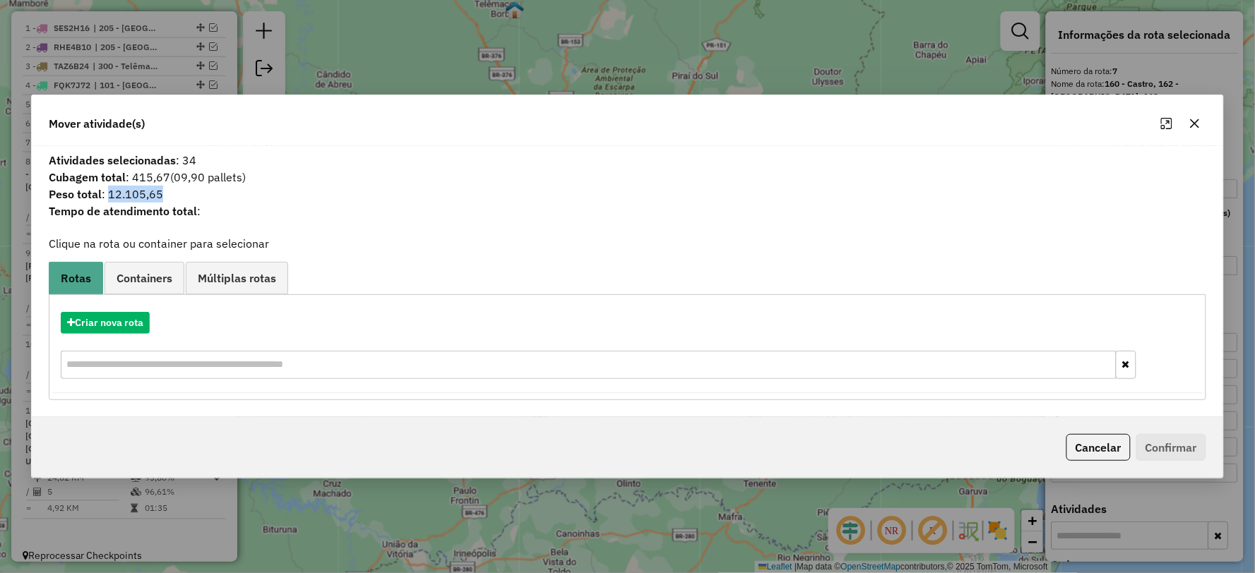
drag, startPoint x: 109, startPoint y: 193, endPoint x: 136, endPoint y: 196, distance: 26.2
click at [246, 196] on span "Peso total : 12.105,65" at bounding box center [626, 194] width 1173 height 17
copy span "12.105,65"
click at [1196, 121] on icon "button" at bounding box center [1194, 123] width 9 height 9
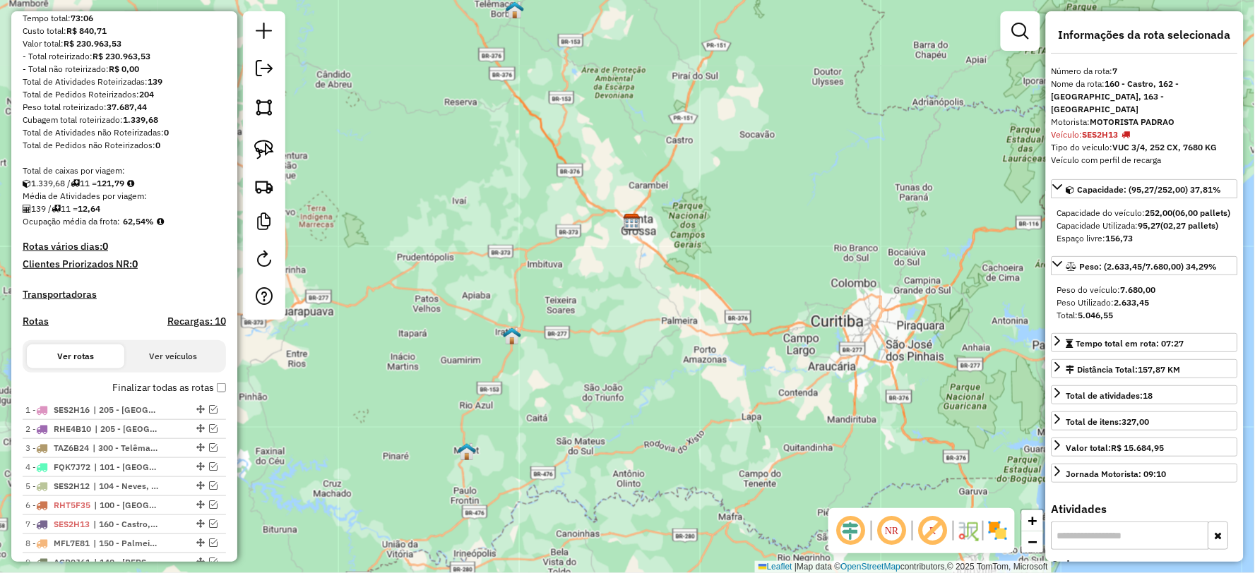
scroll to position [235, 0]
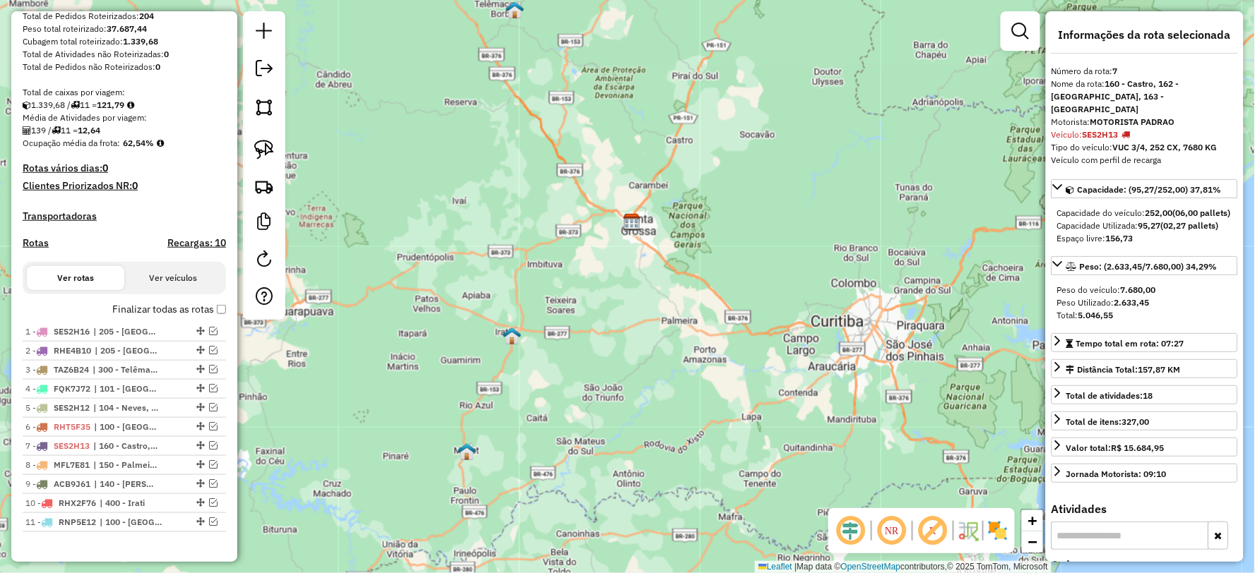
click at [587, 160] on div "Janela de atendimento Grade de atendimento Capacidade Transportadoras Veículos …" at bounding box center [627, 286] width 1255 height 573
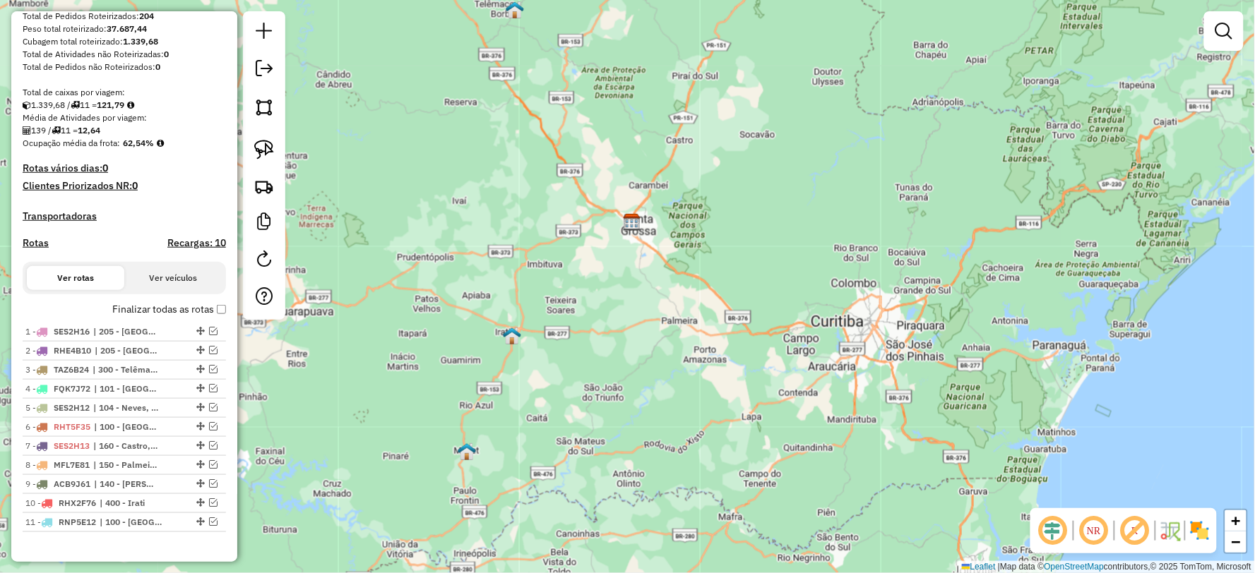
scroll to position [273, 0]
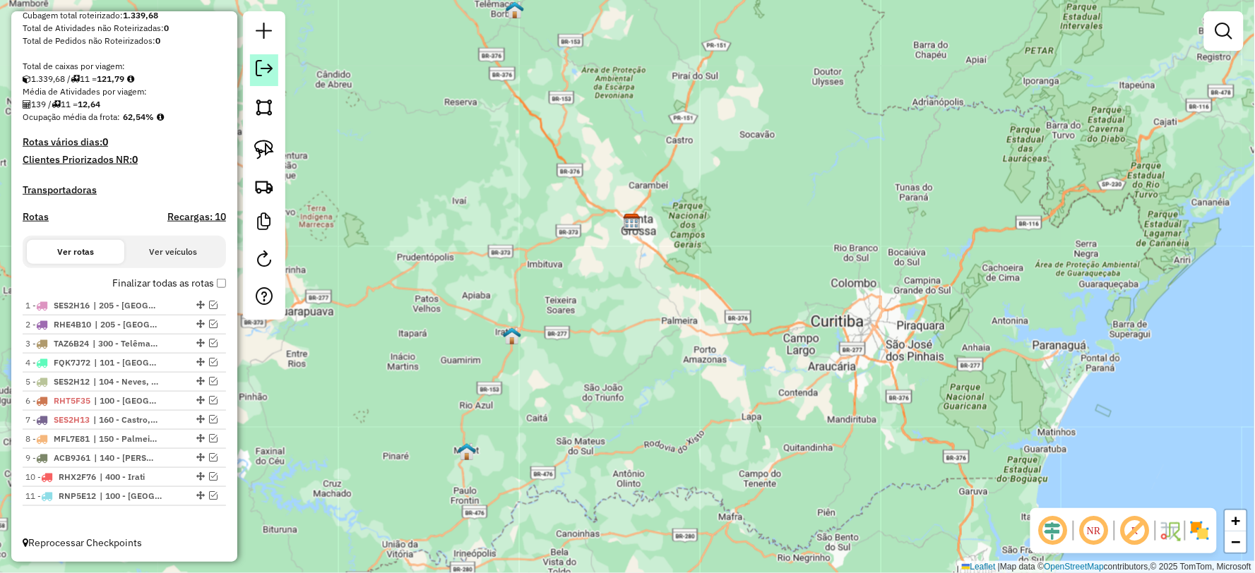
click at [258, 55] on link at bounding box center [264, 70] width 28 height 32
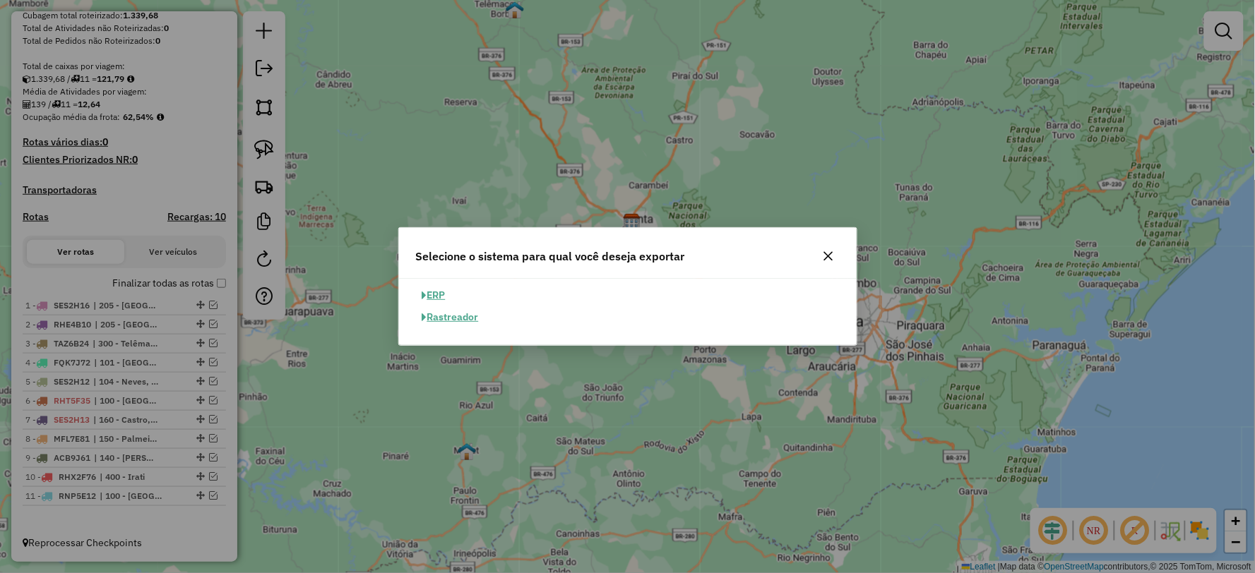
click at [431, 289] on button "ERP" at bounding box center [434, 296] width 36 height 22
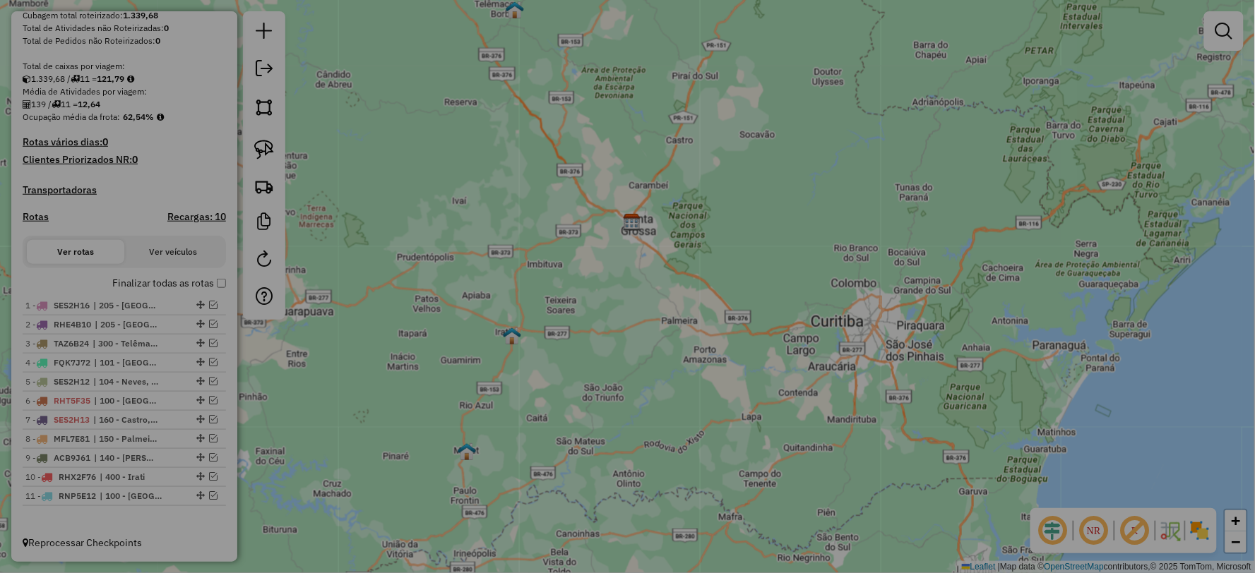
select select "**"
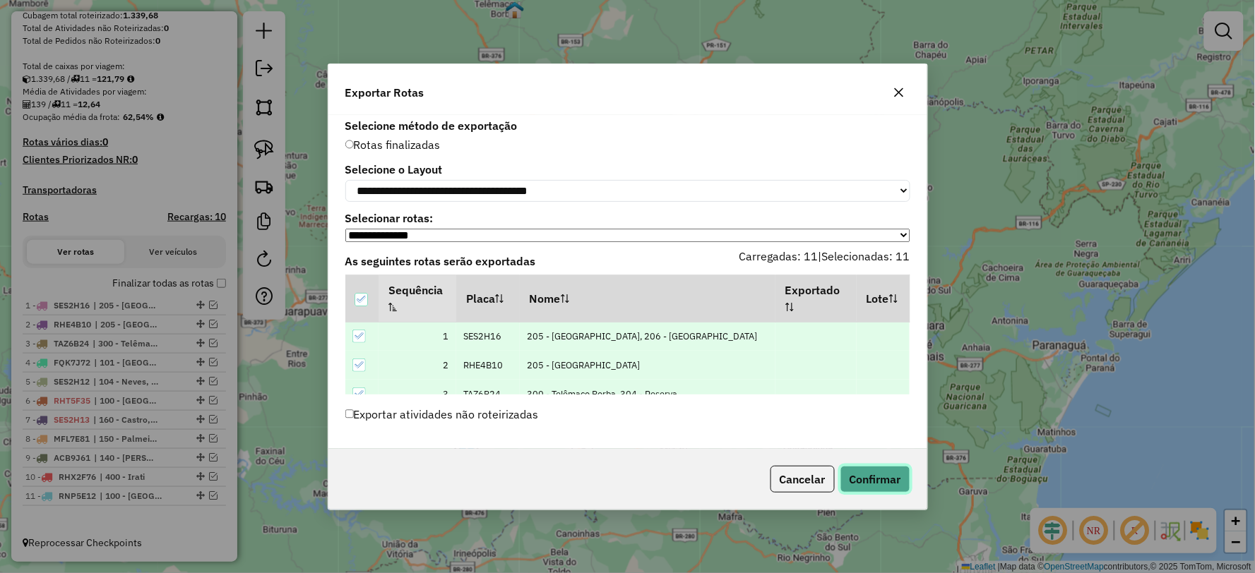
click at [876, 487] on button "Confirmar" at bounding box center [875, 479] width 70 height 27
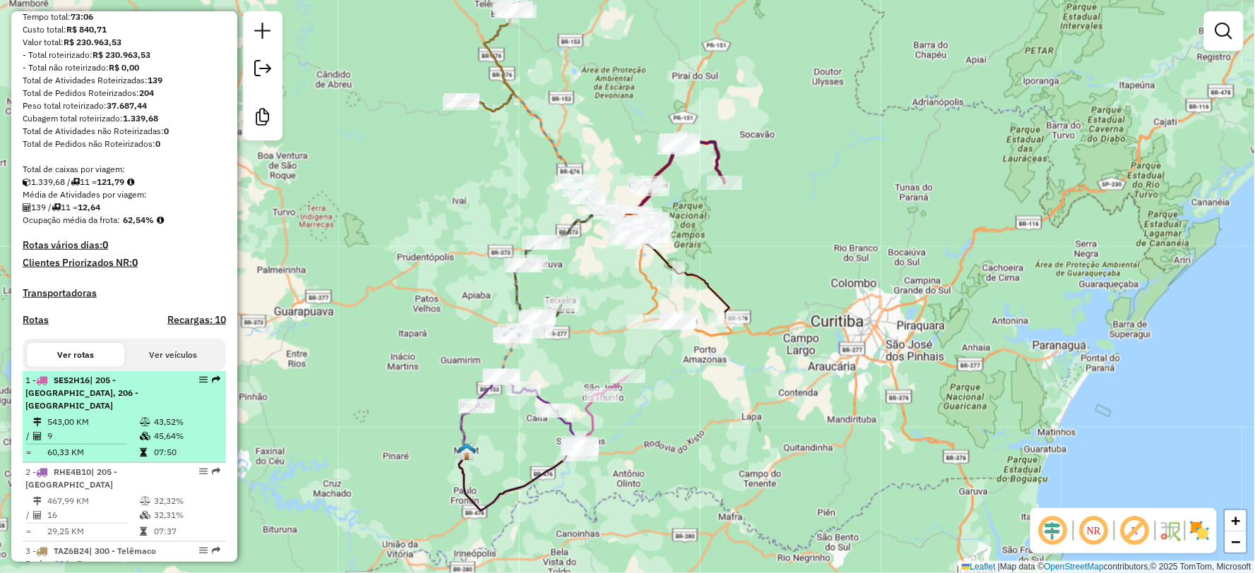
scroll to position [0, 0]
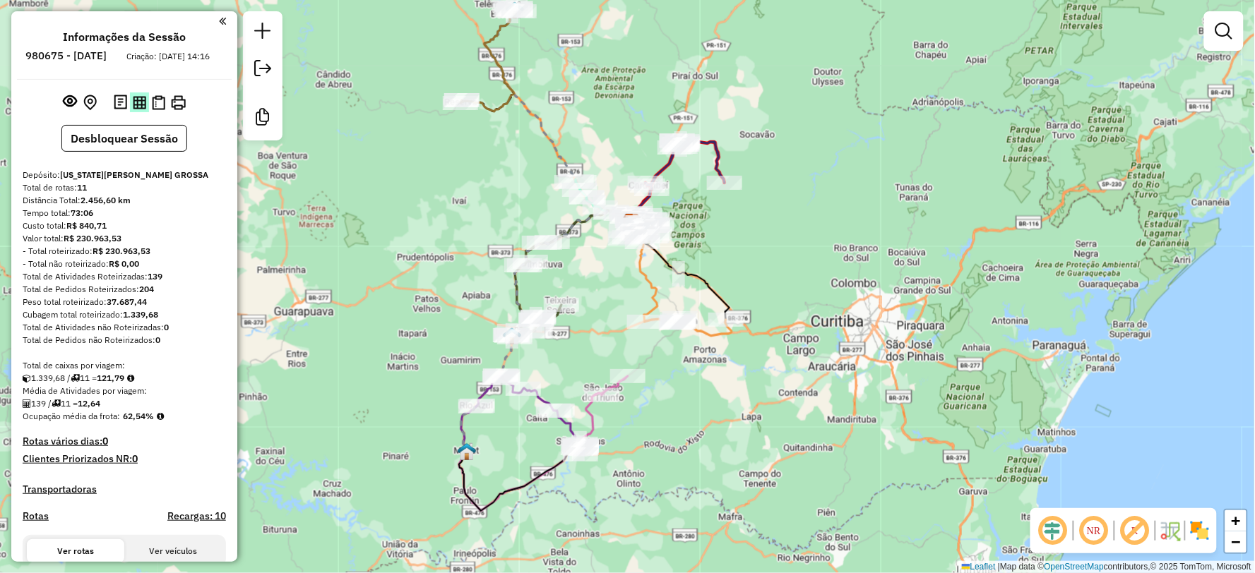
click at [135, 109] on img at bounding box center [139, 102] width 13 height 13
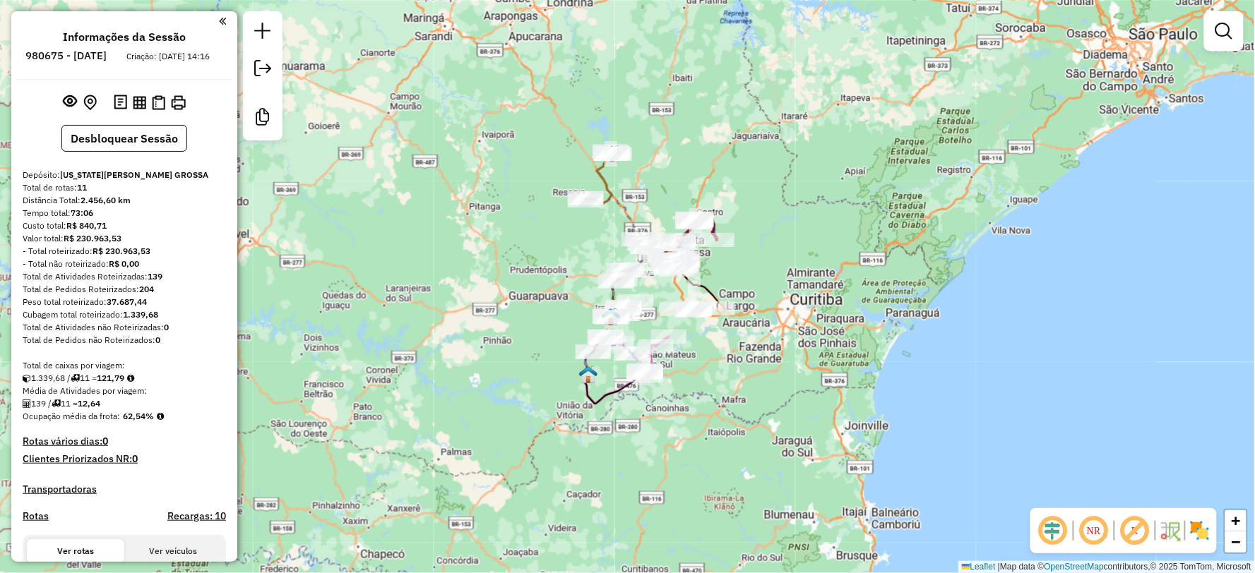
click at [741, 407] on div "Janela de atendimento Grade de atendimento Capacidade Transportadoras Veículos …" at bounding box center [627, 286] width 1255 height 573
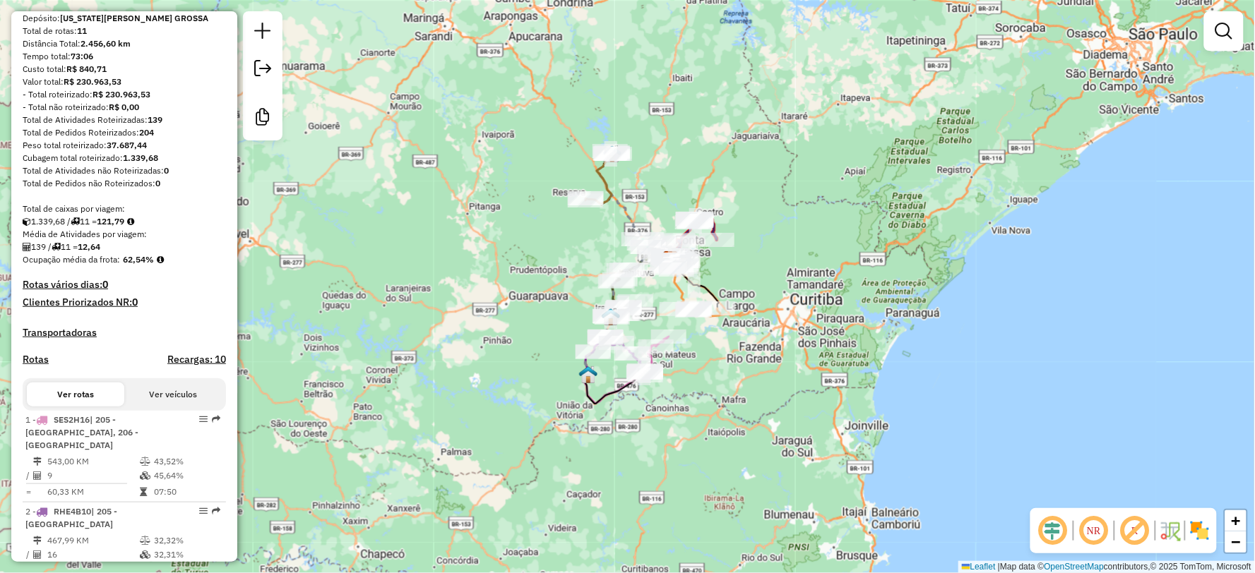
scroll to position [78, 0]
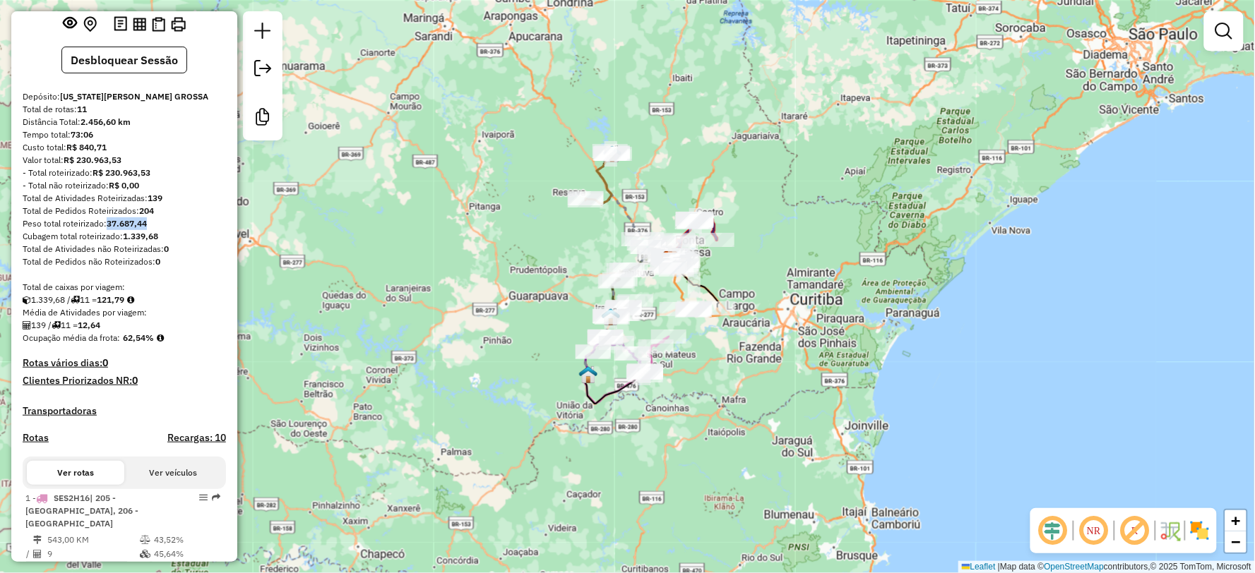
drag, startPoint x: 109, startPoint y: 231, endPoint x: 156, endPoint y: 234, distance: 47.4
click at [156, 230] on div "Peso total roteirizado: 37.687,44" at bounding box center [124, 223] width 203 height 13
copy strong "37.687,44"
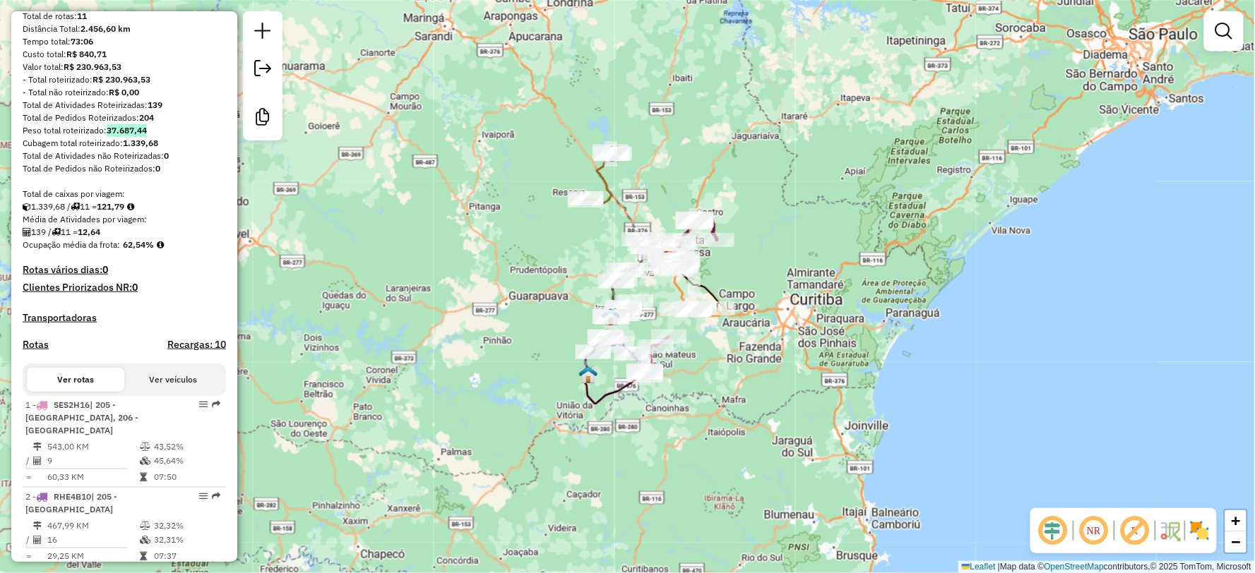
scroll to position [0, 0]
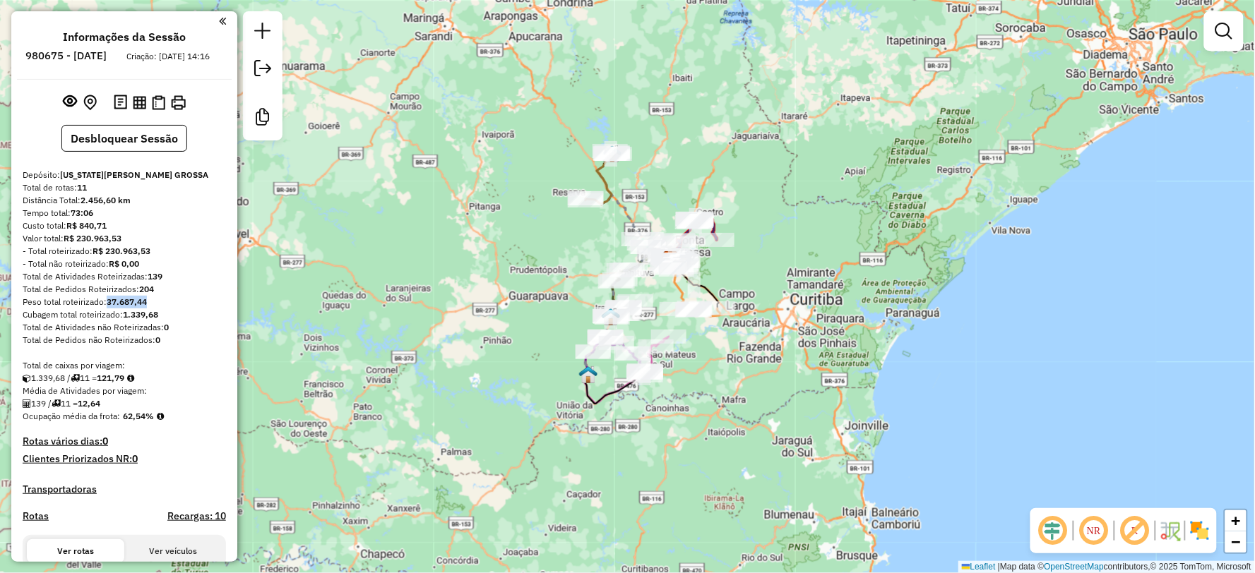
click at [771, 228] on div "Janela de atendimento Grade de atendimento Capacidade Transportadoras Veículos …" at bounding box center [627, 286] width 1255 height 573
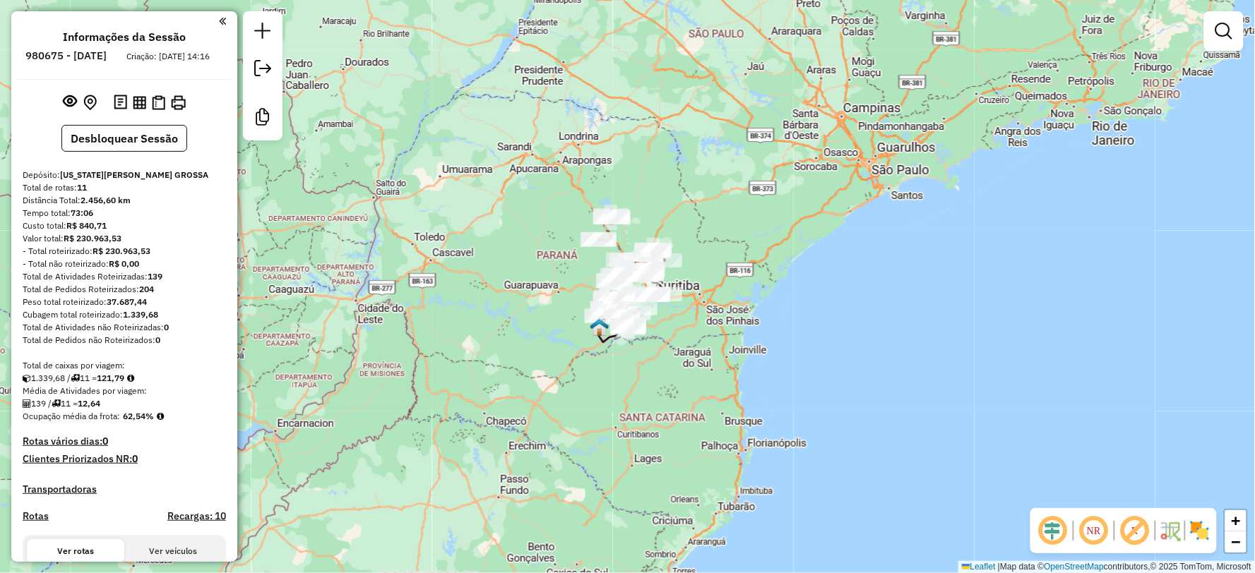
click at [213, 371] on div "Total de caixas por viagem:" at bounding box center [124, 365] width 203 height 13
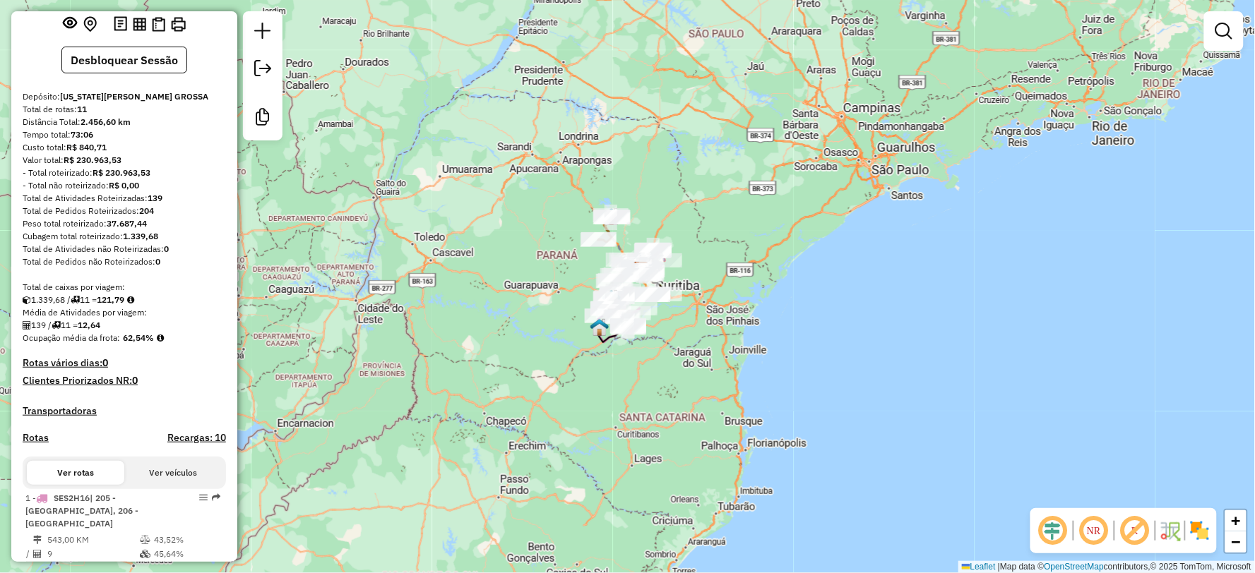
drag, startPoint x: 145, startPoint y: 207, endPoint x: 198, endPoint y: 207, distance: 53.7
click at [198, 205] on div "Total de Atividades Roteirizadas: 139" at bounding box center [124, 198] width 203 height 13
copy div "139"
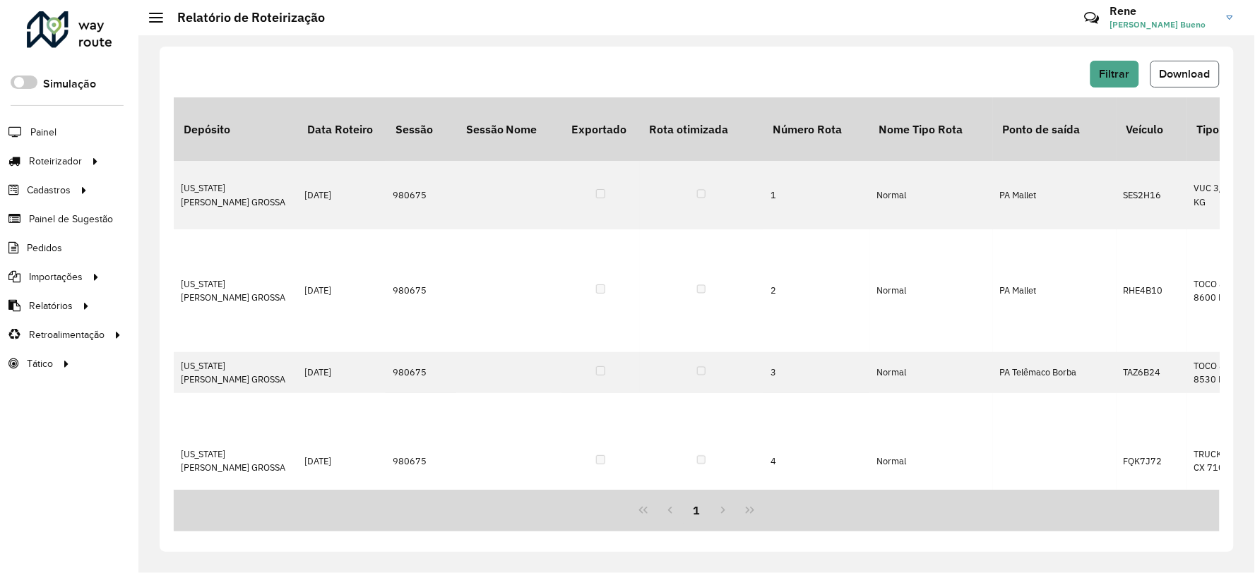
click at [1207, 78] on span "Download" at bounding box center [1184, 74] width 51 height 12
